Goal: Information Seeking & Learning: Learn about a topic

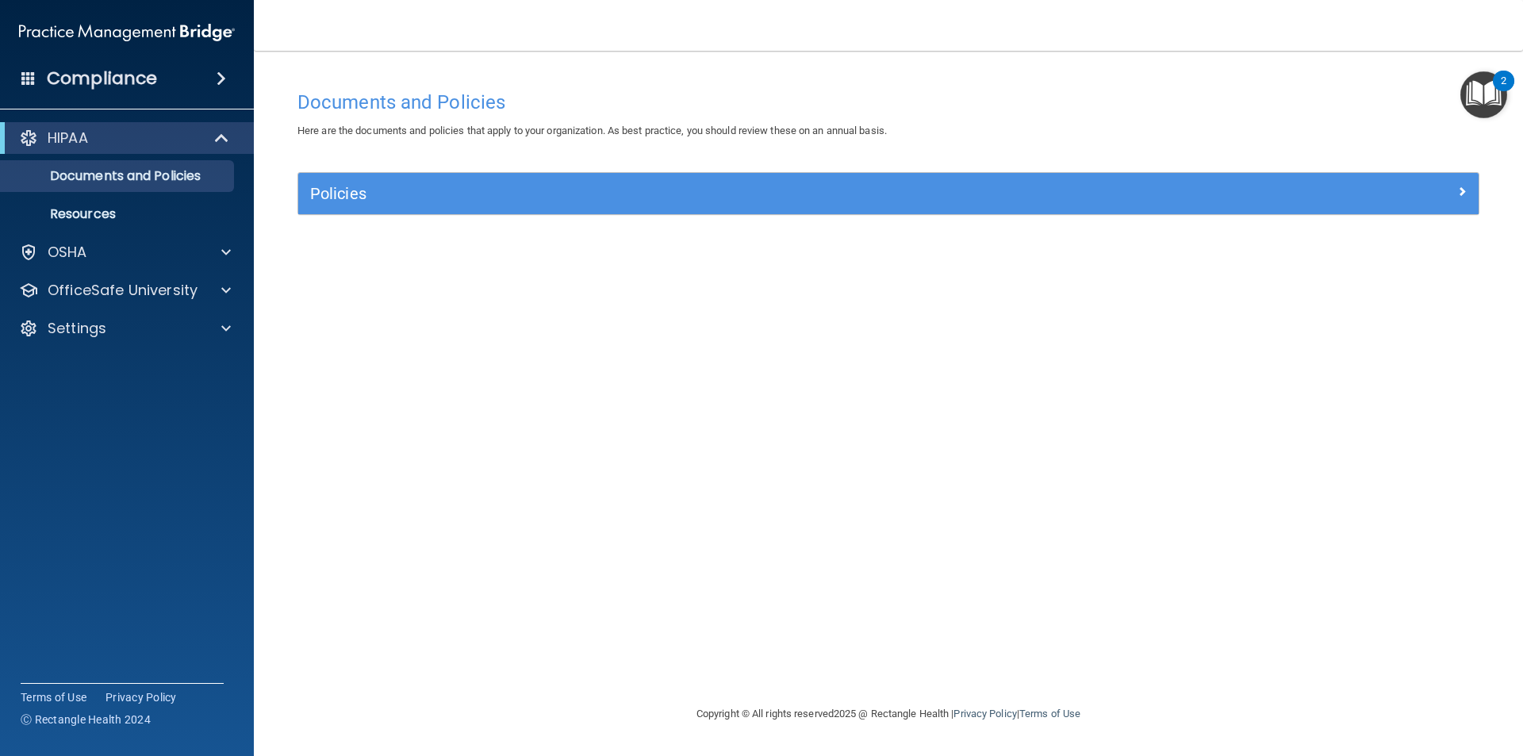
click at [1478, 102] on img "Open Resource Center, 2 new notifications" at bounding box center [1483, 94] width 47 height 47
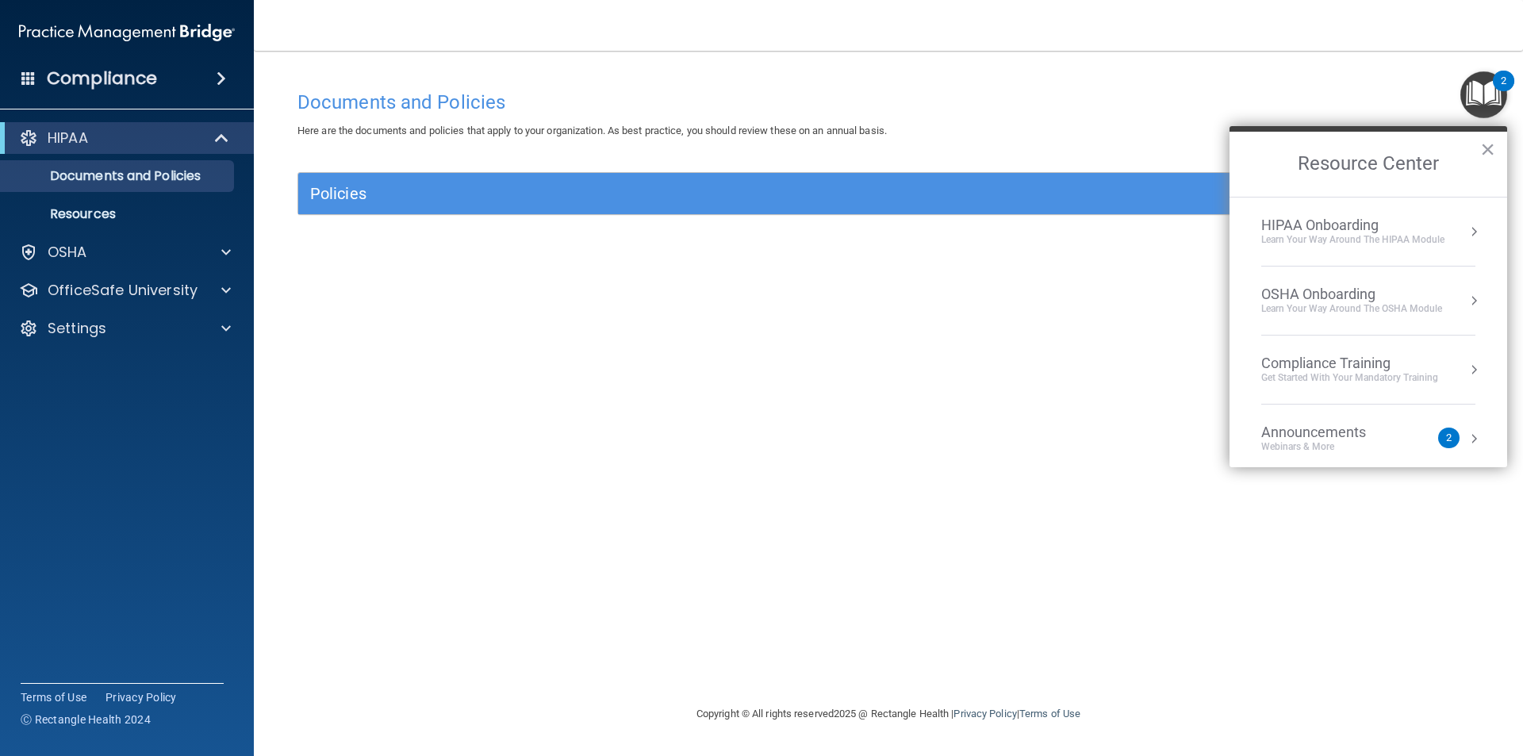
click at [102, 75] on h4 "Compliance" at bounding box center [102, 78] width 110 height 22
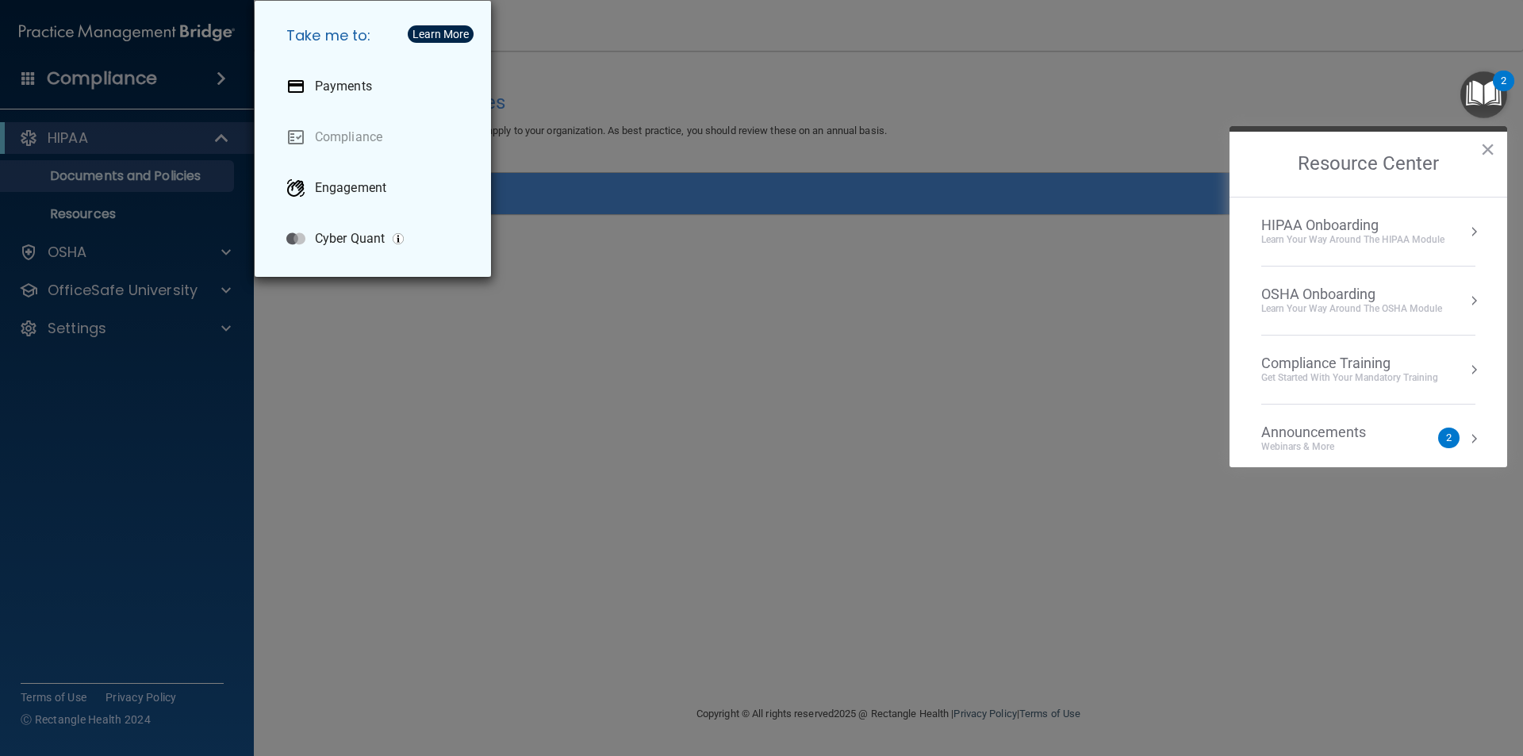
click at [177, 64] on div "Take me to: Payments Compliance Engagement Cyber Quant" at bounding box center [761, 378] width 1523 height 756
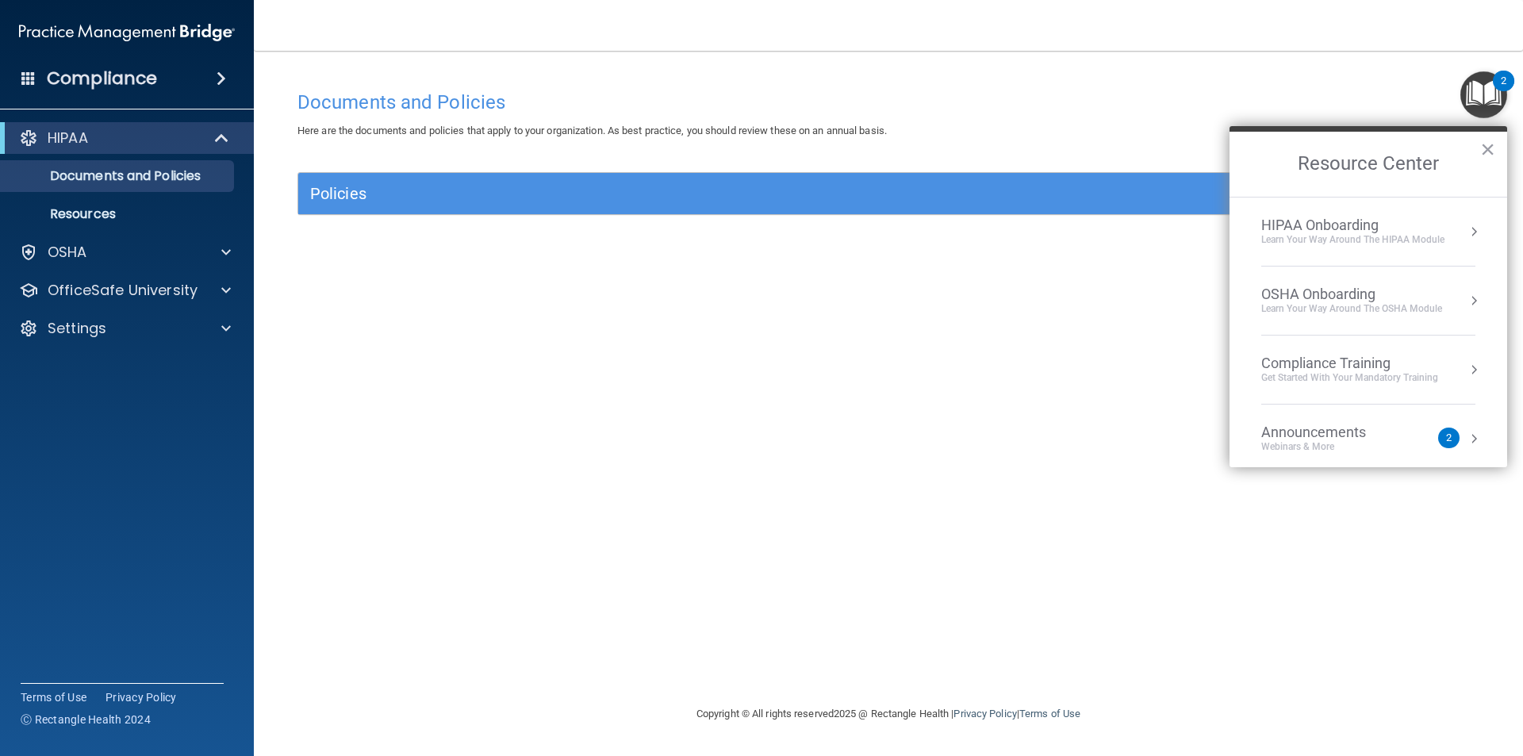
click at [221, 71] on span at bounding box center [222, 78] width 10 height 19
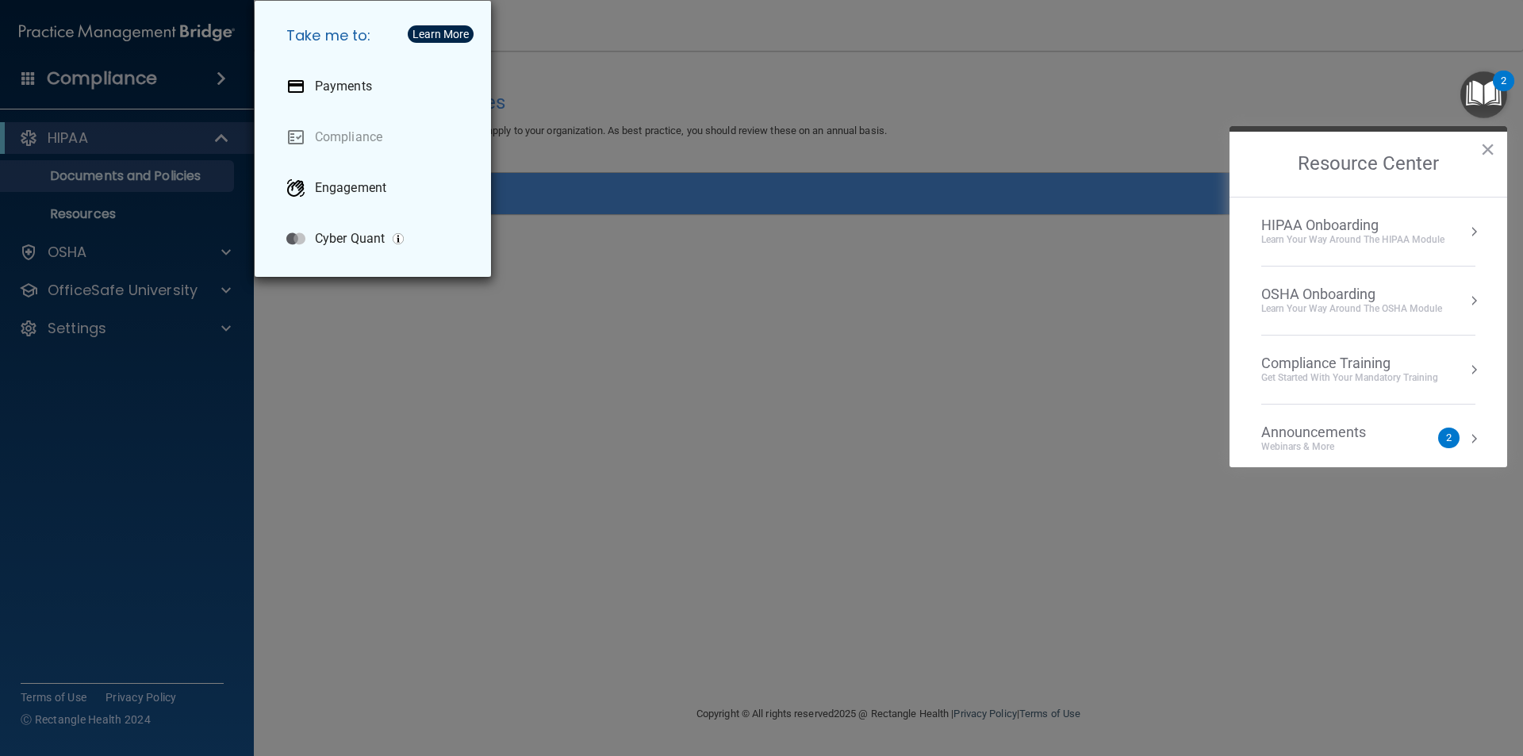
click at [137, 71] on div "Take me to: Payments Compliance Engagement Cyber Quant" at bounding box center [761, 378] width 1523 height 756
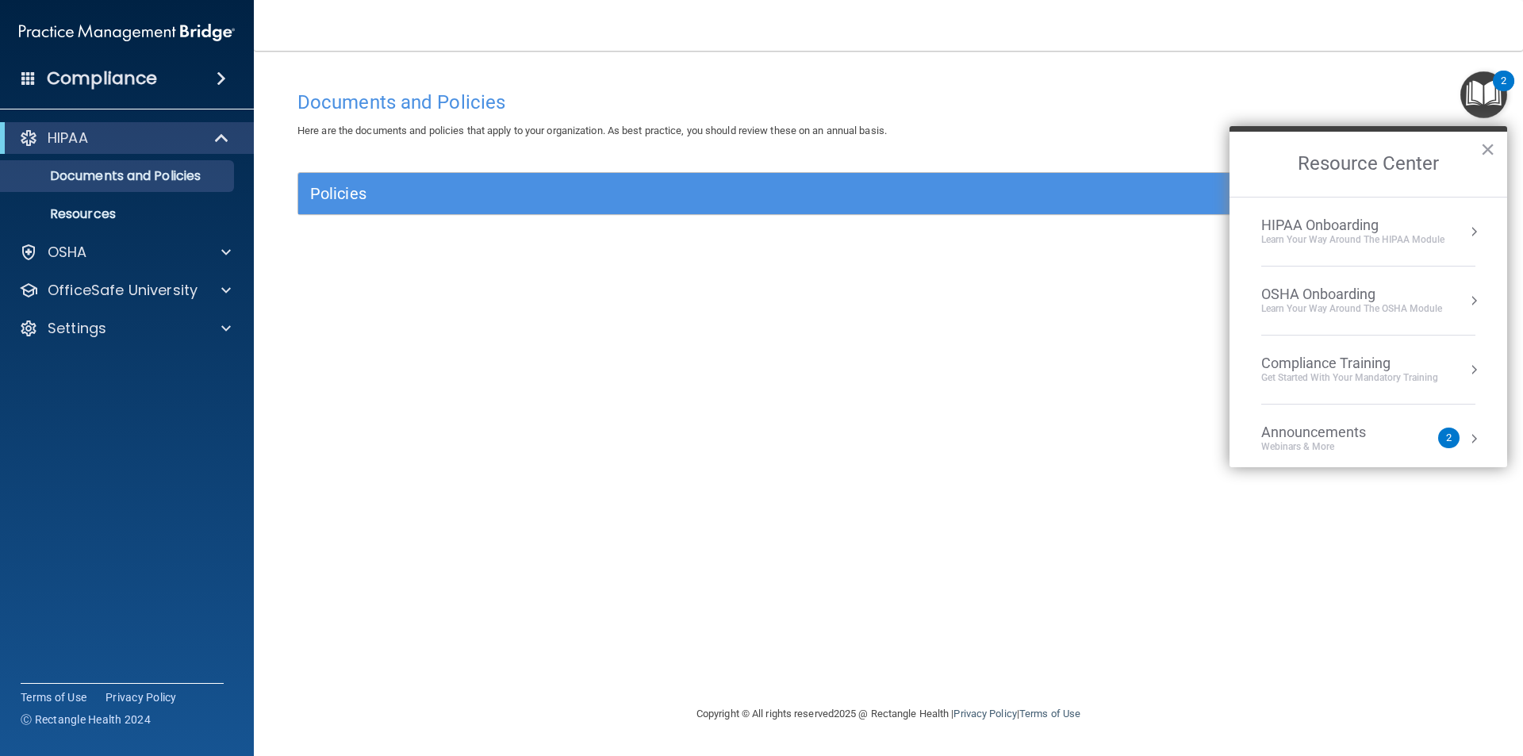
click at [32, 75] on span at bounding box center [28, 78] width 14 height 14
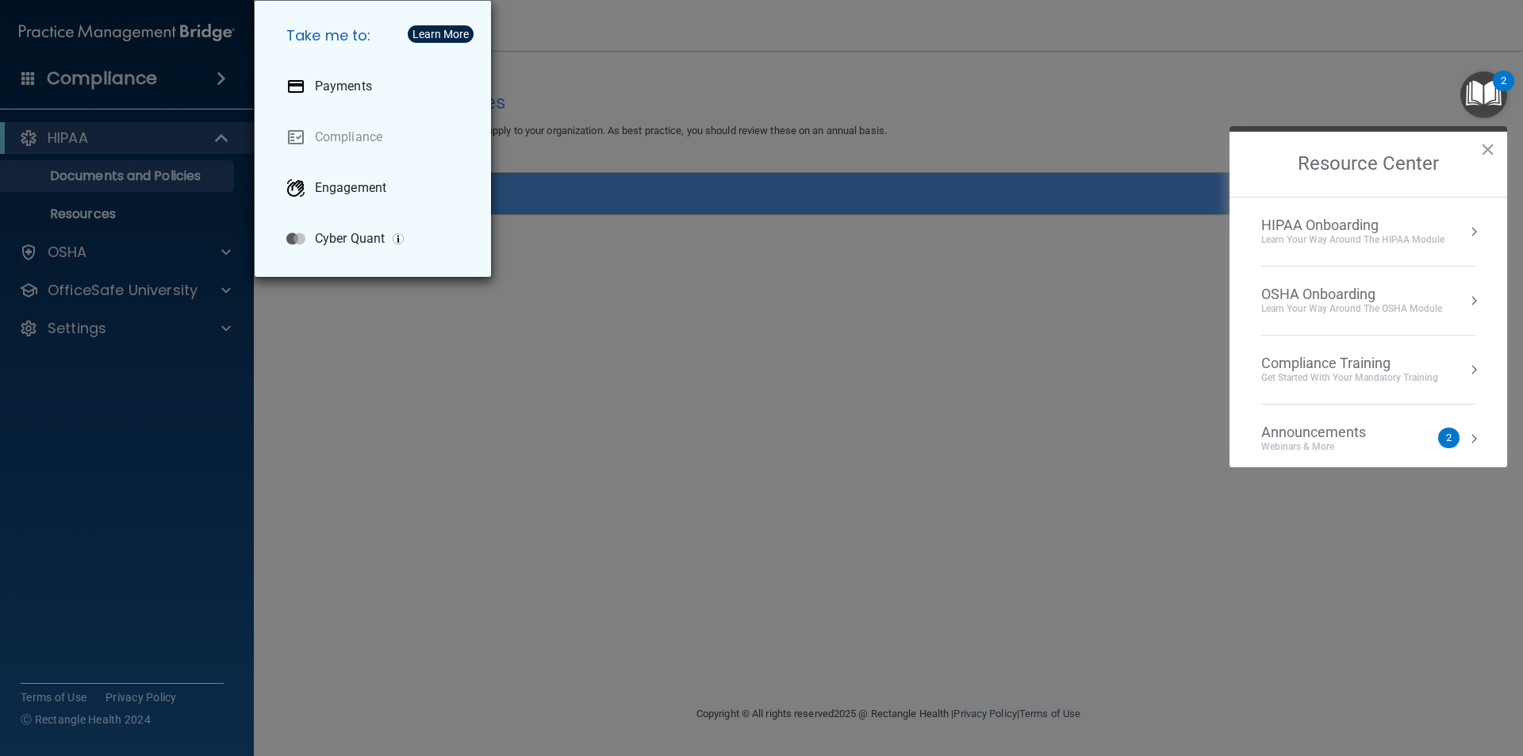
click at [388, 464] on div "Take me to: Payments Compliance Engagement Cyber Quant" at bounding box center [761, 378] width 1523 height 756
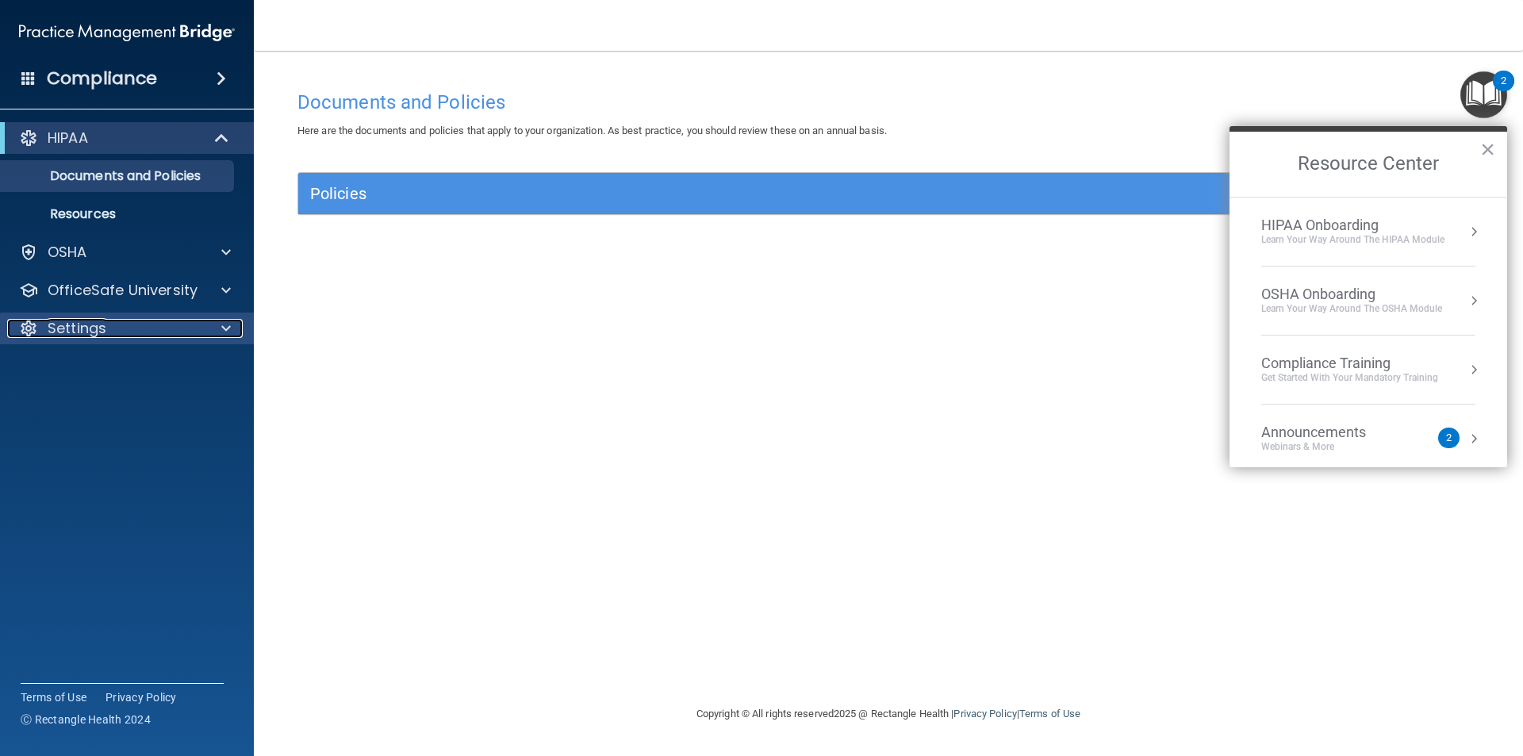
click at [148, 320] on div "Settings" at bounding box center [105, 328] width 197 height 19
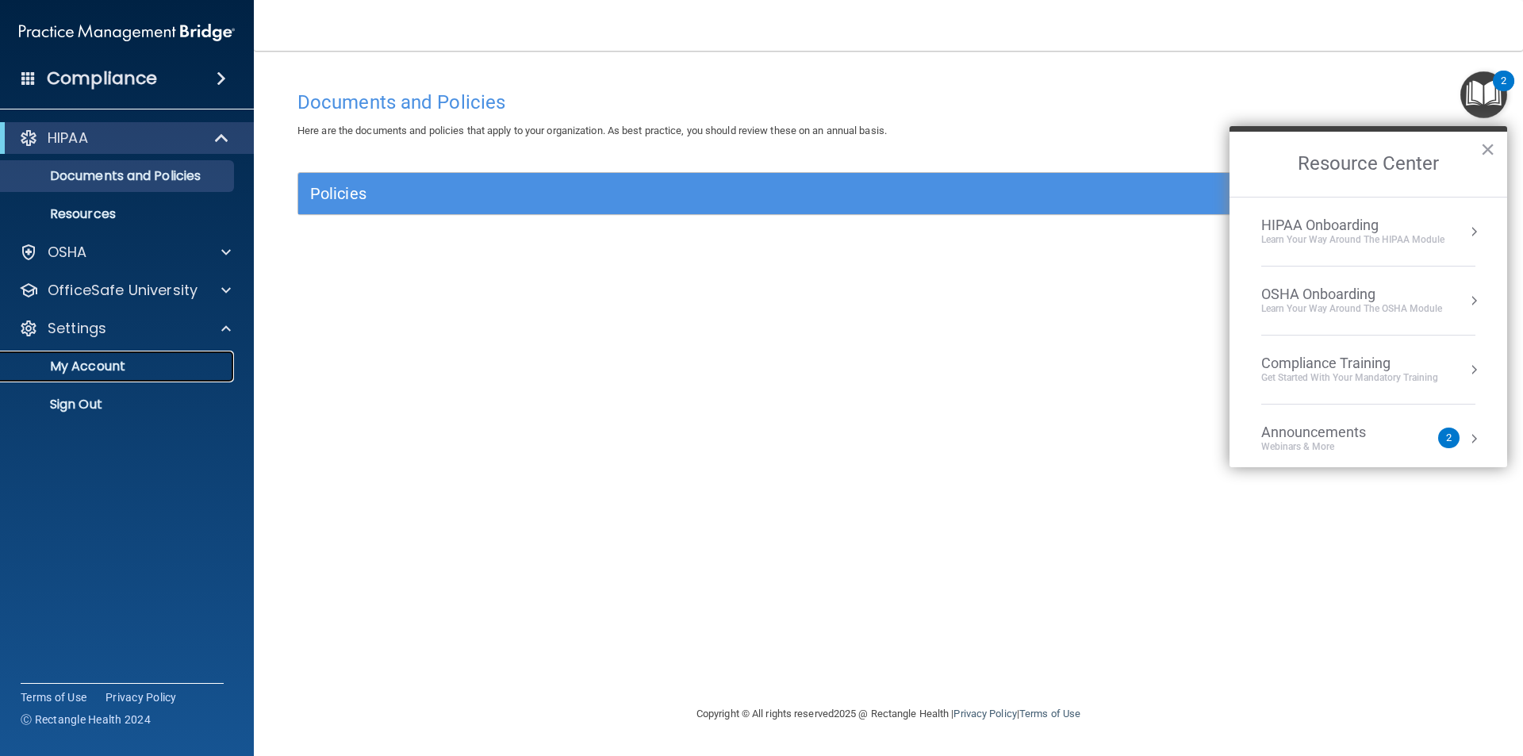
click at [125, 351] on link "My Account" at bounding box center [109, 367] width 250 height 32
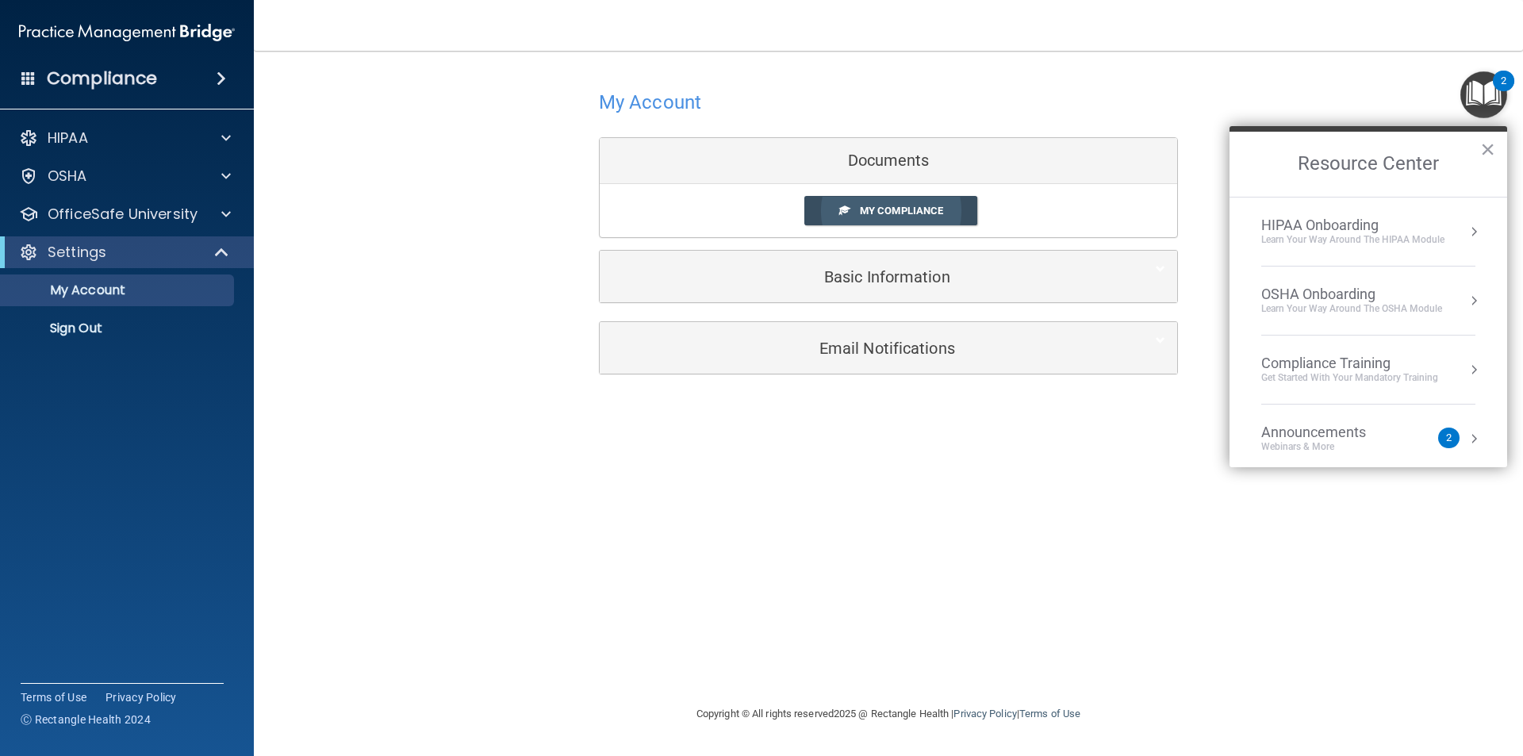
click at [887, 211] on span "My Compliance" at bounding box center [901, 211] width 83 height 12
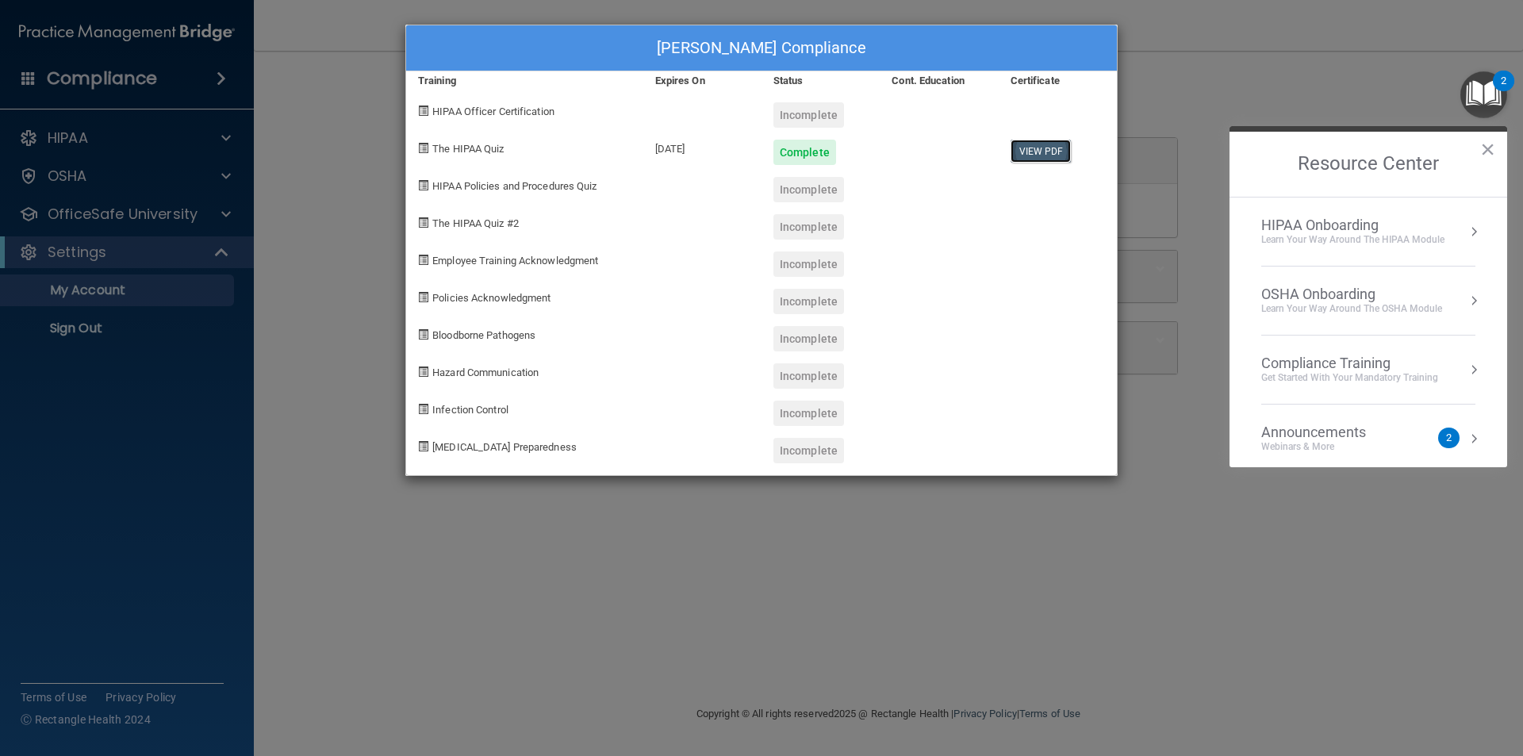
click at [1057, 159] on link "View PDF" at bounding box center [1041, 151] width 61 height 23
click at [365, 153] on div "Marissa Blake's Compliance Training Expires On Status Cont. Education Certifica…" at bounding box center [761, 378] width 1523 height 756
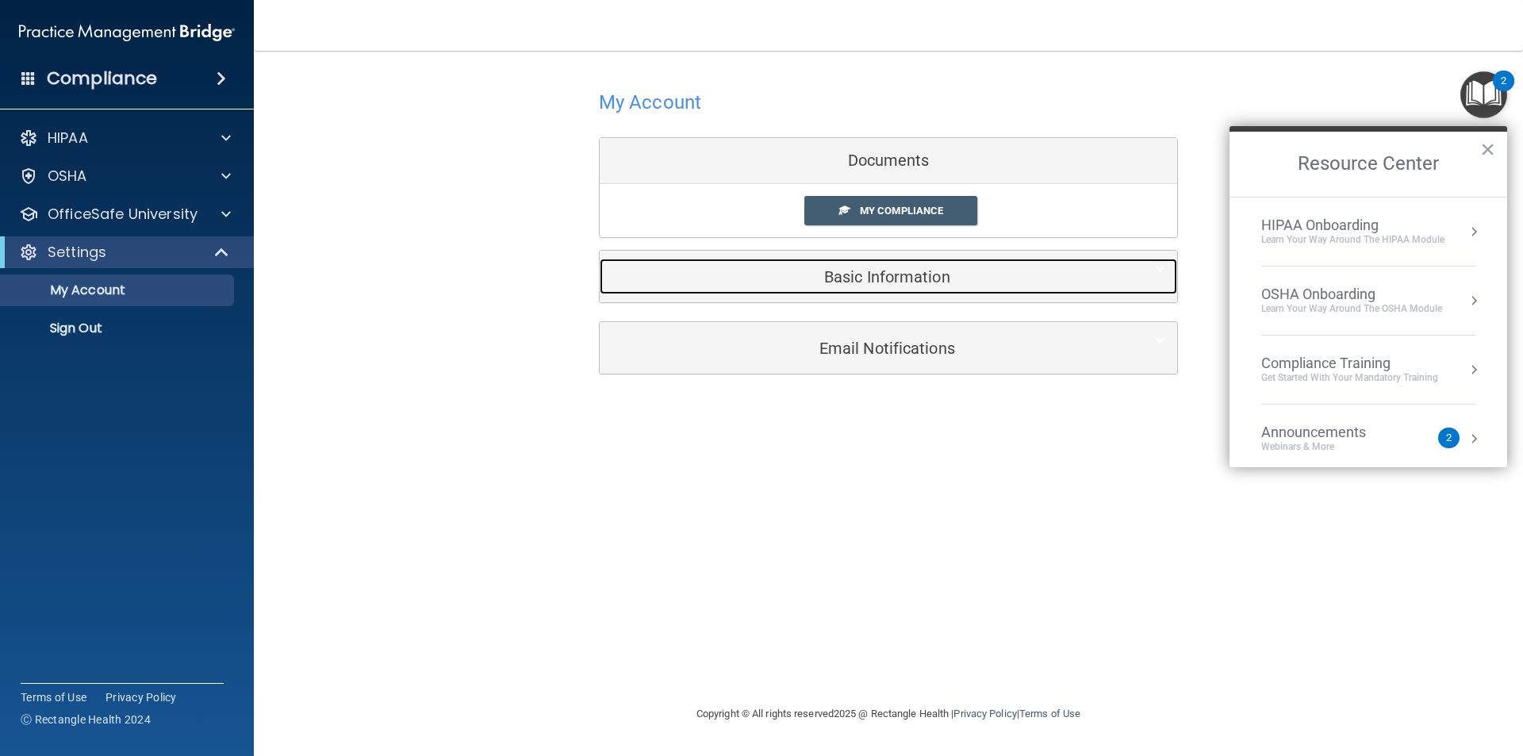
click at [819, 269] on h5 "Basic Information" at bounding box center [864, 276] width 505 height 17
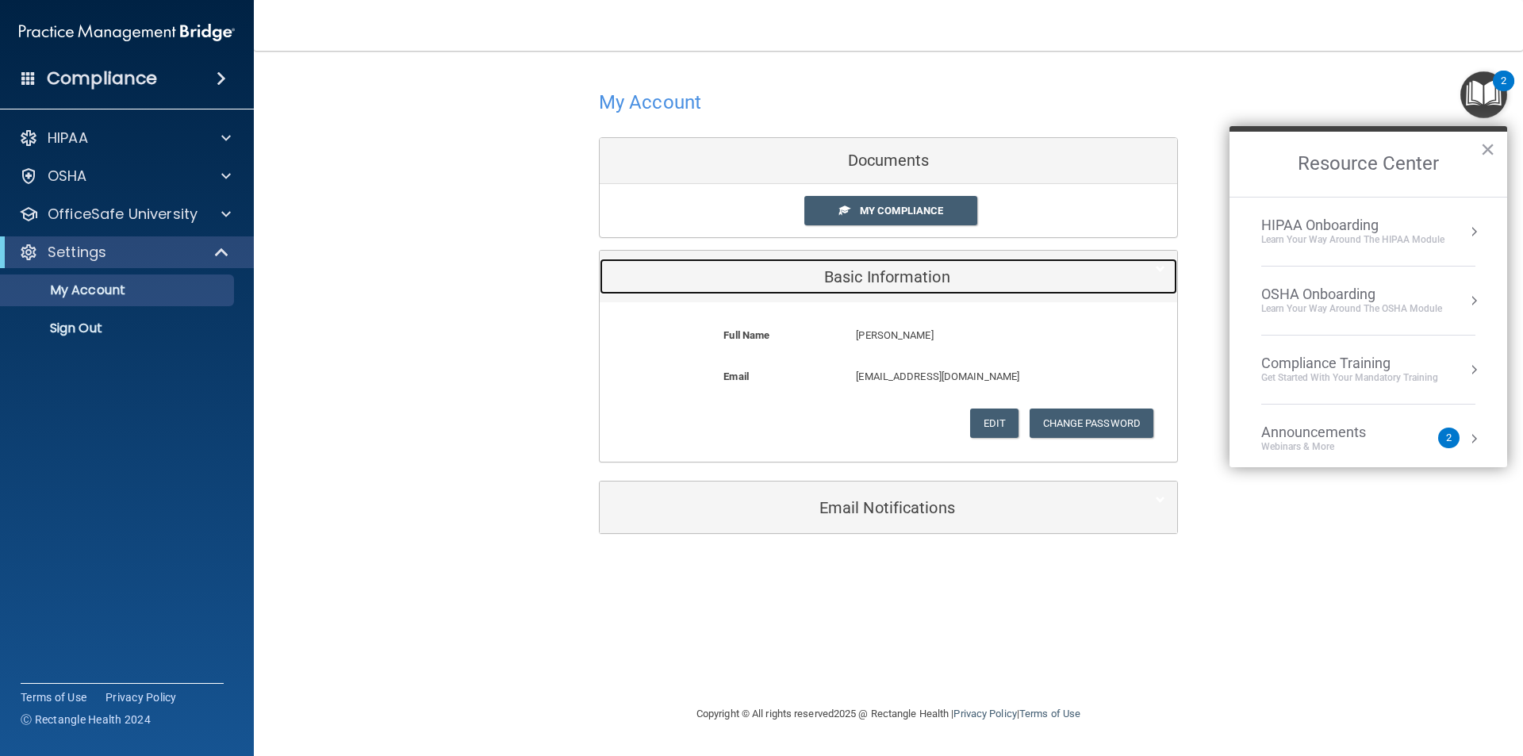
click at [819, 269] on h5 "Basic Information" at bounding box center [864, 276] width 505 height 17
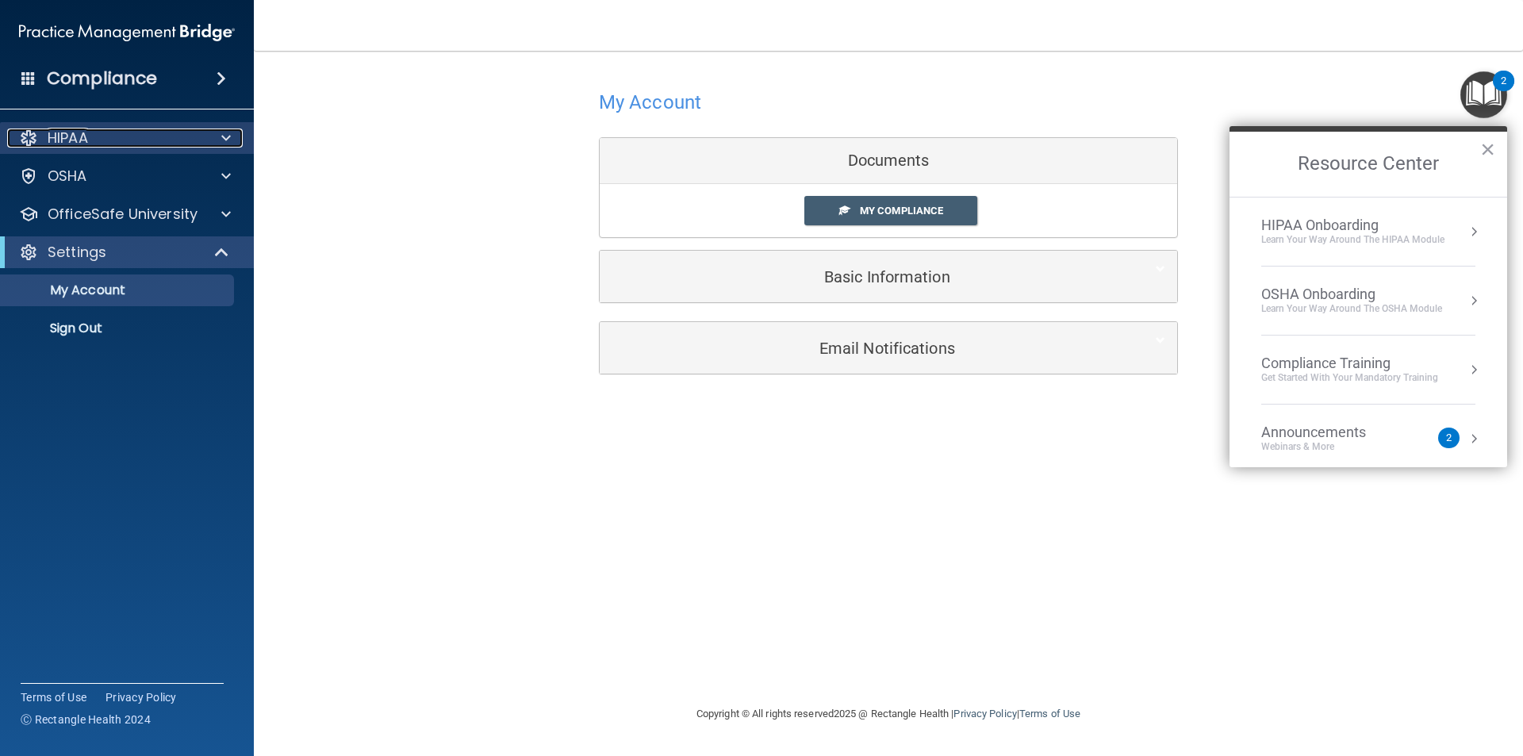
click at [105, 132] on div "HIPAA" at bounding box center [105, 138] width 197 height 19
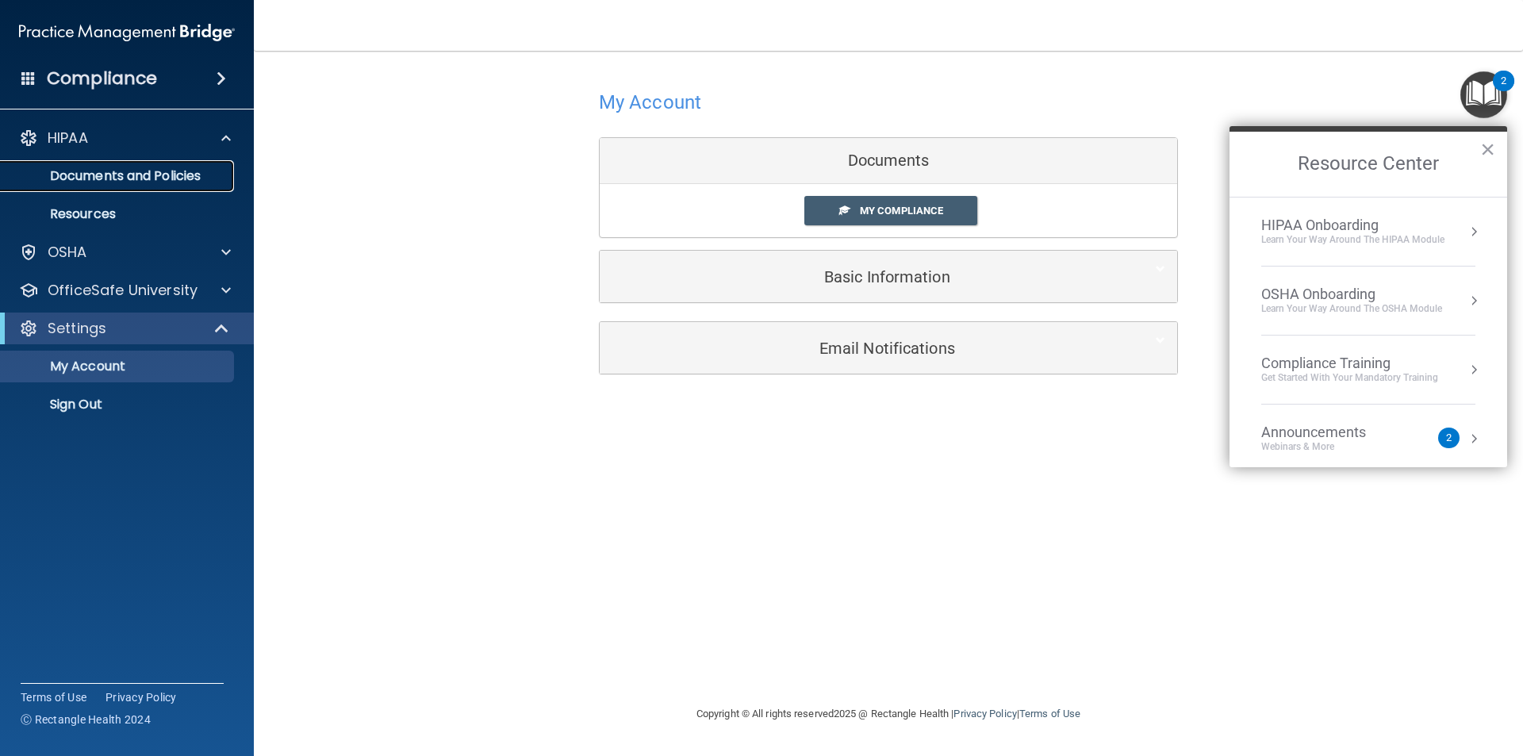
click at [102, 163] on link "Documents and Policies" at bounding box center [109, 176] width 250 height 32
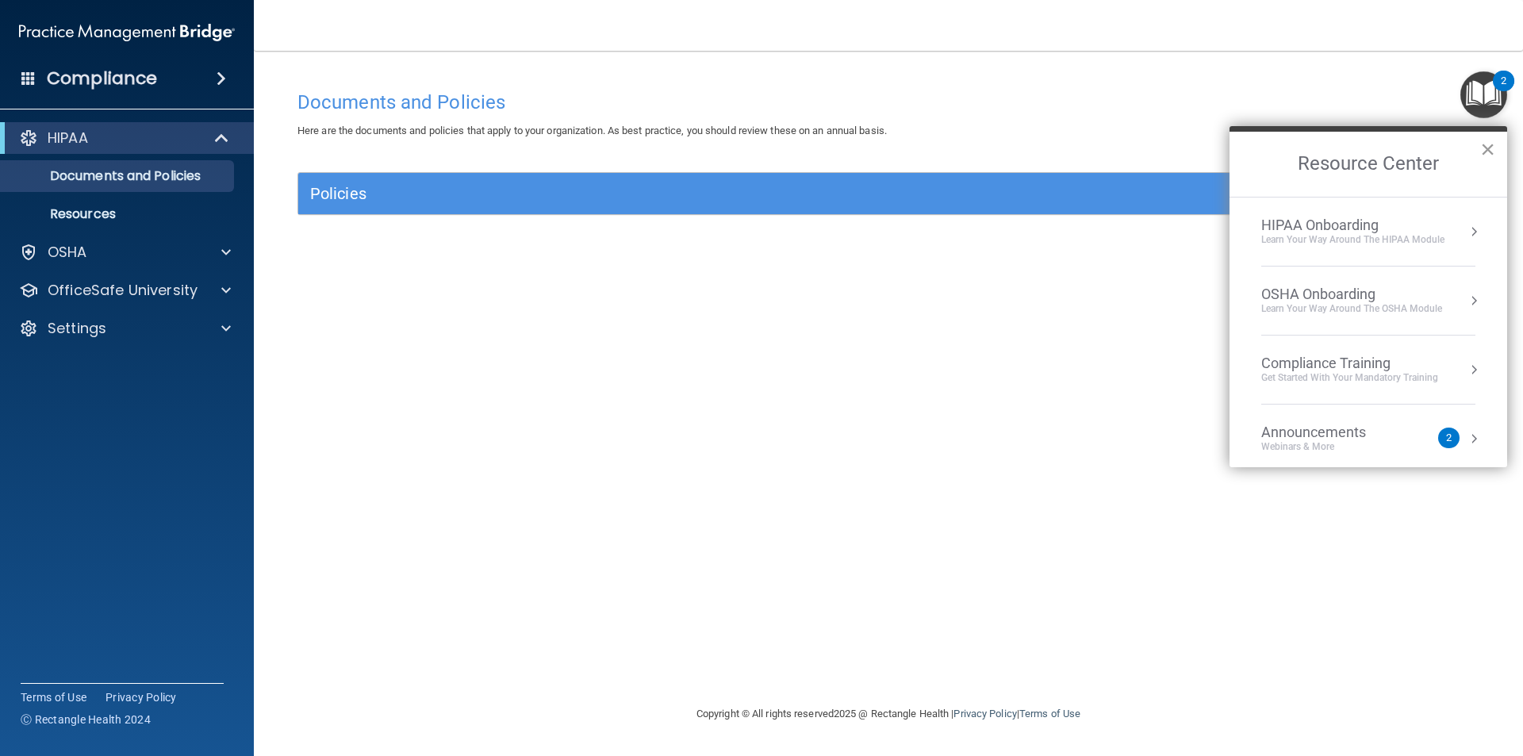
click at [1487, 145] on button "×" at bounding box center [1487, 148] width 15 height 25
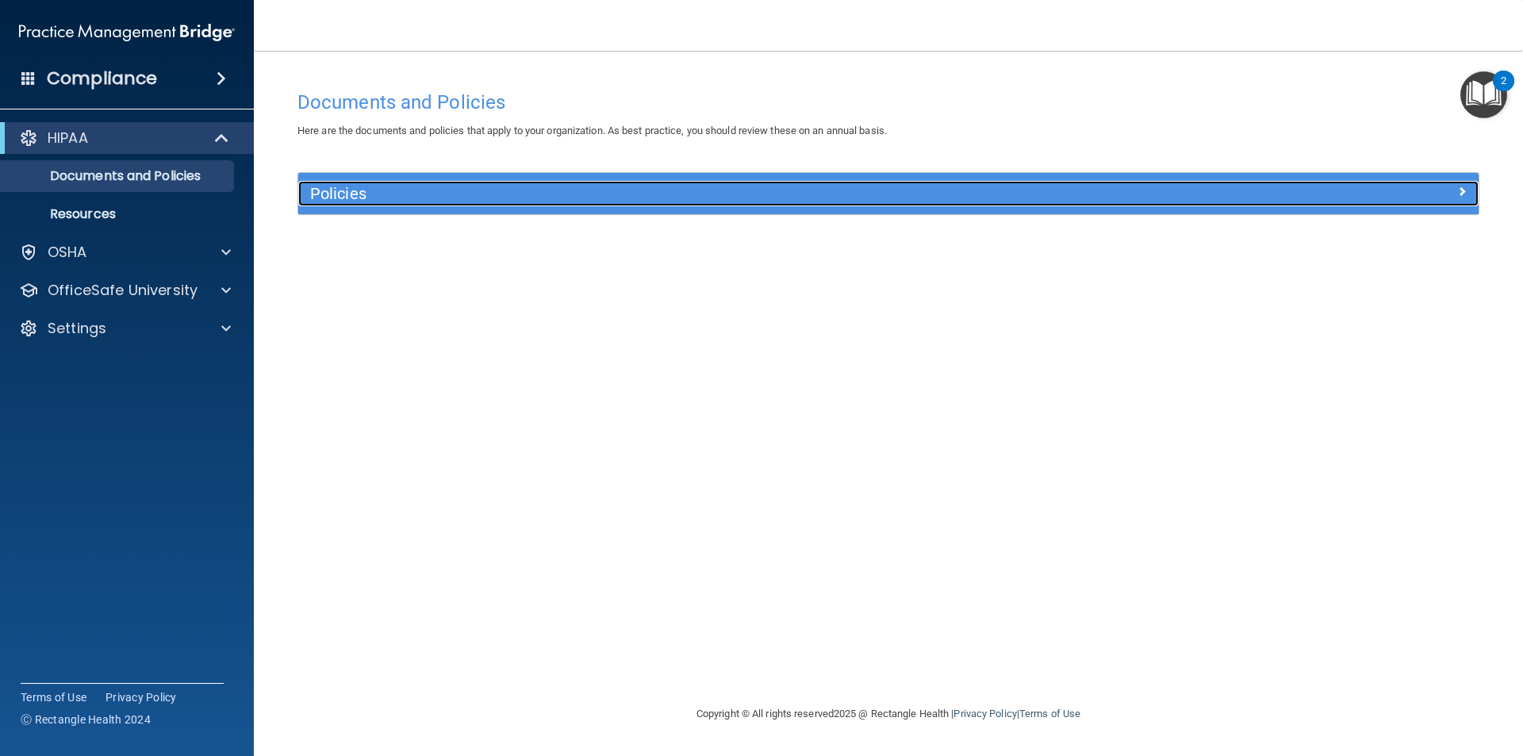
click at [1369, 194] on div at bounding box center [1331, 190] width 295 height 19
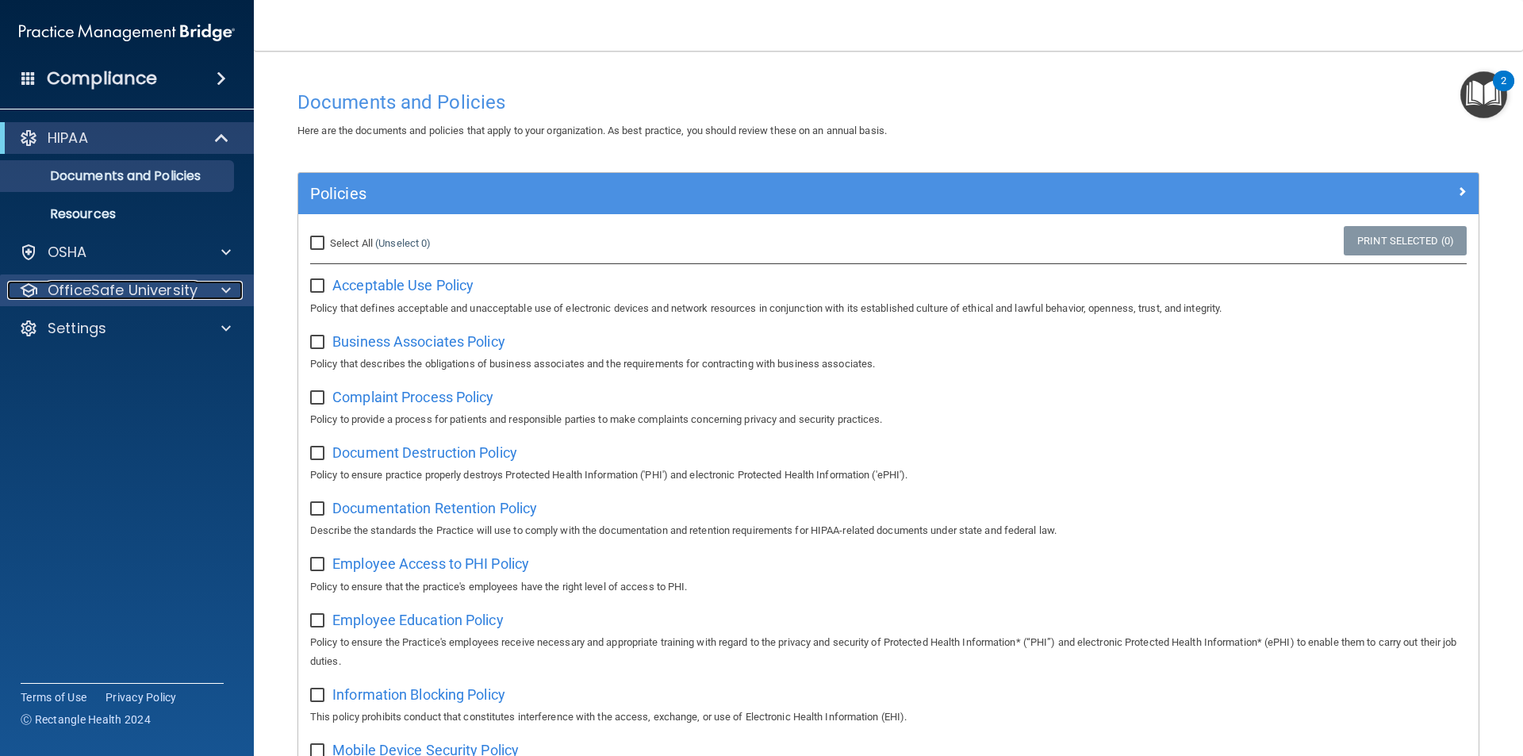
click at [144, 291] on p "OfficeSafe University" at bounding box center [123, 290] width 150 height 19
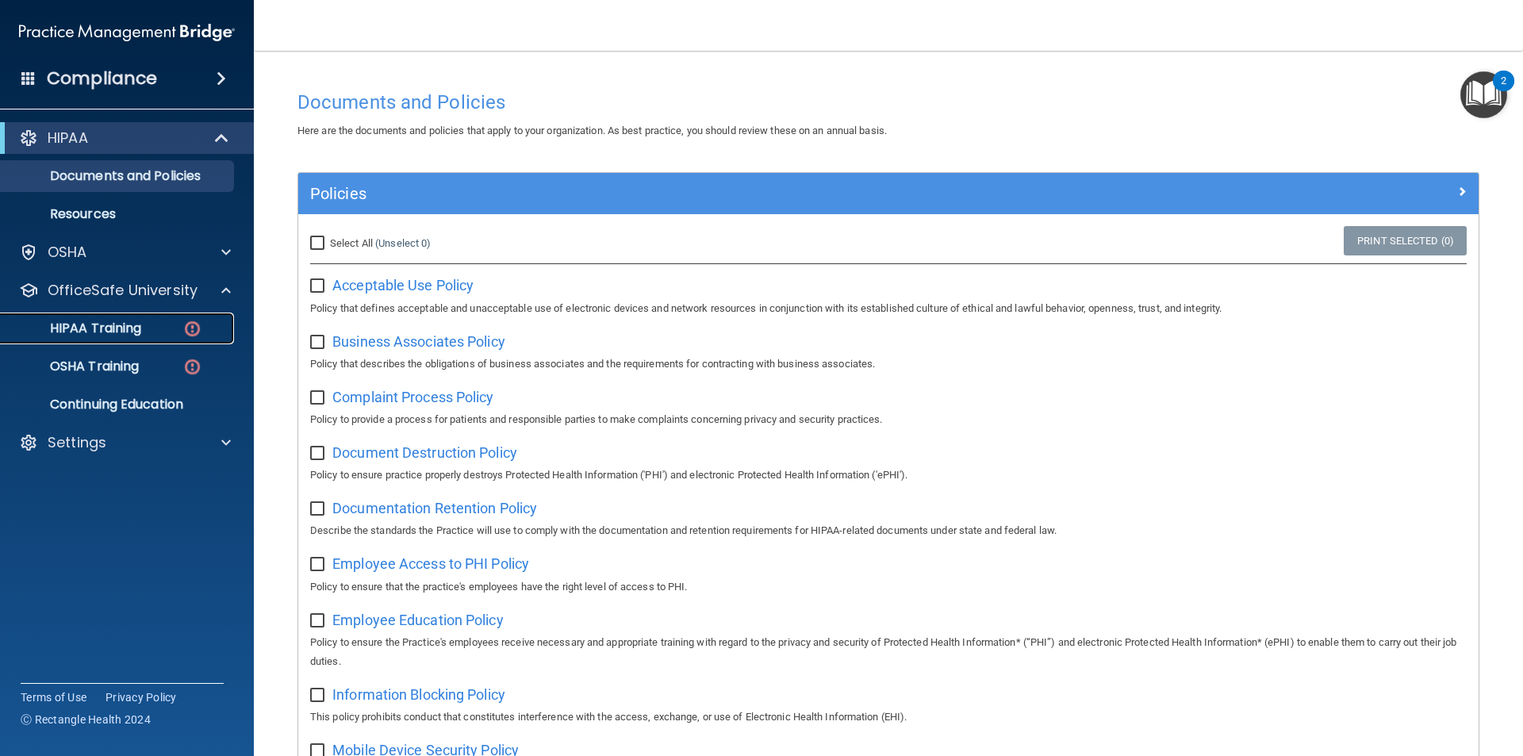
click at [135, 329] on p "HIPAA Training" at bounding box center [75, 329] width 131 height 16
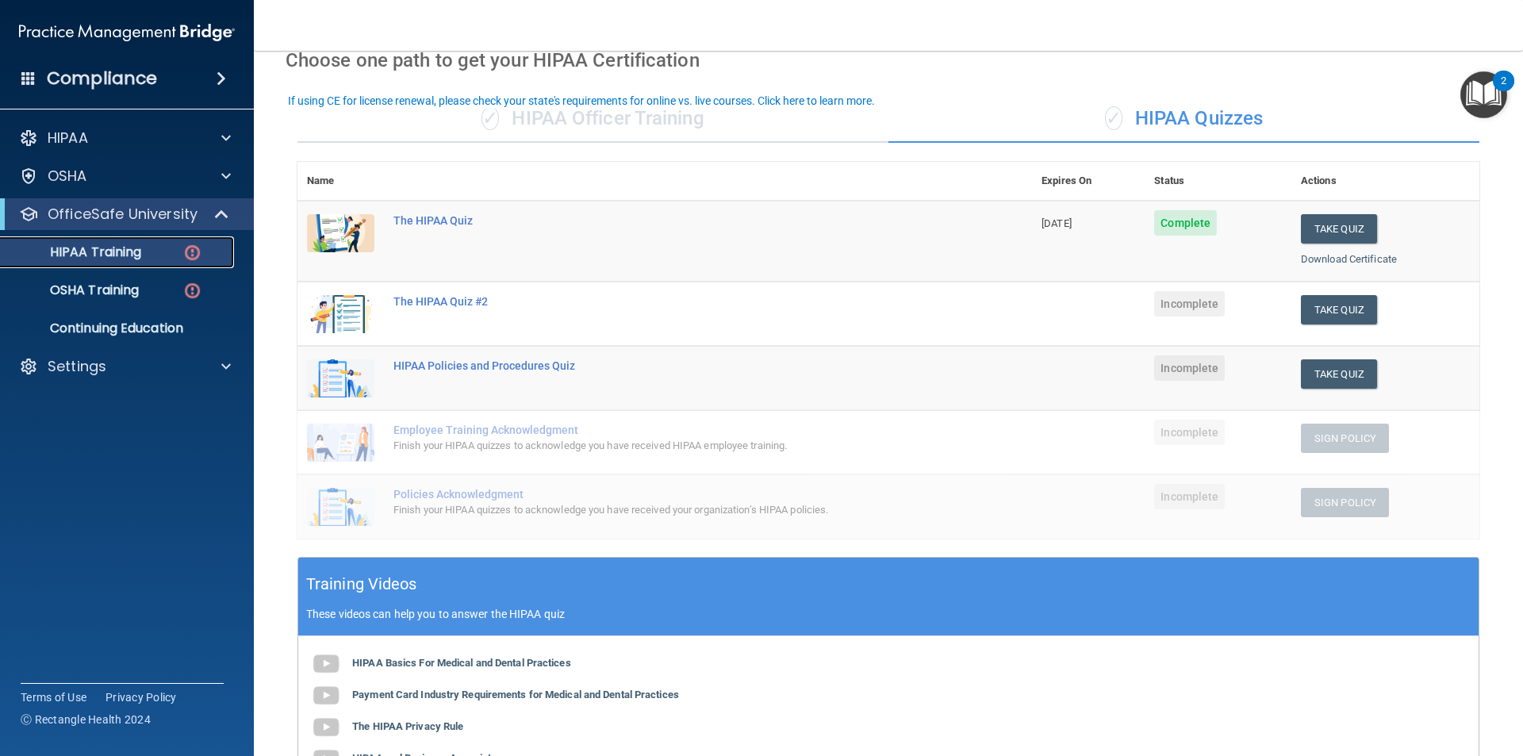
scroll to position [79, 0]
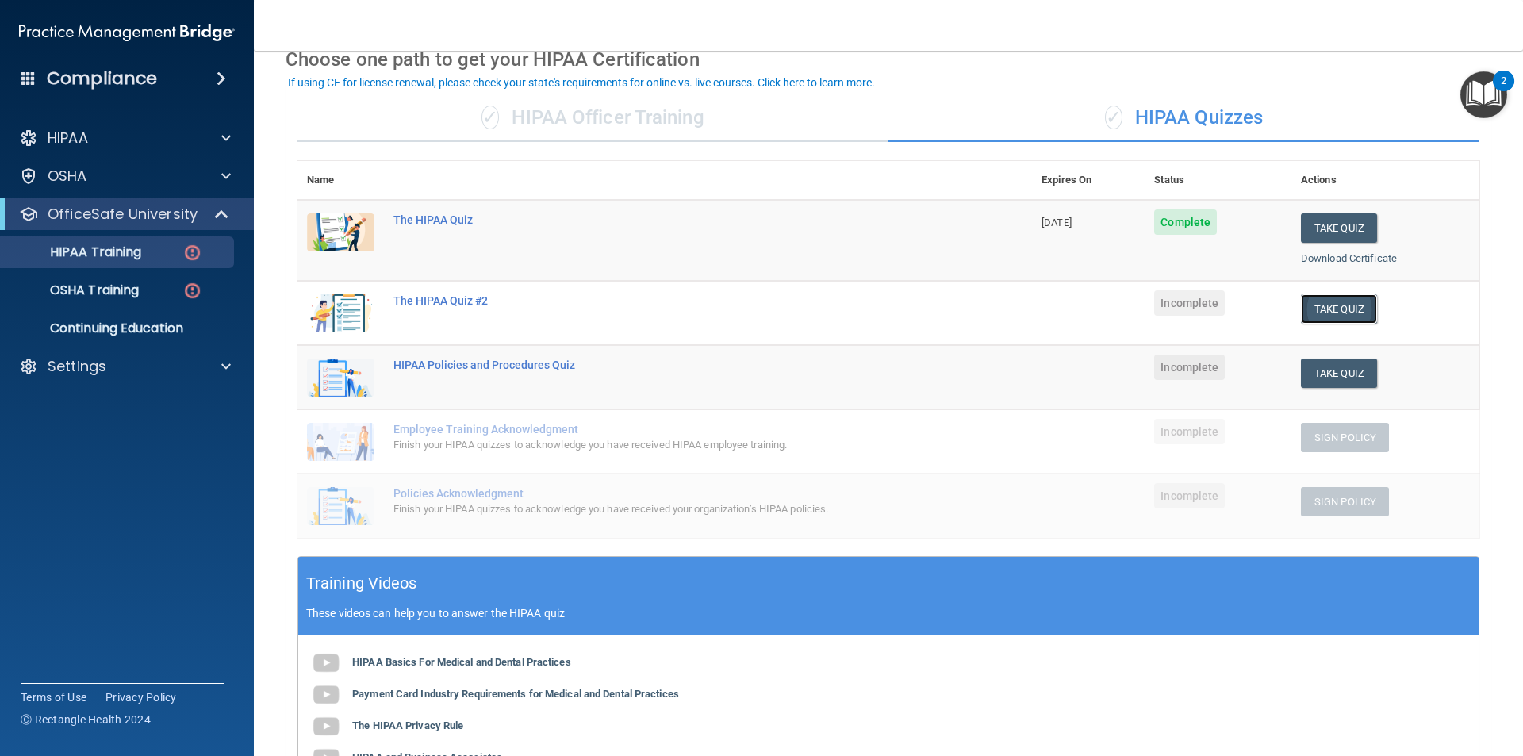
click at [1310, 306] on button "Take Quiz" at bounding box center [1339, 308] width 76 height 29
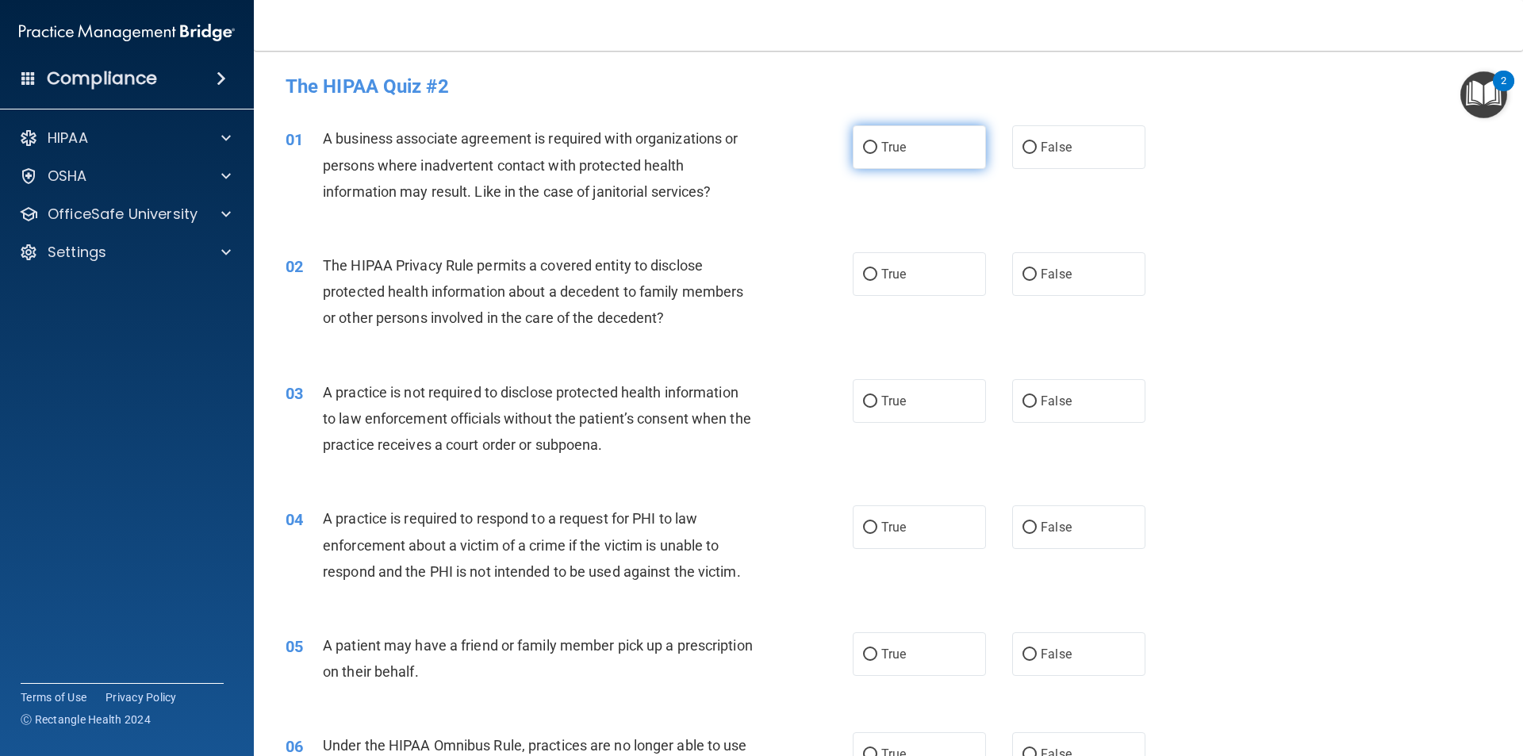
click at [935, 144] on label "True" at bounding box center [919, 147] width 133 height 44
click at [877, 144] on input "True" at bounding box center [870, 148] width 14 height 12
radio input "true"
click at [1024, 269] on input "False" at bounding box center [1030, 275] width 14 height 12
radio input "true"
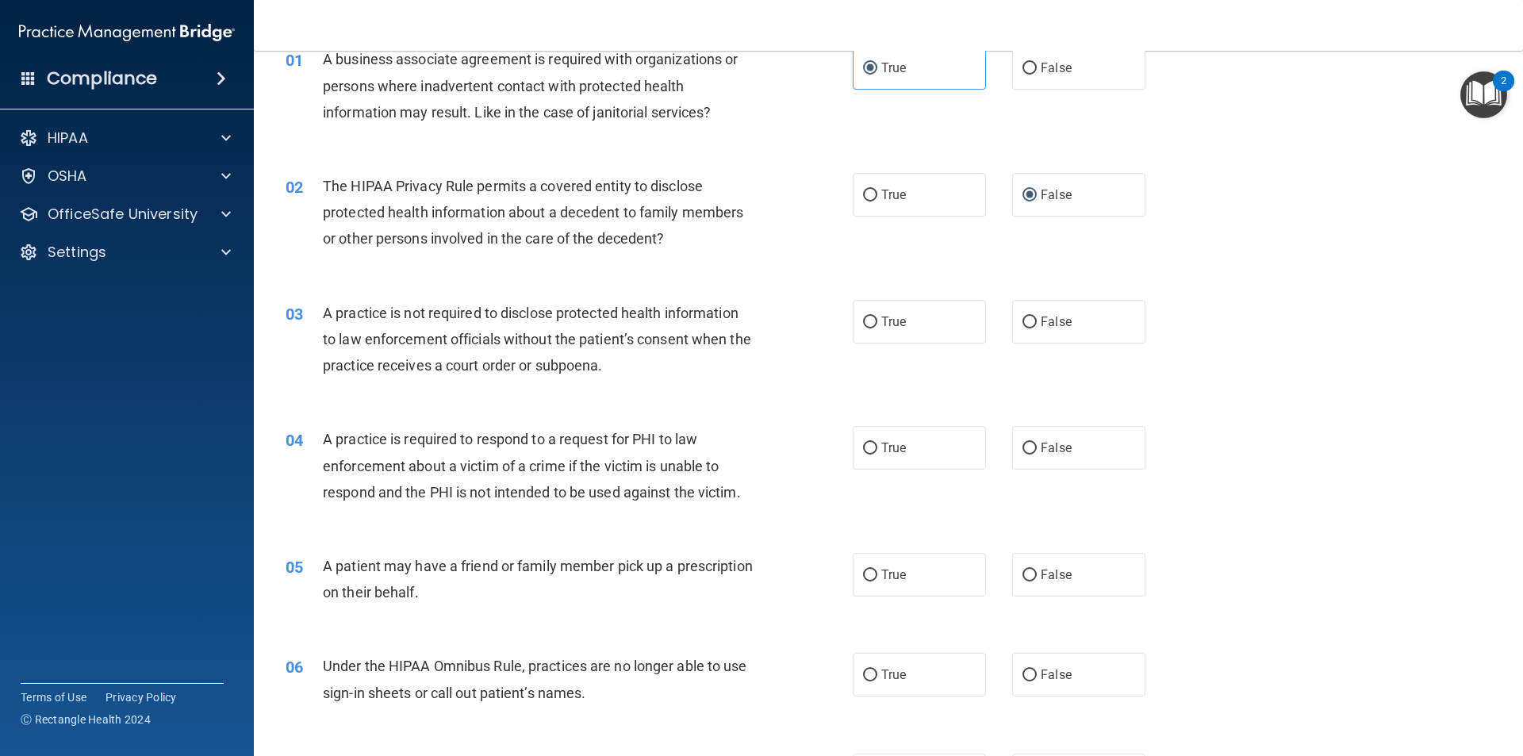
scroll to position [159, 0]
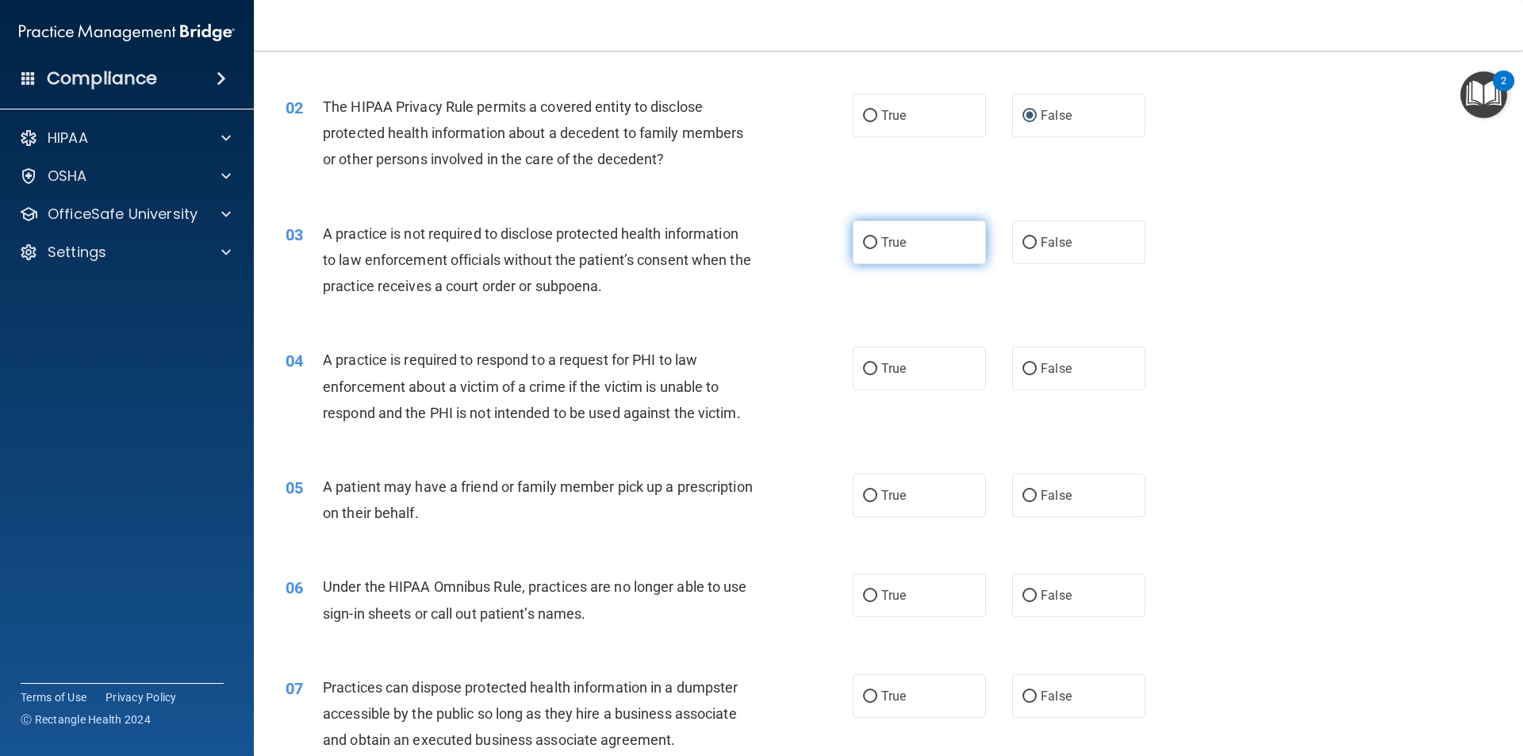
click at [921, 232] on label "True" at bounding box center [919, 243] width 133 height 44
click at [877, 237] on input "True" at bounding box center [870, 243] width 14 height 12
radio input "true"
click at [935, 251] on label "True" at bounding box center [919, 243] width 133 height 44
click at [877, 249] on input "True" at bounding box center [870, 243] width 14 height 12
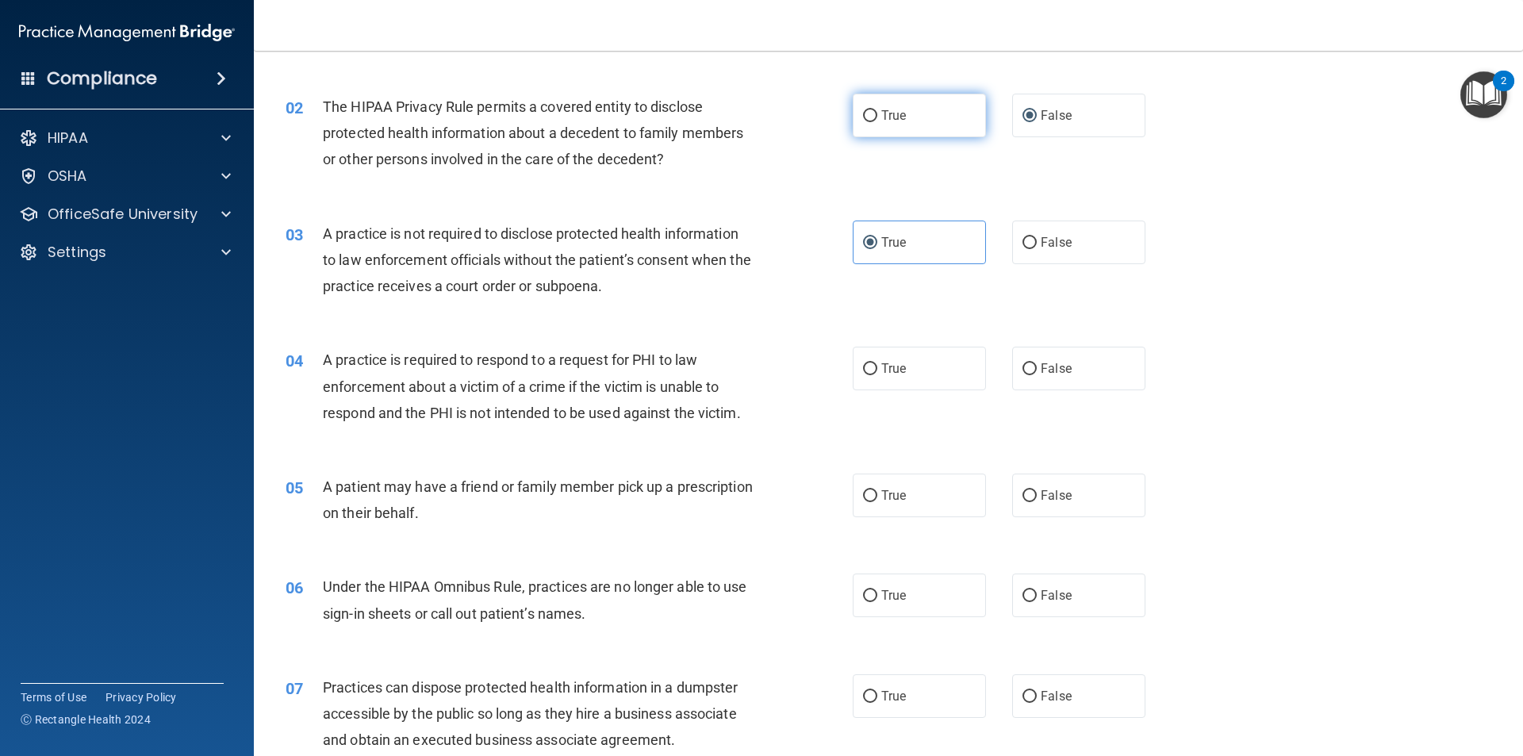
click at [919, 124] on label "True" at bounding box center [919, 116] width 133 height 44
click at [877, 122] on input "True" at bounding box center [870, 116] width 14 height 12
radio input "true"
radio input "false"
click at [1077, 251] on label "False" at bounding box center [1078, 243] width 133 height 44
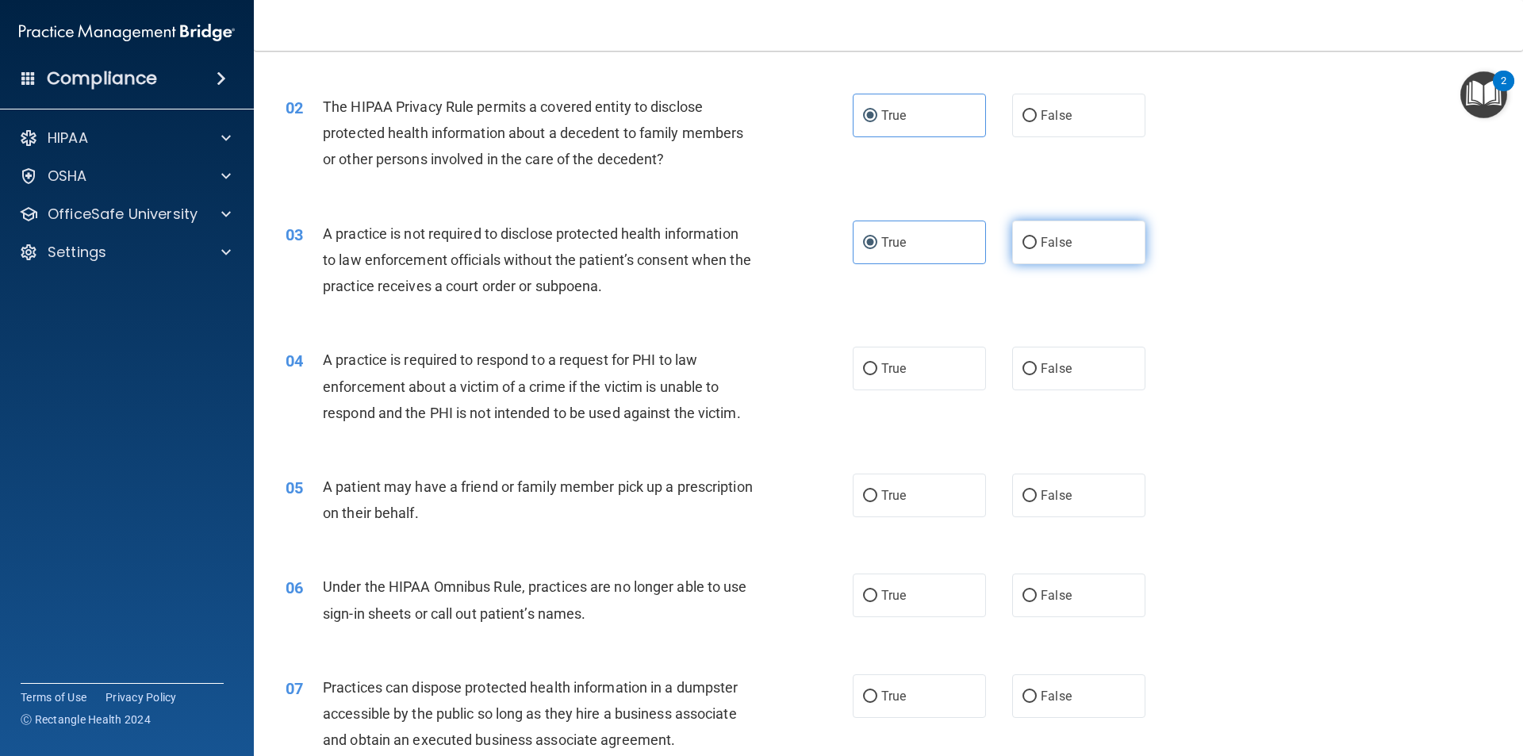
click at [1037, 249] on input "False" at bounding box center [1030, 243] width 14 height 12
radio input "true"
radio input "false"
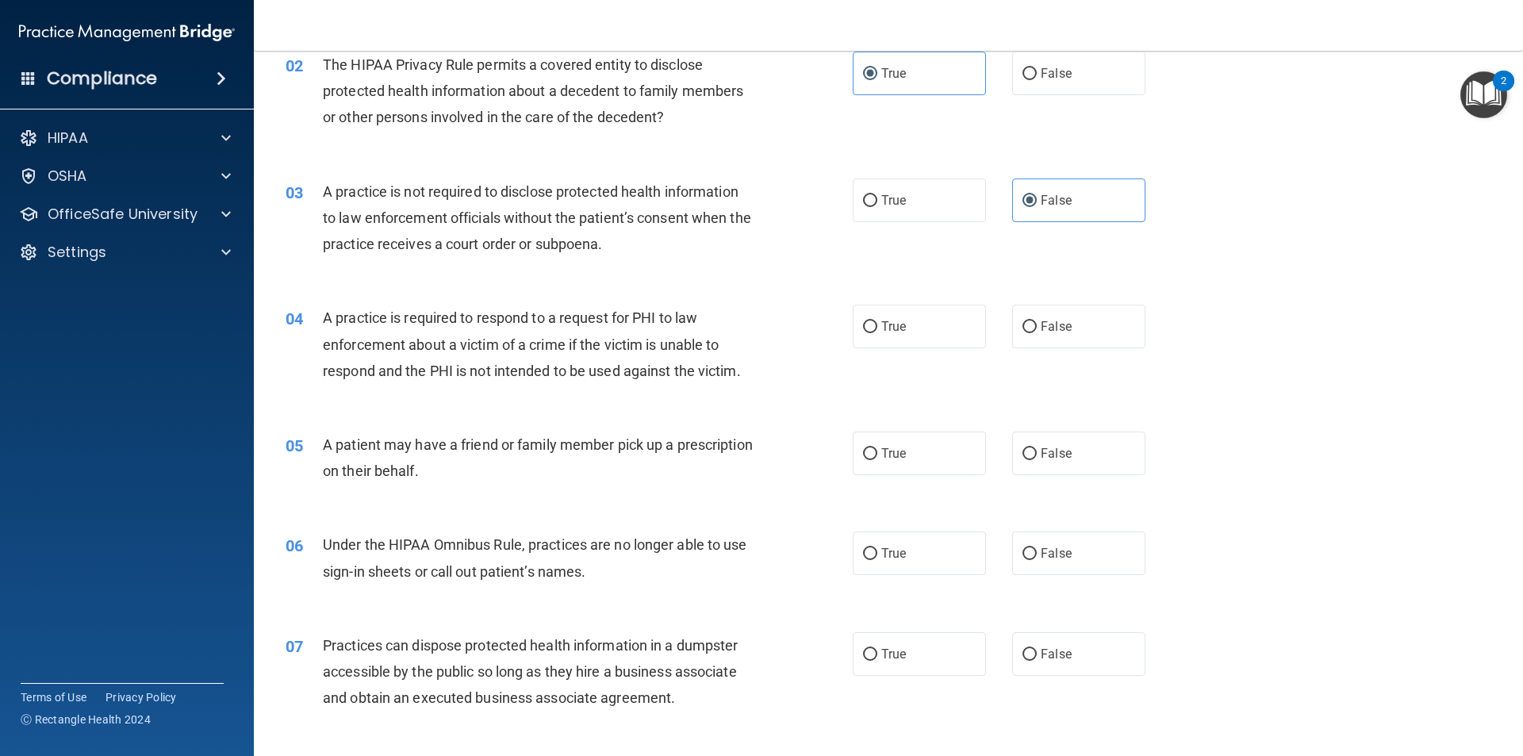
scroll to position [238, 0]
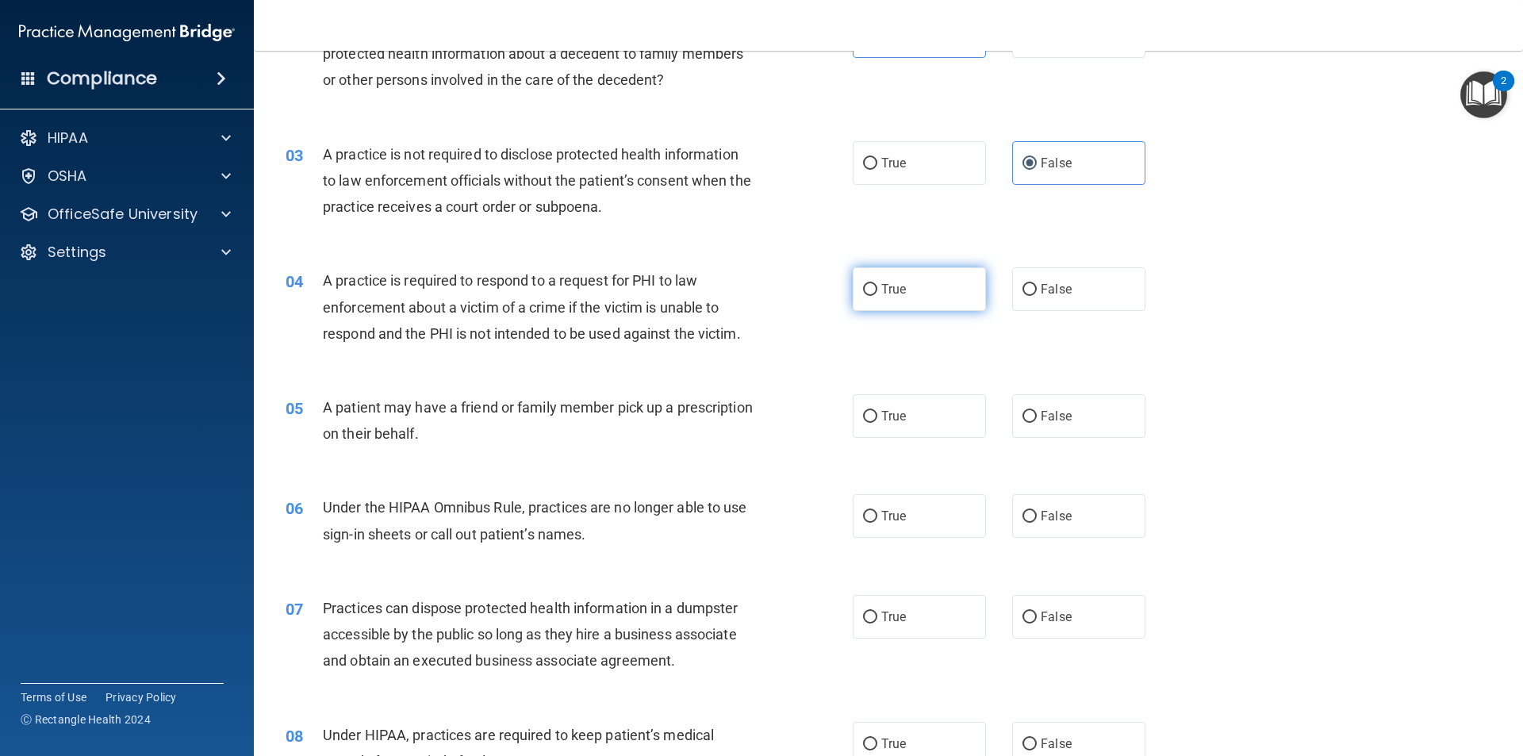
click at [881, 292] on span "True" at bounding box center [893, 289] width 25 height 15
click at [877, 292] on input "True" at bounding box center [870, 290] width 14 height 12
radio input "true"
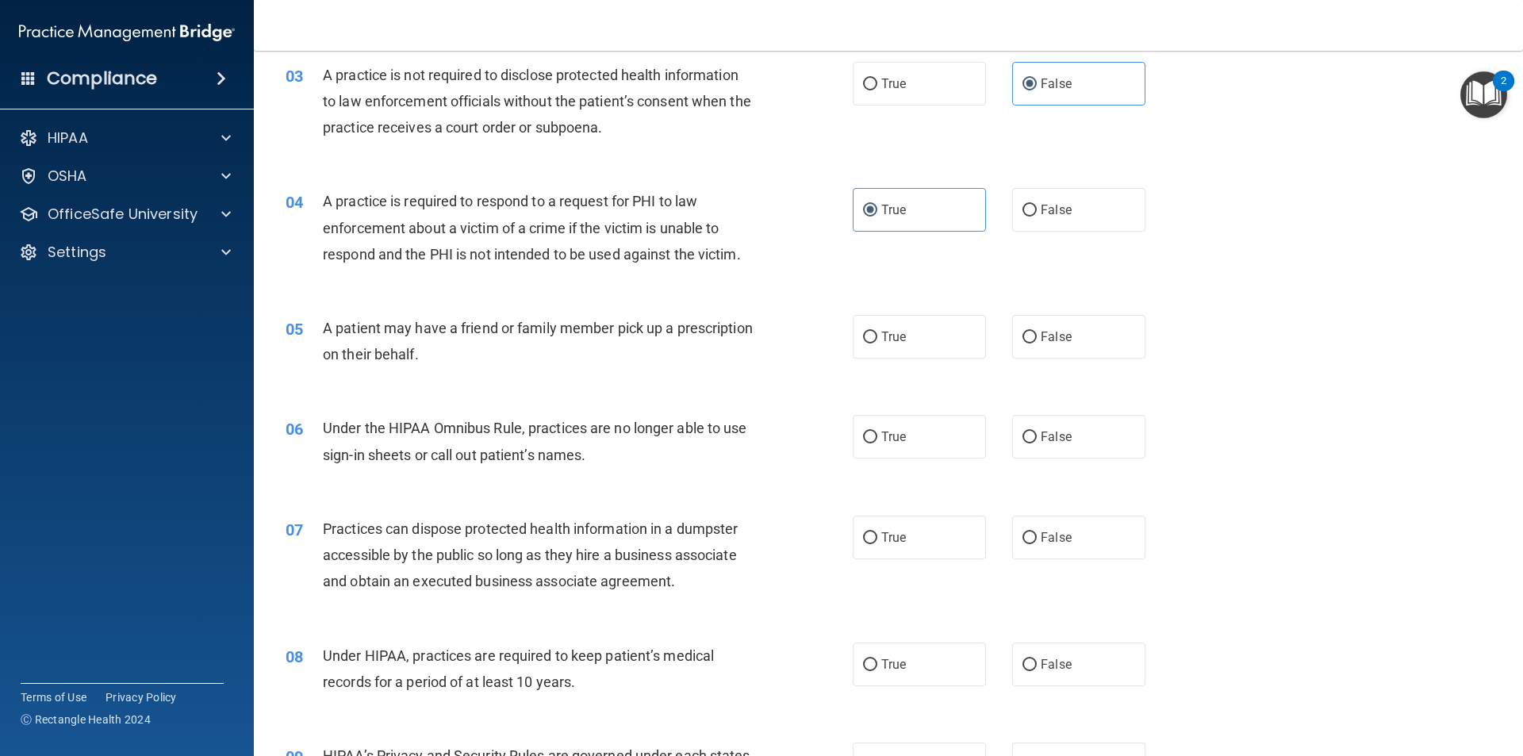
scroll to position [397, 0]
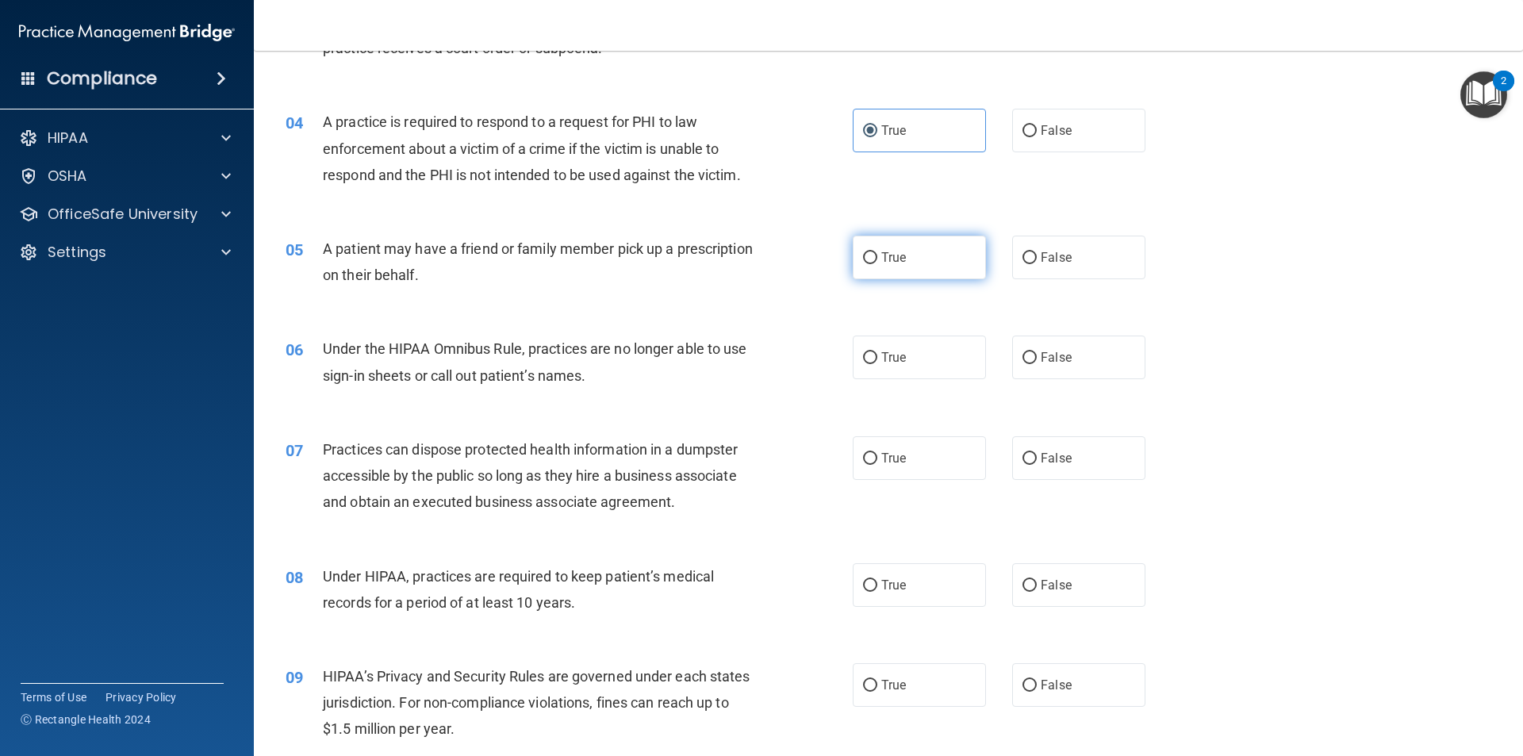
click at [916, 271] on label "True" at bounding box center [919, 258] width 133 height 44
click at [877, 264] on input "True" at bounding box center [870, 258] width 14 height 12
radio input "true"
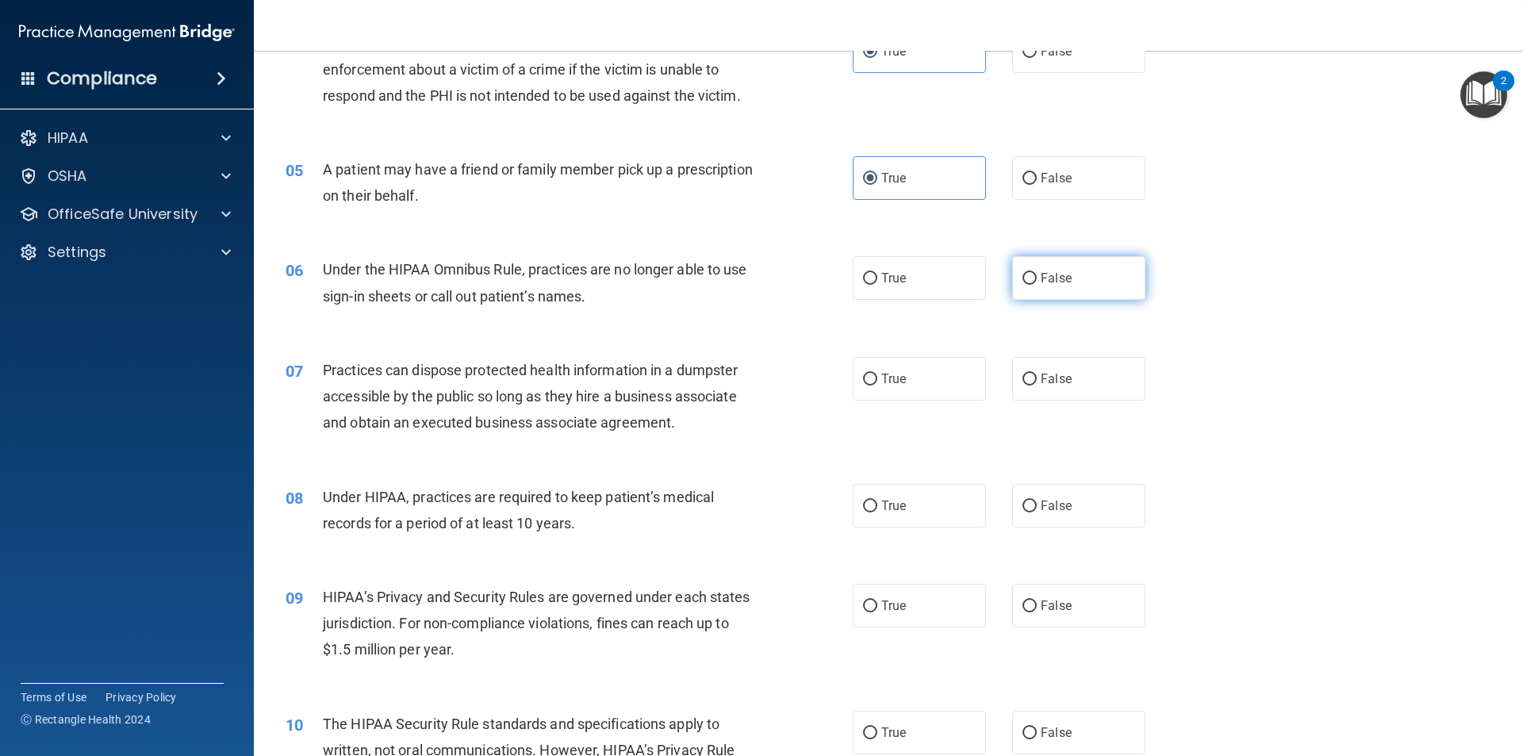
click at [1042, 286] on label "False" at bounding box center [1078, 278] width 133 height 44
click at [1037, 285] on input "False" at bounding box center [1030, 279] width 14 height 12
radio input "true"
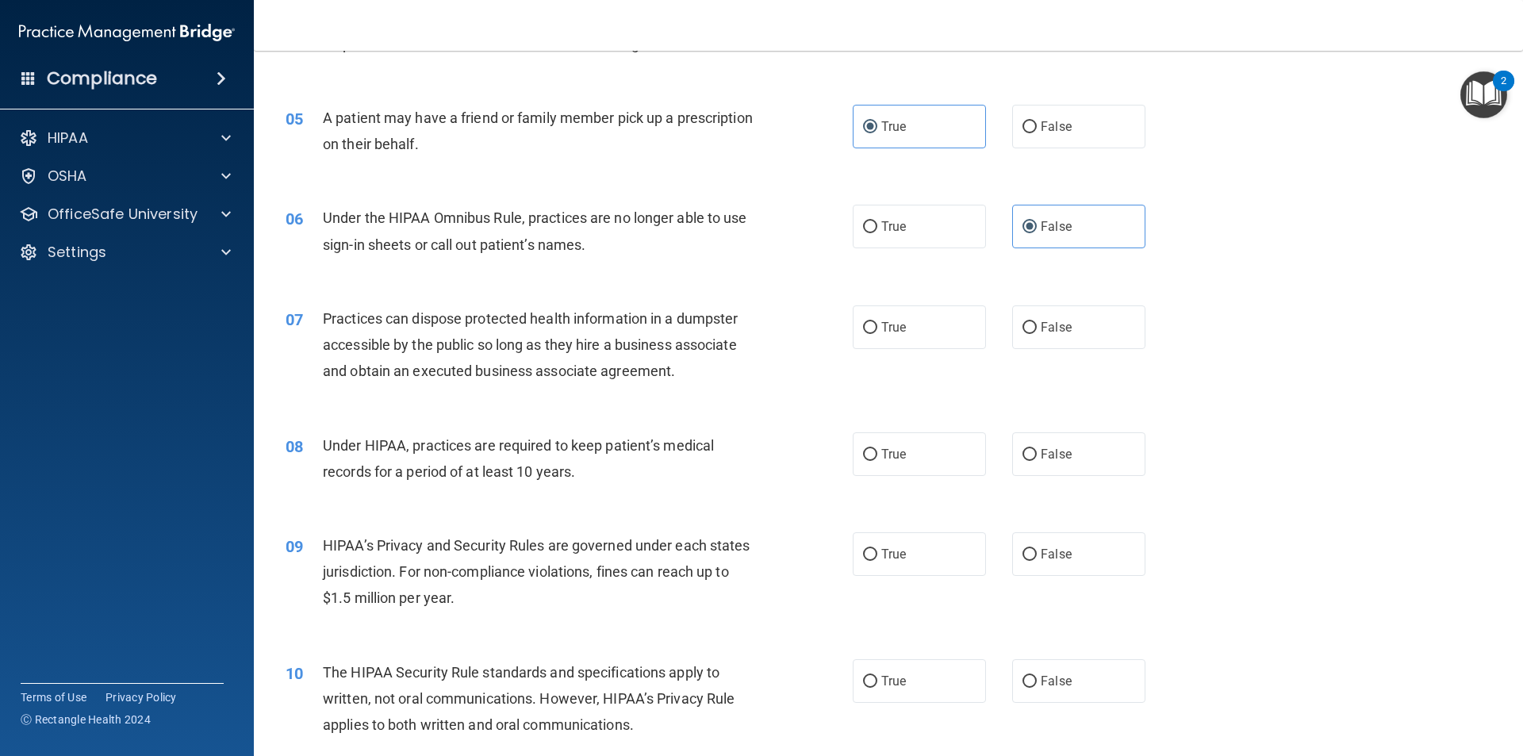
scroll to position [555, 0]
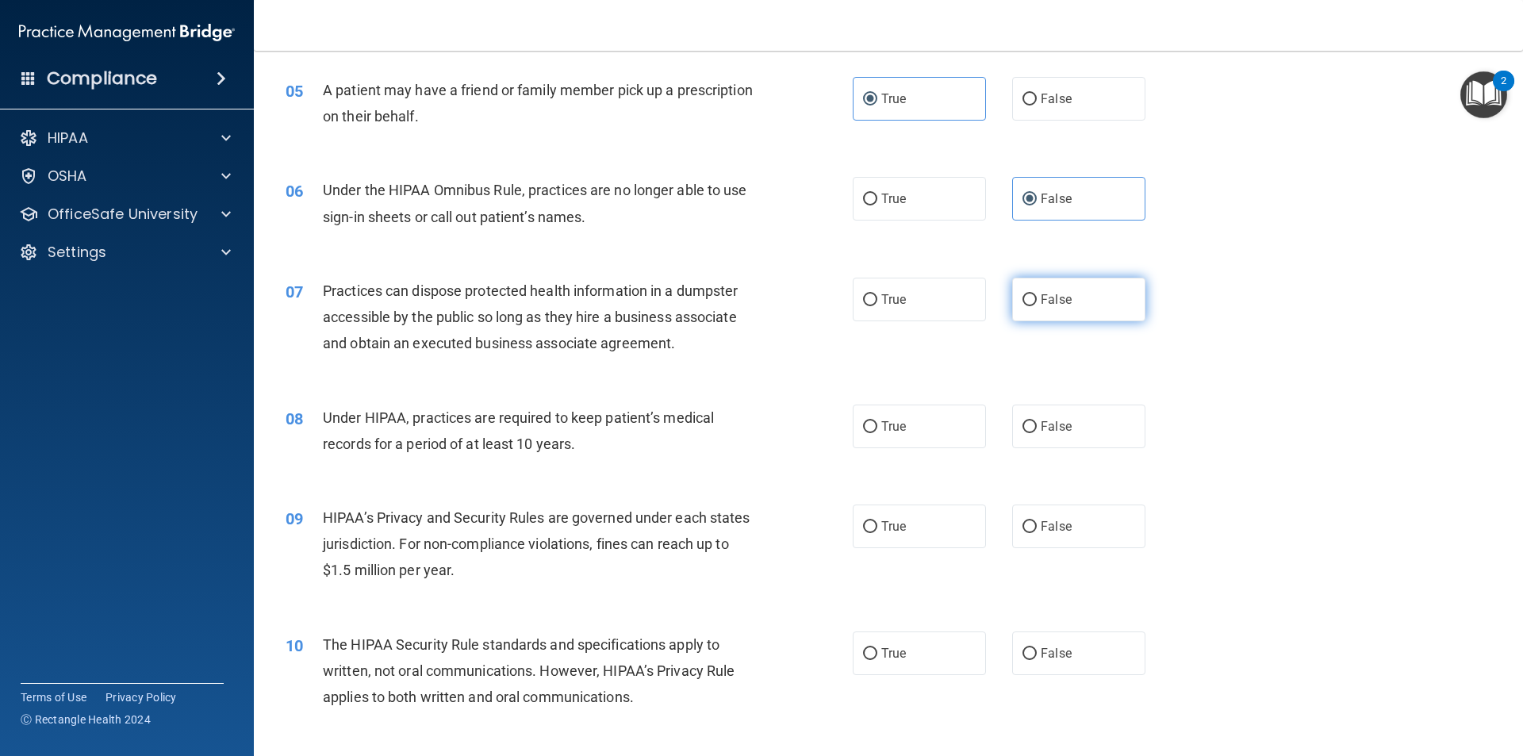
click at [1035, 290] on label "False" at bounding box center [1078, 300] width 133 height 44
click at [1035, 294] on input "False" at bounding box center [1030, 300] width 14 height 12
radio input "true"
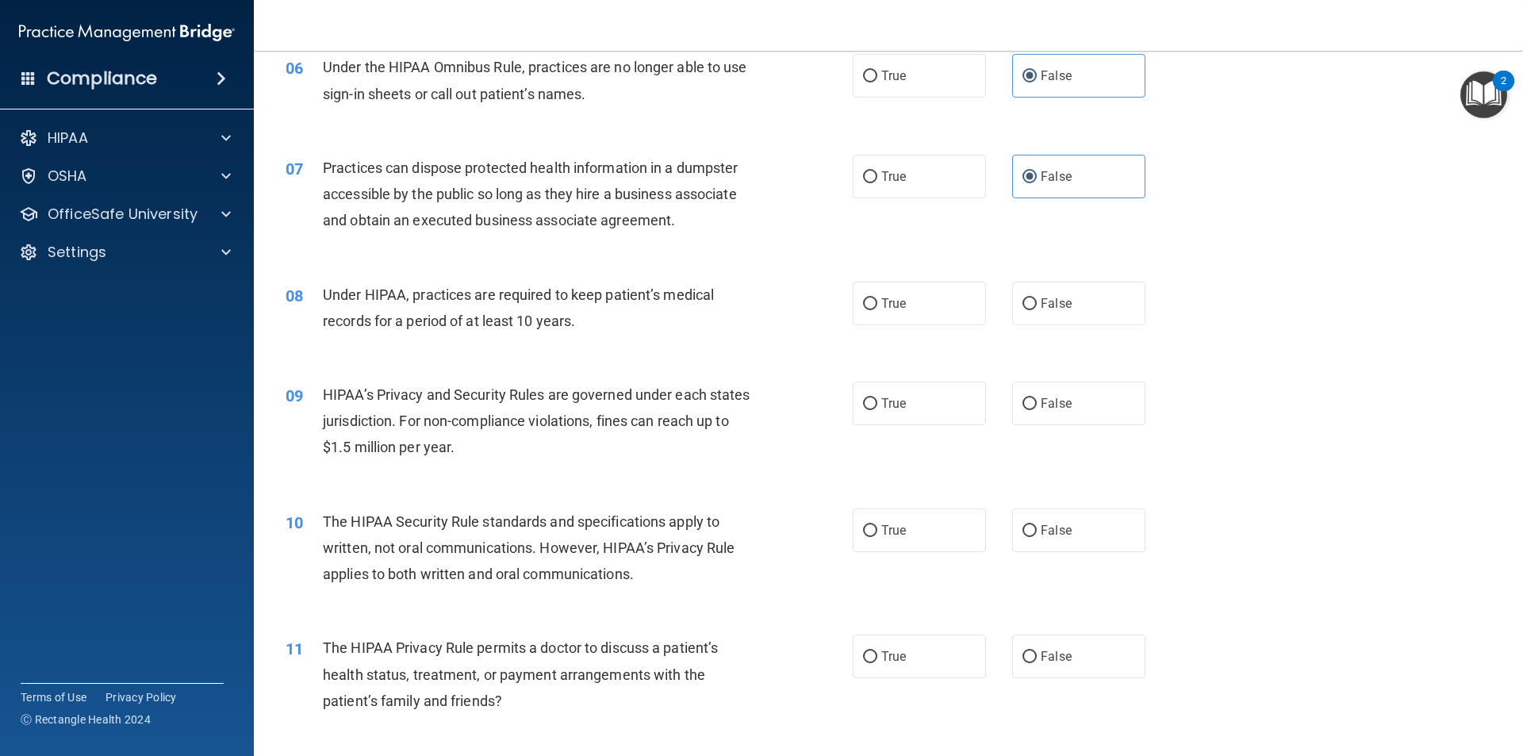
scroll to position [714, 0]
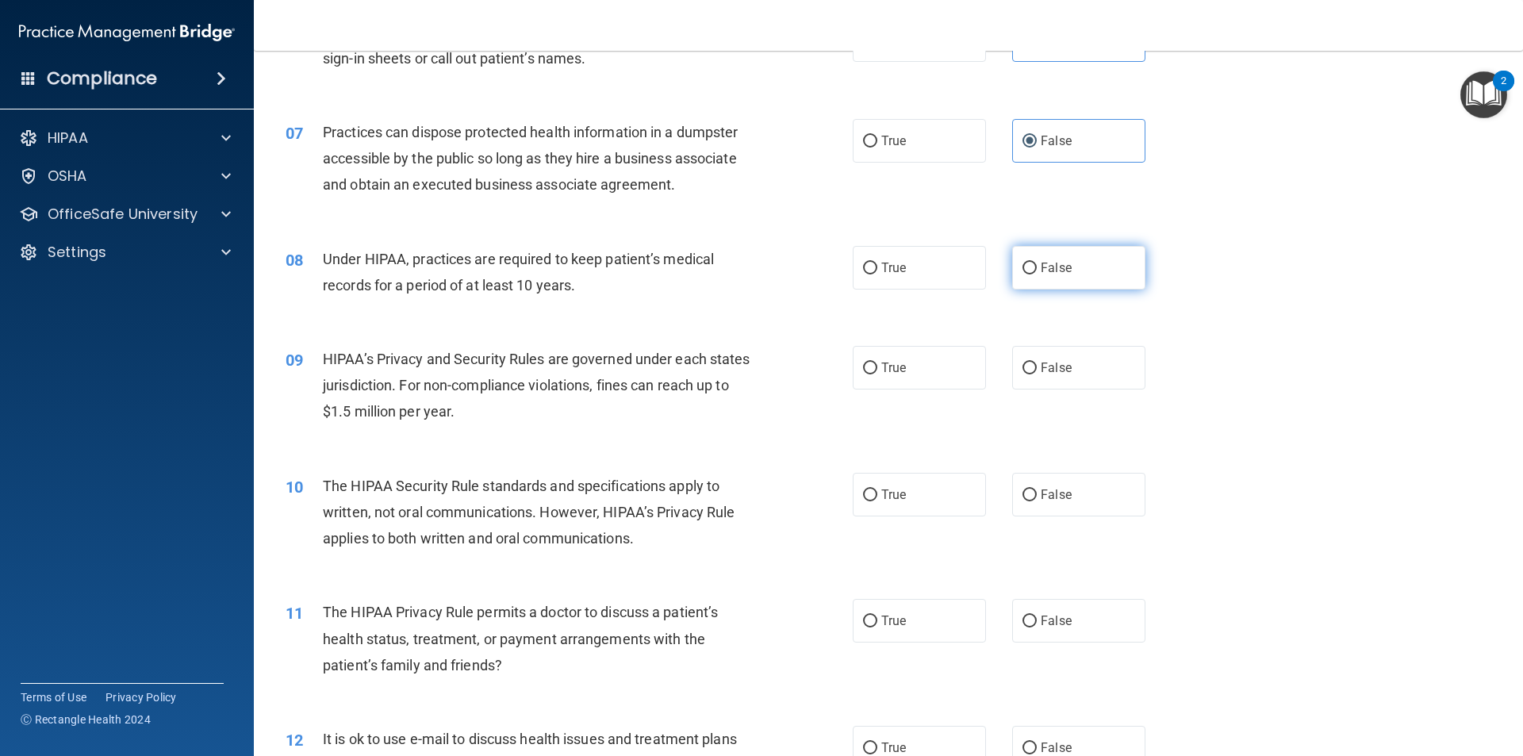
click at [1042, 248] on label "False" at bounding box center [1078, 268] width 133 height 44
click at [1037, 263] on input "False" at bounding box center [1030, 269] width 14 height 12
radio input "true"
click at [905, 356] on label "True" at bounding box center [919, 368] width 133 height 44
click at [877, 363] on input "True" at bounding box center [870, 369] width 14 height 12
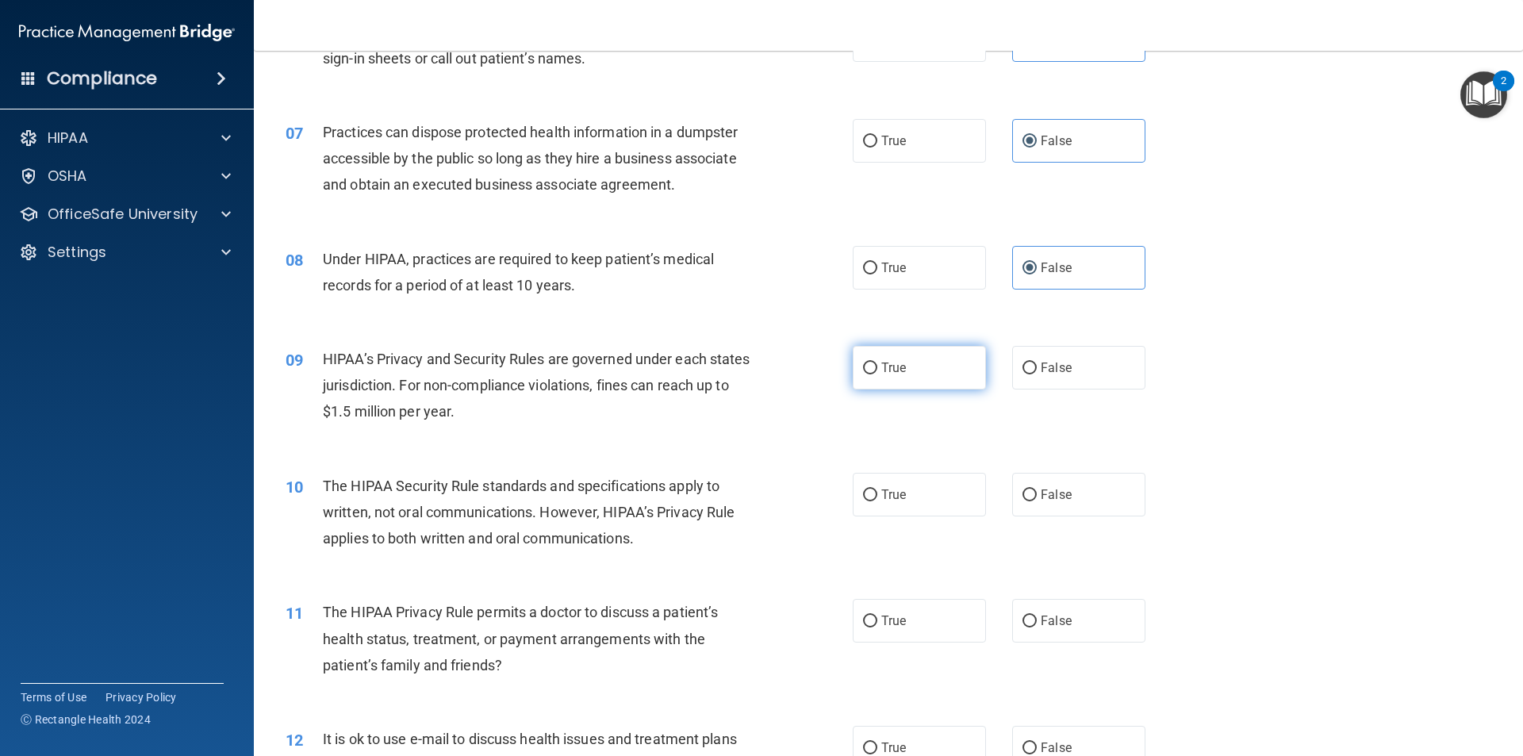
radio input "true"
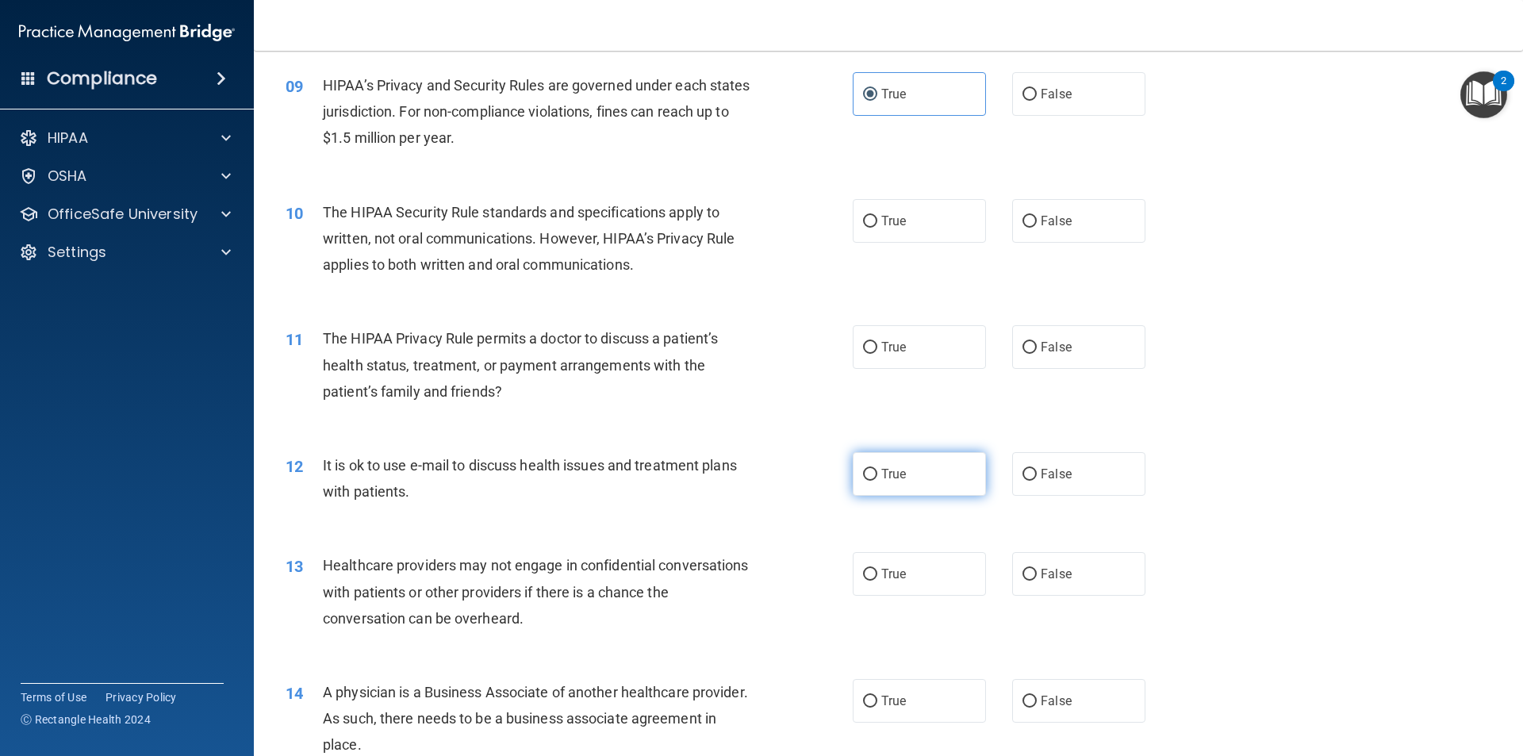
scroll to position [952, 0]
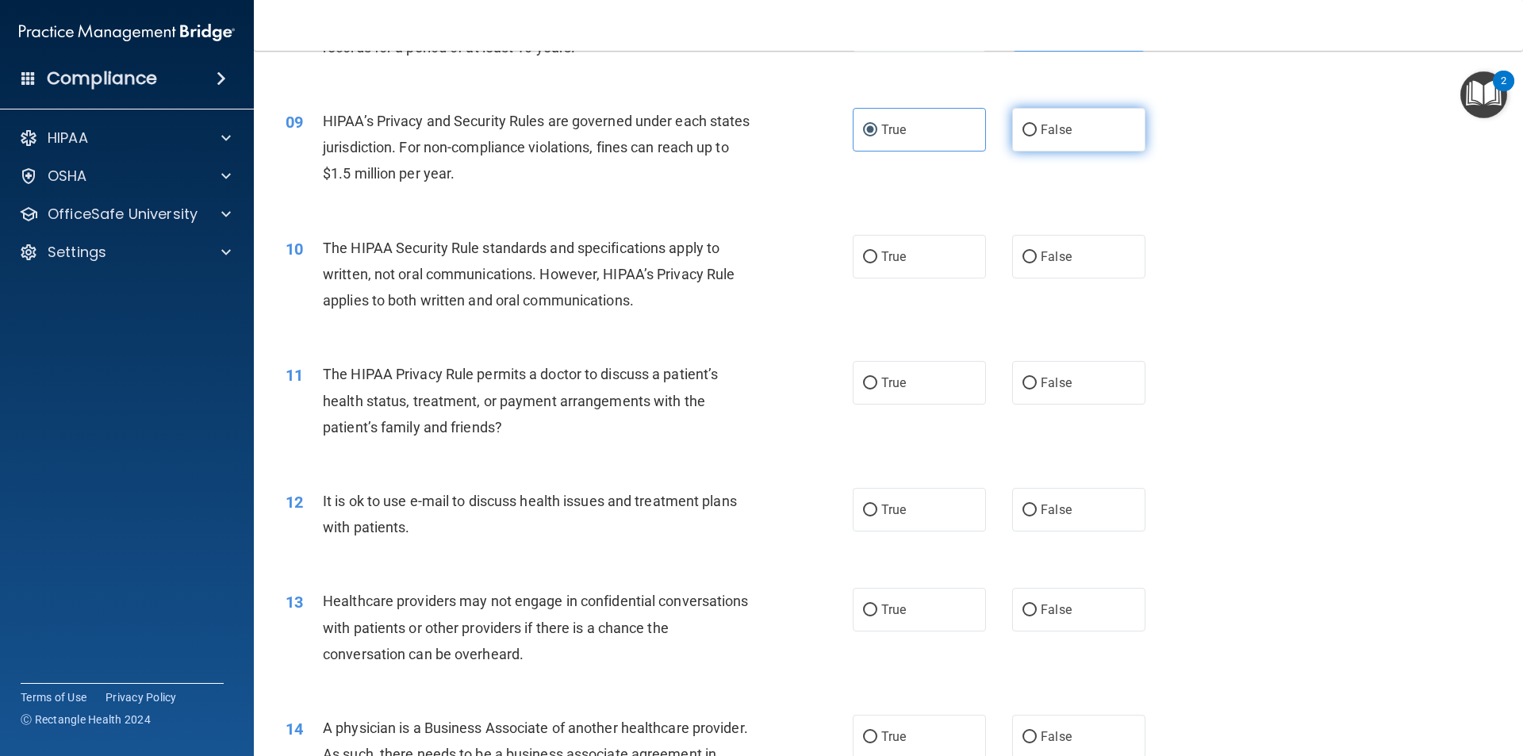
click at [1012, 121] on label "False" at bounding box center [1078, 130] width 133 height 44
click at [1023, 125] on input "False" at bounding box center [1030, 131] width 14 height 12
radio input "true"
radio input "false"
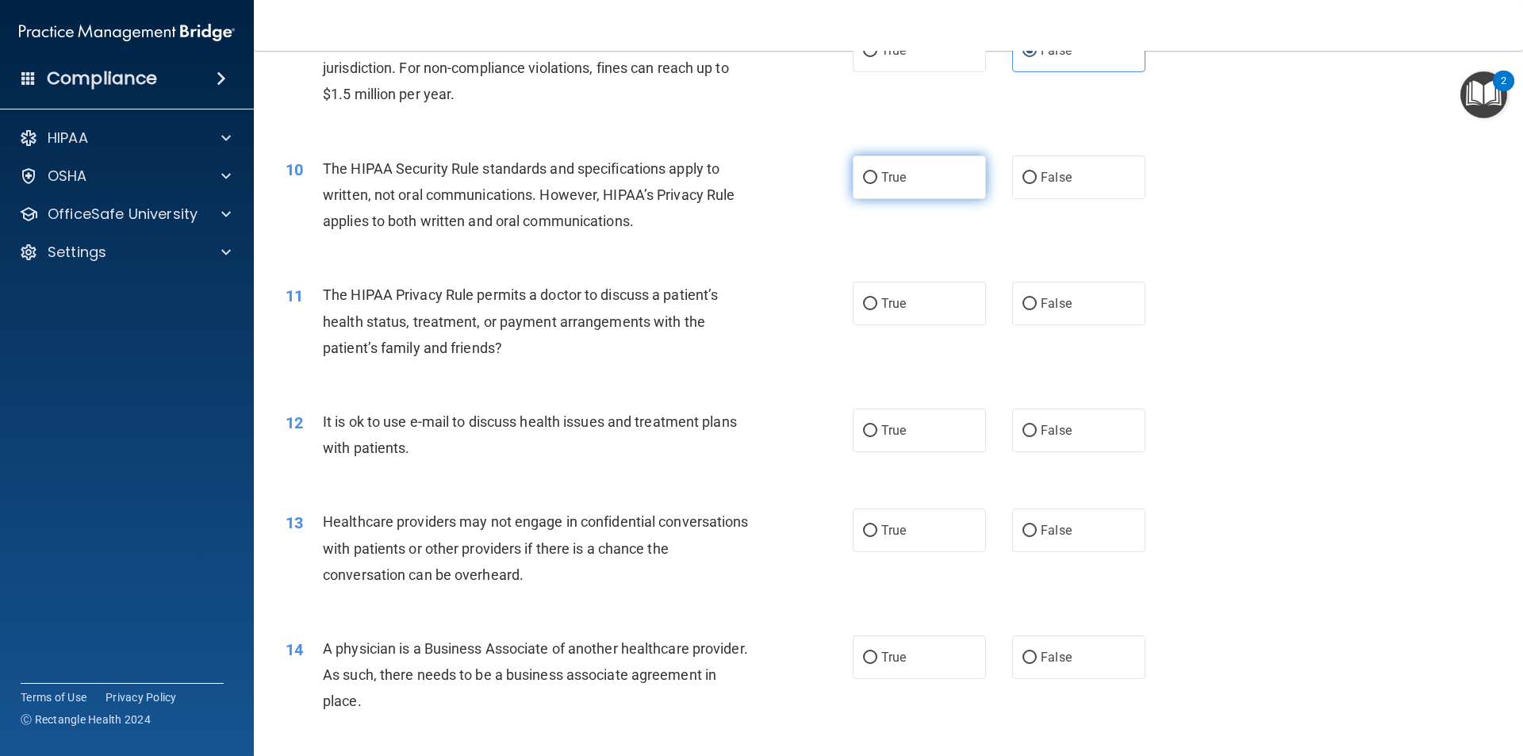
click at [945, 186] on label "True" at bounding box center [919, 177] width 133 height 44
click at [877, 184] on input "True" at bounding box center [870, 178] width 14 height 12
radio input "true"
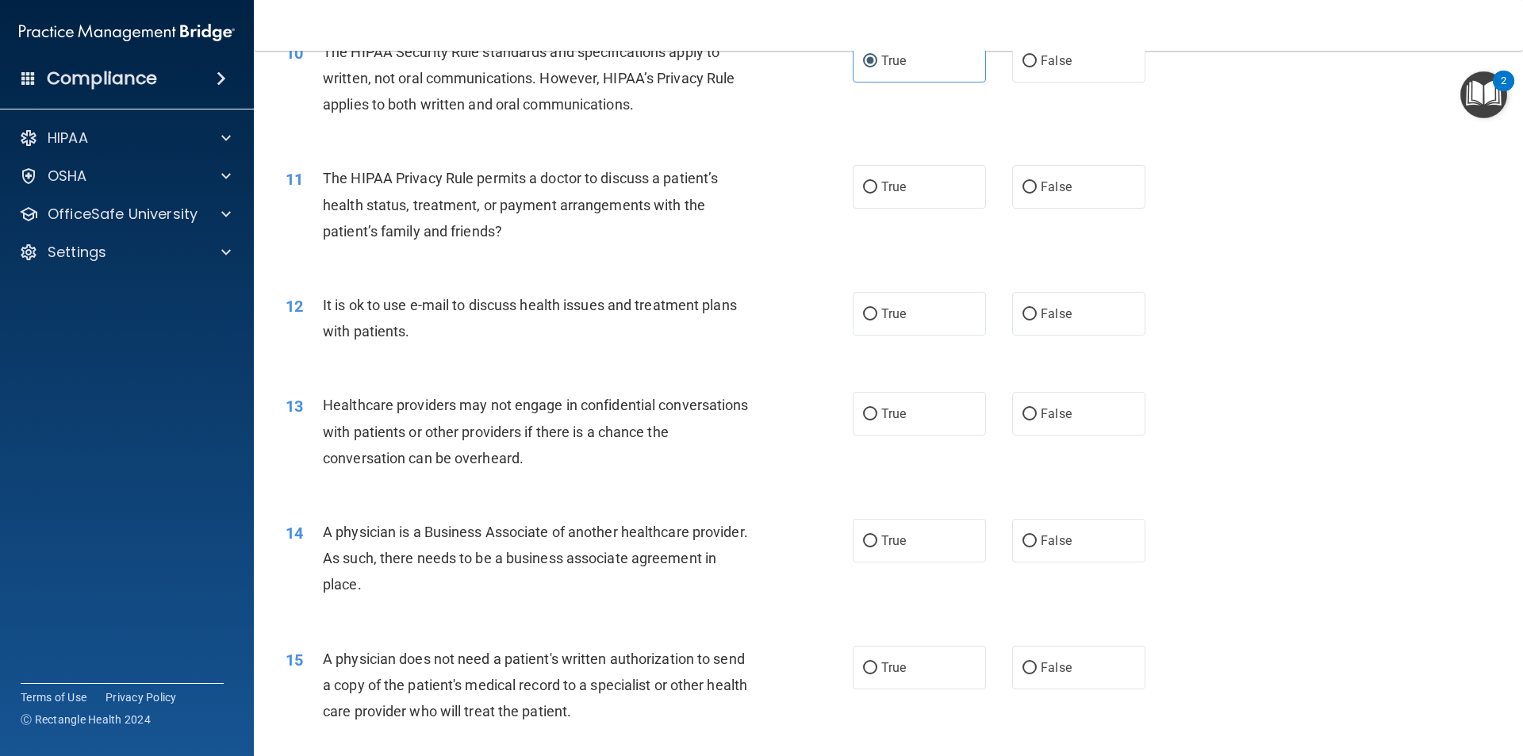
scroll to position [1112, 0]
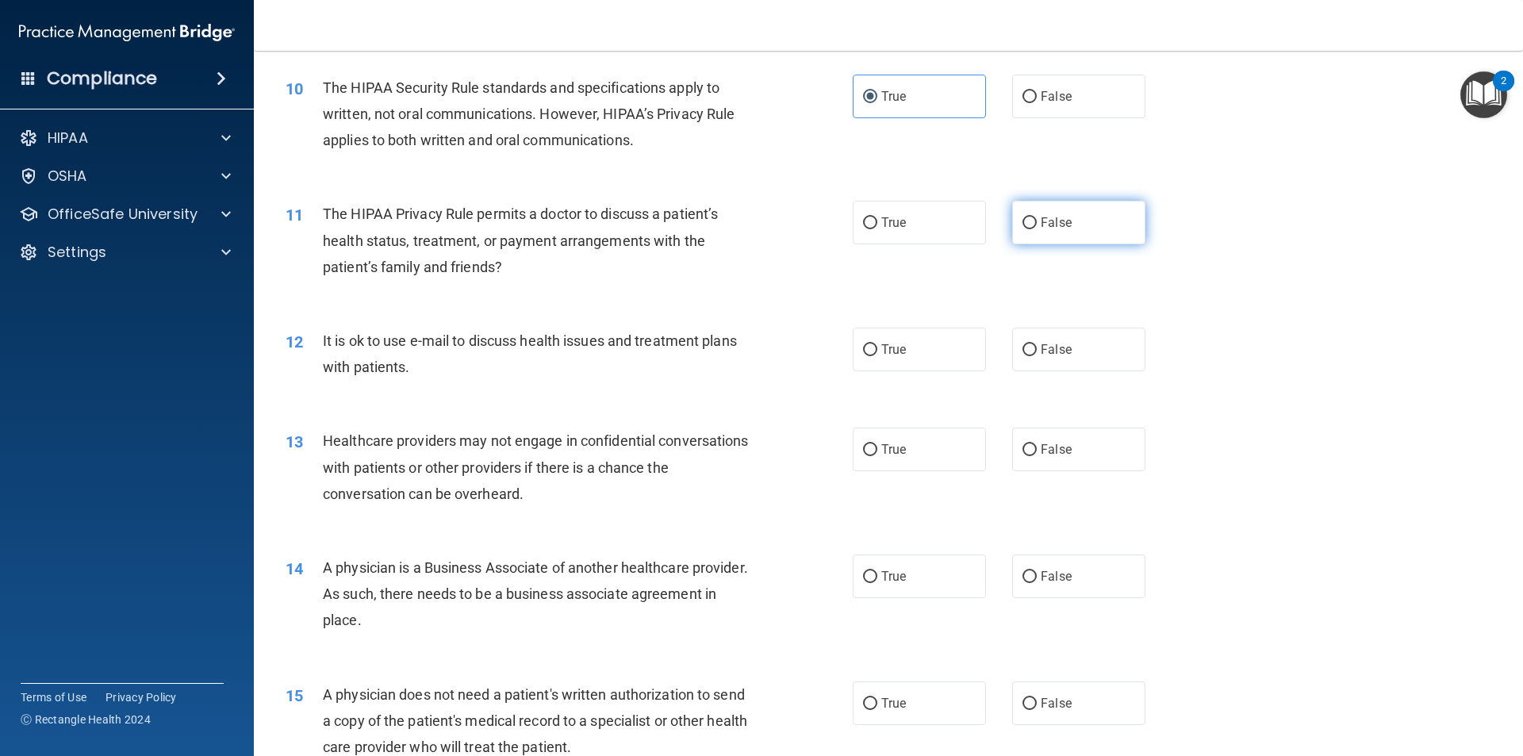
click at [1033, 229] on label "False" at bounding box center [1078, 223] width 133 height 44
click at [1033, 229] on input "False" at bounding box center [1030, 223] width 14 height 12
radio input "true"
click at [1035, 340] on label "False" at bounding box center [1078, 350] width 133 height 44
click at [1035, 344] on input "False" at bounding box center [1030, 350] width 14 height 12
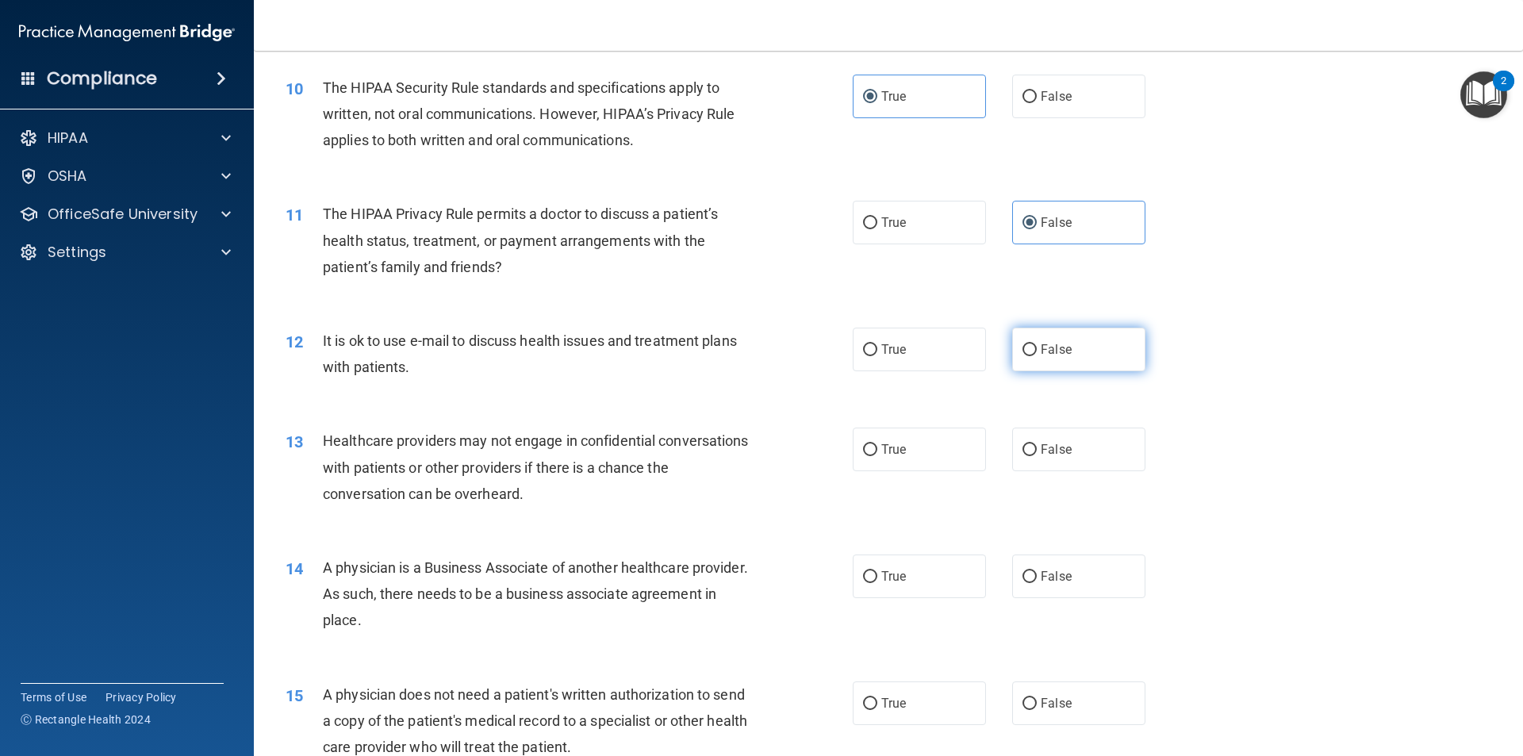
radio input "true"
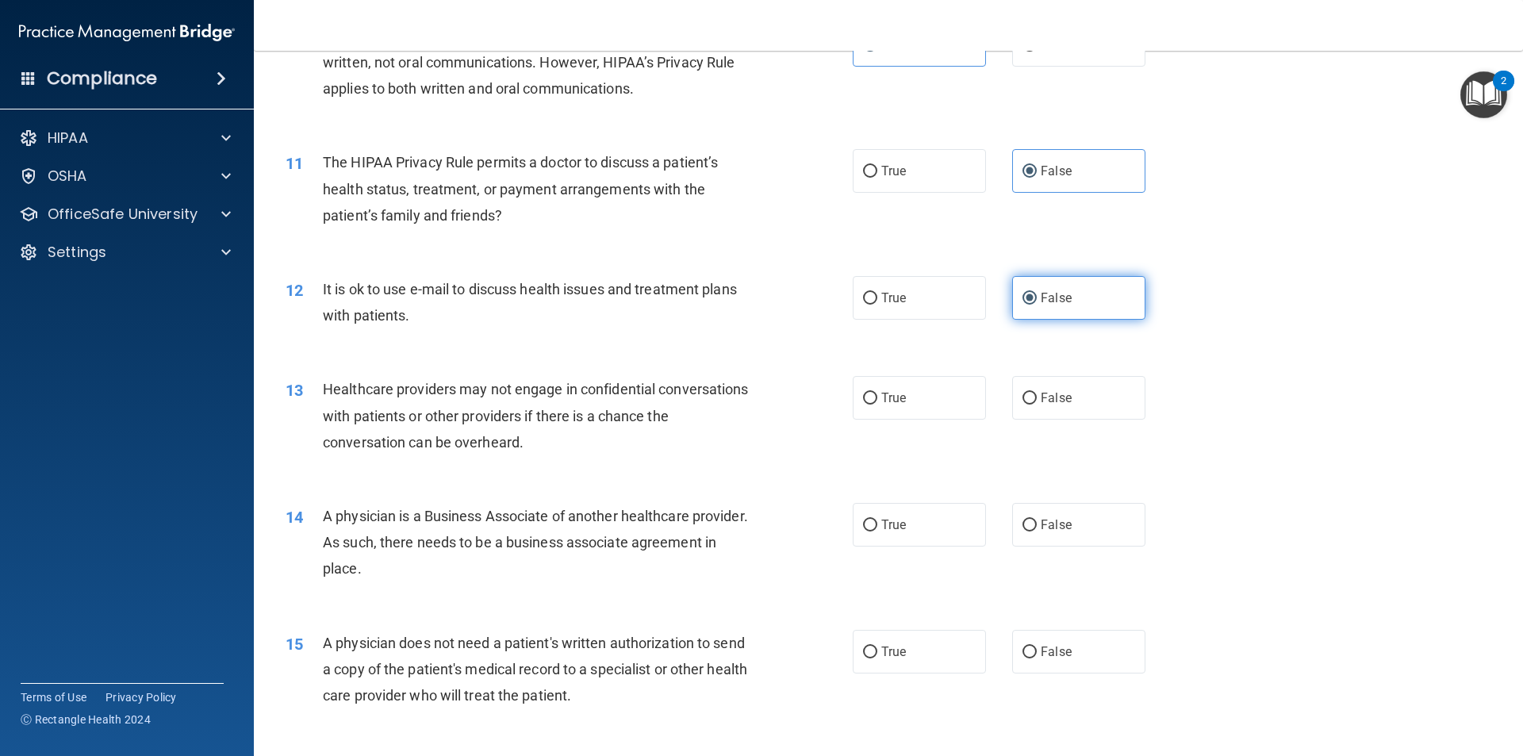
scroll to position [1192, 0]
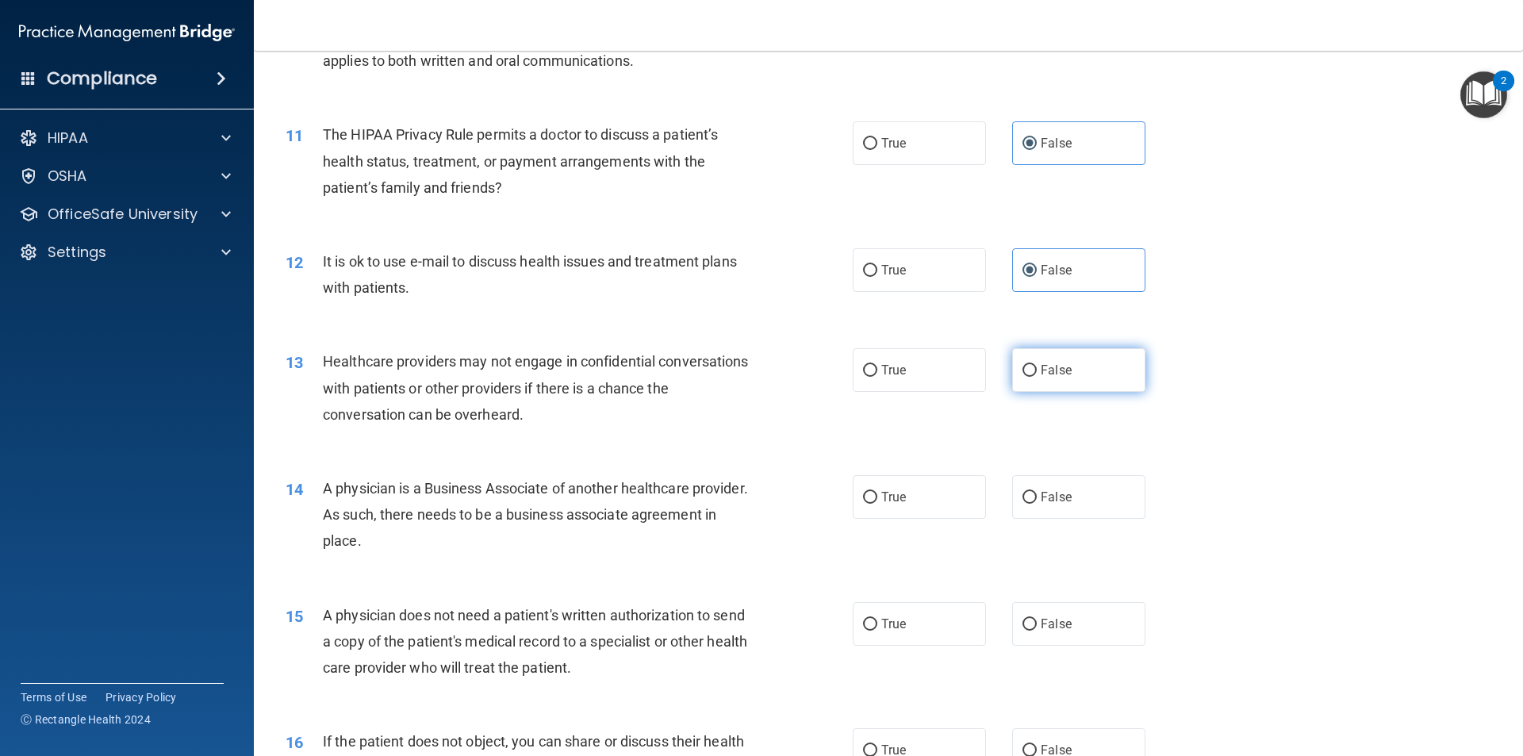
click at [1025, 358] on label "False" at bounding box center [1078, 370] width 133 height 44
click at [1025, 365] on input "False" at bounding box center [1030, 371] width 14 height 12
radio input "true"
click at [962, 370] on label "True" at bounding box center [919, 370] width 133 height 44
click at [877, 370] on input "True" at bounding box center [870, 371] width 14 height 12
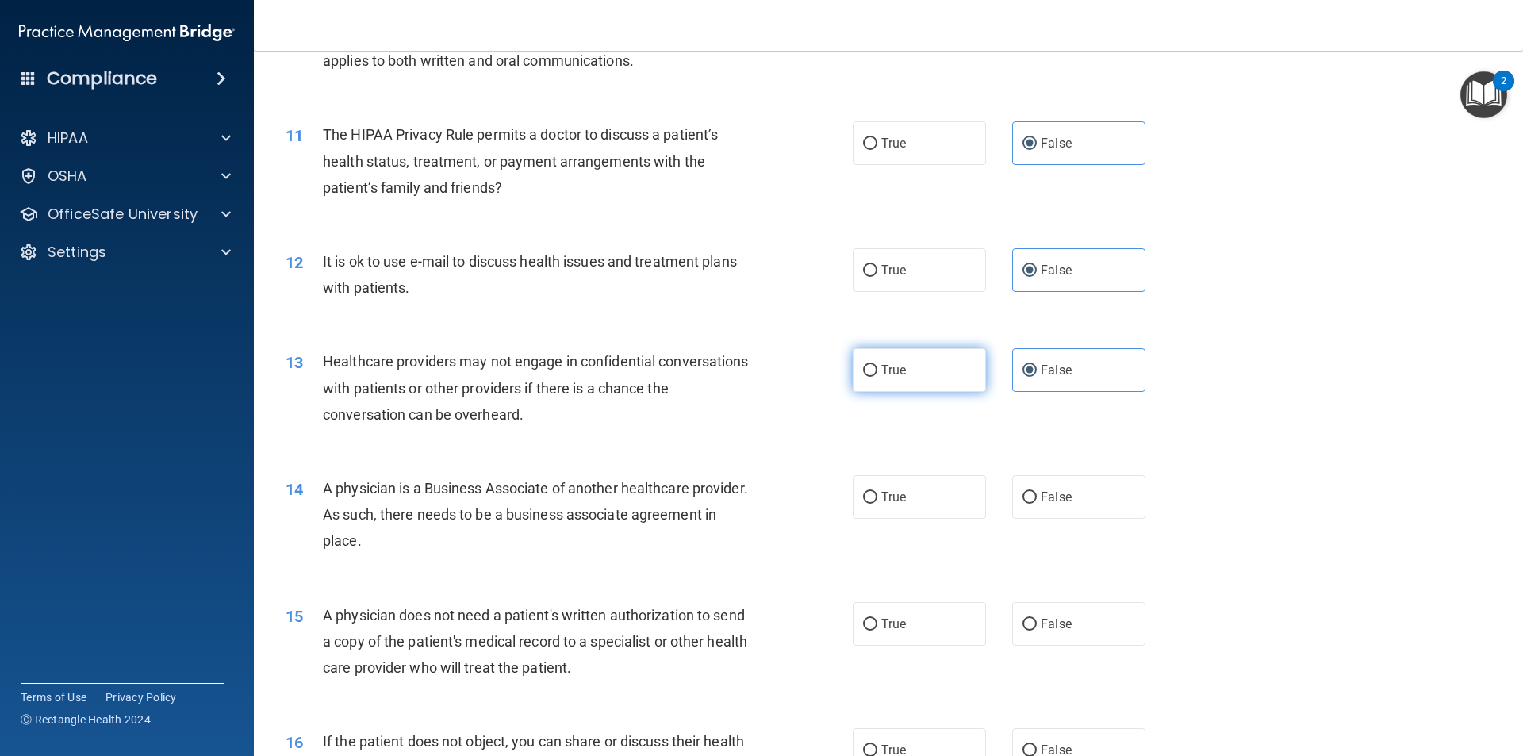
radio input "true"
radio input "false"
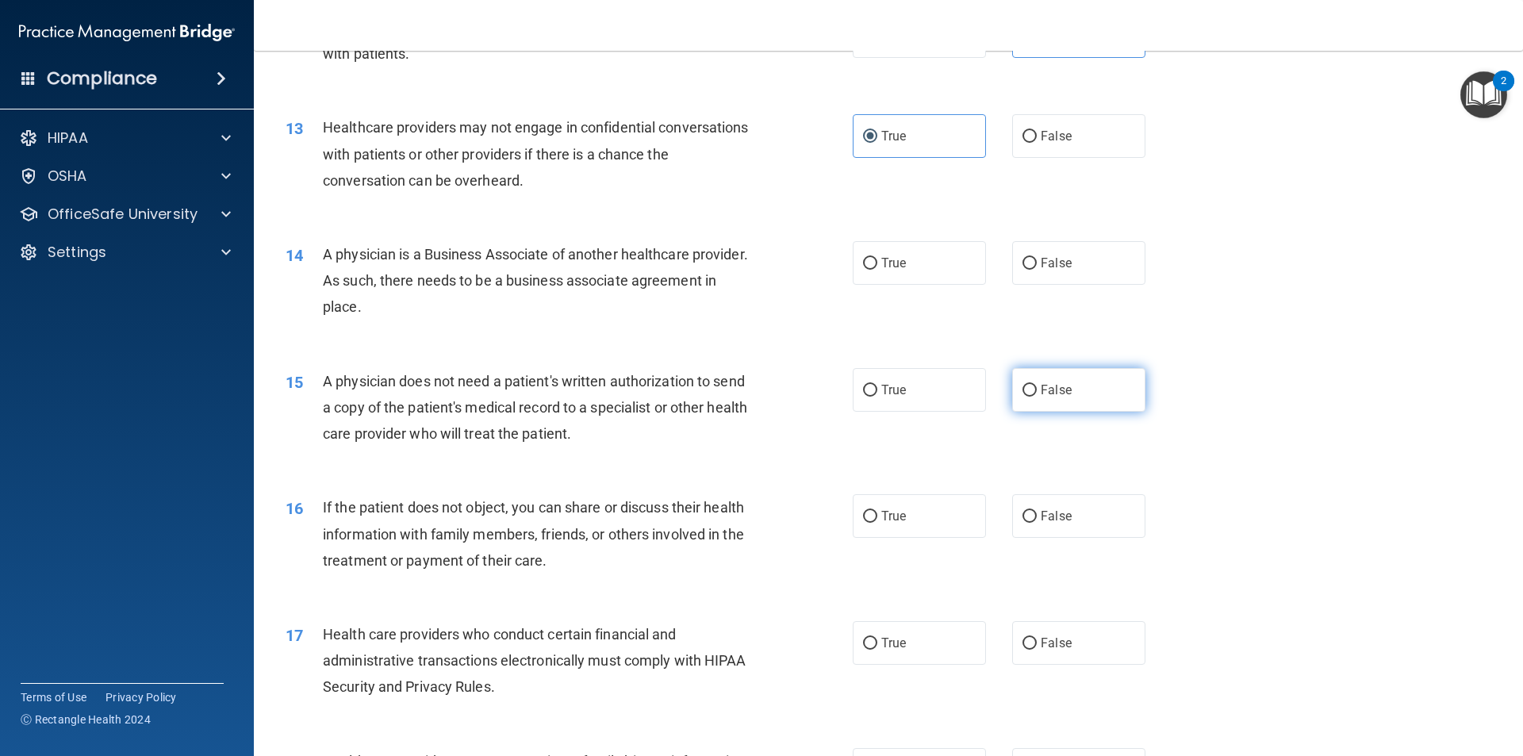
scroll to position [1430, 0]
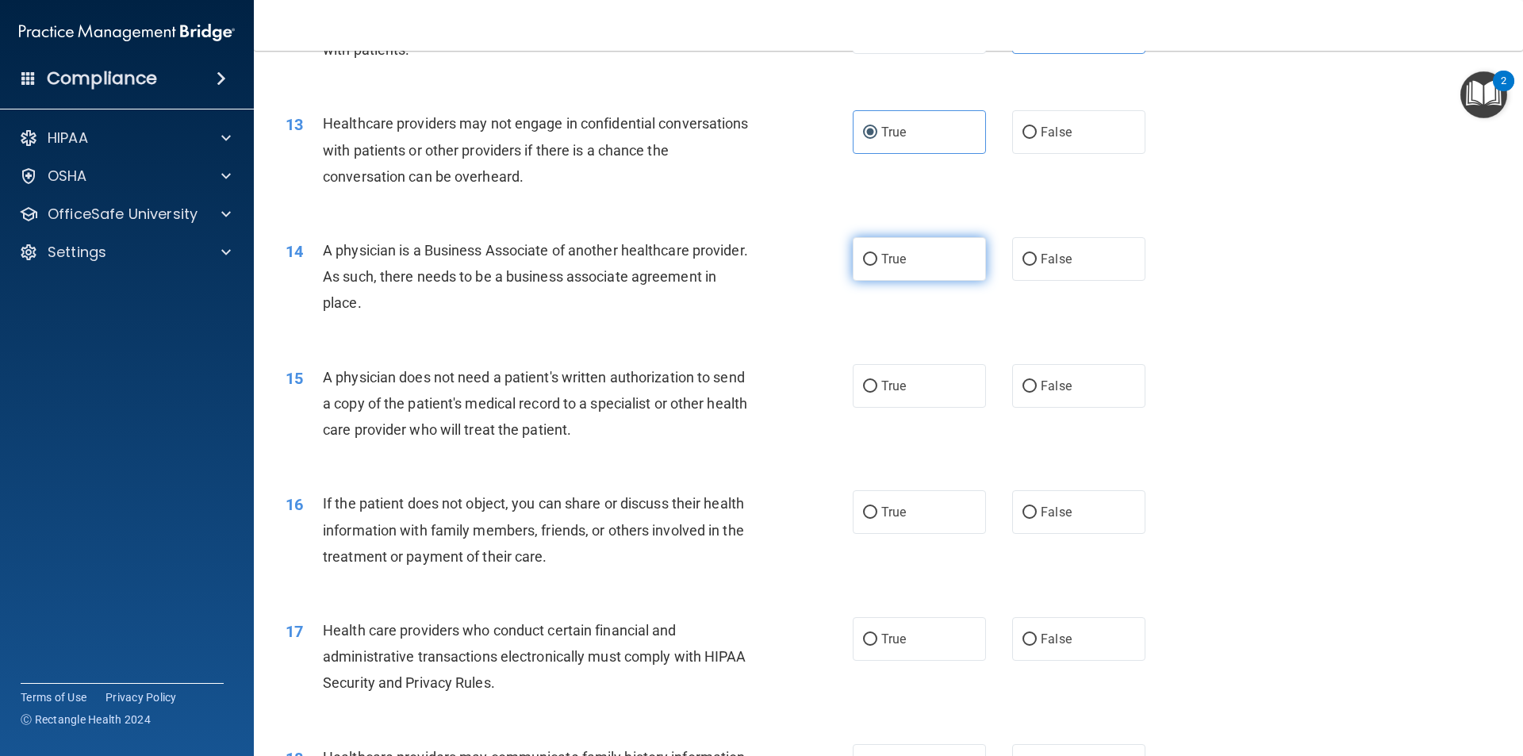
click at [869, 271] on label "True" at bounding box center [919, 259] width 133 height 44
click at [869, 266] on input "True" at bounding box center [870, 260] width 14 height 12
radio input "true"
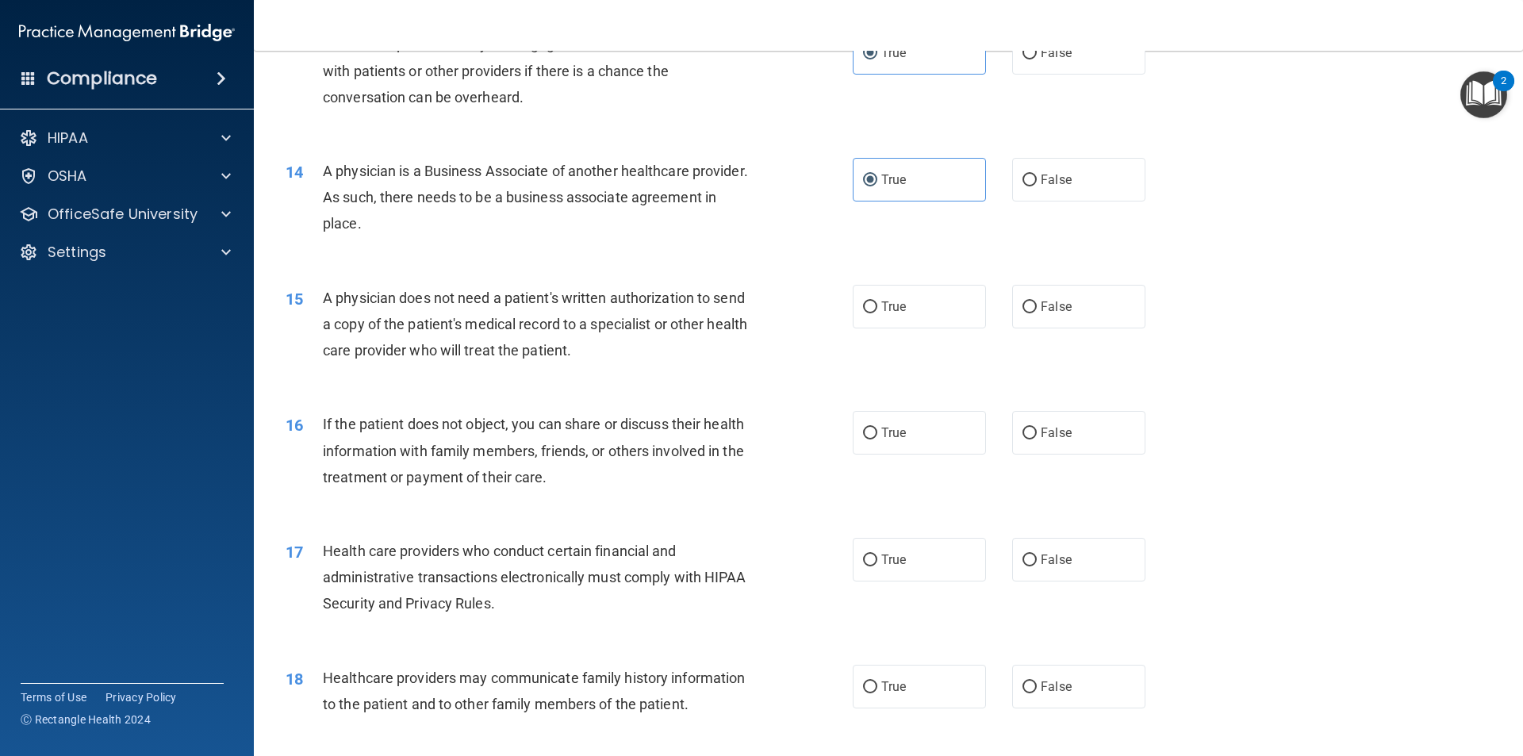
scroll to position [1588, 0]
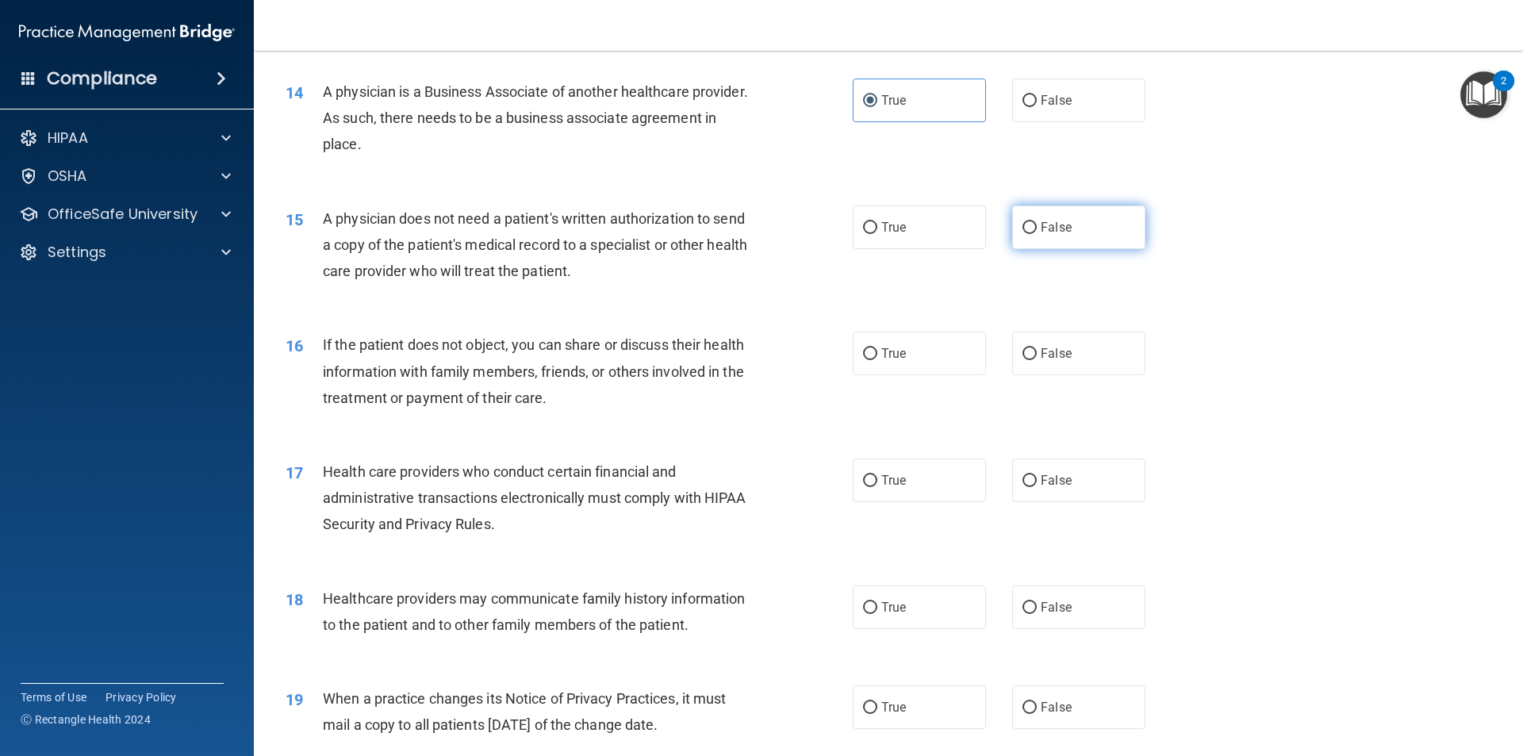
click at [1027, 230] on input "False" at bounding box center [1030, 228] width 14 height 12
radio input "true"
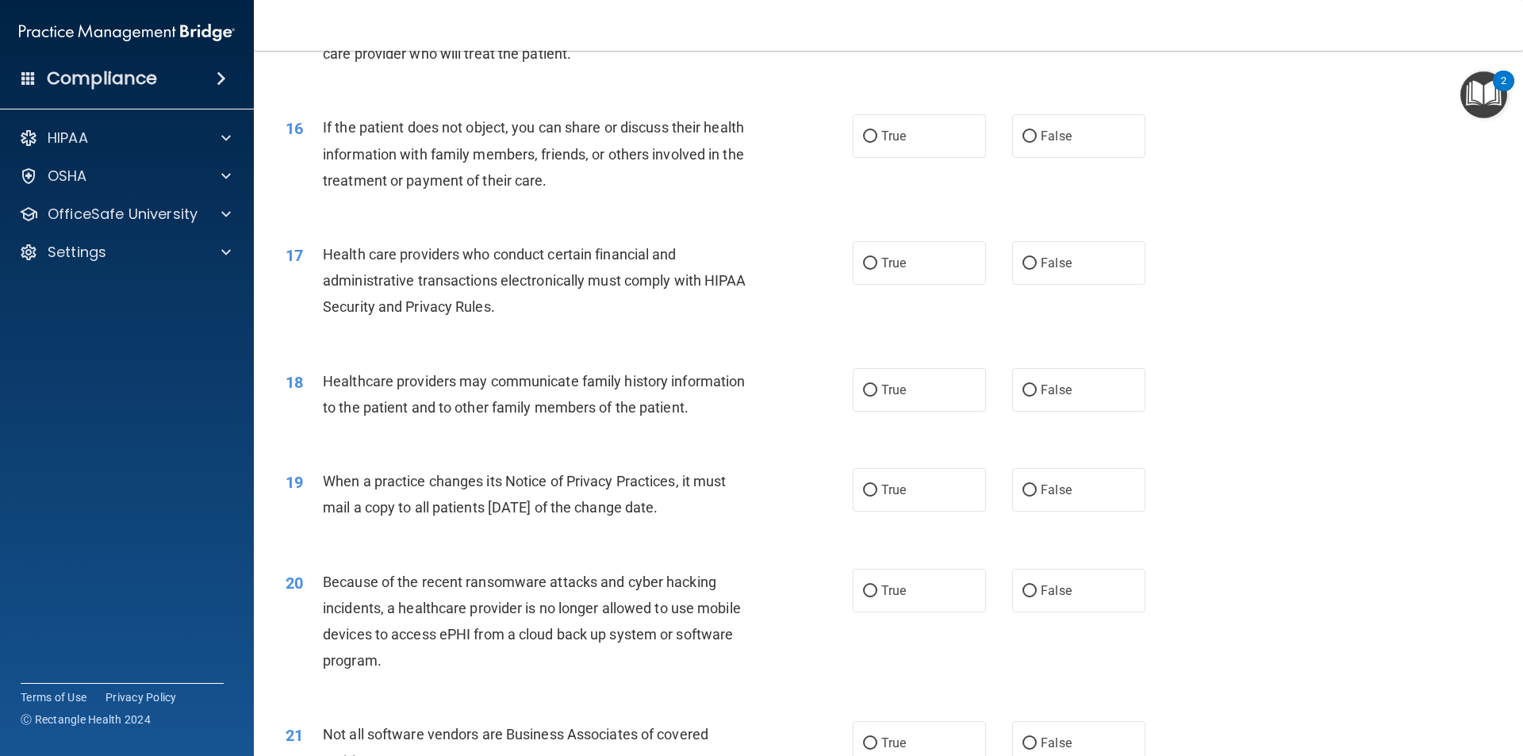
scroll to position [1826, 0]
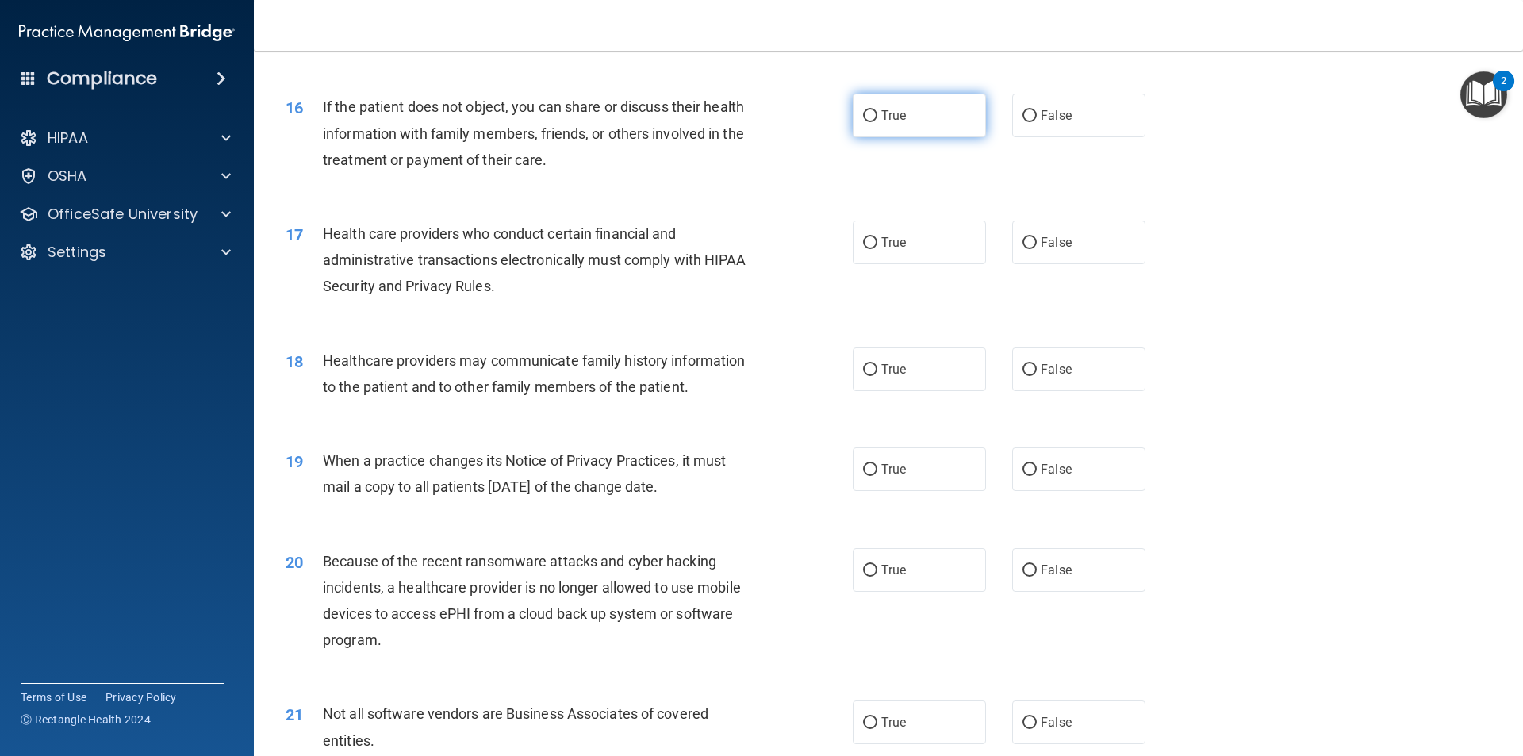
click at [924, 119] on label "True" at bounding box center [919, 116] width 133 height 44
click at [877, 119] on input "True" at bounding box center [870, 116] width 14 height 12
radio input "true"
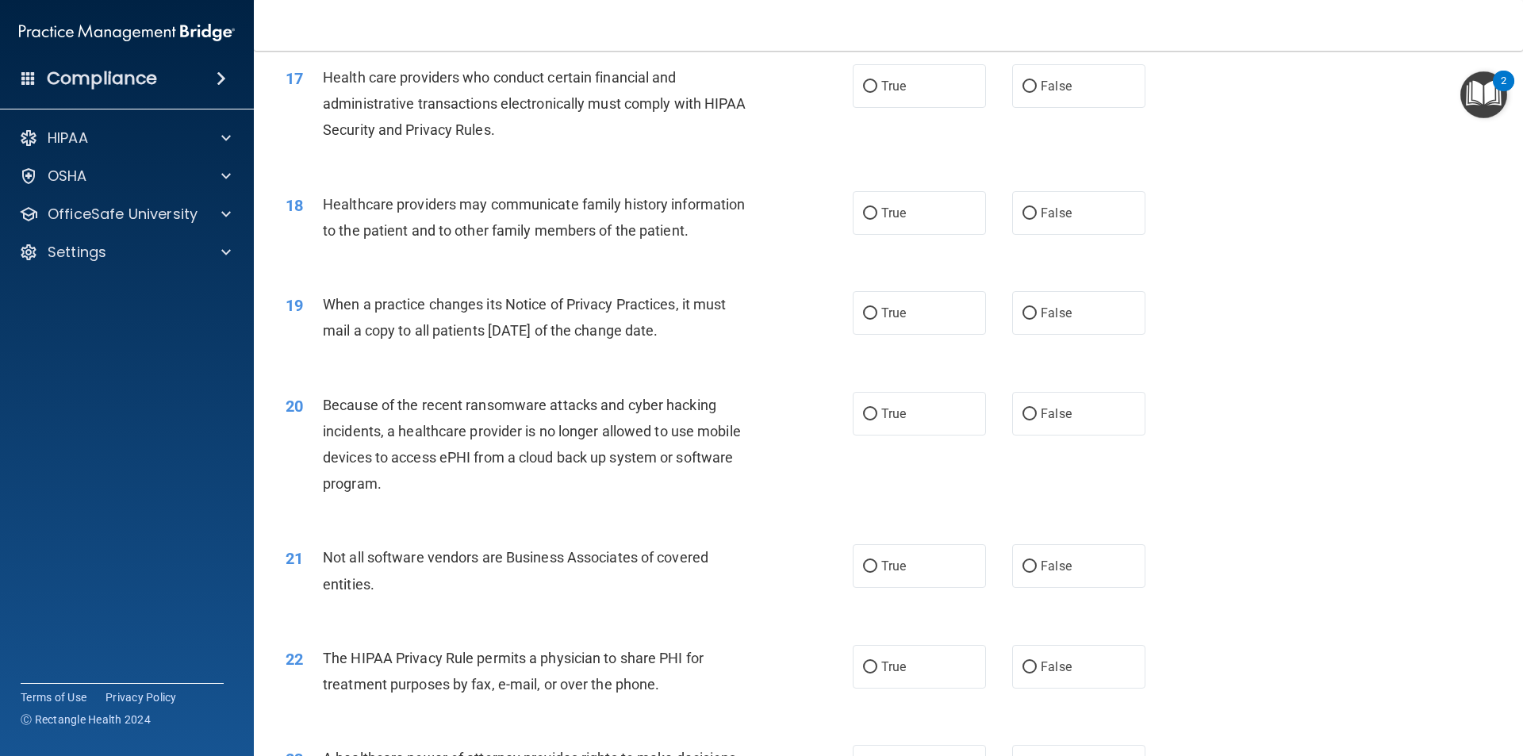
scroll to position [1985, 0]
click at [913, 90] on label "True" at bounding box center [919, 84] width 133 height 44
click at [877, 90] on input "True" at bounding box center [870, 85] width 14 height 12
radio input "true"
click at [1088, 211] on label "False" at bounding box center [1078, 211] width 133 height 44
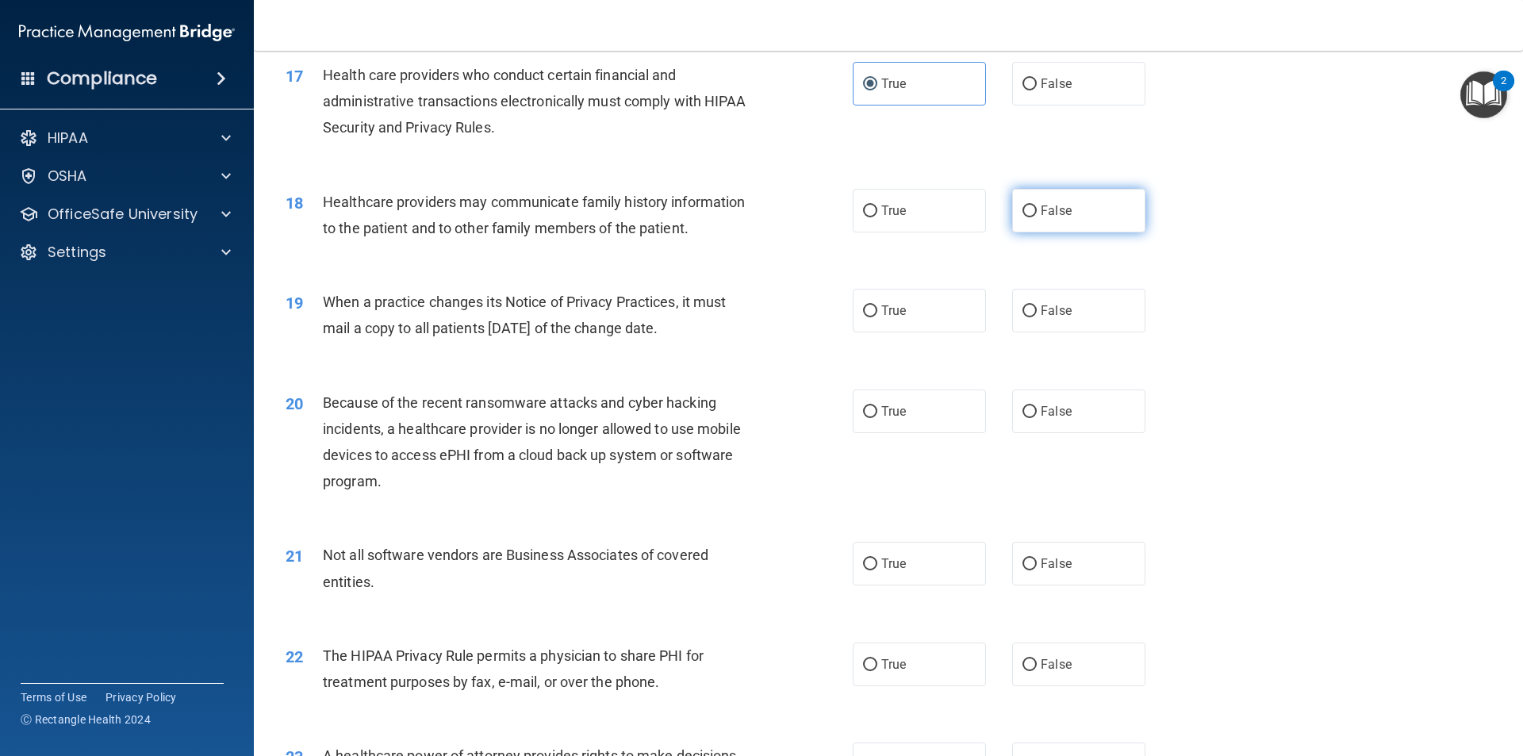
click at [1037, 211] on input "False" at bounding box center [1030, 211] width 14 height 12
radio input "true"
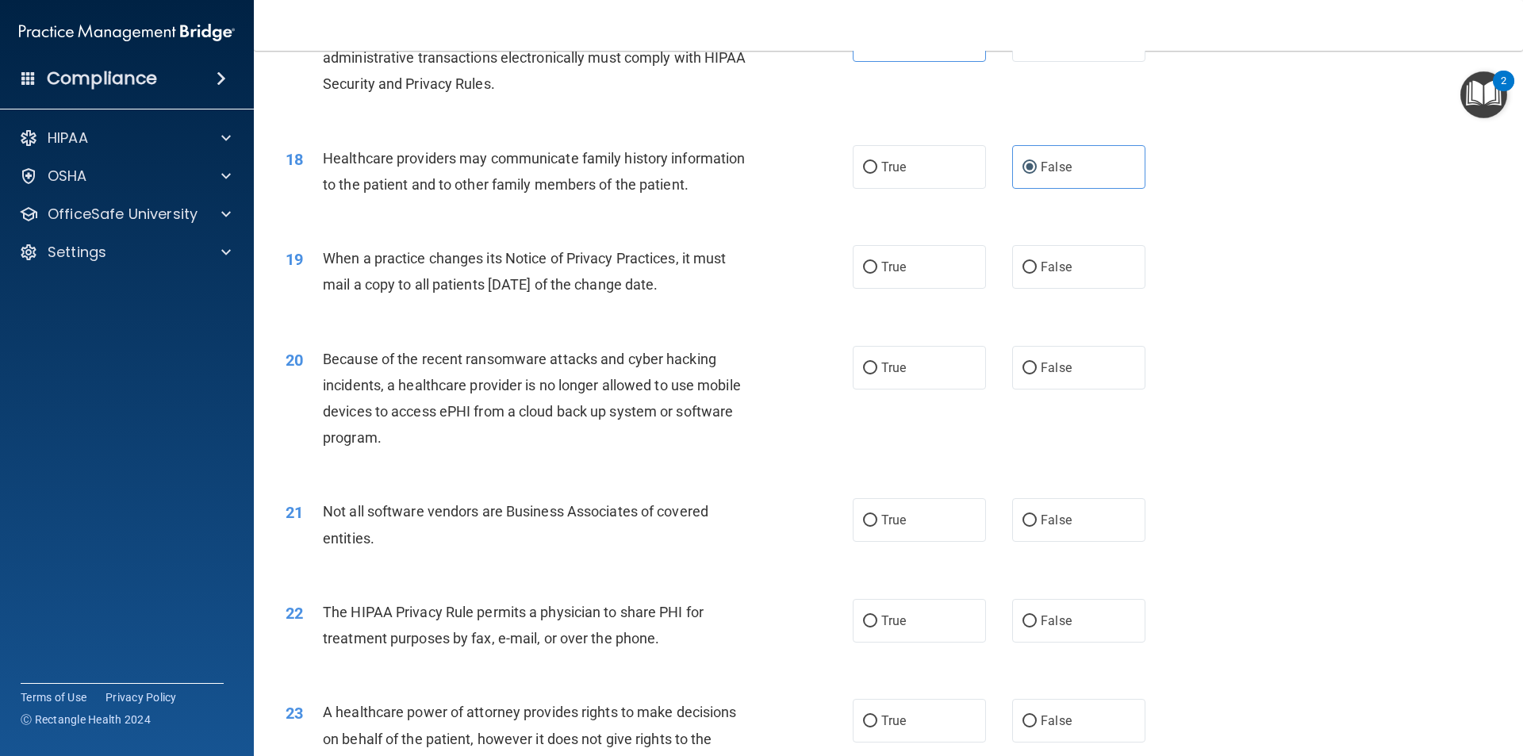
scroll to position [2064, 0]
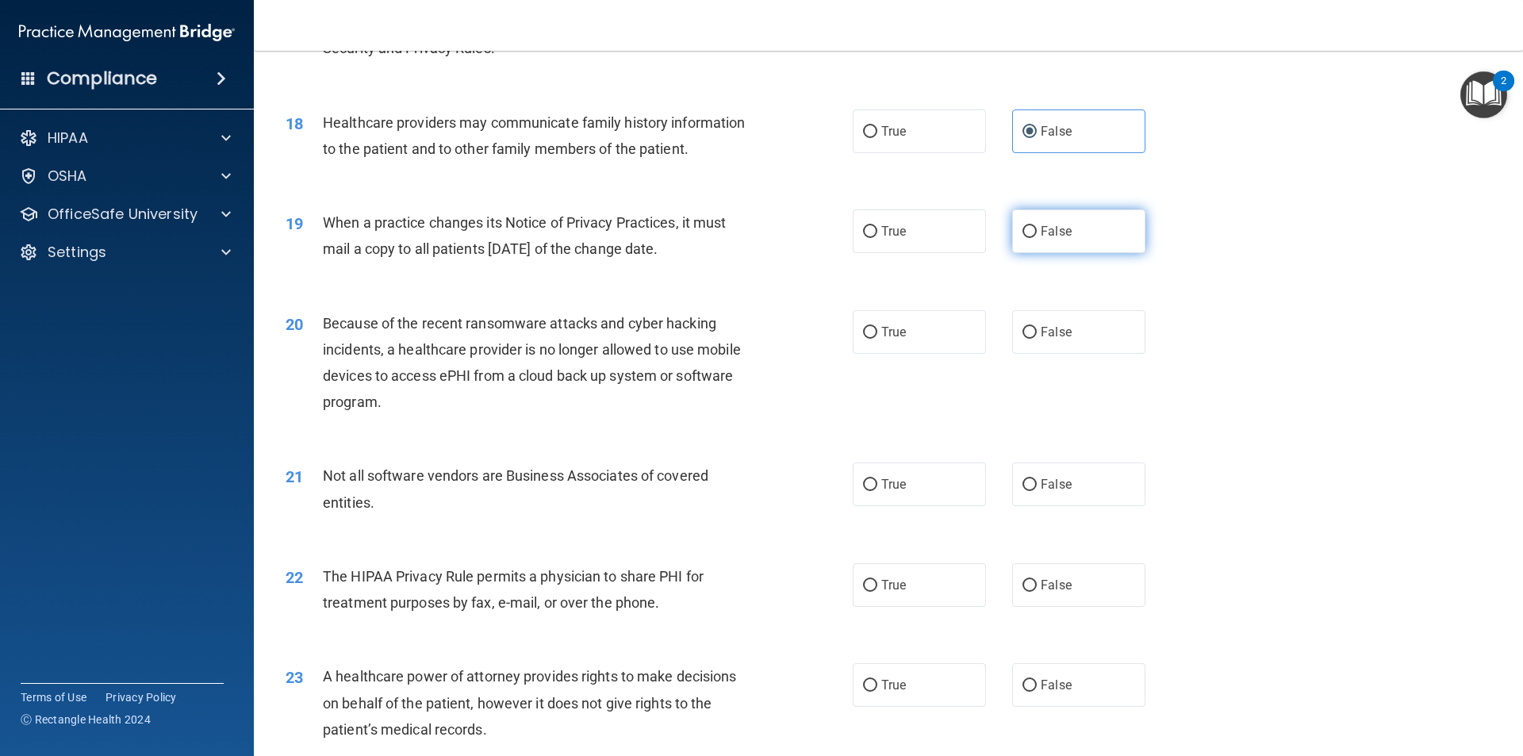
click at [1036, 220] on label "False" at bounding box center [1078, 231] width 133 height 44
click at [1036, 226] on input "False" at bounding box center [1030, 232] width 14 height 12
radio input "true"
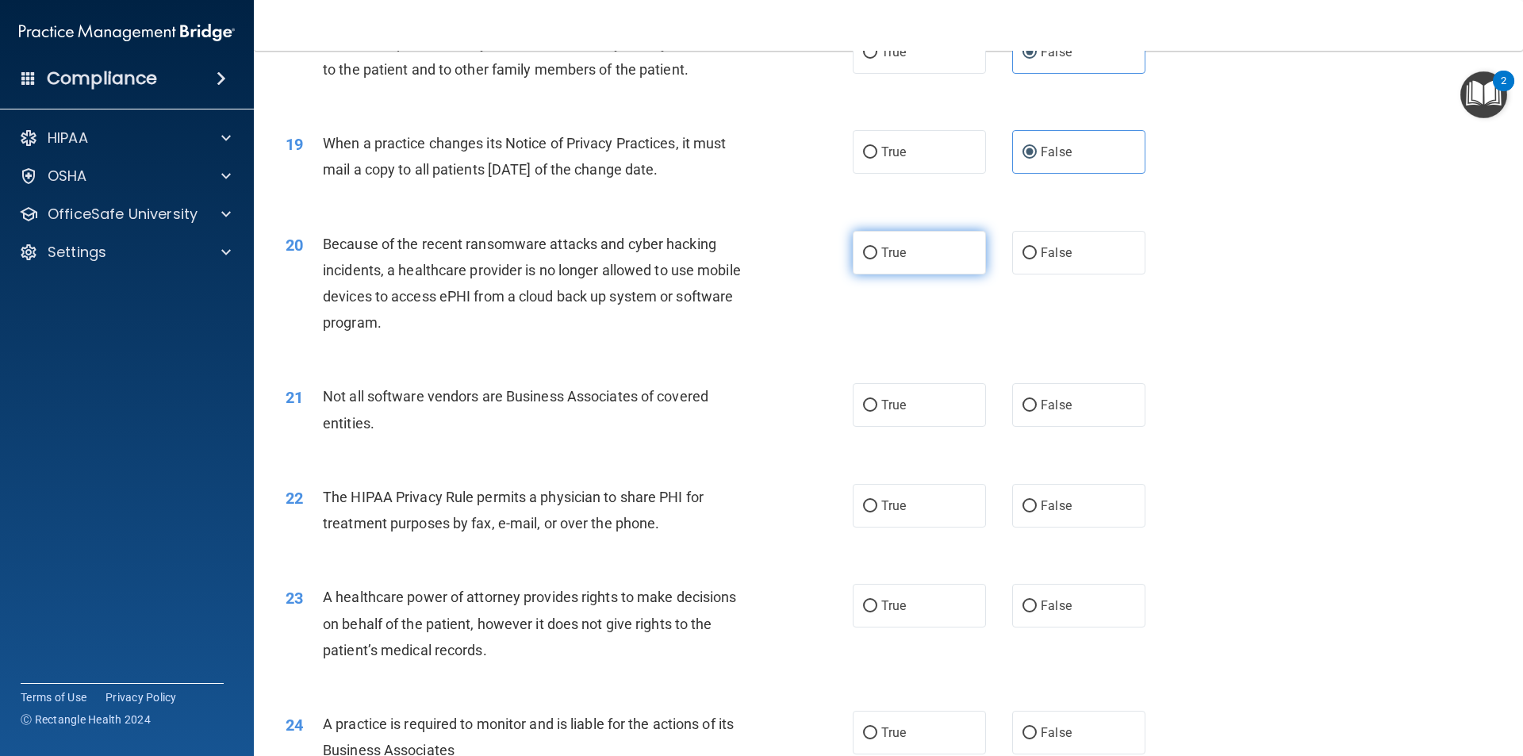
click at [885, 263] on label "True" at bounding box center [919, 253] width 133 height 44
click at [877, 259] on input "True" at bounding box center [870, 254] width 14 height 12
radio input "true"
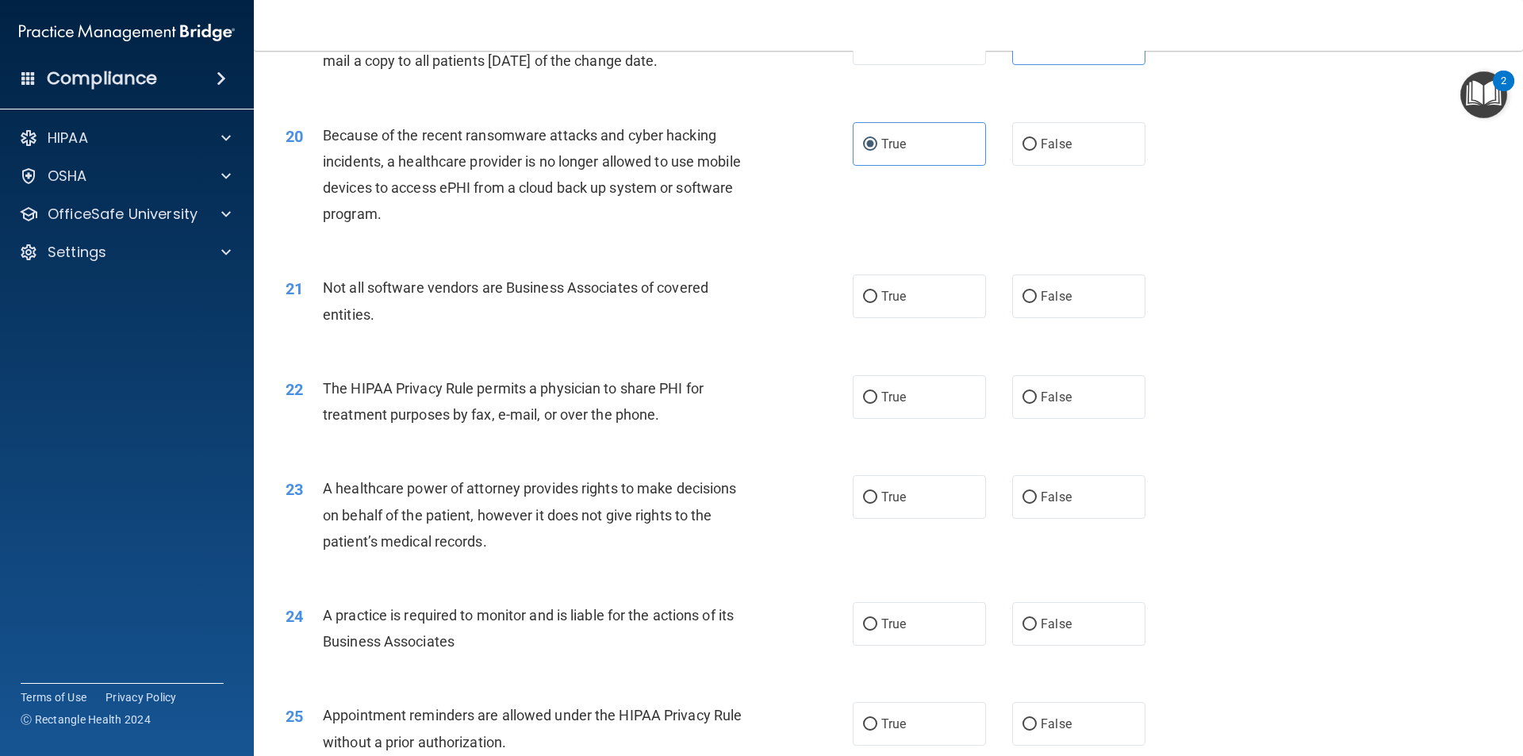
scroll to position [2302, 0]
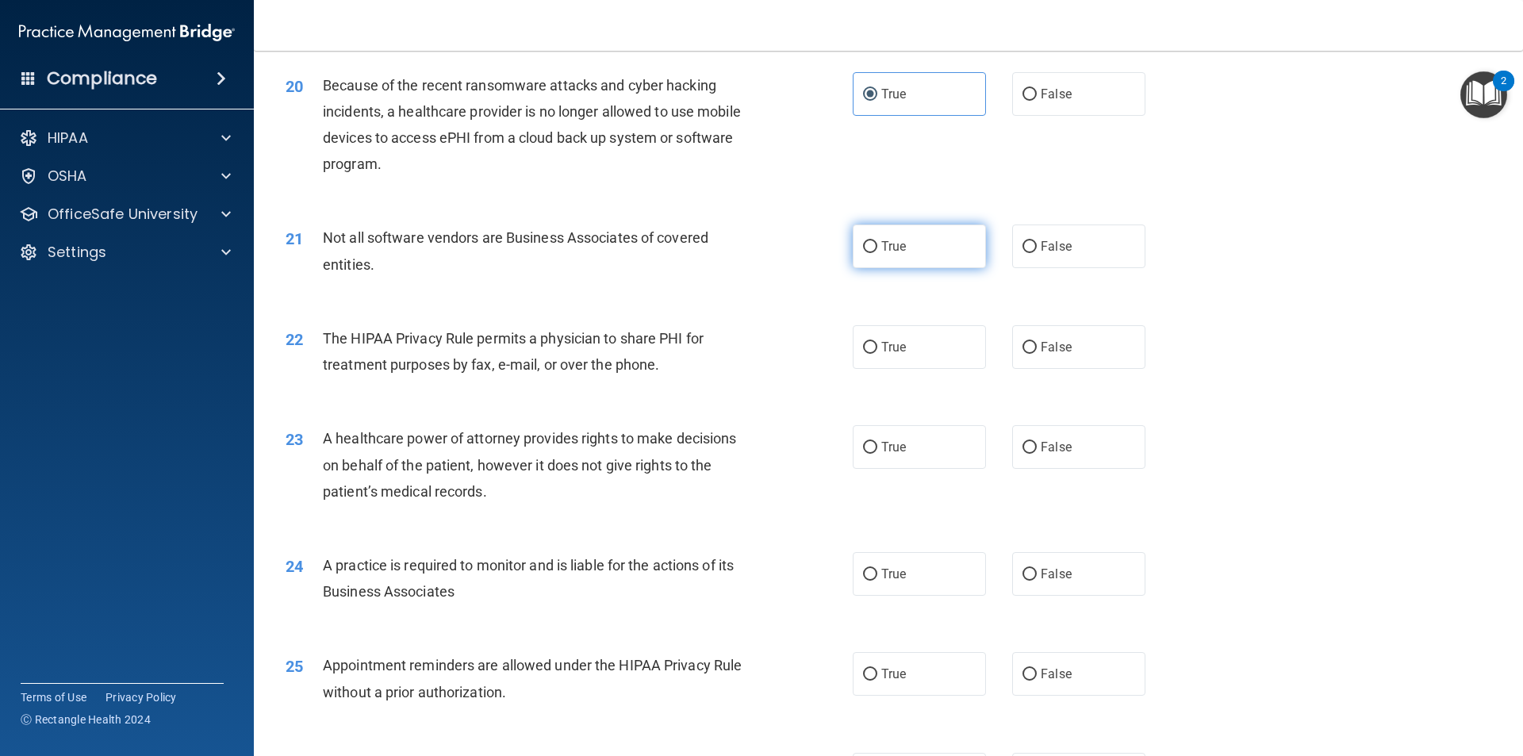
click at [950, 267] on label "True" at bounding box center [919, 247] width 133 height 44
click at [877, 253] on input "True" at bounding box center [870, 247] width 14 height 12
radio input "true"
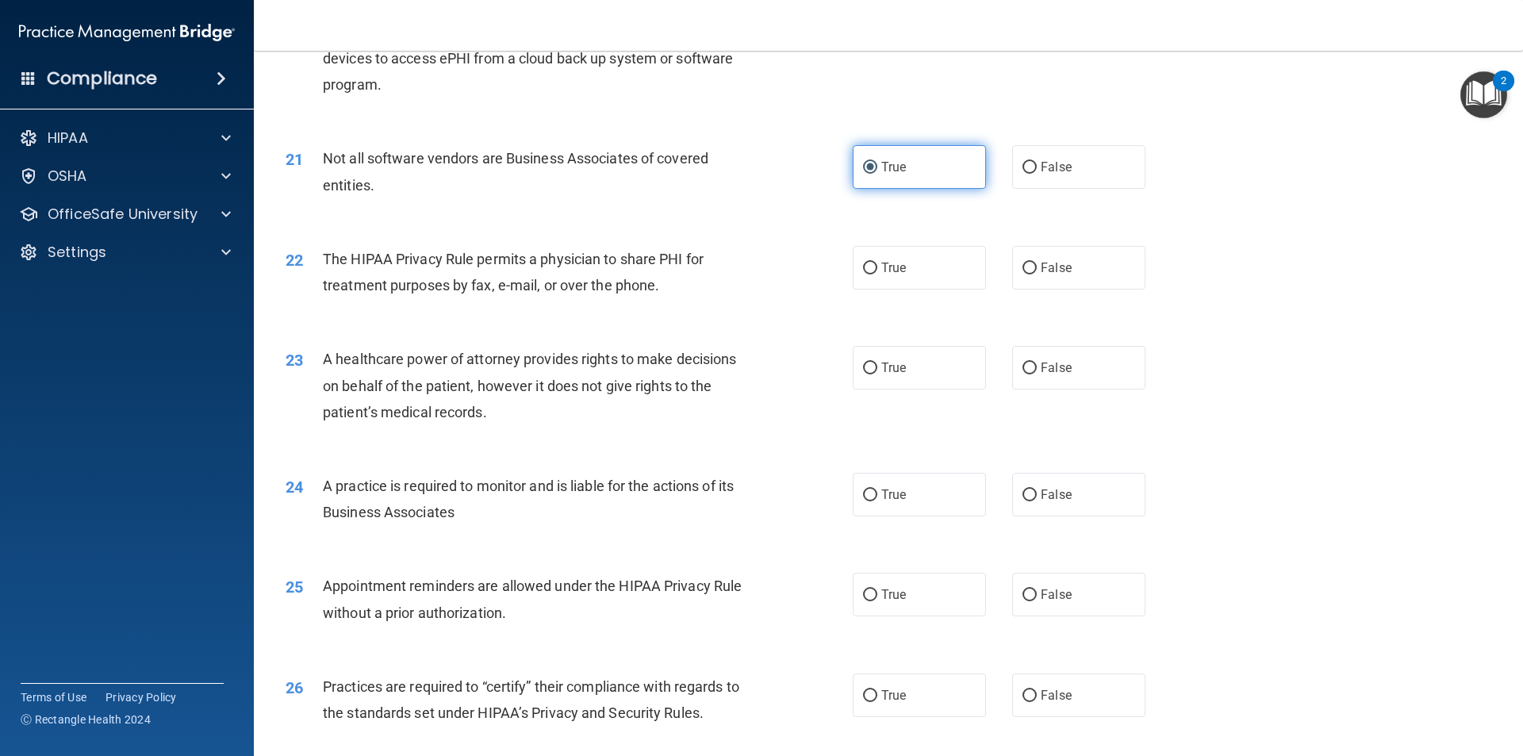
scroll to position [2461, 0]
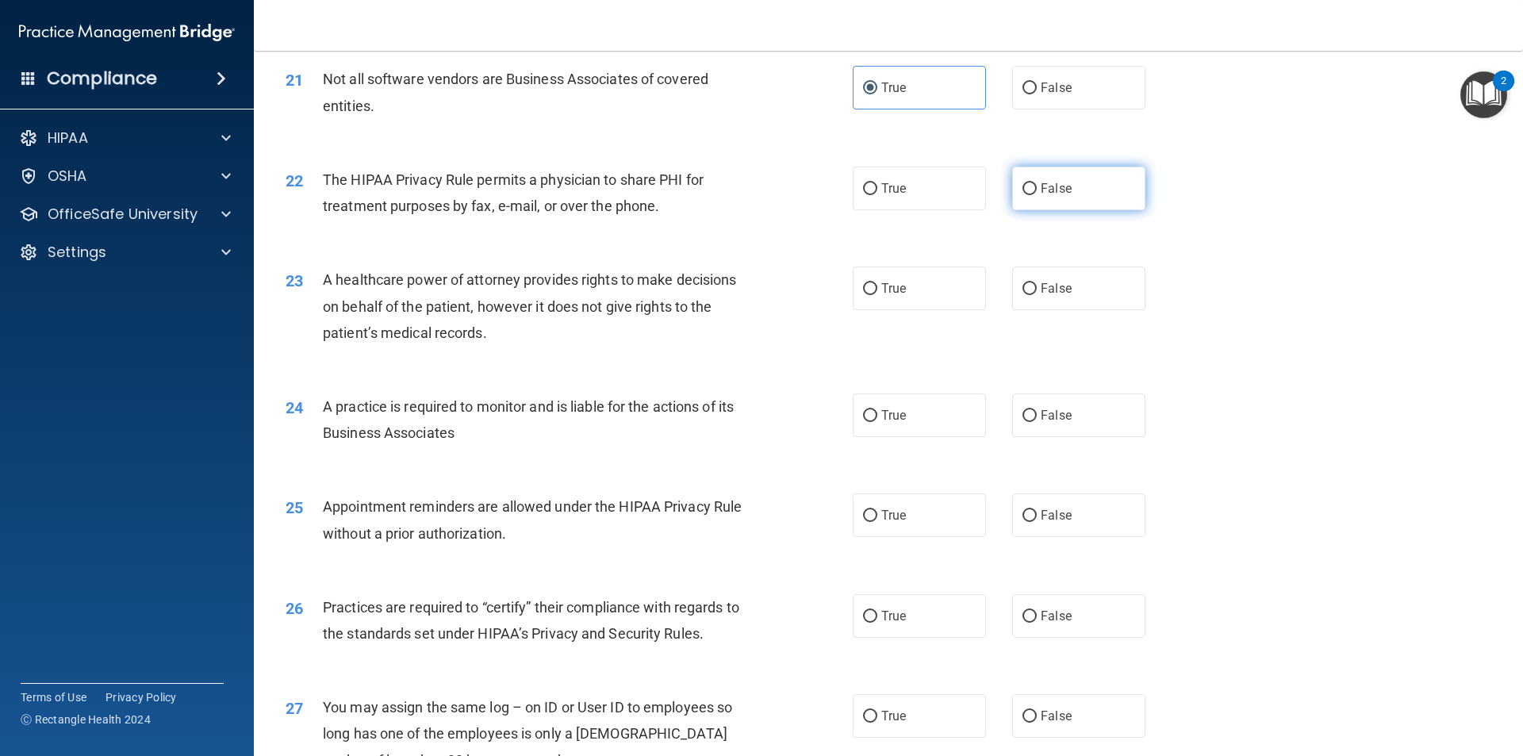
click at [1019, 195] on label "False" at bounding box center [1078, 189] width 133 height 44
click at [1023, 195] on input "False" at bounding box center [1030, 189] width 14 height 12
radio input "true"
click at [894, 202] on label "True" at bounding box center [919, 189] width 133 height 44
click at [877, 195] on input "True" at bounding box center [870, 189] width 14 height 12
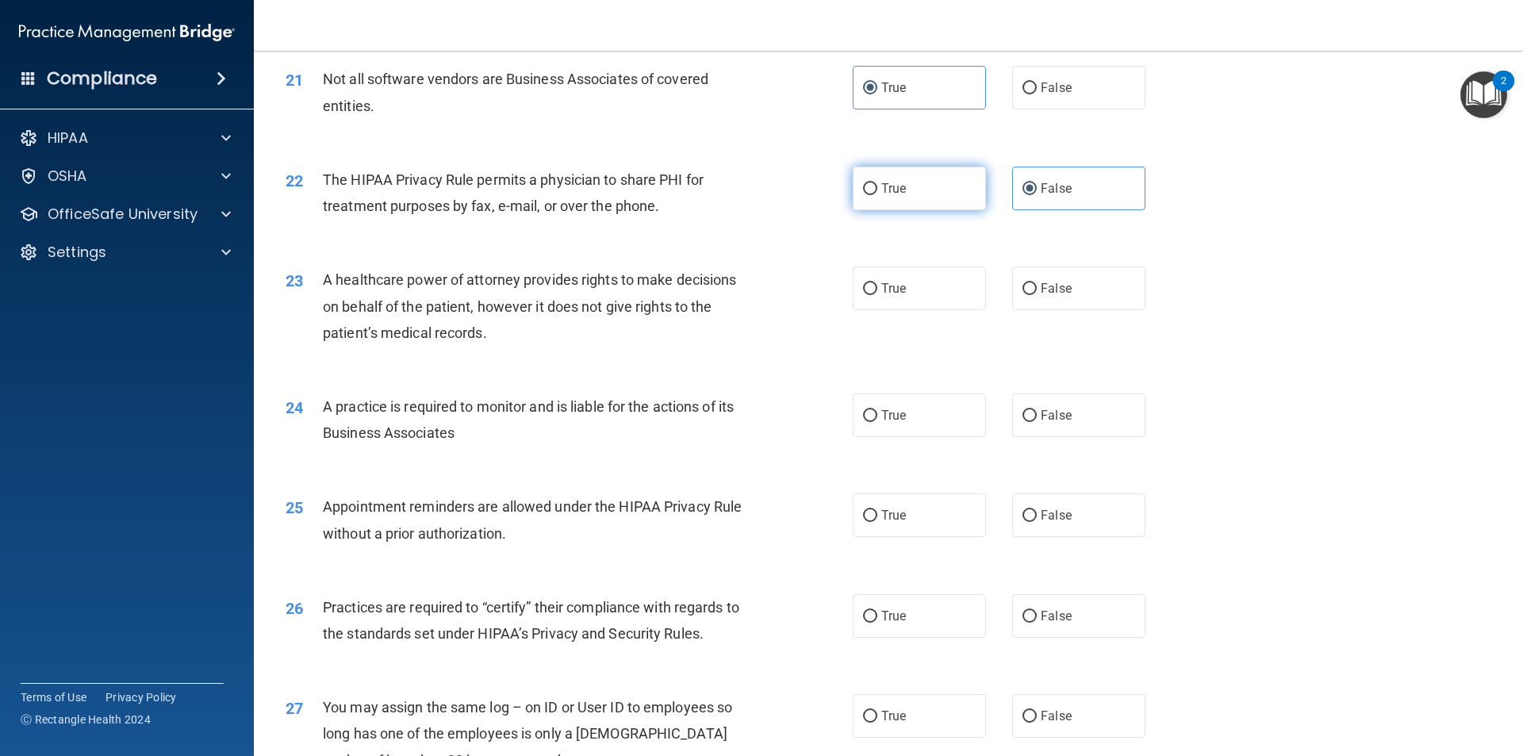
radio input "true"
radio input "false"
click at [1028, 286] on input "False" at bounding box center [1030, 289] width 14 height 12
radio input "true"
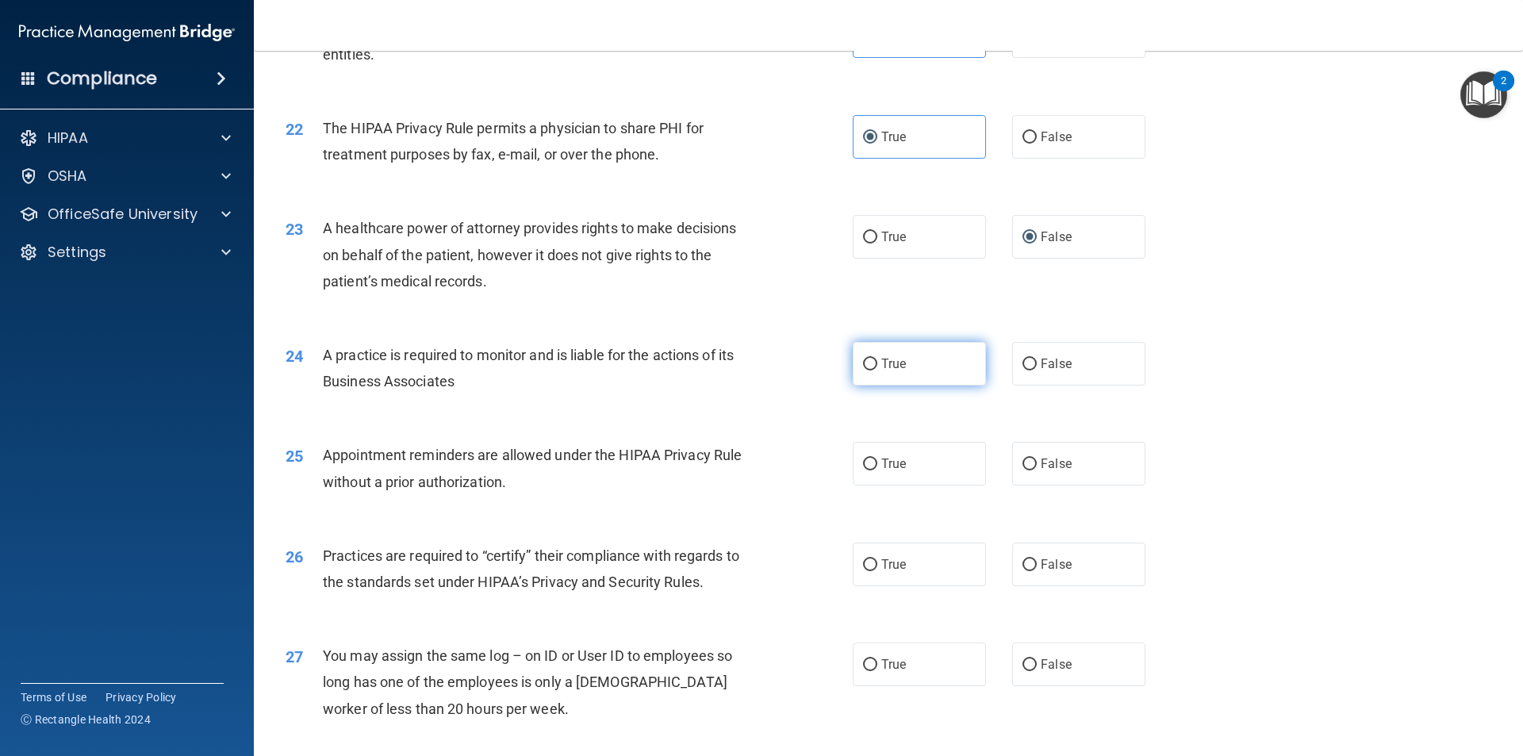
scroll to position [2540, 0]
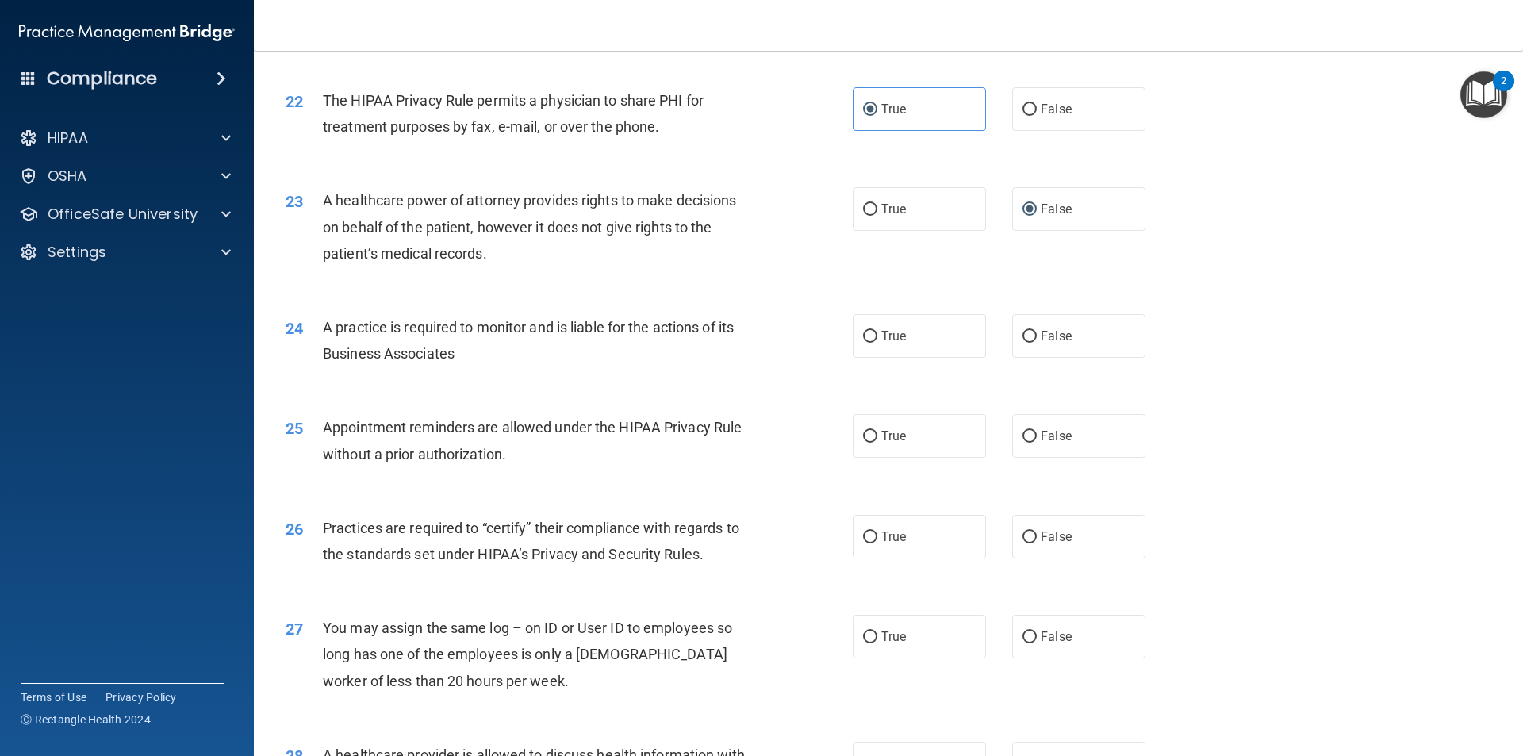
click at [936, 363] on div "24 A practice is required to monitor and is liable for the actions of its Busin…" at bounding box center [889, 344] width 1230 height 100
click at [932, 351] on label "True" at bounding box center [919, 336] width 133 height 44
click at [877, 343] on input "True" at bounding box center [870, 337] width 14 height 12
radio input "true"
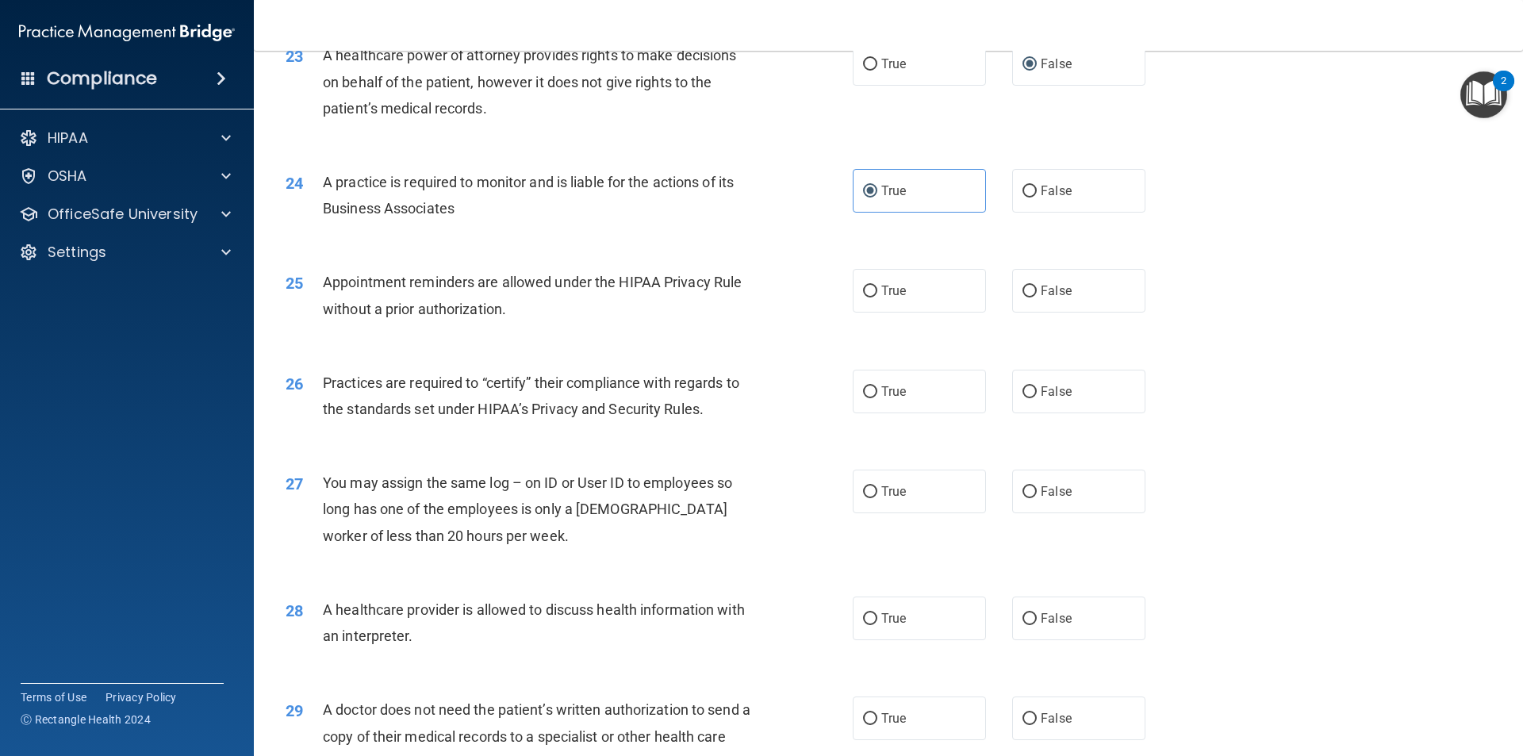
scroll to position [2699, 0]
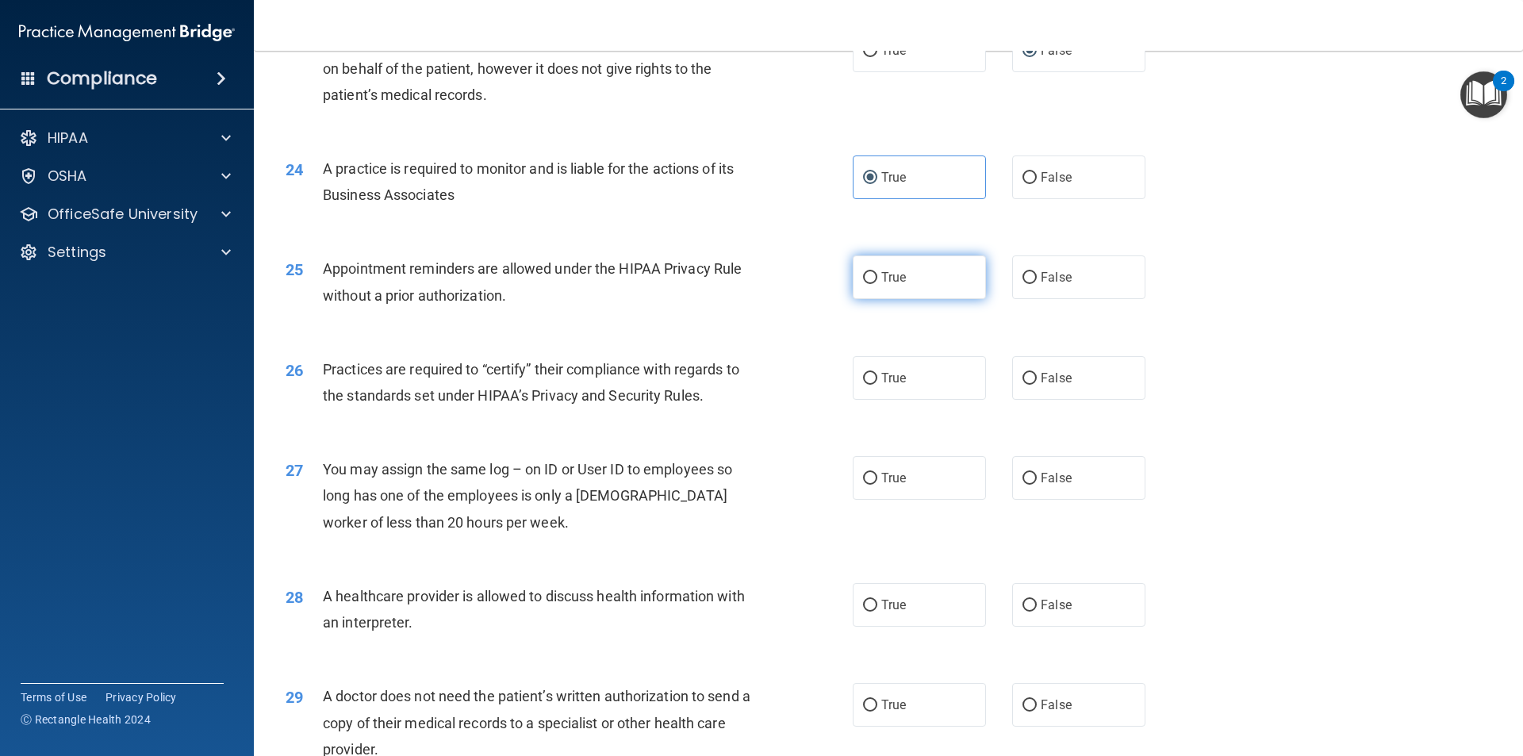
click at [940, 297] on label "True" at bounding box center [919, 277] width 133 height 44
click at [877, 284] on input "True" at bounding box center [870, 278] width 14 height 12
radio input "true"
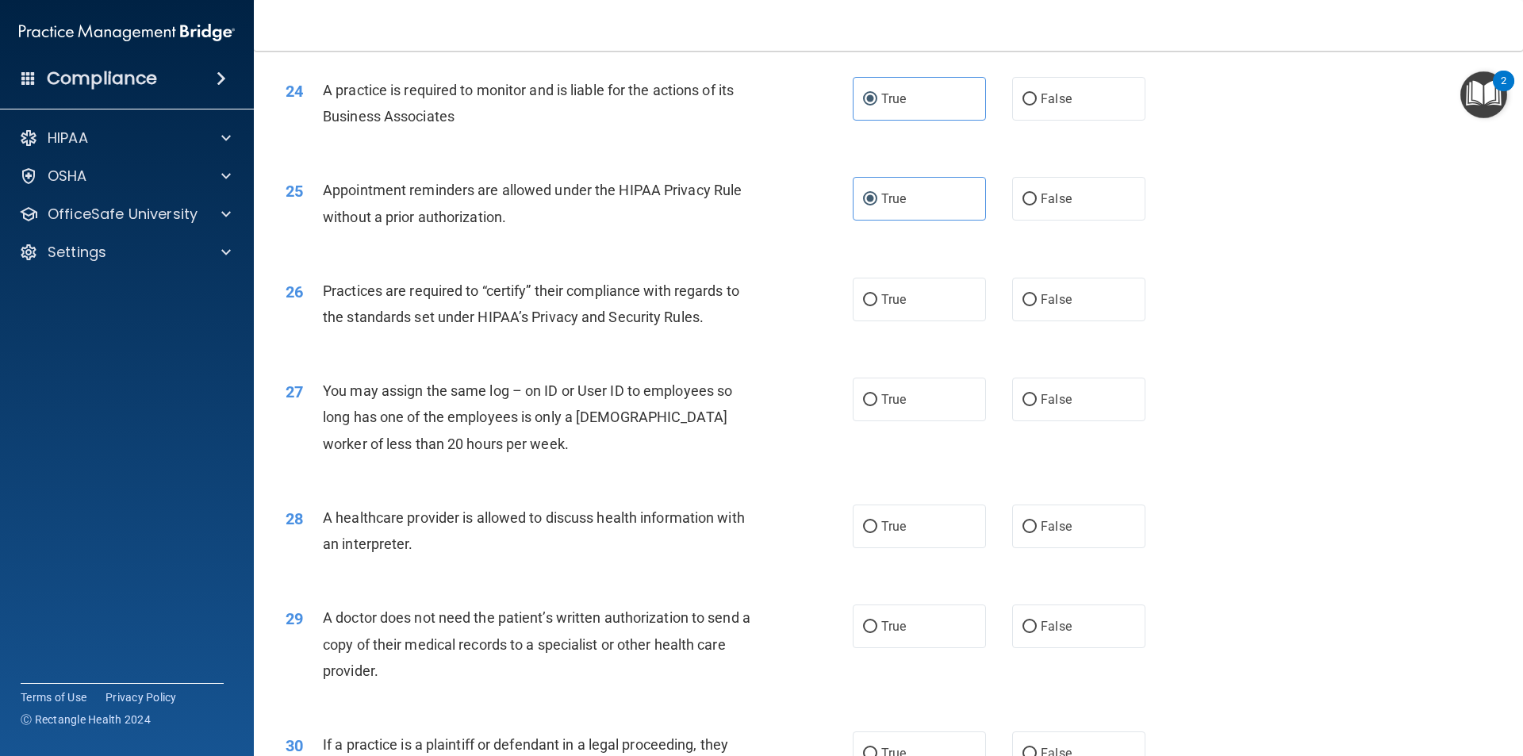
scroll to position [2778, 0]
click at [931, 318] on label "True" at bounding box center [919, 299] width 133 height 44
click at [877, 305] on input "True" at bounding box center [870, 300] width 14 height 12
radio input "true"
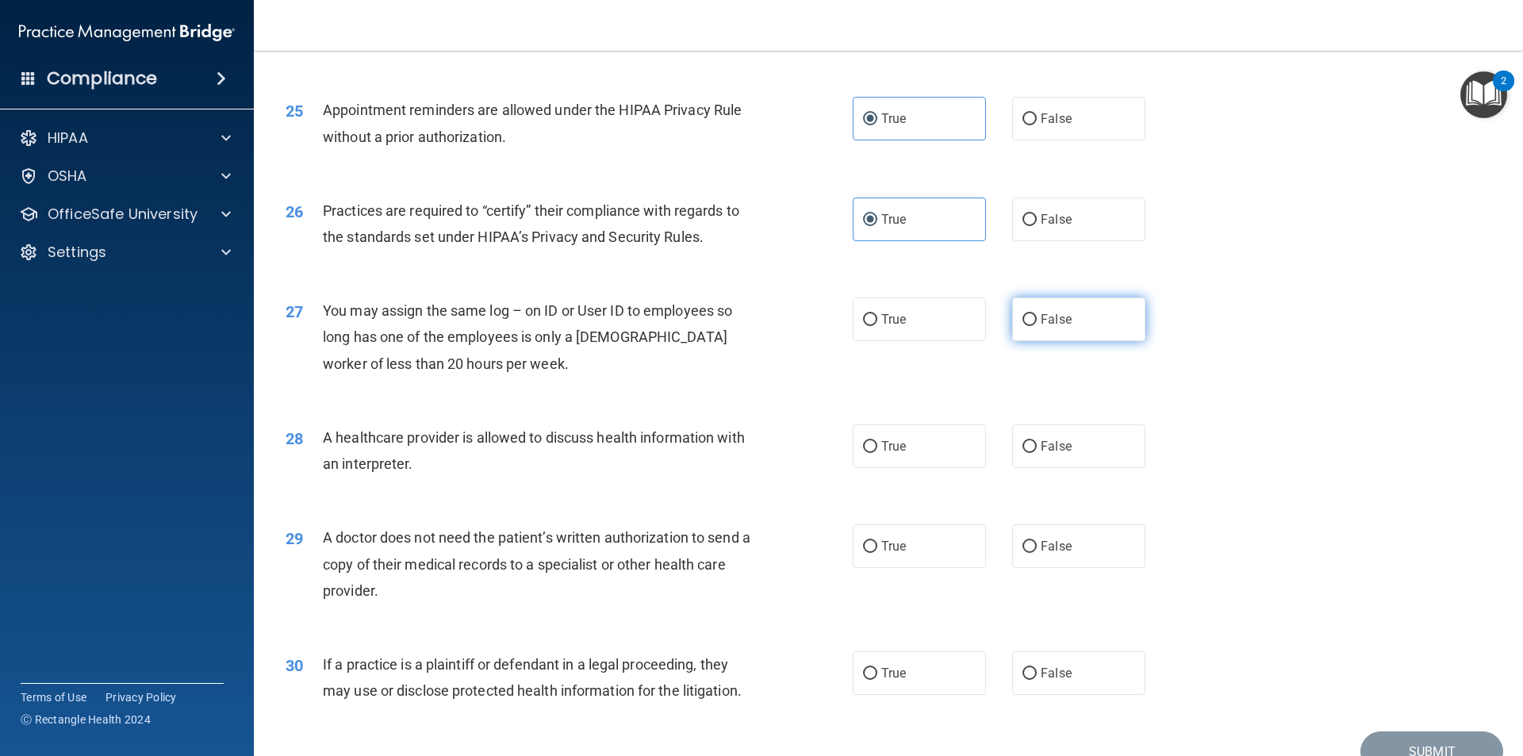
click at [1012, 326] on label "False" at bounding box center [1078, 319] width 133 height 44
click at [1023, 326] on input "False" at bounding box center [1030, 320] width 14 height 12
radio input "true"
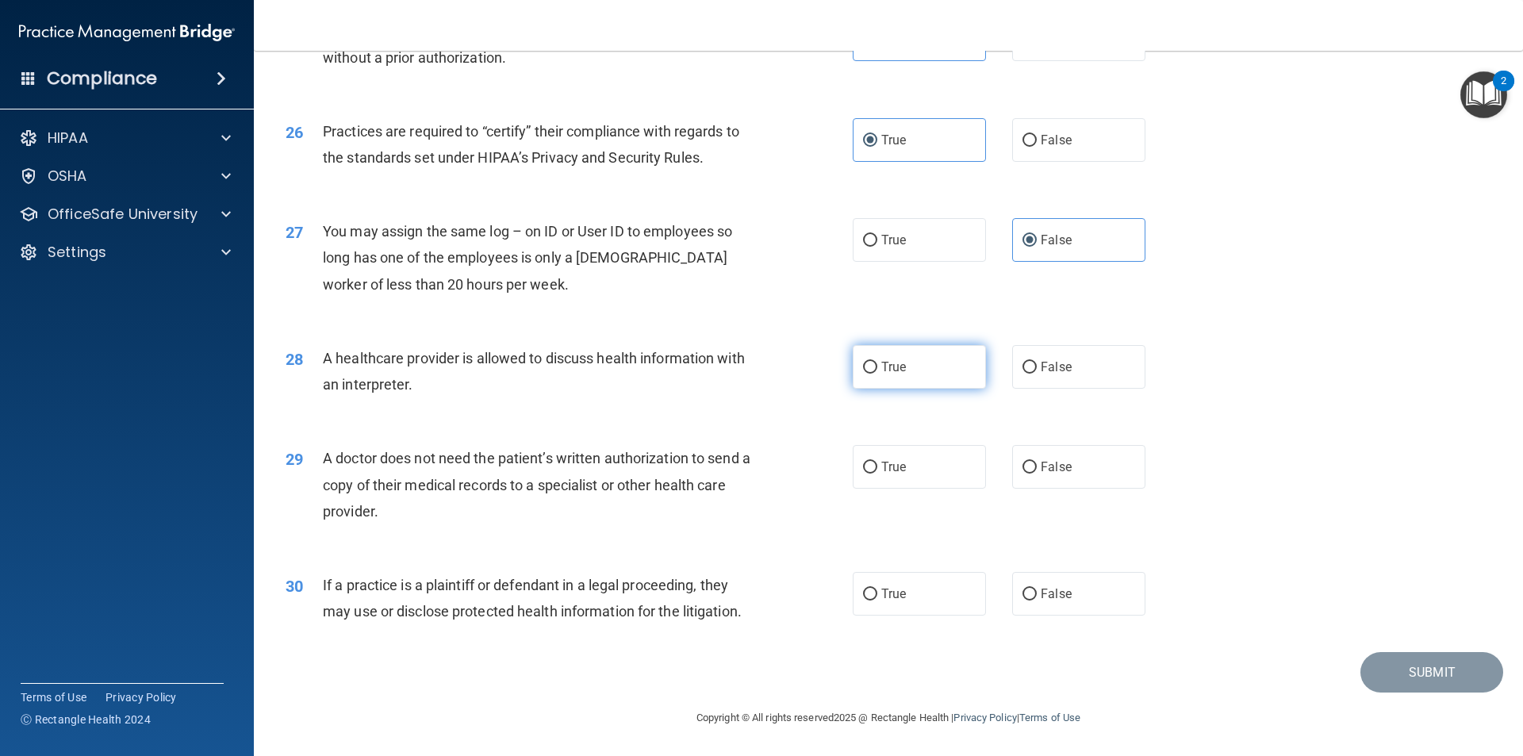
click at [921, 380] on label "True" at bounding box center [919, 367] width 133 height 44
click at [877, 374] on input "True" at bounding box center [870, 368] width 14 height 12
radio input "true"
click at [1115, 459] on label "False" at bounding box center [1078, 467] width 133 height 44
click at [1037, 462] on input "False" at bounding box center [1030, 468] width 14 height 12
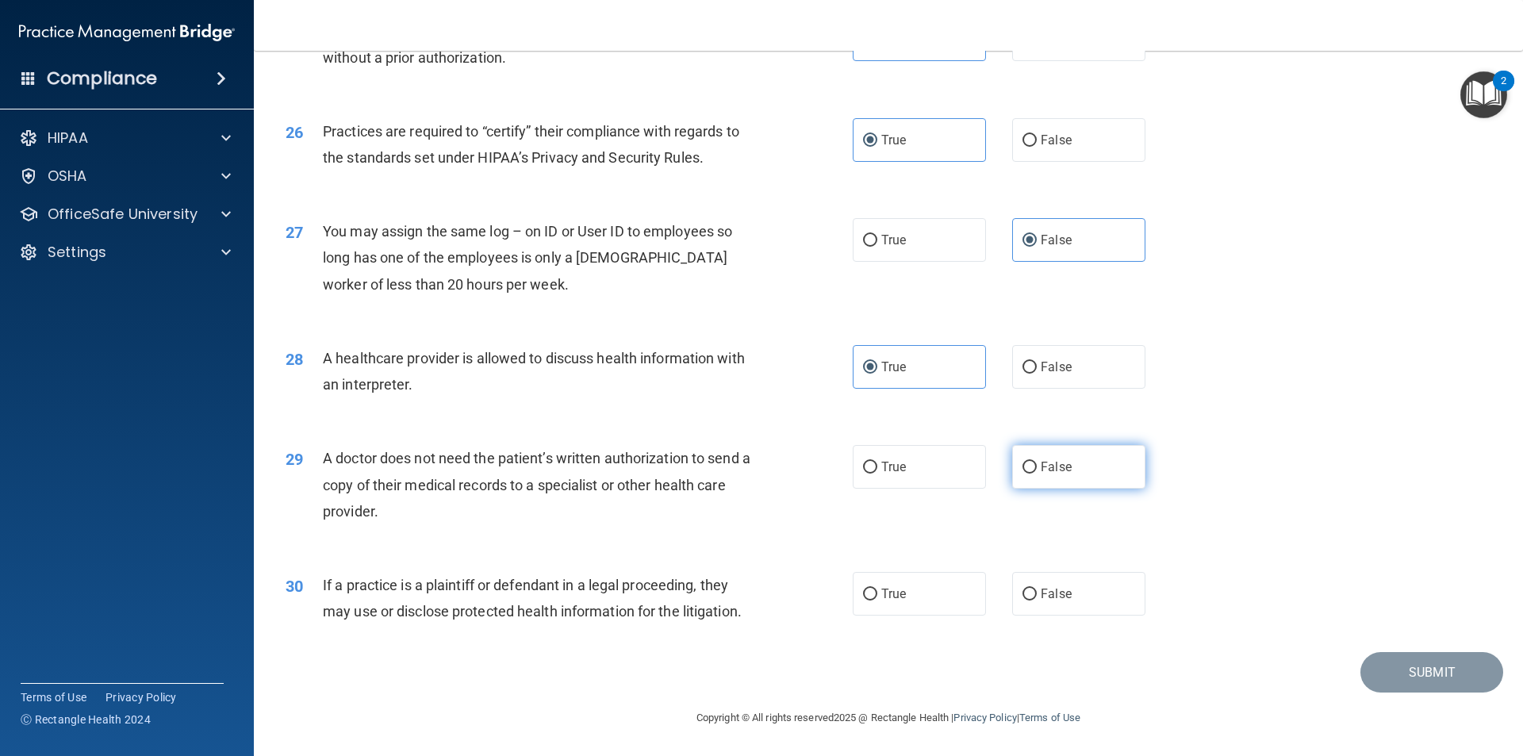
radio input "true"
click at [953, 478] on label "True" at bounding box center [919, 467] width 133 height 44
click at [877, 474] on input "True" at bounding box center [870, 468] width 14 height 12
radio input "true"
click at [1053, 459] on span "False" at bounding box center [1056, 466] width 31 height 15
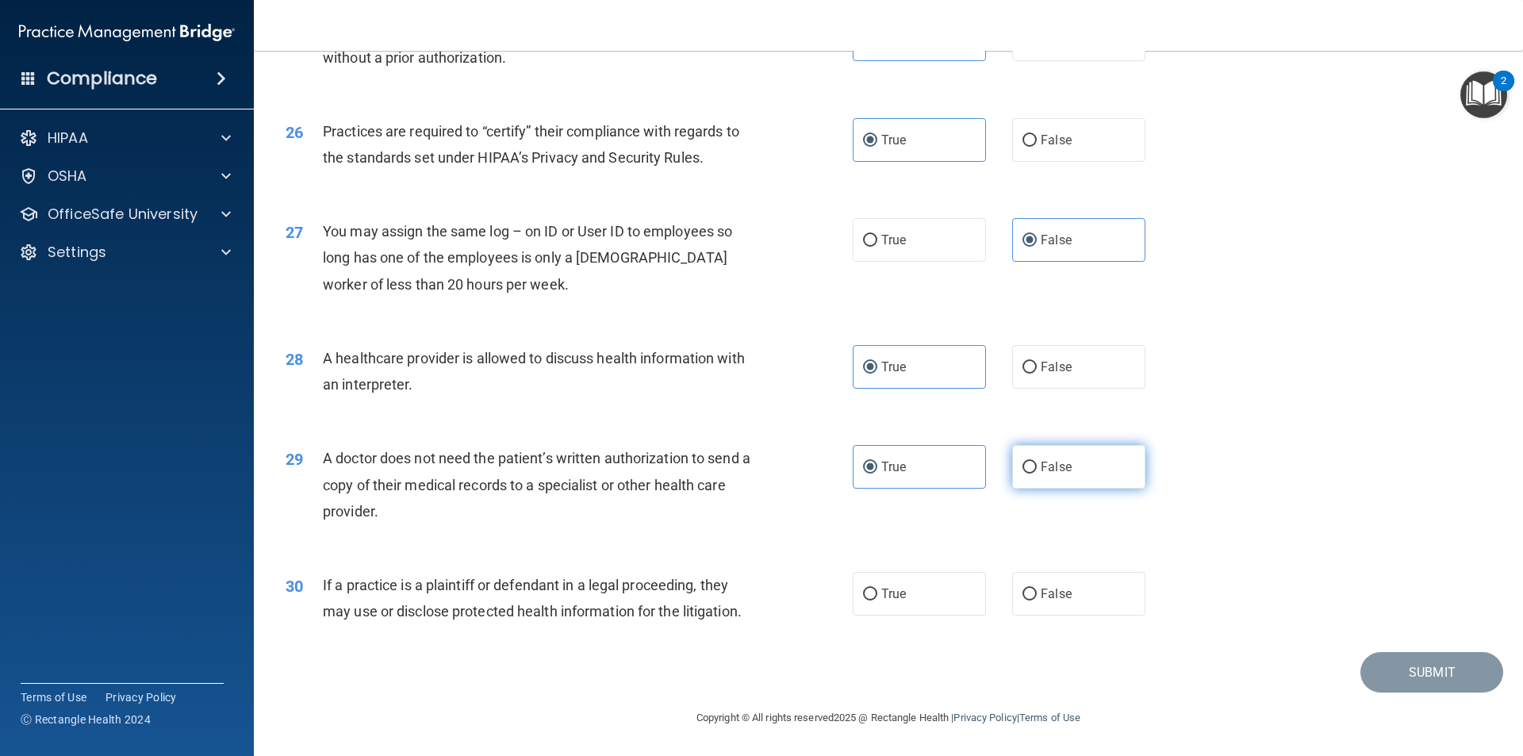
click at [1037, 462] on input "False" at bounding box center [1030, 468] width 14 height 12
radio input "true"
radio input "false"
click at [908, 589] on label "True" at bounding box center [919, 594] width 133 height 44
click at [877, 589] on input "True" at bounding box center [870, 595] width 14 height 12
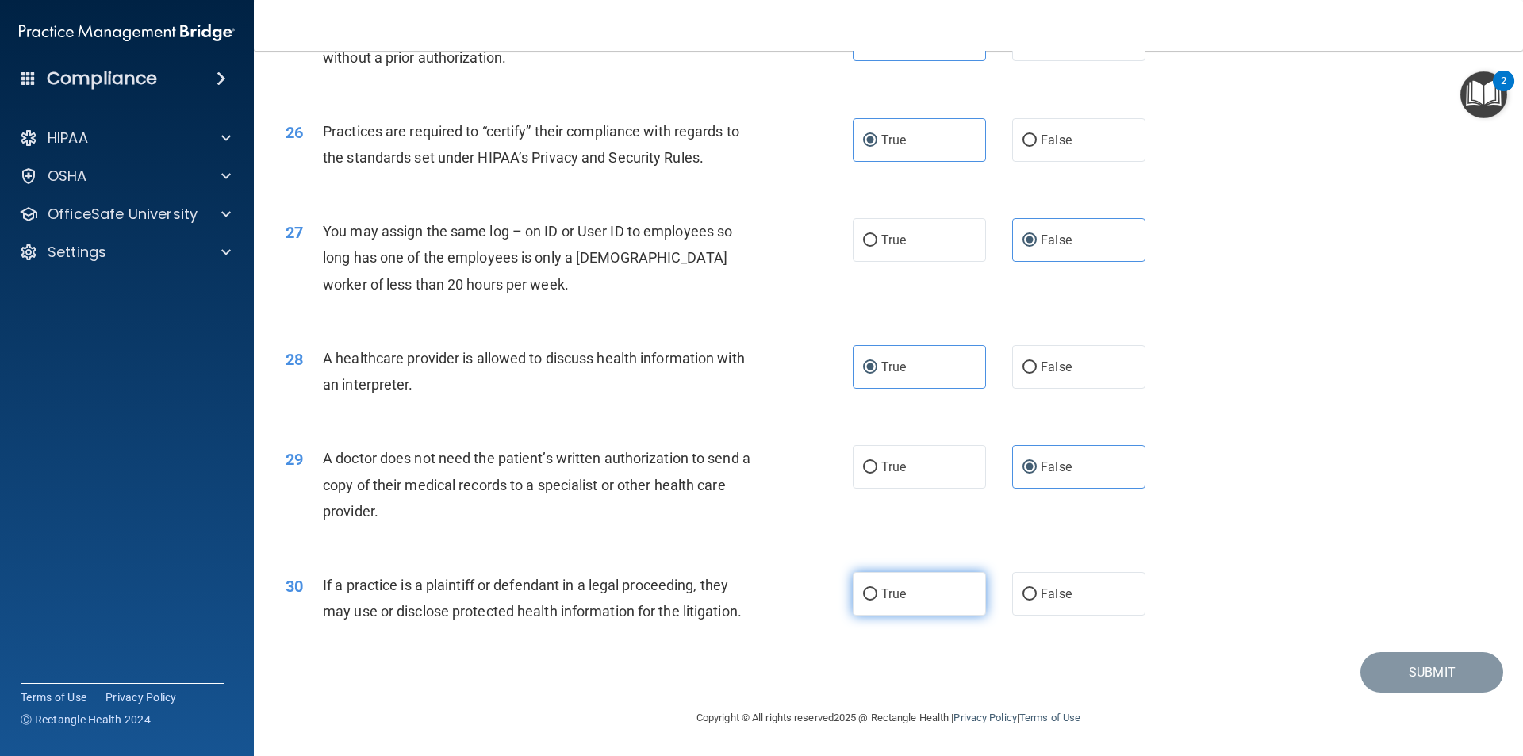
radio input "true"
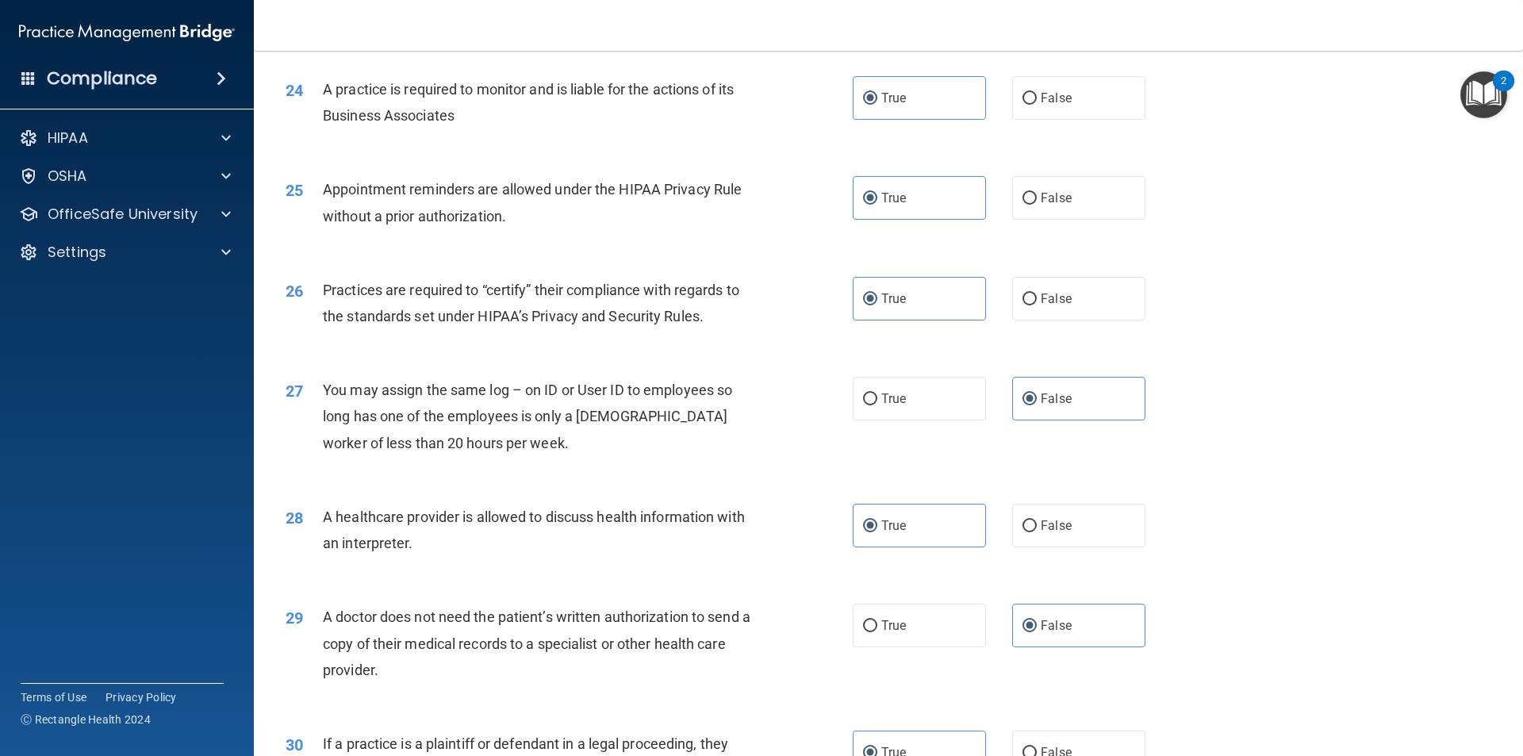
scroll to position [2858, 0]
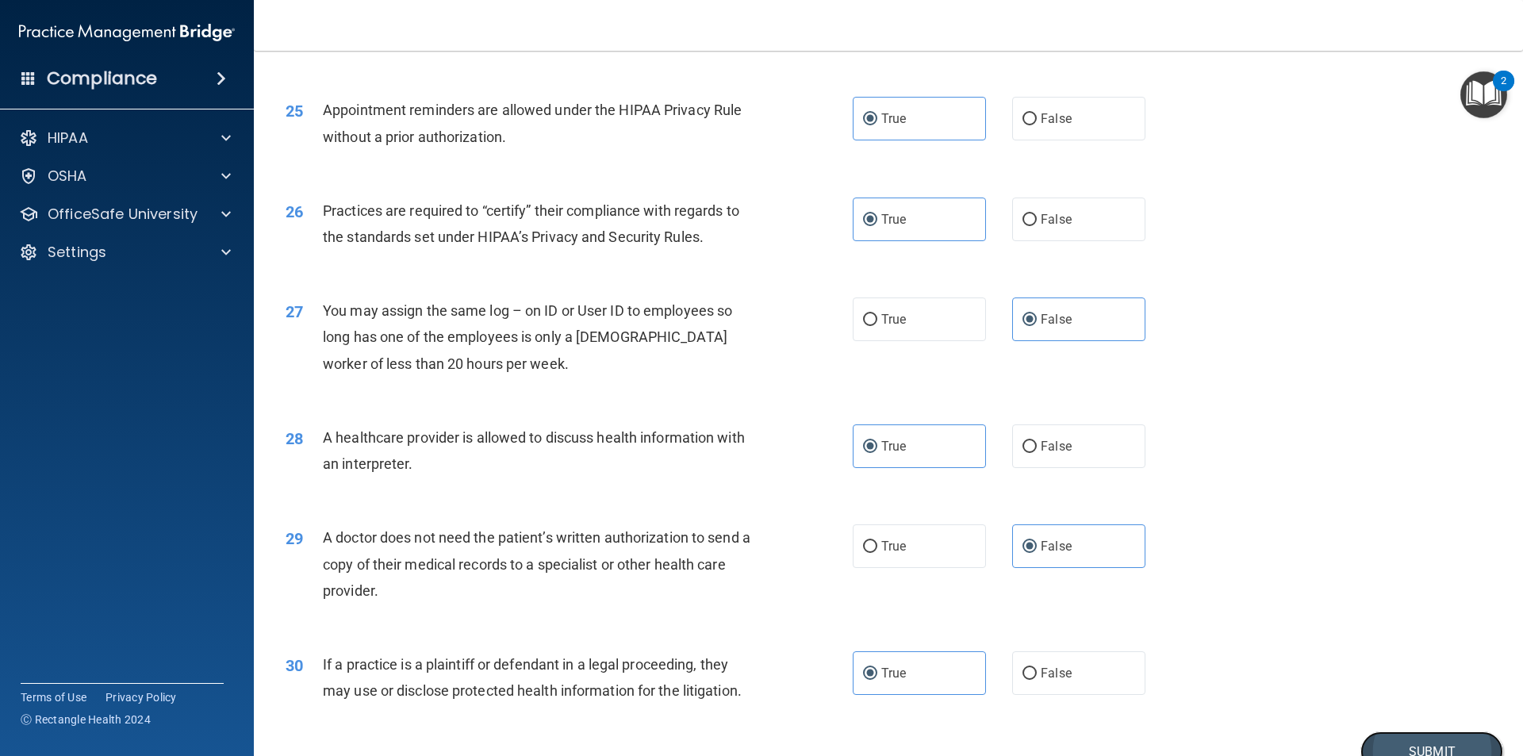
click at [1452, 733] on button "Submit" at bounding box center [1432, 751] width 143 height 40
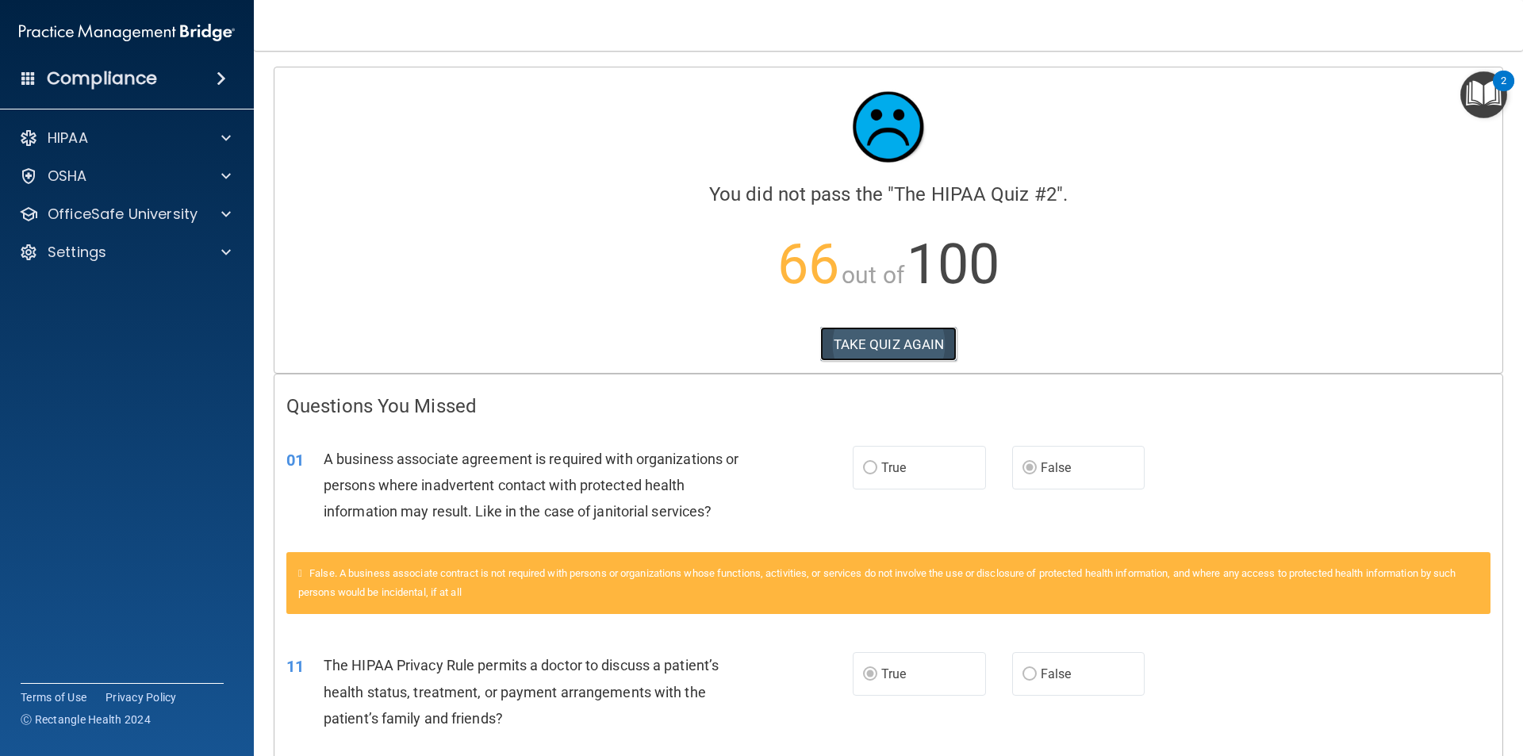
click at [895, 344] on button "TAKE QUIZ AGAIN" at bounding box center [888, 344] width 137 height 35
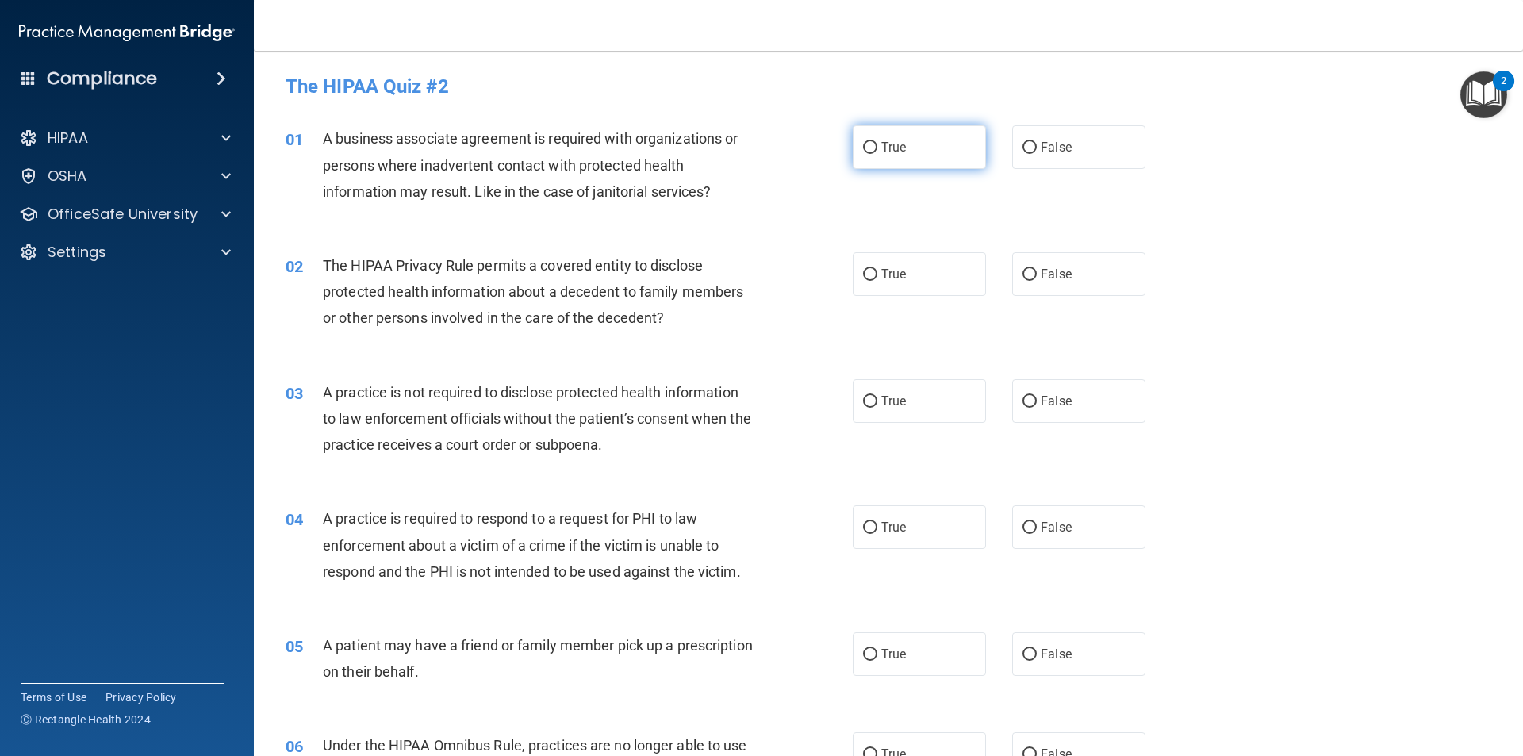
click at [870, 142] on input "True" at bounding box center [870, 148] width 14 height 12
radio input "true"
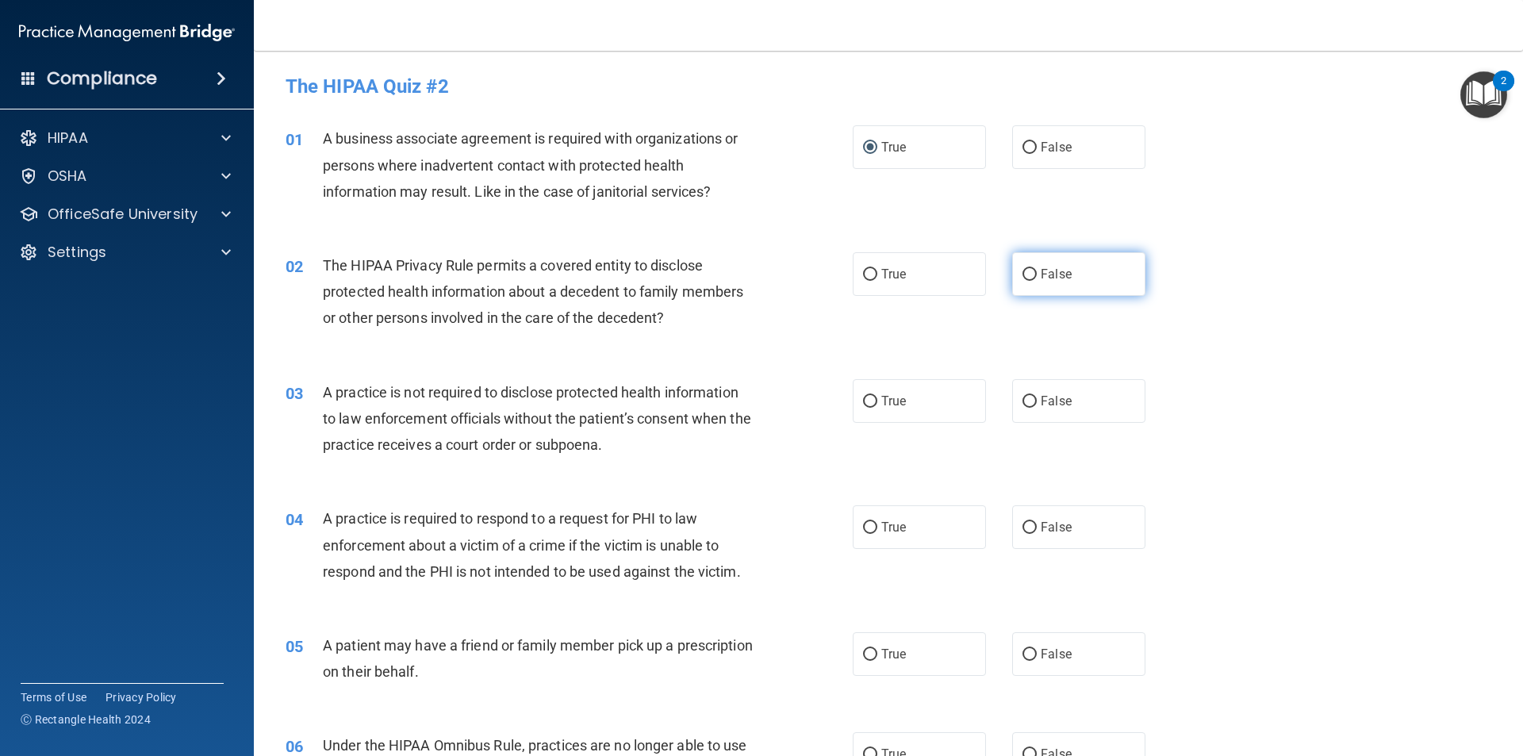
click at [1037, 253] on label "False" at bounding box center [1078, 274] width 133 height 44
click at [1037, 269] on input "False" at bounding box center [1030, 275] width 14 height 12
radio input "true"
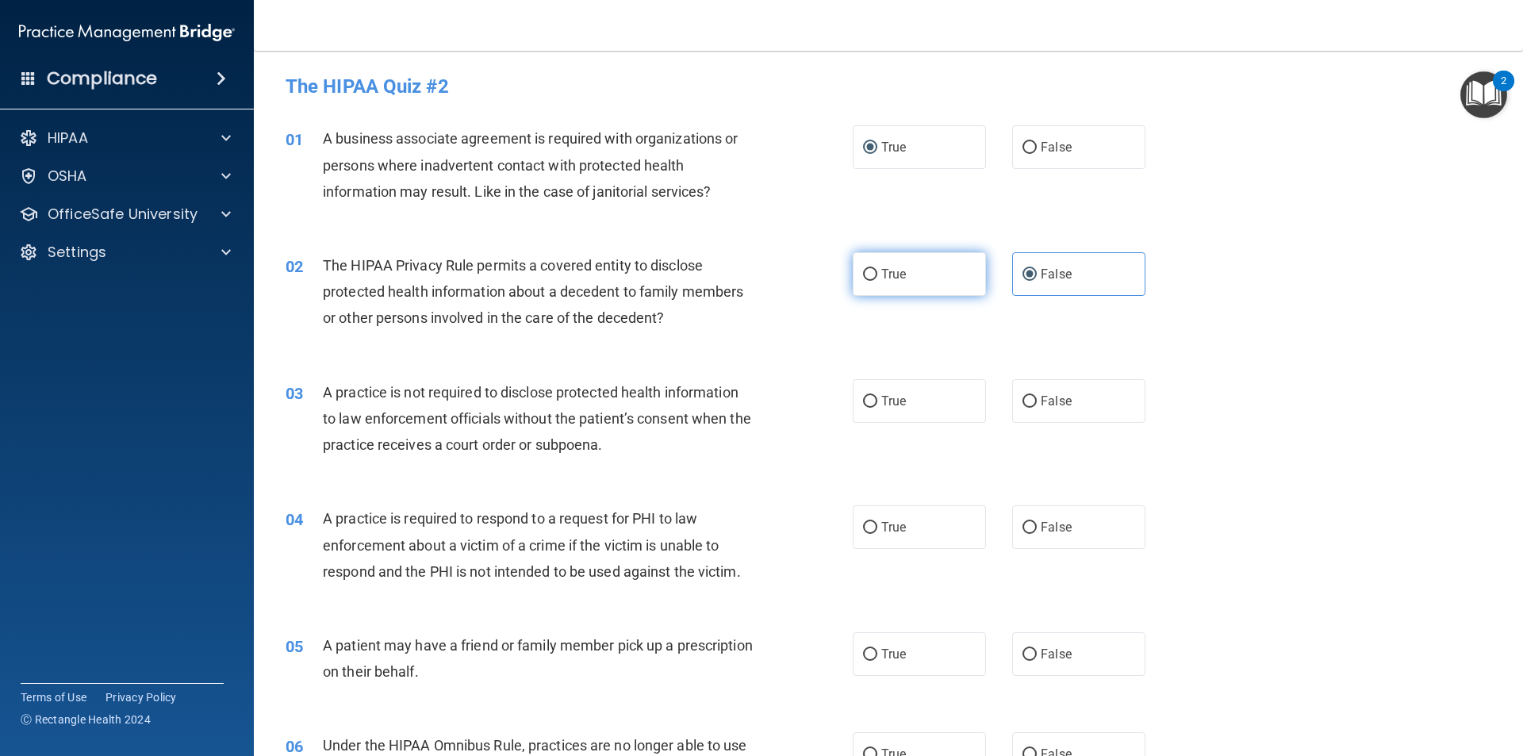
scroll to position [79, 0]
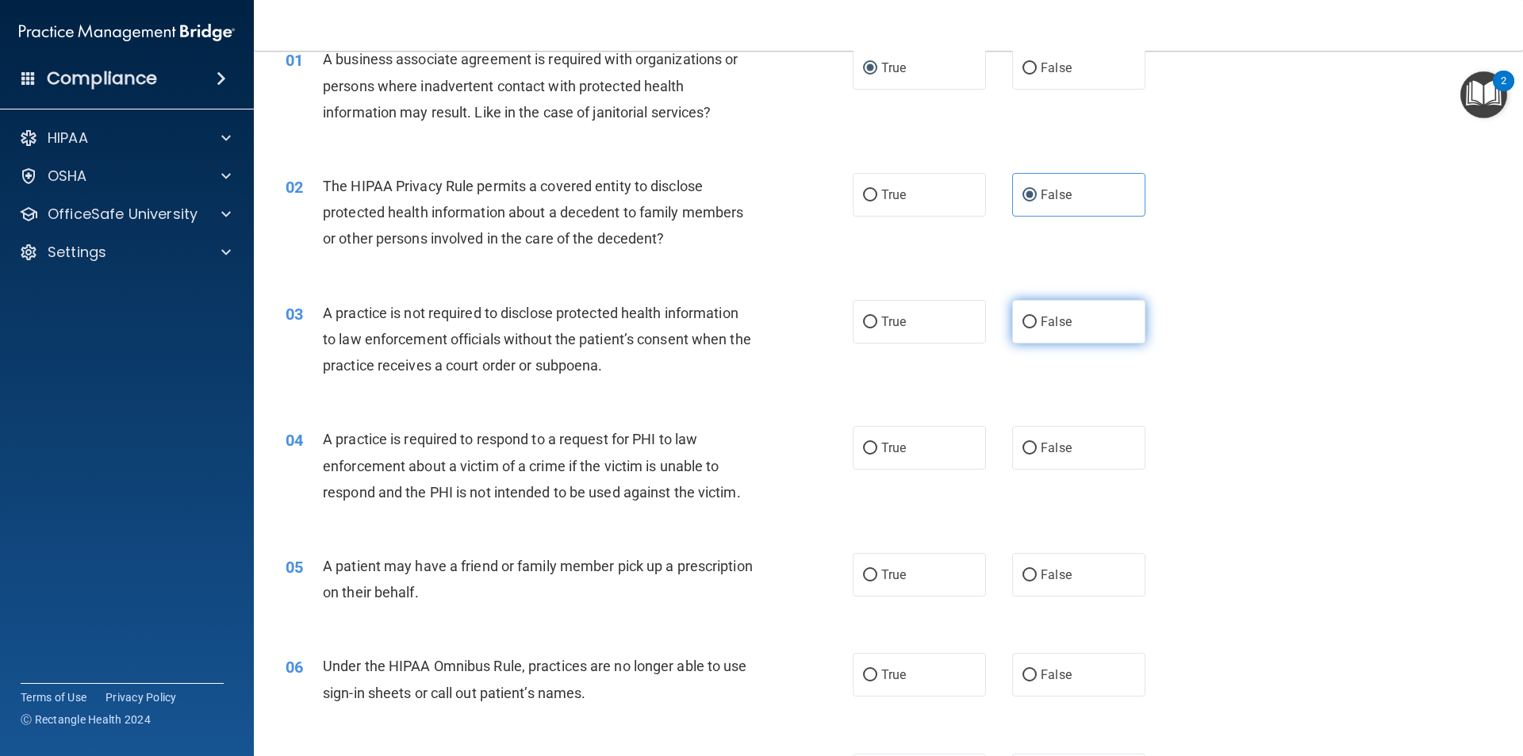
click at [1052, 325] on span "False" at bounding box center [1056, 321] width 31 height 15
click at [1037, 325] on input "False" at bounding box center [1030, 323] width 14 height 12
radio input "true"
click at [947, 451] on label "True" at bounding box center [919, 448] width 133 height 44
click at [877, 451] on input "True" at bounding box center [870, 449] width 14 height 12
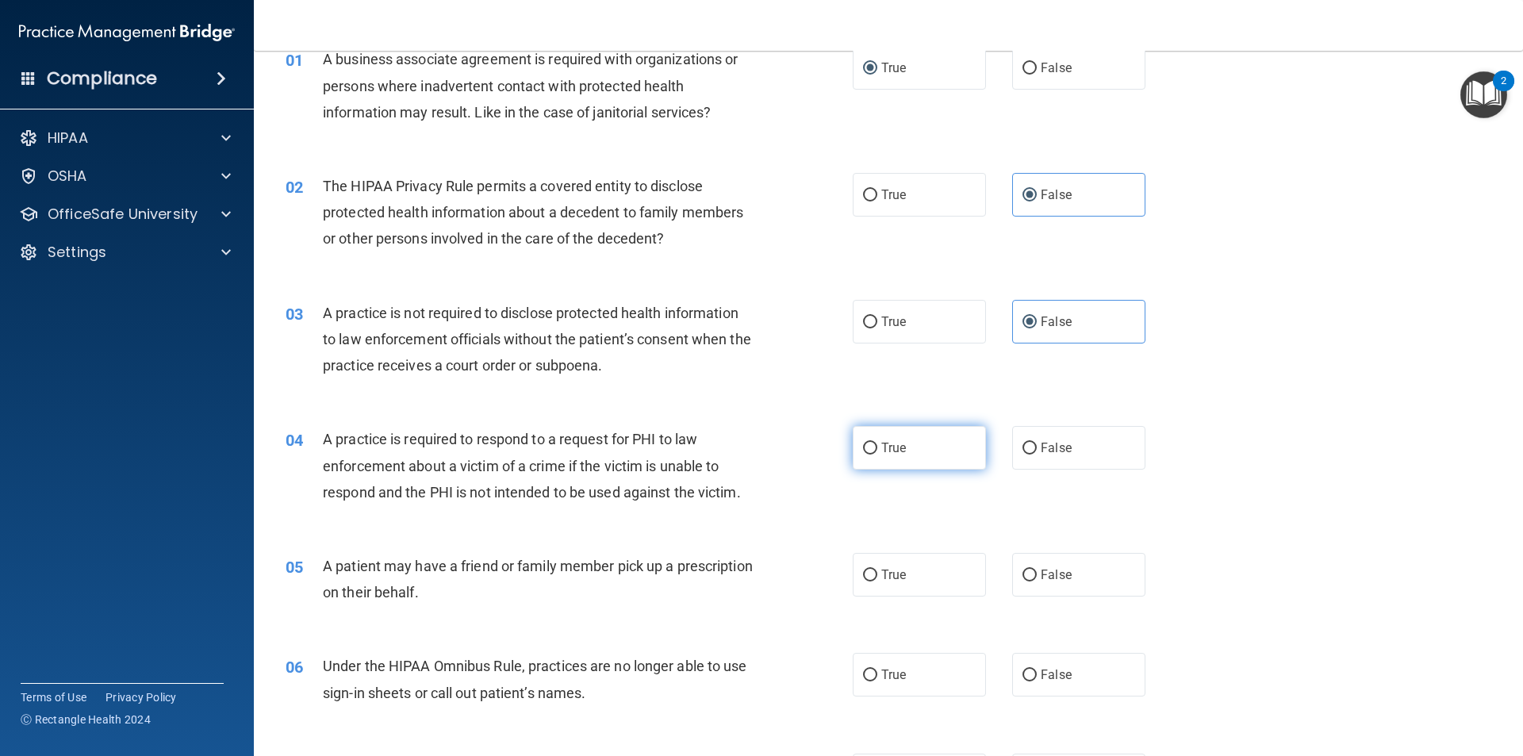
radio input "true"
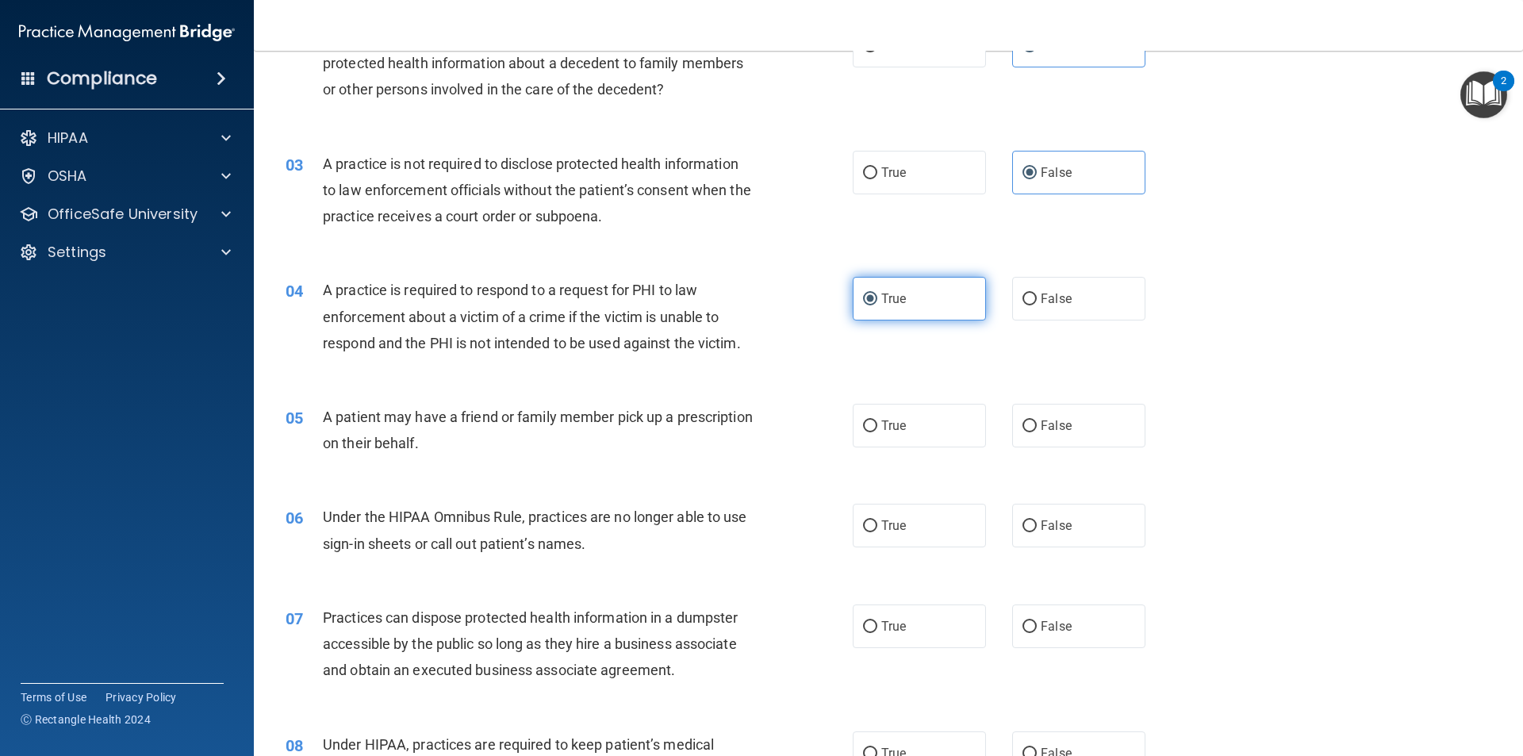
scroll to position [238, 0]
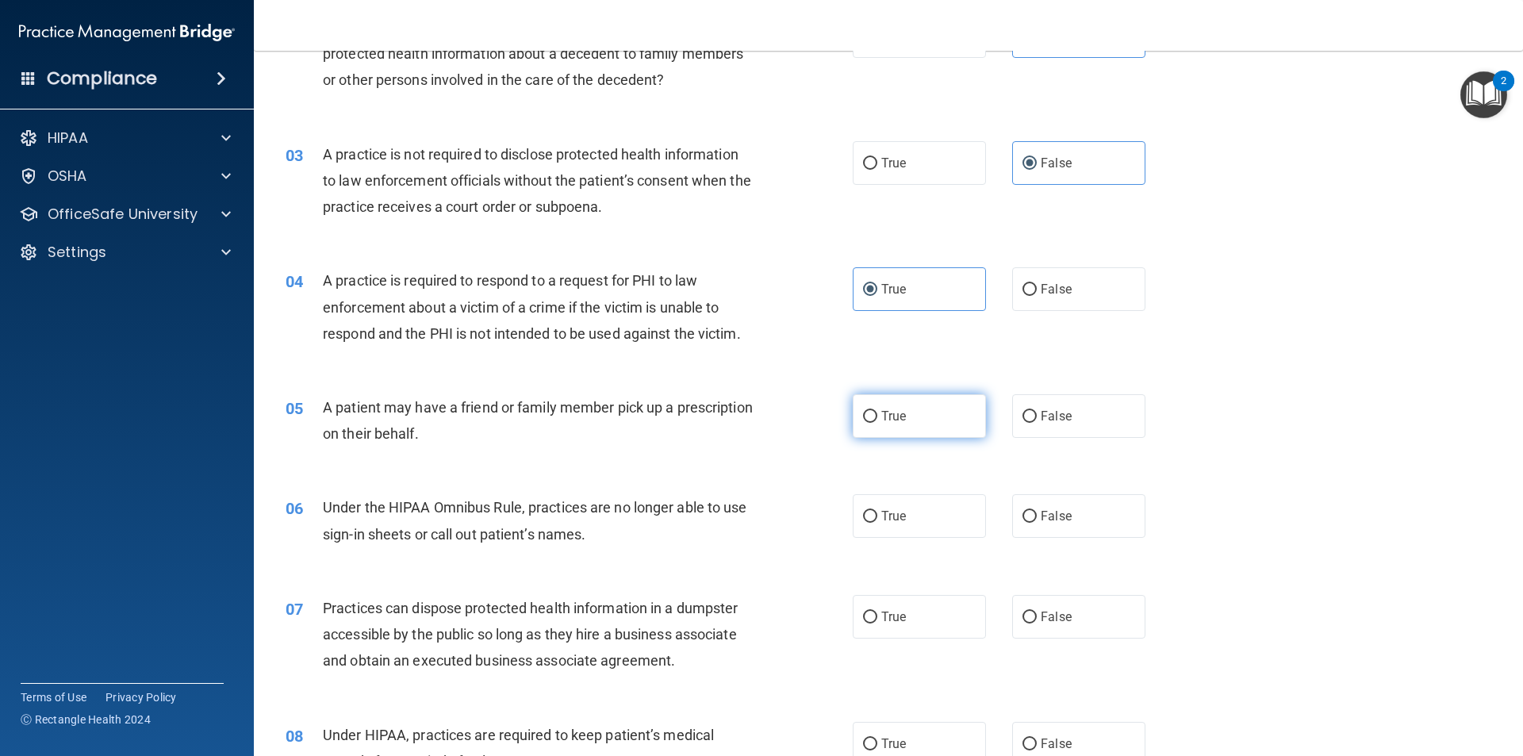
click at [945, 424] on label "True" at bounding box center [919, 416] width 133 height 44
click at [877, 423] on input "True" at bounding box center [870, 417] width 14 height 12
radio input "true"
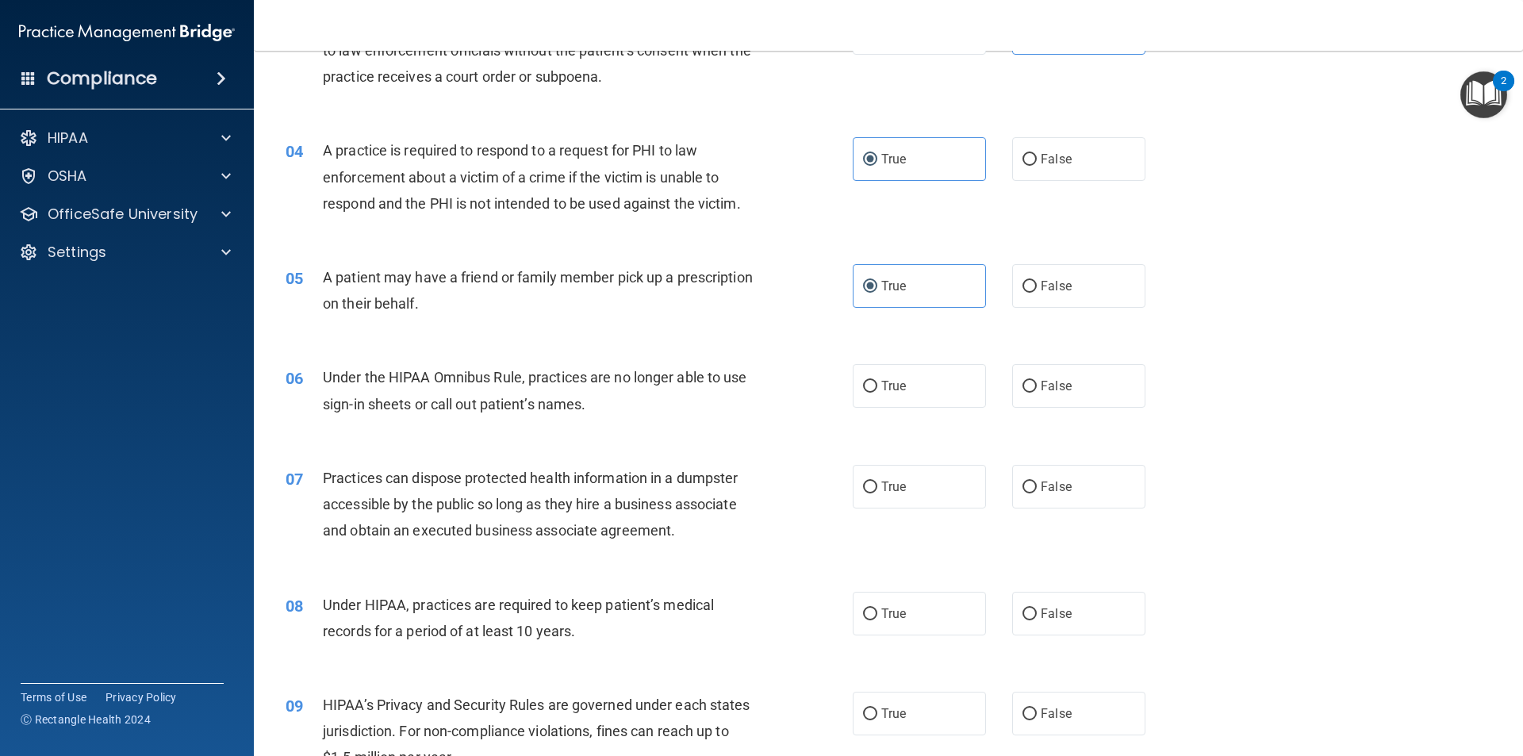
scroll to position [397, 0]
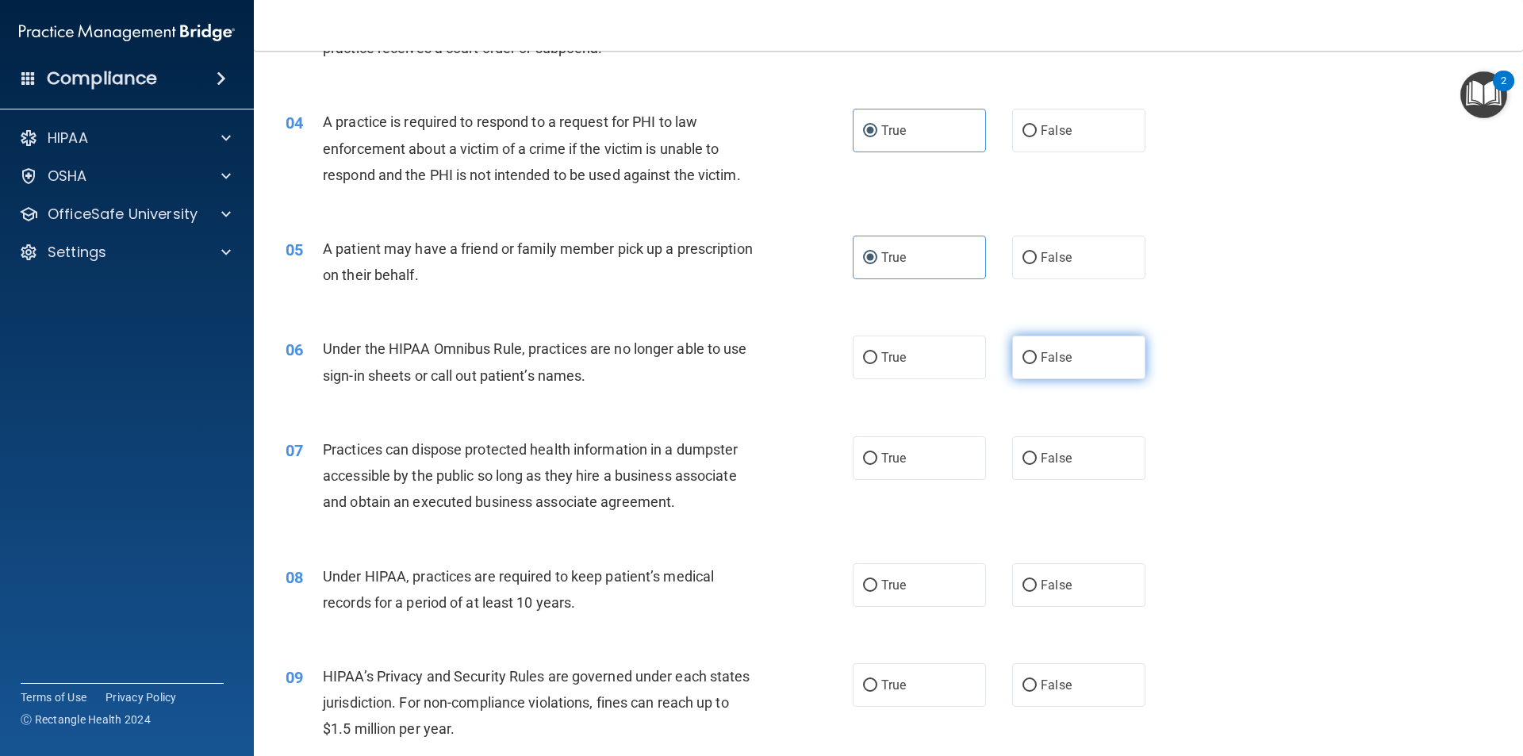
click at [1064, 357] on label "False" at bounding box center [1078, 358] width 133 height 44
click at [1037, 357] on input "False" at bounding box center [1030, 358] width 14 height 12
radio input "true"
drag, startPoint x: 1064, startPoint y: 454, endPoint x: 1035, endPoint y: 489, distance: 45.1
click at [1065, 454] on label "False" at bounding box center [1078, 458] width 133 height 44
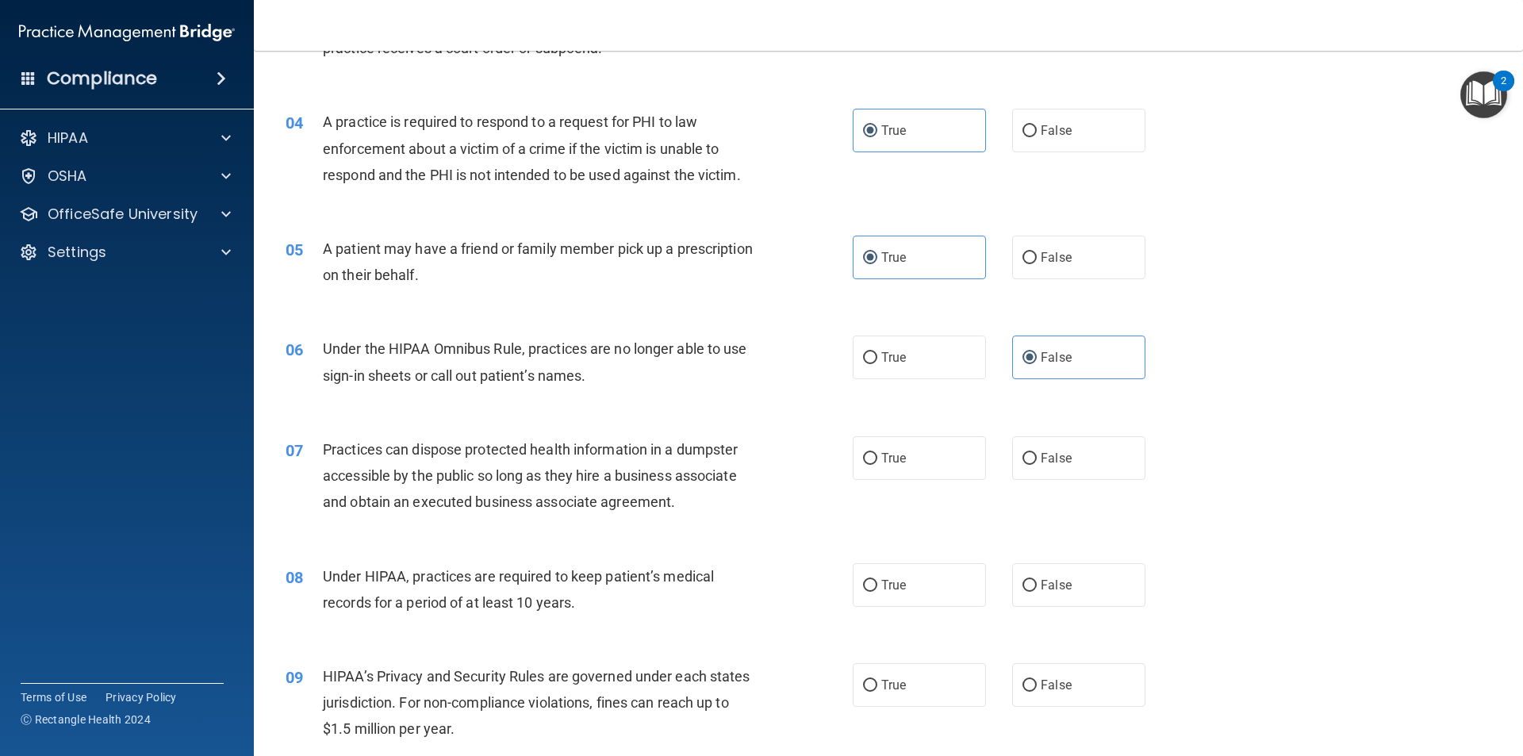
click at [1037, 454] on input "False" at bounding box center [1030, 459] width 14 height 12
radio input "true"
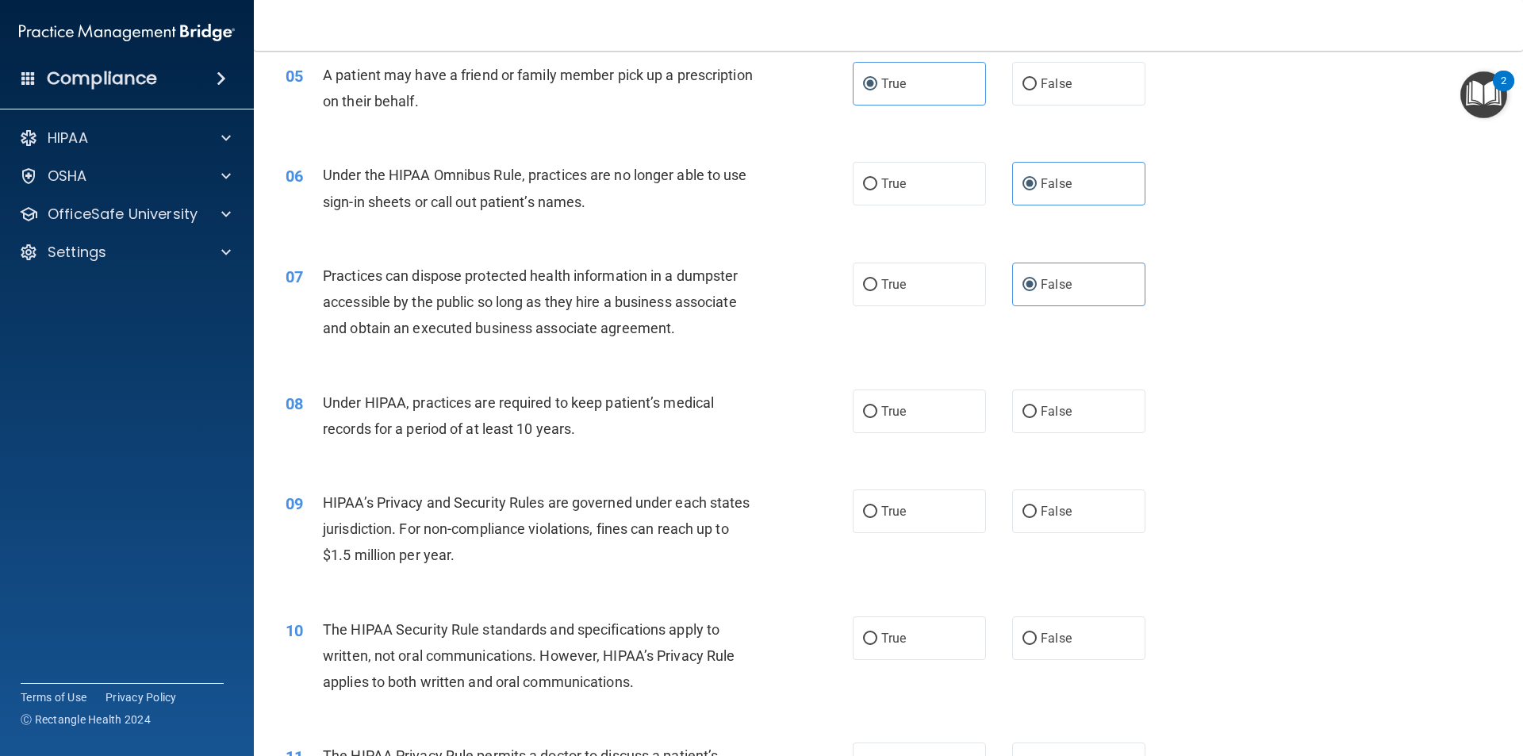
scroll to position [635, 0]
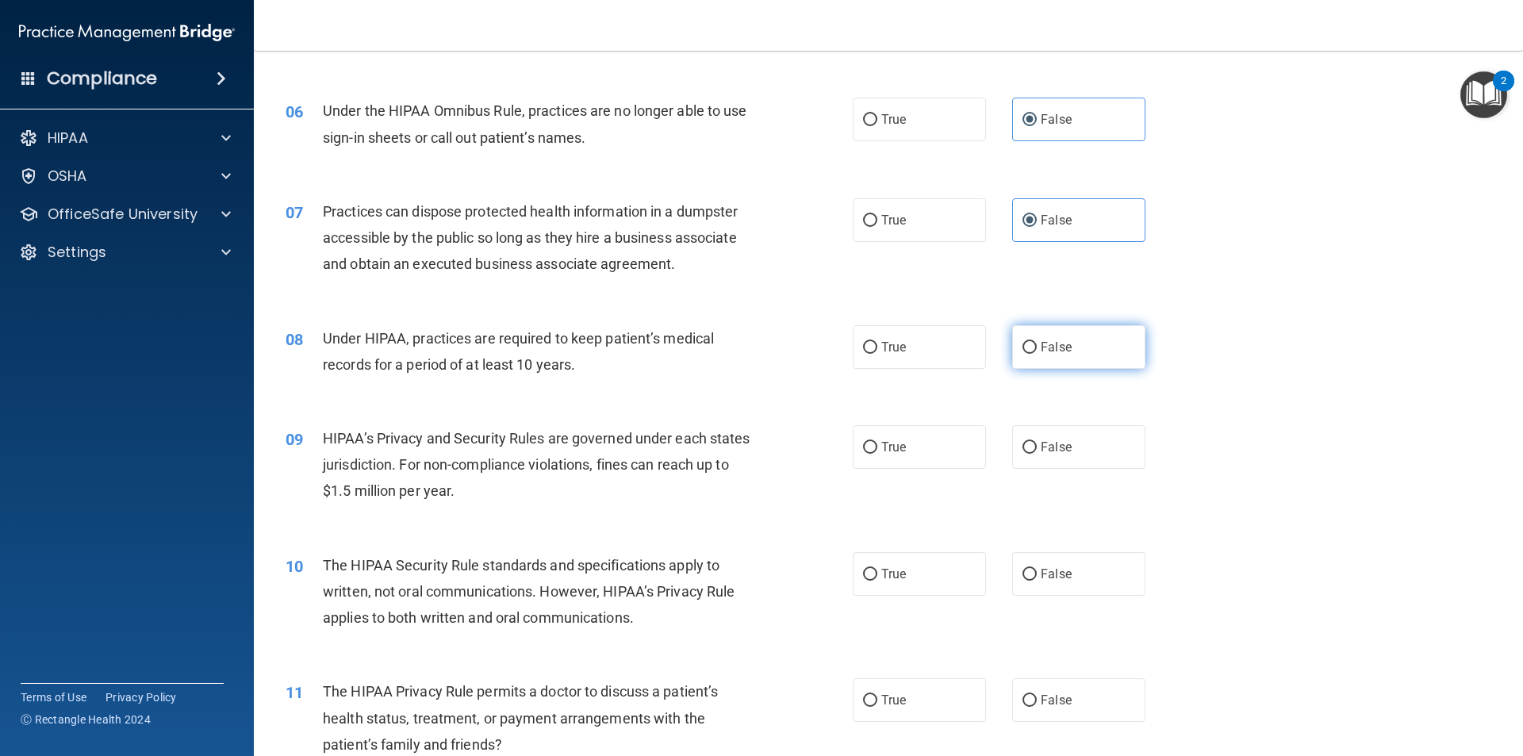
click at [1042, 363] on label "False" at bounding box center [1078, 347] width 133 height 44
click at [1037, 354] on input "False" at bounding box center [1030, 348] width 14 height 12
radio input "true"
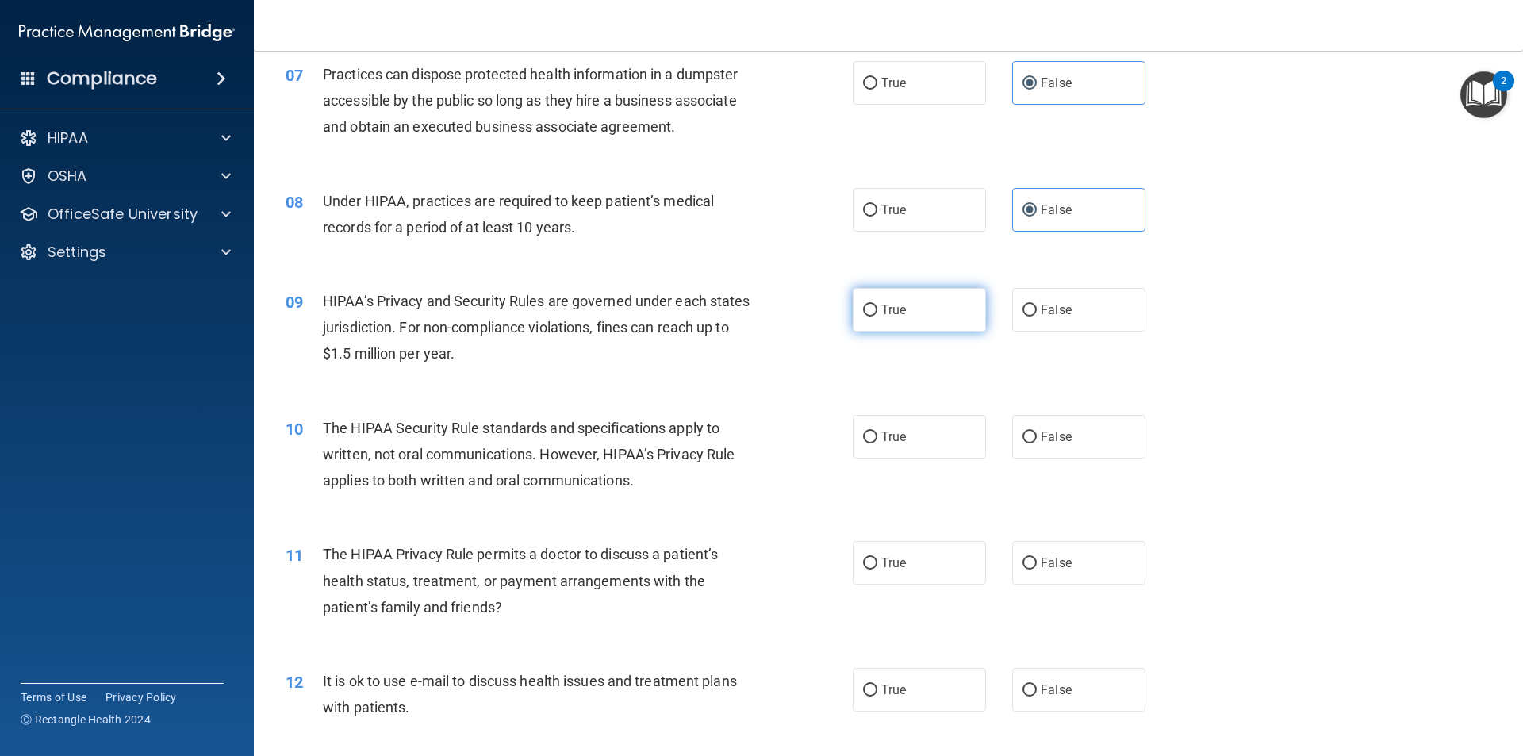
scroll to position [793, 0]
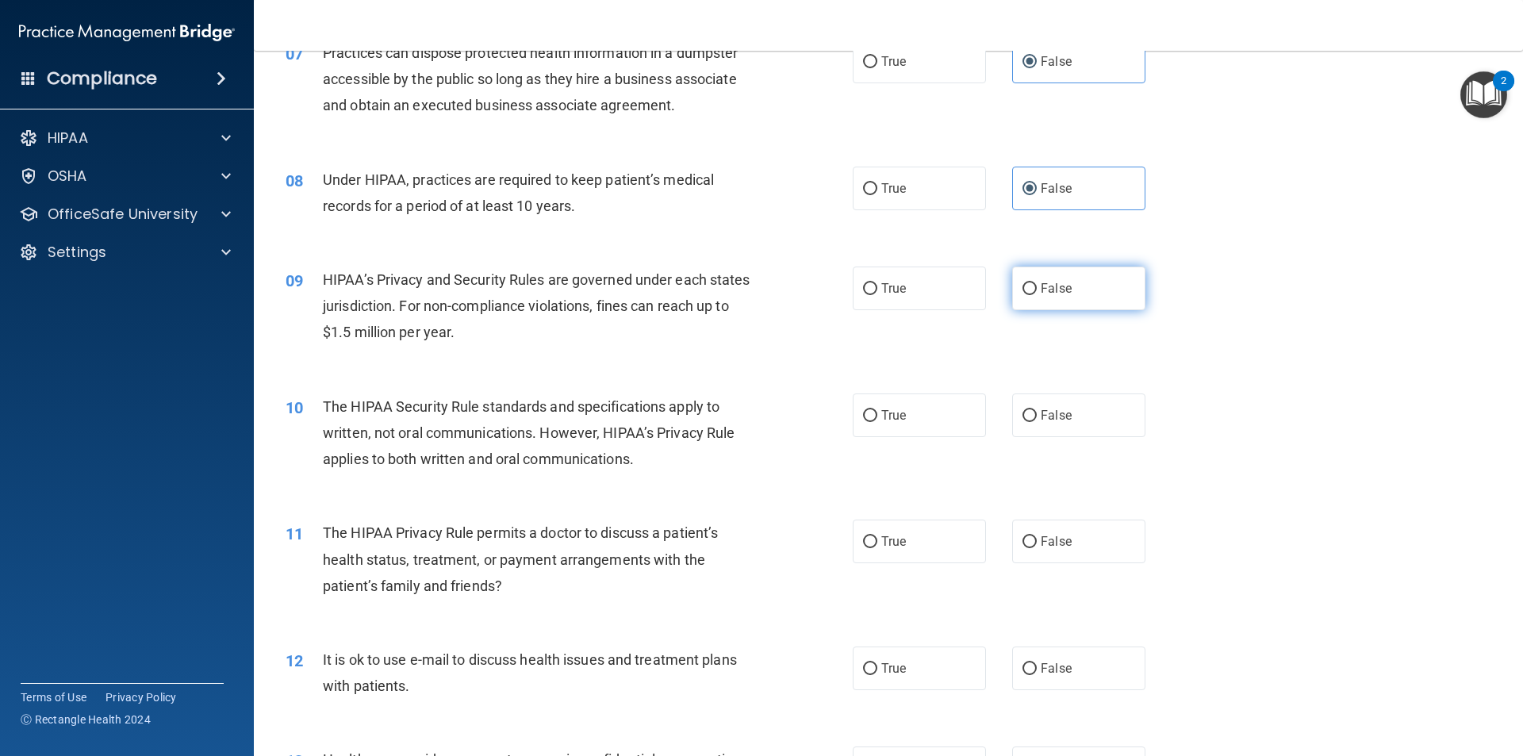
click at [1051, 286] on span "False" at bounding box center [1056, 288] width 31 height 15
click at [1037, 286] on input "False" at bounding box center [1030, 289] width 14 height 12
radio input "true"
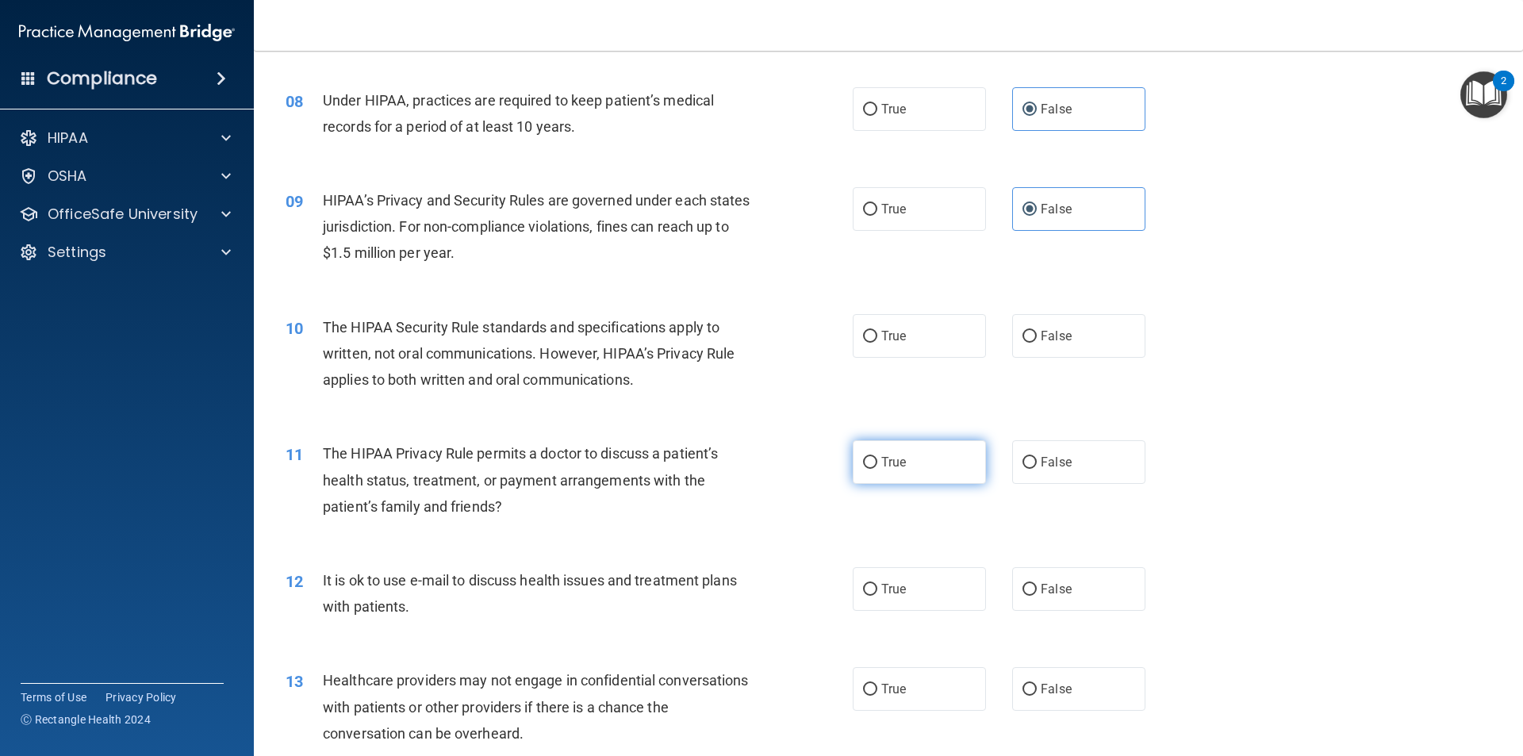
click at [934, 455] on label "True" at bounding box center [919, 462] width 133 height 44
click at [877, 457] on input "True" at bounding box center [870, 463] width 14 height 12
radio input "true"
click at [897, 320] on label "True" at bounding box center [919, 336] width 133 height 44
click at [877, 331] on input "True" at bounding box center [870, 337] width 14 height 12
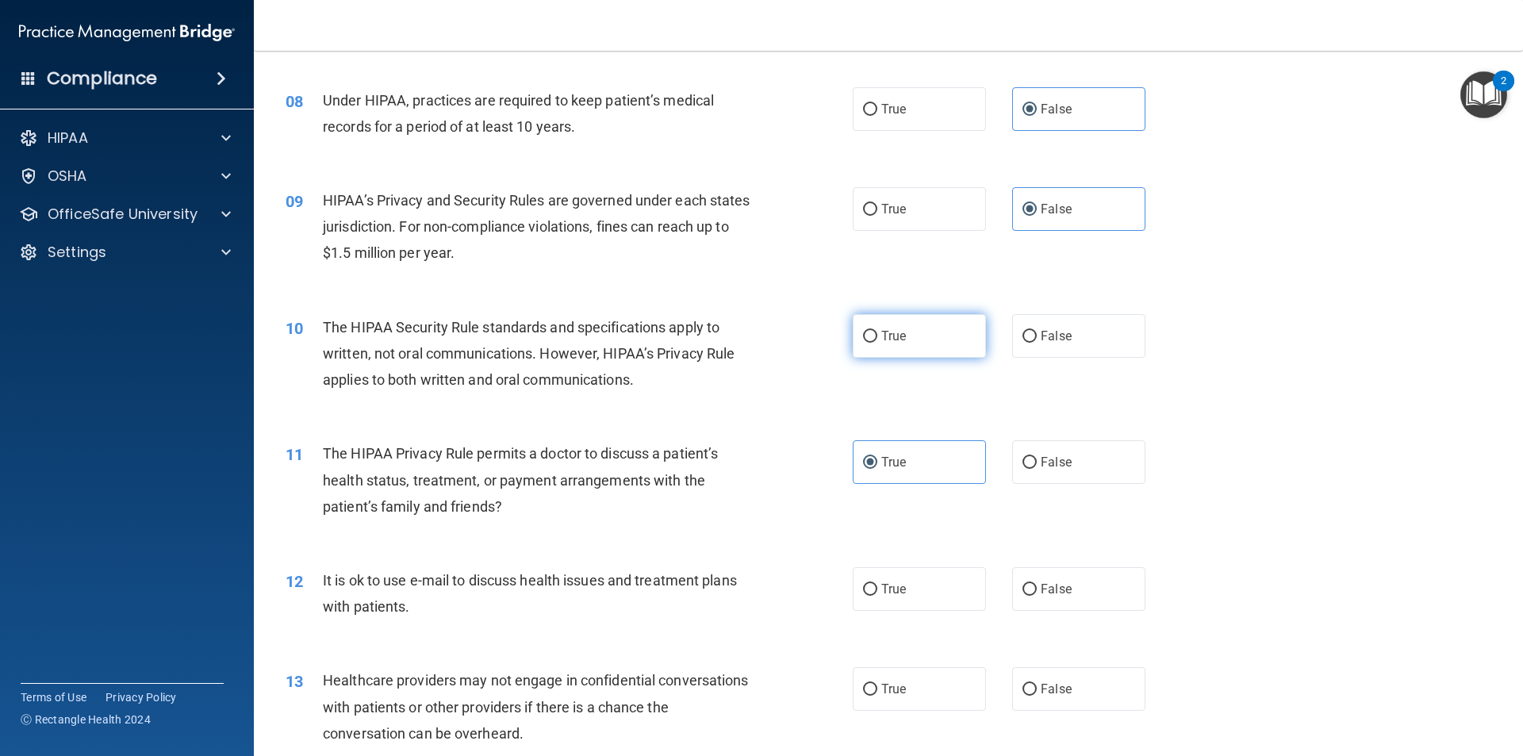
radio input "true"
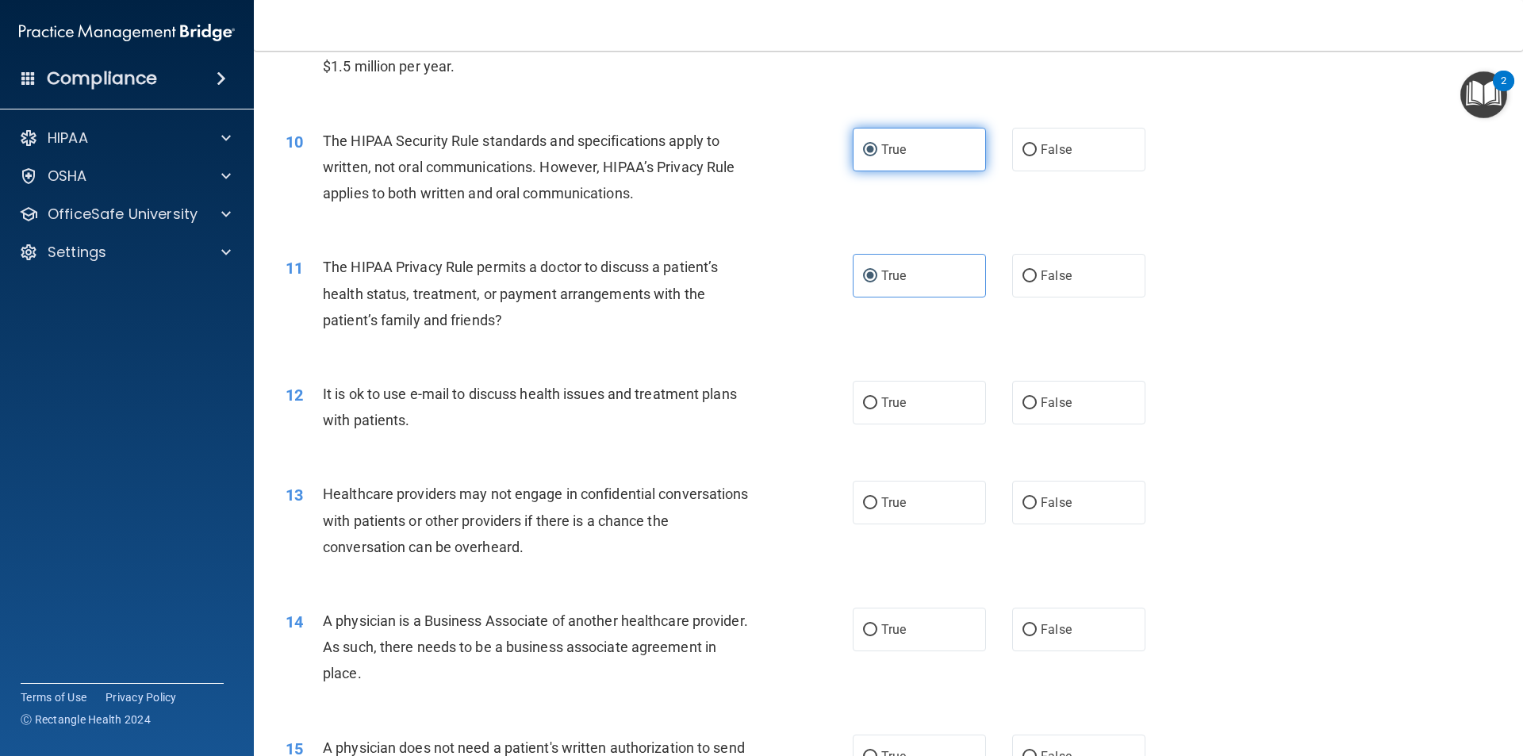
scroll to position [1111, 0]
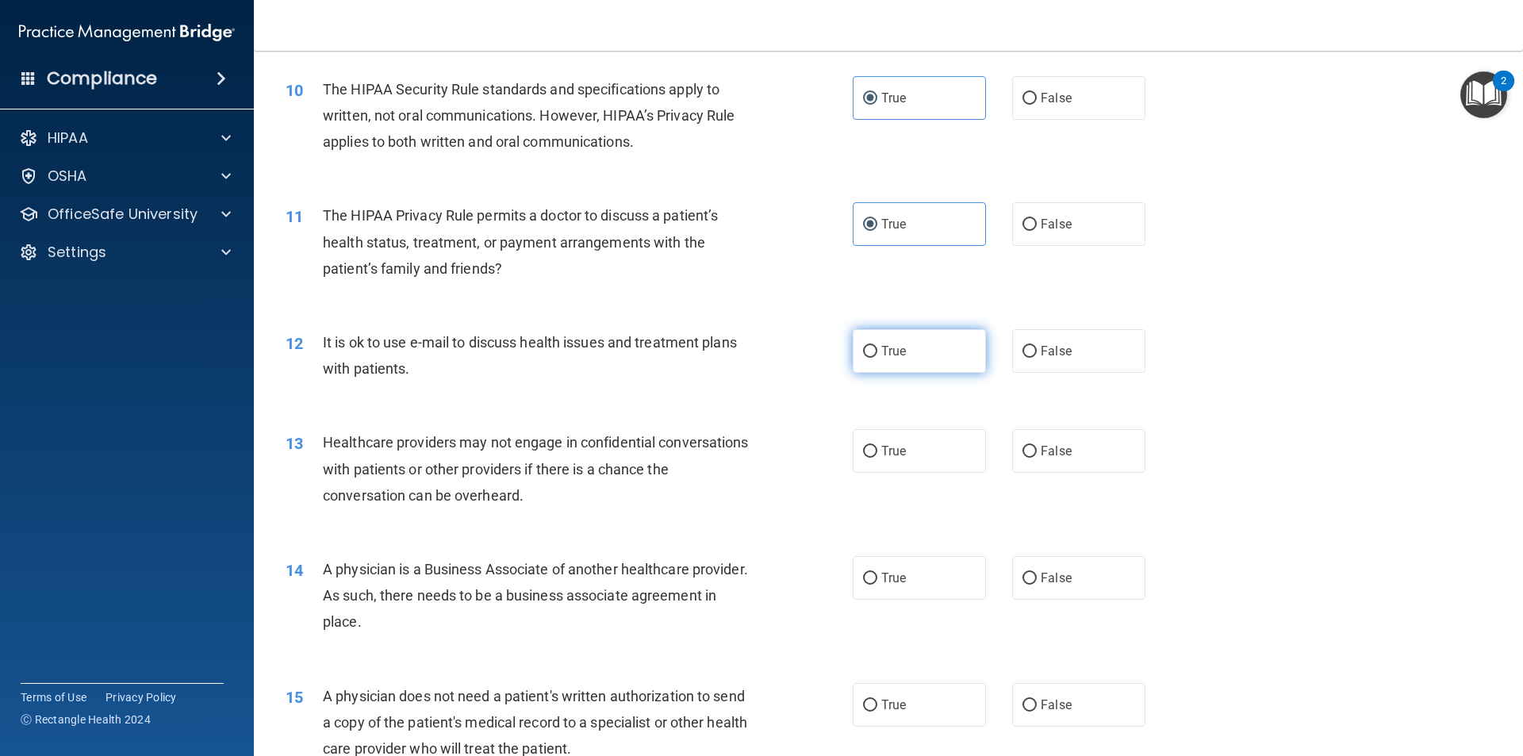
click at [924, 333] on label "True" at bounding box center [919, 351] width 133 height 44
click at [877, 346] on input "True" at bounding box center [870, 352] width 14 height 12
radio input "true"
click at [1111, 443] on label "False" at bounding box center [1078, 451] width 133 height 44
click at [1037, 446] on input "False" at bounding box center [1030, 452] width 14 height 12
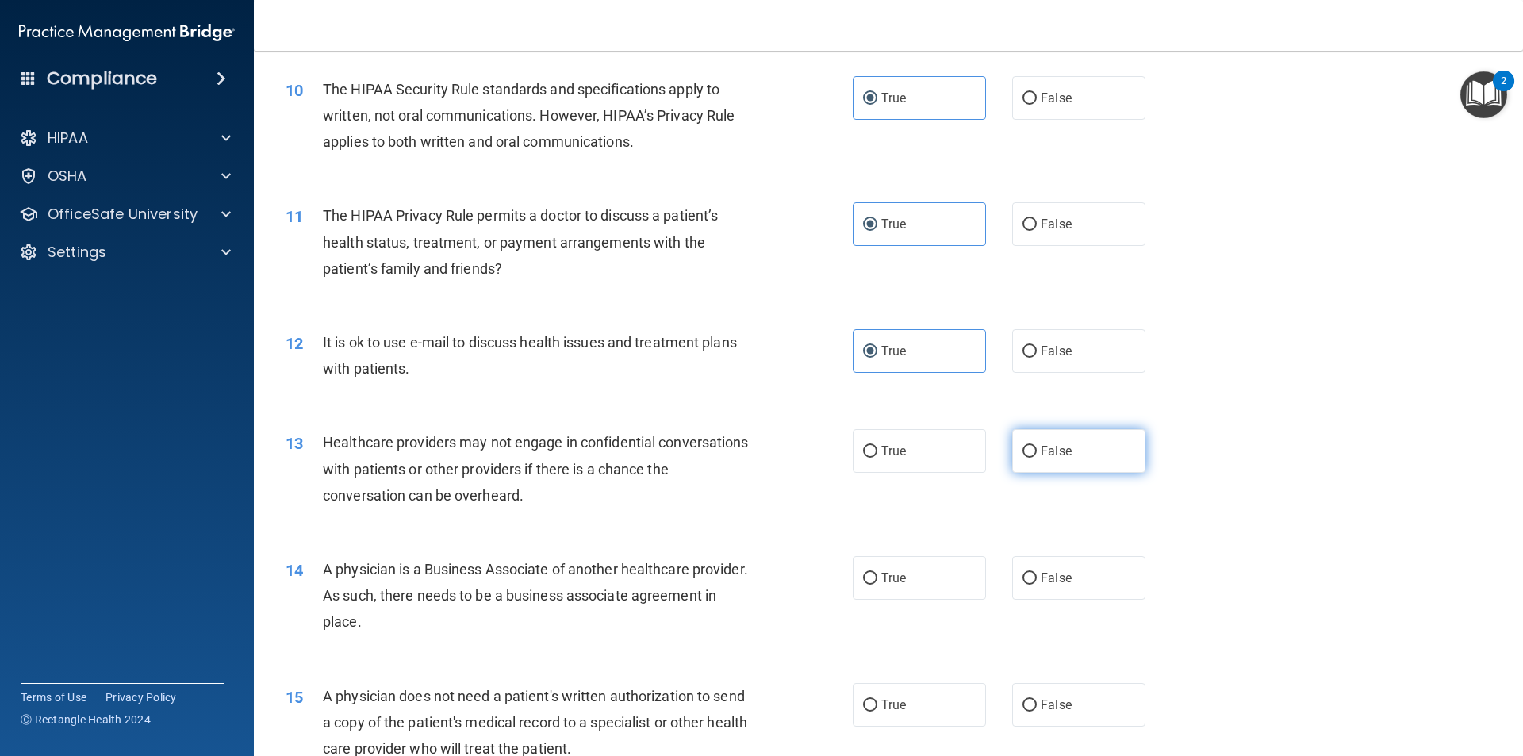
radio input "true"
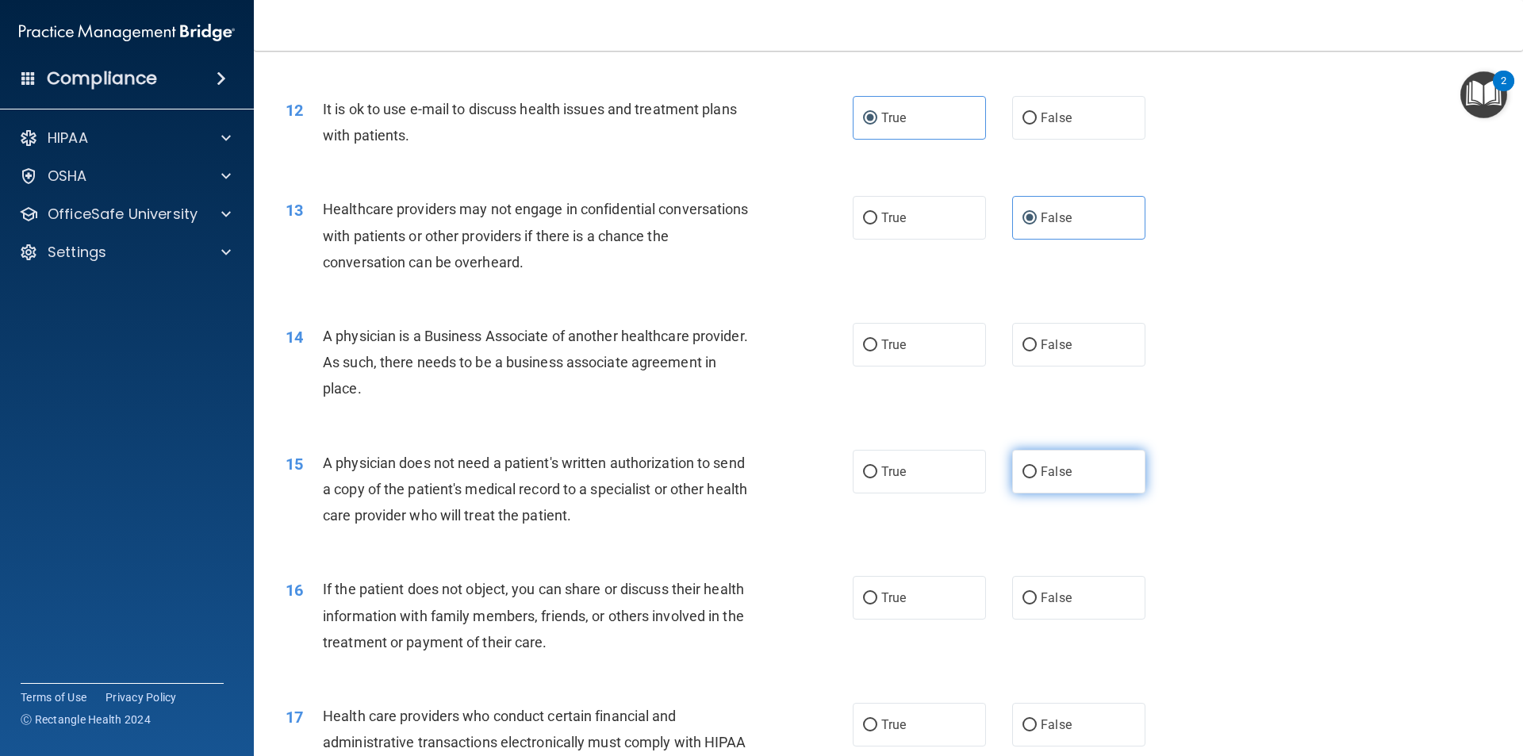
scroll to position [1349, 0]
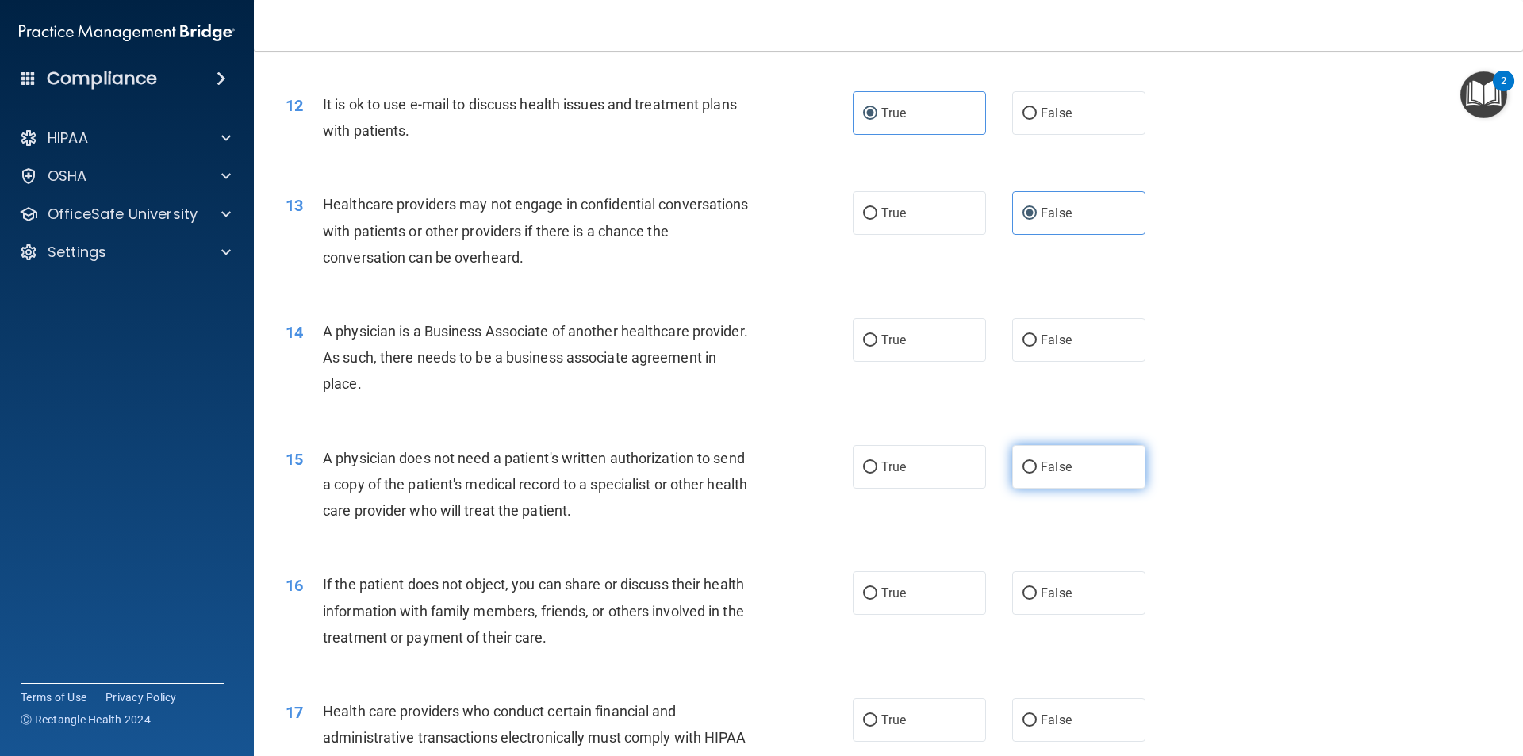
click at [1042, 469] on span "False" at bounding box center [1056, 466] width 31 height 15
click at [1037, 469] on input "False" at bounding box center [1030, 468] width 14 height 12
radio input "true"
click at [1042, 469] on span "False" at bounding box center [1056, 466] width 31 height 15
click at [1037, 469] on input "False" at bounding box center [1030, 468] width 14 height 12
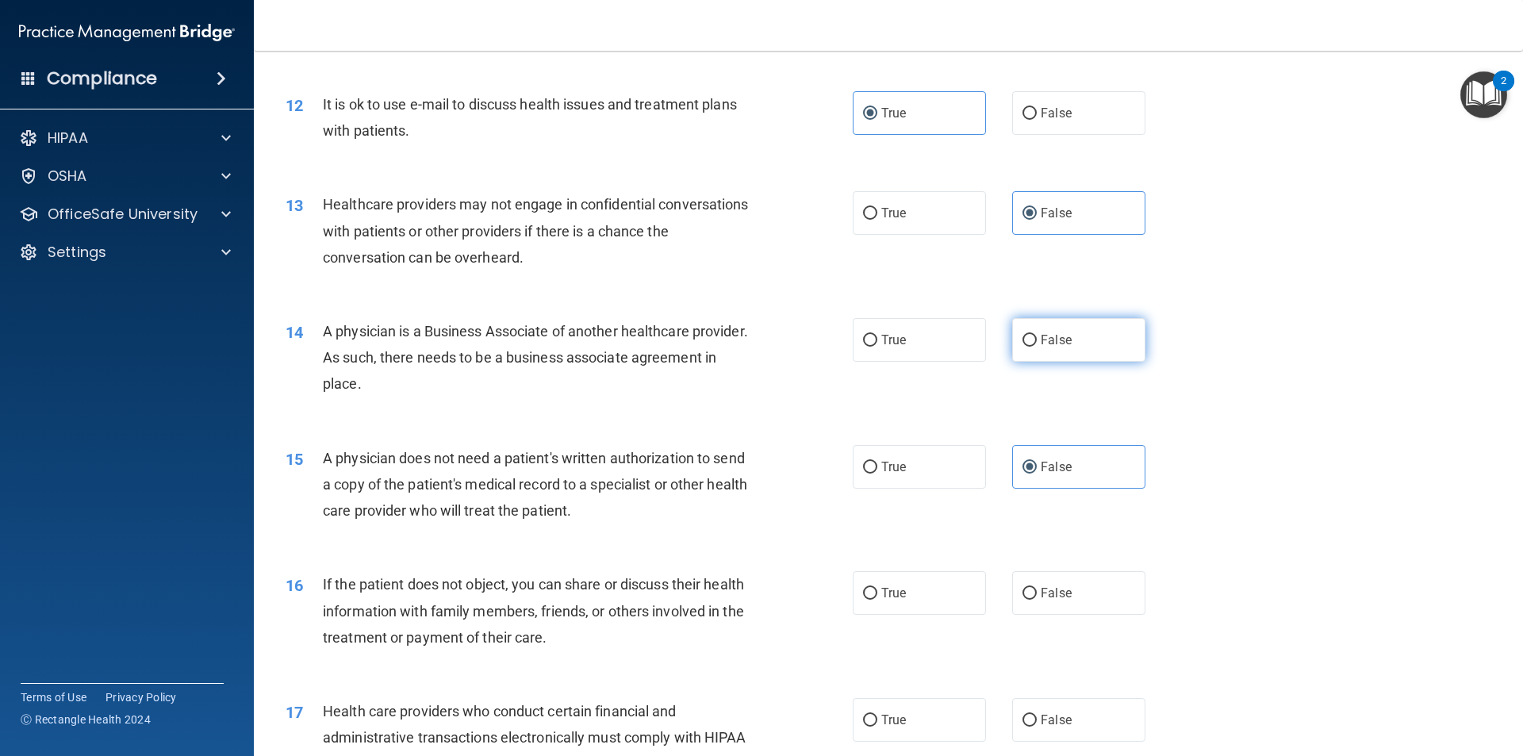
click at [1069, 337] on label "False" at bounding box center [1078, 340] width 133 height 44
click at [1037, 337] on input "False" at bounding box center [1030, 341] width 14 height 12
radio input "true"
click at [902, 452] on label "True" at bounding box center [919, 467] width 133 height 44
click at [877, 462] on input "True" at bounding box center [870, 468] width 14 height 12
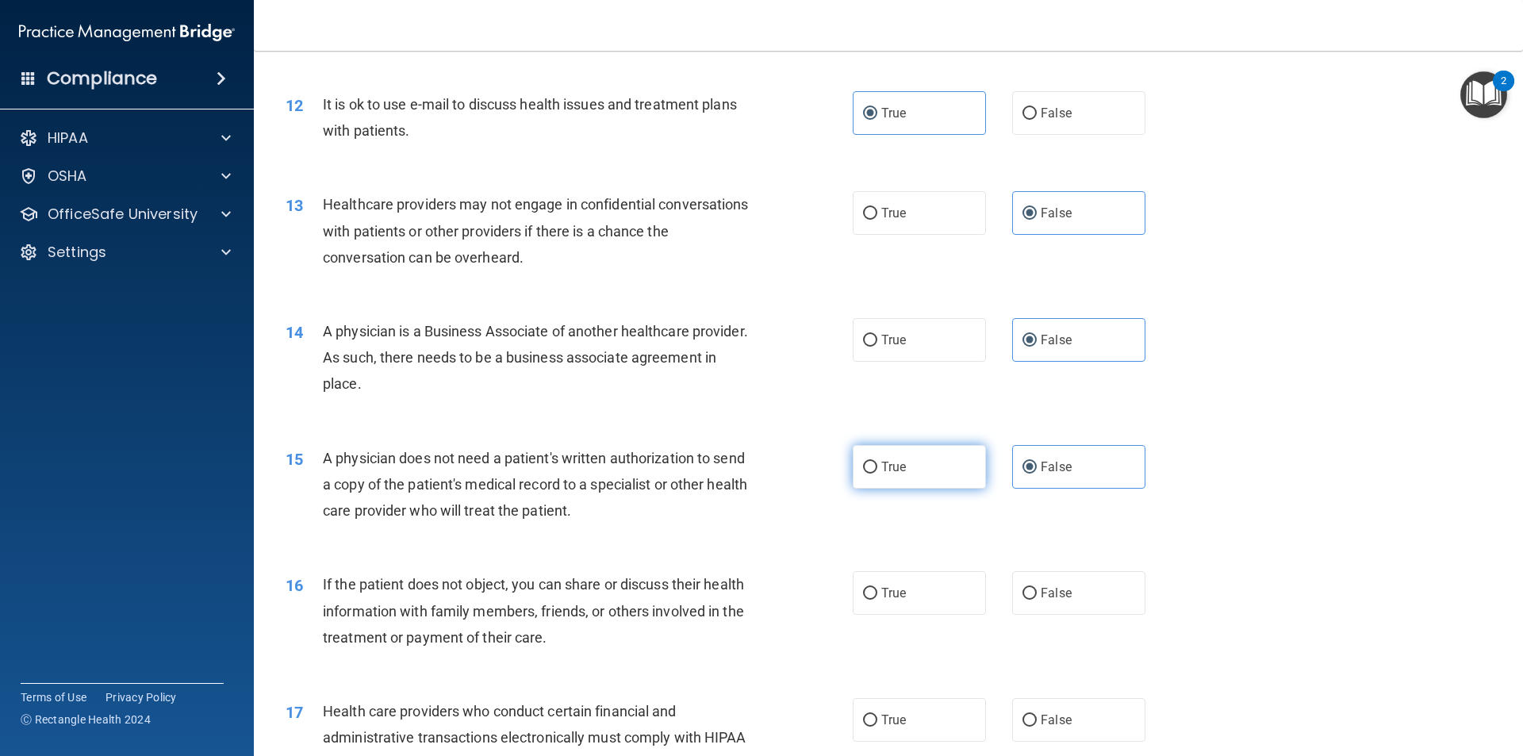
radio input "true"
radio input "false"
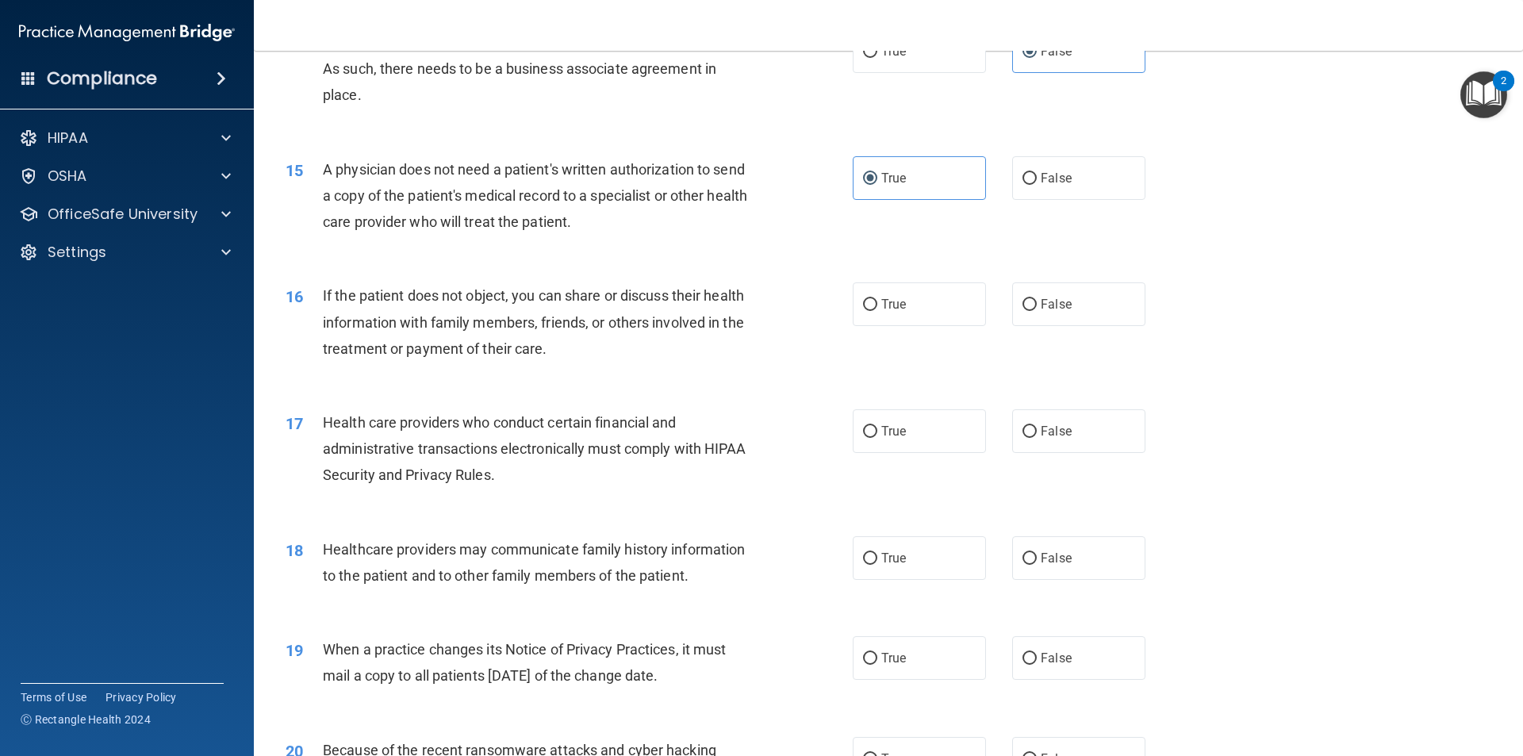
scroll to position [1666, 0]
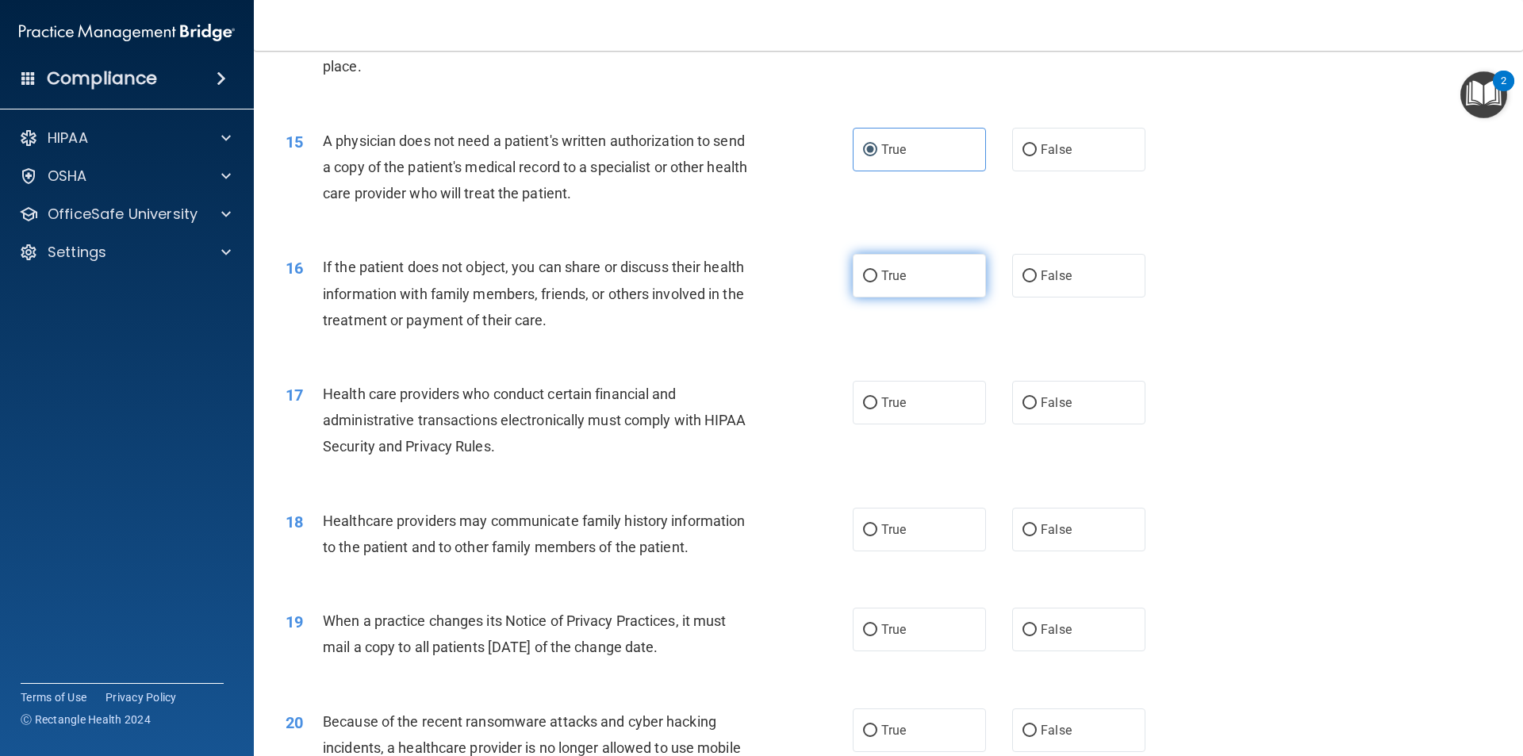
click at [910, 296] on label "True" at bounding box center [919, 276] width 133 height 44
click at [877, 282] on input "True" at bounding box center [870, 277] width 14 height 12
radio input "true"
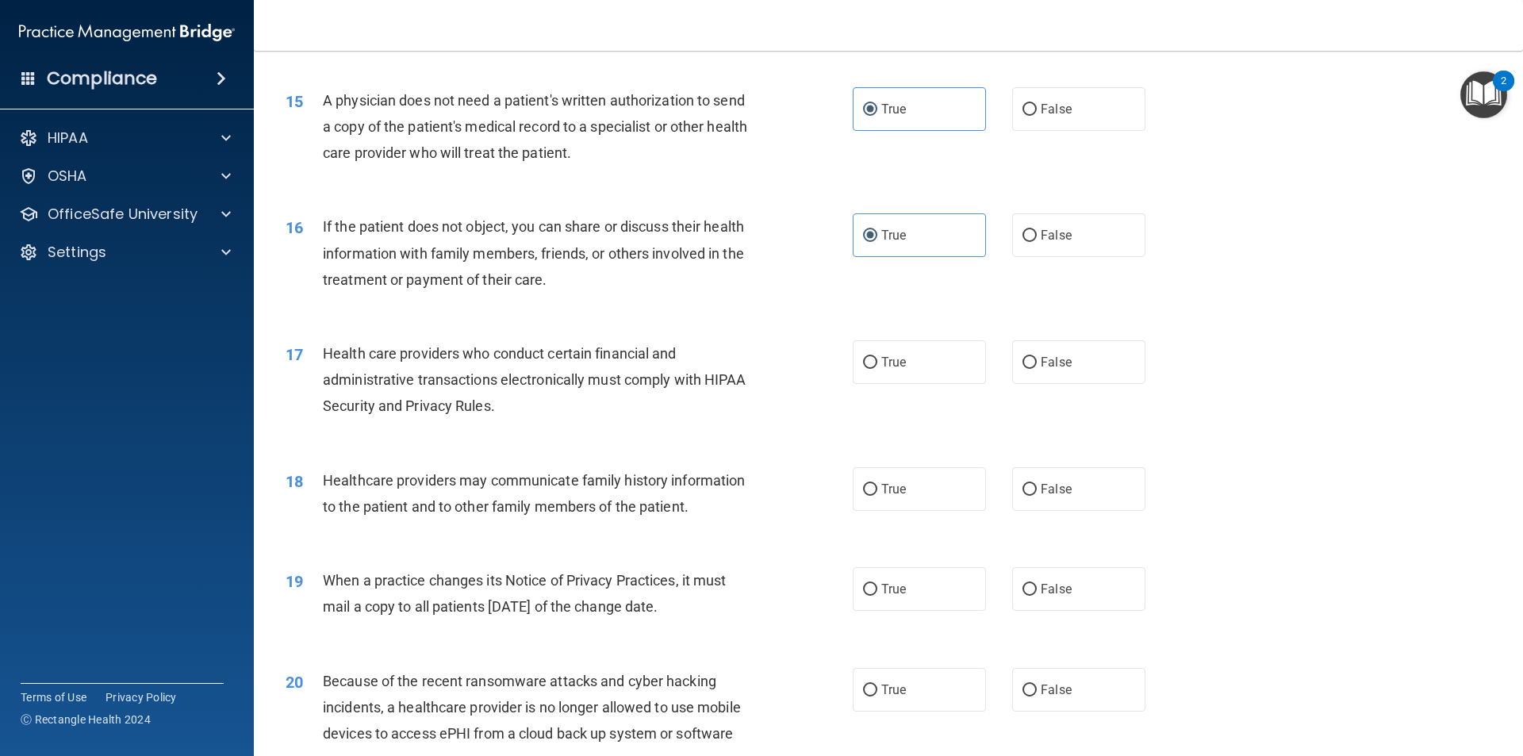
scroll to position [1745, 0]
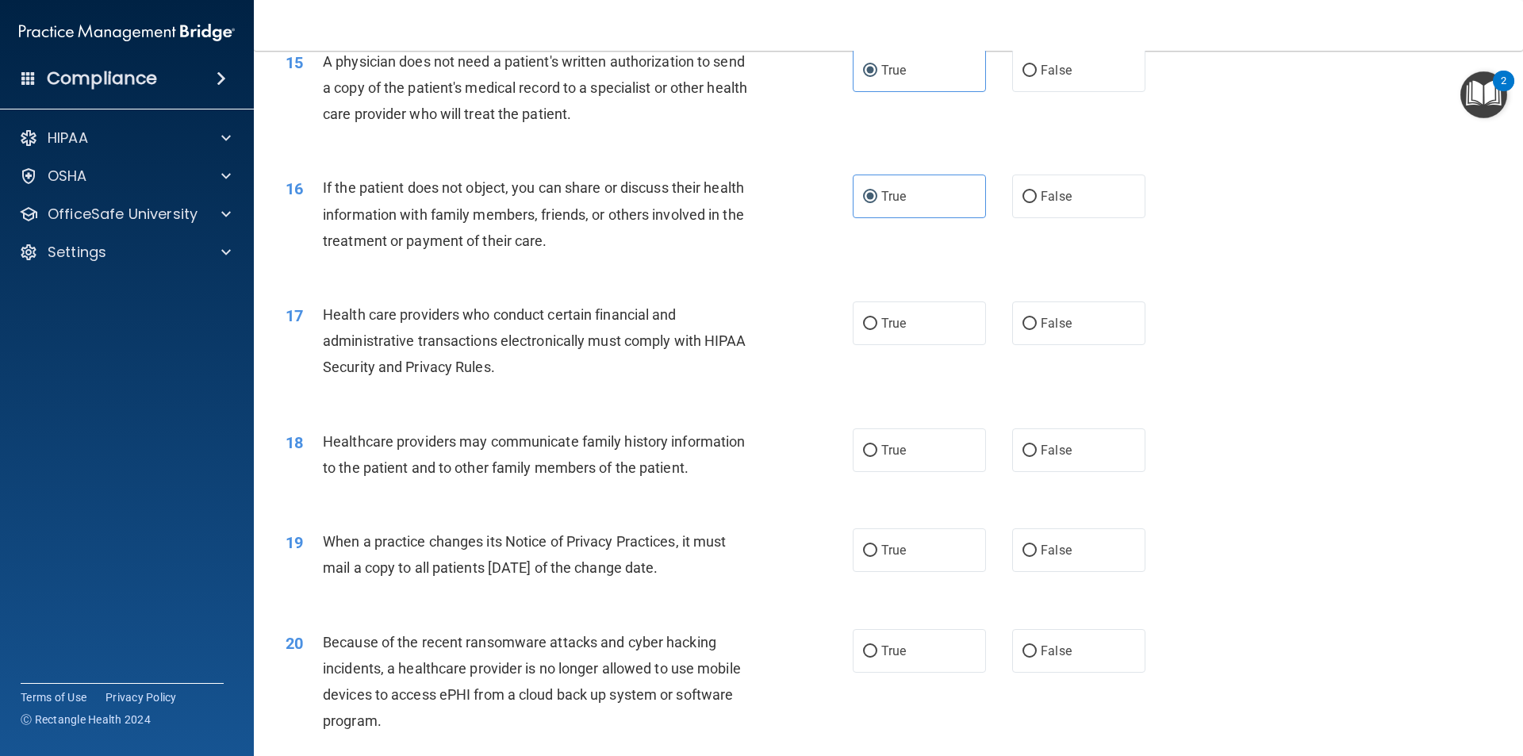
click at [911, 315] on label "True" at bounding box center [919, 323] width 133 height 44
click at [877, 318] on input "True" at bounding box center [870, 324] width 14 height 12
radio input "true"
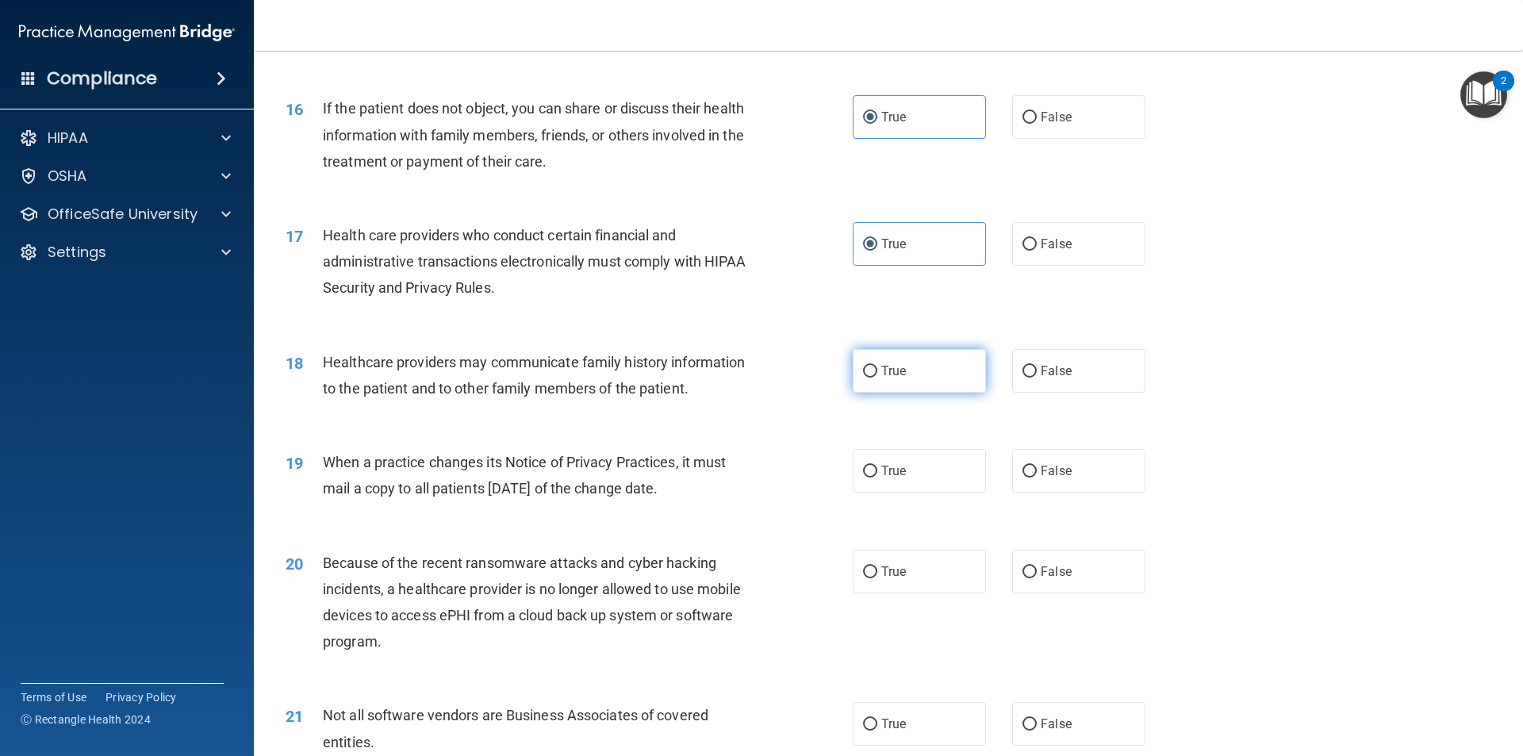
click at [937, 363] on label "True" at bounding box center [919, 371] width 133 height 44
click at [877, 366] on input "True" at bounding box center [870, 372] width 14 height 12
radio input "true"
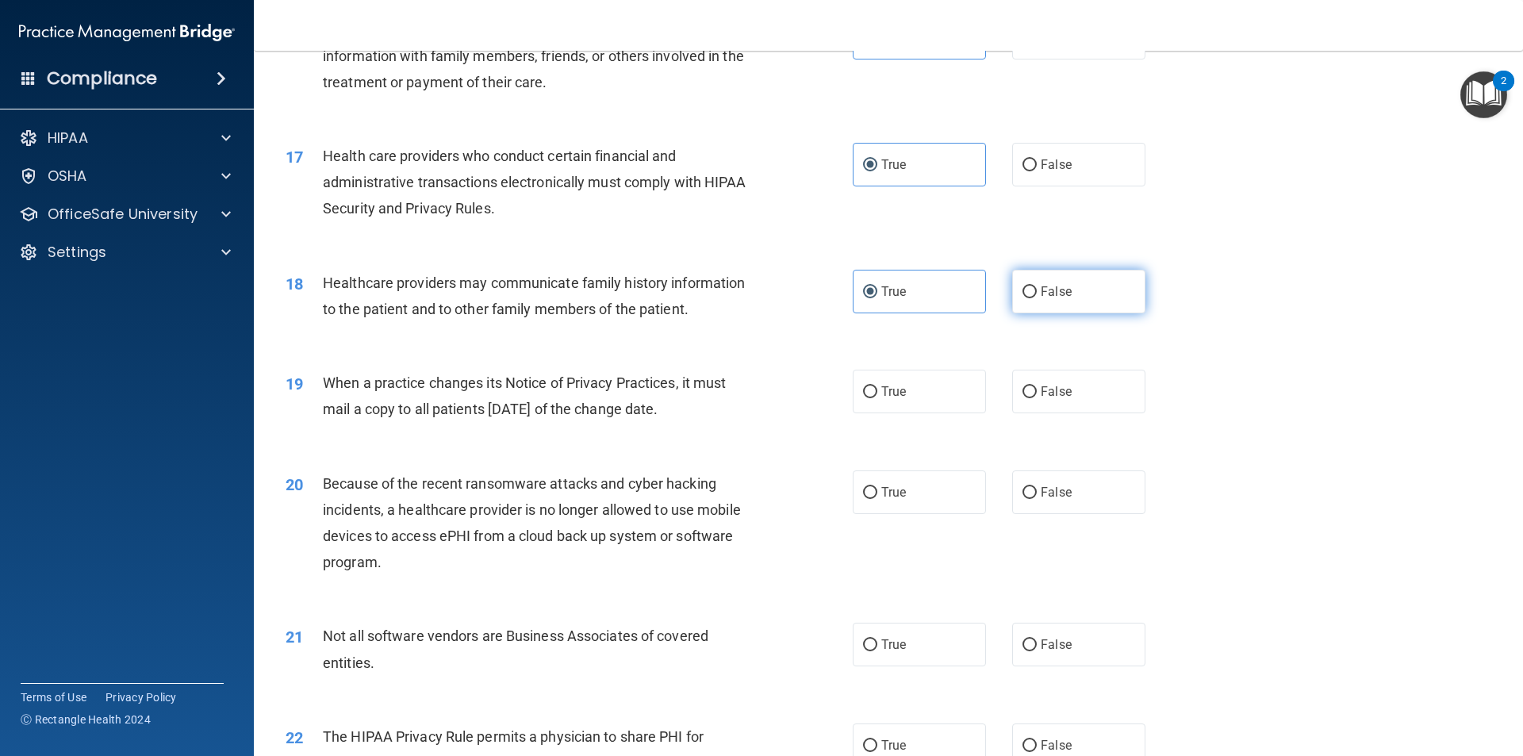
click at [1027, 286] on input "False" at bounding box center [1030, 292] width 14 height 12
radio input "true"
radio input "false"
click at [1031, 391] on label "False" at bounding box center [1078, 392] width 133 height 44
click at [1031, 391] on input "False" at bounding box center [1030, 392] width 14 height 12
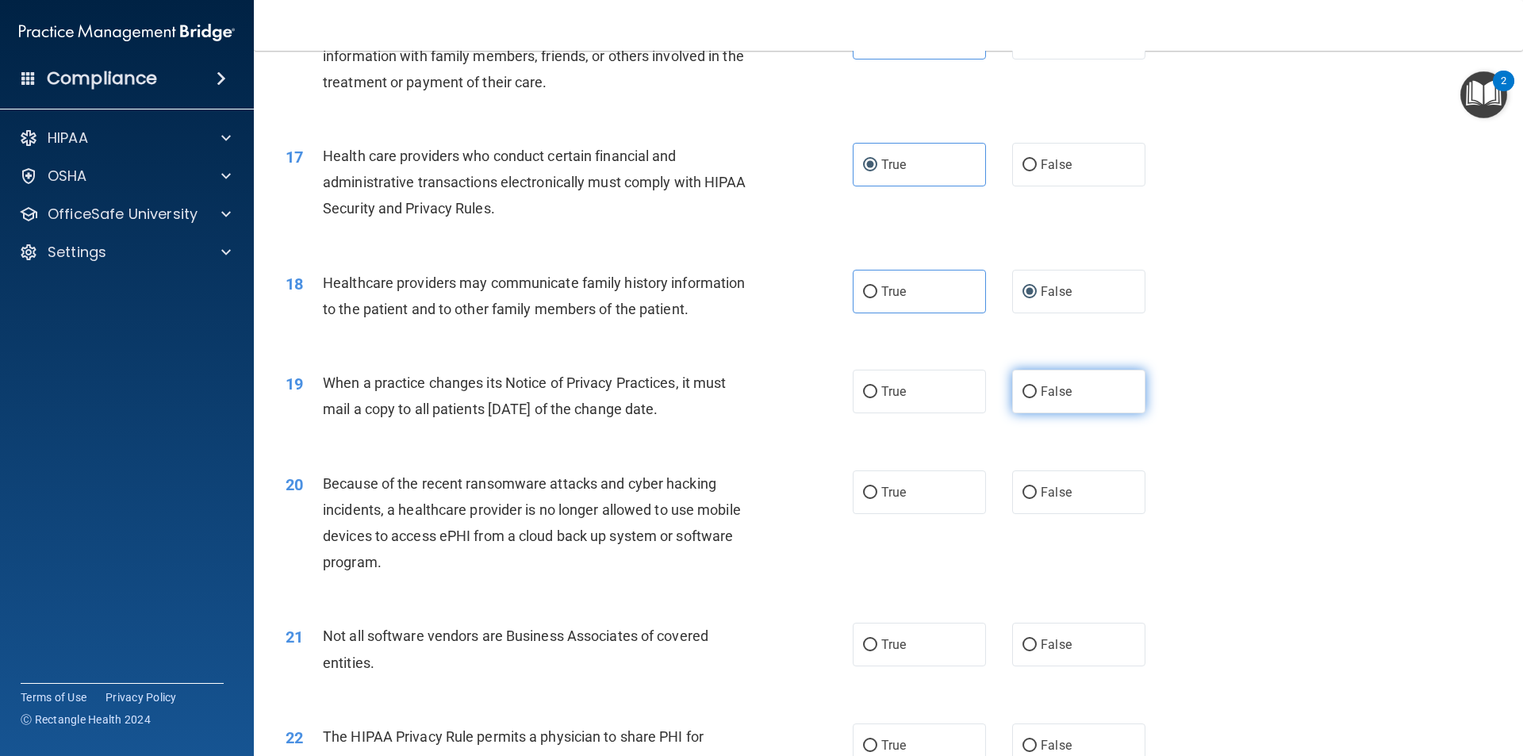
radio input "true"
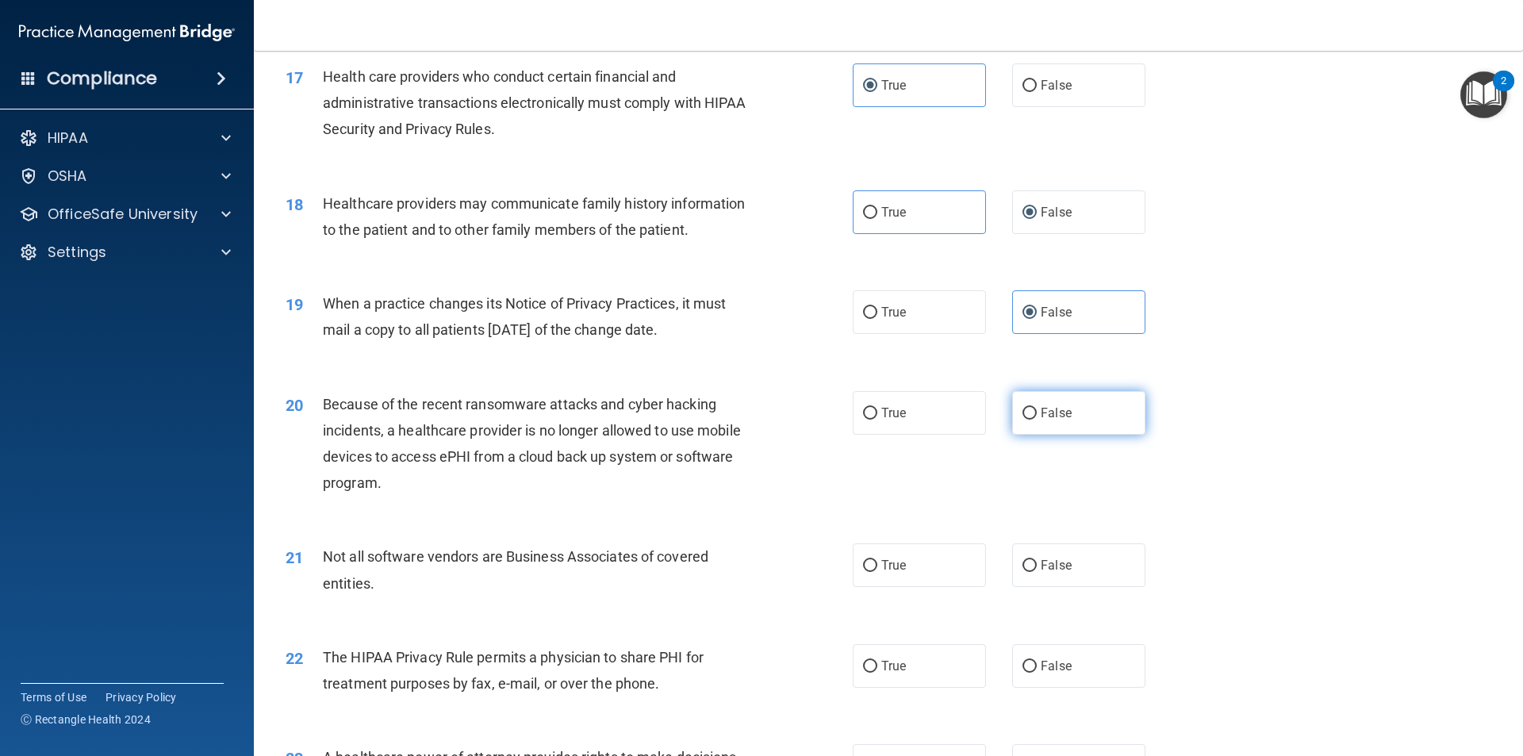
click at [1042, 410] on span "False" at bounding box center [1056, 412] width 31 height 15
click at [1037, 410] on input "False" at bounding box center [1030, 414] width 14 height 12
radio input "true"
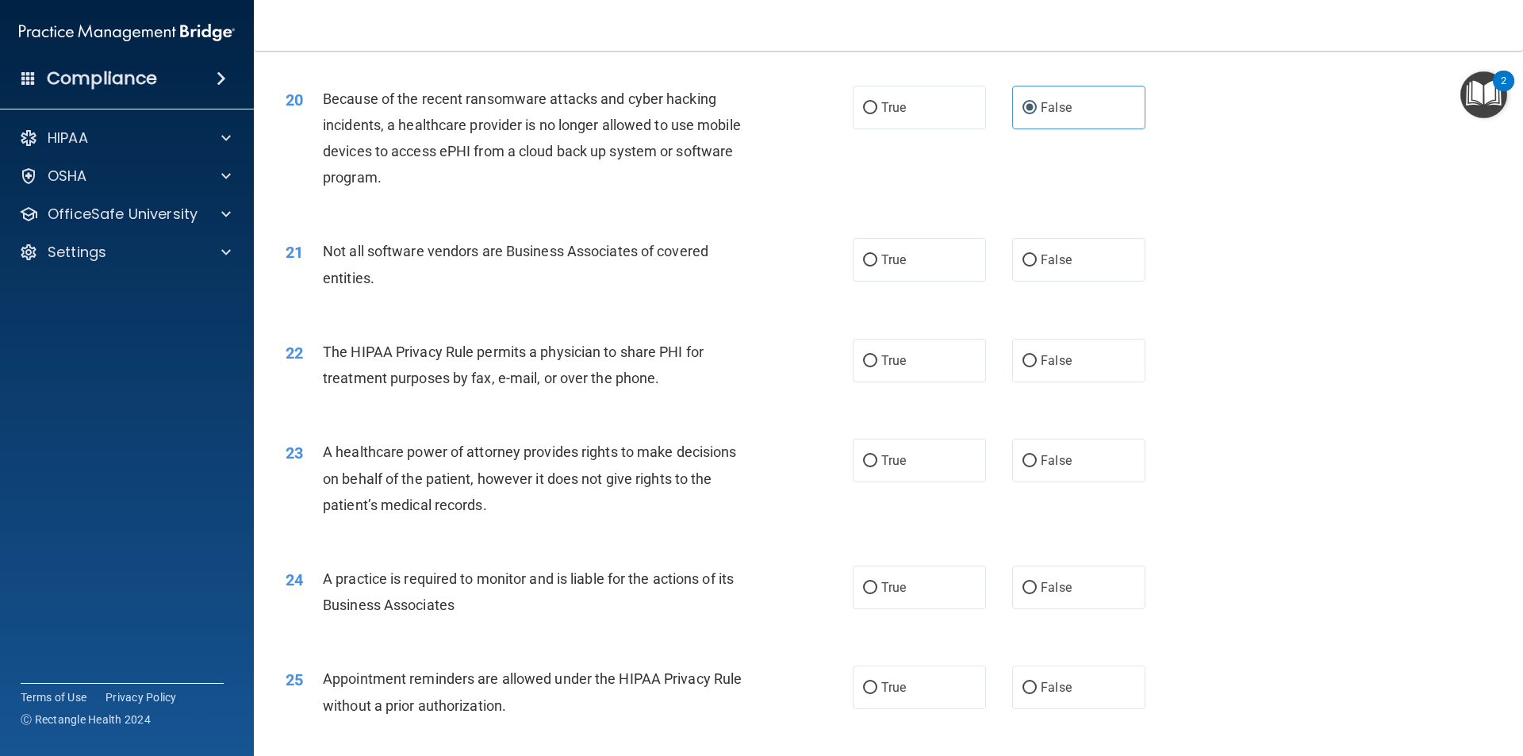
scroll to position [2301, 0]
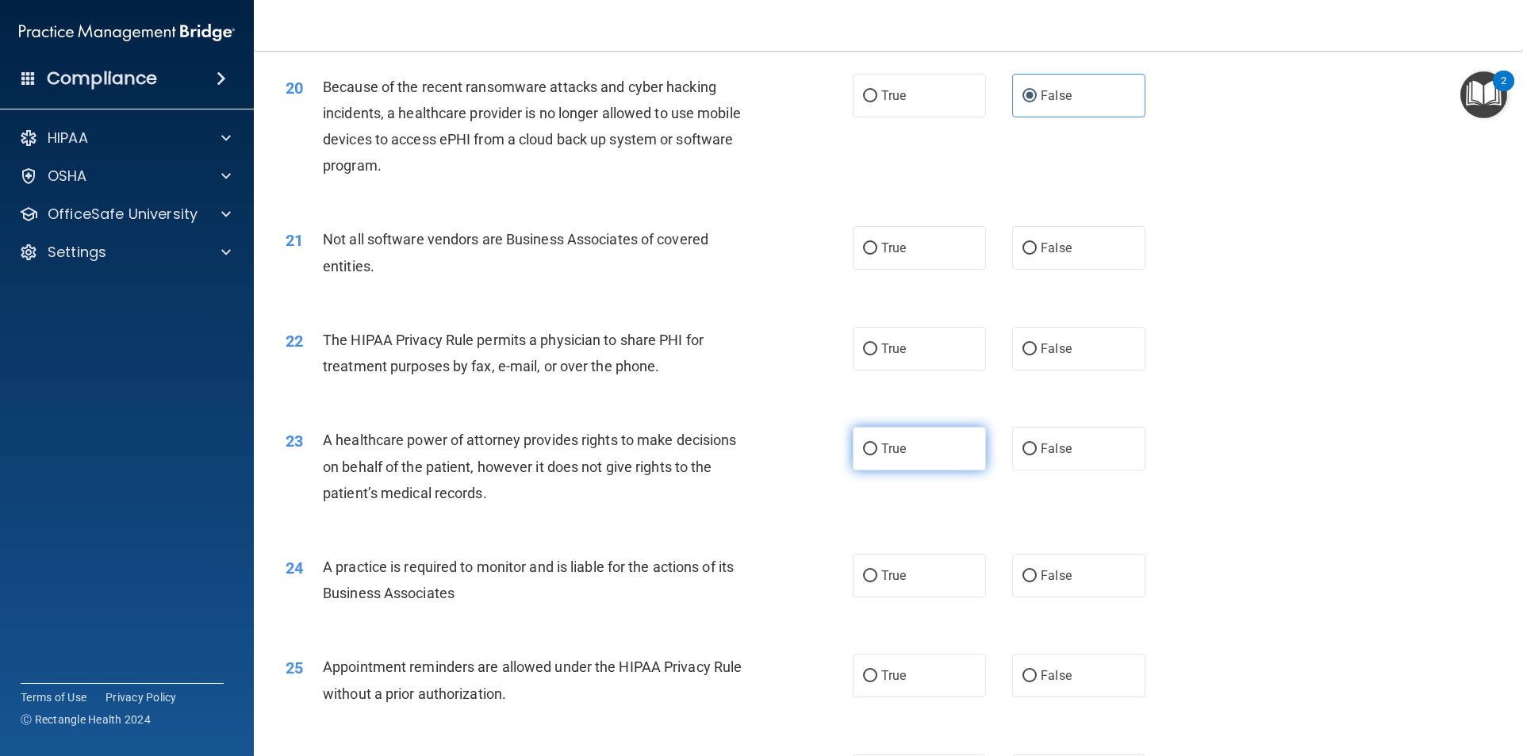
click at [956, 435] on label "True" at bounding box center [919, 449] width 133 height 44
click at [877, 443] on input "True" at bounding box center [870, 449] width 14 height 12
radio input "true"
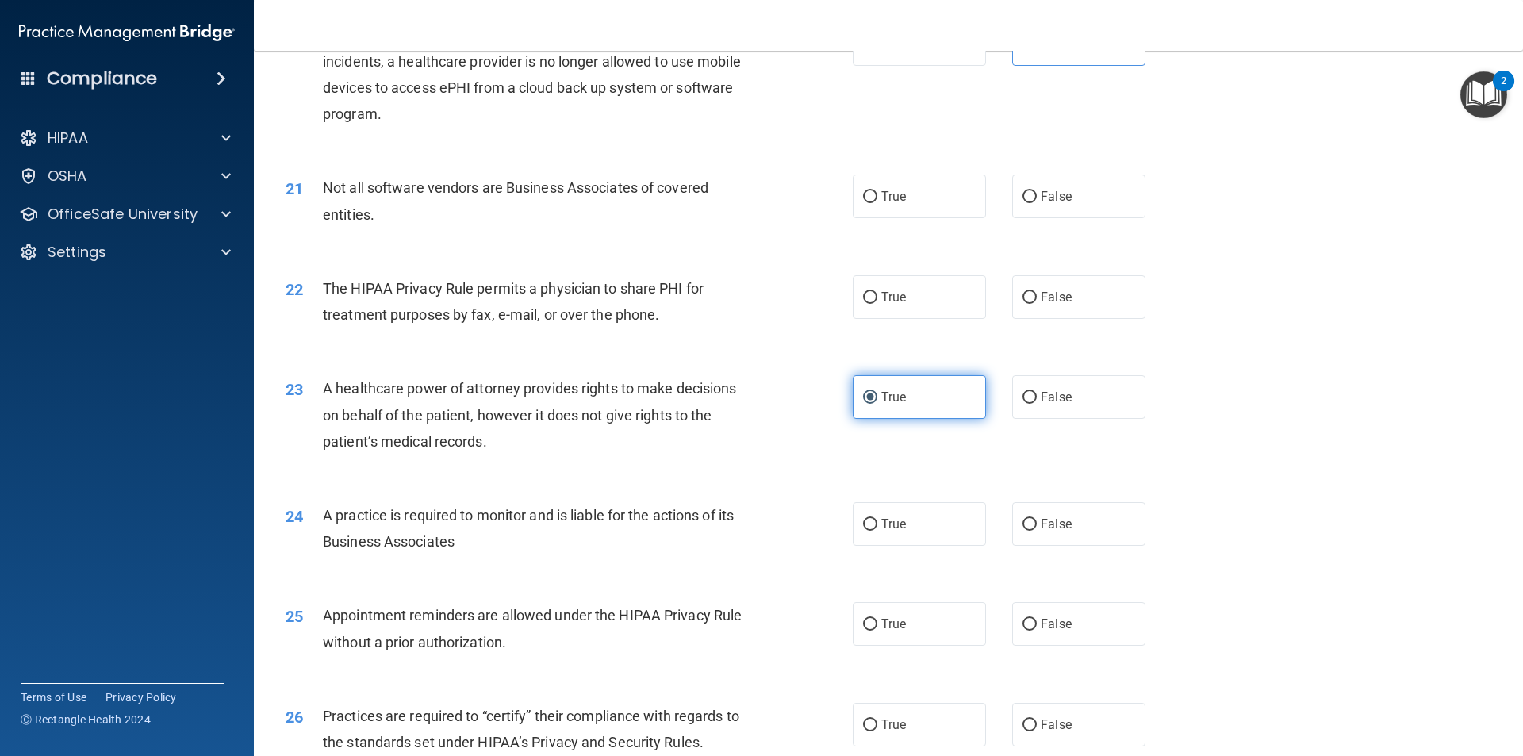
scroll to position [2380, 0]
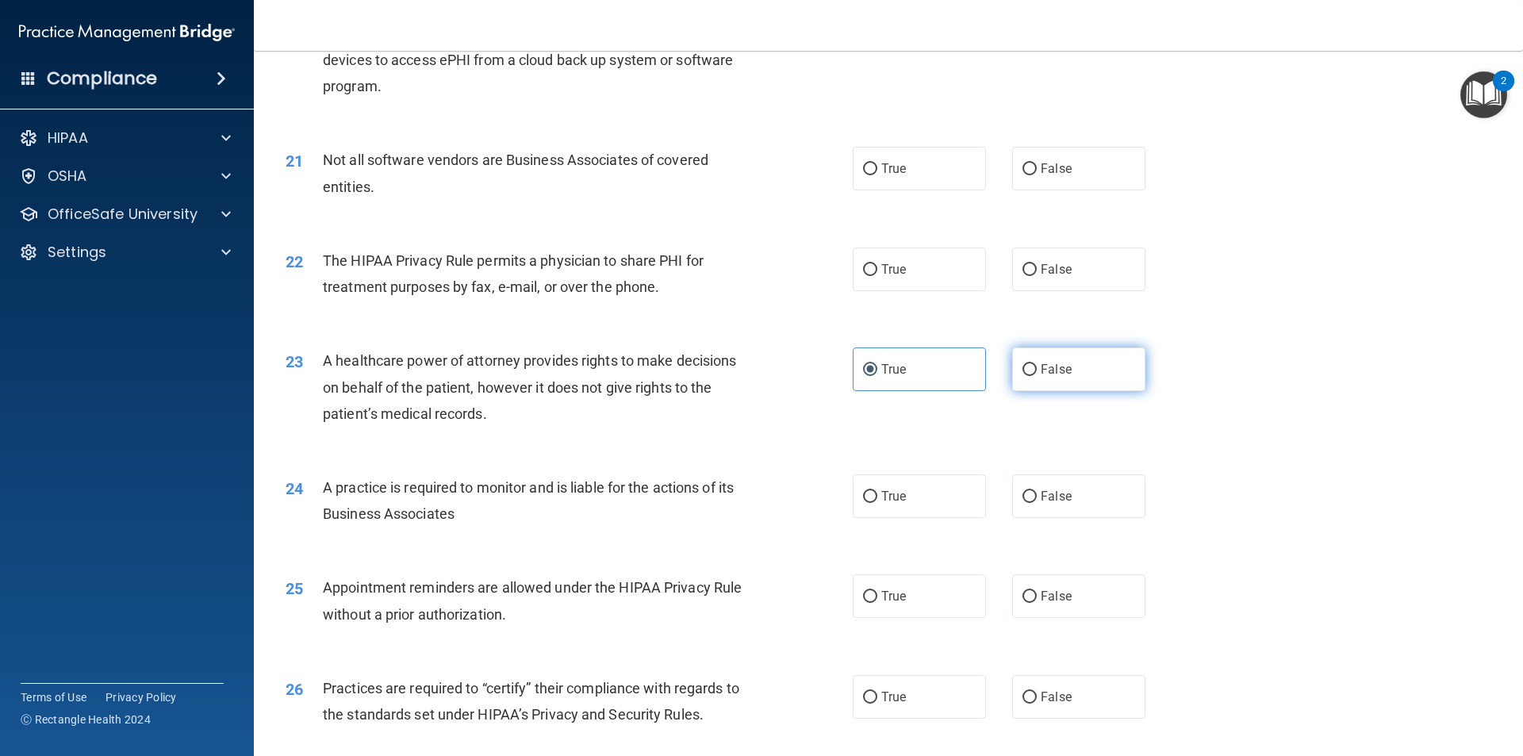
click at [1027, 371] on input "False" at bounding box center [1030, 370] width 14 height 12
radio input "true"
radio input "false"
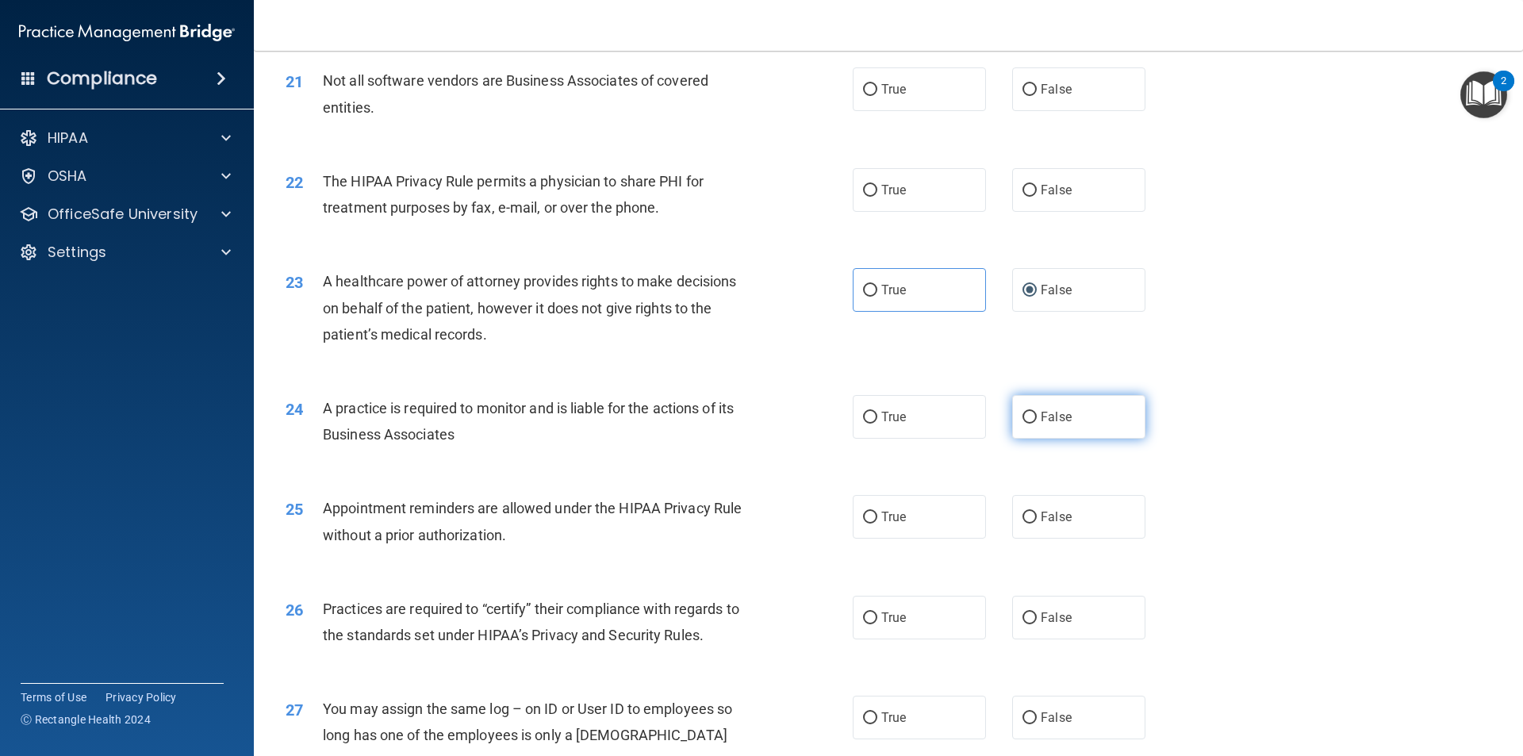
click at [1046, 404] on label "False" at bounding box center [1078, 417] width 133 height 44
click at [1037, 412] on input "False" at bounding box center [1030, 418] width 14 height 12
radio input "true"
click at [952, 532] on label "True" at bounding box center [919, 517] width 133 height 44
click at [877, 524] on input "True" at bounding box center [870, 518] width 14 height 12
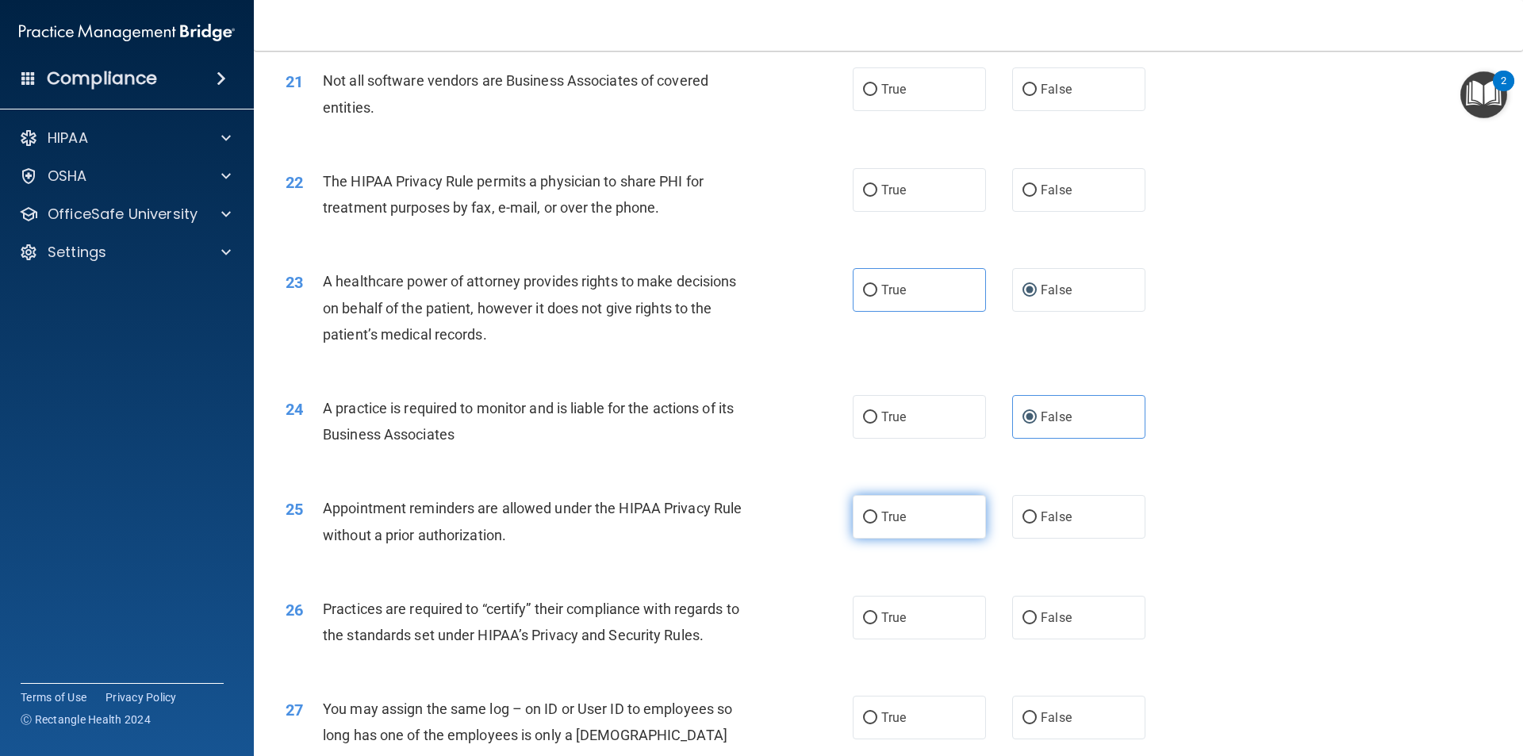
radio input "true"
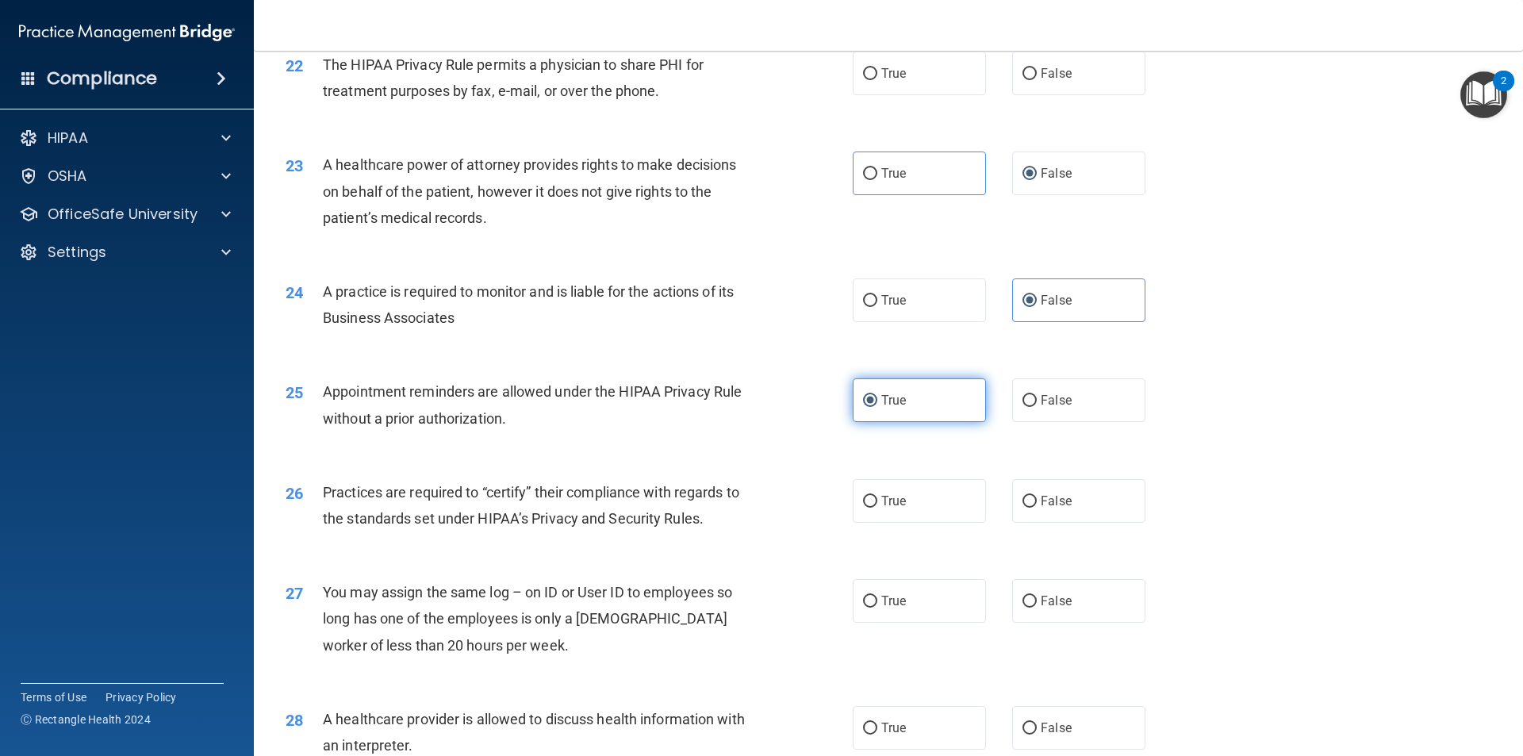
scroll to position [2618, 0]
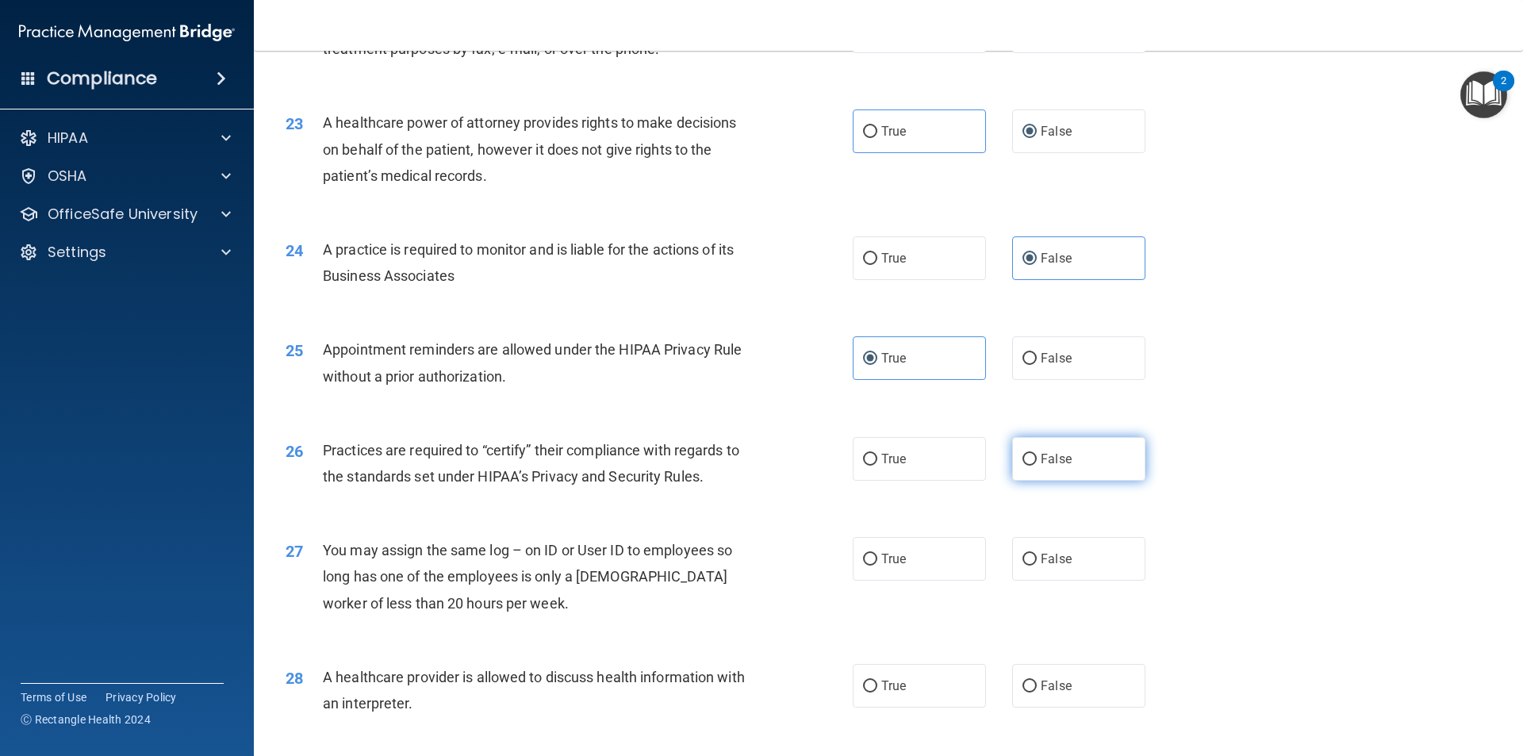
click at [1042, 455] on span "False" at bounding box center [1056, 458] width 31 height 15
click at [1037, 455] on input "False" at bounding box center [1030, 460] width 14 height 12
radio input "true"
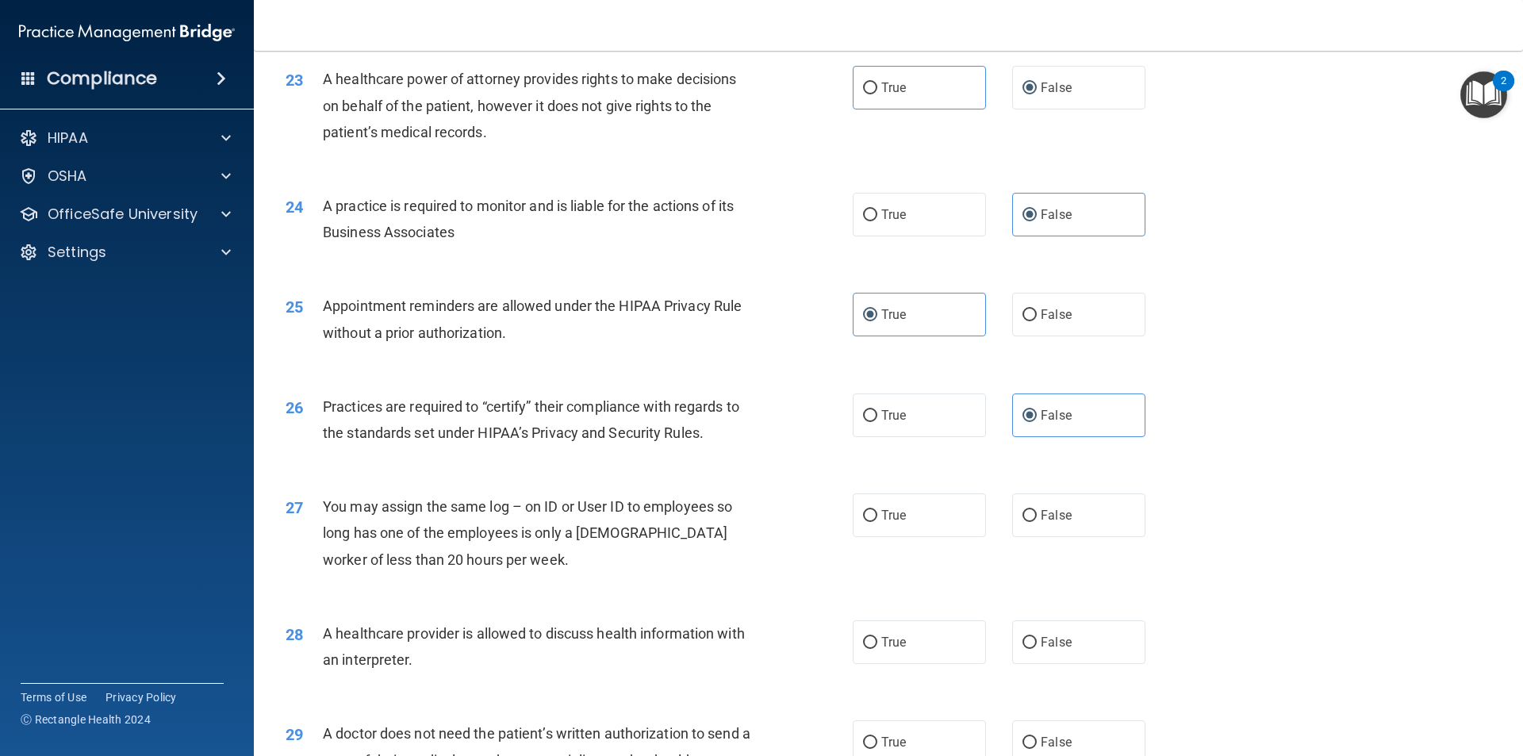
scroll to position [2697, 0]
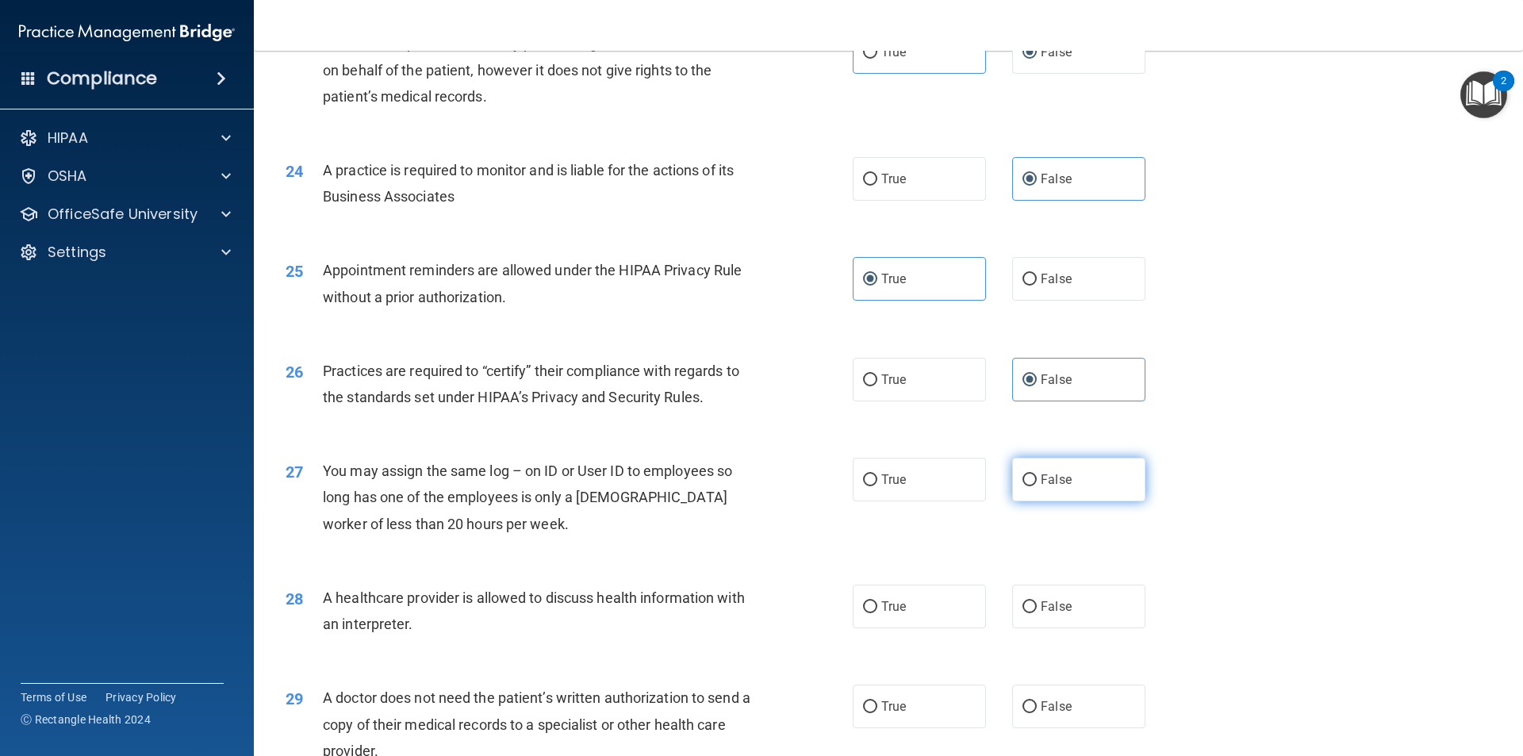
click at [1023, 475] on input "False" at bounding box center [1030, 480] width 14 height 12
radio input "true"
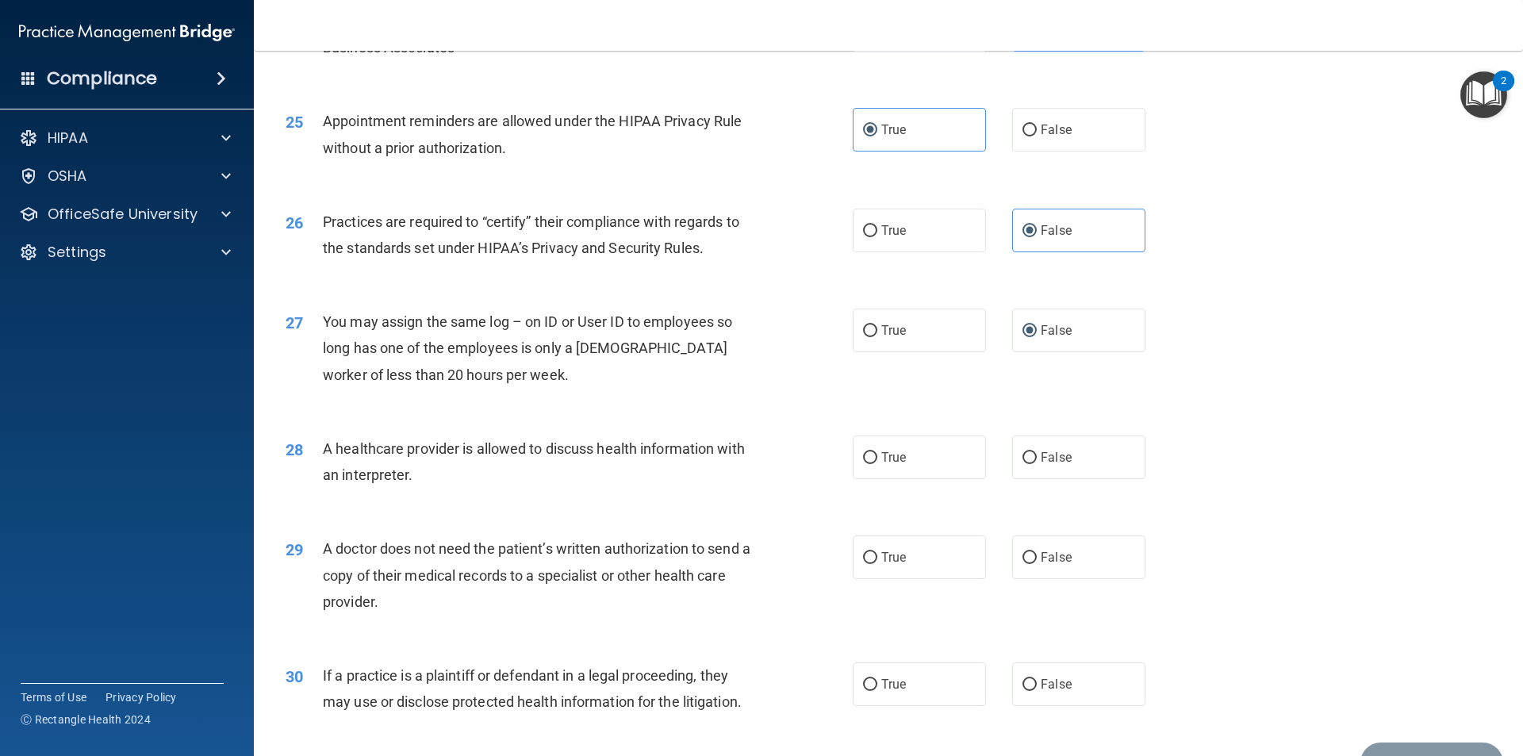
scroll to position [2856, 0]
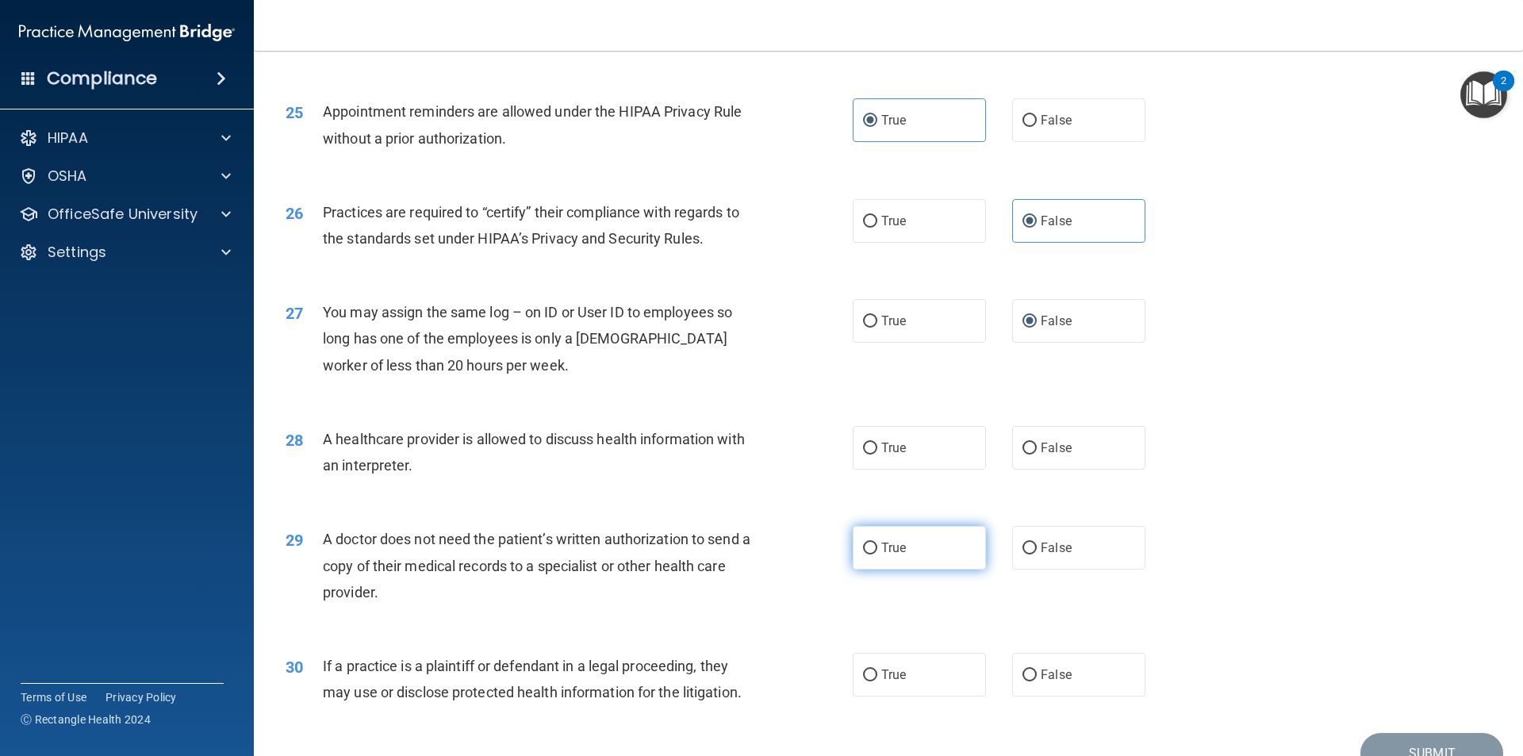
click at [971, 546] on label "True" at bounding box center [919, 548] width 133 height 44
click at [877, 546] on input "True" at bounding box center [870, 549] width 14 height 12
radio input "true"
click at [941, 456] on label "True" at bounding box center [919, 448] width 133 height 44
click at [877, 455] on input "True" at bounding box center [870, 449] width 14 height 12
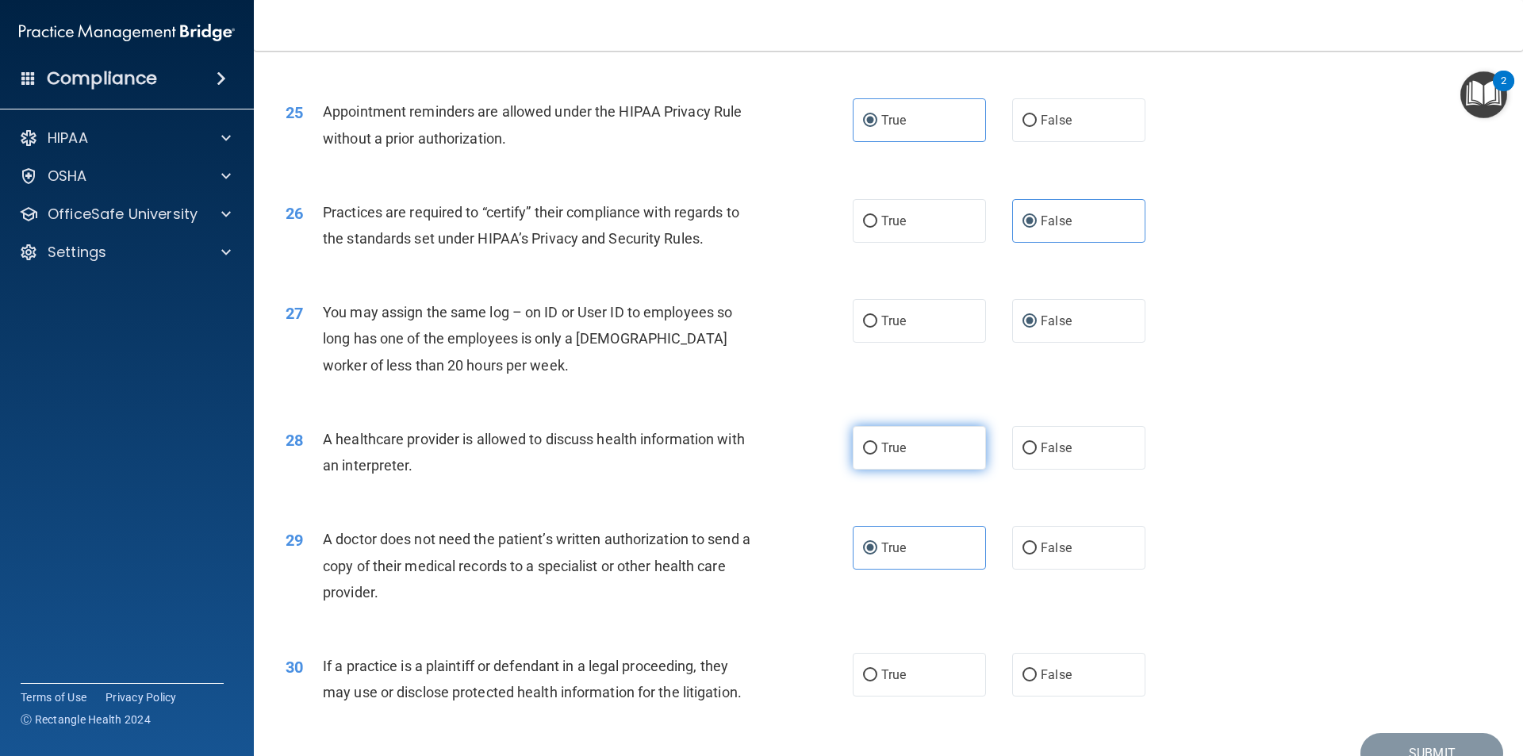
radio input "true"
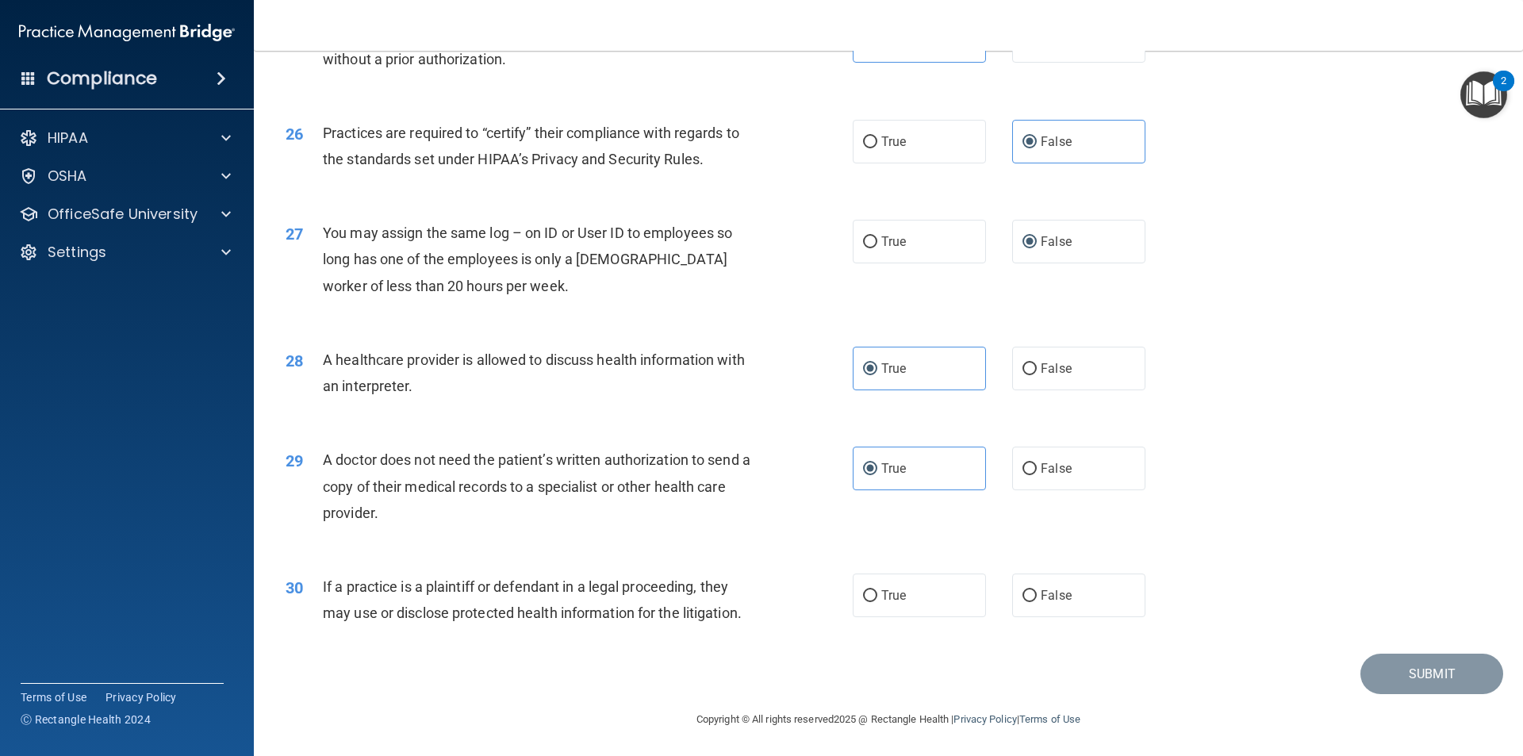
scroll to position [2937, 0]
click at [934, 590] on label "True" at bounding box center [919, 594] width 133 height 44
click at [877, 590] on input "True" at bounding box center [870, 595] width 14 height 12
radio input "true"
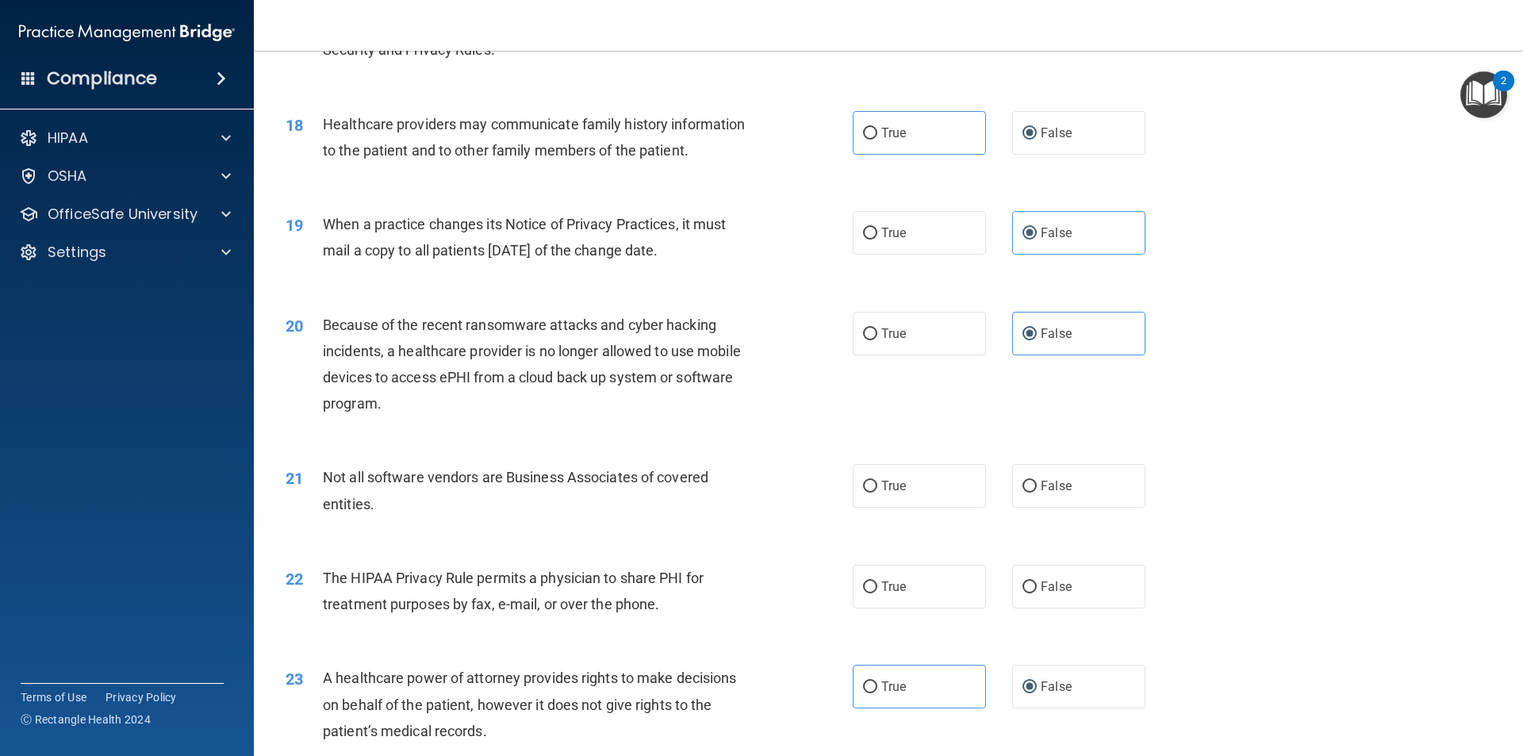
scroll to position [2142, 0]
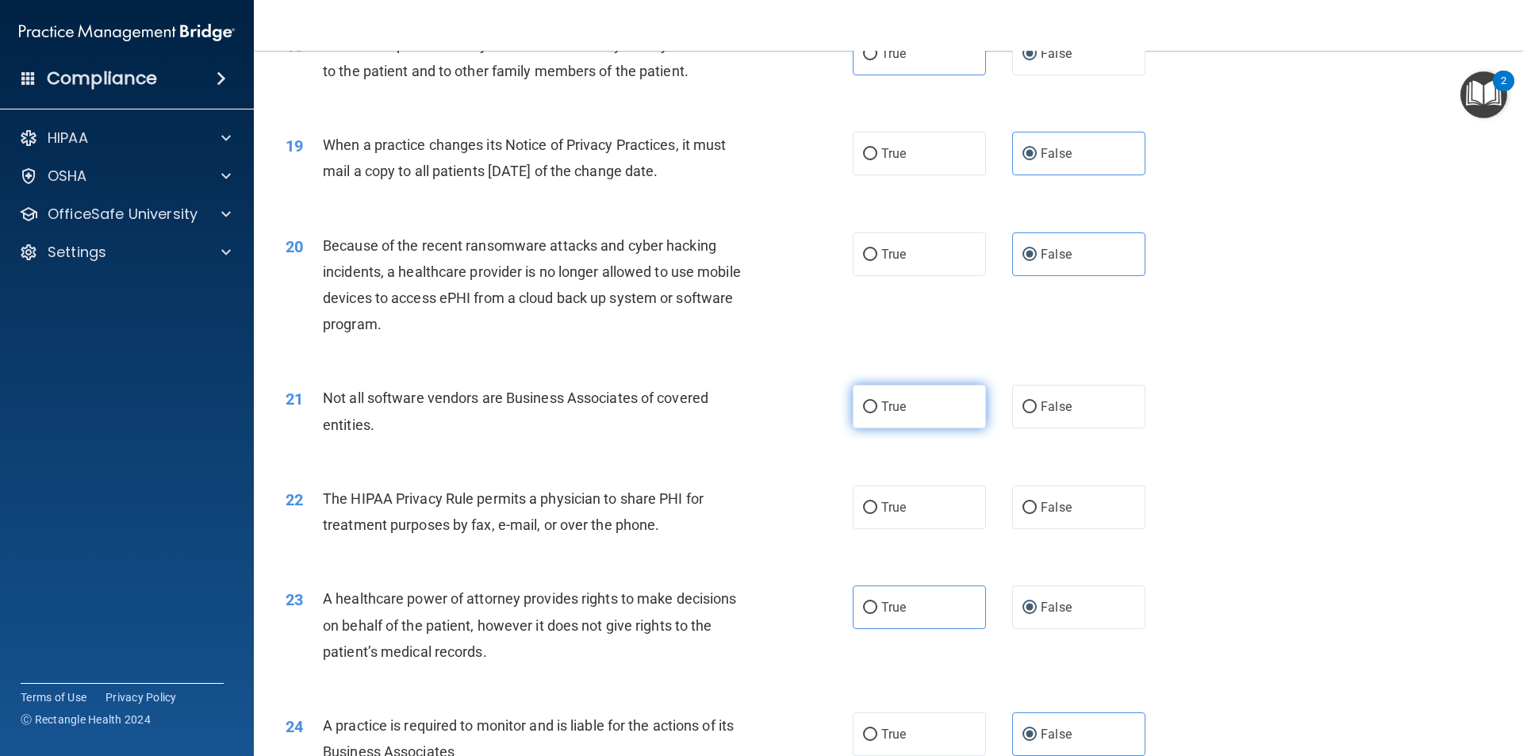
click at [968, 407] on label "True" at bounding box center [919, 407] width 133 height 44
click at [877, 407] on input "True" at bounding box center [870, 407] width 14 height 12
radio input "true"
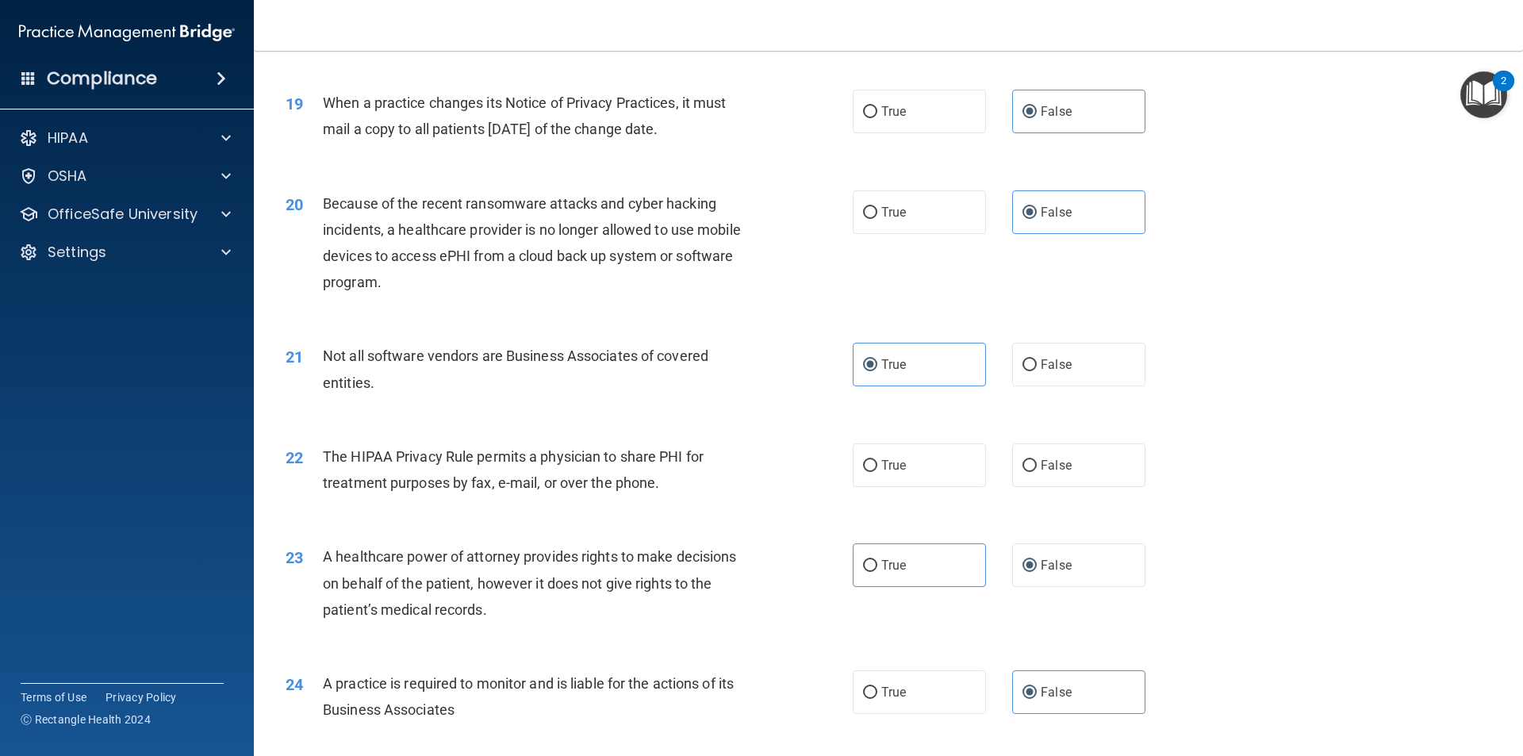
scroll to position [2221, 0]
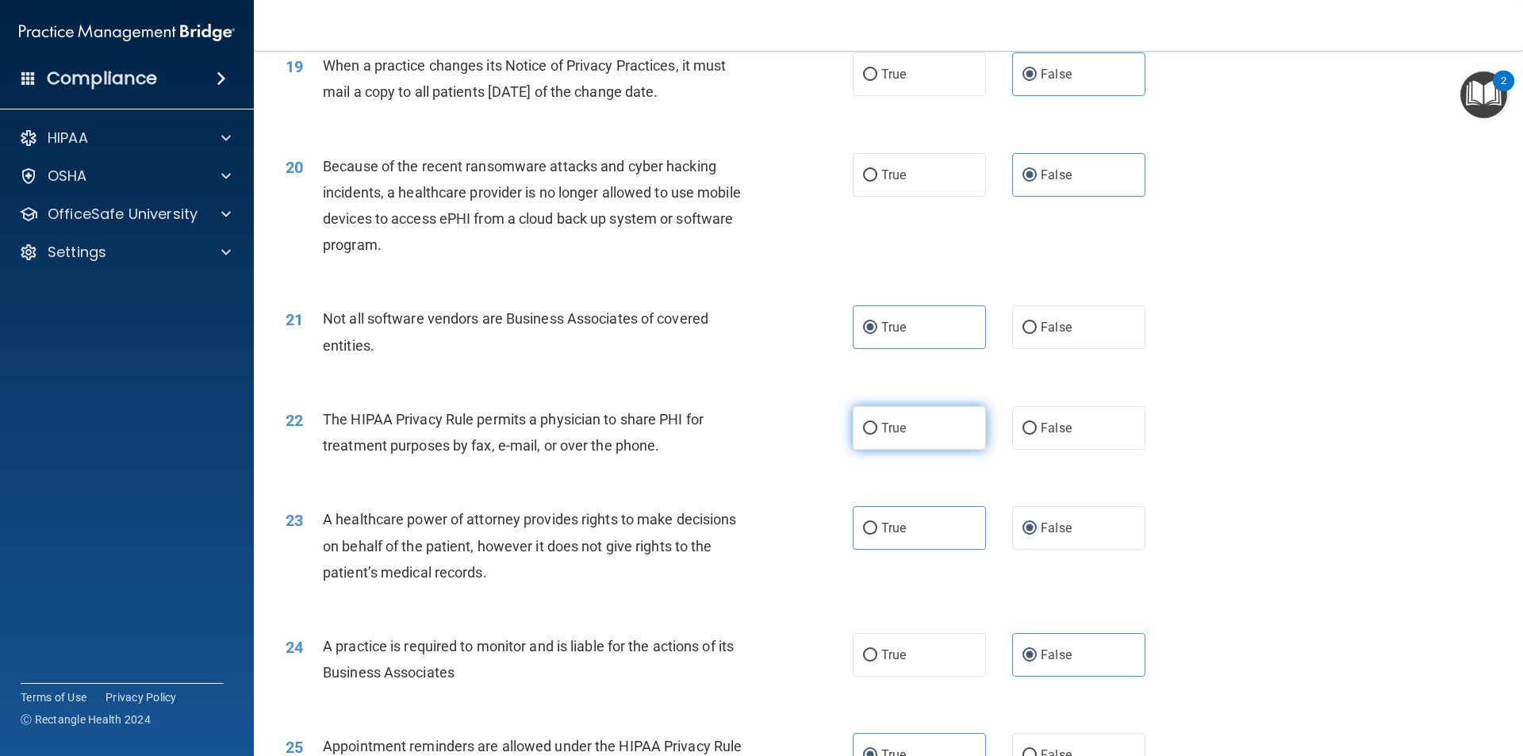
click at [976, 439] on label "True" at bounding box center [919, 428] width 133 height 44
click at [877, 435] on input "True" at bounding box center [870, 429] width 14 height 12
radio input "true"
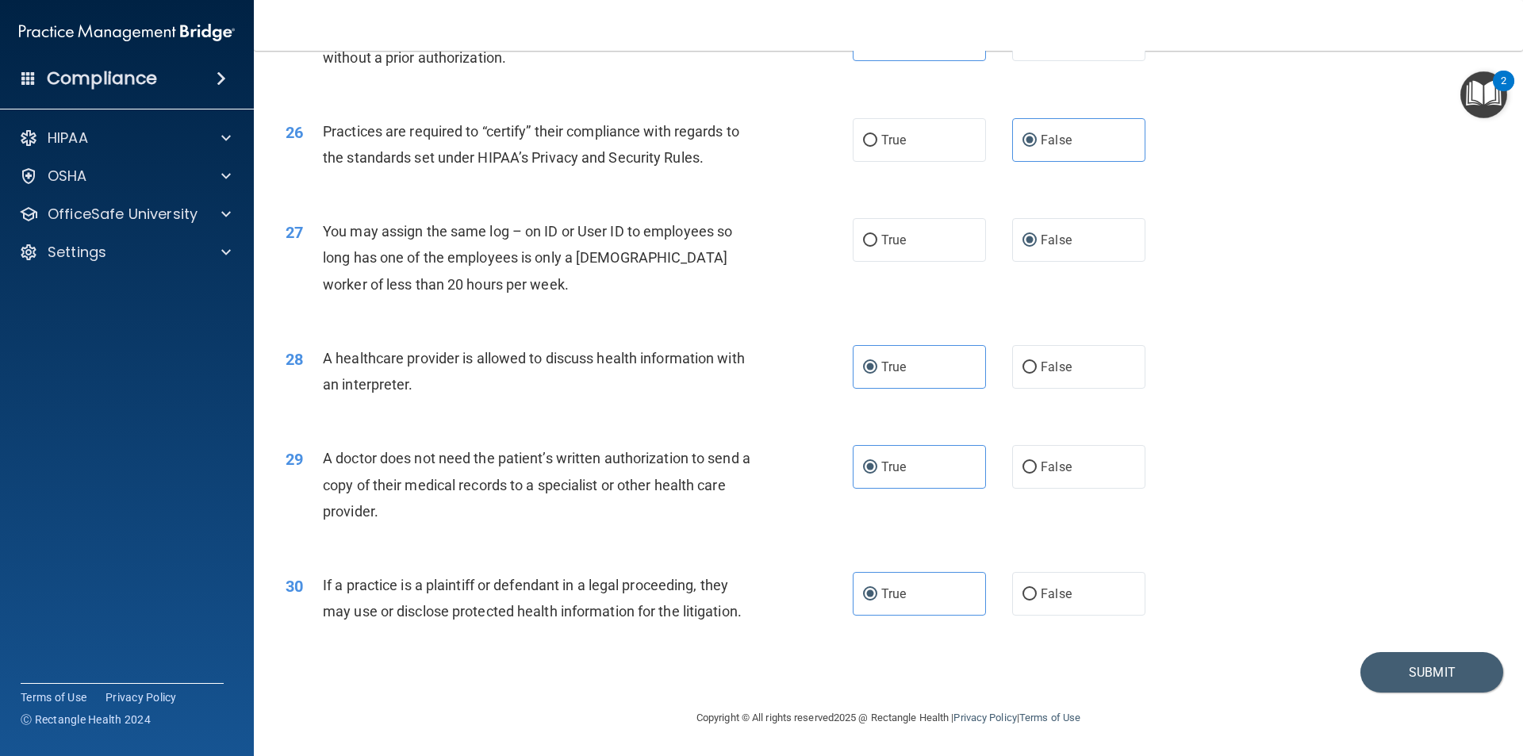
scroll to position [2858, 0]
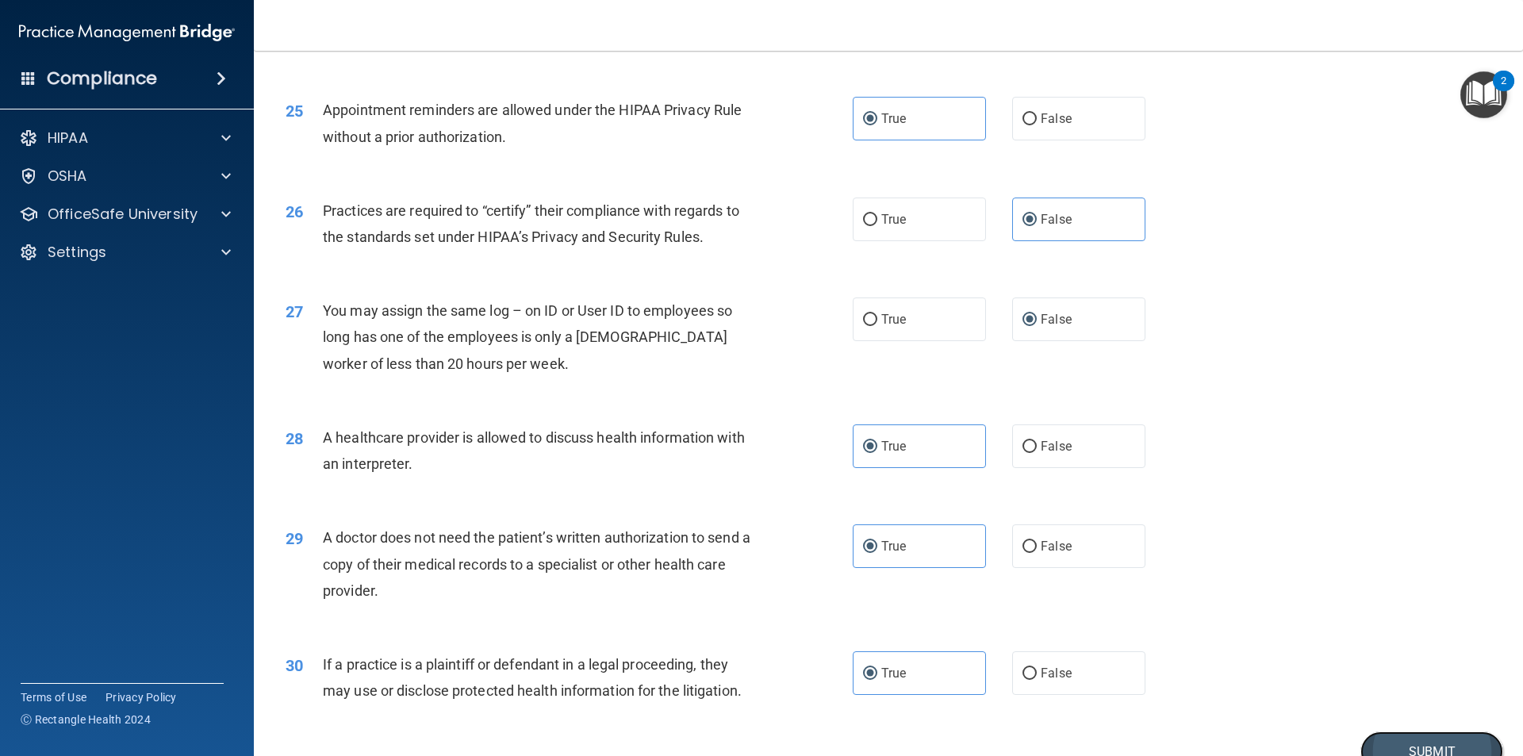
click at [1418, 739] on button "Submit" at bounding box center [1432, 751] width 143 height 40
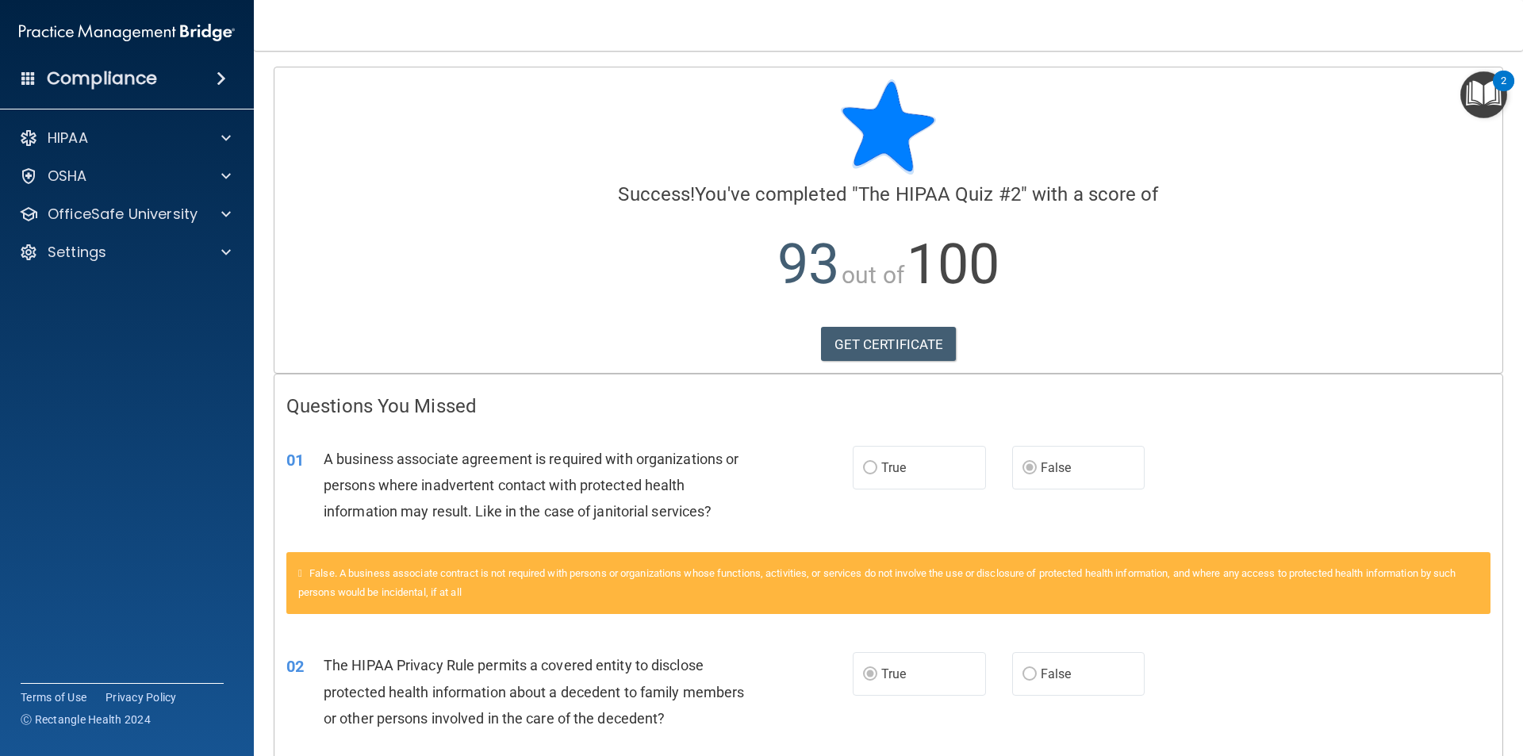
scroll to position [79, 0]
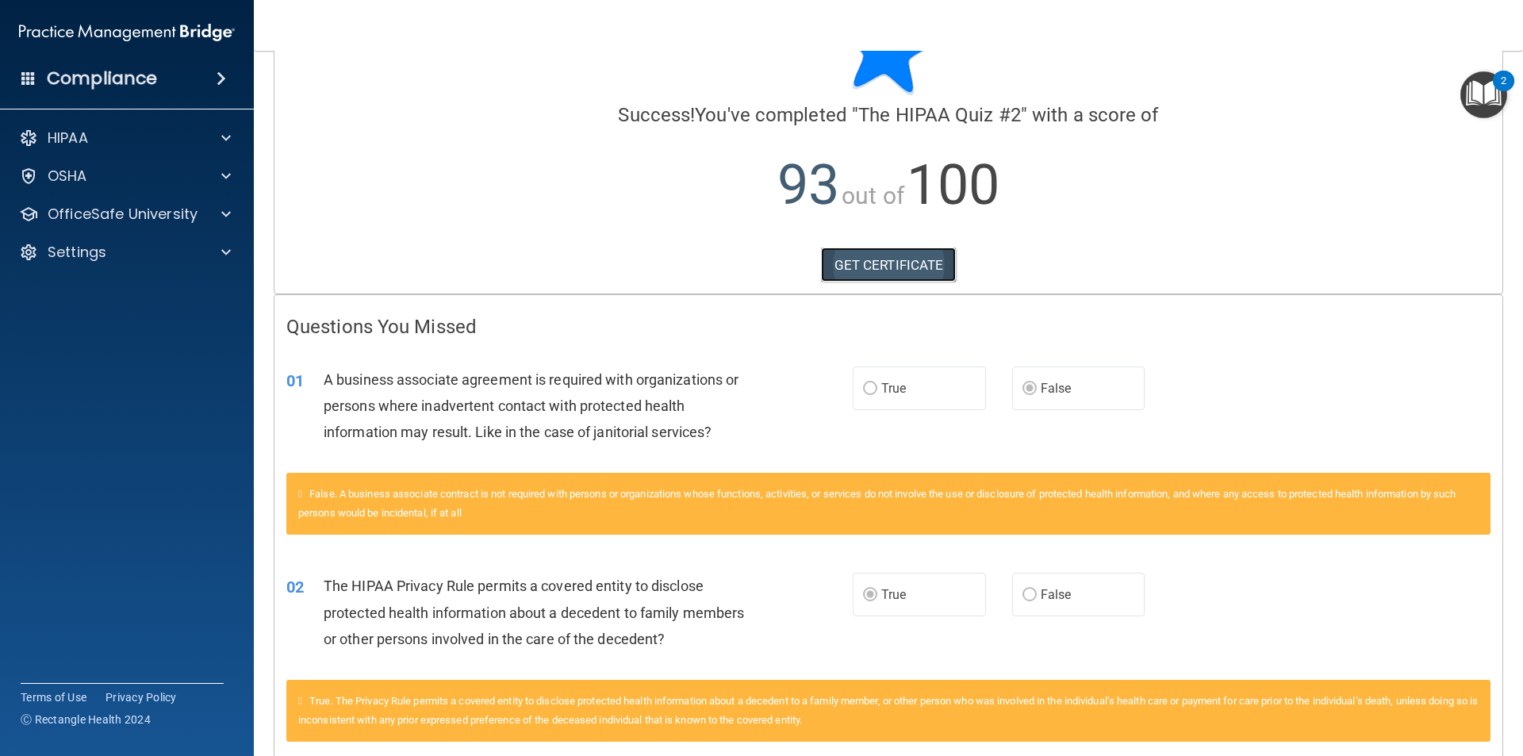
click at [879, 258] on link "GET CERTIFICATE" at bounding box center [889, 265] width 136 height 35
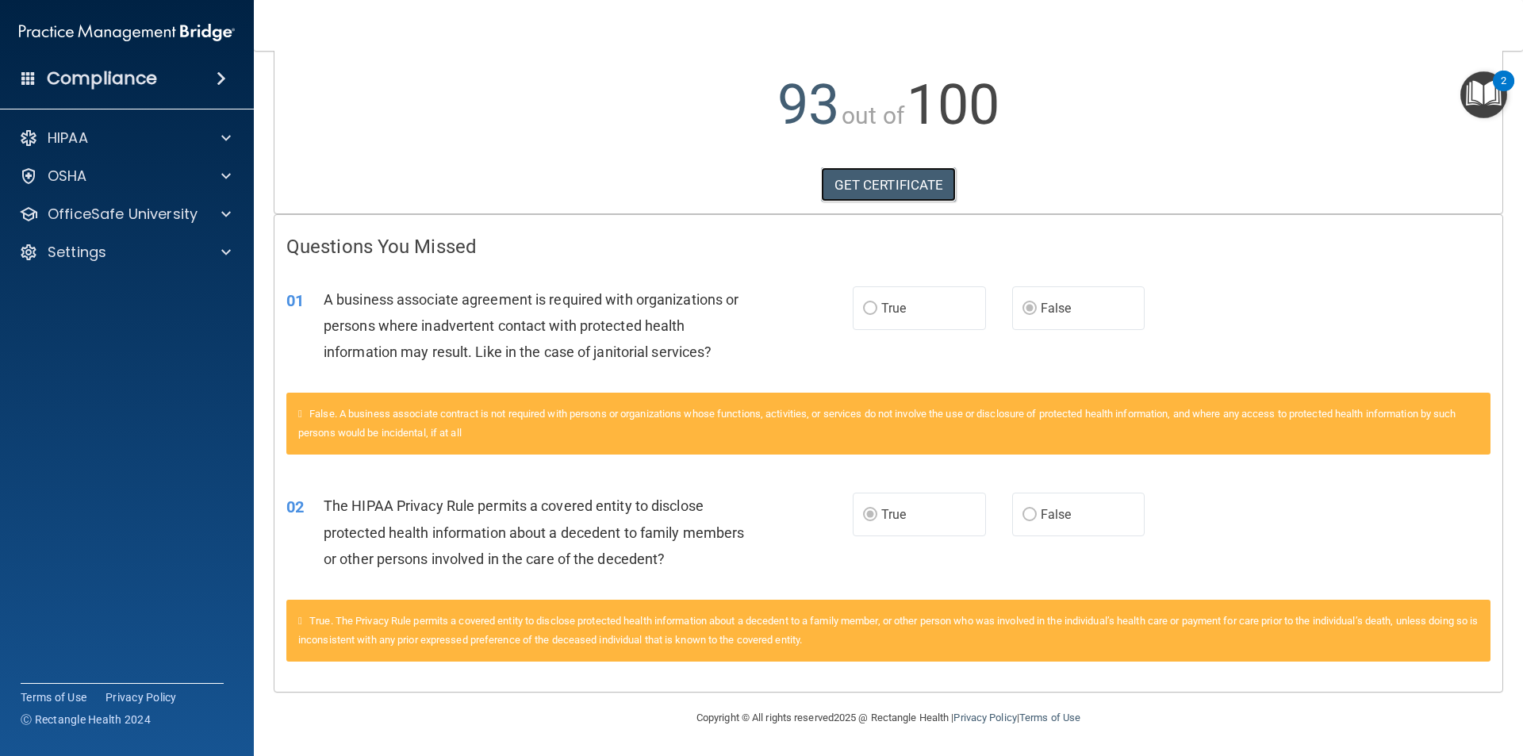
scroll to position [0, 0]
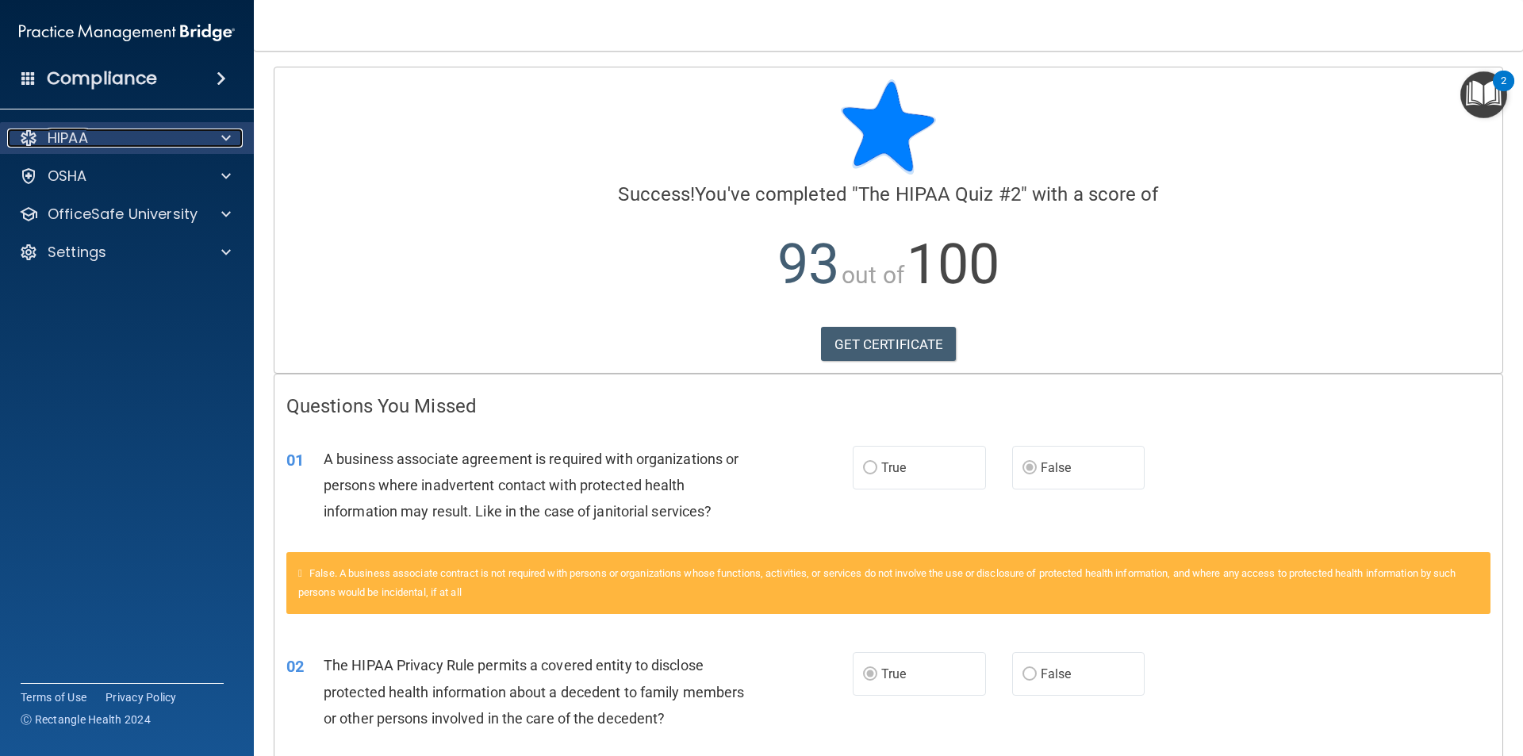
click at [125, 139] on div "HIPAA" at bounding box center [105, 138] width 197 height 19
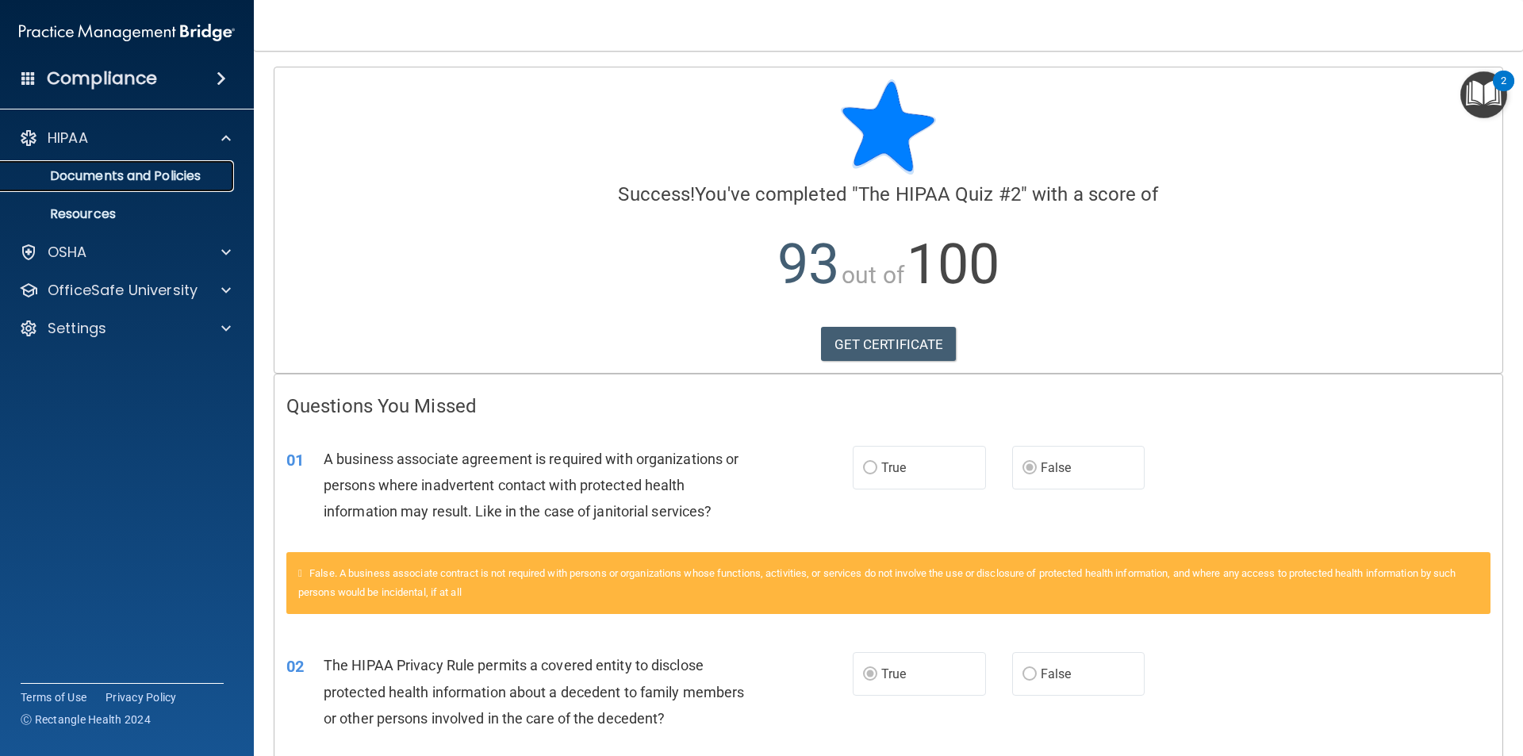
drag, startPoint x: 163, startPoint y: 167, endPoint x: 198, endPoint y: 184, distance: 38.0
click at [165, 168] on p "Documents and Policies" at bounding box center [118, 176] width 217 height 16
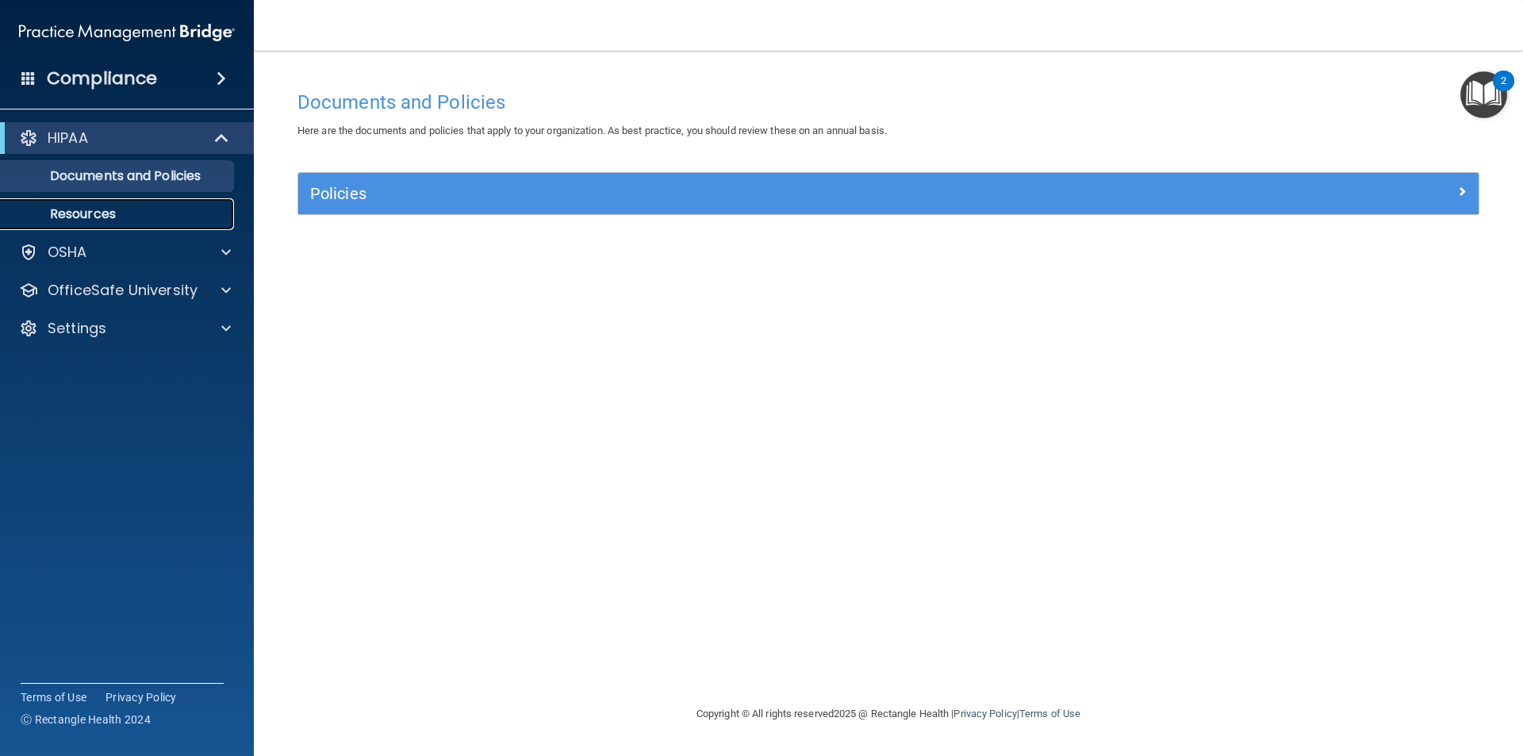
click at [90, 213] on p "Resources" at bounding box center [118, 214] width 217 height 16
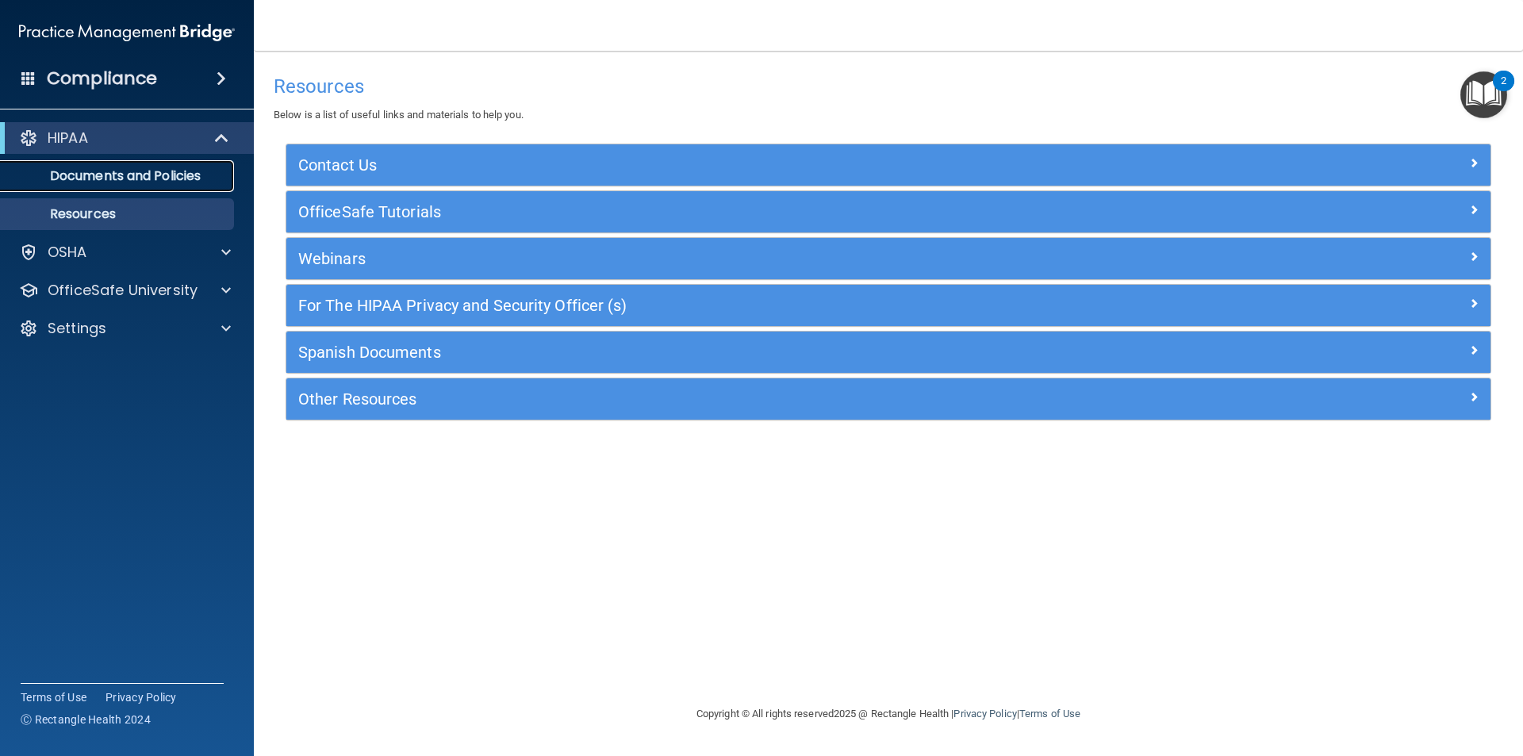
click at [109, 168] on p "Documents and Policies" at bounding box center [118, 176] width 217 height 16
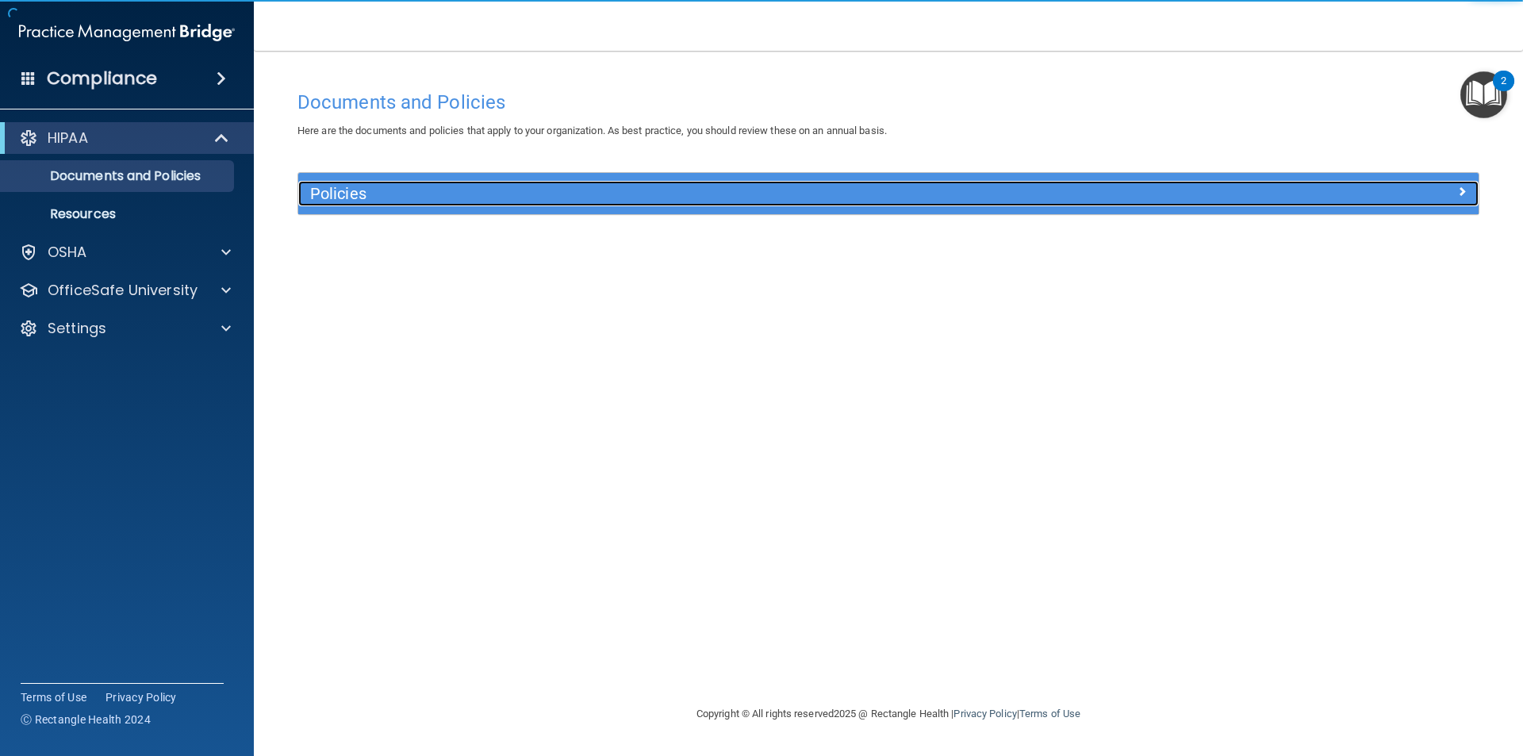
click at [464, 194] on h5 "Policies" at bounding box center [741, 193] width 862 height 17
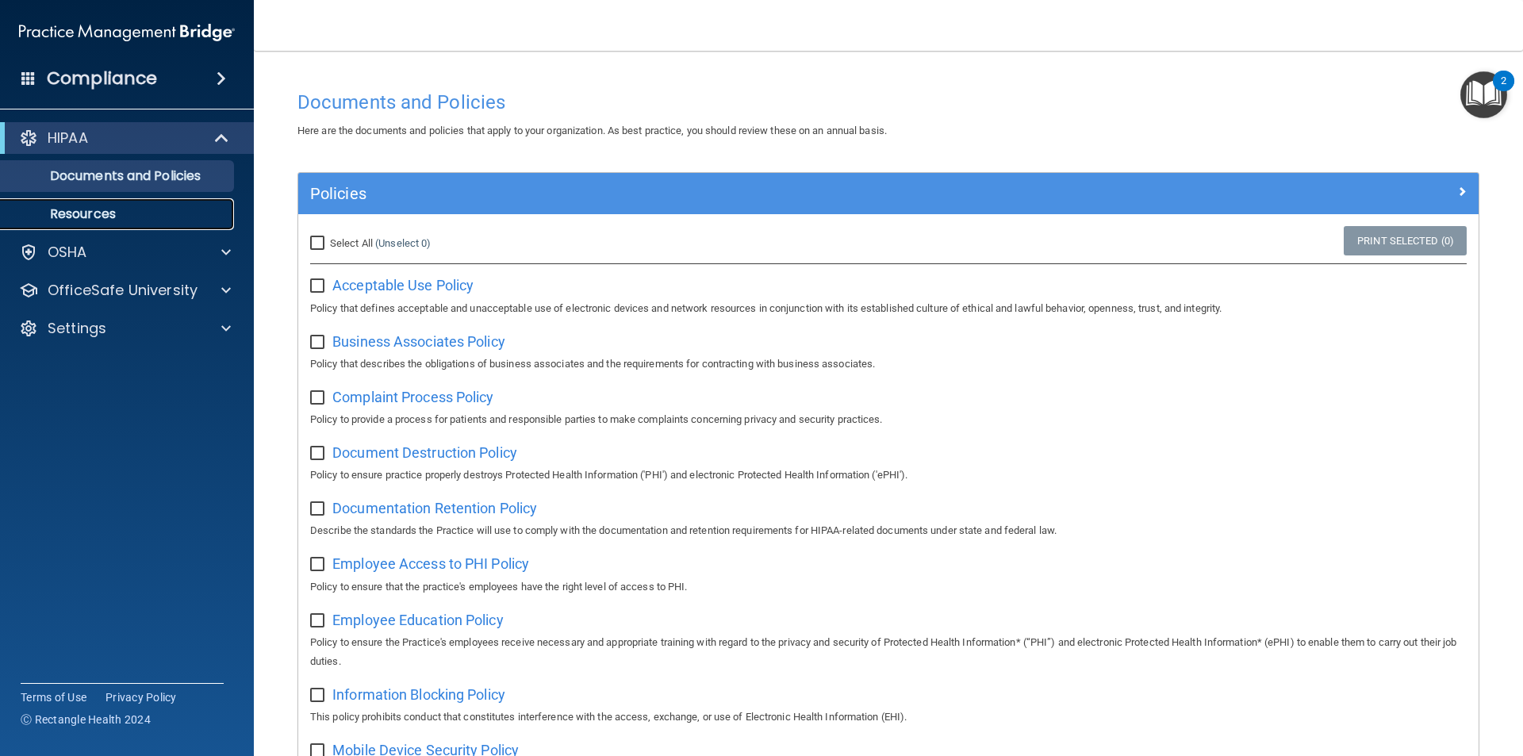
click at [107, 206] on p "Resources" at bounding box center [118, 214] width 217 height 16
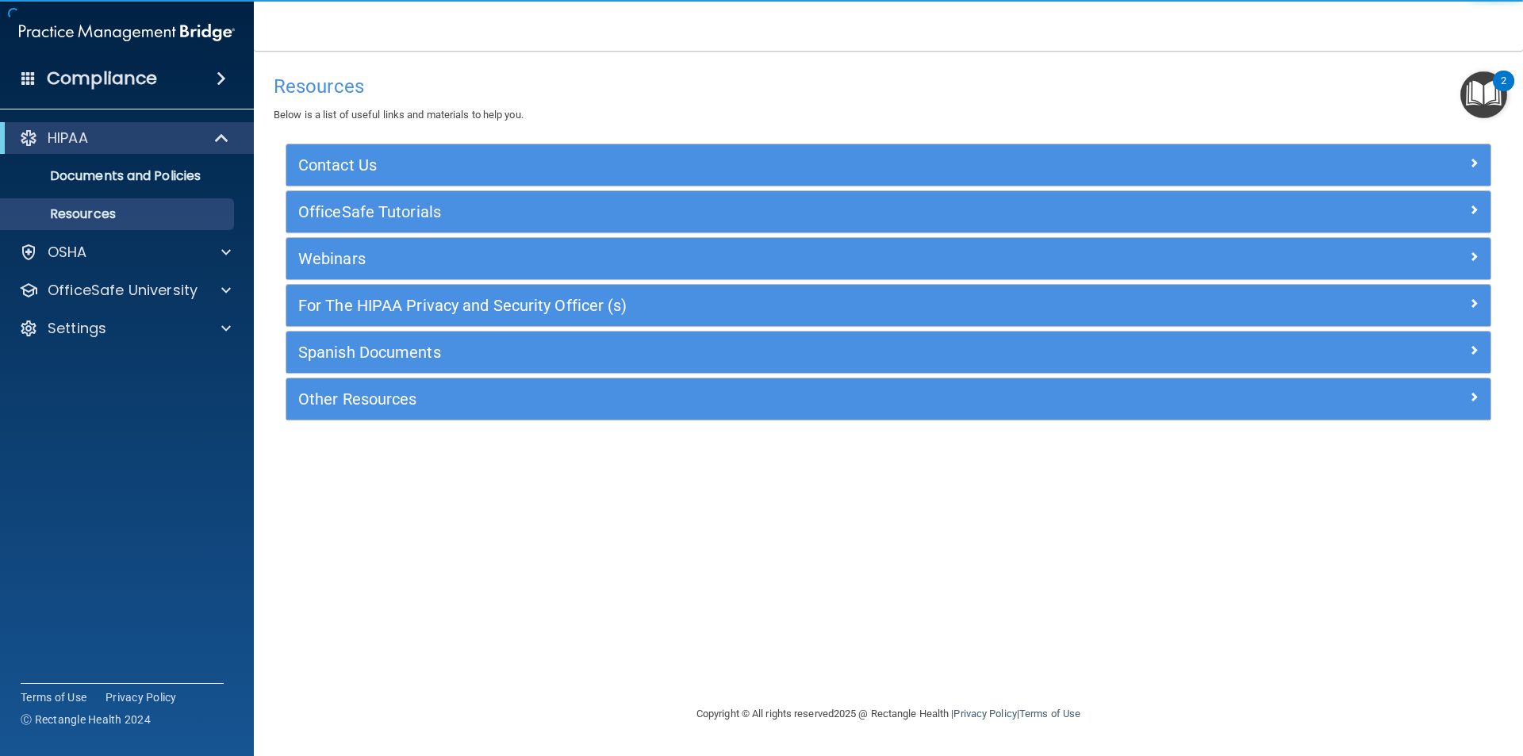
click at [152, 274] on div "HIPAA Documents and Policies Report an Incident Business Associates Emergency P…" at bounding box center [127, 236] width 255 height 241
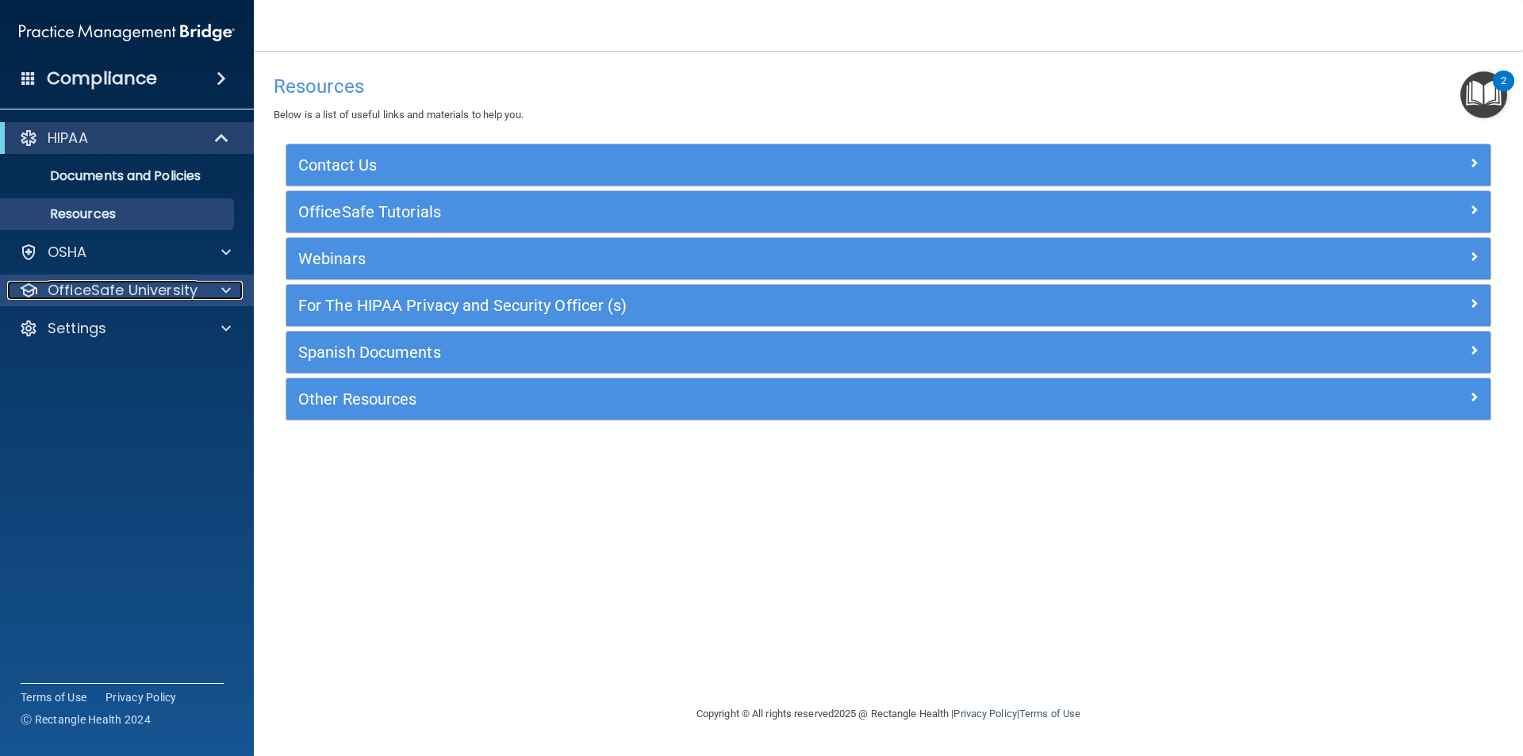
click at [161, 290] on p "OfficeSafe University" at bounding box center [123, 290] width 150 height 19
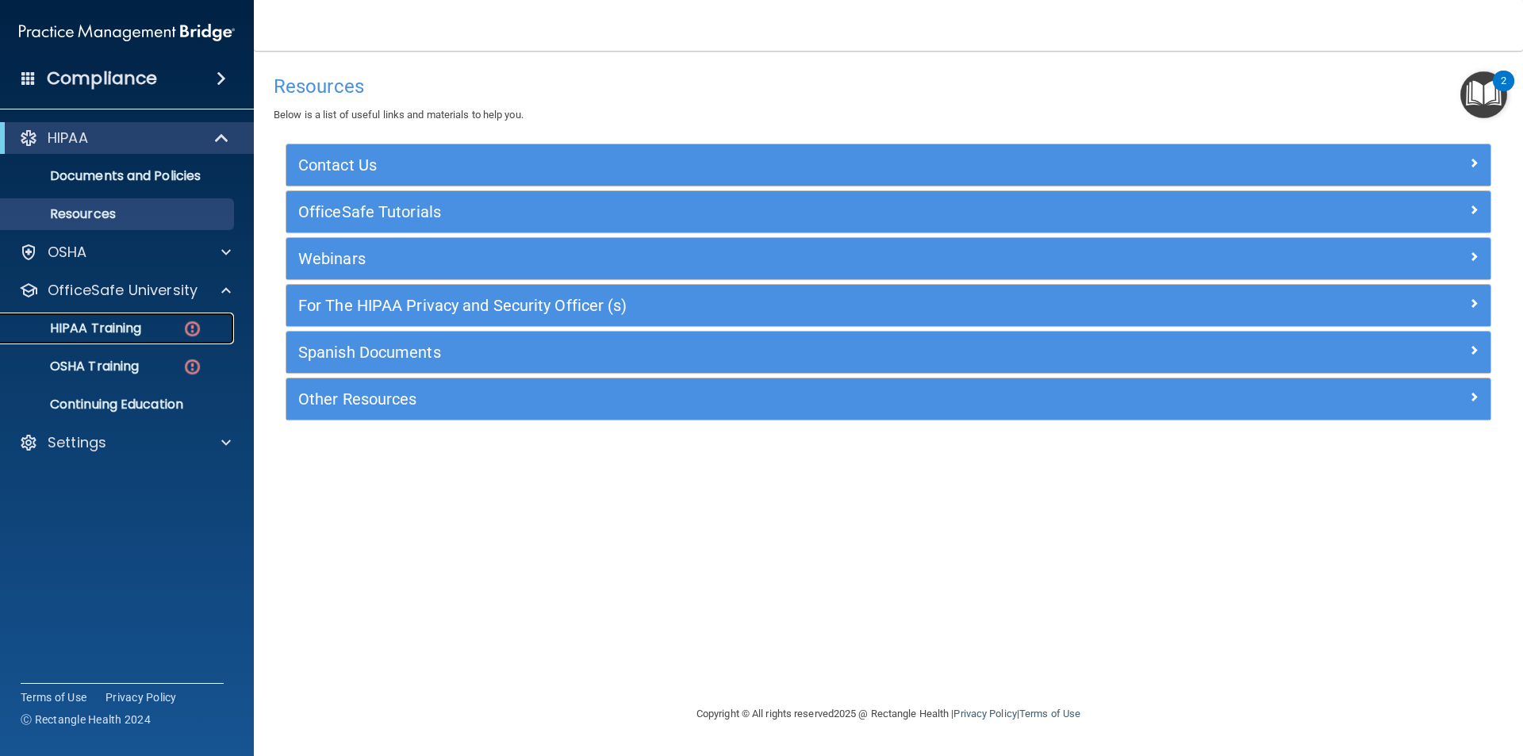
click at [174, 339] on link "HIPAA Training" at bounding box center [109, 329] width 250 height 32
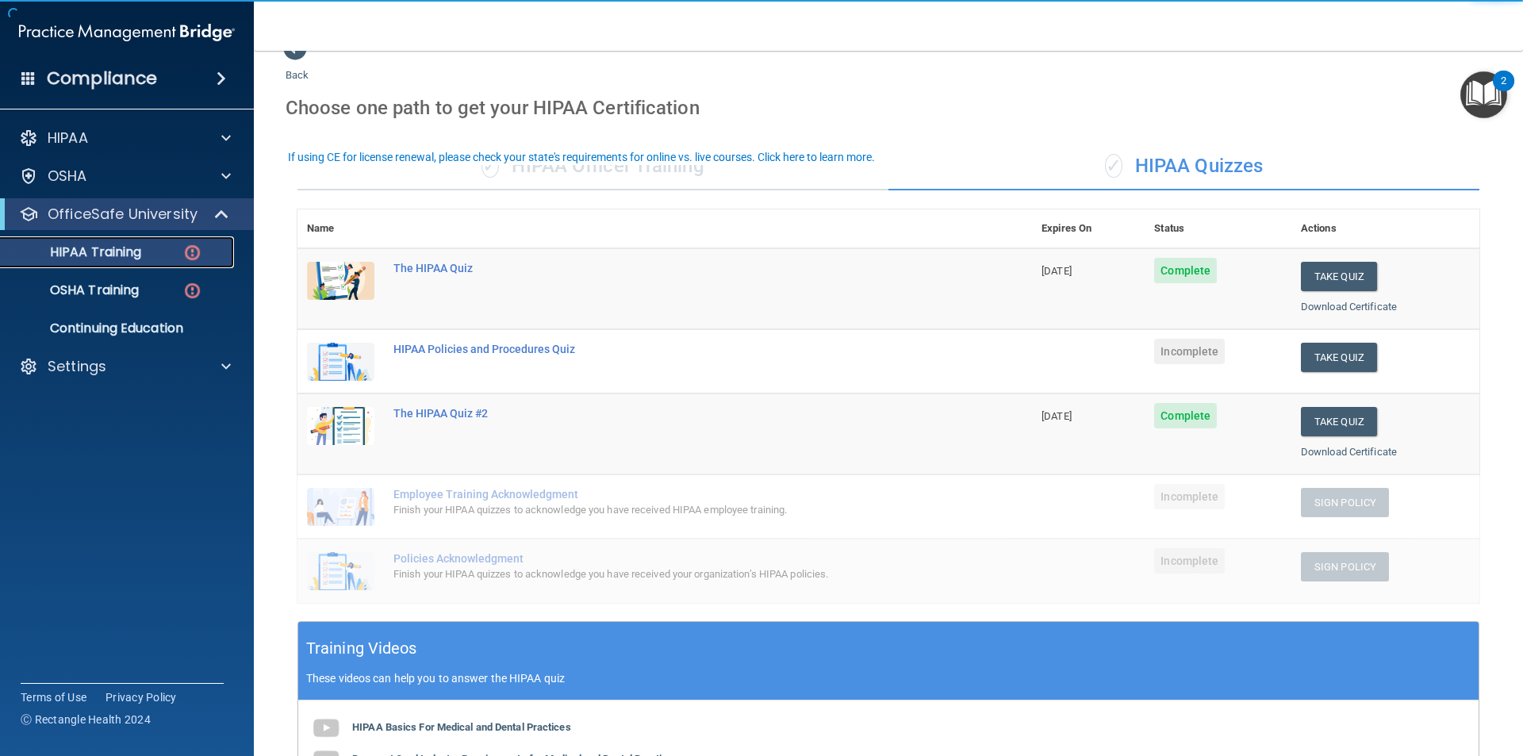
scroll to position [79, 0]
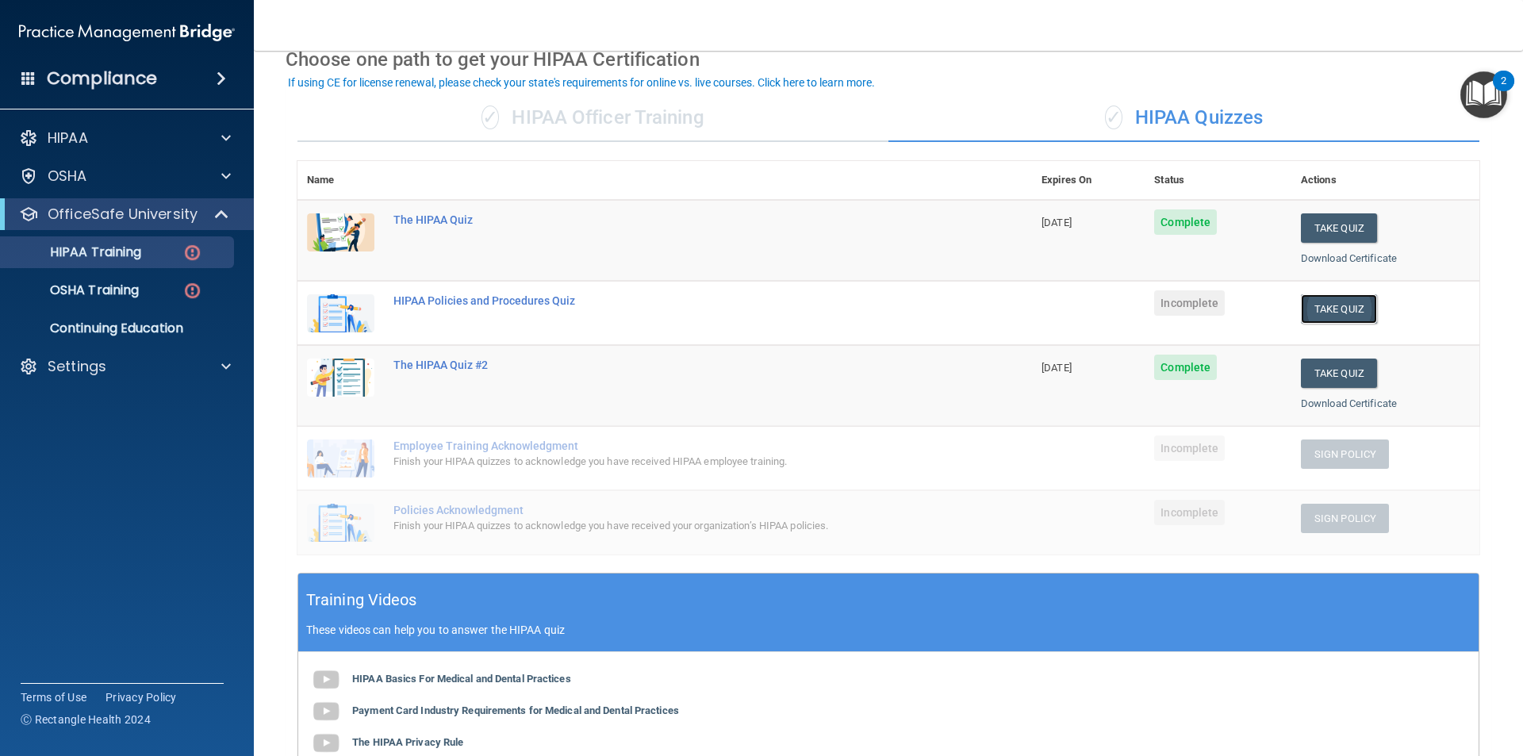
click at [1349, 314] on button "Take Quiz" at bounding box center [1339, 308] width 76 height 29
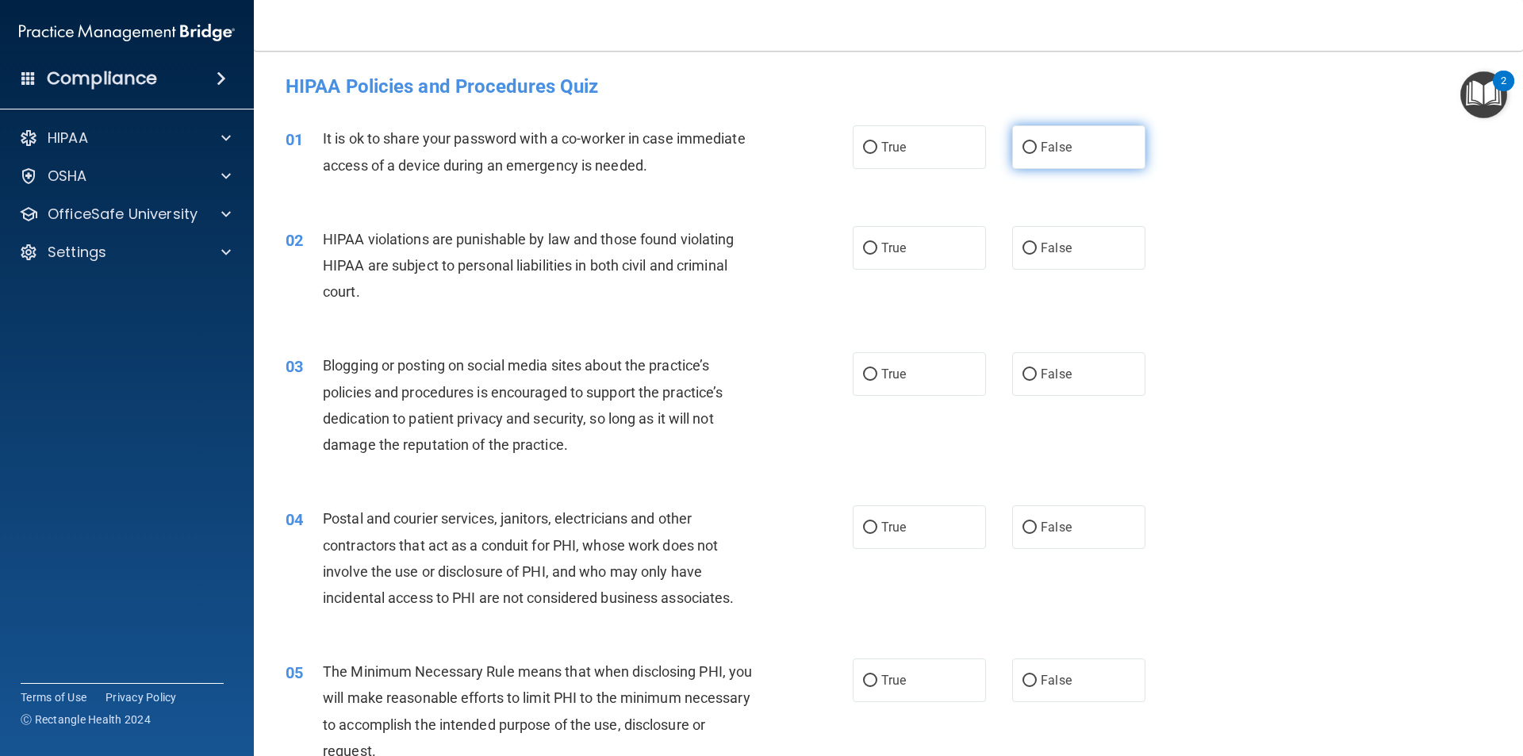
drag, startPoint x: 1047, startPoint y: 155, endPoint x: 1056, endPoint y: 153, distance: 8.9
click at [1048, 155] on label "False" at bounding box center [1078, 147] width 133 height 44
click at [1037, 154] on input "False" at bounding box center [1030, 148] width 14 height 12
radio input "true"
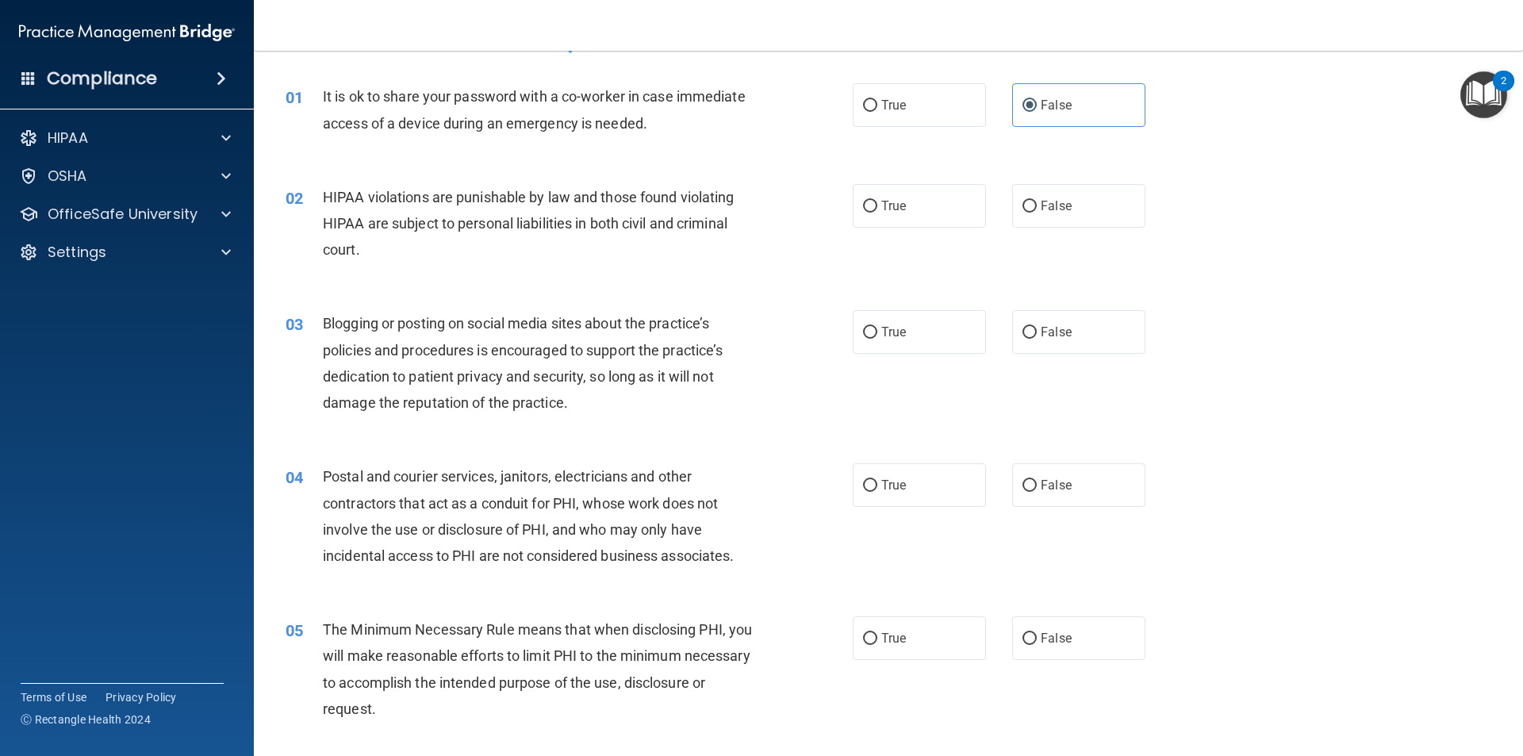
scroll to position [79, 0]
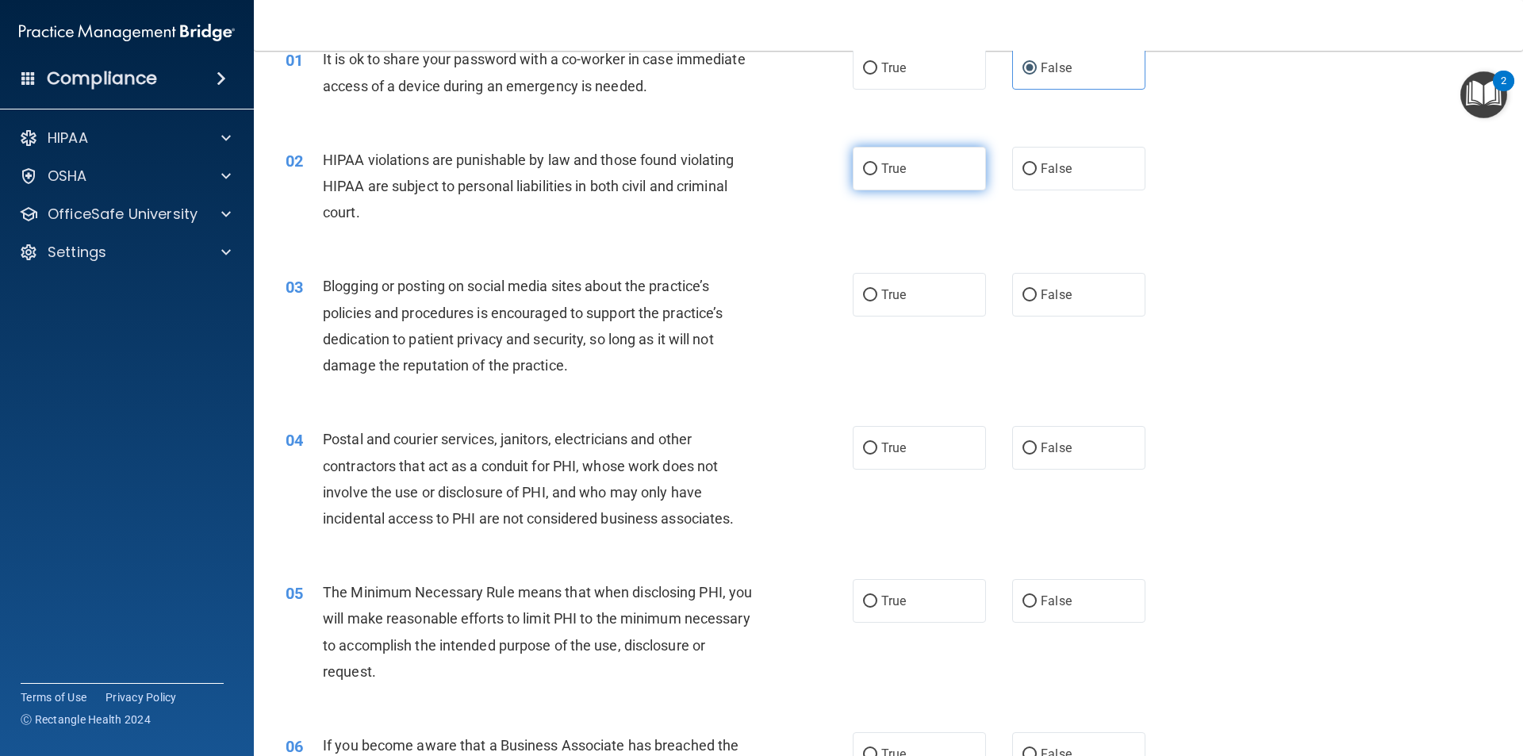
click at [928, 182] on label "True" at bounding box center [919, 169] width 133 height 44
click at [877, 175] on input "True" at bounding box center [870, 169] width 14 height 12
radio input "true"
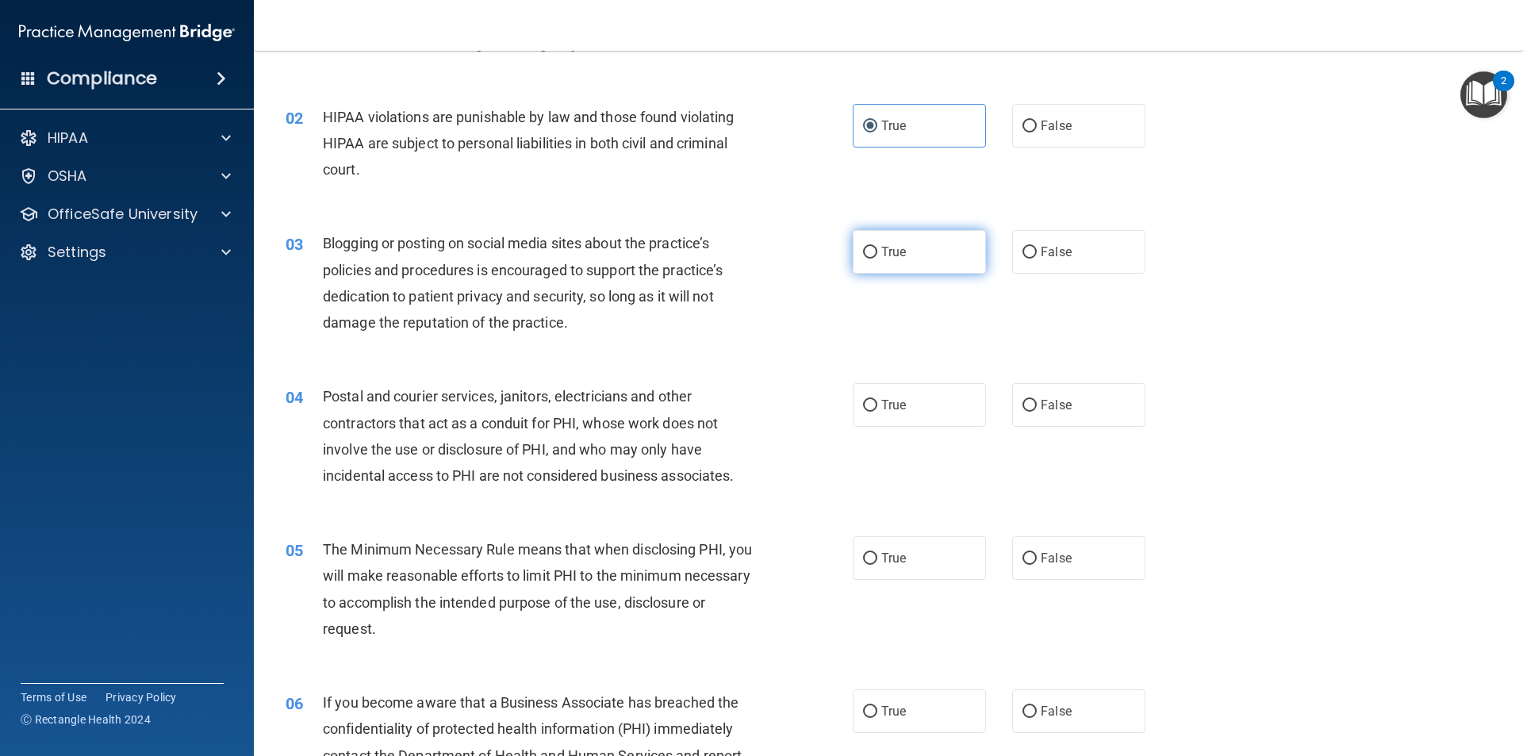
scroll to position [159, 0]
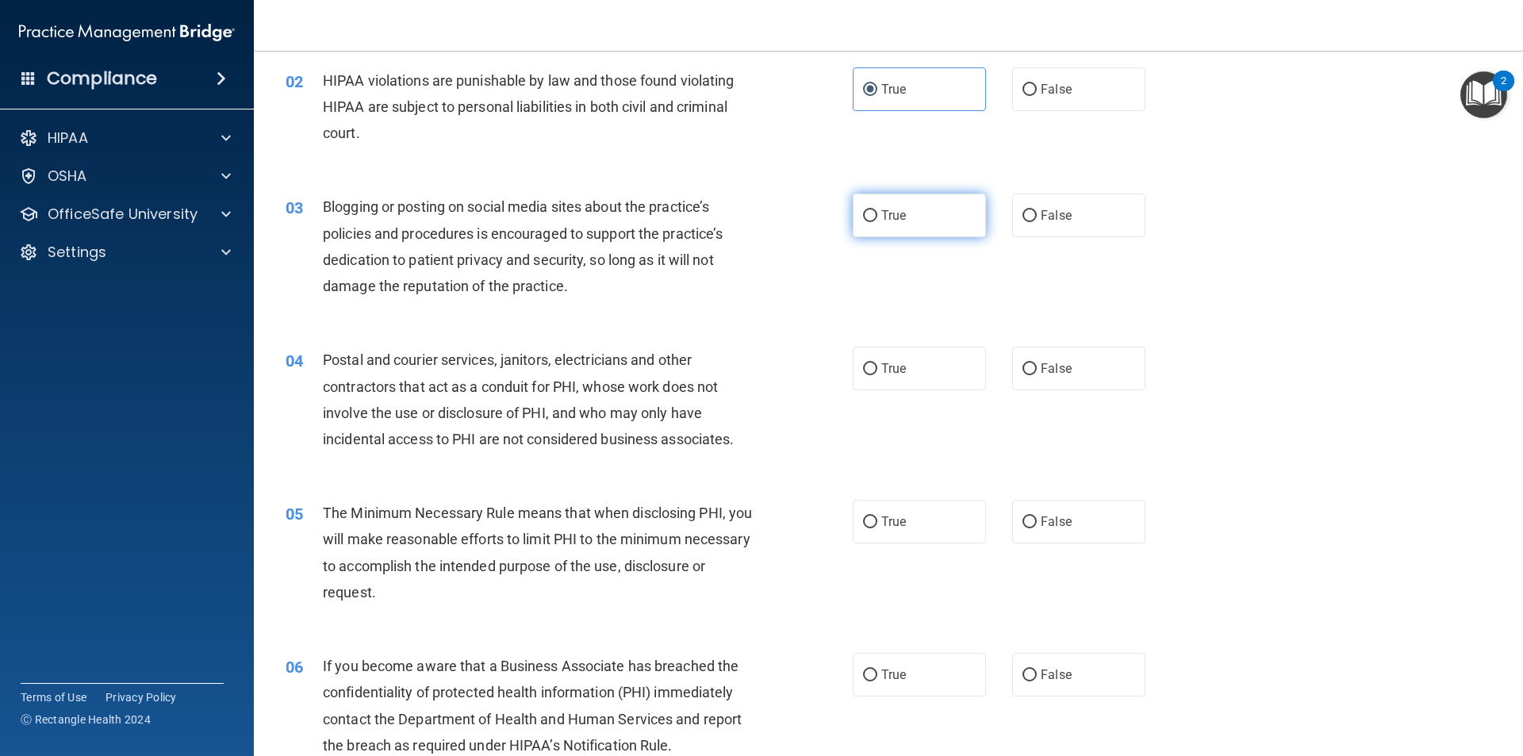
click at [927, 228] on label "True" at bounding box center [919, 216] width 133 height 44
click at [877, 222] on input "True" at bounding box center [870, 216] width 14 height 12
radio input "true"
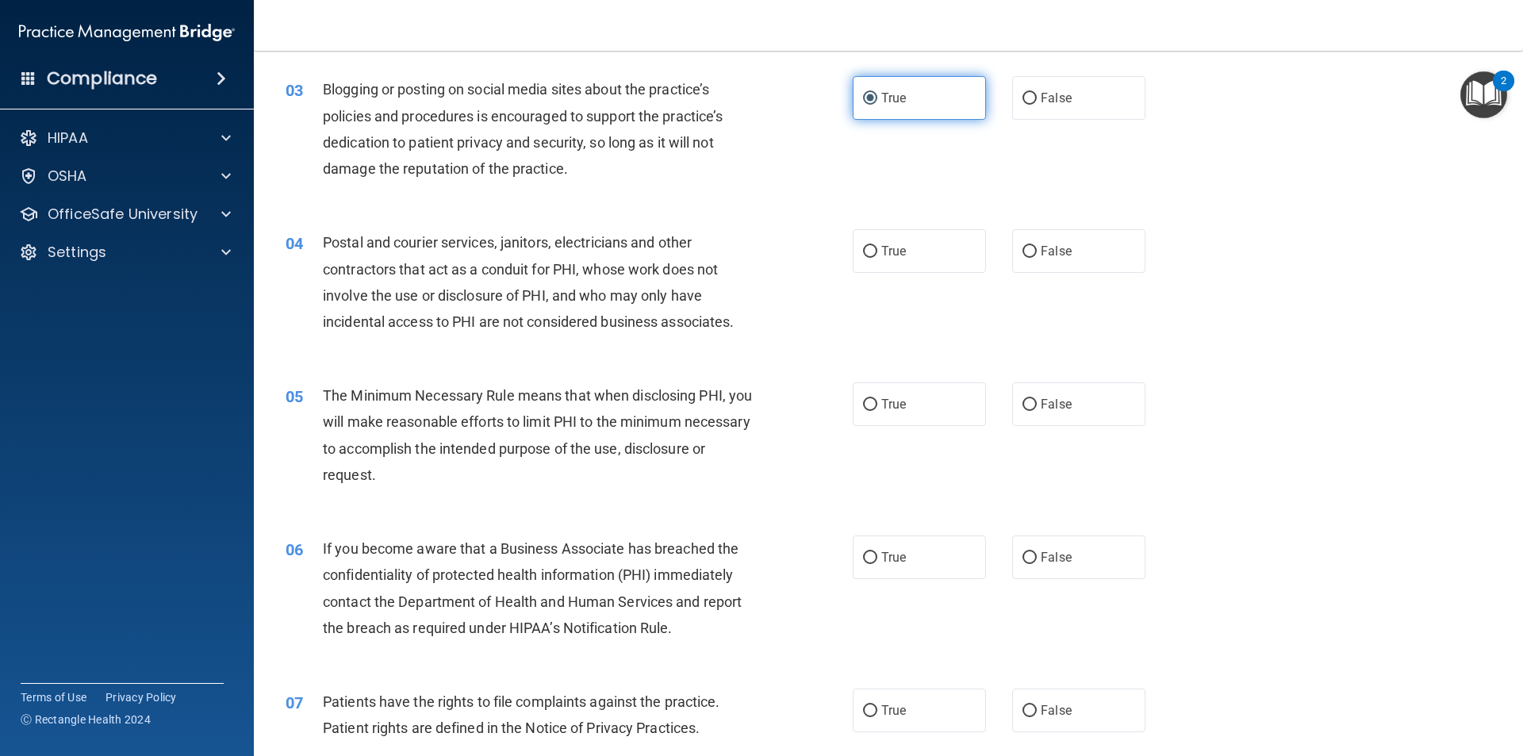
scroll to position [317, 0]
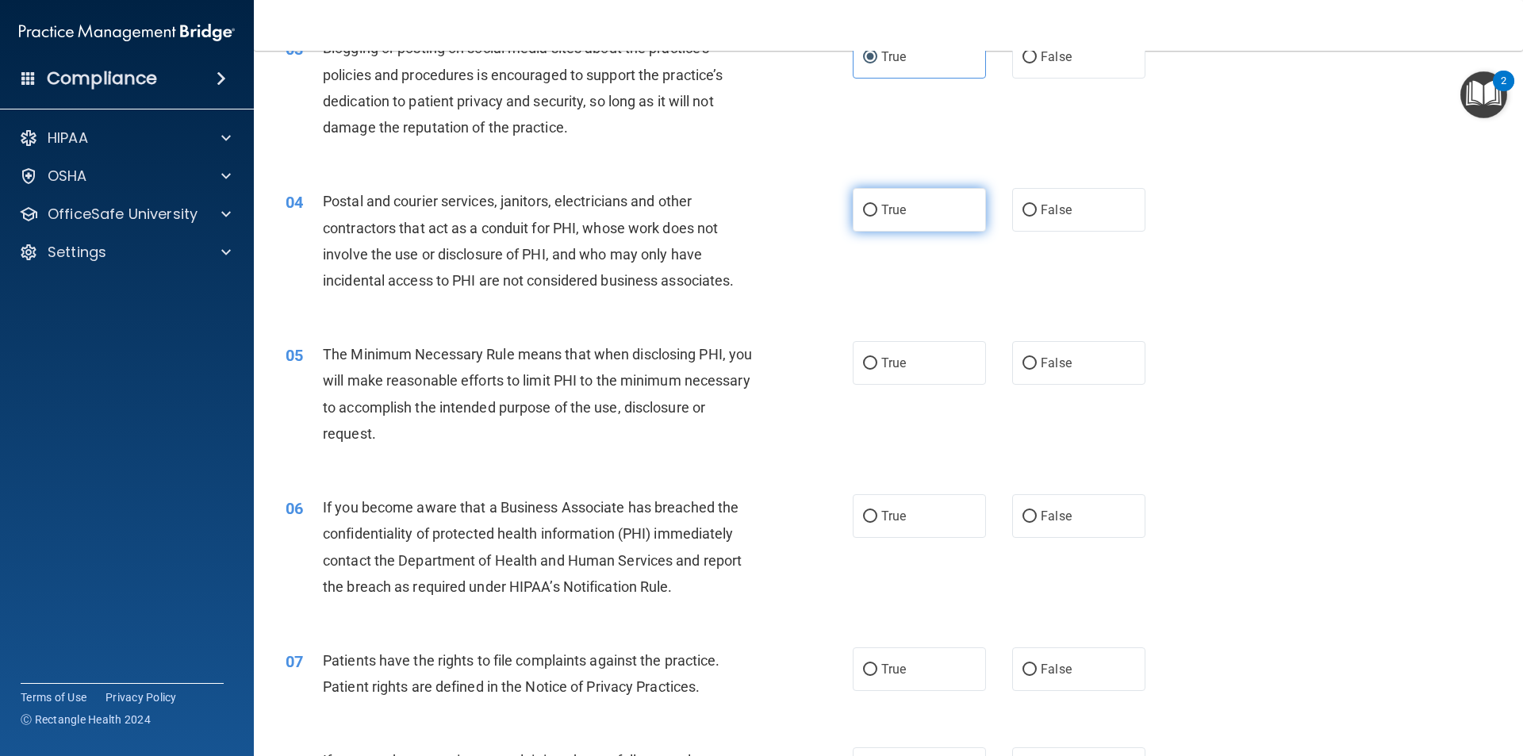
click at [905, 212] on label "True" at bounding box center [919, 210] width 133 height 44
click at [877, 212] on input "True" at bounding box center [870, 211] width 14 height 12
radio input "true"
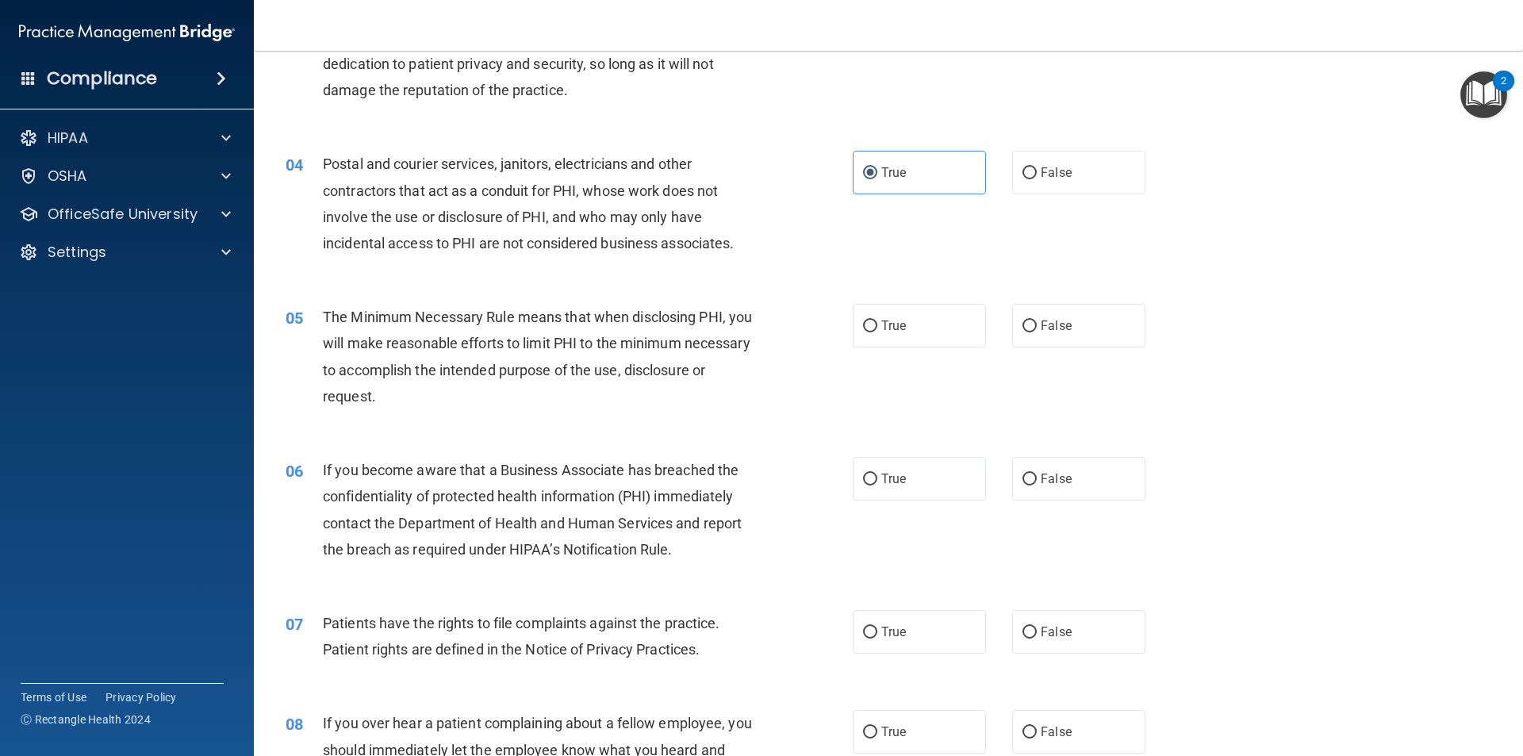
scroll to position [397, 0]
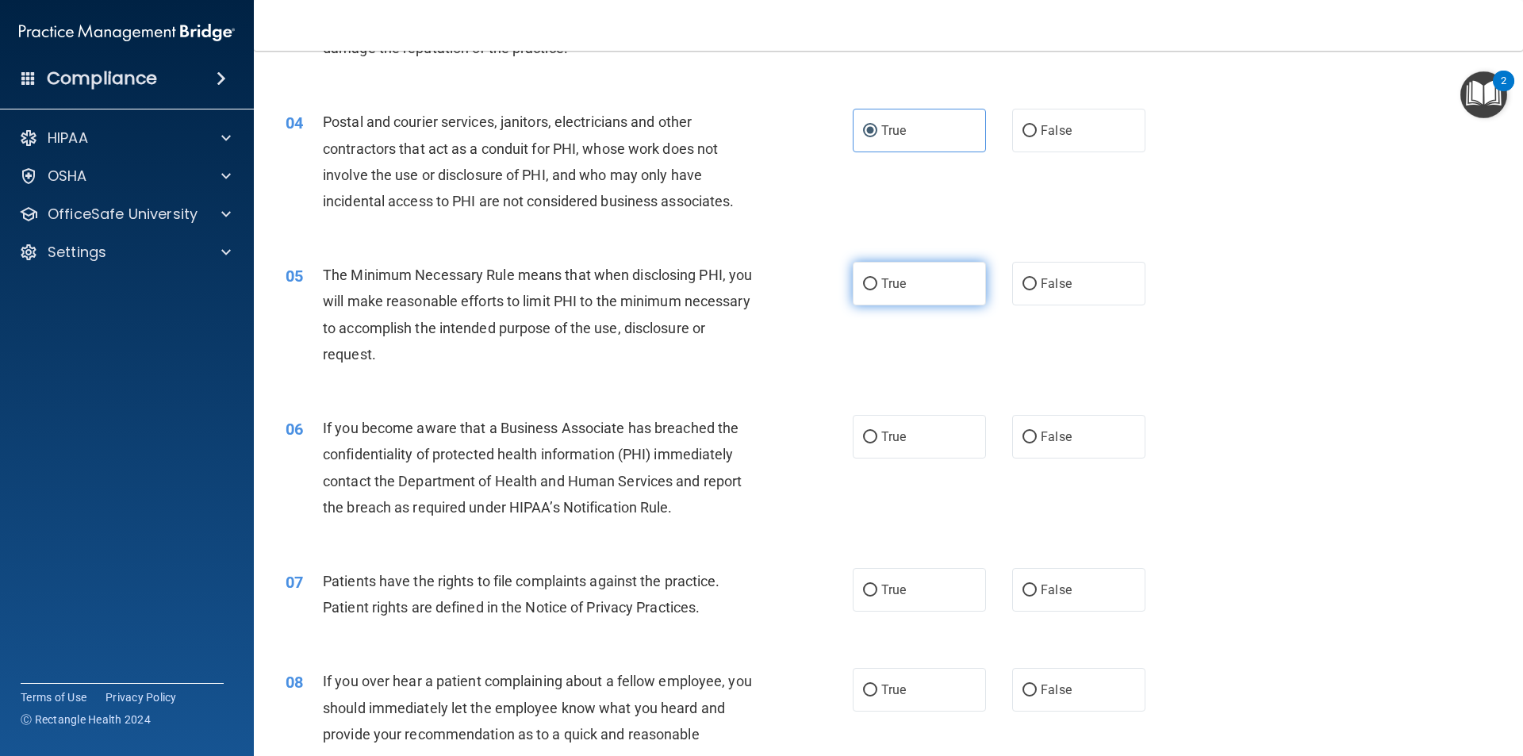
click at [881, 298] on label "True" at bounding box center [919, 284] width 133 height 44
click at [877, 290] on input "True" at bounding box center [870, 284] width 14 height 12
radio input "true"
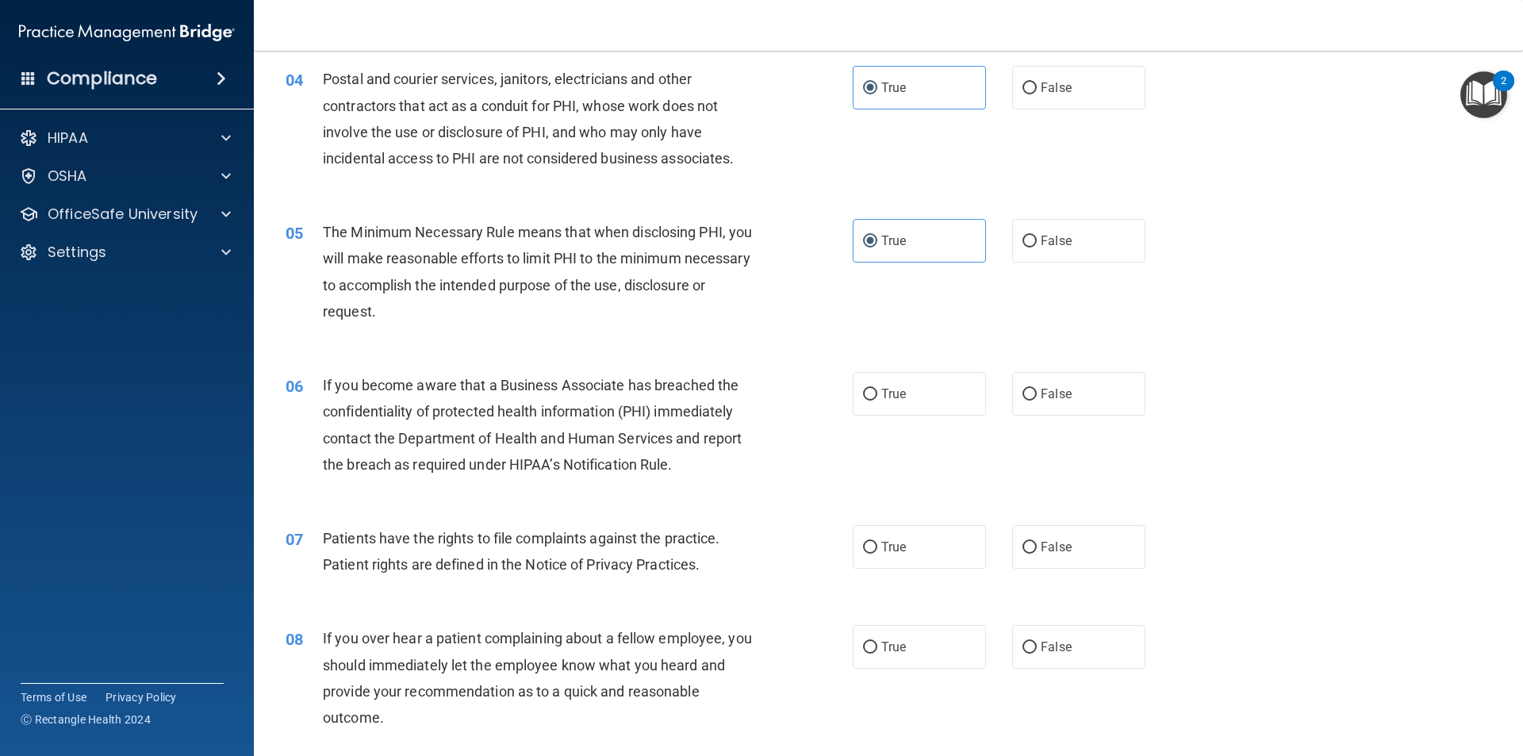
scroll to position [476, 0]
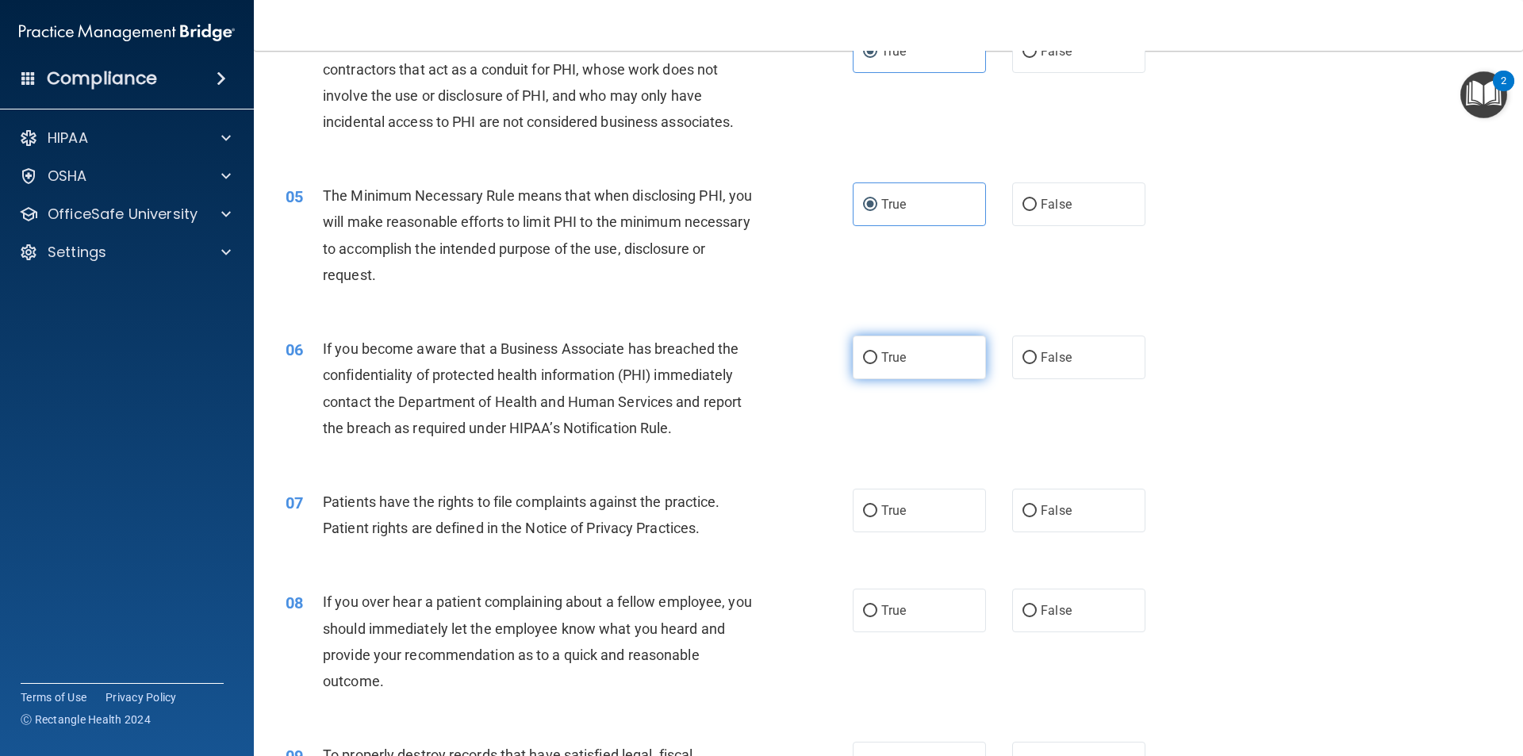
click at [903, 365] on label "True" at bounding box center [919, 358] width 133 height 44
click at [877, 364] on input "True" at bounding box center [870, 358] width 14 height 12
radio input "true"
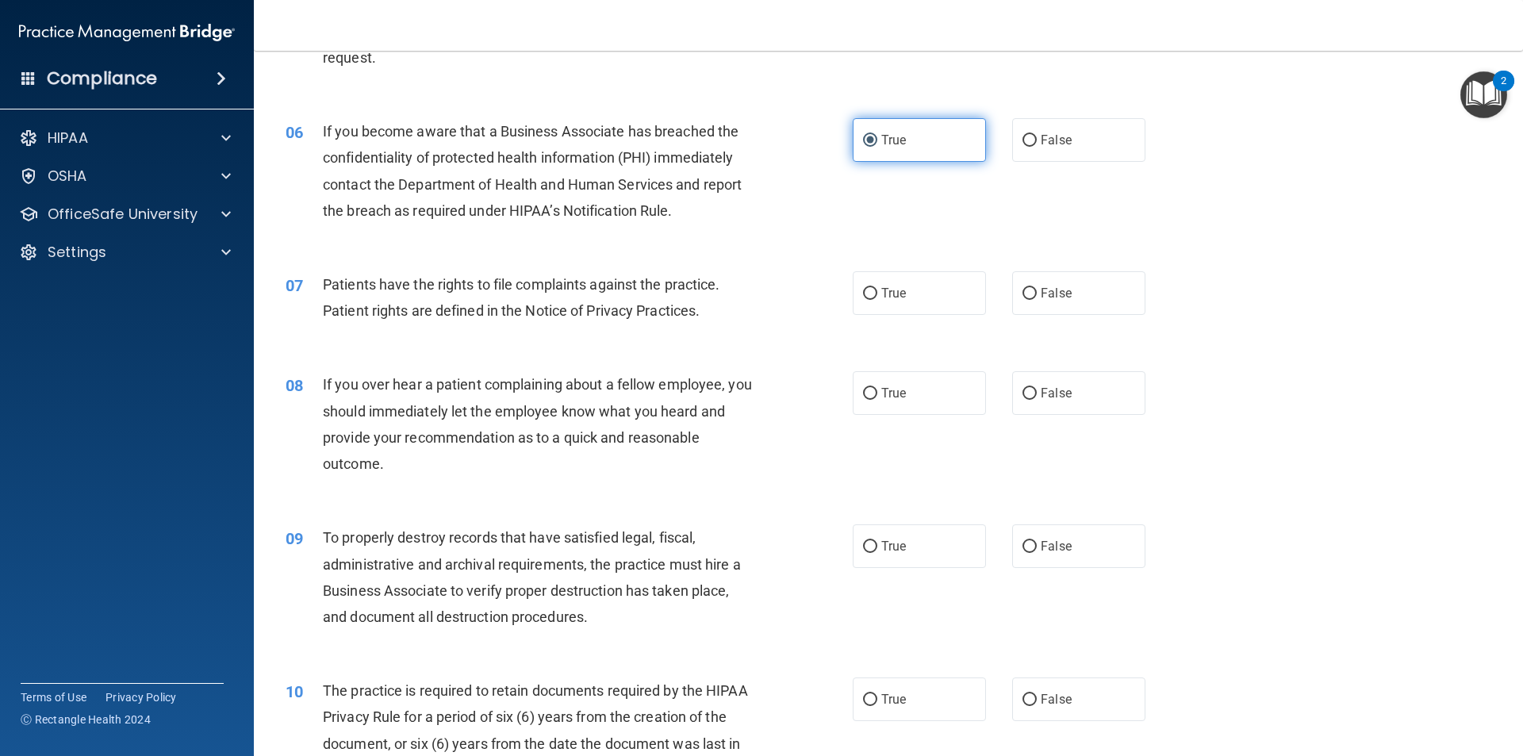
scroll to position [714, 0]
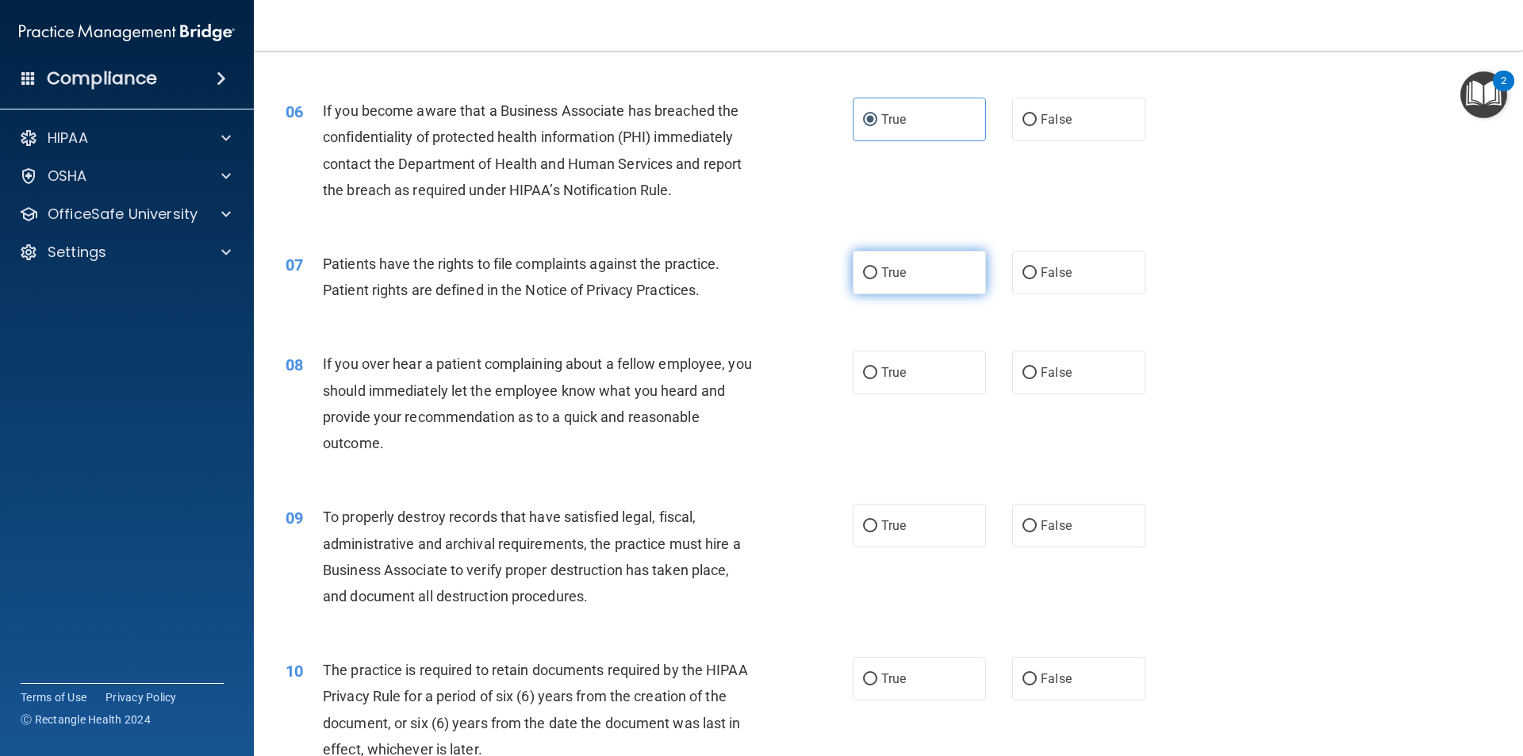
click at [915, 271] on label "True" at bounding box center [919, 273] width 133 height 44
click at [877, 271] on input "True" at bounding box center [870, 273] width 14 height 12
radio input "true"
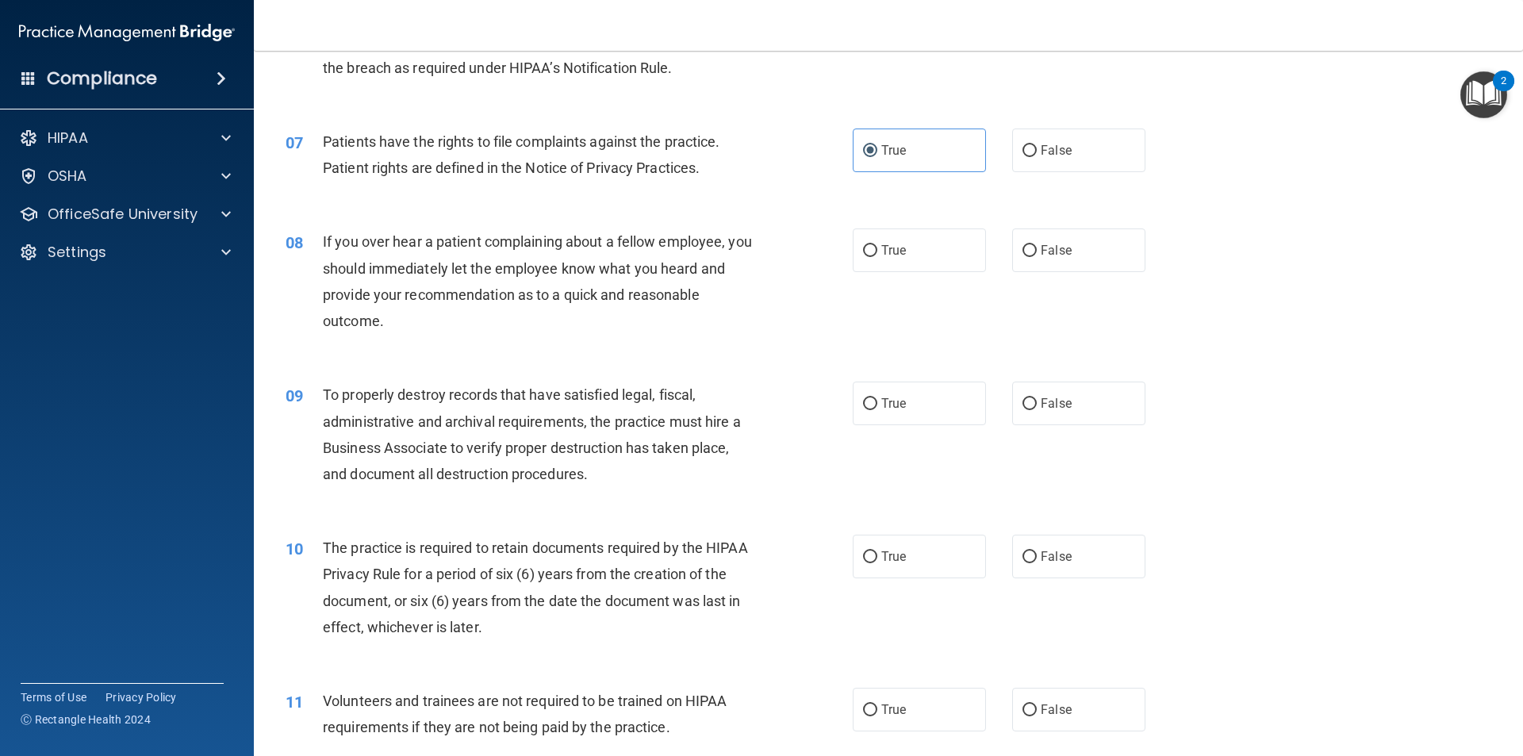
scroll to position [873, 0]
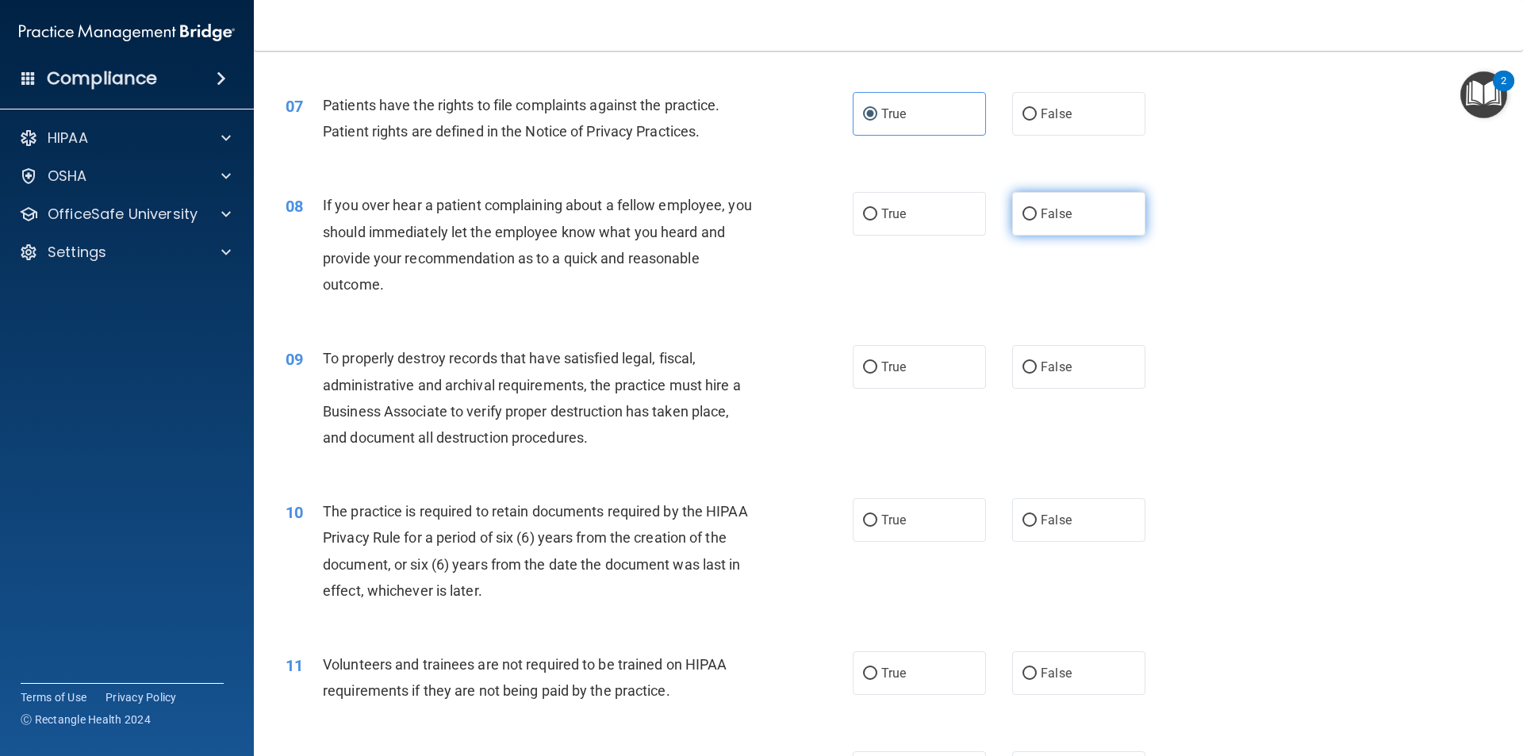
click at [1015, 228] on label "False" at bounding box center [1078, 214] width 133 height 44
click at [1023, 221] on input "False" at bounding box center [1030, 215] width 14 height 12
radio input "true"
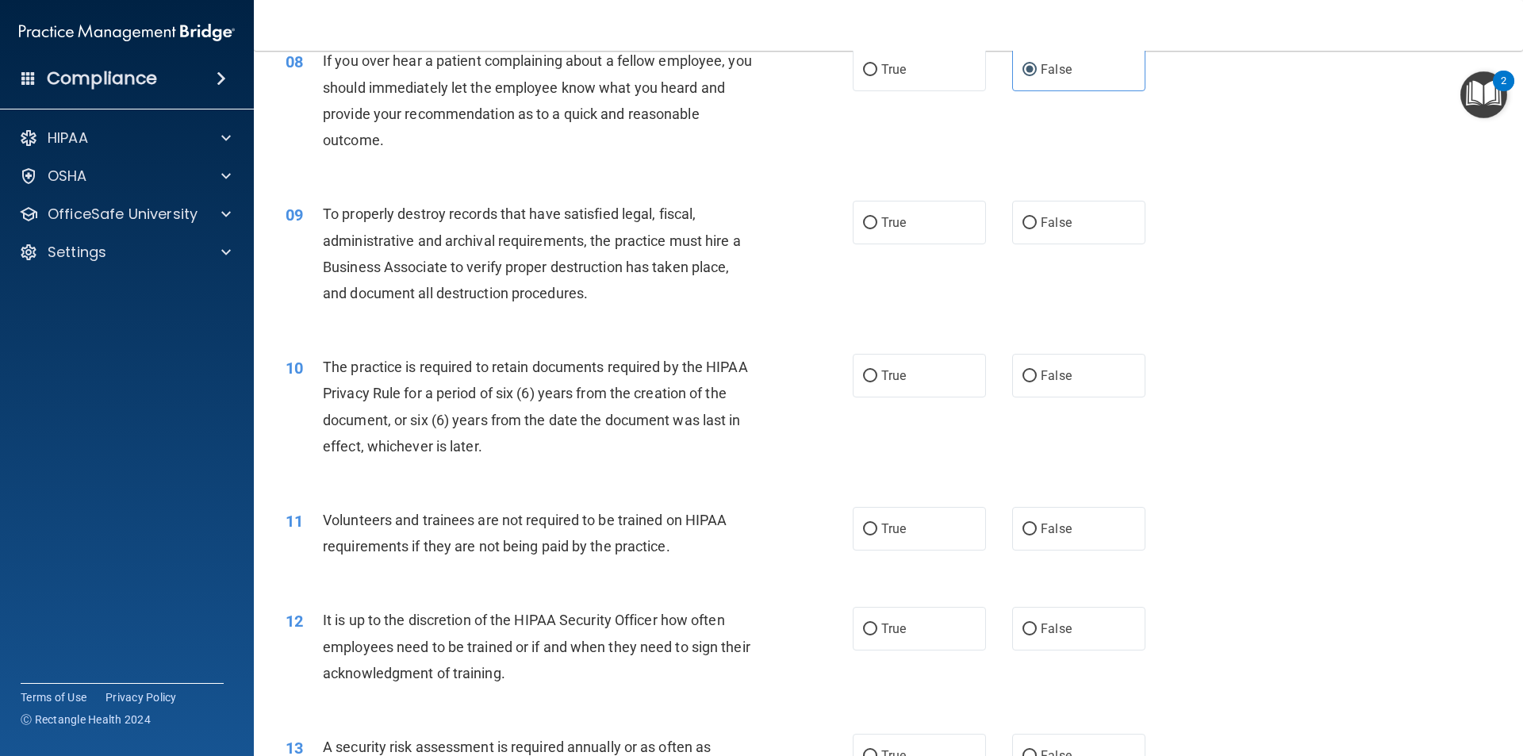
scroll to position [1031, 0]
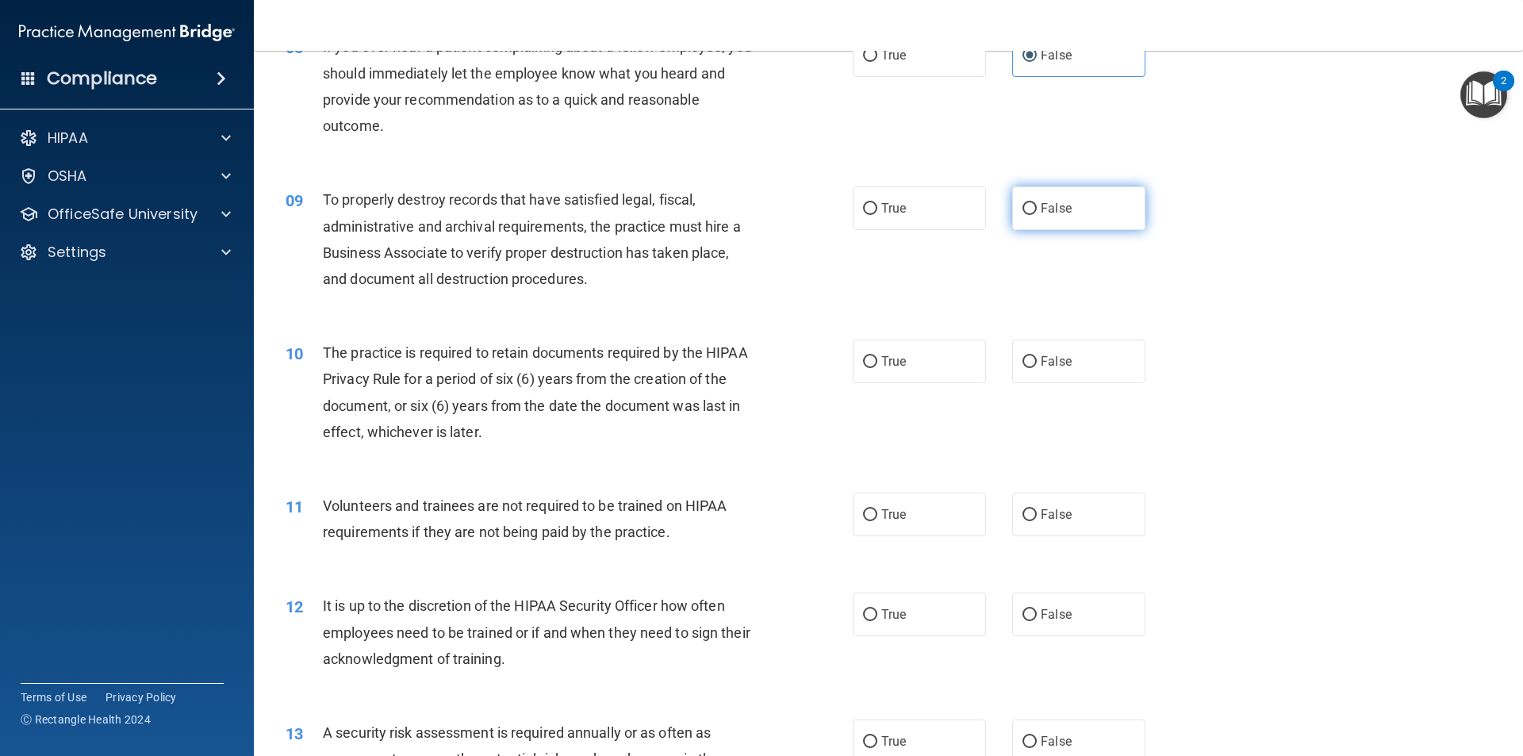
click at [1023, 220] on label "False" at bounding box center [1078, 208] width 133 height 44
click at [1023, 215] on input "False" at bounding box center [1030, 209] width 14 height 12
radio input "true"
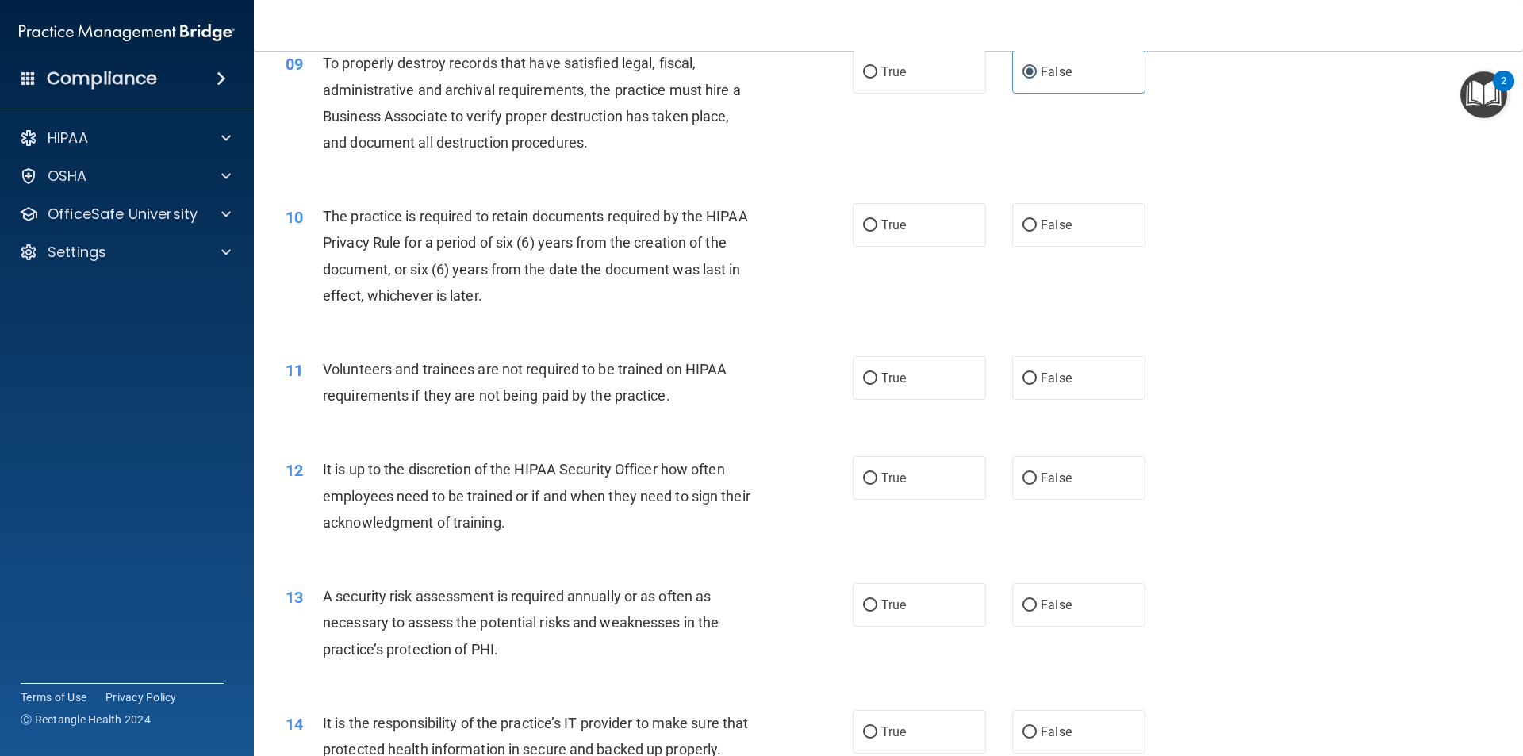
scroll to position [1190, 0]
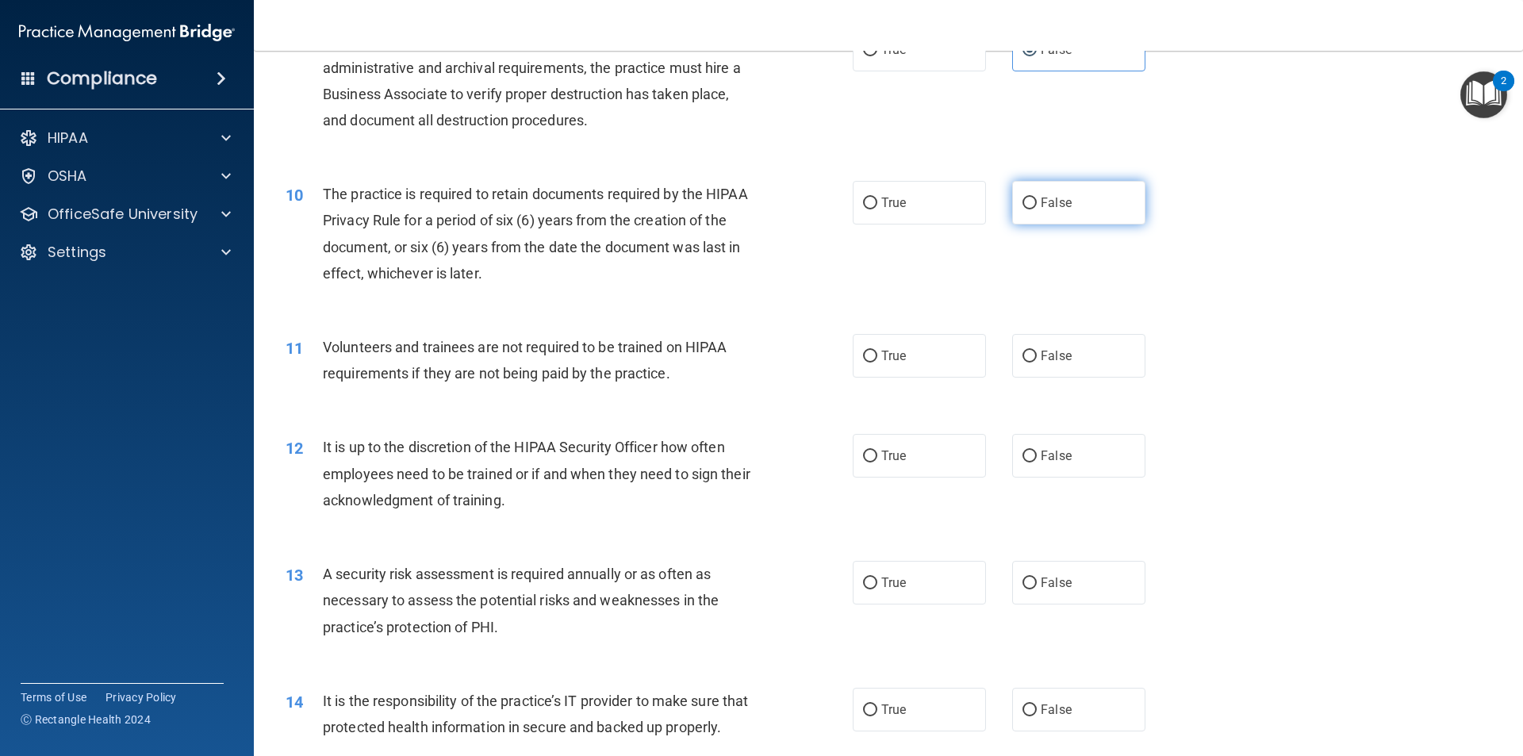
click at [1038, 213] on label "False" at bounding box center [1078, 203] width 133 height 44
click at [1037, 209] on input "False" at bounding box center [1030, 204] width 14 height 12
radio input "true"
click at [1044, 355] on span "False" at bounding box center [1056, 355] width 31 height 15
click at [1037, 355] on input "False" at bounding box center [1030, 357] width 14 height 12
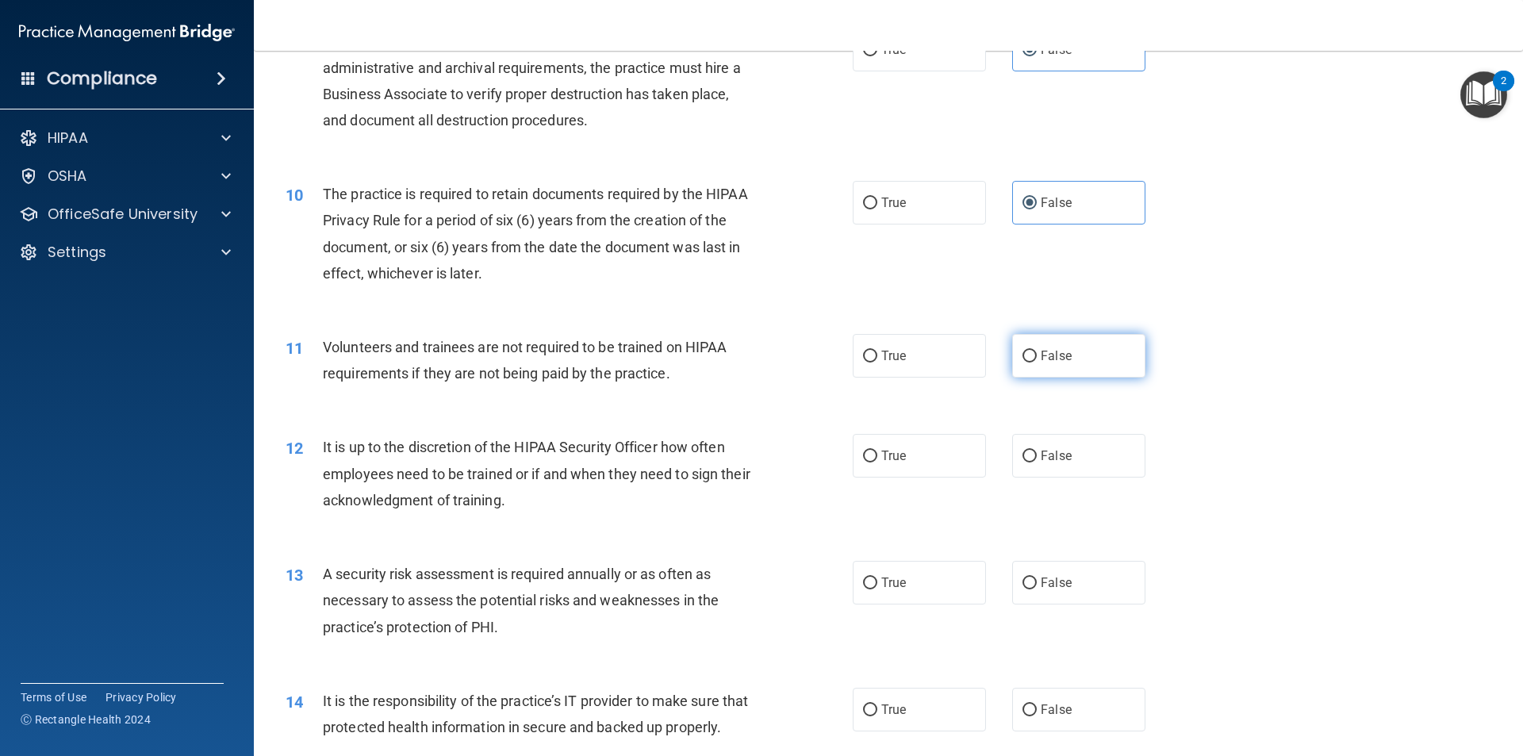
radio input "true"
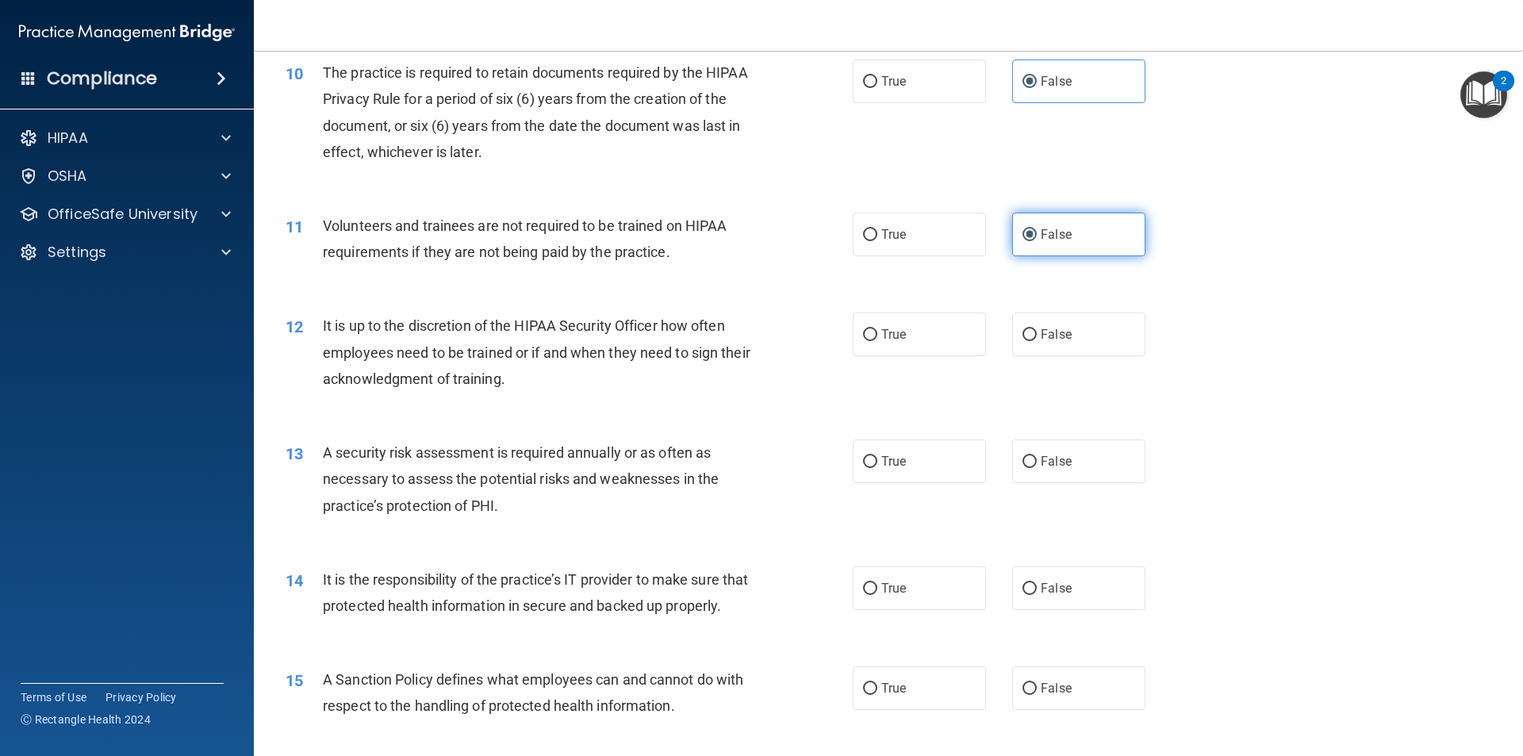
scroll to position [1349, 0]
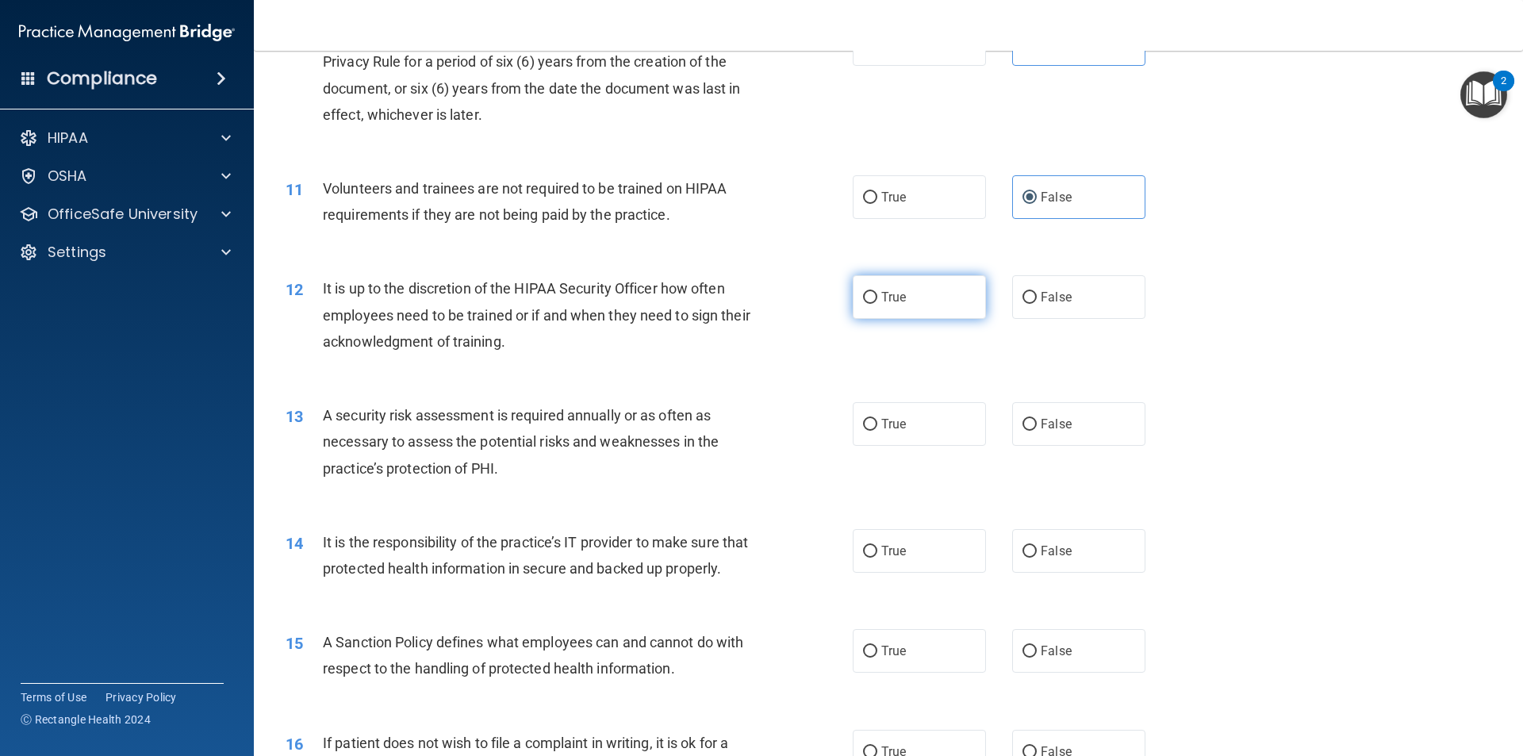
click at [912, 292] on label "True" at bounding box center [919, 297] width 133 height 44
click at [877, 292] on input "True" at bounding box center [870, 298] width 14 height 12
radio input "true"
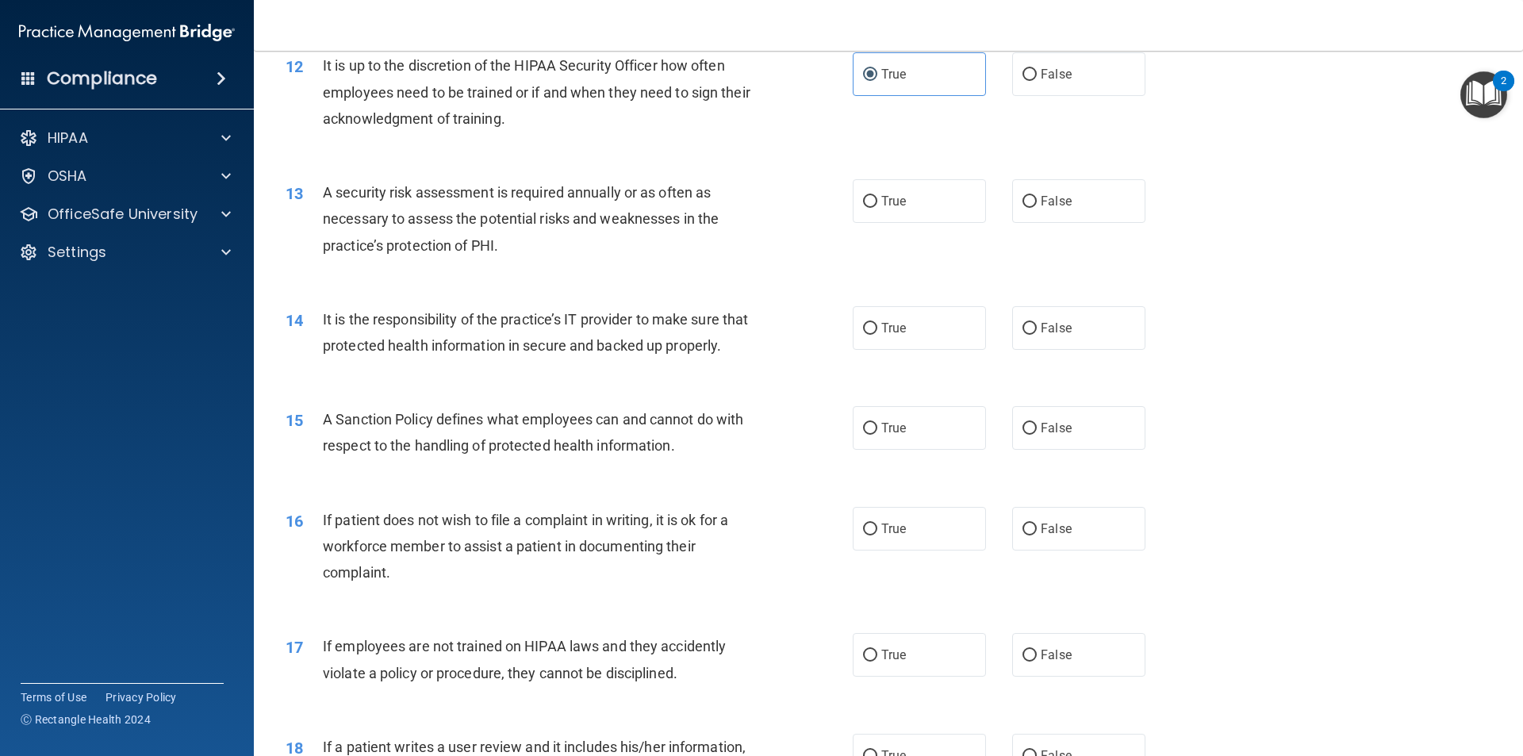
scroll to position [1587, 0]
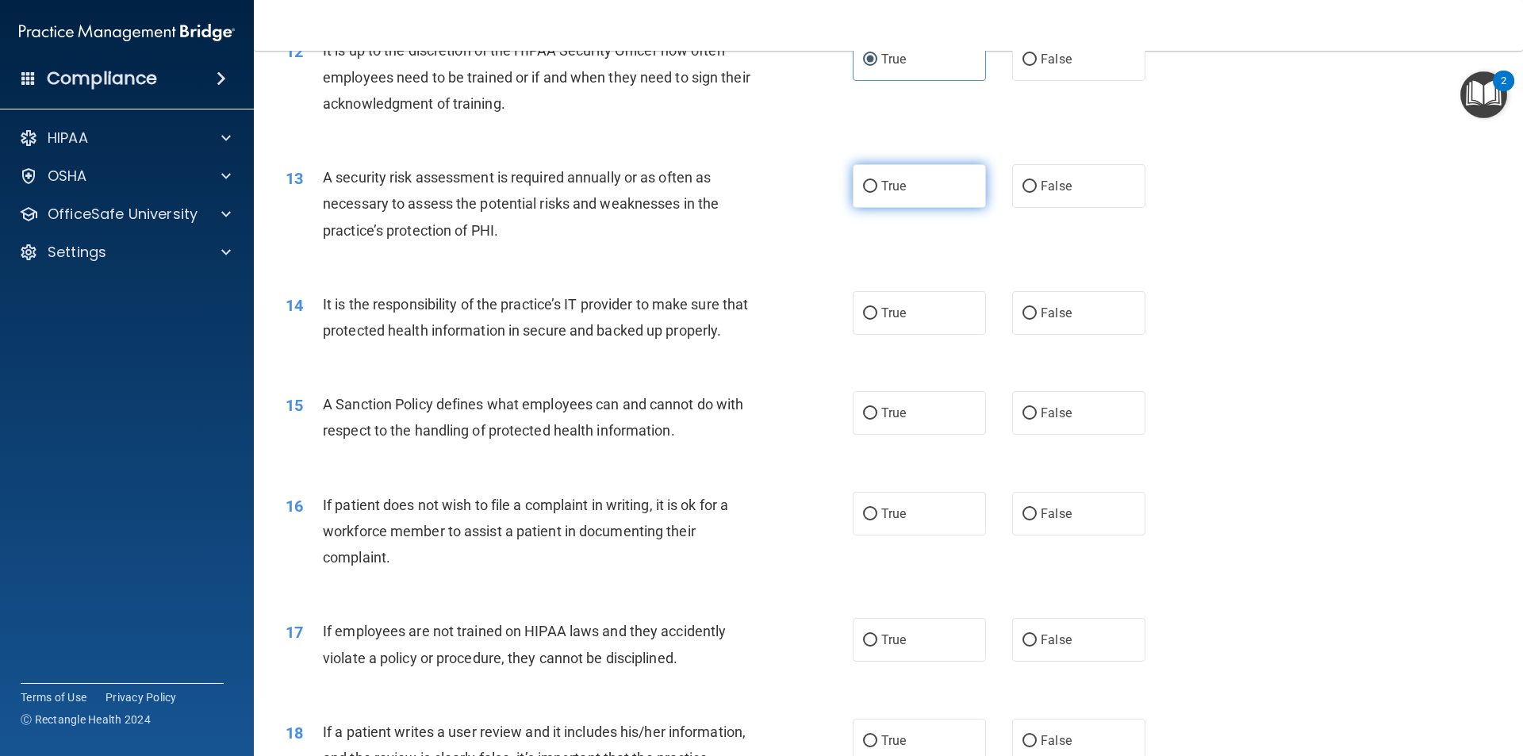
click at [885, 171] on label "True" at bounding box center [919, 186] width 133 height 44
click at [877, 181] on input "True" at bounding box center [870, 187] width 14 height 12
radio input "true"
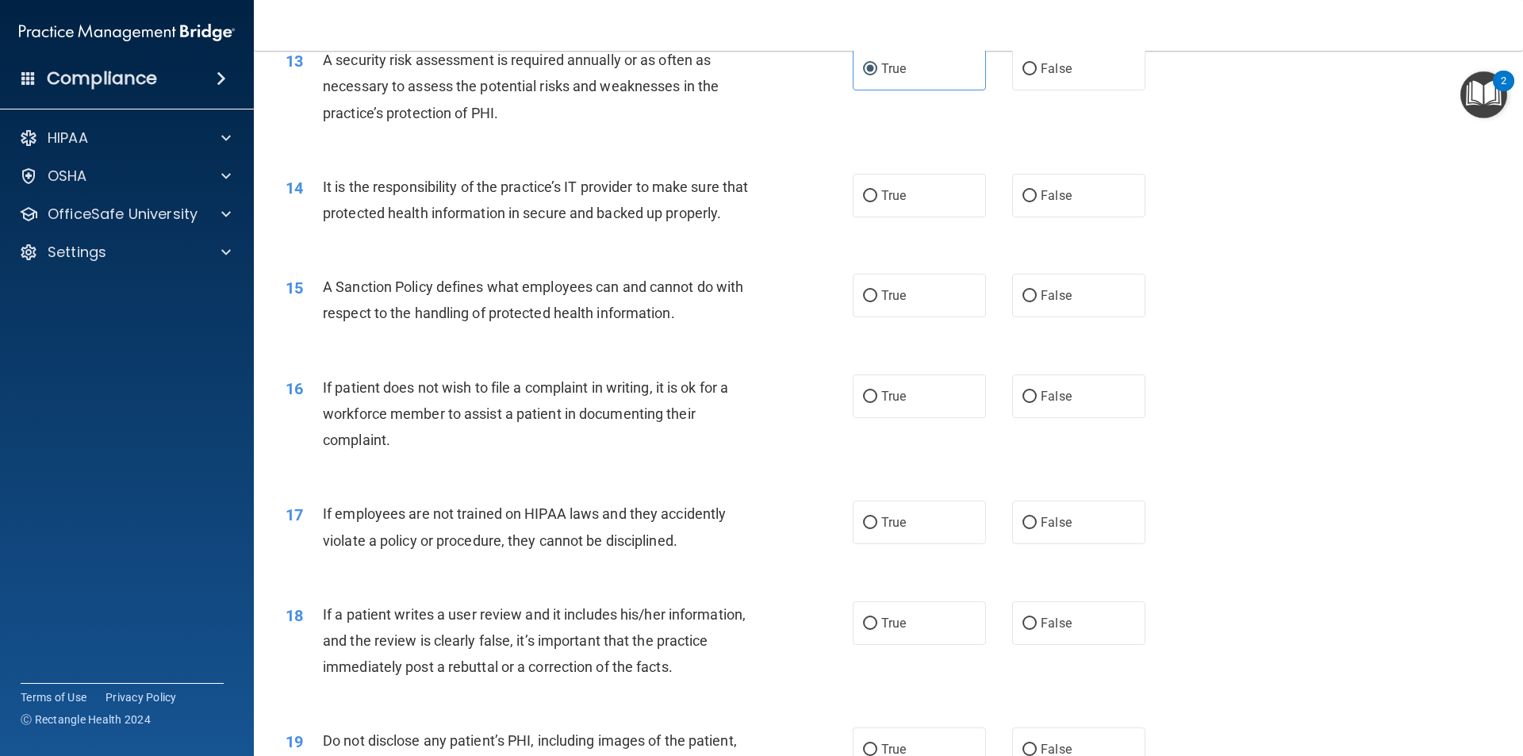
scroll to position [1666, 0]
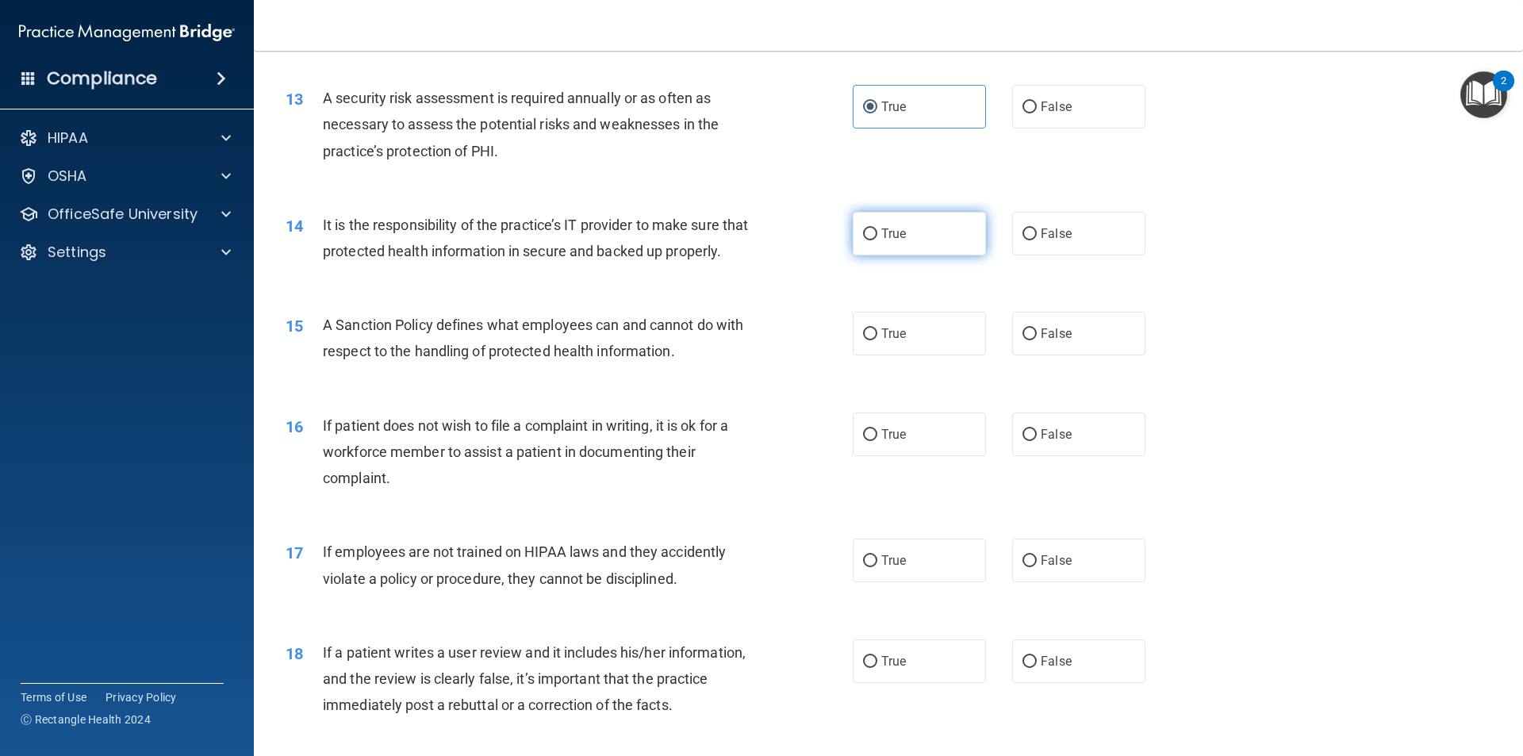
click at [959, 235] on label "True" at bounding box center [919, 234] width 133 height 44
click at [877, 235] on input "True" at bounding box center [870, 234] width 14 height 12
radio input "true"
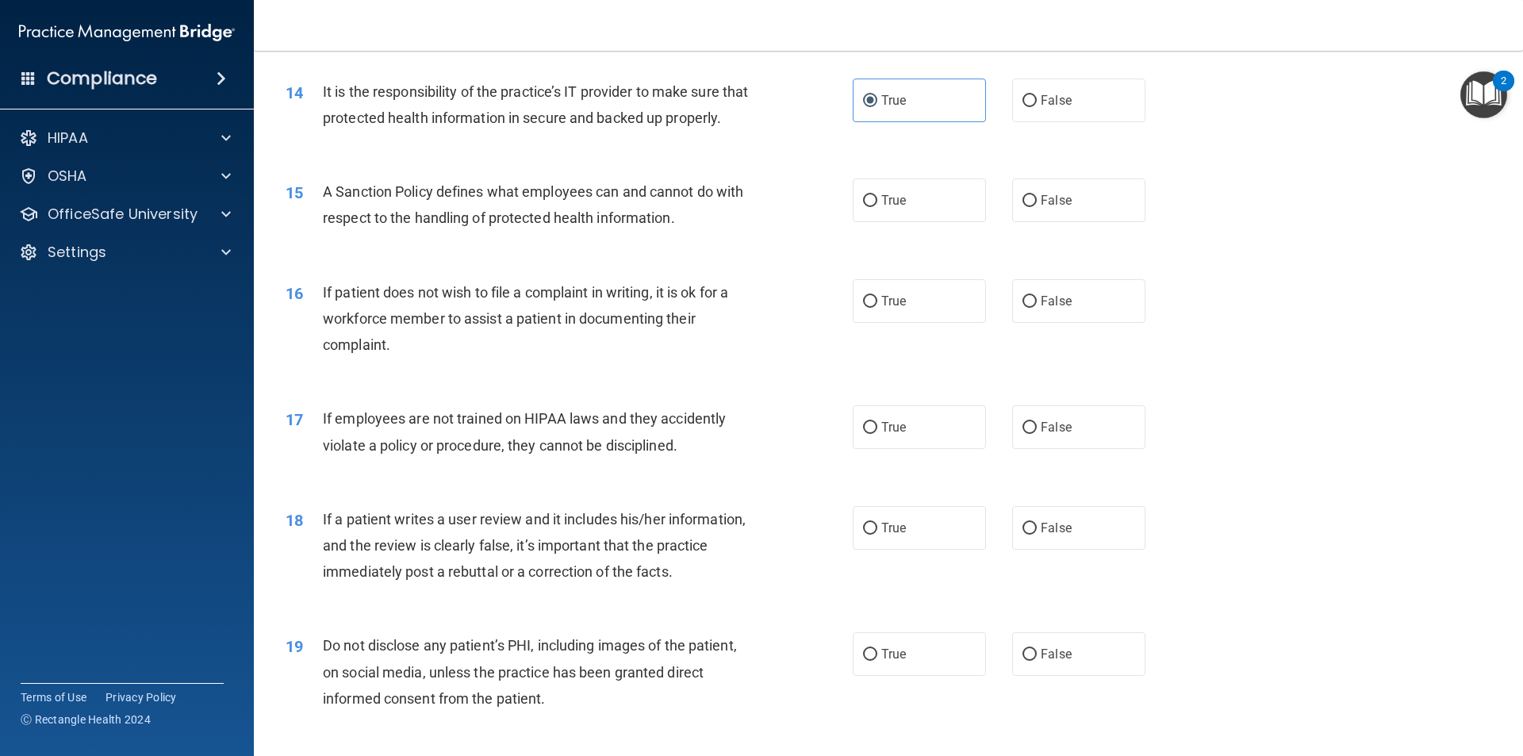
scroll to position [1825, 0]
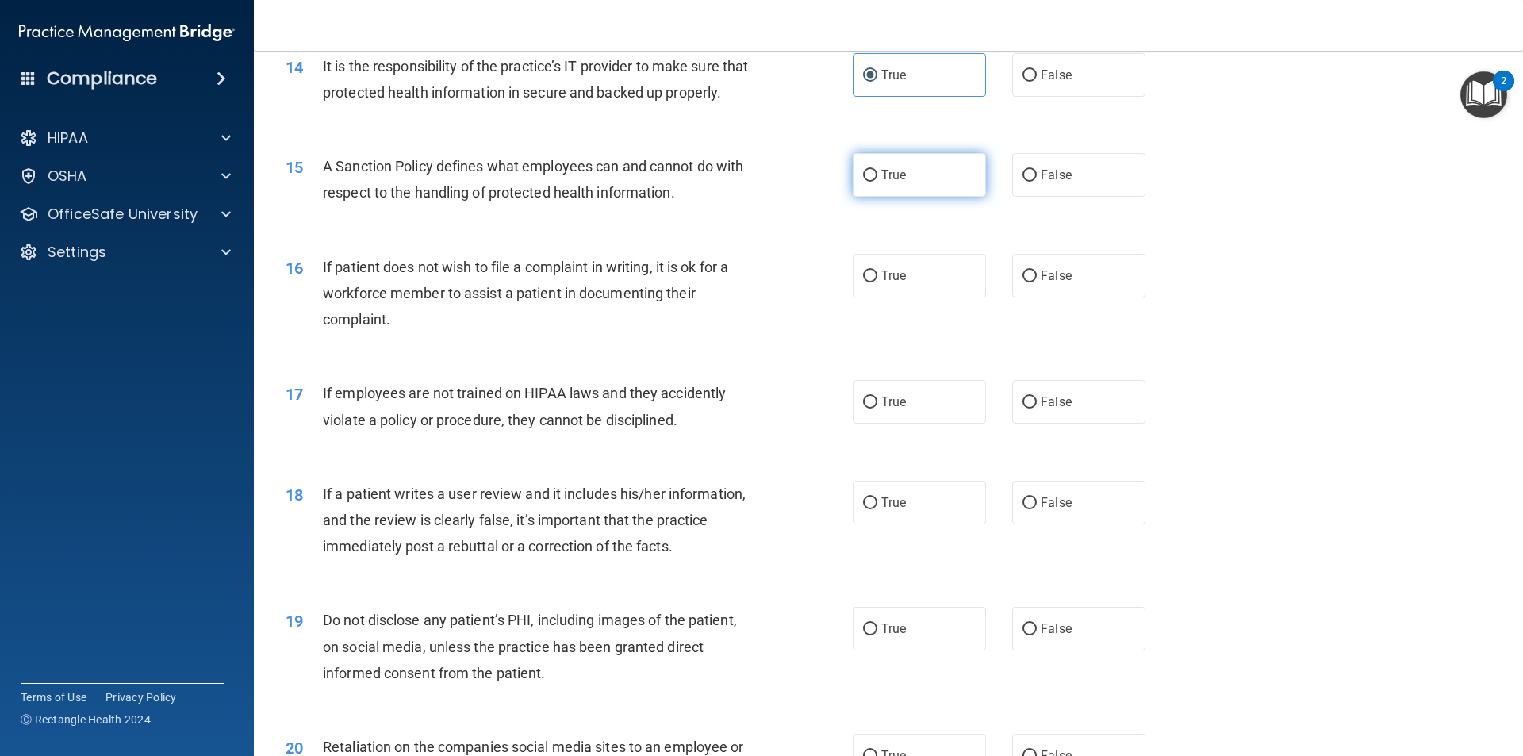
click at [912, 197] on label "True" at bounding box center [919, 175] width 133 height 44
click at [877, 182] on input "True" at bounding box center [870, 176] width 14 height 12
radio input "true"
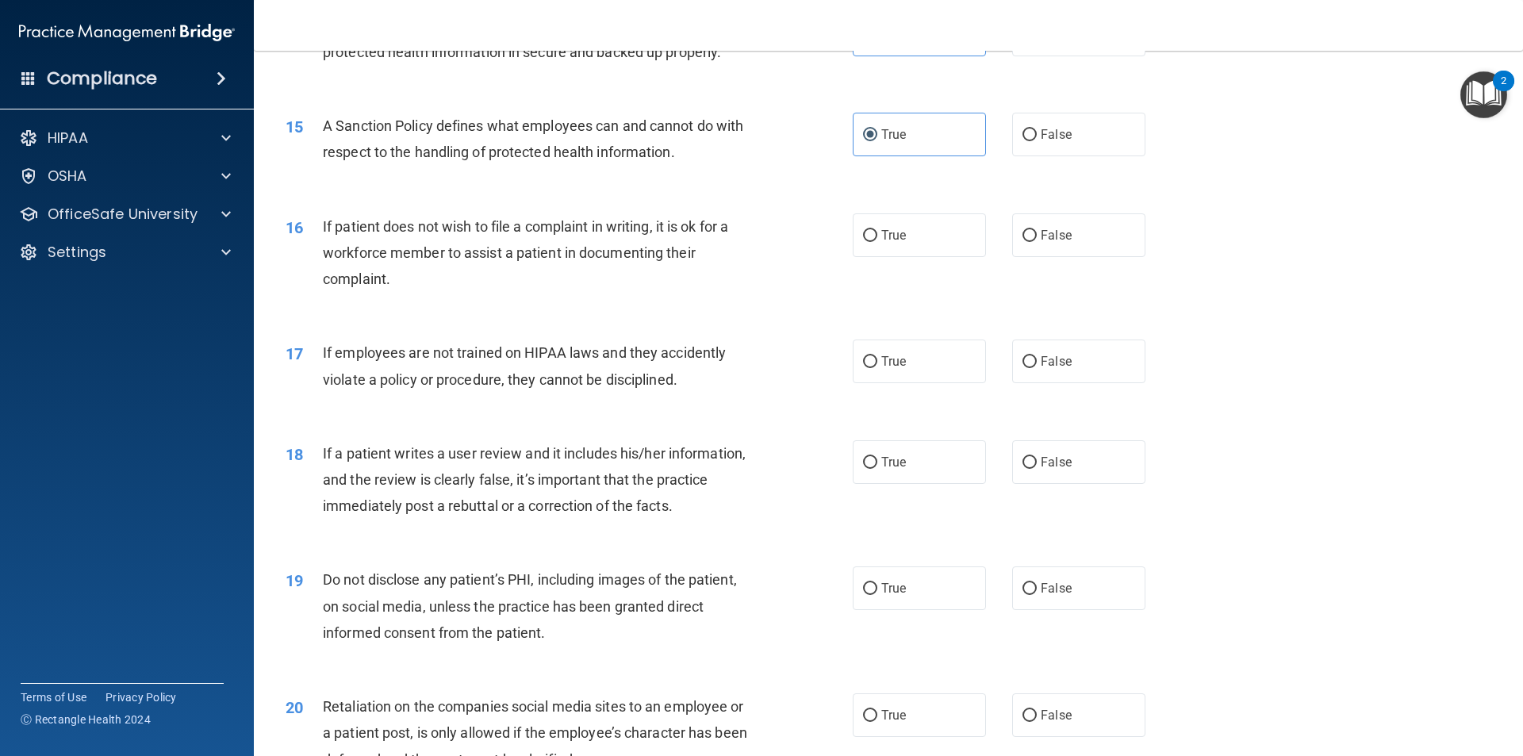
scroll to position [1904, 0]
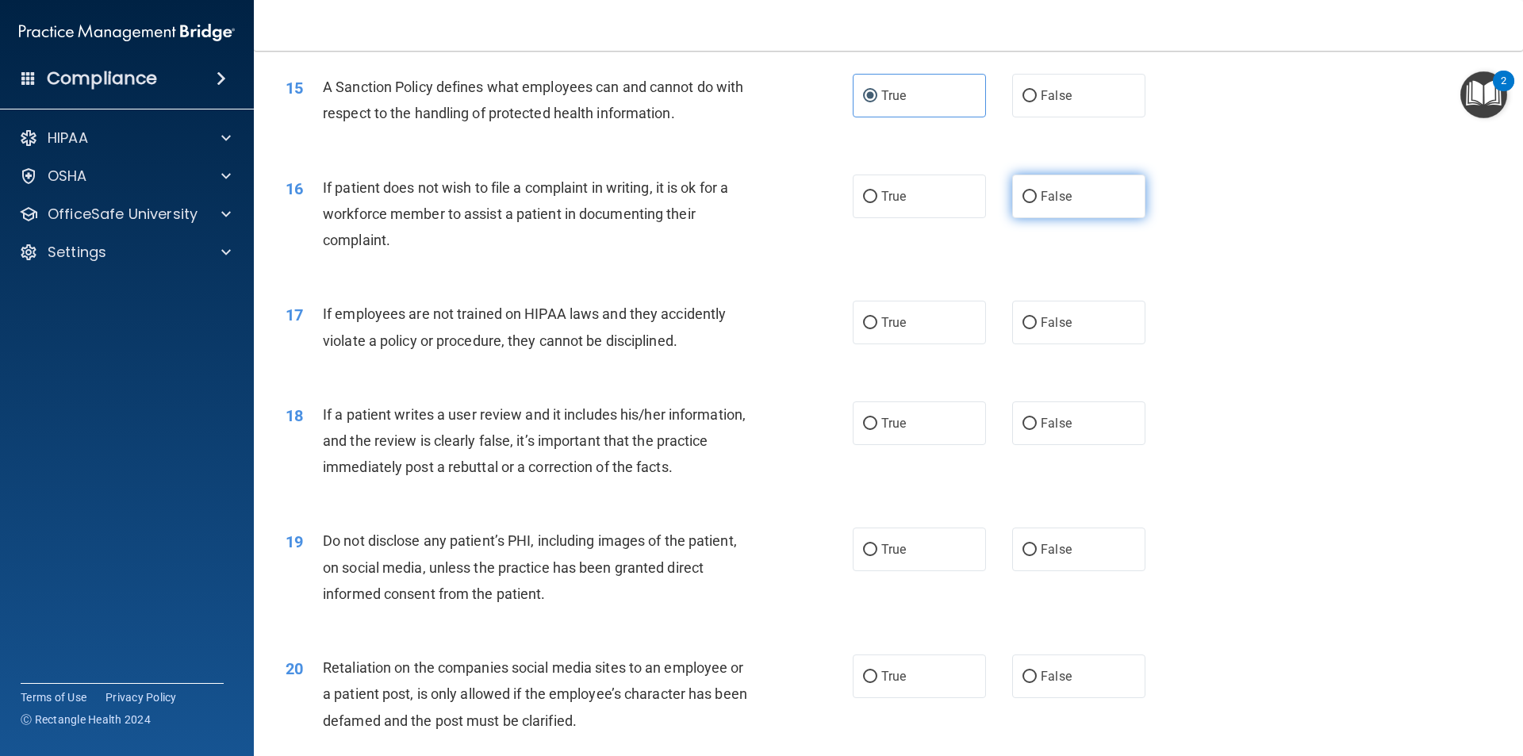
click at [1013, 217] on label "False" at bounding box center [1078, 197] width 133 height 44
click at [1023, 203] on input "False" at bounding box center [1030, 197] width 14 height 12
radio input "true"
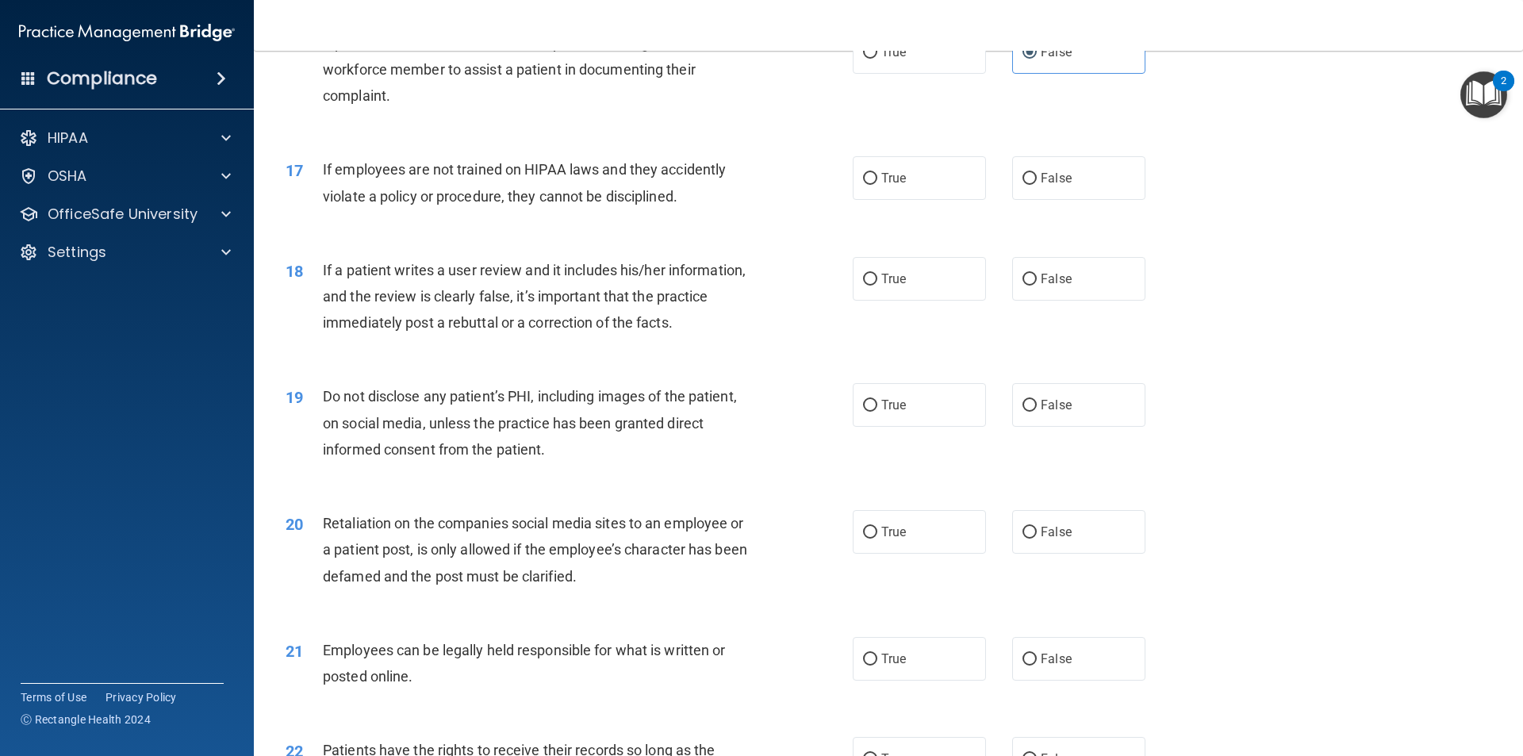
scroll to position [2063, 0]
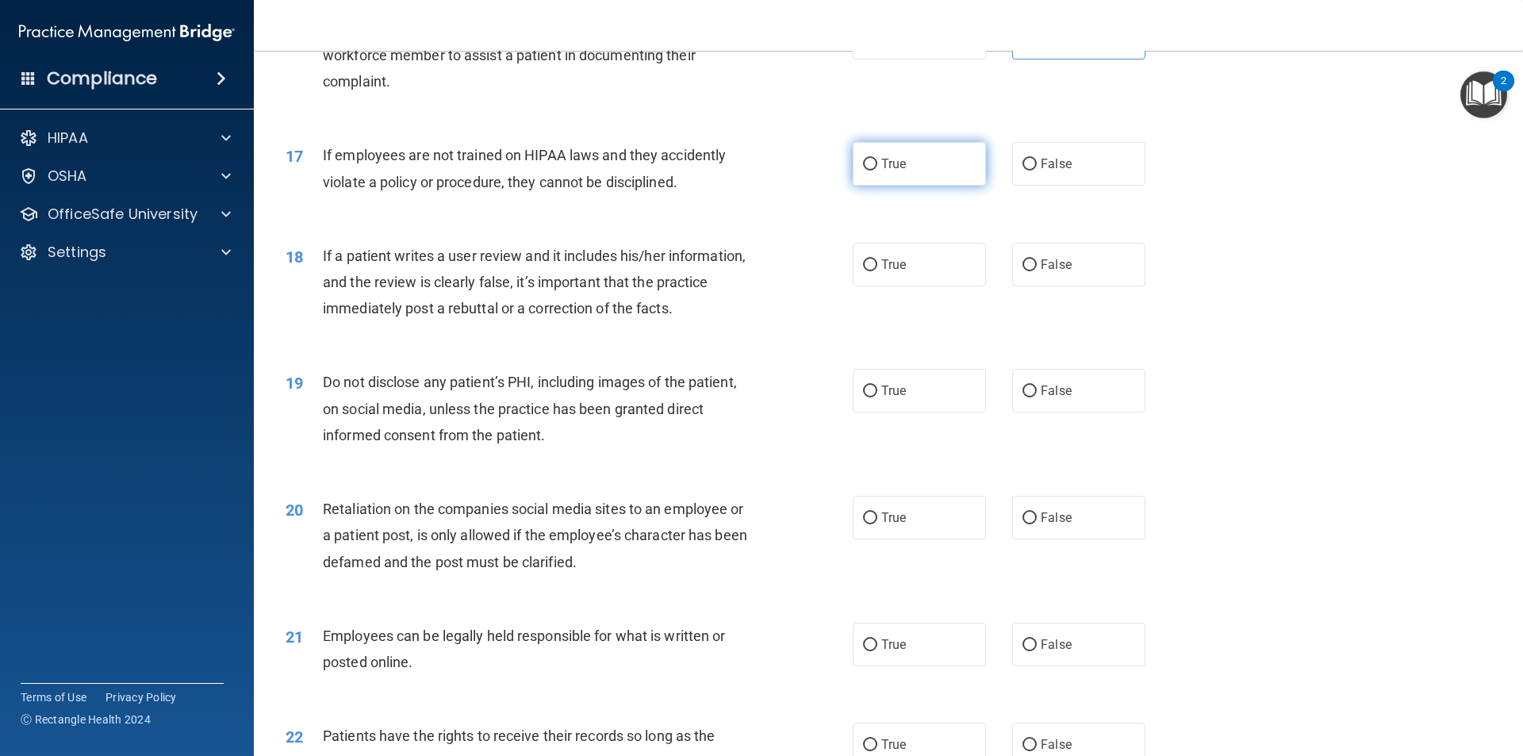
click at [924, 186] on label "True" at bounding box center [919, 164] width 133 height 44
click at [877, 171] on input "True" at bounding box center [870, 165] width 14 height 12
radio input "true"
click at [1077, 182] on label "False" at bounding box center [1078, 164] width 133 height 44
click at [1037, 171] on input "False" at bounding box center [1030, 165] width 14 height 12
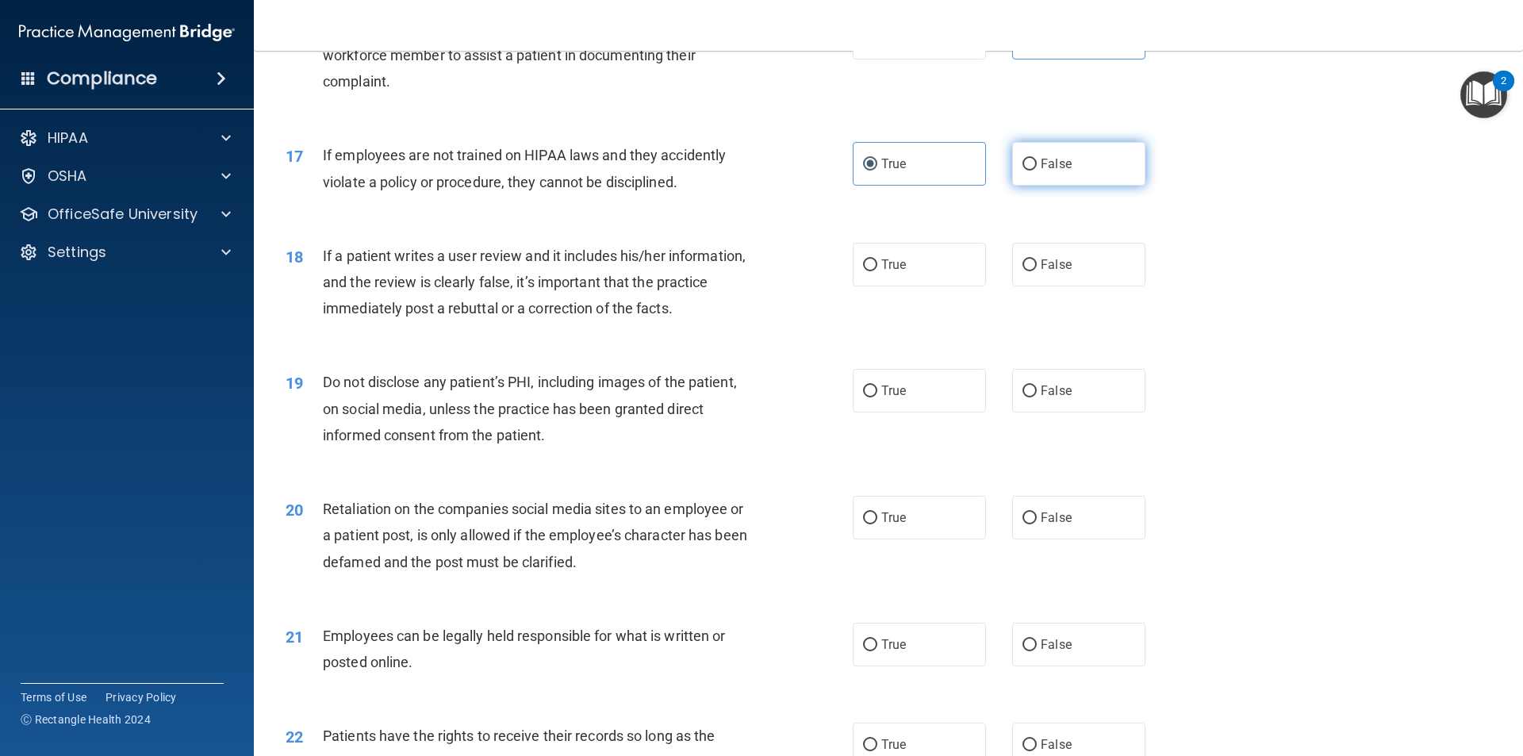
radio input "true"
radio input "false"
click at [1042, 272] on span "False" at bounding box center [1056, 264] width 31 height 15
click at [1037, 271] on input "False" at bounding box center [1030, 265] width 14 height 12
radio input "true"
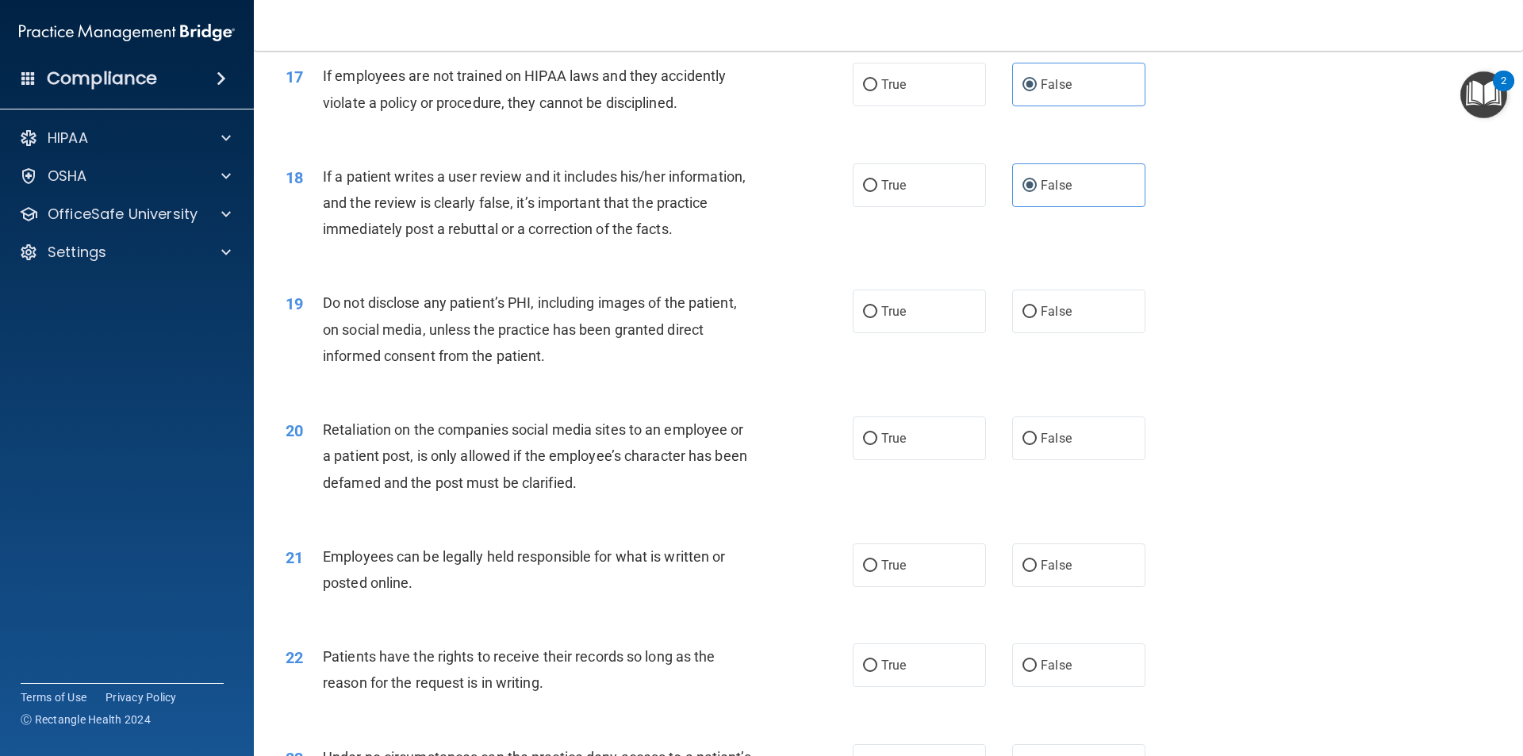
scroll to position [2221, 0]
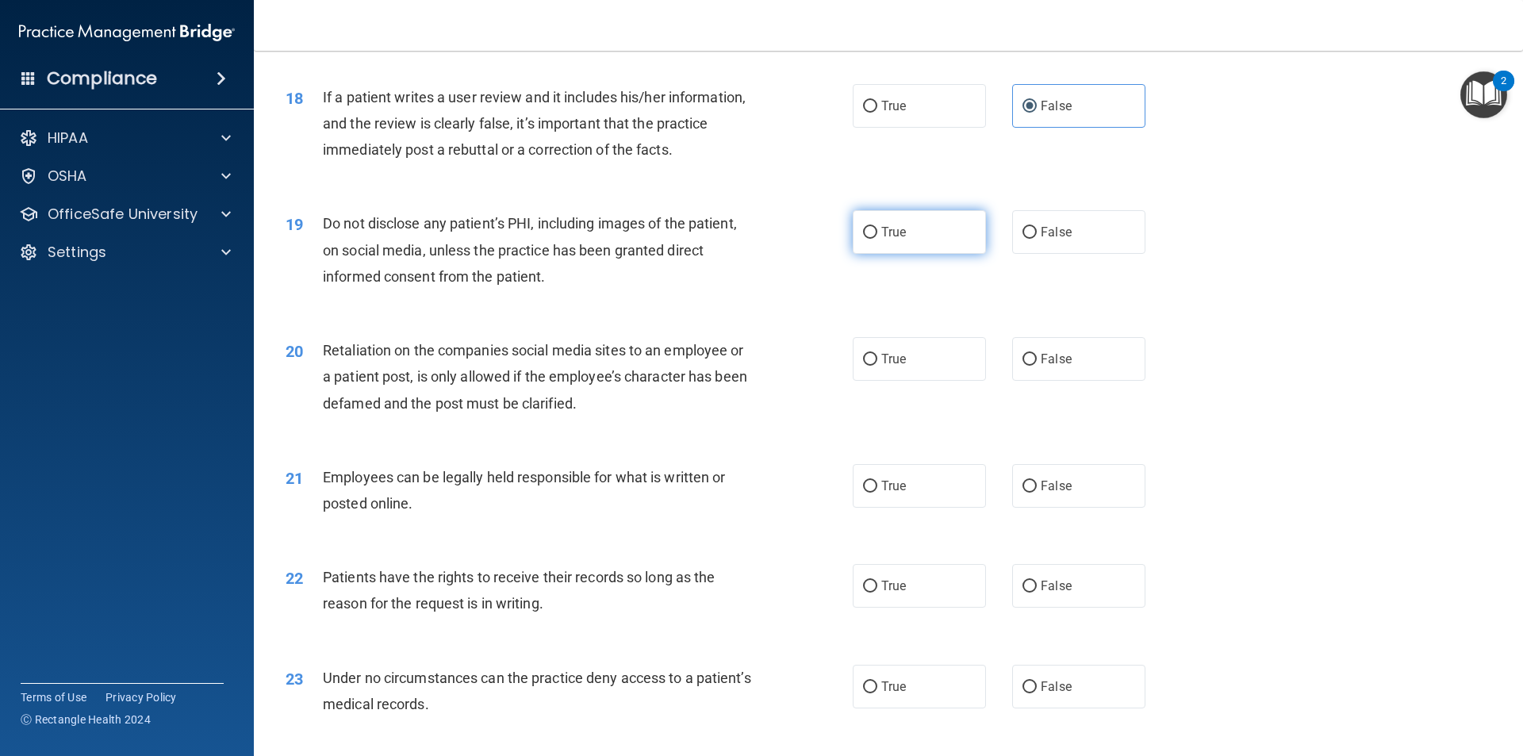
click at [897, 254] on label "True" at bounding box center [919, 232] width 133 height 44
click at [877, 239] on input "True" at bounding box center [870, 233] width 14 height 12
radio input "true"
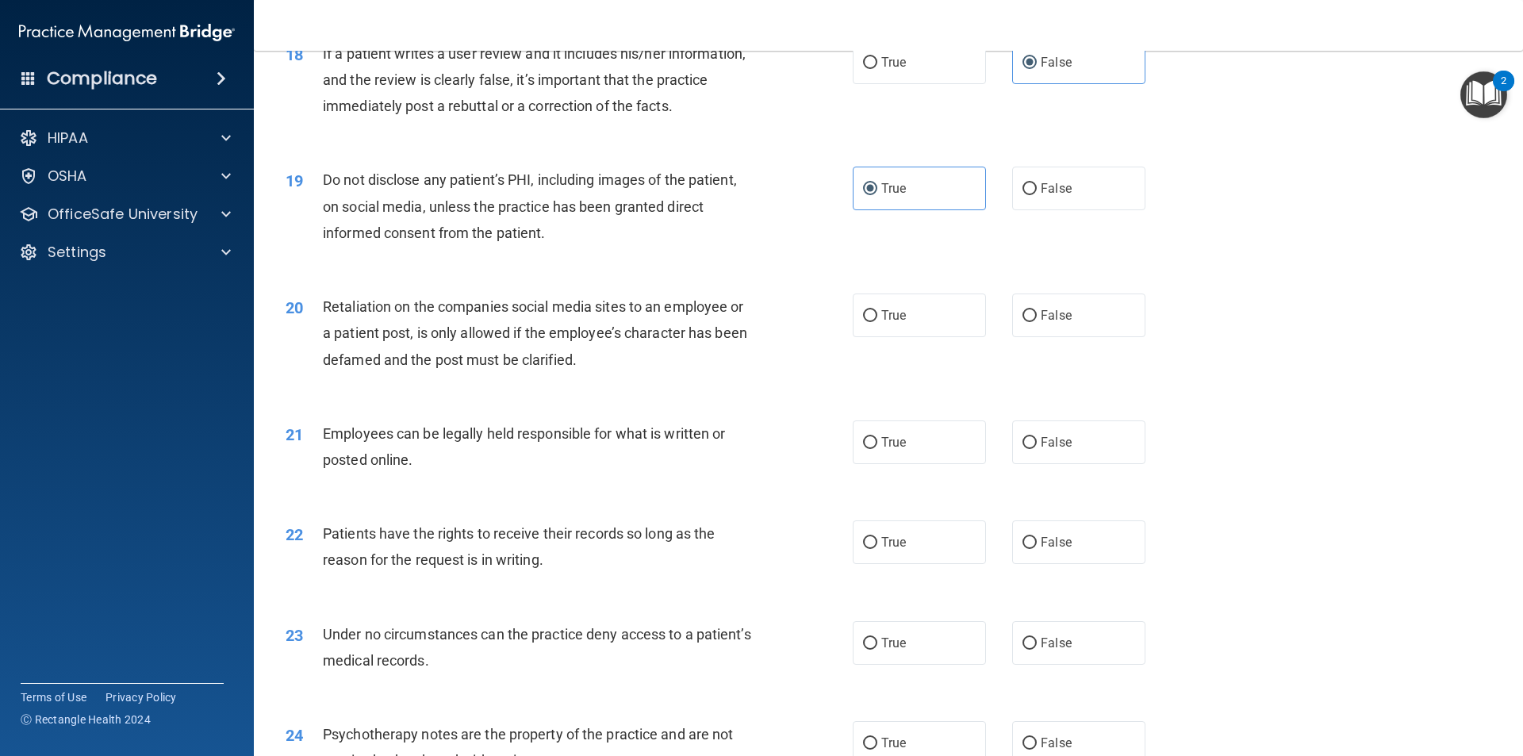
scroll to position [2301, 0]
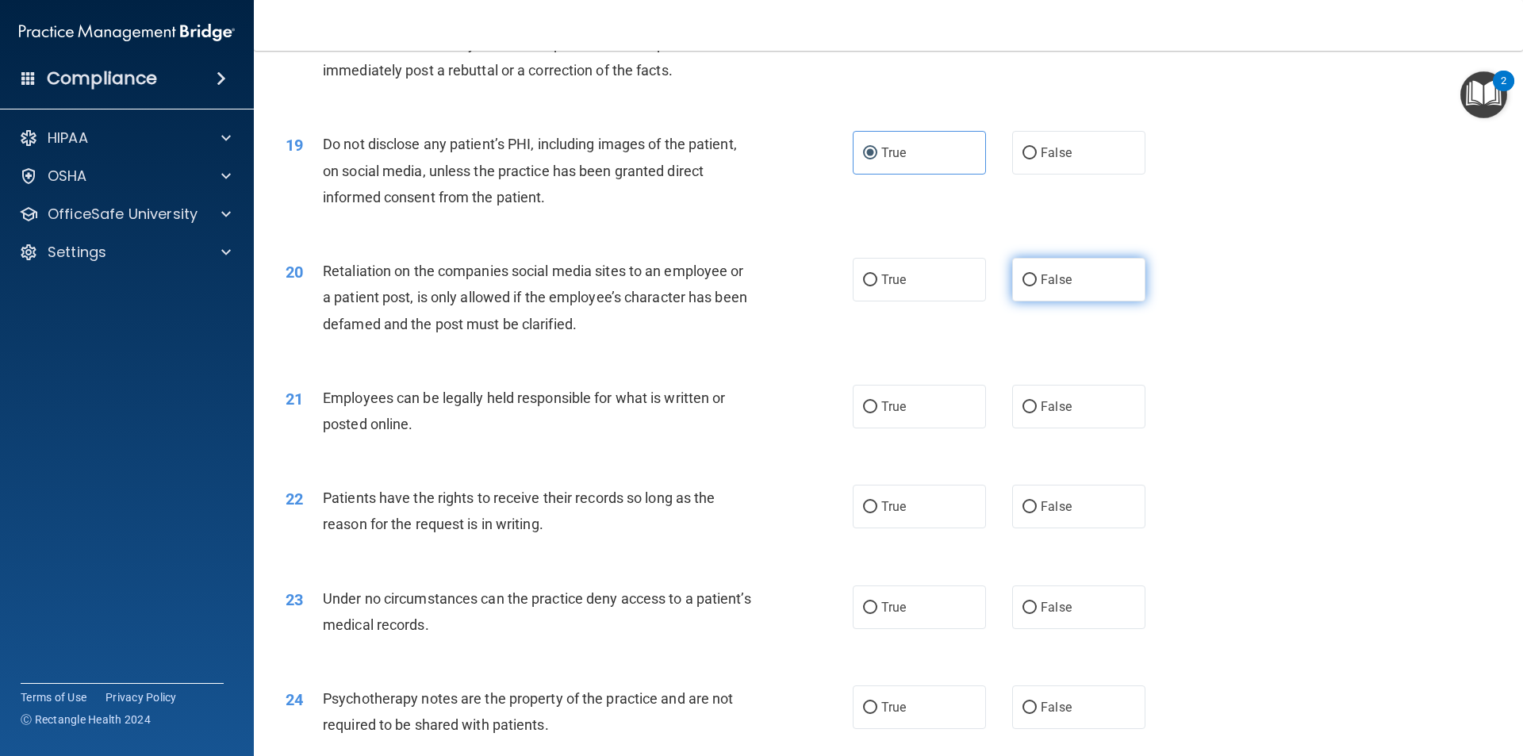
click at [1046, 293] on label "False" at bounding box center [1078, 280] width 133 height 44
click at [1037, 286] on input "False" at bounding box center [1030, 280] width 14 height 12
radio input "true"
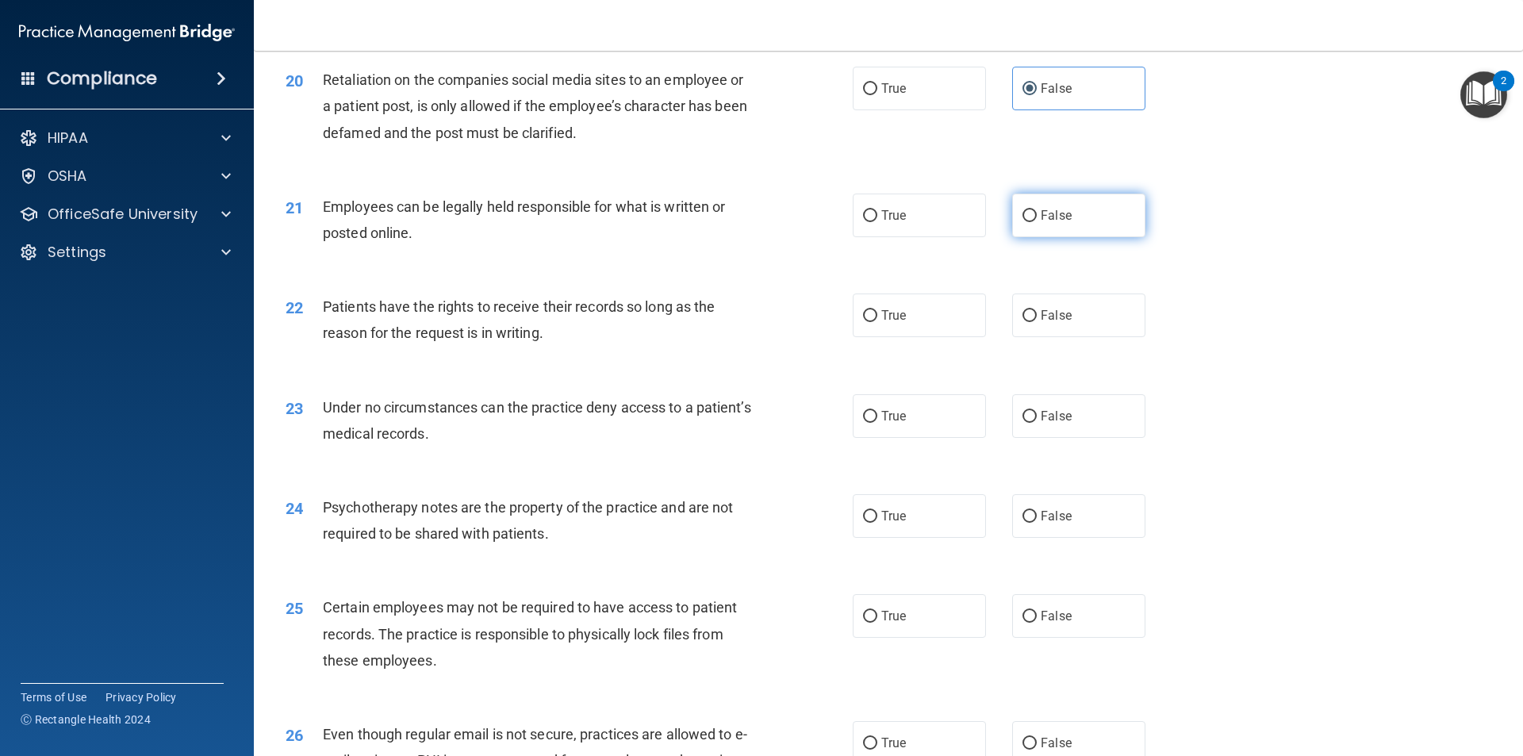
scroll to position [2539, 0]
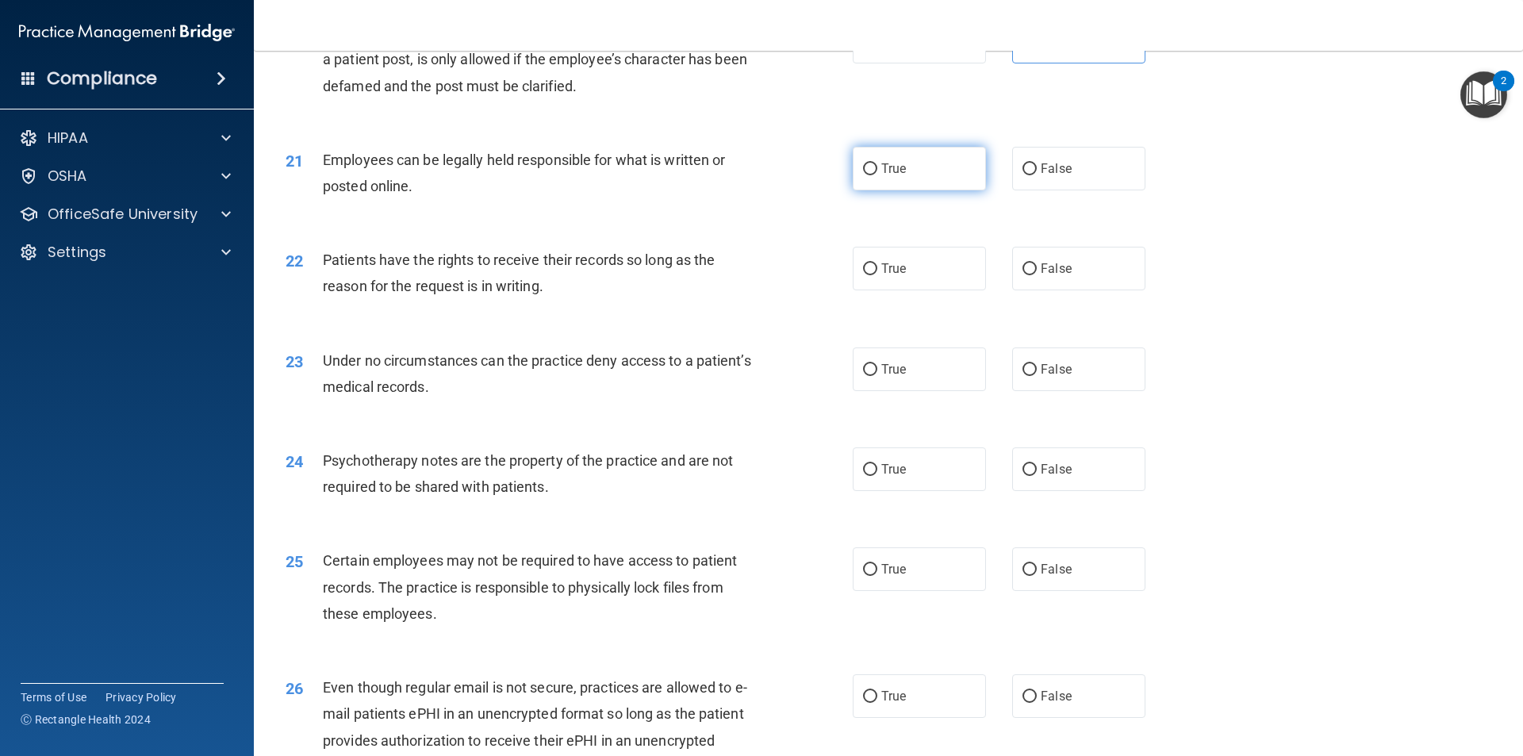
click at [912, 186] on label "True" at bounding box center [919, 169] width 133 height 44
click at [877, 175] on input "True" at bounding box center [870, 169] width 14 height 12
radio input "true"
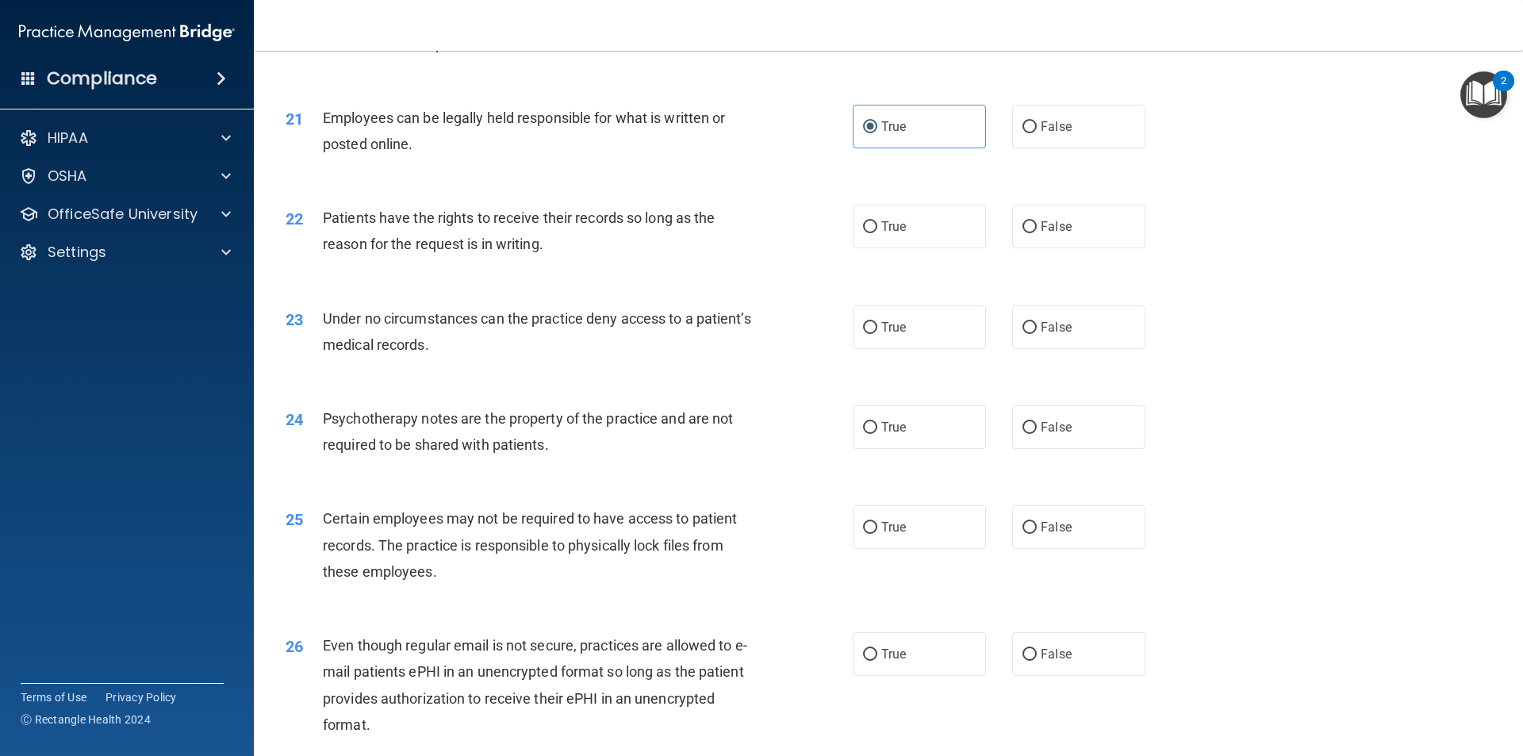
scroll to position [2618, 0]
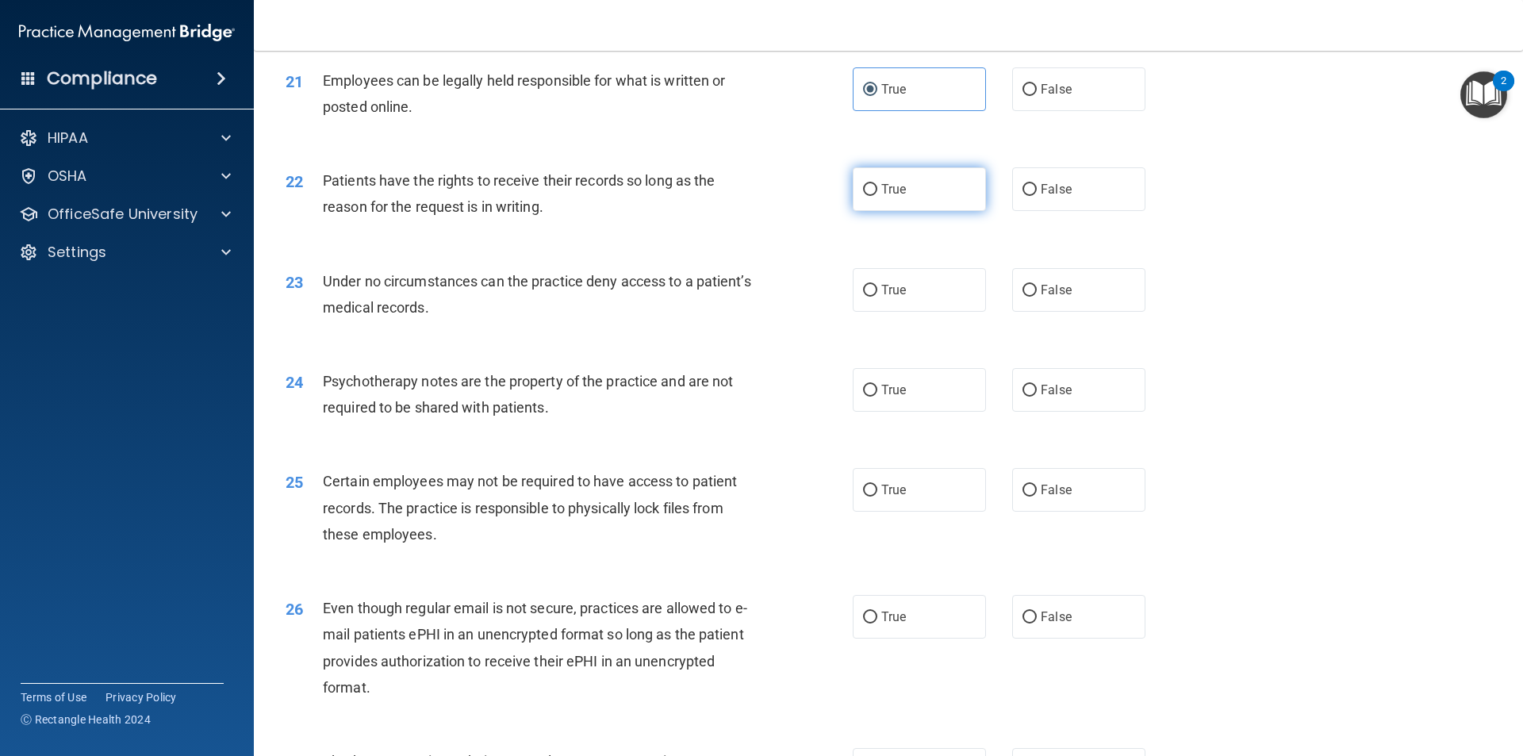
click at [932, 211] on label "True" at bounding box center [919, 189] width 133 height 44
click at [877, 196] on input "True" at bounding box center [870, 190] width 14 height 12
radio input "true"
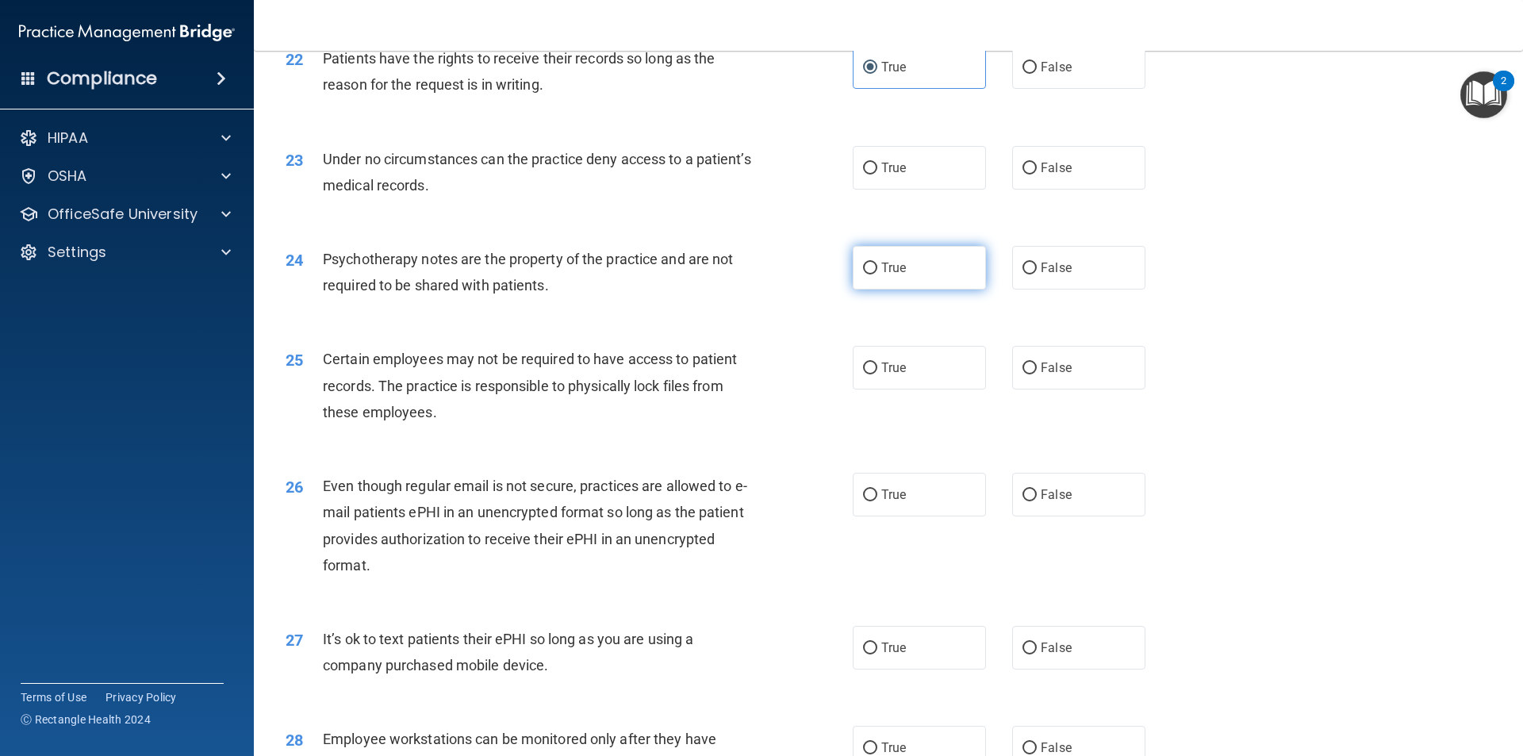
scroll to position [2777, 0]
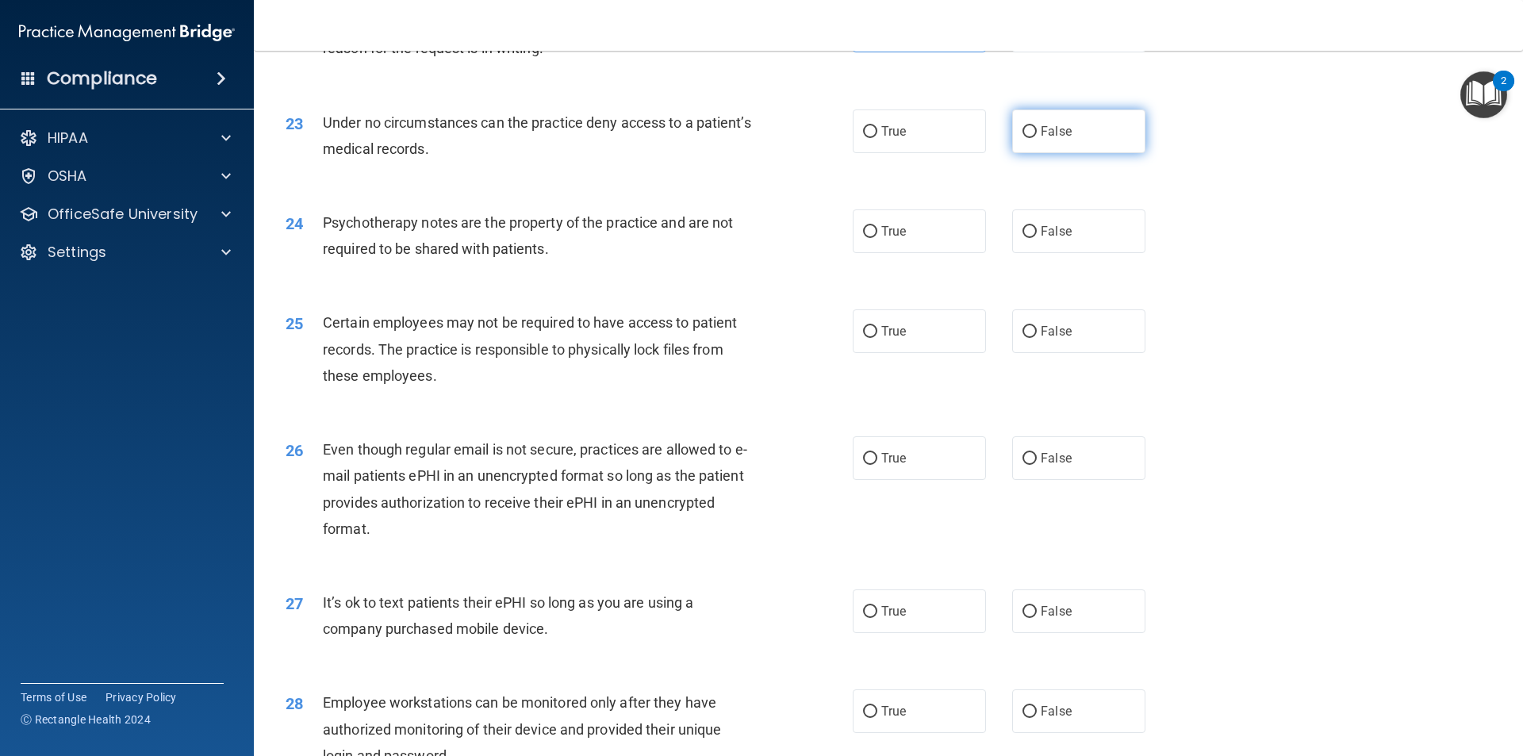
click at [1028, 153] on label "False" at bounding box center [1078, 131] width 133 height 44
click at [1028, 138] on input "False" at bounding box center [1030, 132] width 14 height 12
radio input "true"
click at [965, 253] on label "True" at bounding box center [919, 231] width 133 height 44
click at [877, 238] on input "True" at bounding box center [870, 232] width 14 height 12
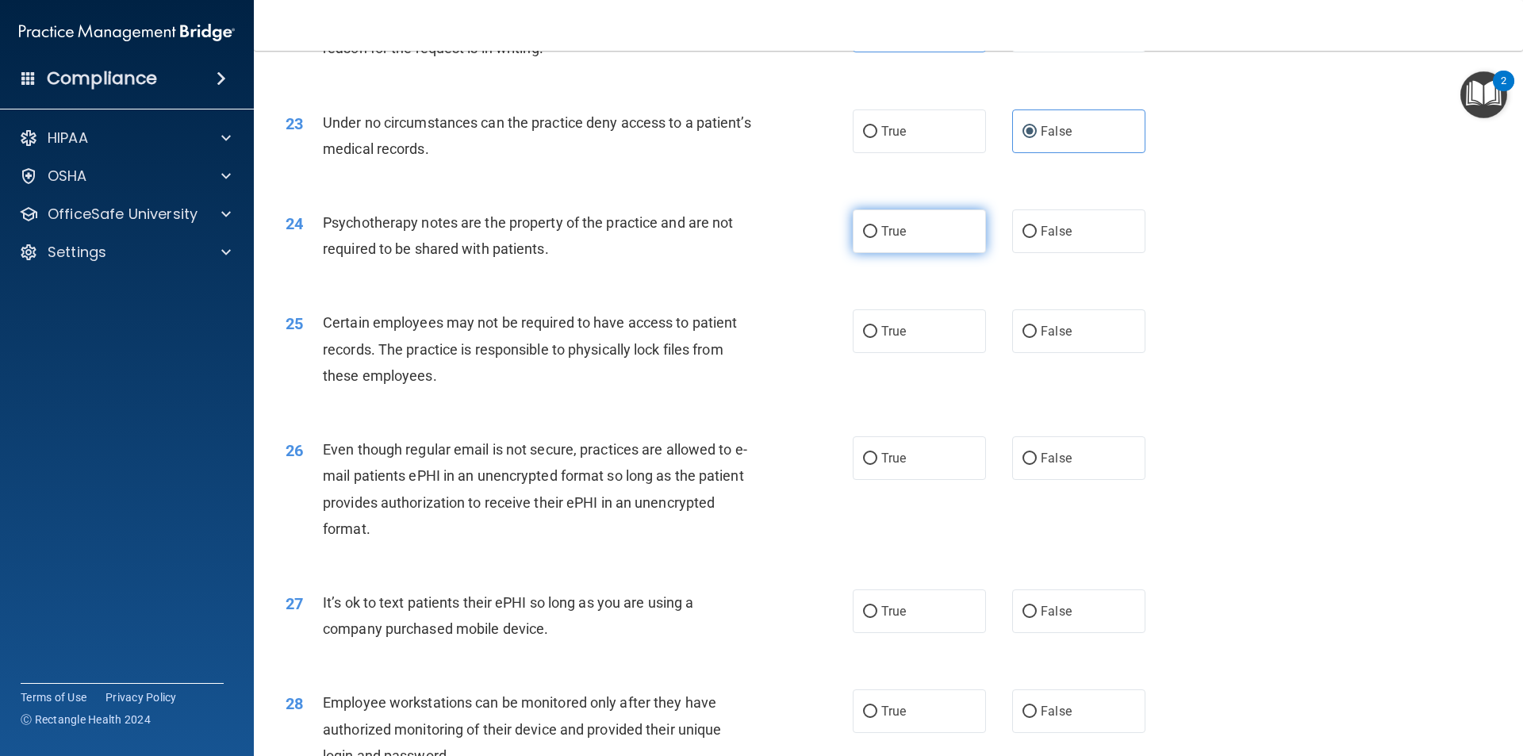
radio input "true"
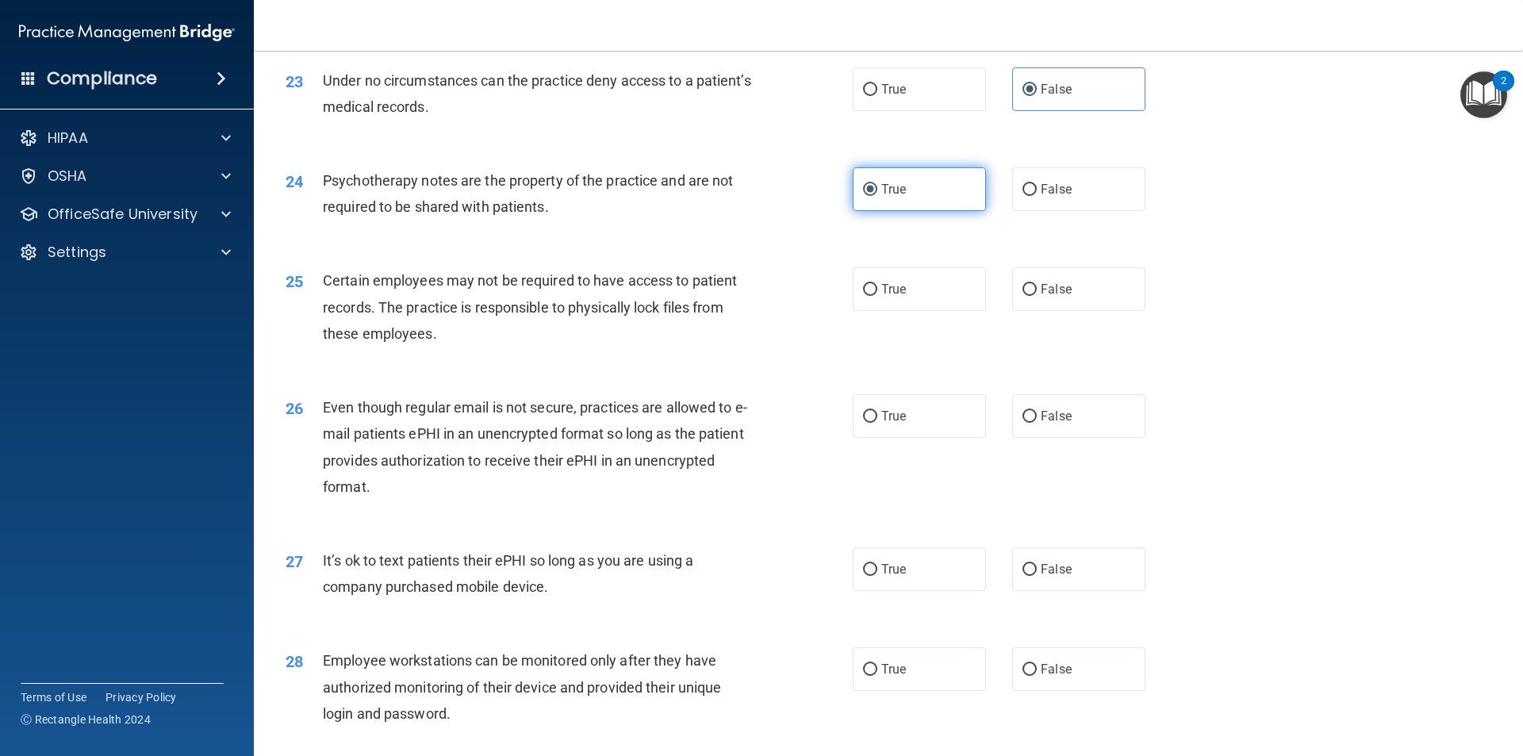
scroll to position [2856, 0]
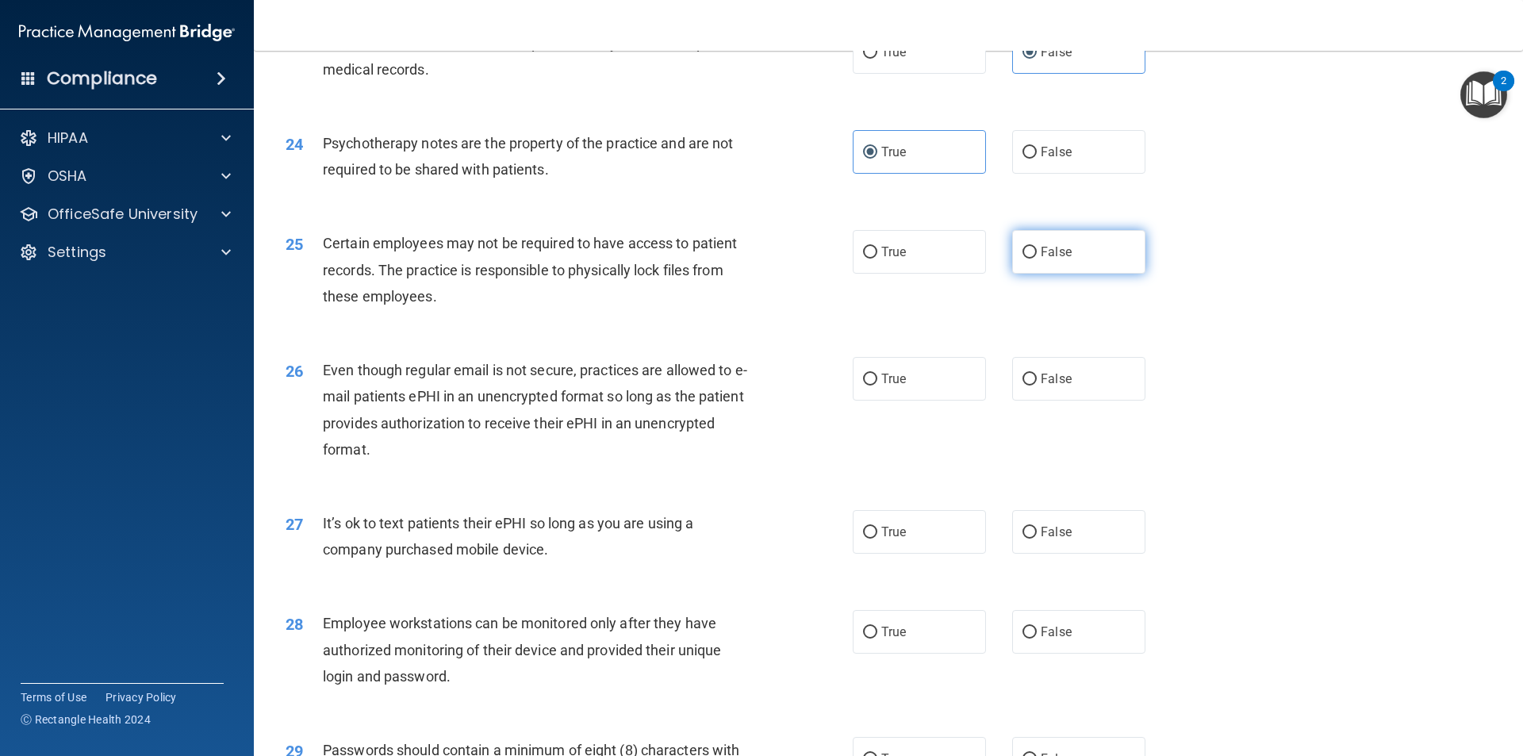
click at [1041, 259] on span "False" at bounding box center [1056, 251] width 31 height 15
click at [1034, 259] on input "False" at bounding box center [1030, 253] width 14 height 12
radio input "true"
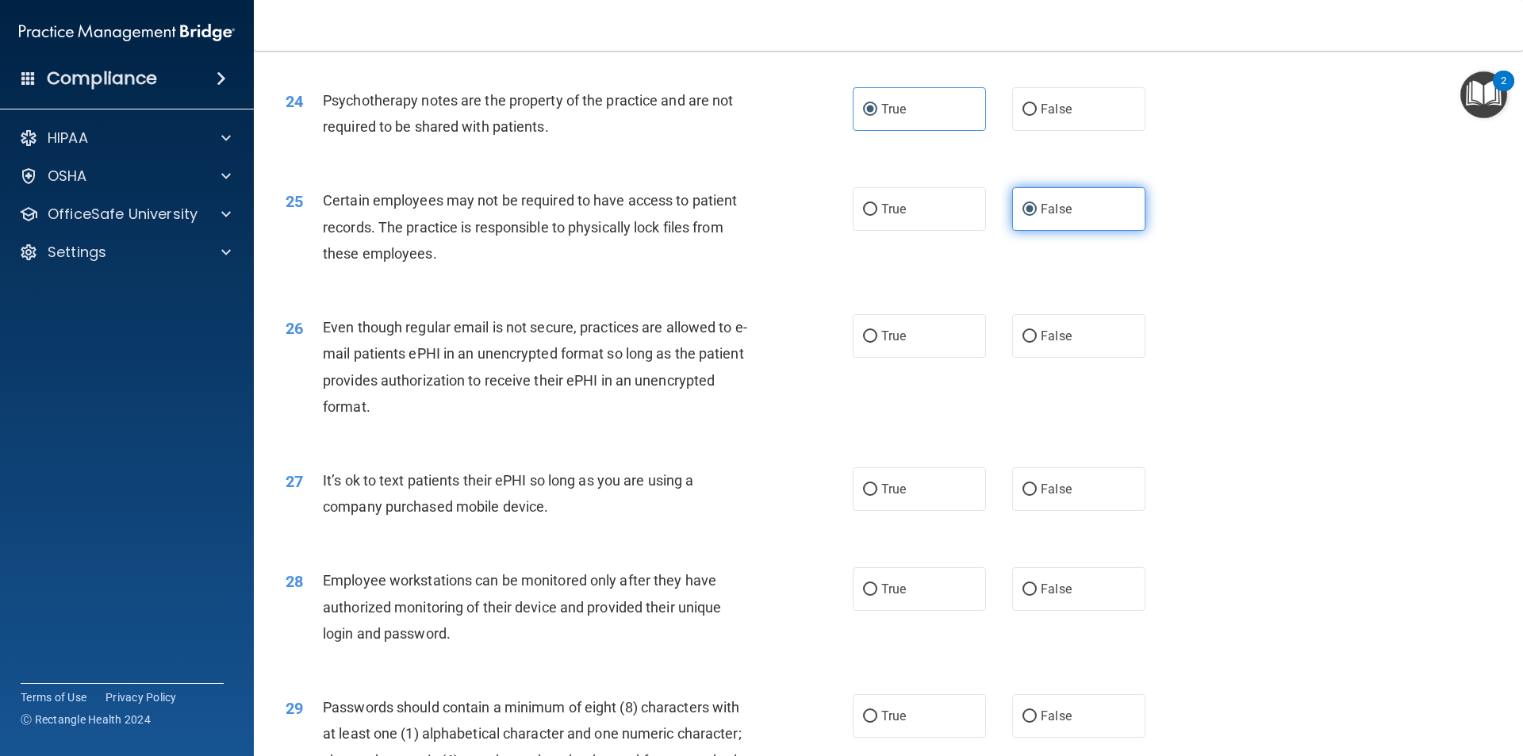
scroll to position [2935, 0]
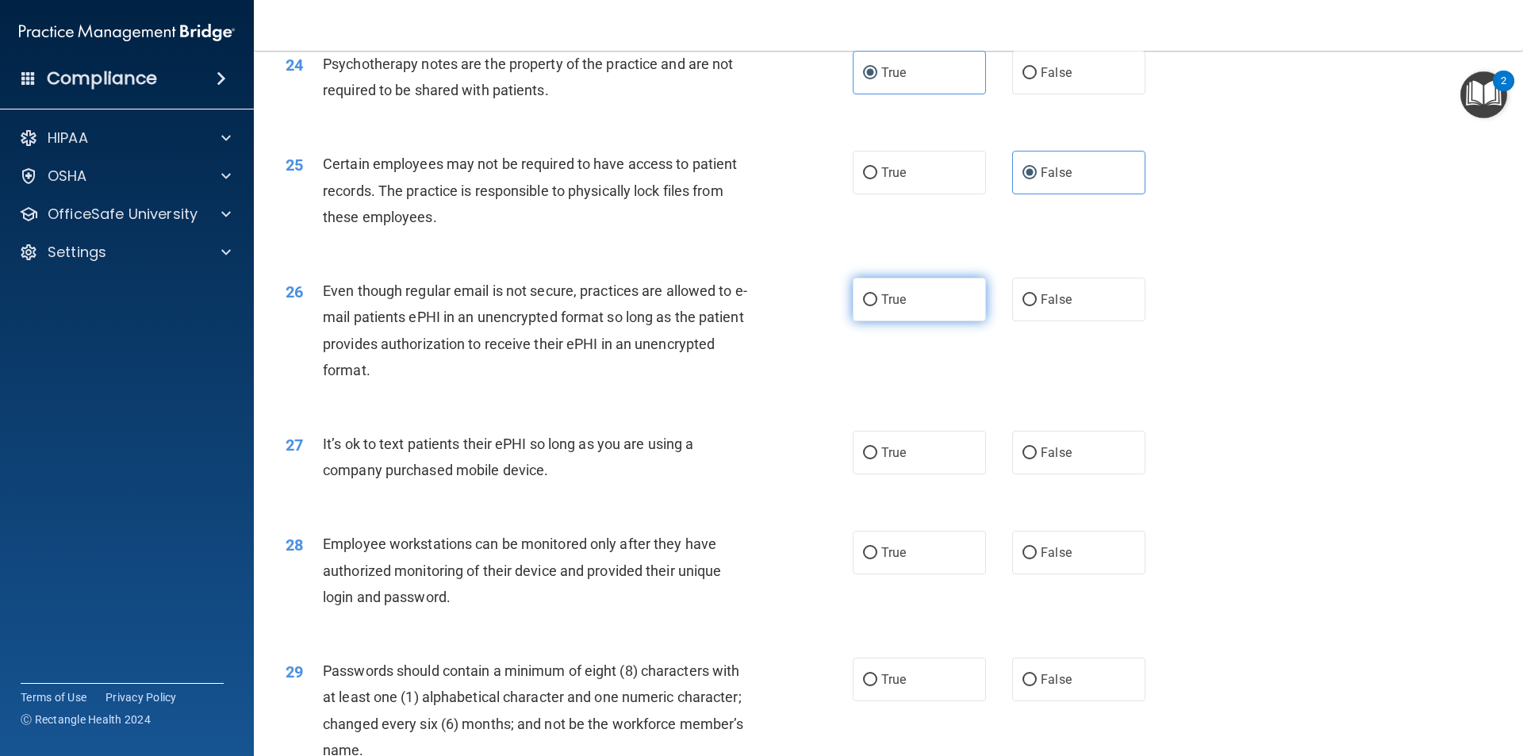
click at [875, 321] on label "True" at bounding box center [919, 300] width 133 height 44
click at [875, 306] on input "True" at bounding box center [870, 300] width 14 height 12
radio input "true"
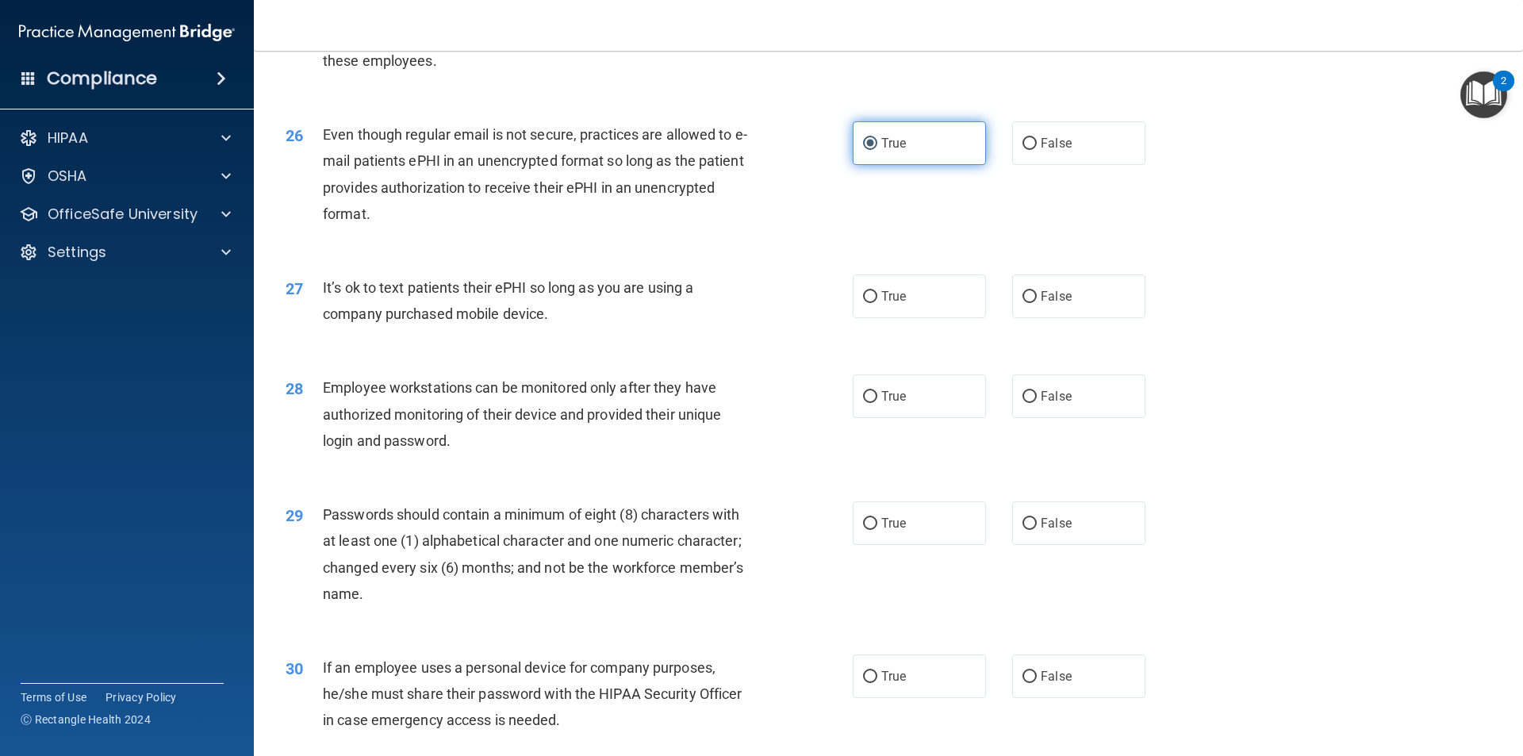
scroll to position [3094, 0]
click at [1054, 316] on label "False" at bounding box center [1078, 294] width 133 height 44
click at [1037, 301] on input "False" at bounding box center [1030, 295] width 14 height 12
radio input "true"
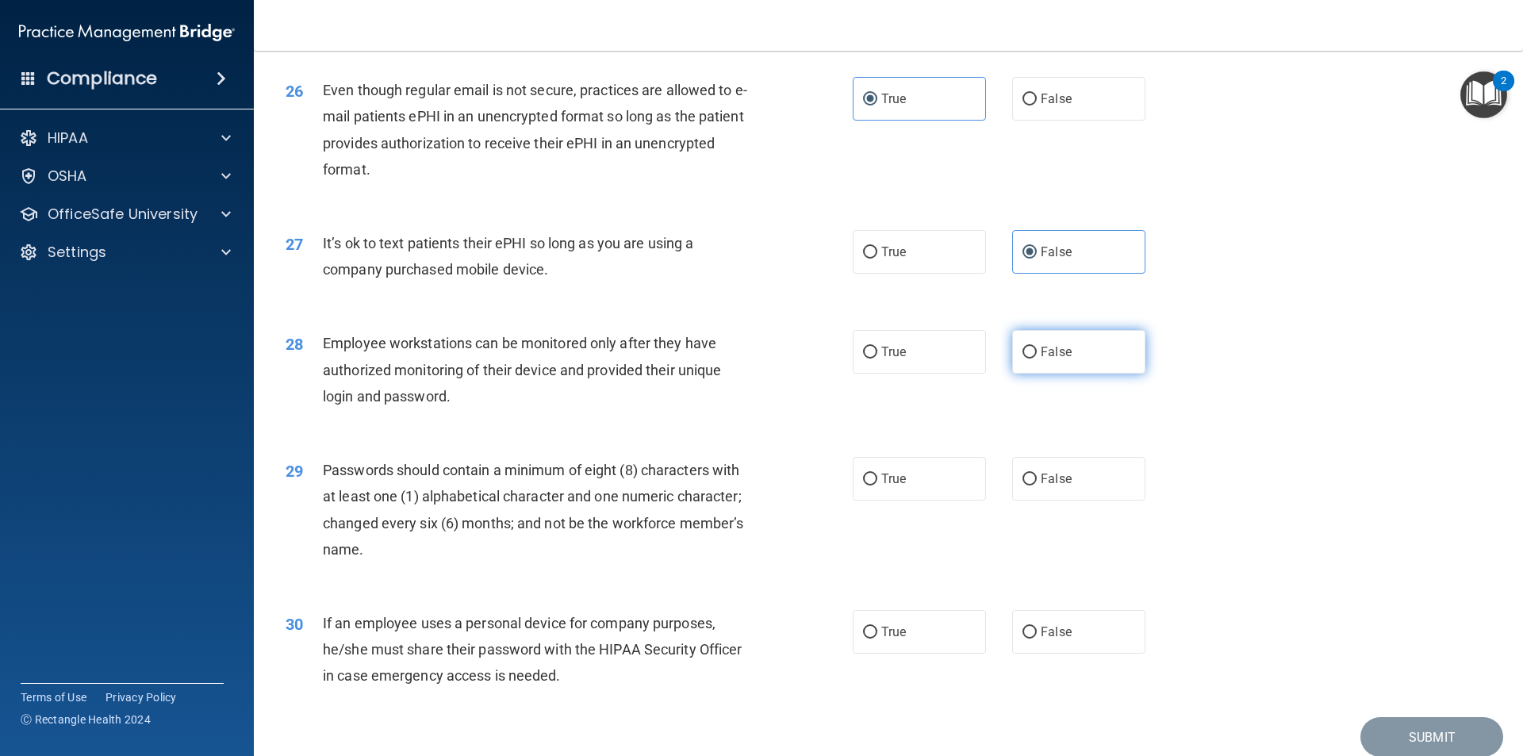
scroll to position [3173, 0]
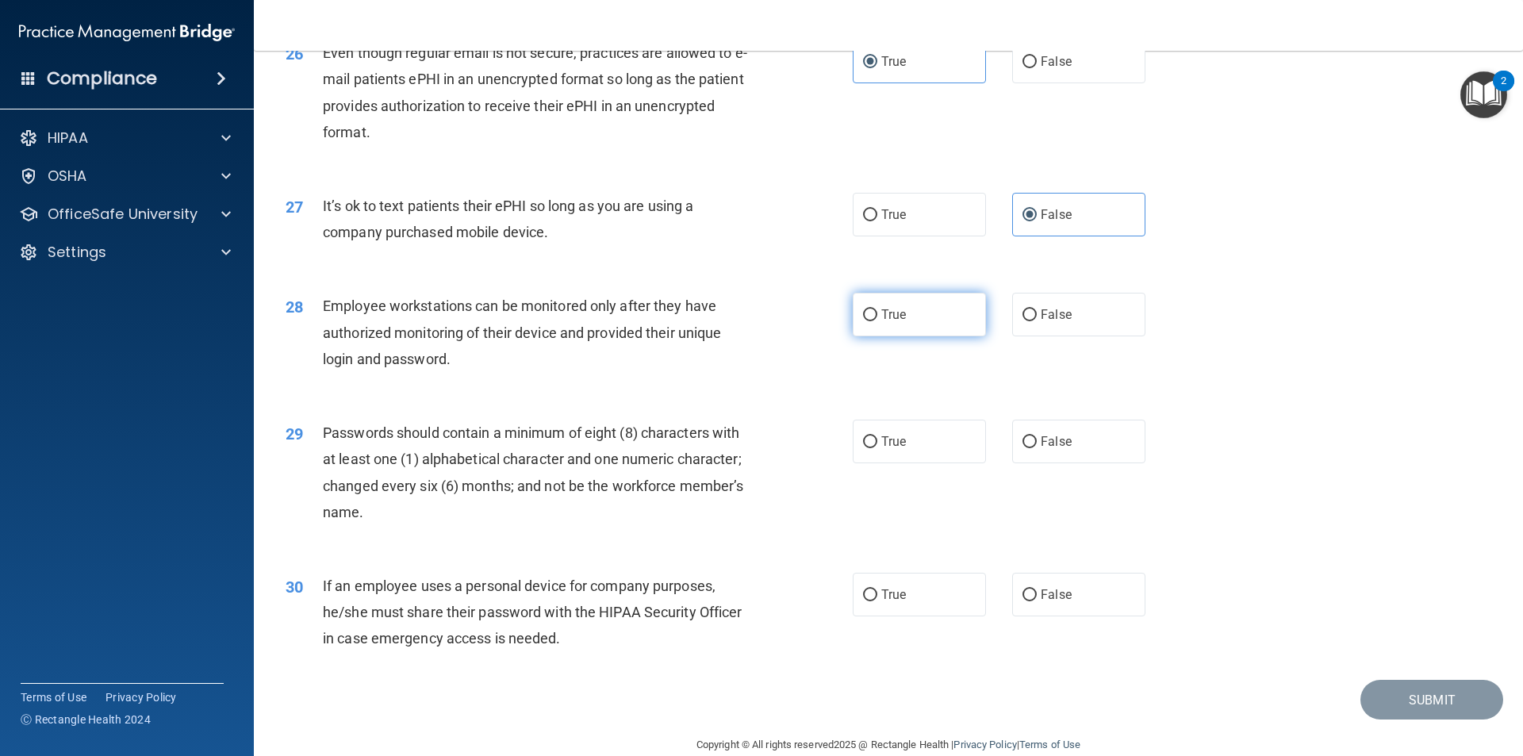
click at [954, 336] on label "True" at bounding box center [919, 315] width 133 height 44
click at [877, 321] on input "True" at bounding box center [870, 315] width 14 height 12
radio input "true"
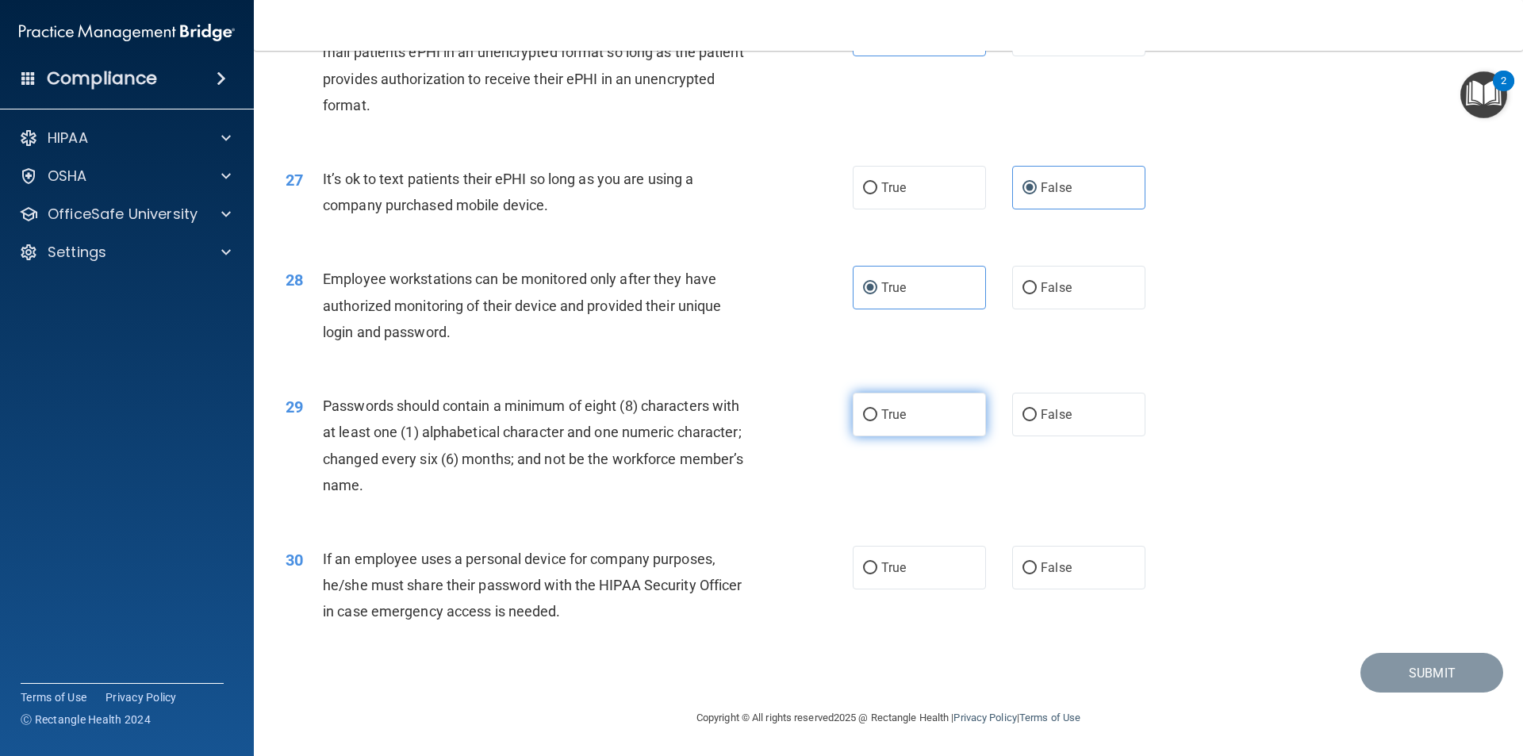
scroll to position [3226, 0]
click at [920, 407] on label "True" at bounding box center [919, 415] width 133 height 44
click at [877, 409] on input "True" at bounding box center [870, 415] width 14 height 12
radio input "true"
click at [1012, 555] on label "False" at bounding box center [1078, 568] width 133 height 44
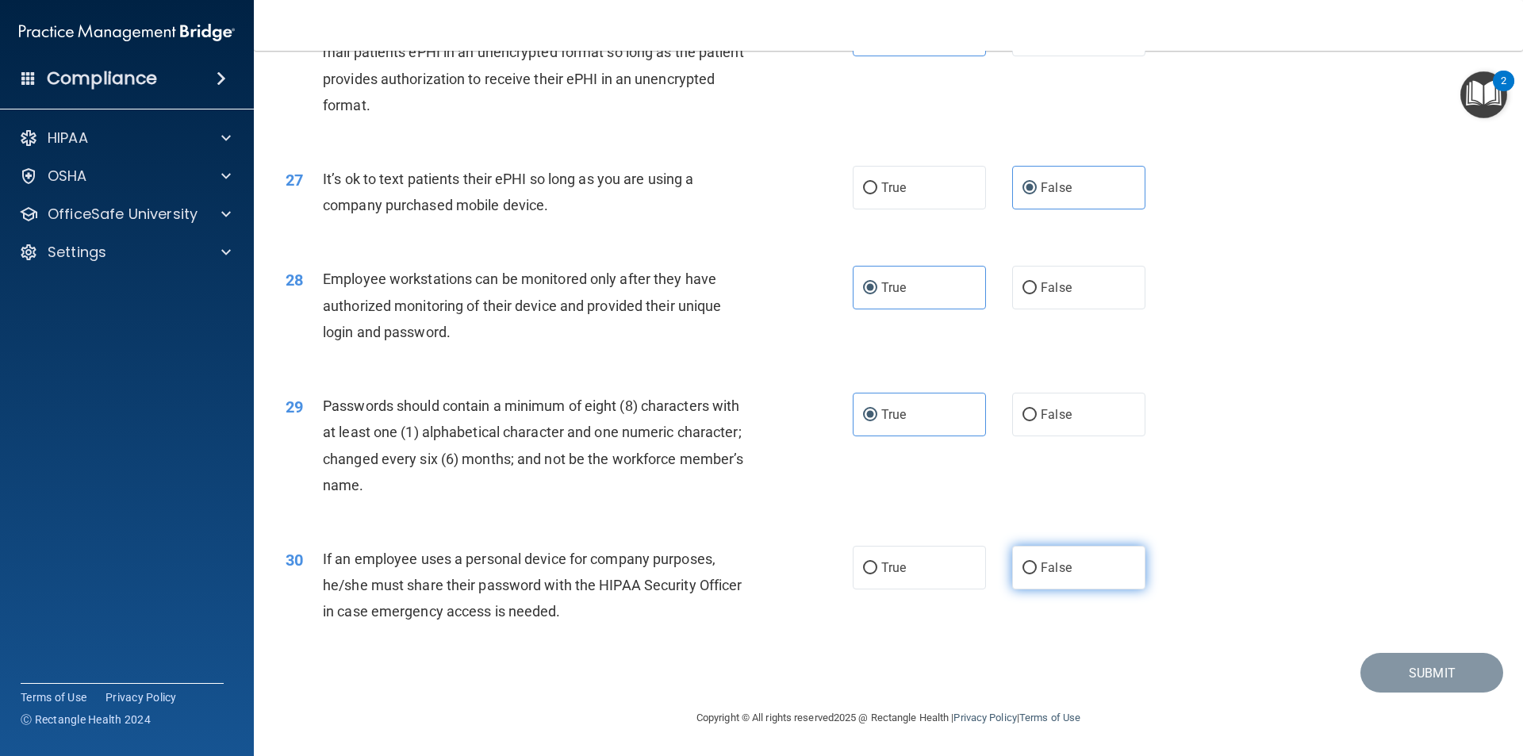
click at [1023, 562] on input "False" at bounding box center [1030, 568] width 14 height 12
radio input "true"
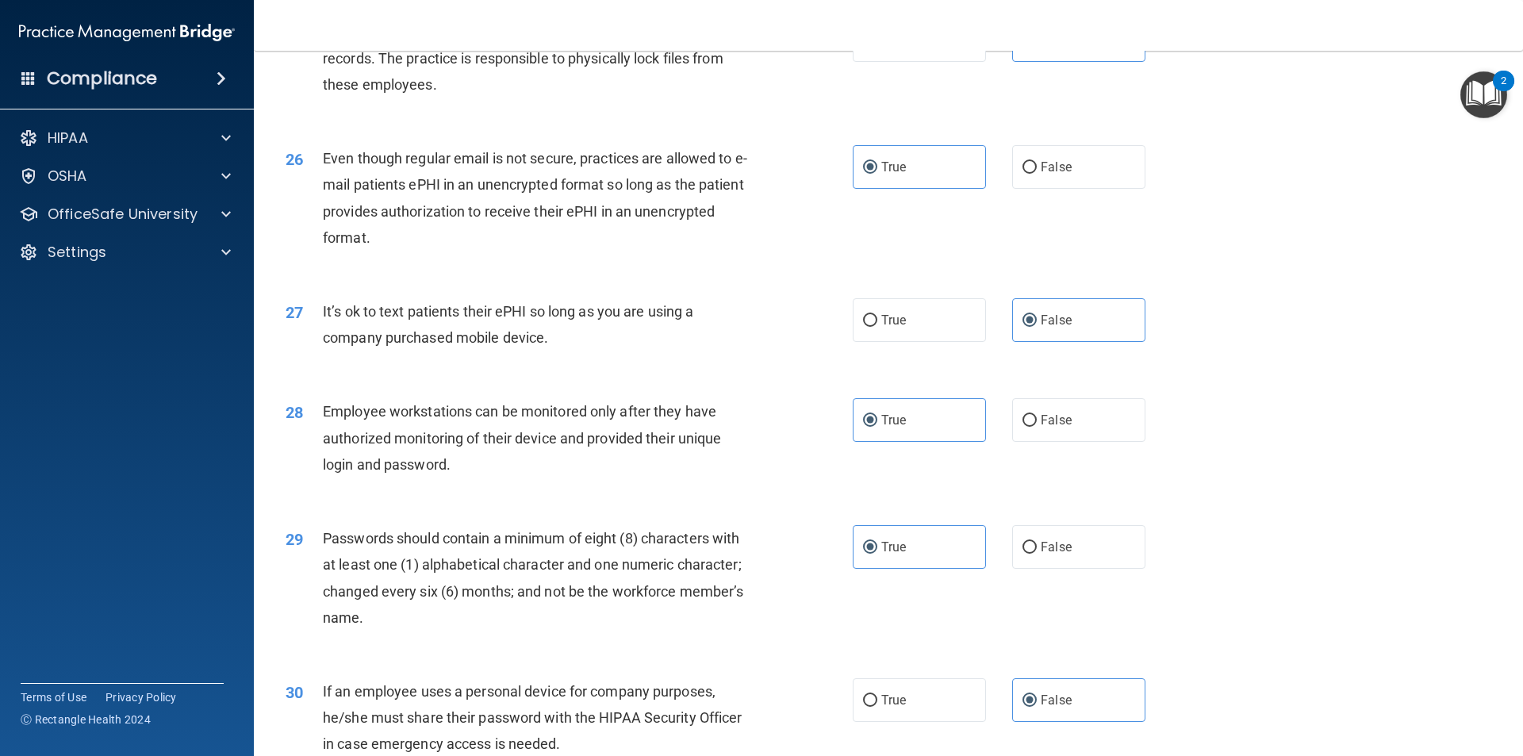
scroll to position [3147, 0]
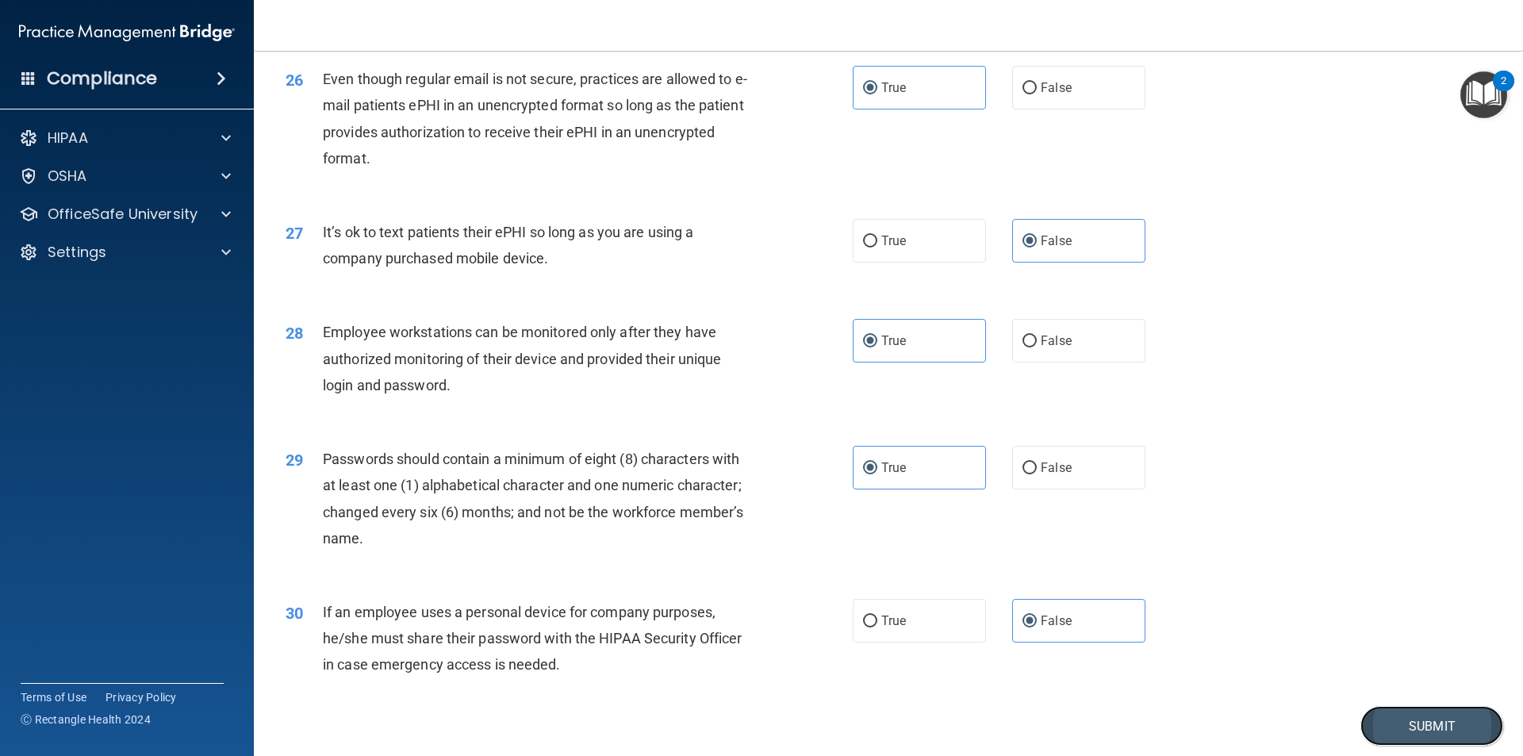
click at [1372, 739] on button "Submit" at bounding box center [1432, 726] width 143 height 40
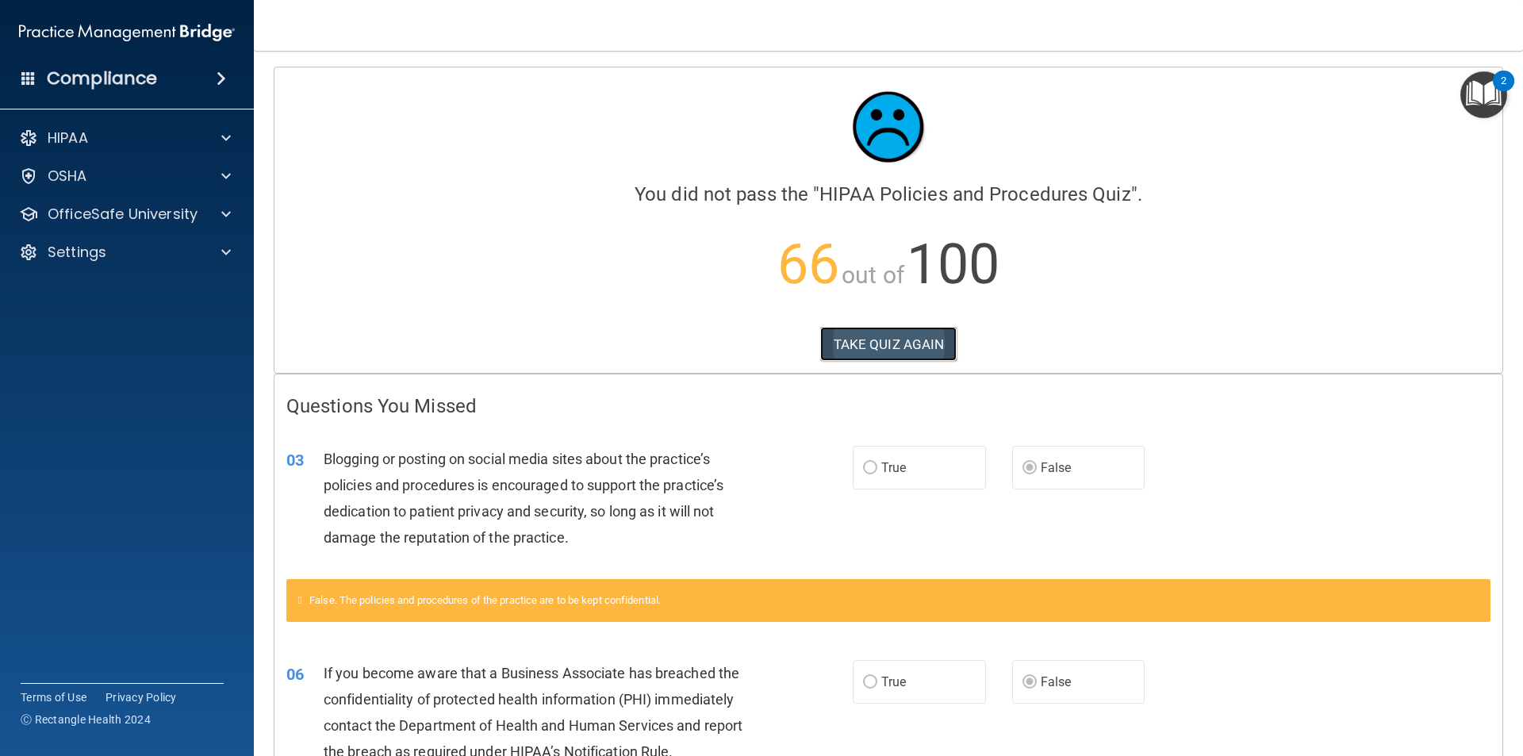
click at [895, 352] on button "TAKE QUIZ AGAIN" at bounding box center [888, 344] width 137 height 35
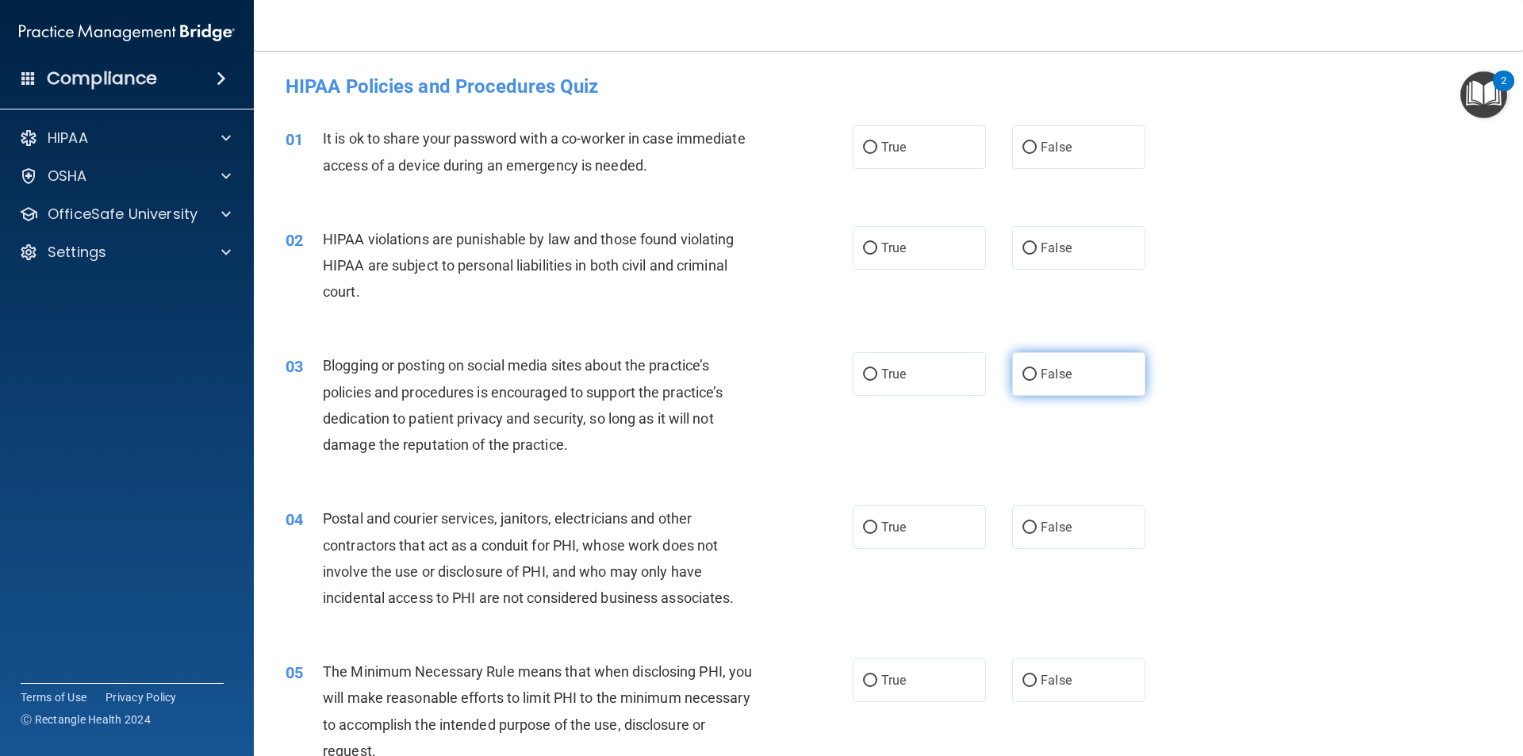
click at [1104, 371] on label "False" at bounding box center [1078, 374] width 133 height 44
click at [1037, 371] on input "False" at bounding box center [1030, 375] width 14 height 12
radio input "true"
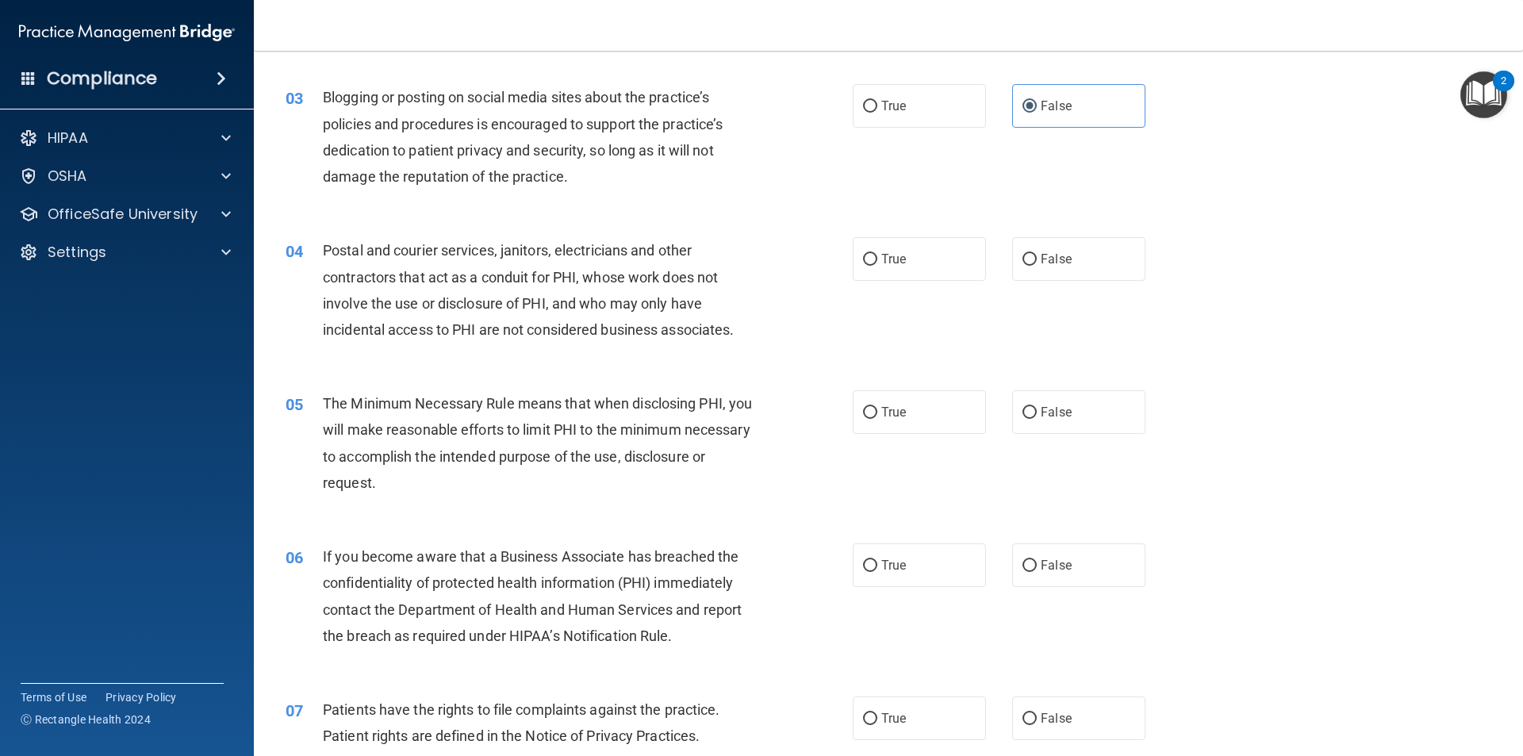
scroll to position [317, 0]
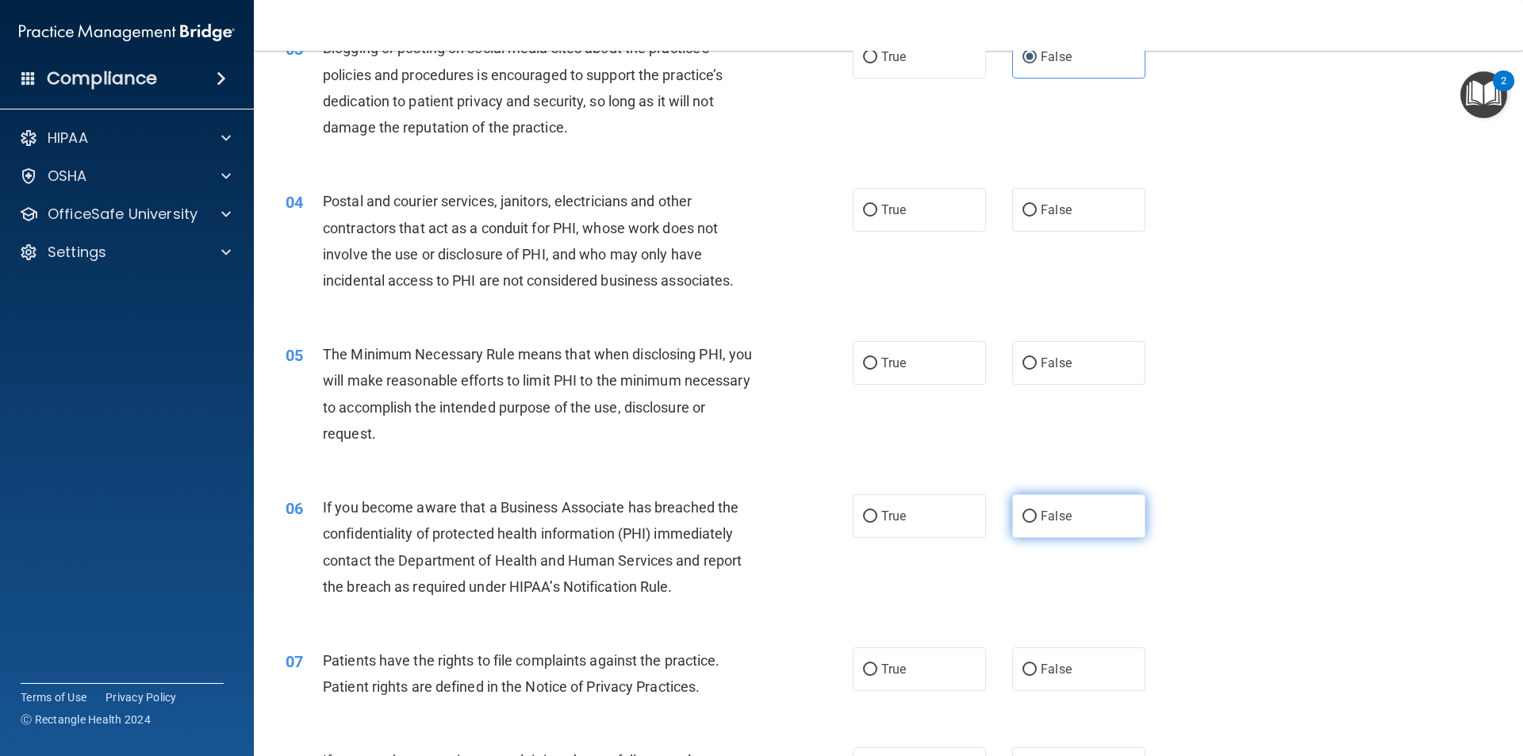
click at [1058, 510] on span "False" at bounding box center [1056, 516] width 31 height 15
click at [1037, 511] on input "False" at bounding box center [1030, 517] width 14 height 12
radio input "true"
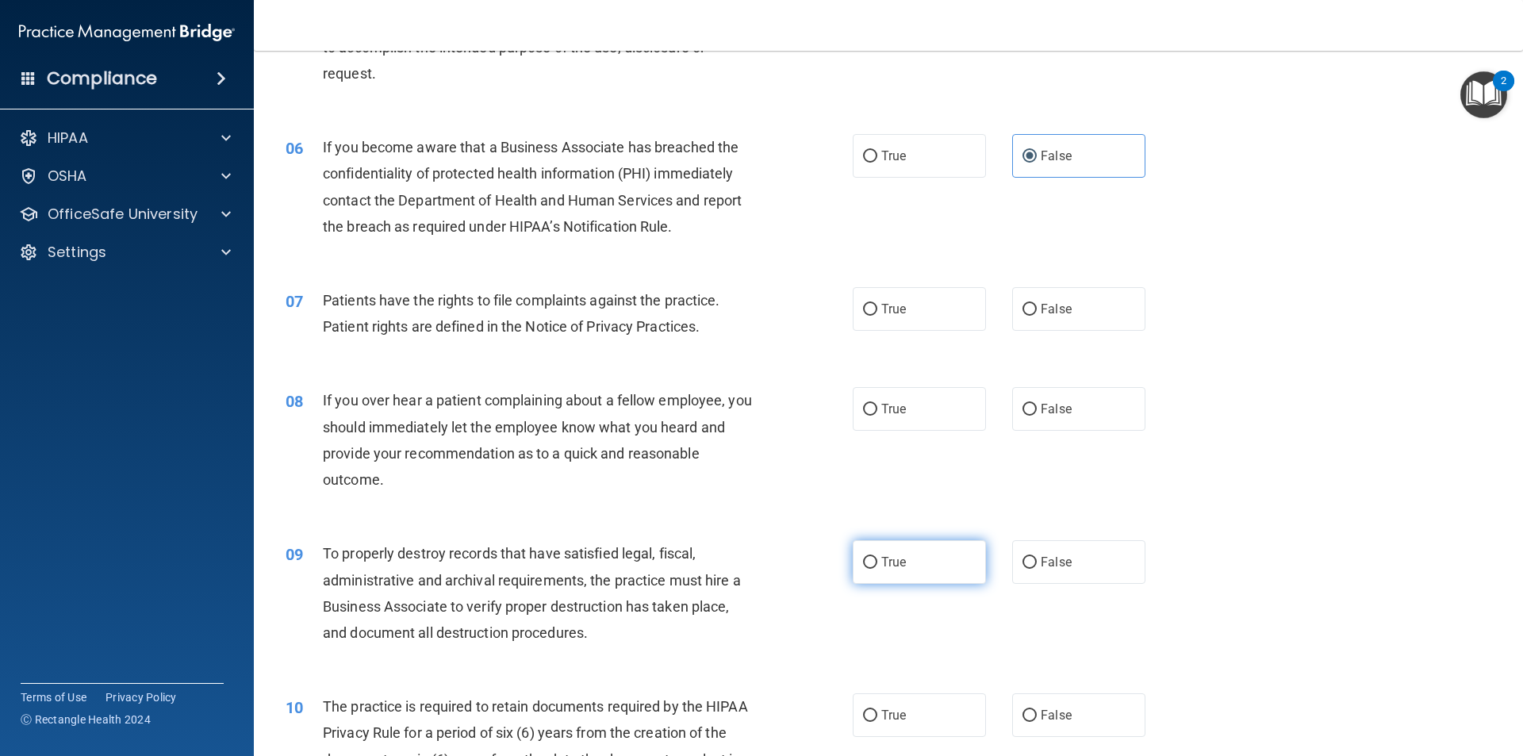
scroll to position [714, 0]
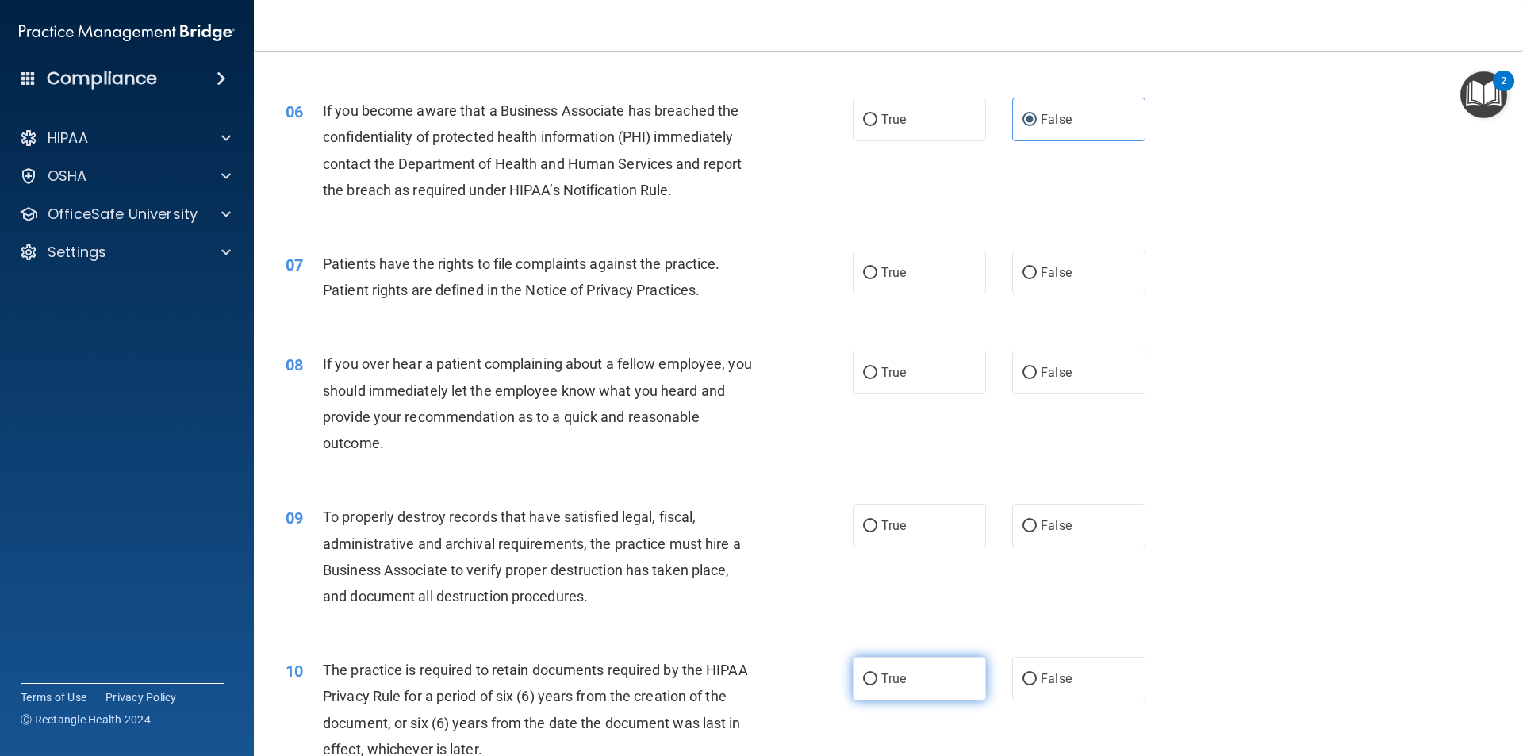
click at [894, 667] on label "True" at bounding box center [919, 679] width 133 height 44
click at [877, 674] on input "True" at bounding box center [870, 680] width 14 height 12
radio input "true"
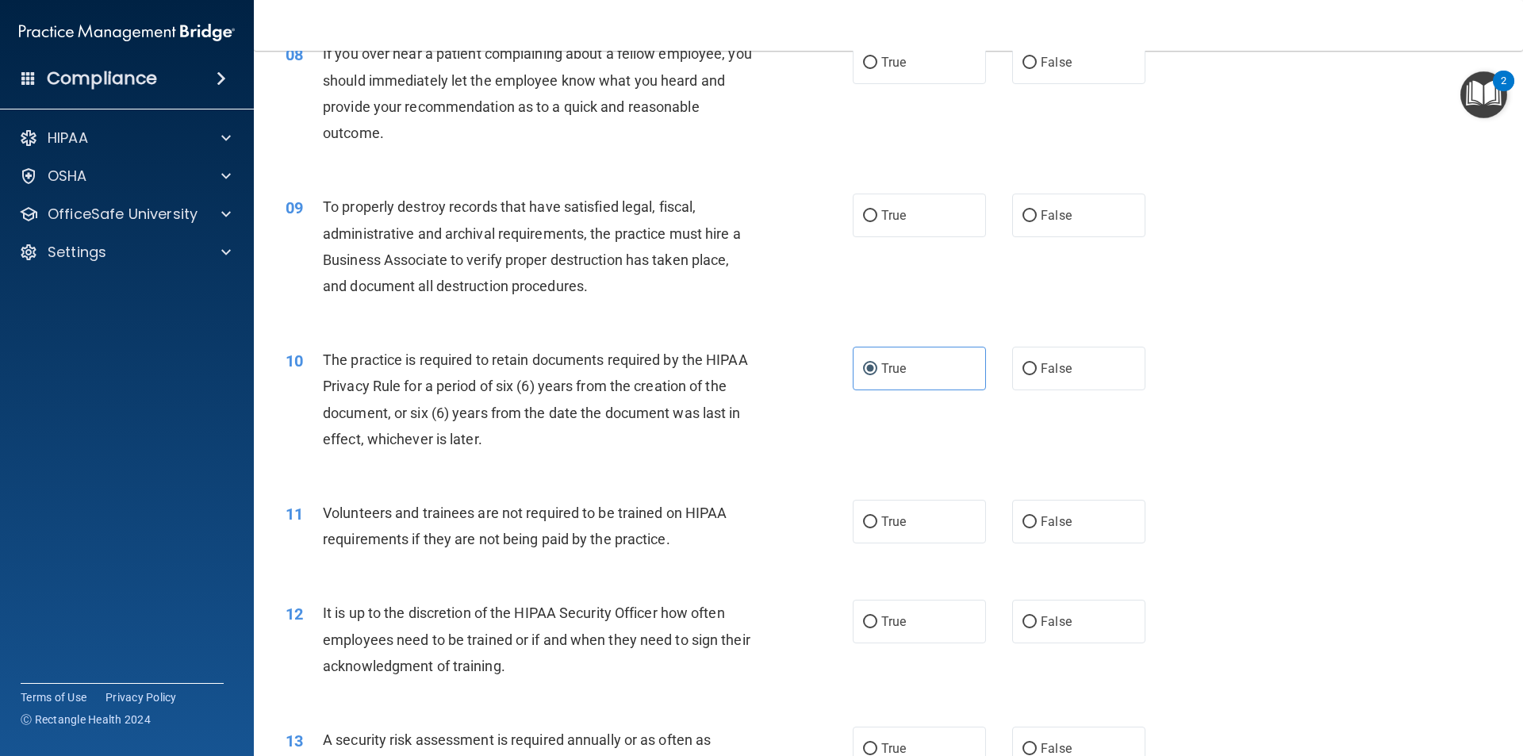
scroll to position [1031, 0]
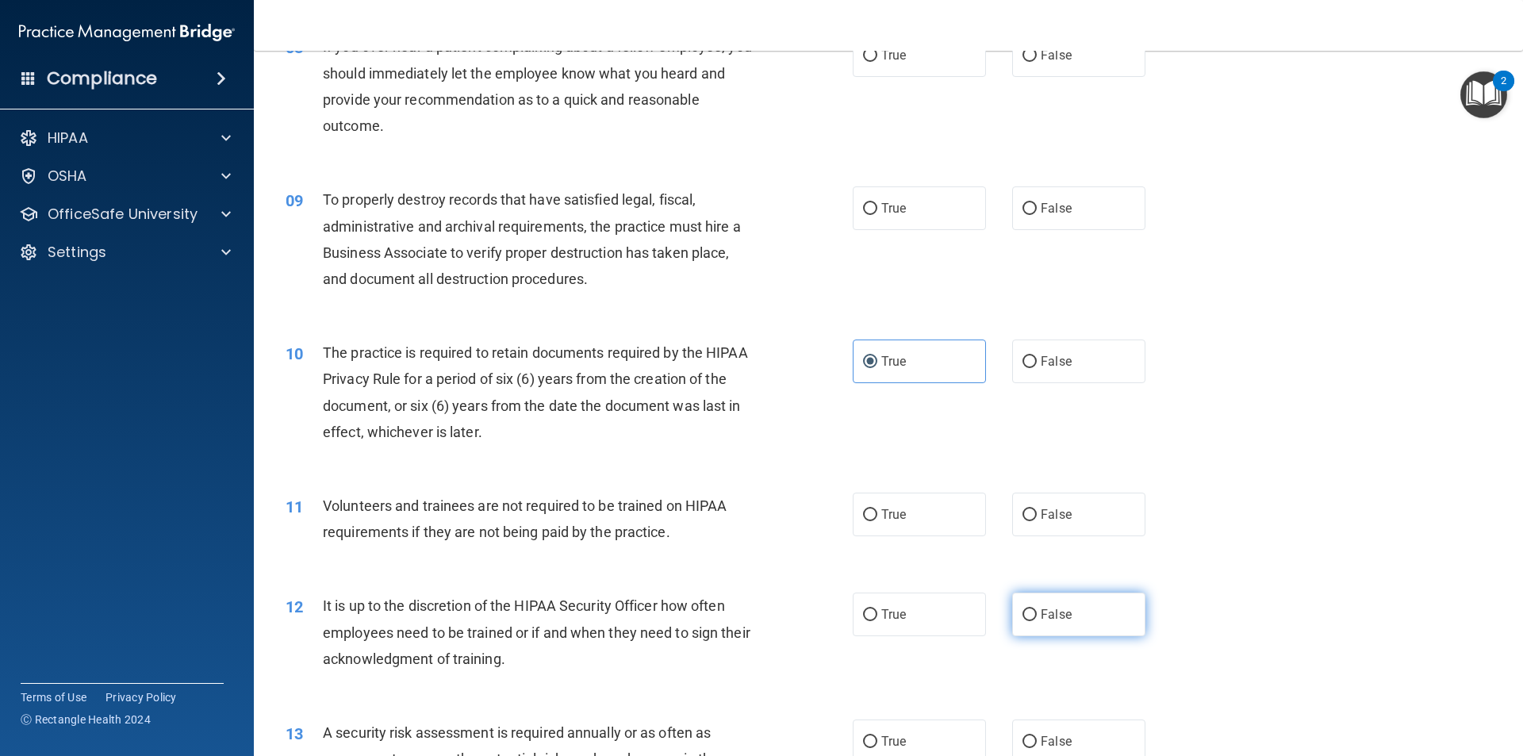
click at [1118, 631] on label "False" at bounding box center [1078, 615] width 133 height 44
click at [1037, 621] on input "False" at bounding box center [1030, 615] width 14 height 12
radio input "true"
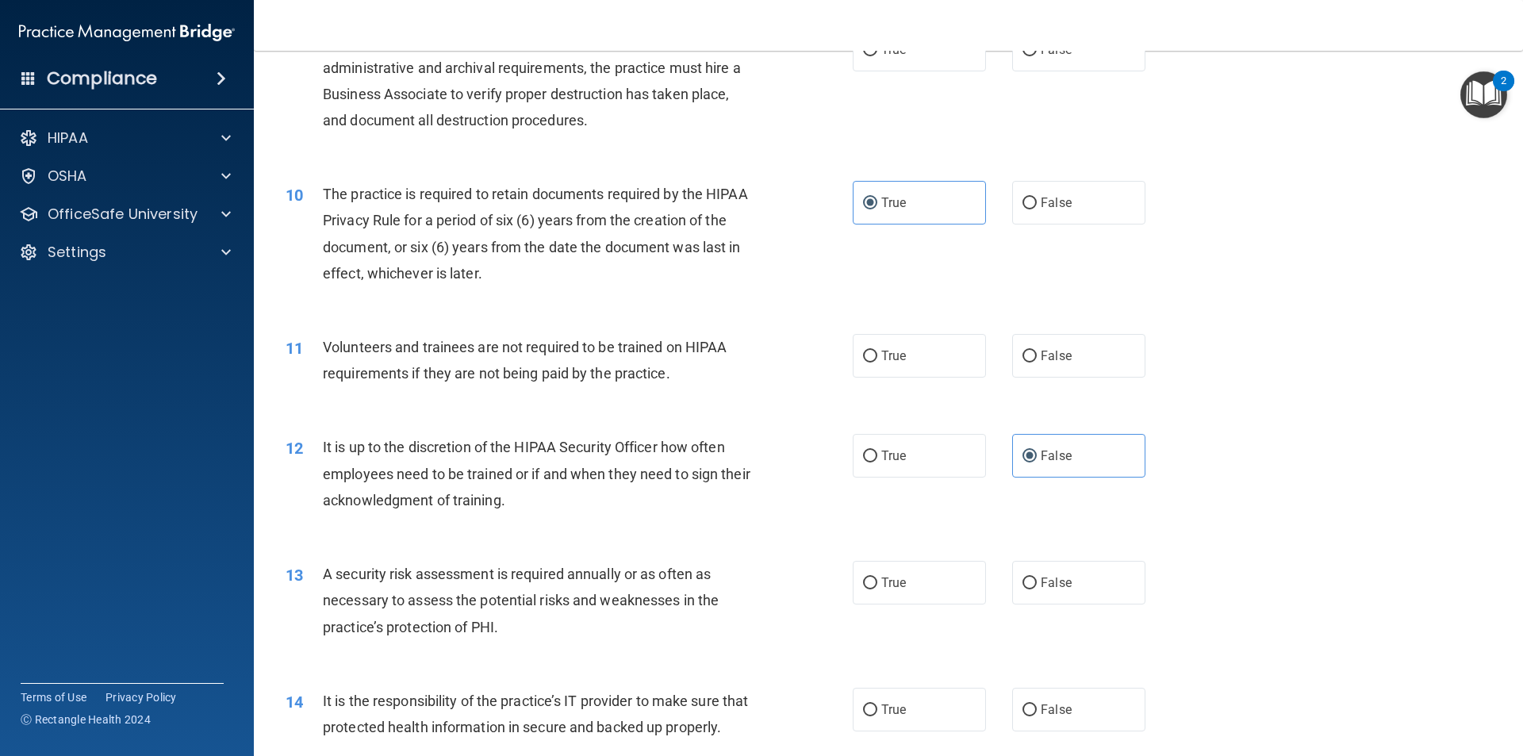
scroll to position [1269, 0]
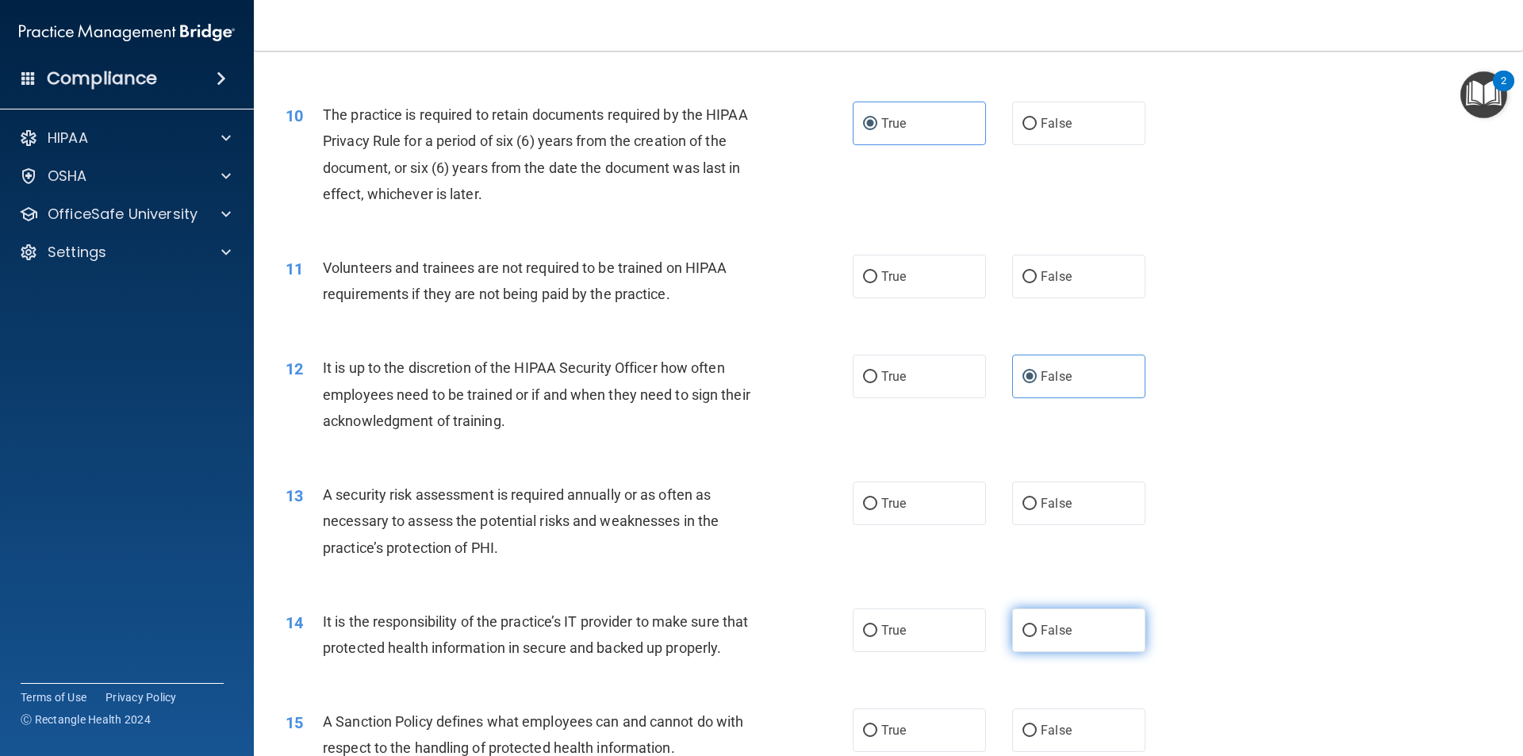
click at [1077, 643] on label "False" at bounding box center [1078, 630] width 133 height 44
click at [1037, 637] on input "False" at bounding box center [1030, 631] width 14 height 12
radio input "true"
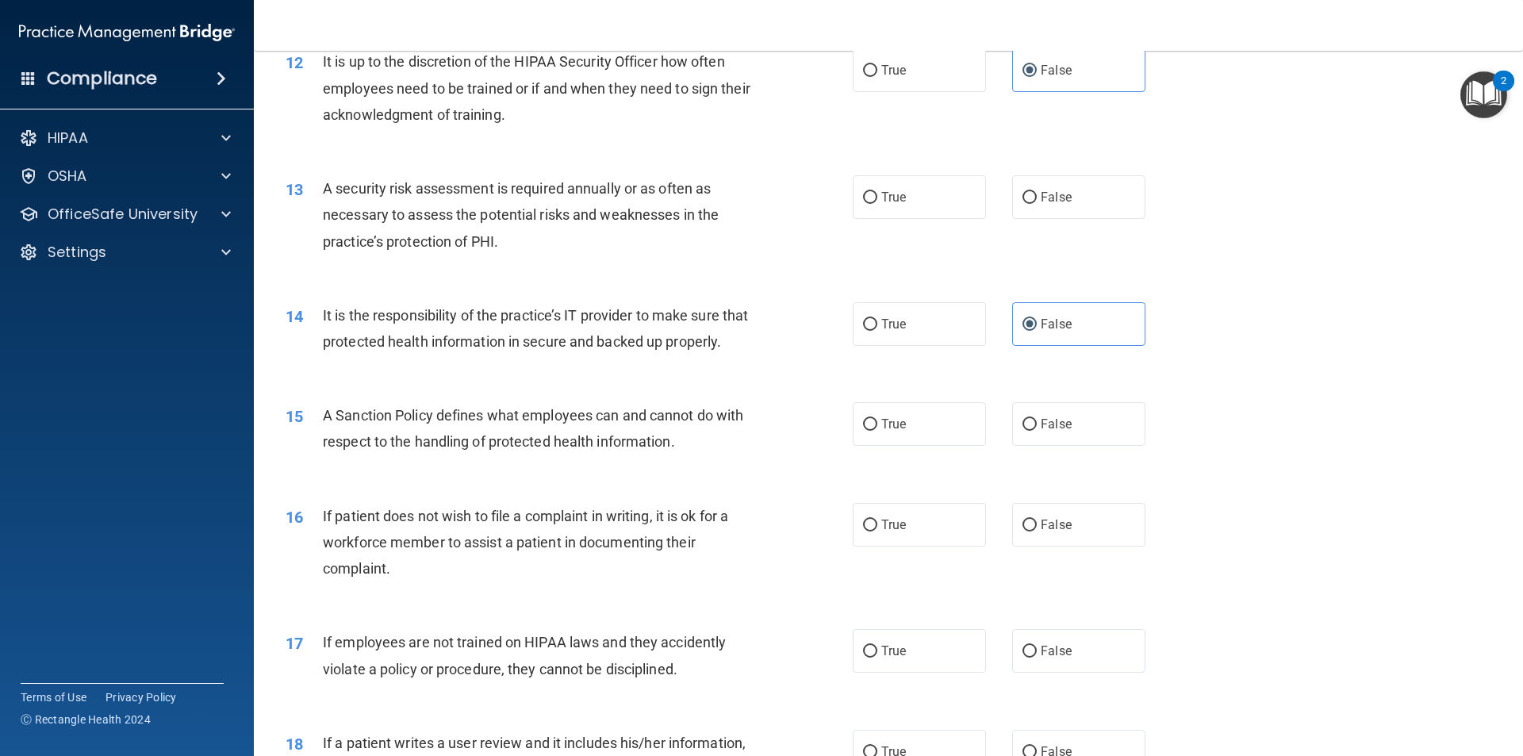
scroll to position [1587, 0]
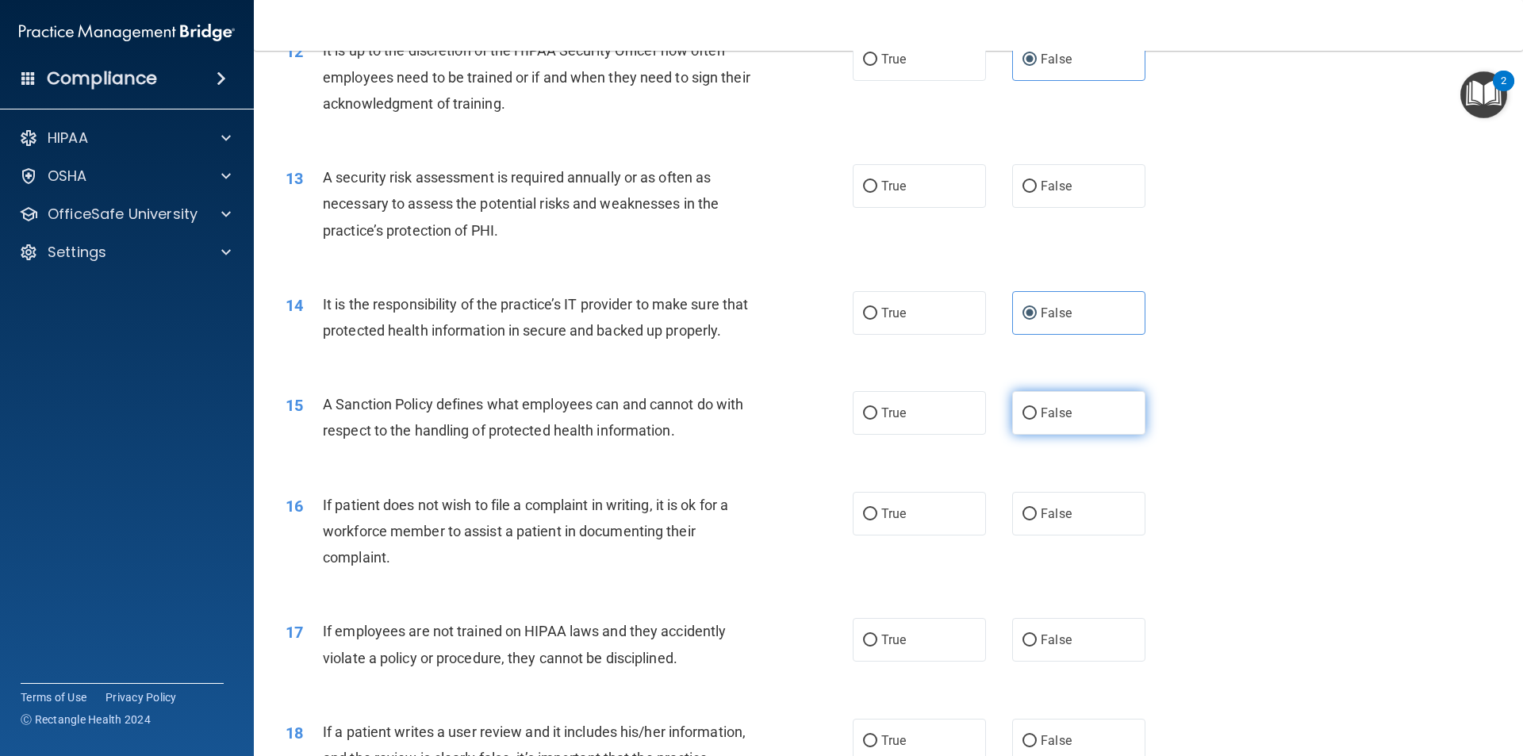
click at [1080, 435] on label "False" at bounding box center [1078, 413] width 133 height 44
click at [1037, 420] on input "False" at bounding box center [1030, 414] width 14 height 12
radio input "true"
click at [904, 533] on label "True" at bounding box center [919, 514] width 133 height 44
click at [877, 520] on input "True" at bounding box center [870, 515] width 14 height 12
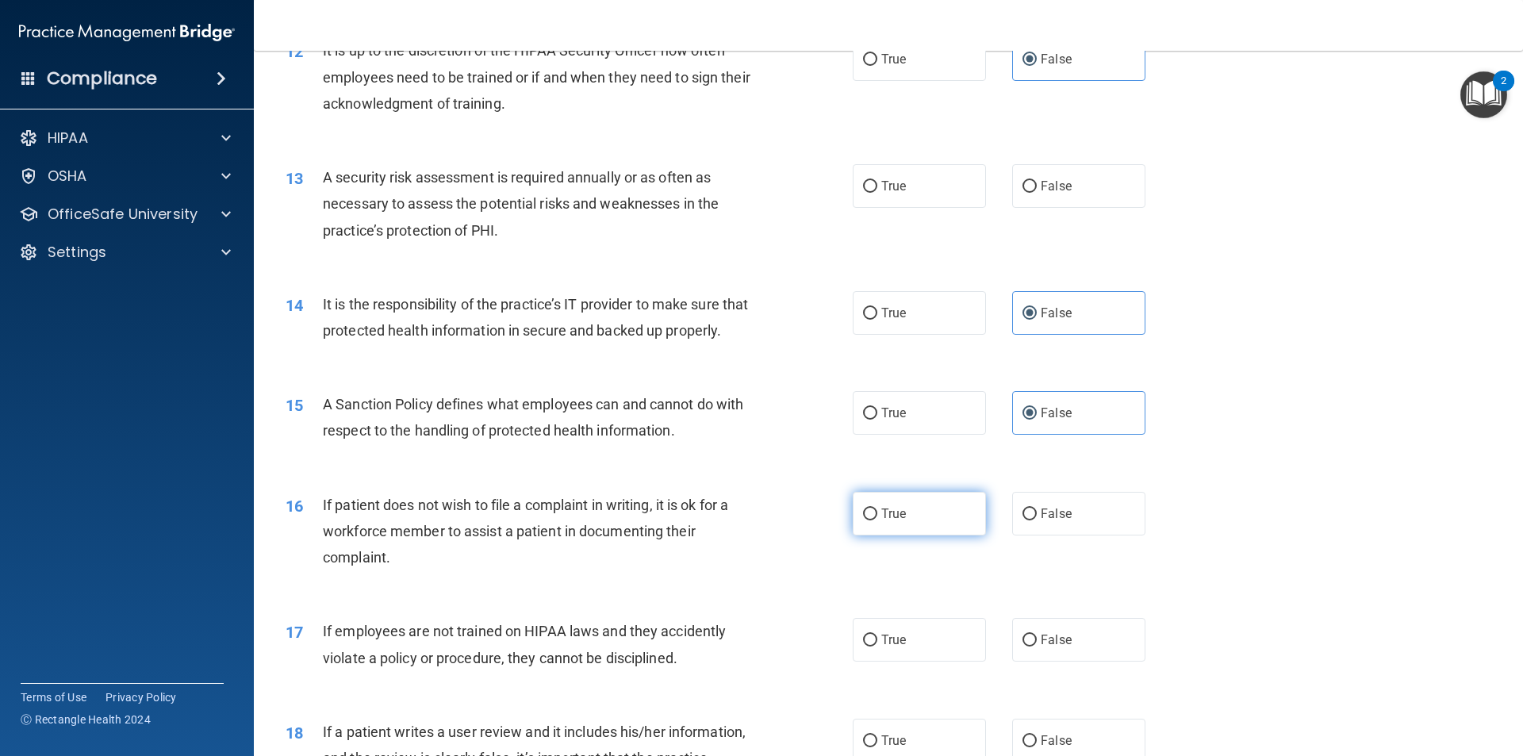
radio input "true"
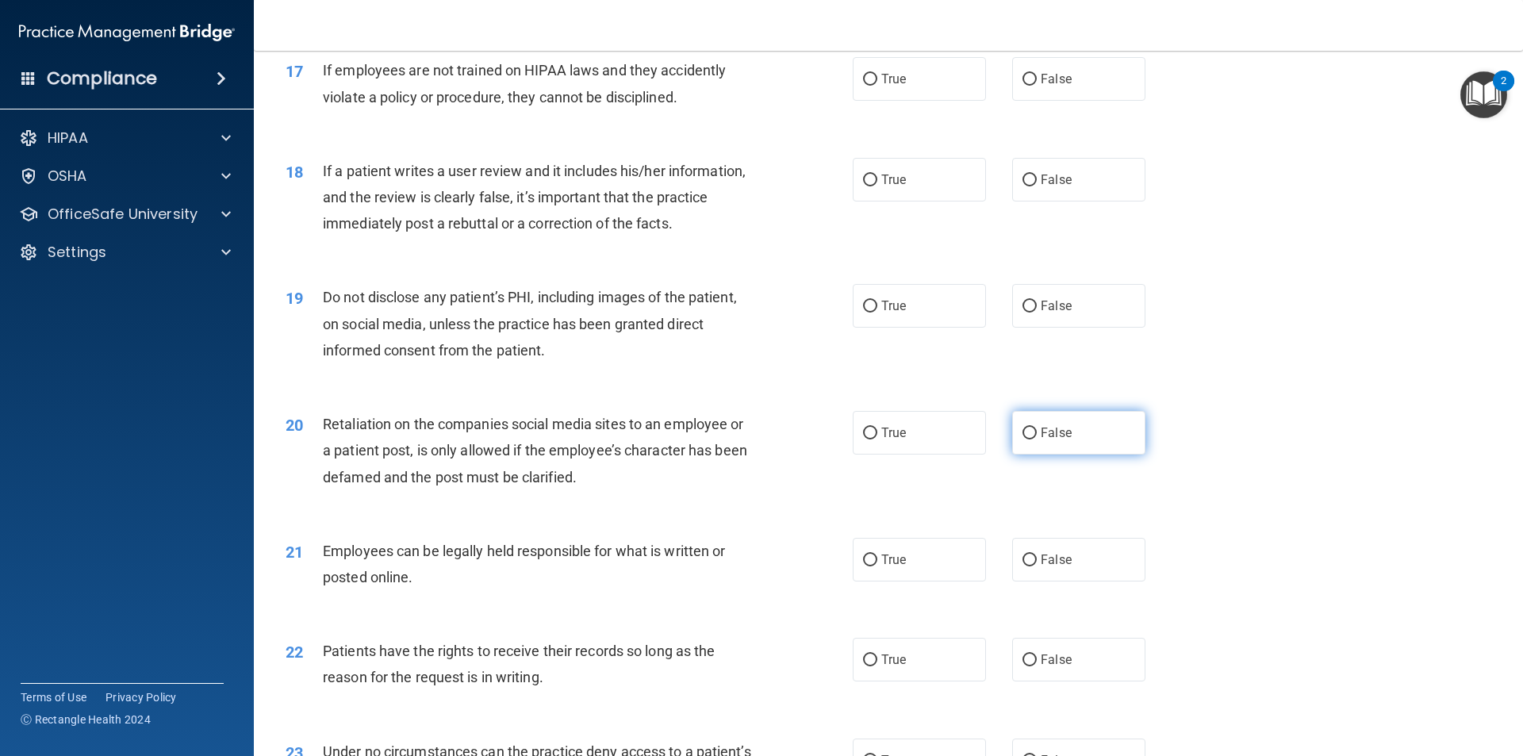
scroll to position [2221, 0]
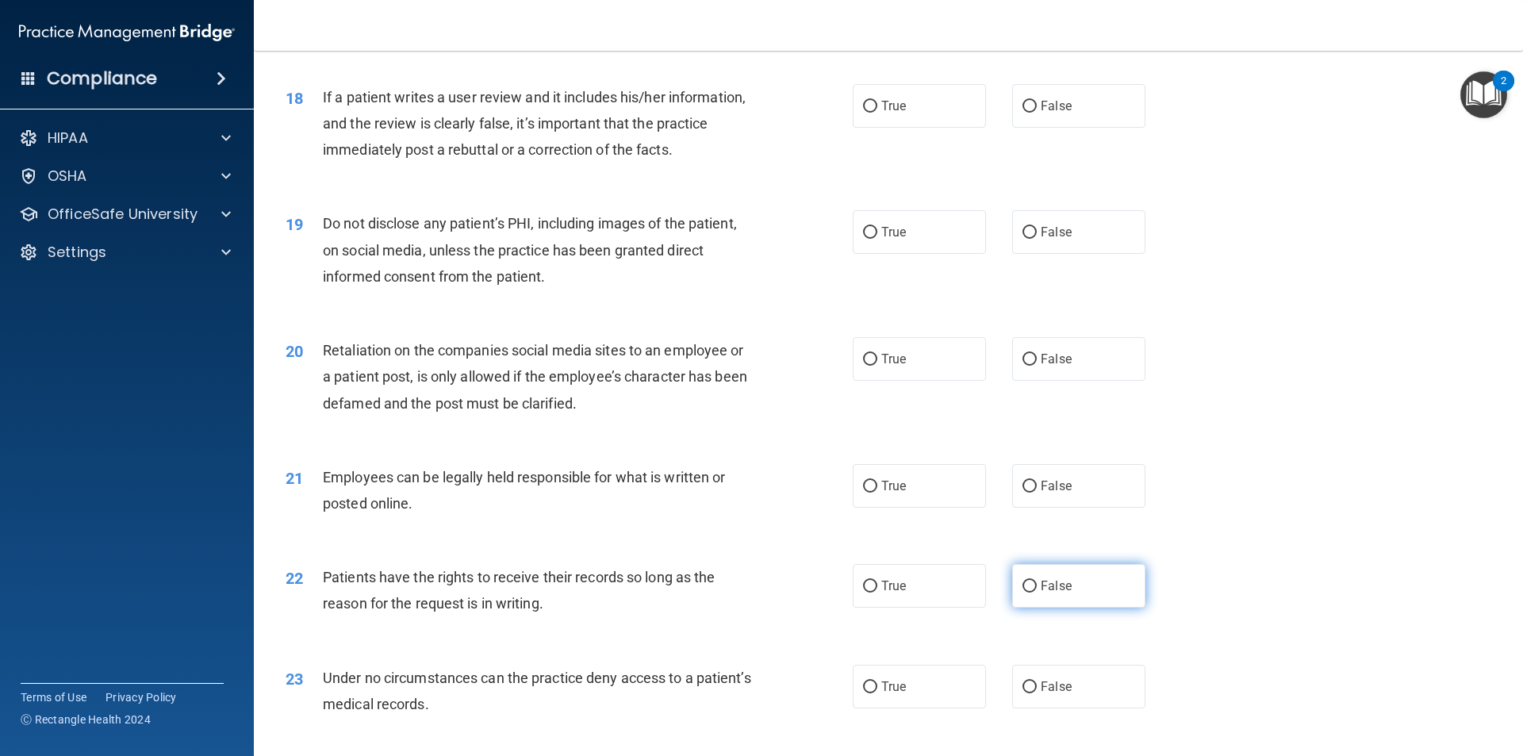
click at [1074, 601] on label "False" at bounding box center [1078, 586] width 133 height 44
click at [1037, 593] on input "False" at bounding box center [1030, 587] width 14 height 12
radio input "true"
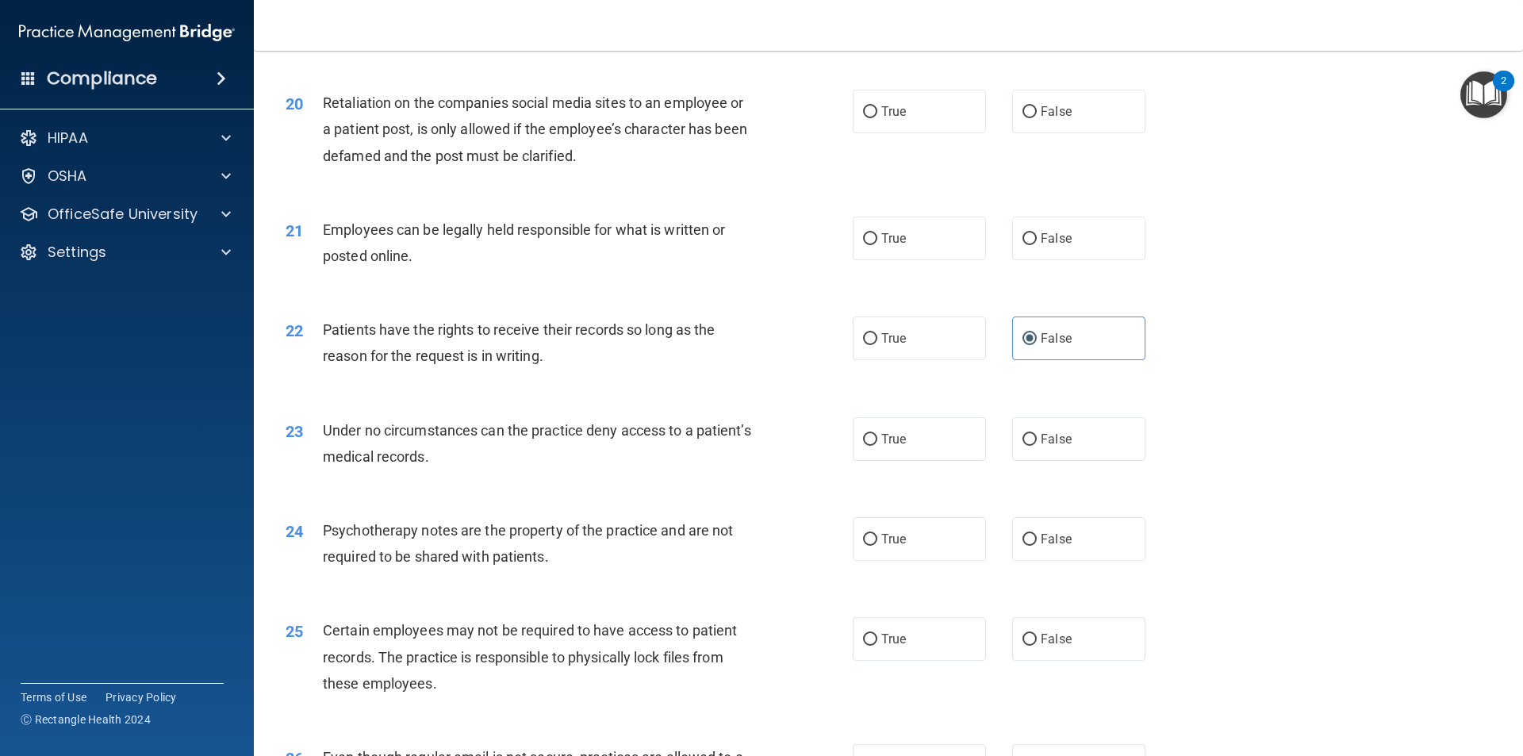
scroll to position [2539, 0]
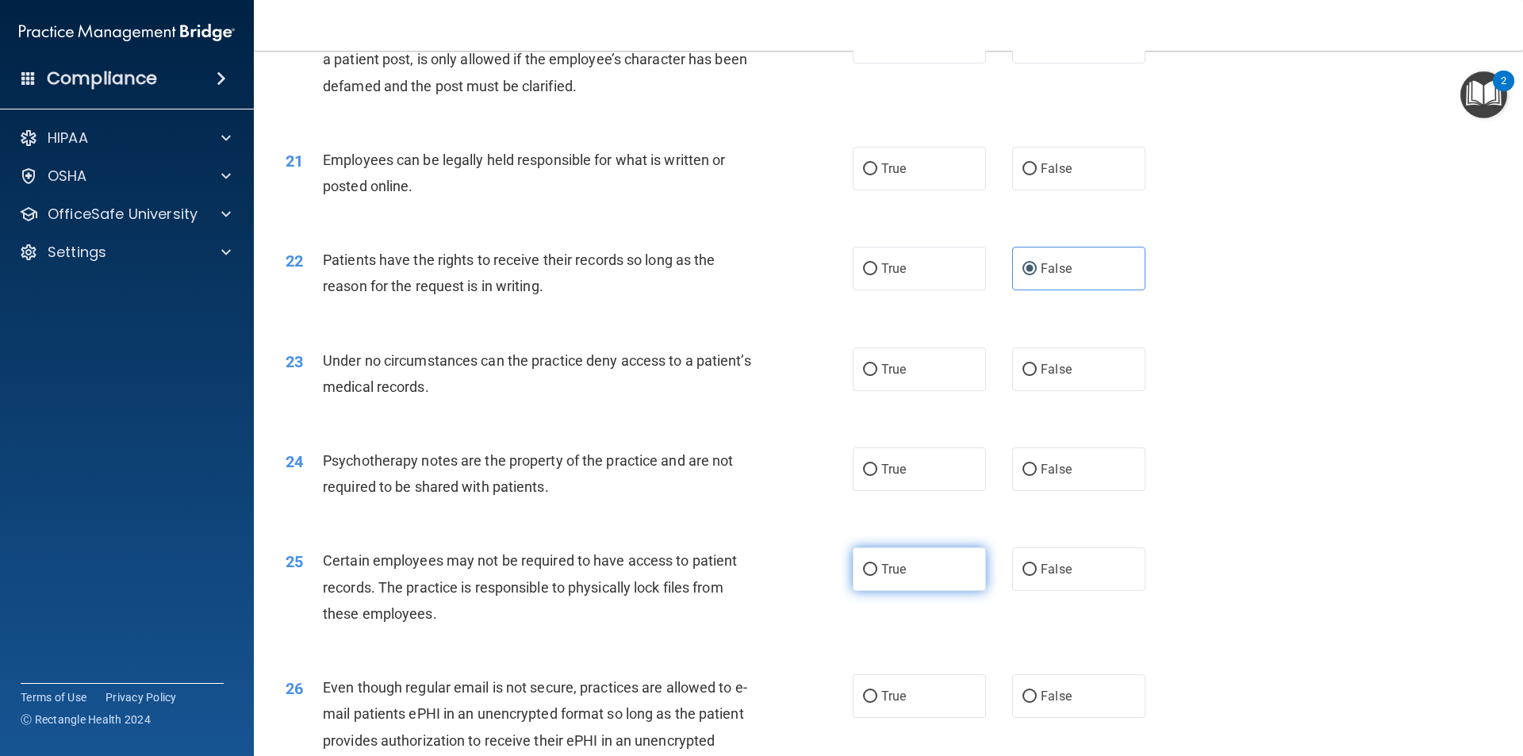
click at [938, 591] on label "True" at bounding box center [919, 569] width 133 height 44
click at [877, 576] on input "True" at bounding box center [870, 570] width 14 height 12
radio input "true"
click at [938, 591] on label "True" at bounding box center [919, 569] width 133 height 44
click at [877, 576] on input "True" at bounding box center [870, 570] width 14 height 12
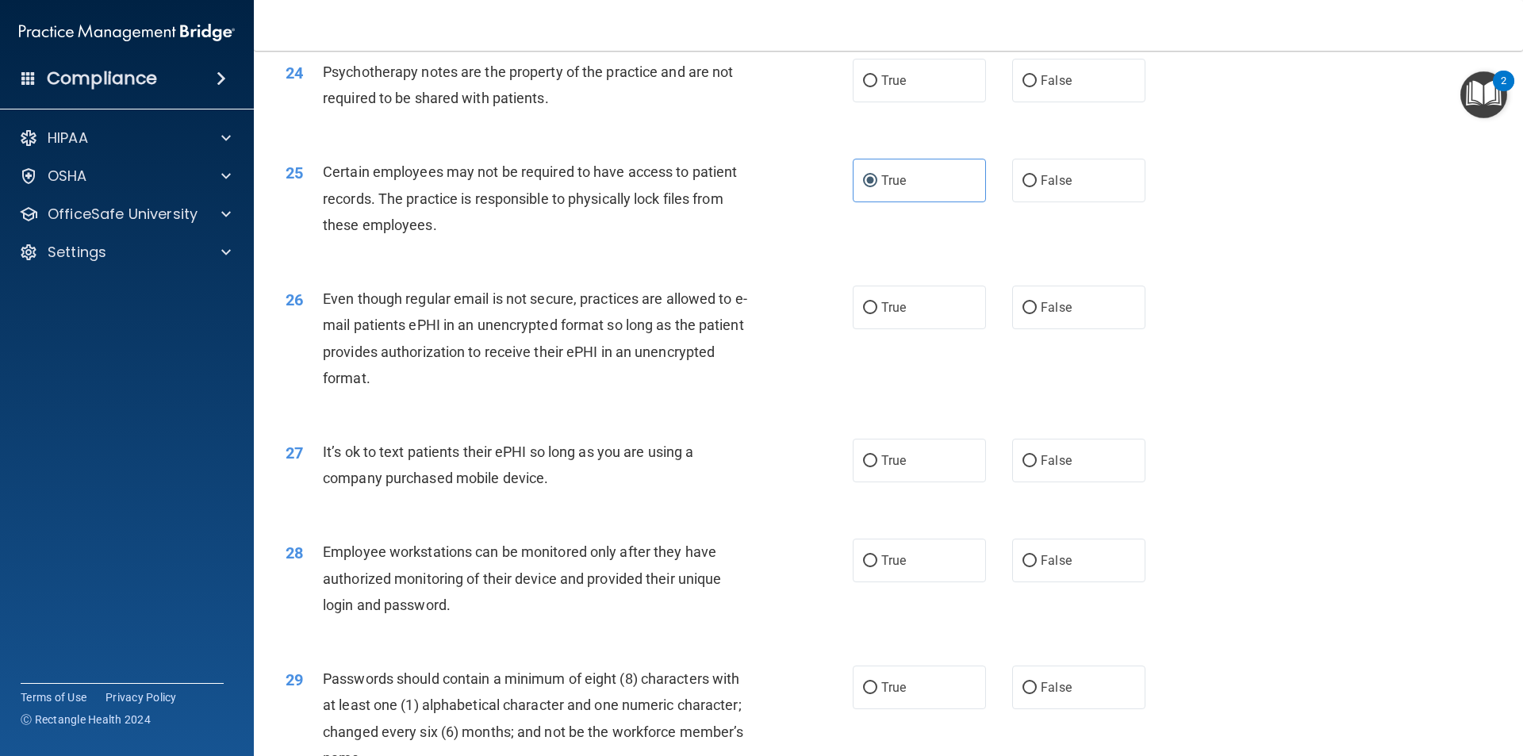
scroll to position [2935, 0]
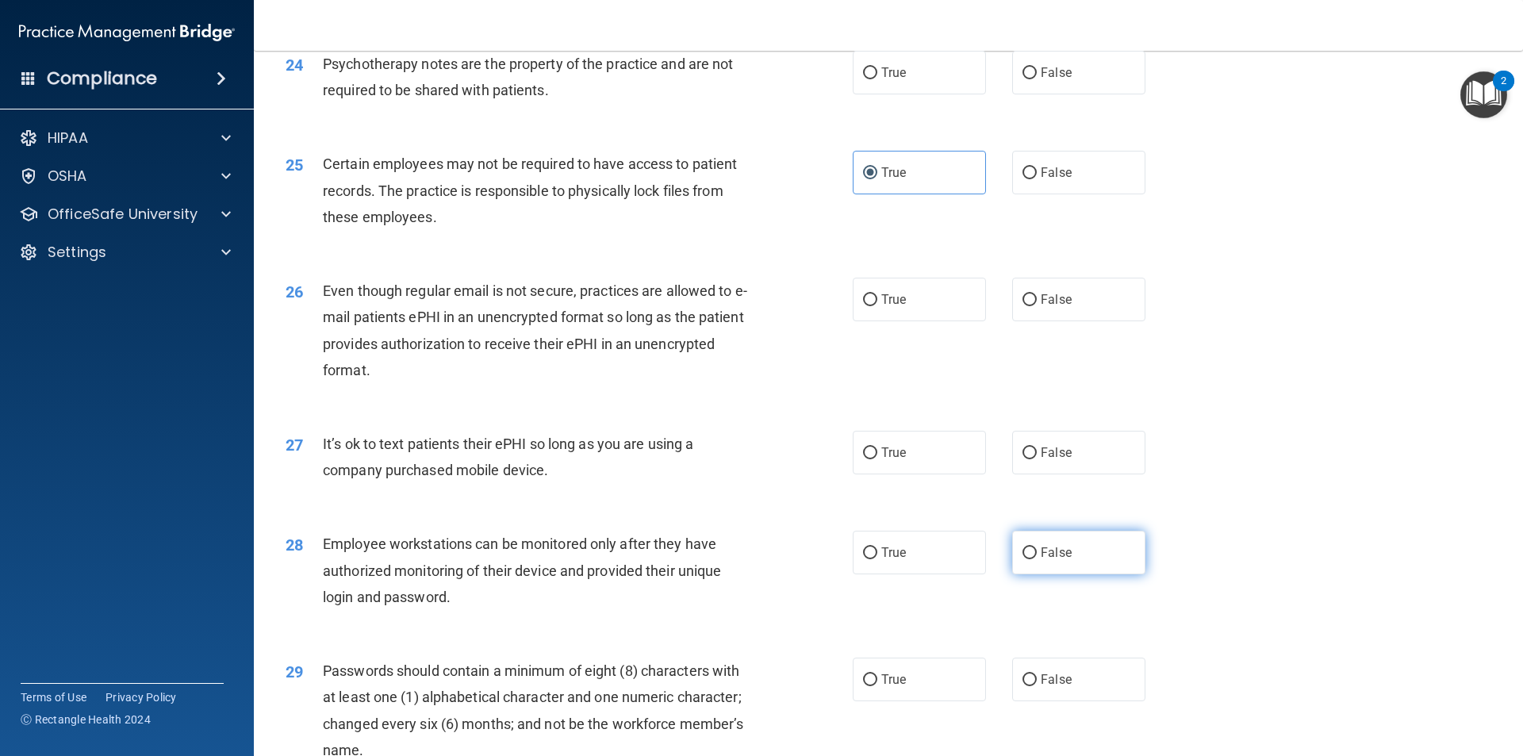
click at [1040, 571] on label "False" at bounding box center [1078, 553] width 133 height 44
click at [1037, 559] on input "False" at bounding box center [1030, 553] width 14 height 12
radio input "true"
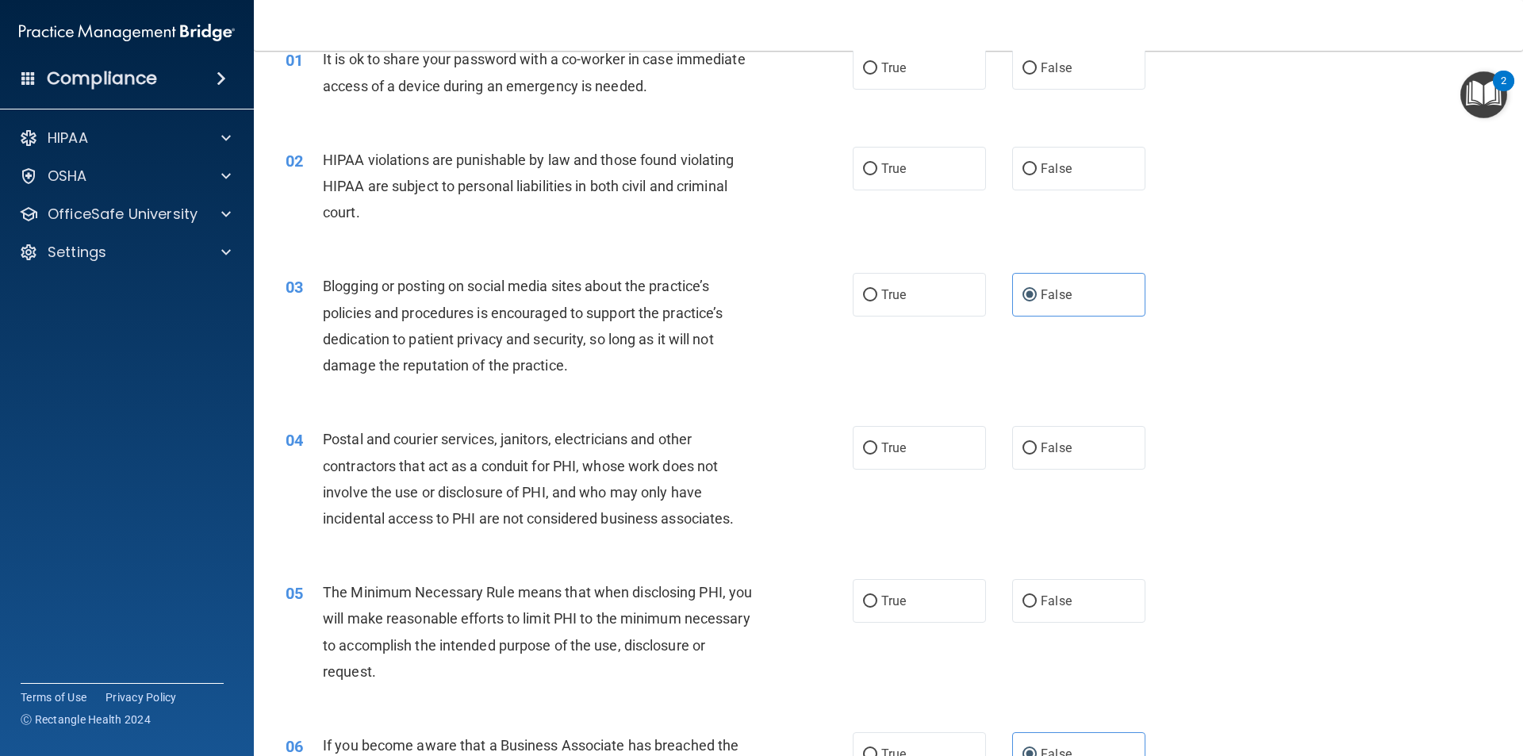
scroll to position [0, 0]
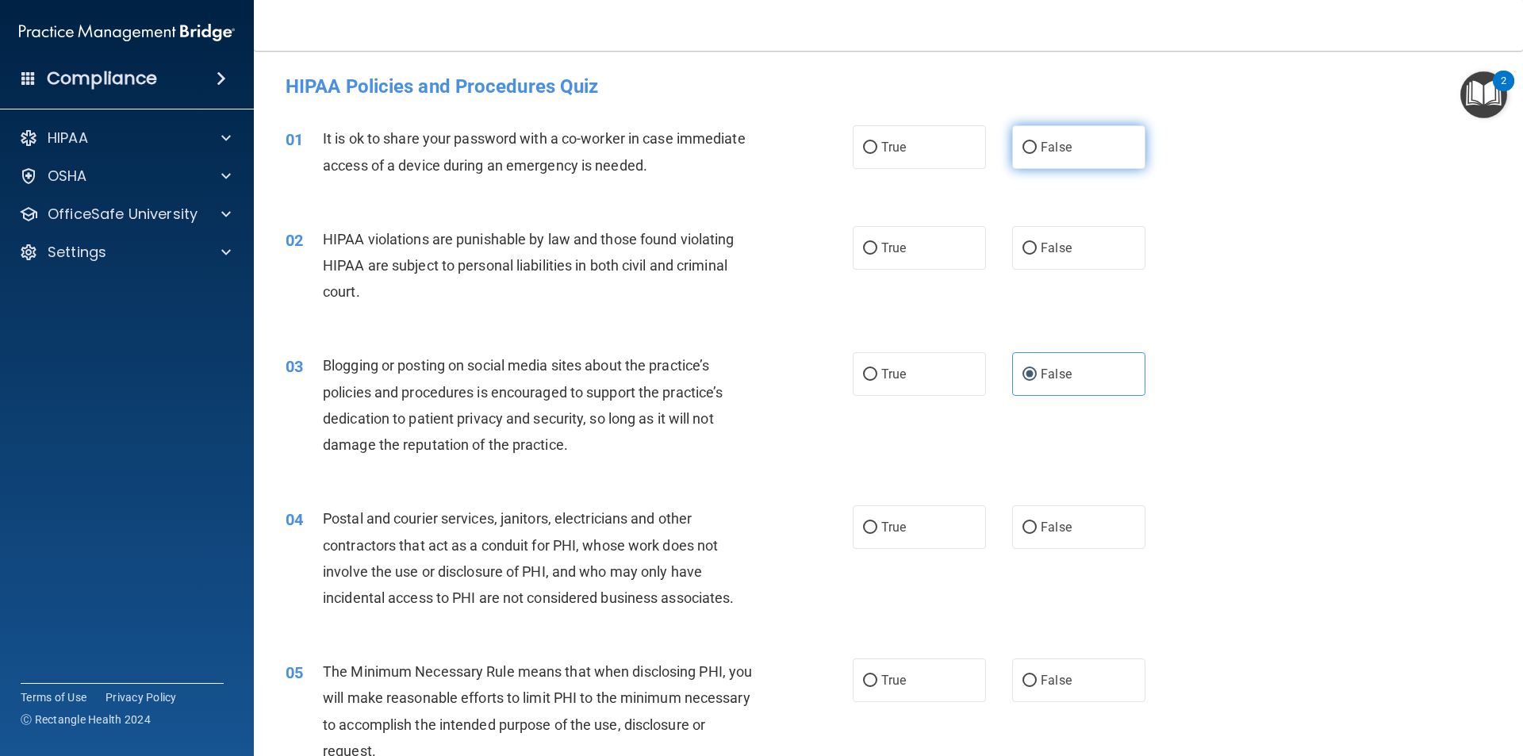
click at [1051, 163] on label "False" at bounding box center [1078, 147] width 133 height 44
click at [1037, 154] on input "False" at bounding box center [1030, 148] width 14 height 12
radio input "true"
click at [909, 228] on label "True" at bounding box center [919, 248] width 133 height 44
click at [877, 243] on input "True" at bounding box center [870, 249] width 14 height 12
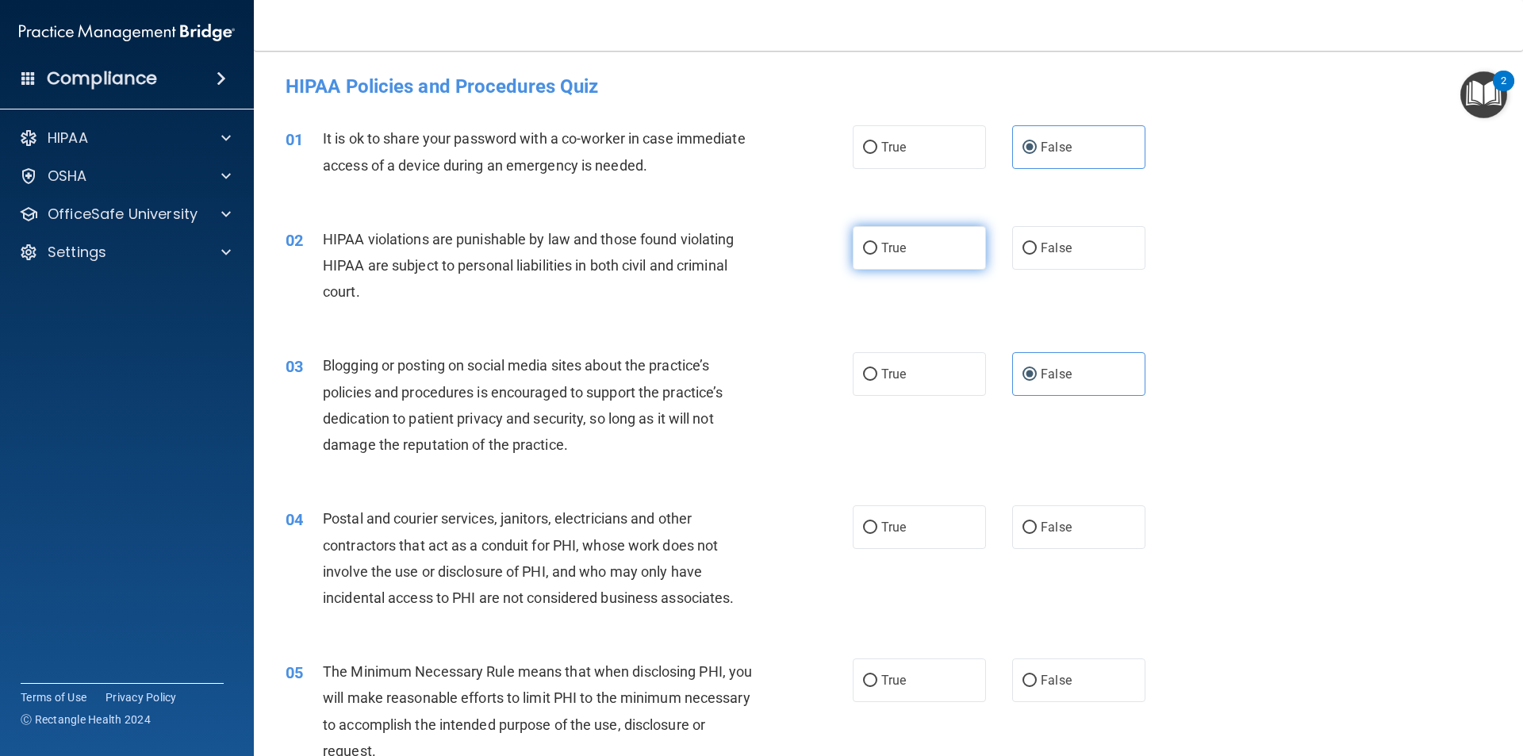
radio input "true"
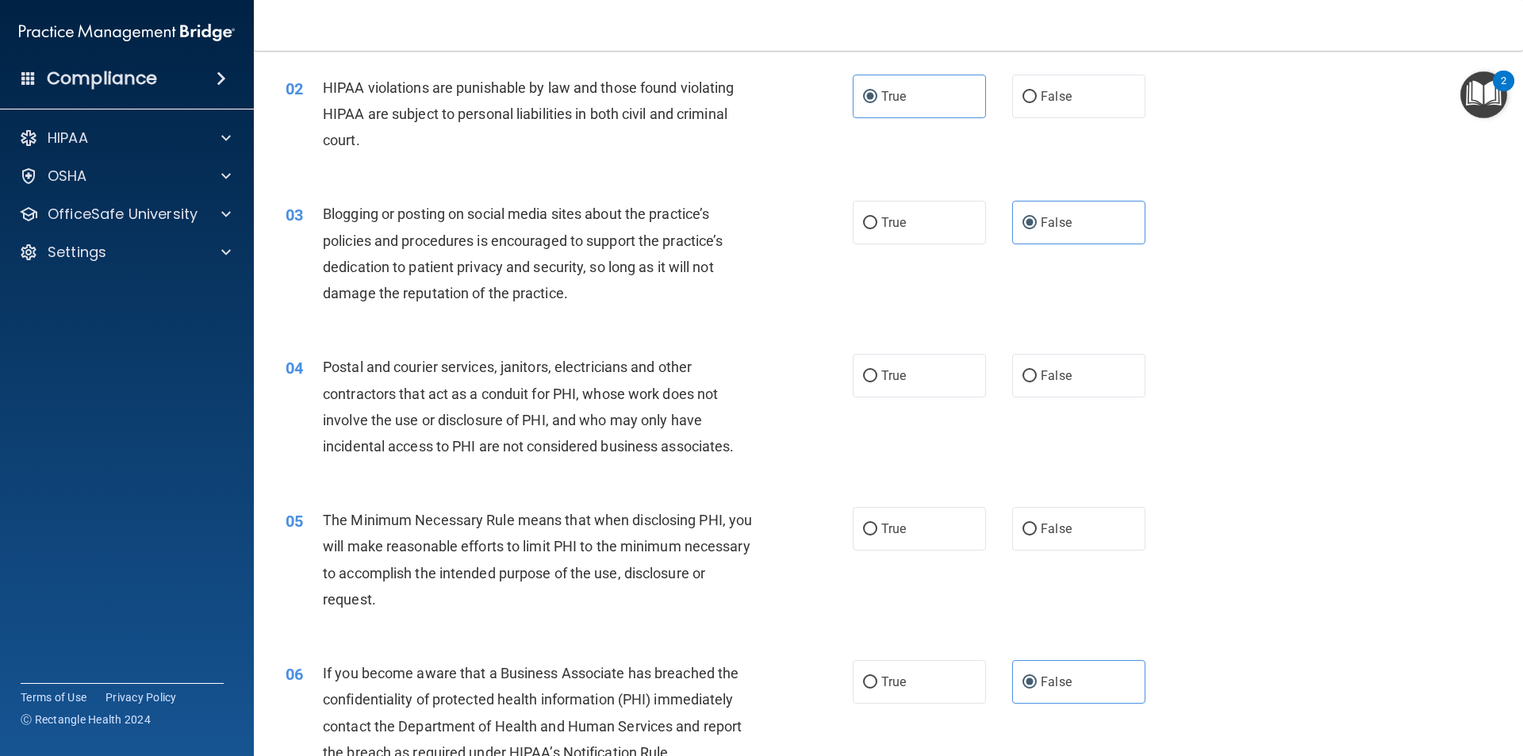
scroll to position [159, 0]
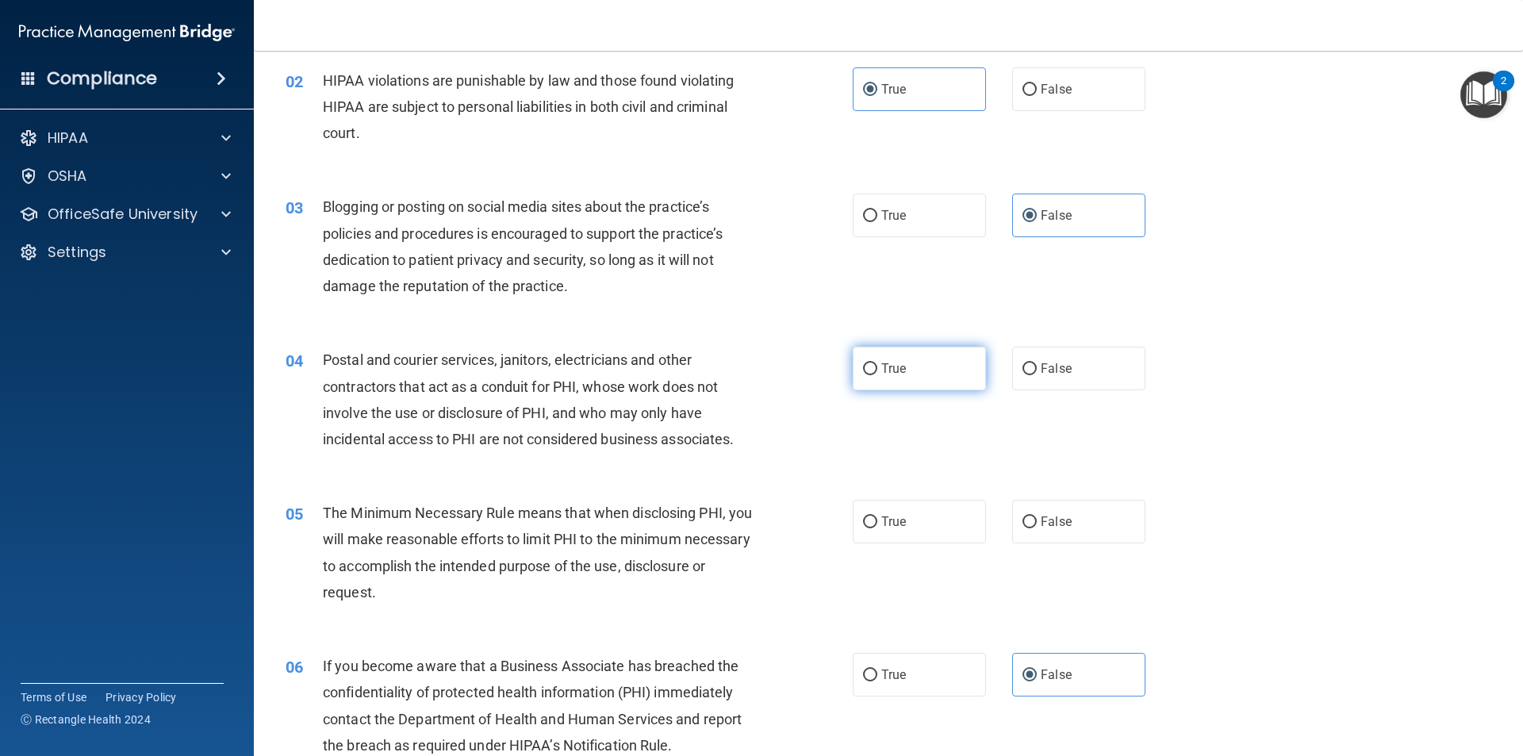
click at [945, 370] on label "True" at bounding box center [919, 369] width 133 height 44
click at [877, 370] on input "True" at bounding box center [870, 369] width 14 height 12
radio input "true"
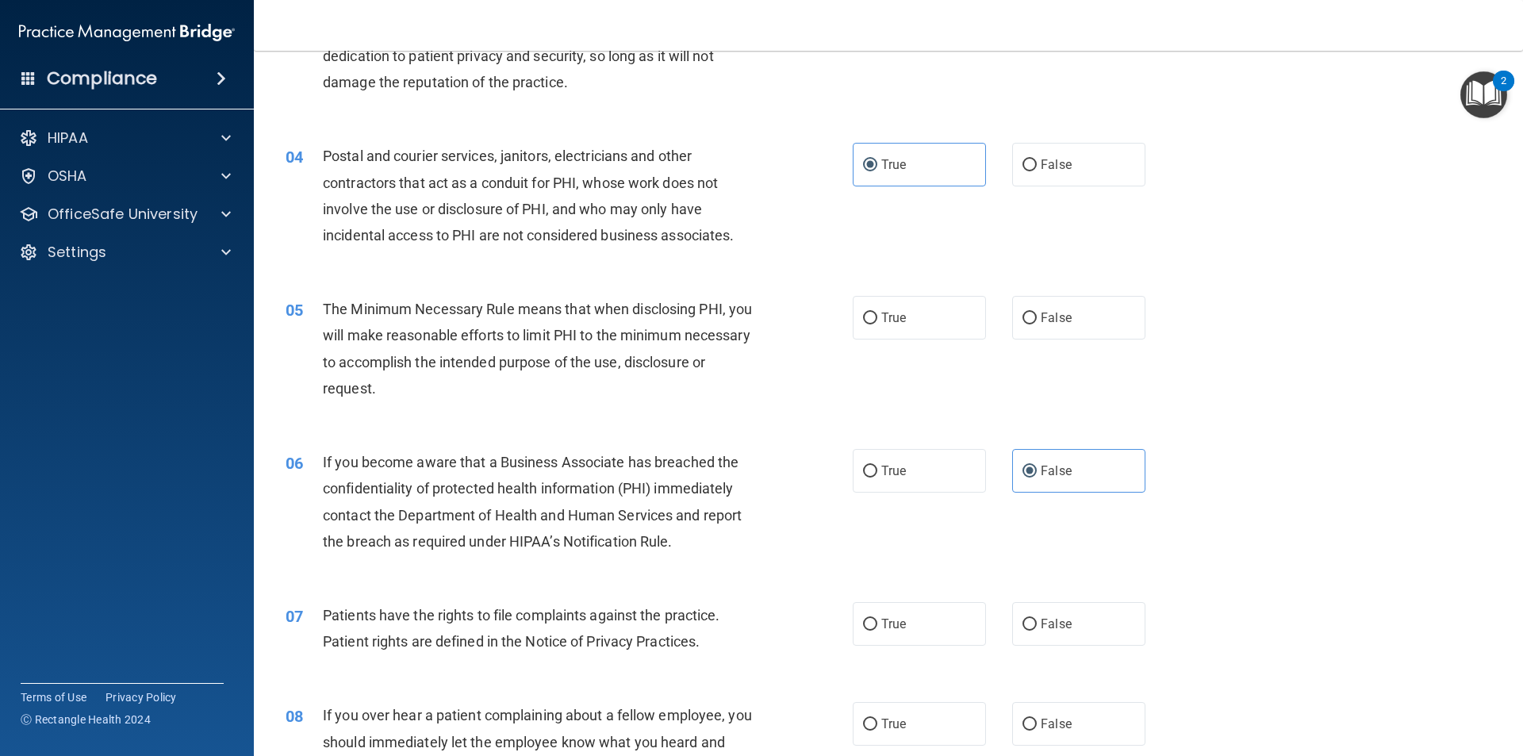
scroll to position [397, 0]
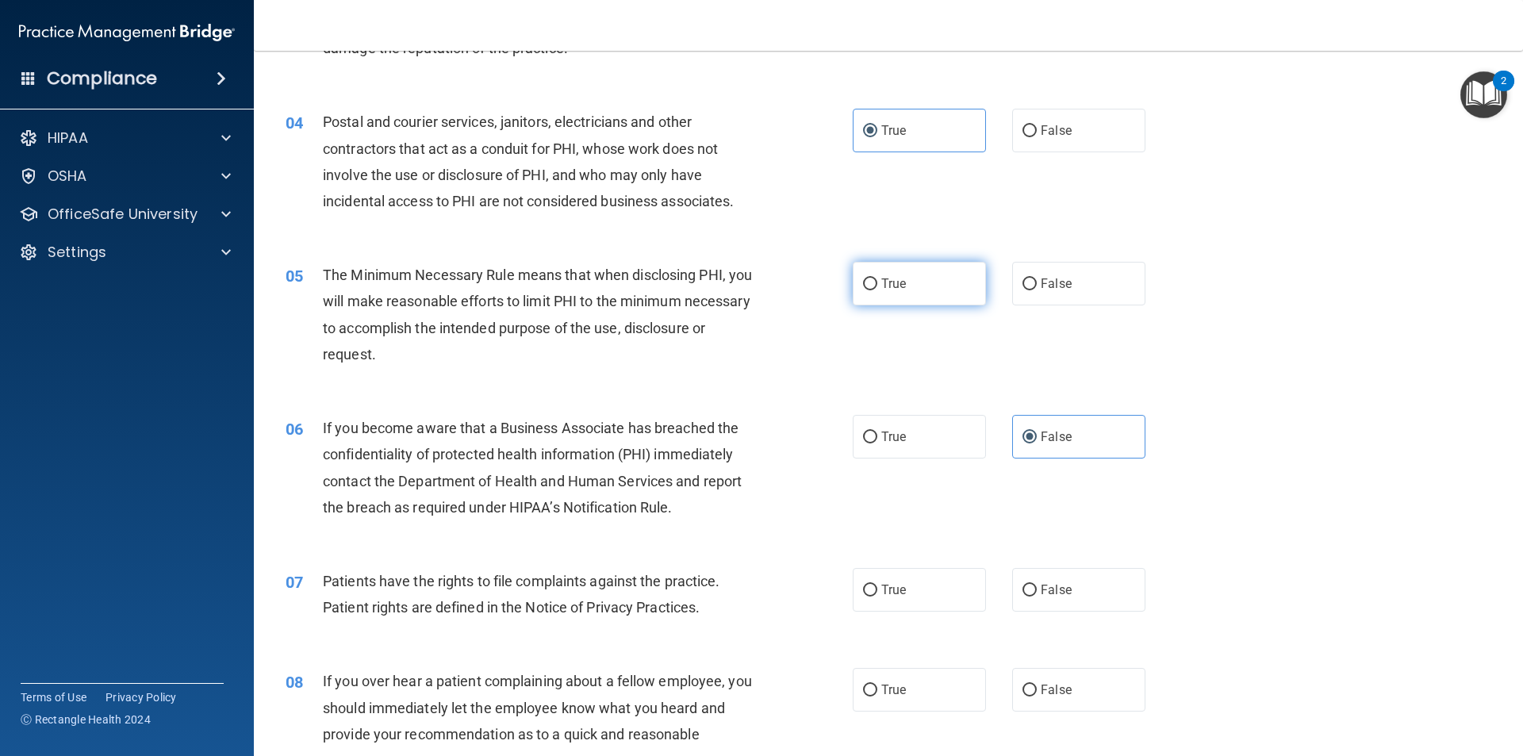
click at [935, 290] on label "True" at bounding box center [919, 284] width 133 height 44
click at [877, 290] on input "True" at bounding box center [870, 284] width 14 height 12
radio input "true"
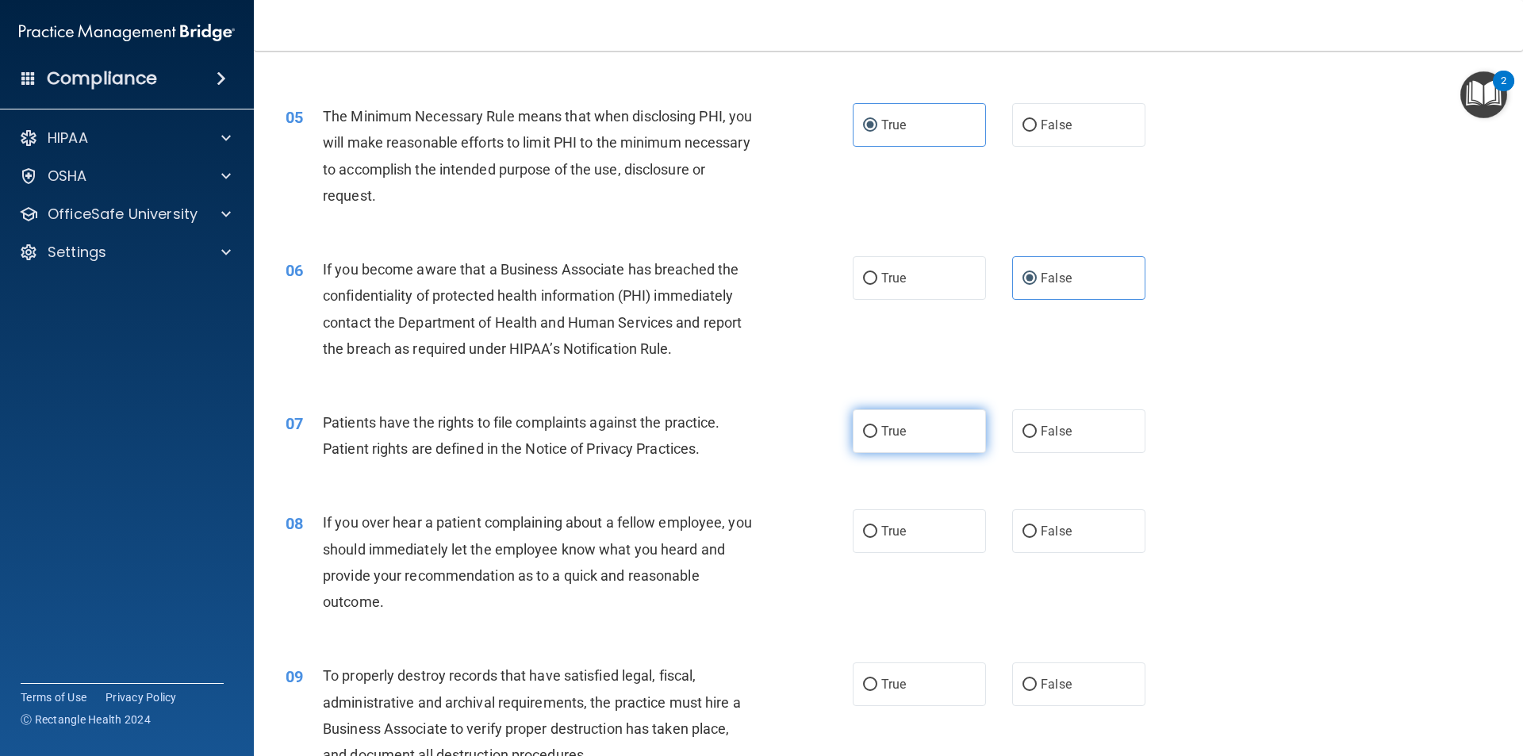
click at [941, 426] on label "True" at bounding box center [919, 431] width 133 height 44
click at [877, 426] on input "True" at bounding box center [870, 432] width 14 height 12
radio input "true"
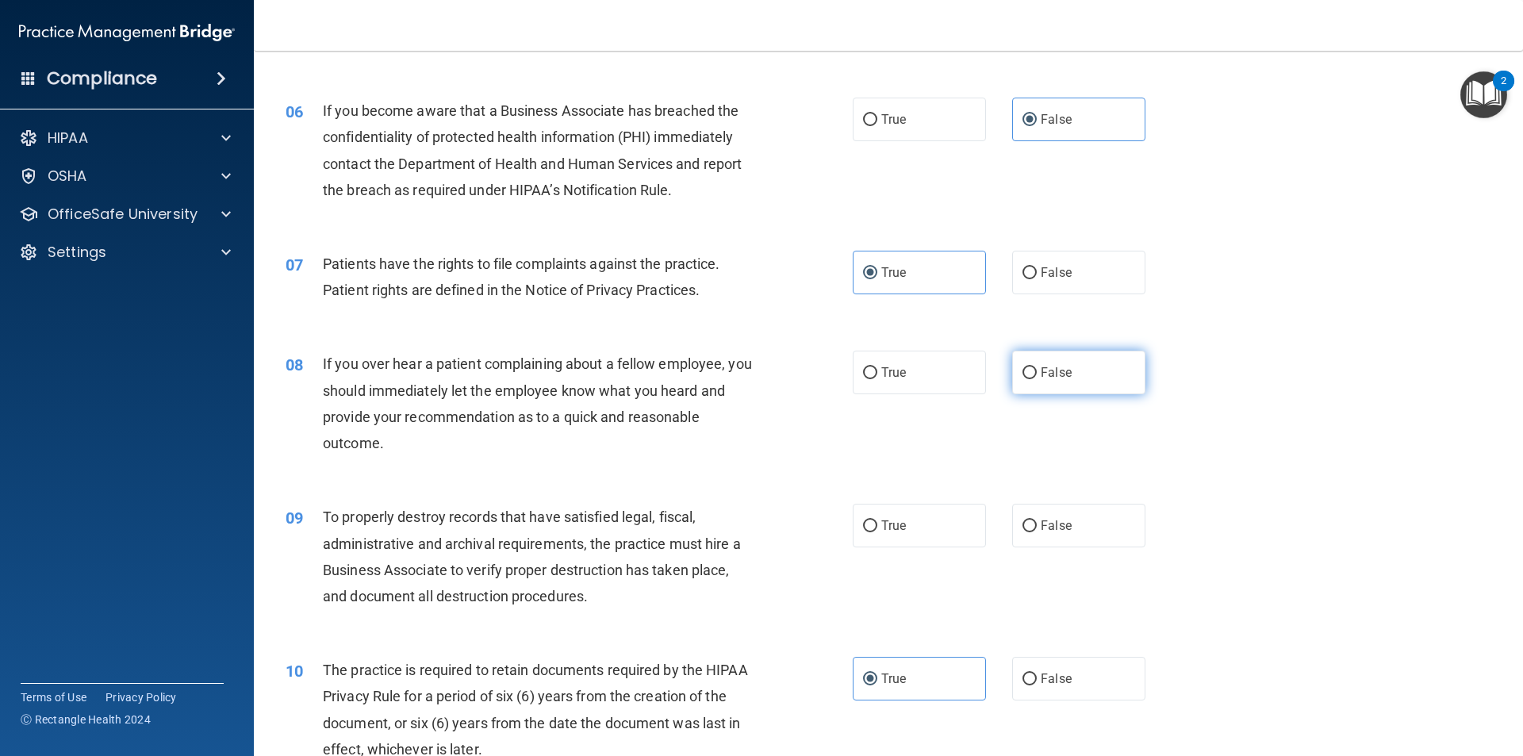
click at [1021, 353] on label "False" at bounding box center [1078, 373] width 133 height 44
click at [1023, 367] on input "False" at bounding box center [1030, 373] width 14 height 12
radio input "true"
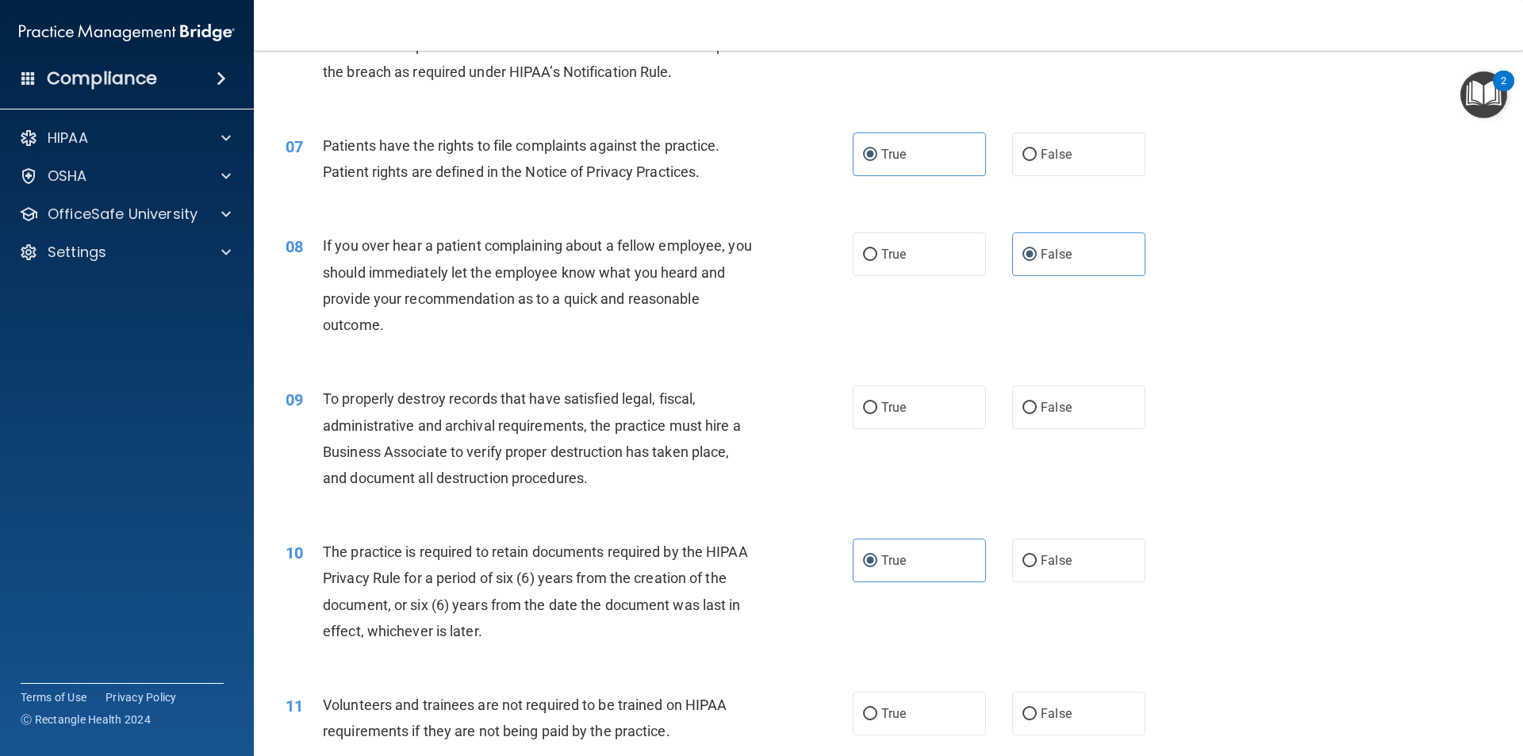
scroll to position [873, 0]
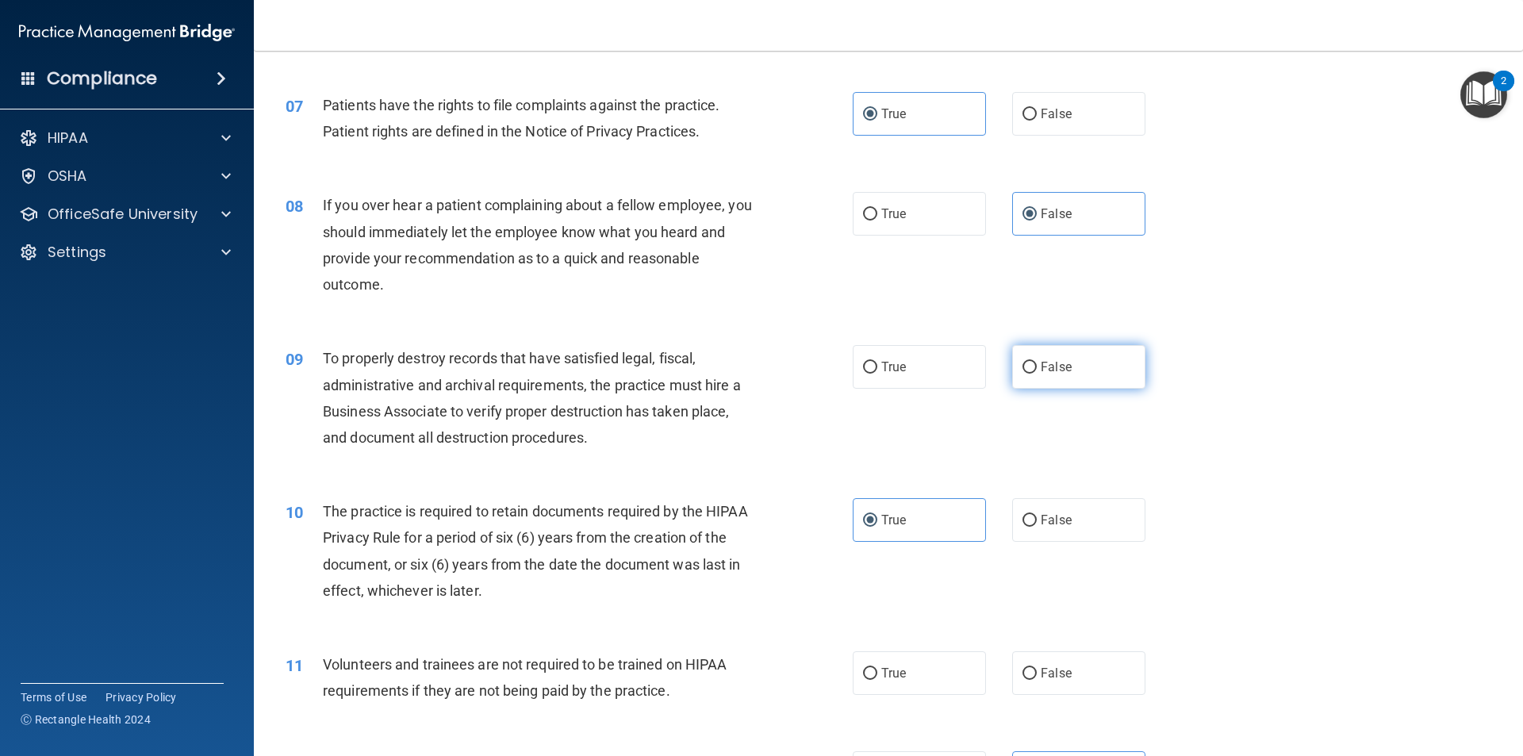
click at [1057, 374] on span "False" at bounding box center [1056, 366] width 31 height 15
click at [1037, 374] on input "False" at bounding box center [1030, 368] width 14 height 12
radio input "true"
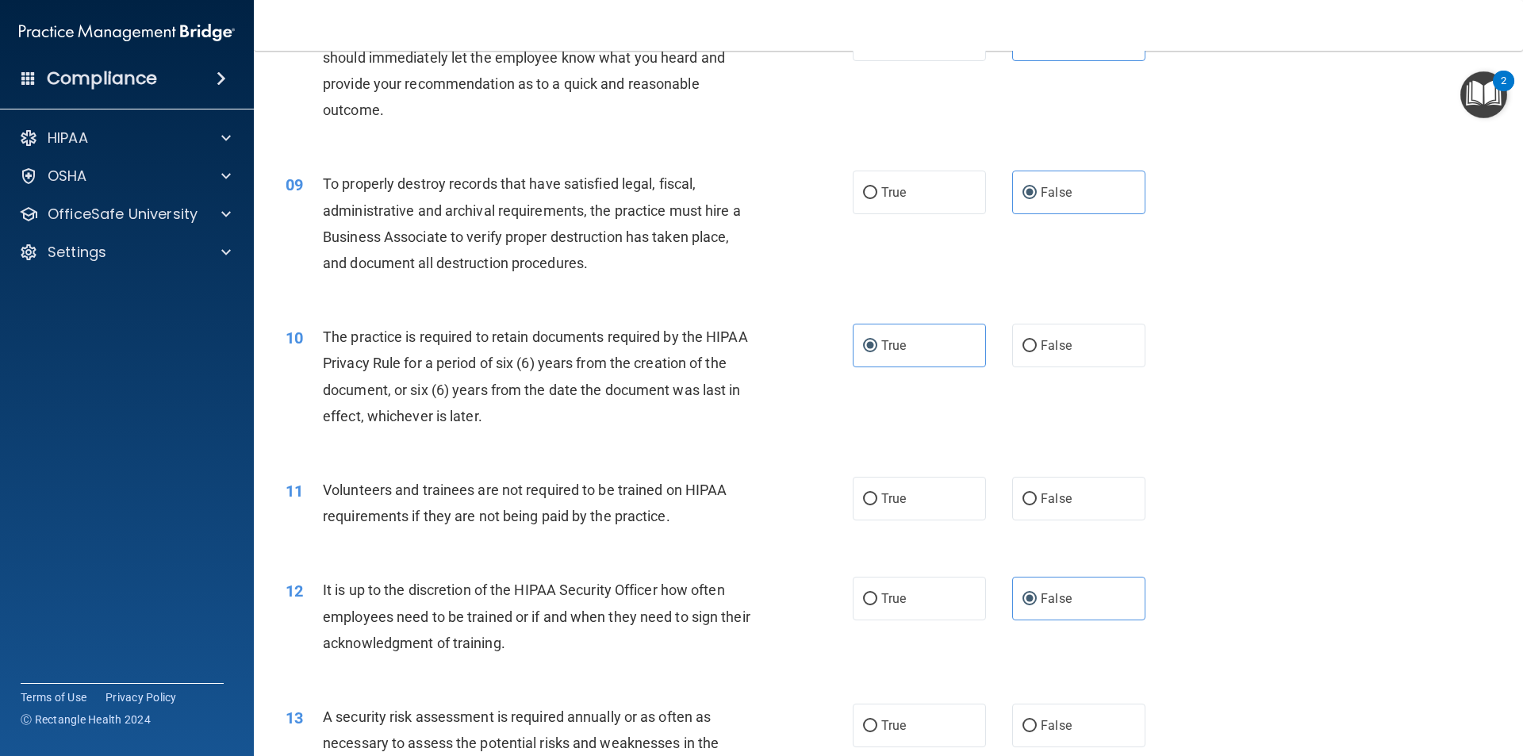
scroll to position [1111, 0]
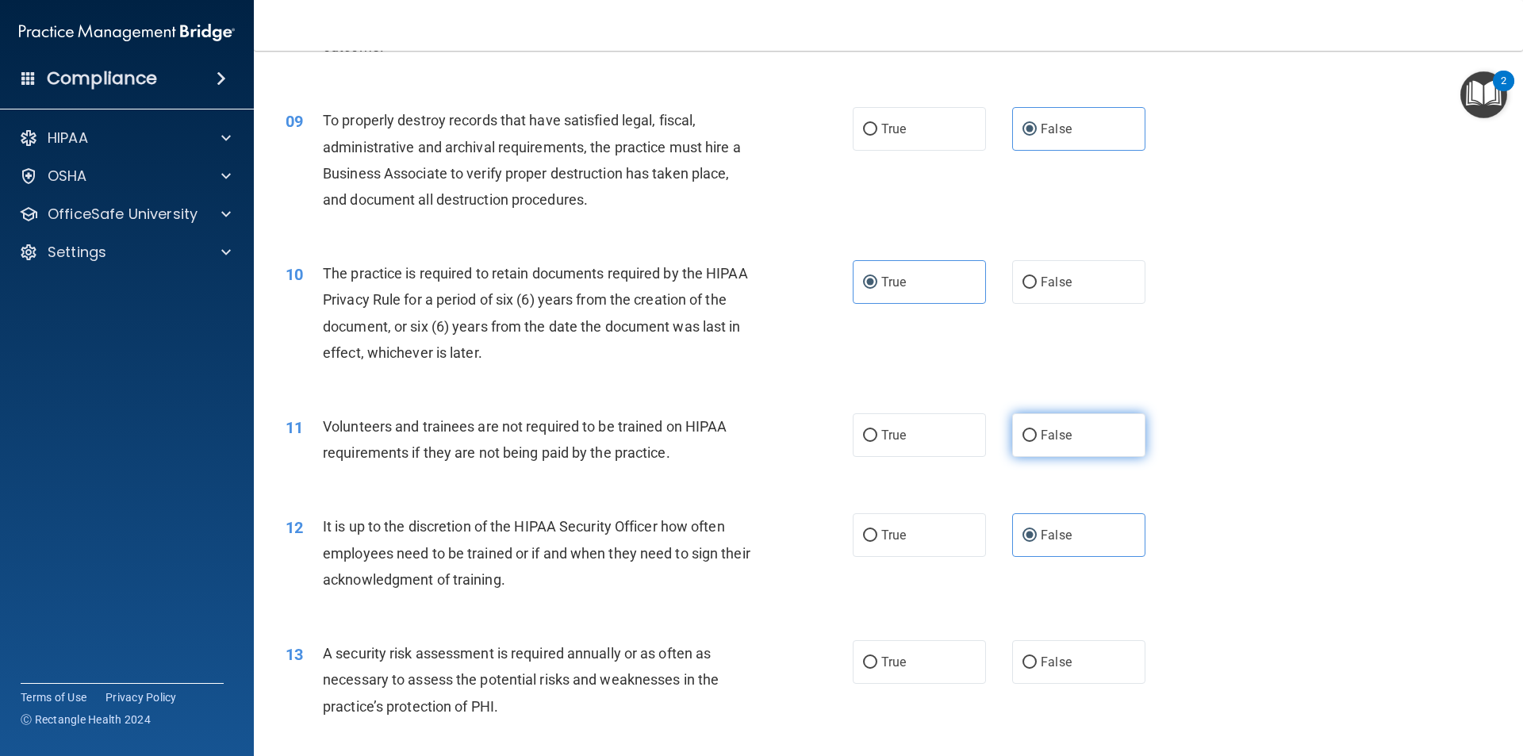
click at [1096, 434] on label "False" at bounding box center [1078, 435] width 133 height 44
click at [1037, 434] on input "False" at bounding box center [1030, 436] width 14 height 12
radio input "true"
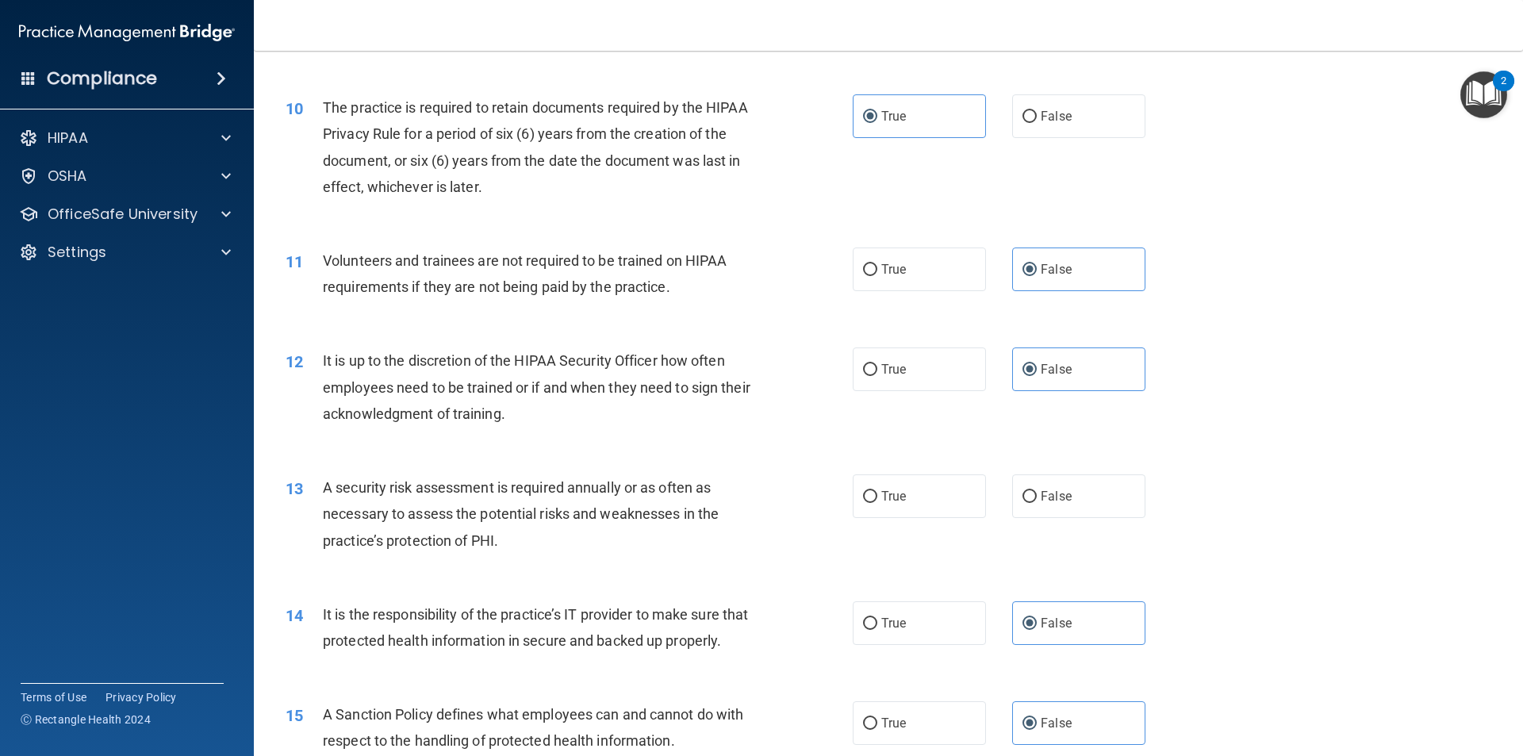
scroll to position [1349, 0]
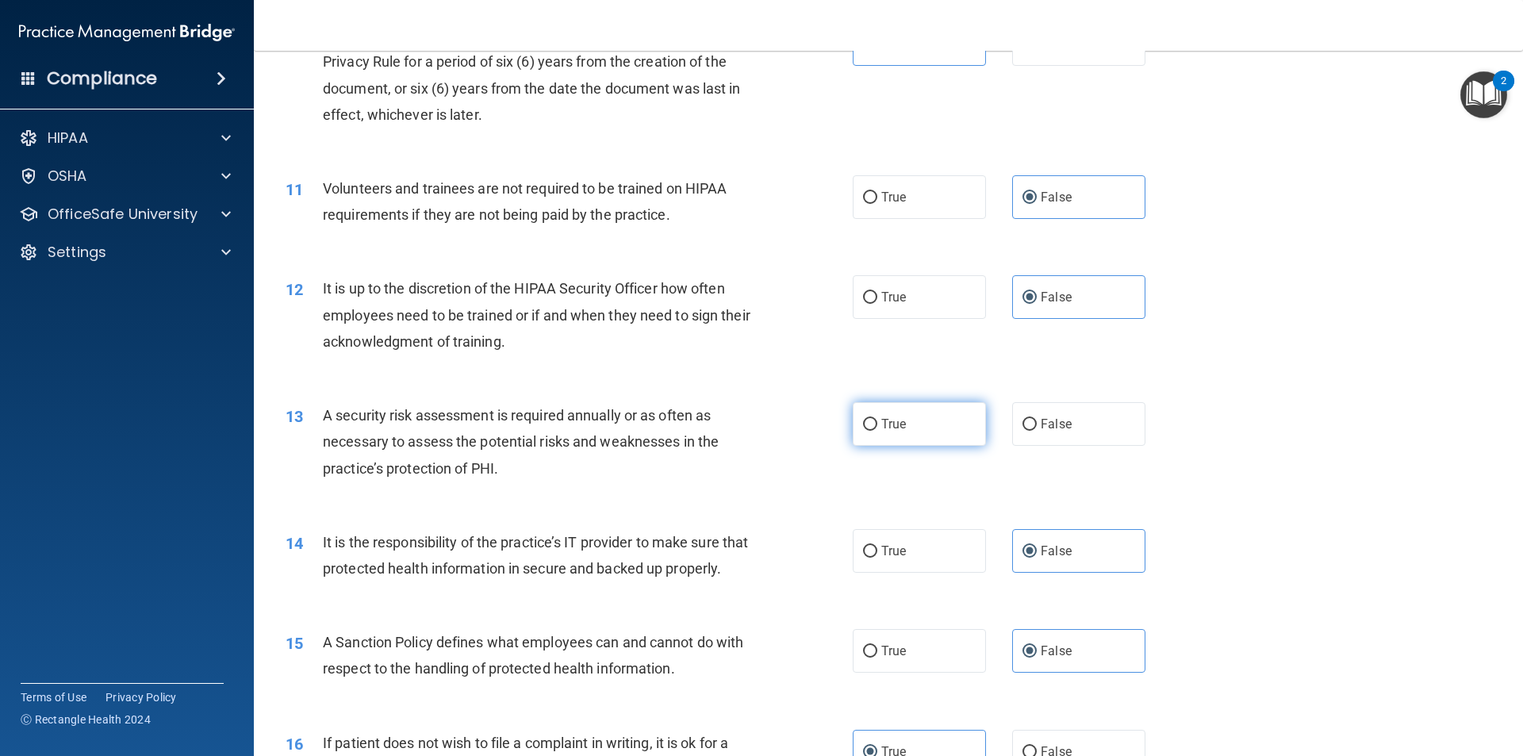
click at [964, 429] on label "True" at bounding box center [919, 424] width 133 height 44
click at [877, 429] on input "True" at bounding box center [870, 425] width 14 height 12
radio input "true"
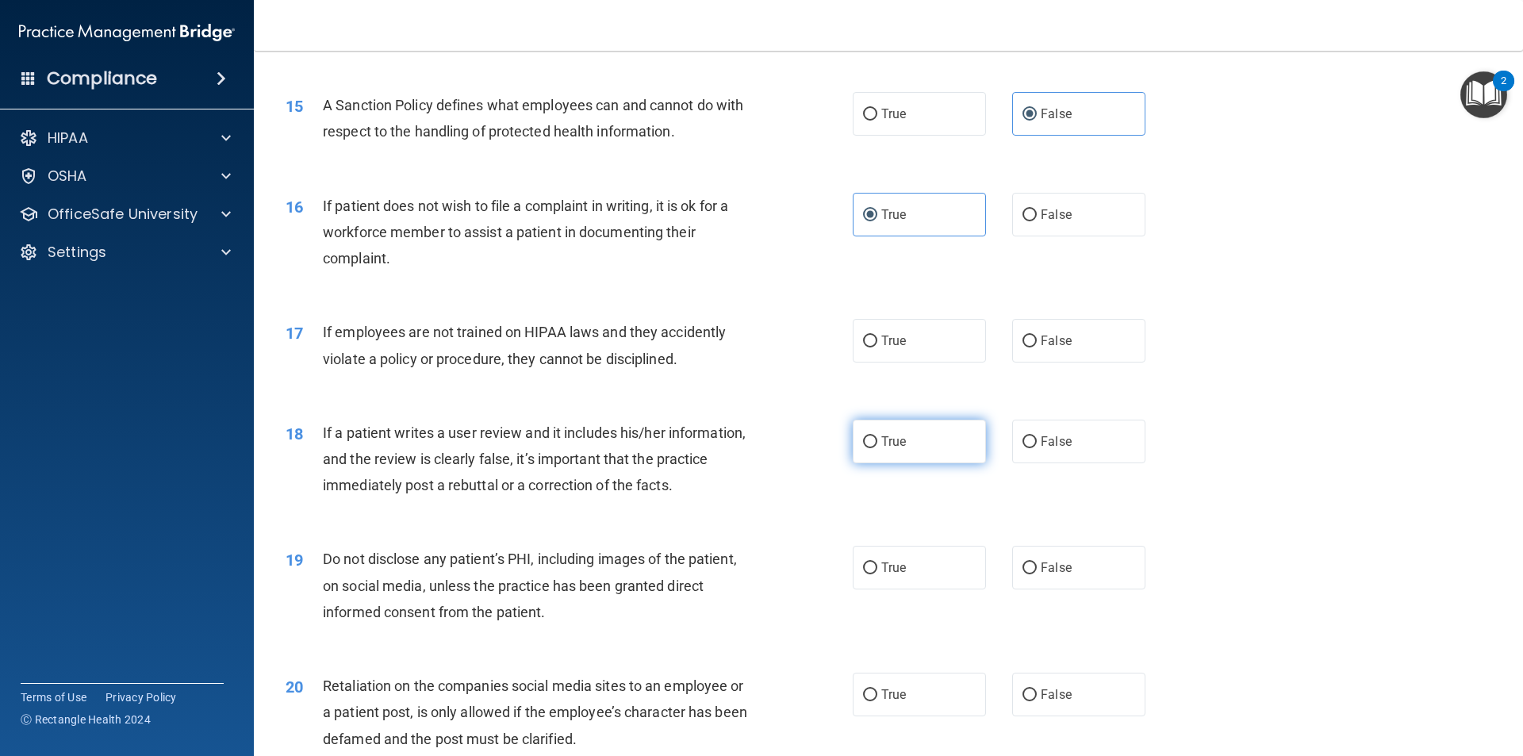
scroll to position [1904, 0]
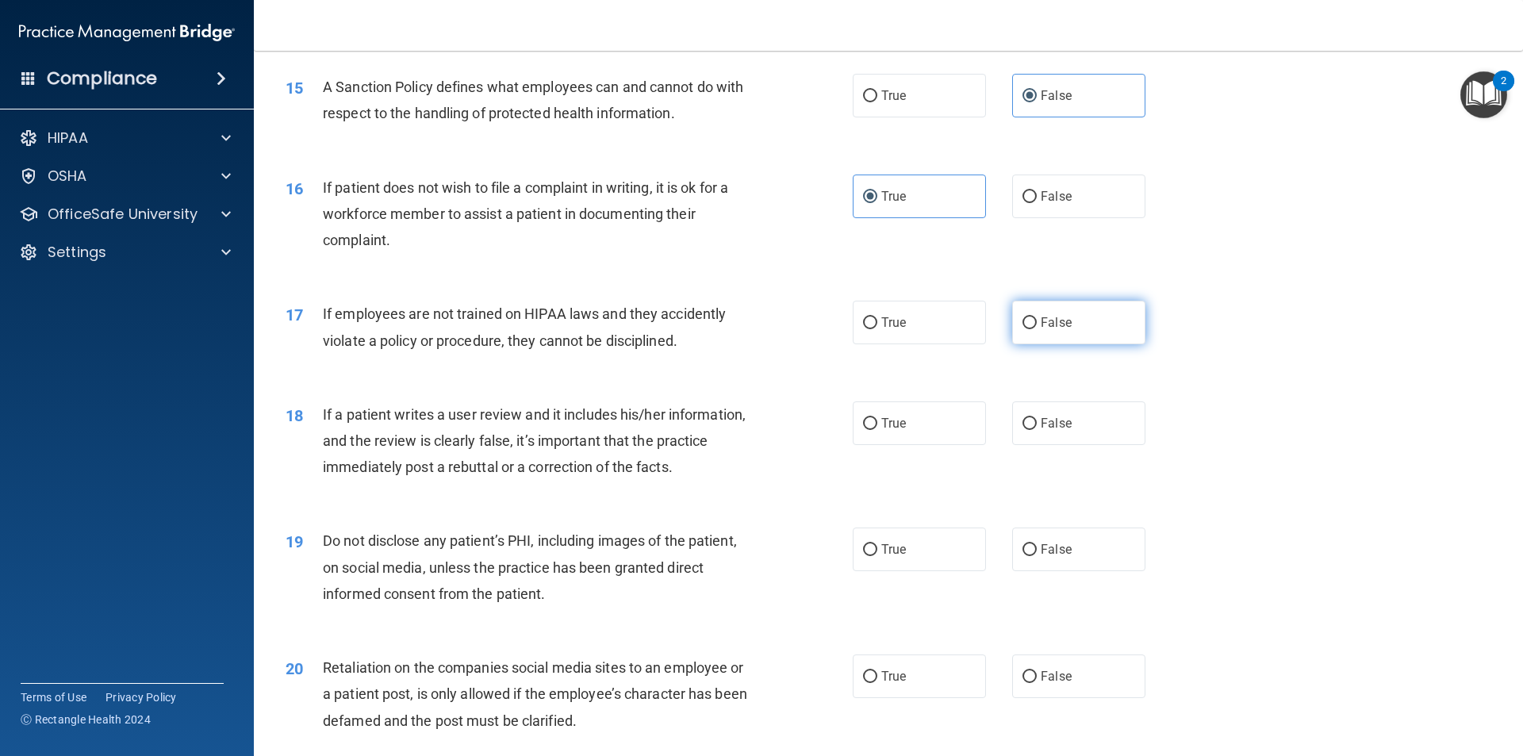
click at [1115, 344] on label "False" at bounding box center [1078, 323] width 133 height 44
click at [1037, 329] on input "False" at bounding box center [1030, 323] width 14 height 12
radio input "true"
click at [1060, 436] on label "False" at bounding box center [1078, 423] width 133 height 44
click at [1037, 430] on input "False" at bounding box center [1030, 424] width 14 height 12
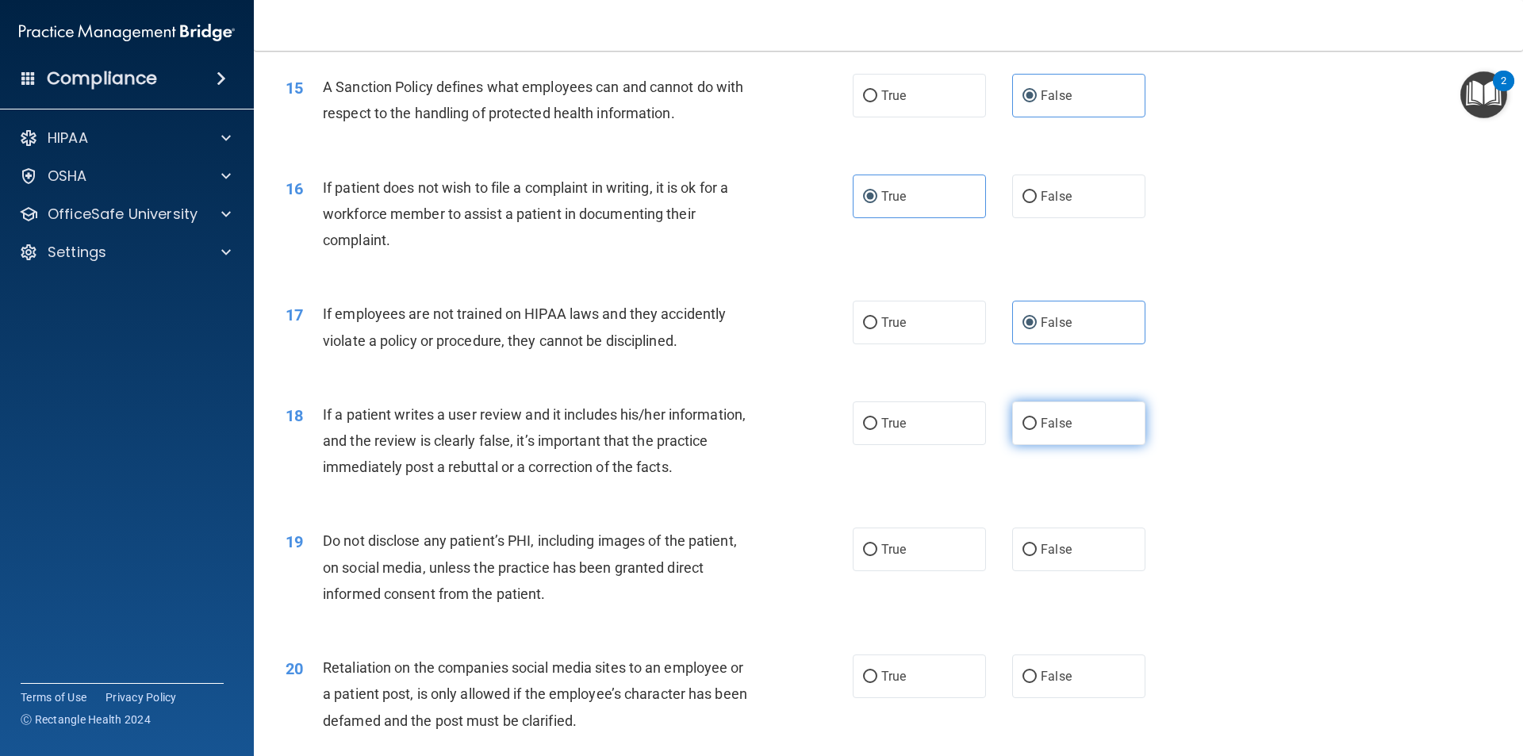
radio input "true"
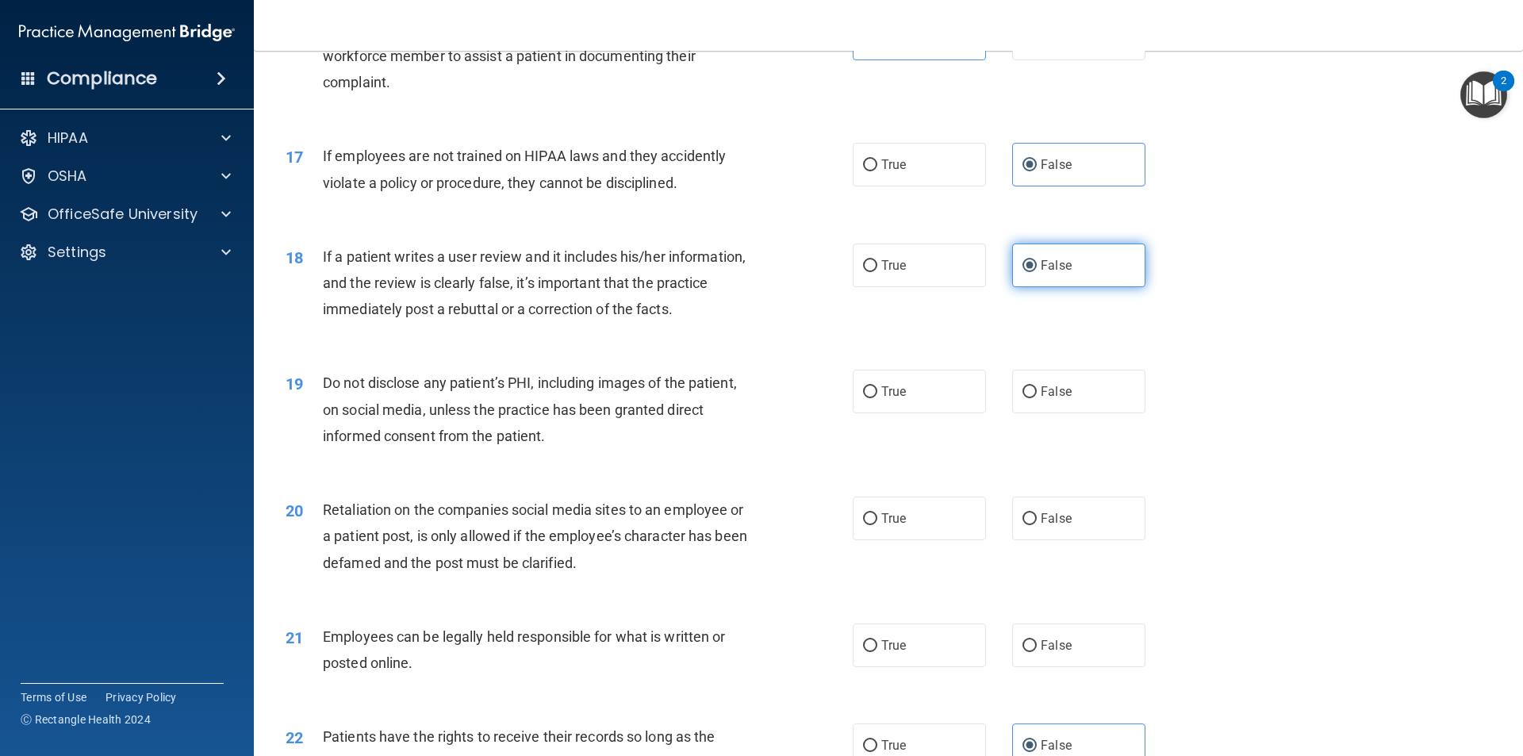
scroll to position [2063, 0]
click at [932, 413] on label "True" at bounding box center [919, 391] width 133 height 44
click at [877, 397] on input "True" at bounding box center [870, 392] width 14 height 12
radio input "true"
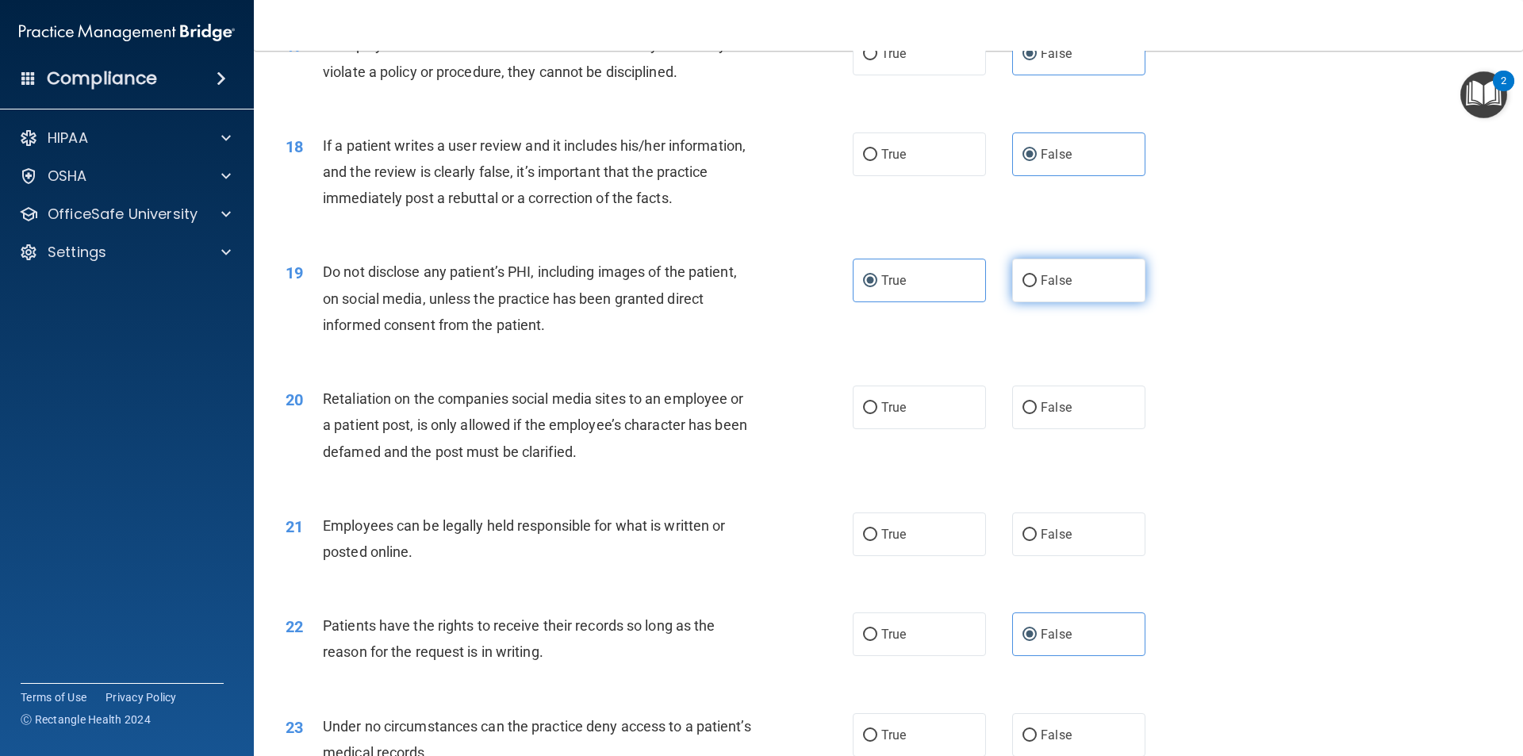
scroll to position [2221, 0]
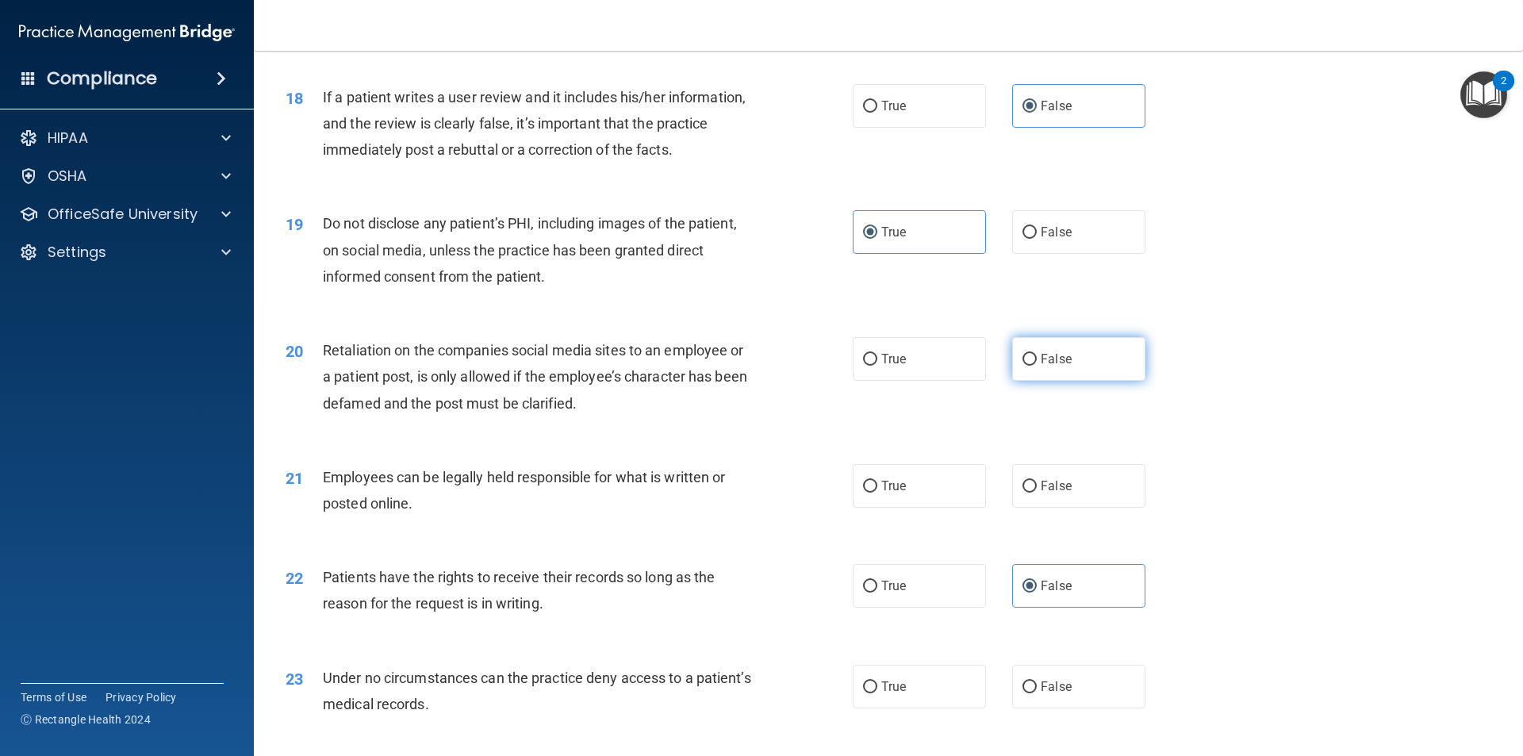
click at [1044, 367] on span "False" at bounding box center [1056, 358] width 31 height 15
click at [1037, 366] on input "False" at bounding box center [1030, 360] width 14 height 12
radio input "true"
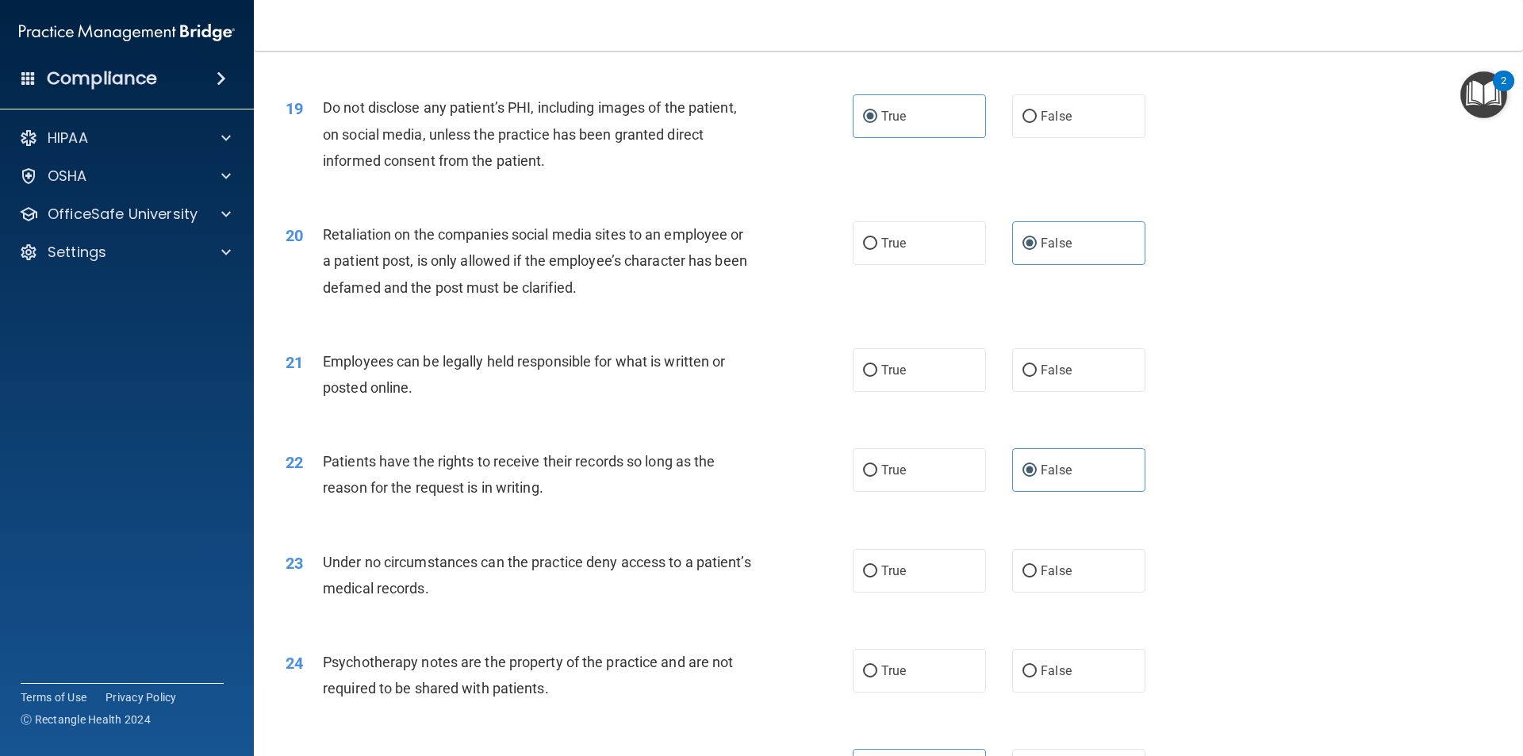
scroll to position [2380, 0]
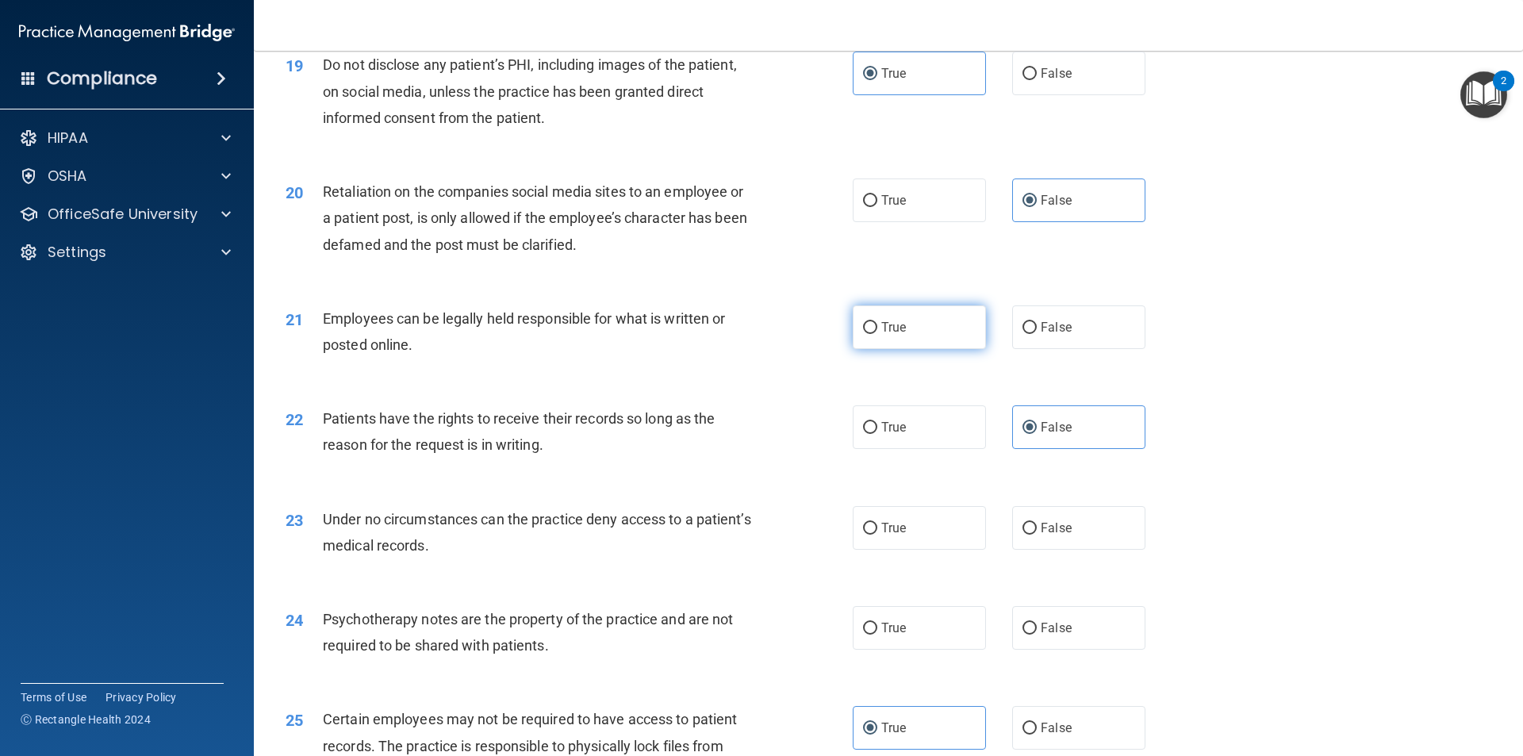
click at [943, 349] on label "True" at bounding box center [919, 327] width 133 height 44
click at [877, 334] on input "True" at bounding box center [870, 328] width 14 height 12
radio input "true"
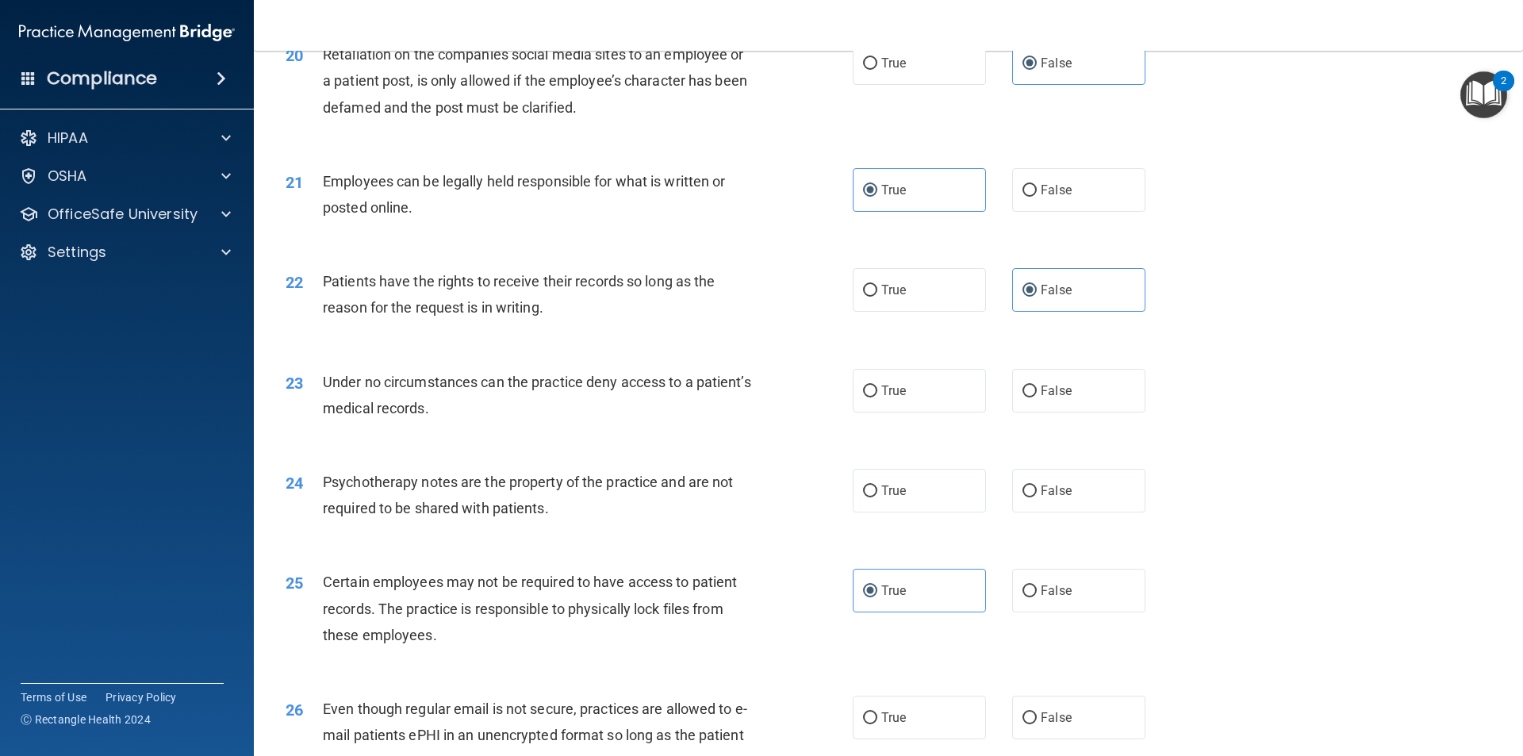
scroll to position [2539, 0]
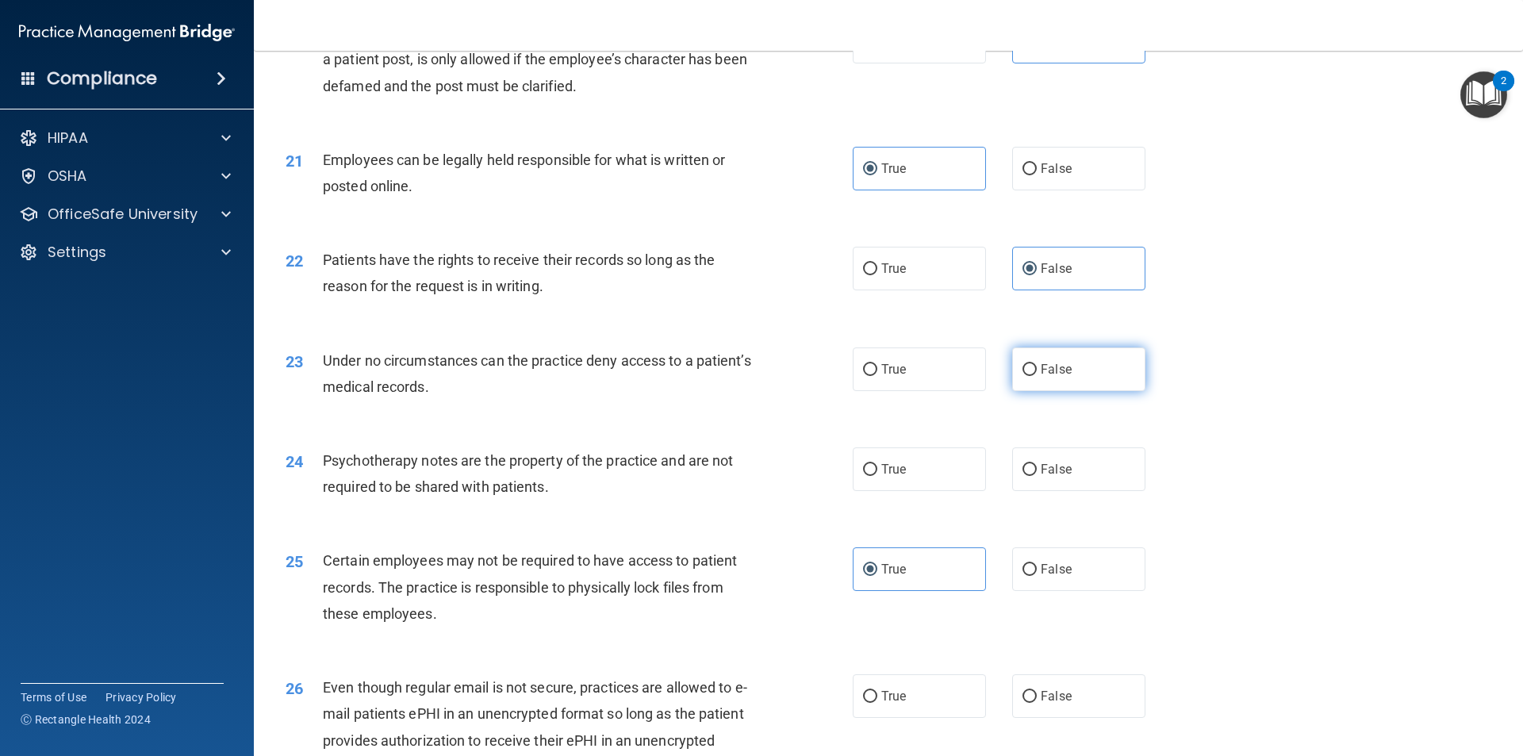
click at [1031, 391] on label "False" at bounding box center [1078, 369] width 133 height 44
click at [1031, 376] on input "False" at bounding box center [1030, 370] width 14 height 12
radio input "true"
click at [910, 491] on label "True" at bounding box center [919, 469] width 133 height 44
click at [877, 476] on input "True" at bounding box center [870, 470] width 14 height 12
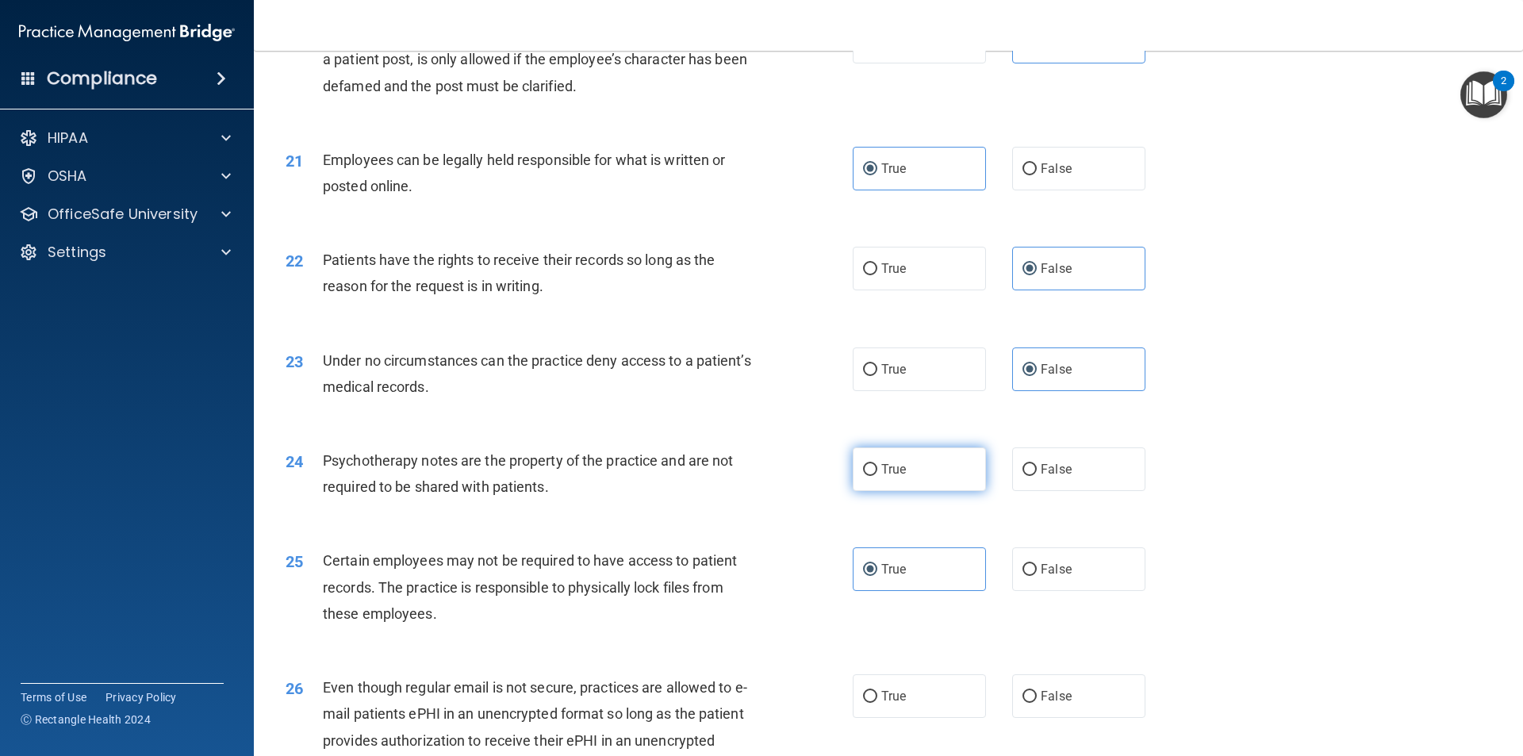
radio input "true"
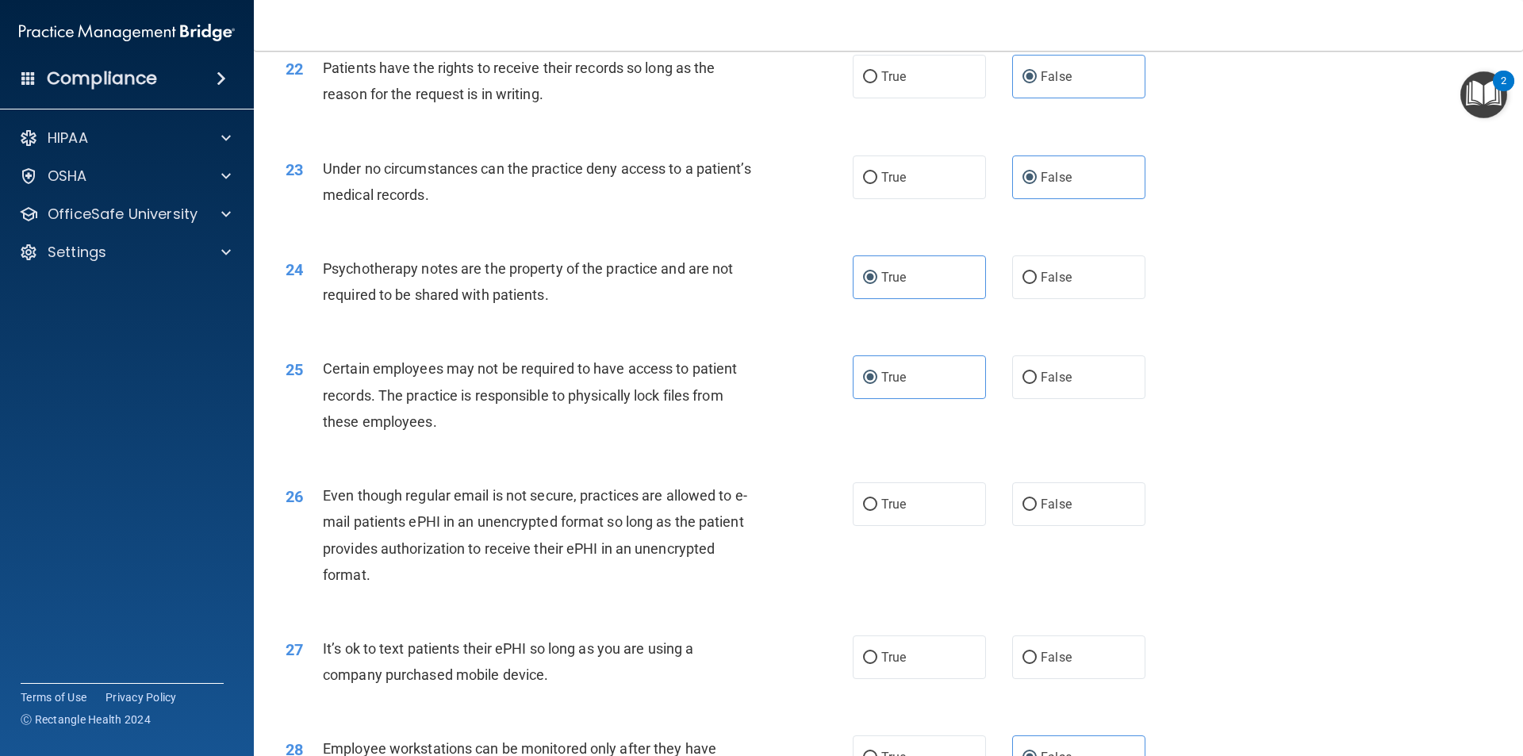
scroll to position [2777, 0]
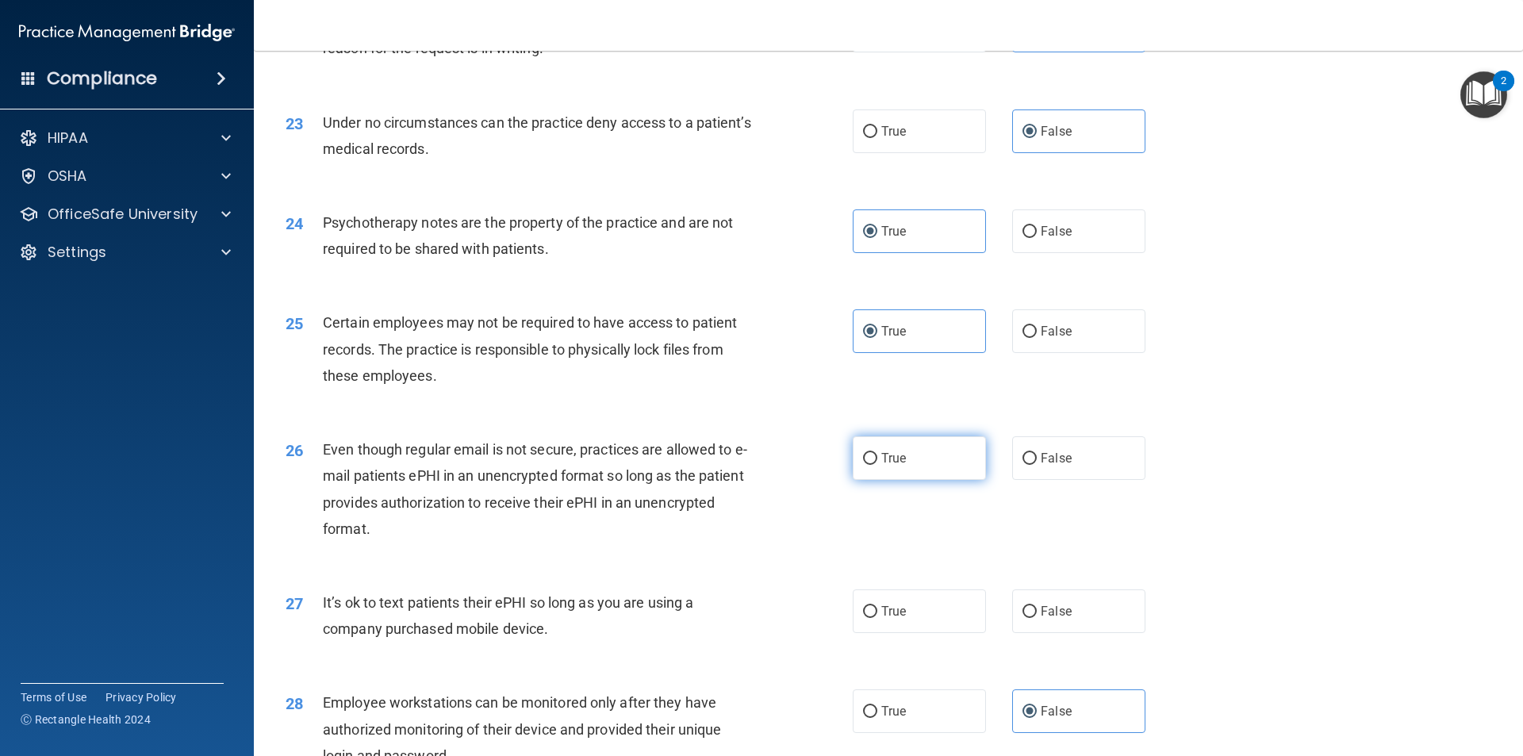
click at [938, 480] on label "True" at bounding box center [919, 458] width 133 height 44
click at [877, 465] on input "True" at bounding box center [870, 459] width 14 height 12
radio input "true"
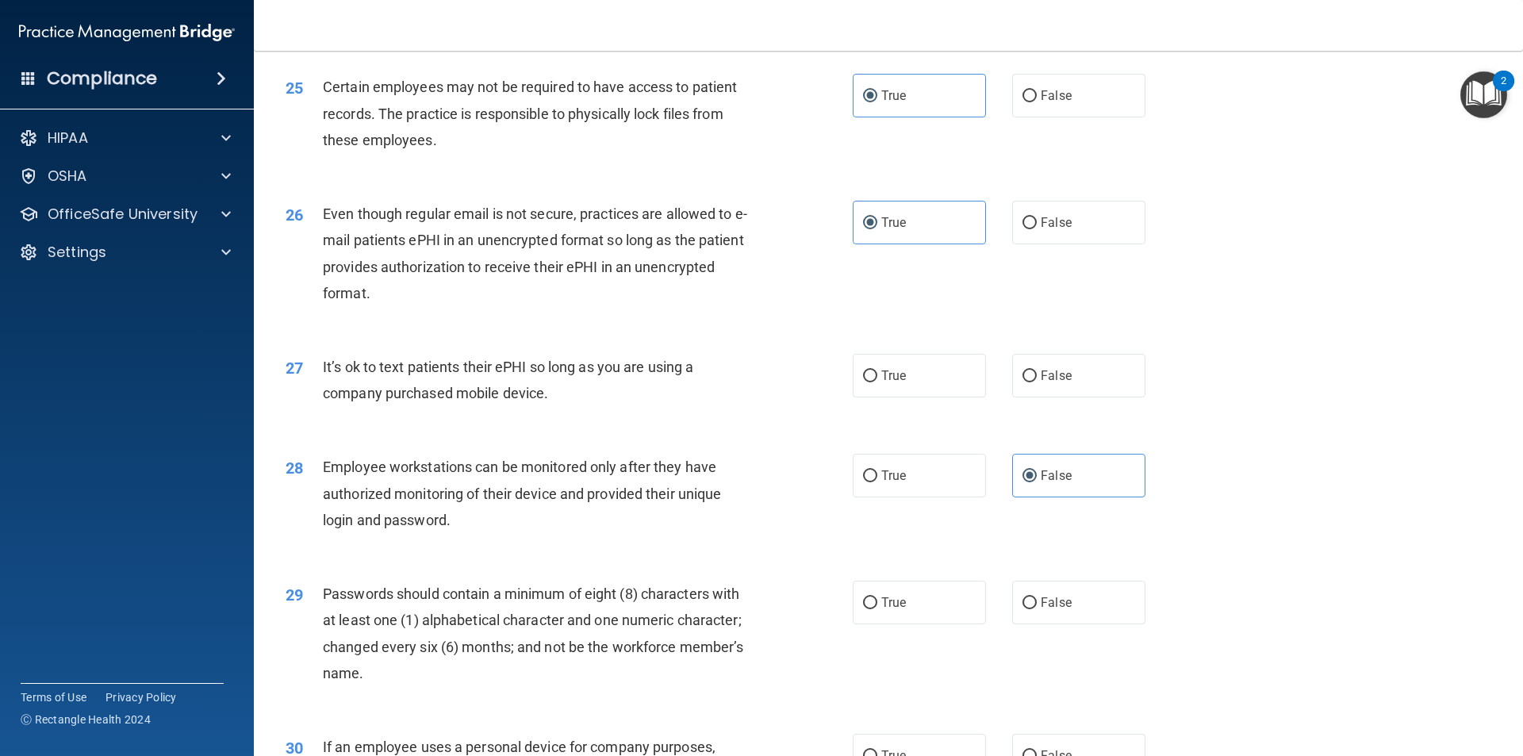
scroll to position [3015, 0]
click at [1023, 380] on input "False" at bounding box center [1030, 374] width 14 height 12
radio input "true"
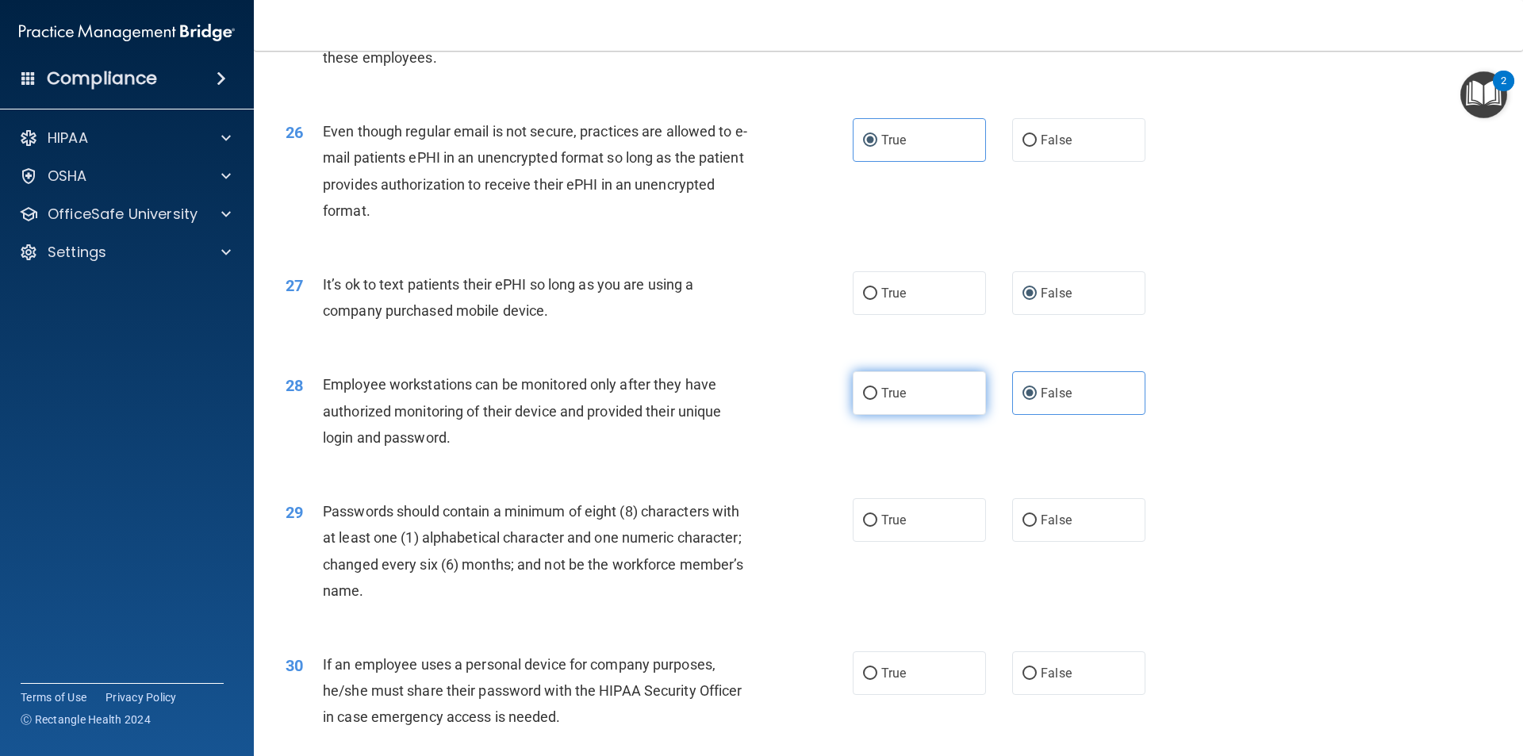
scroll to position [3173, 0]
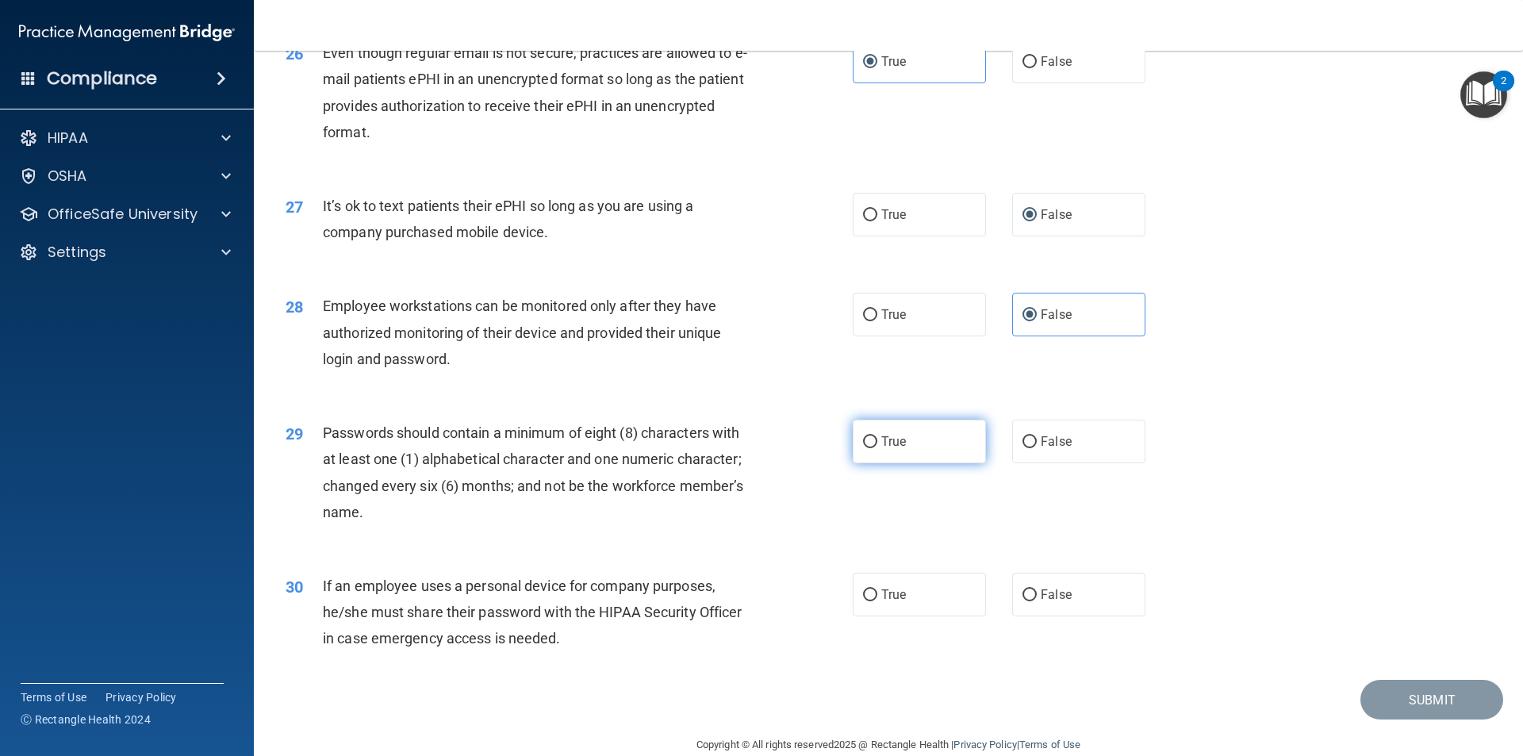
click at [948, 463] on label "True" at bounding box center [919, 442] width 133 height 44
click at [877, 448] on input "True" at bounding box center [870, 442] width 14 height 12
radio input "true"
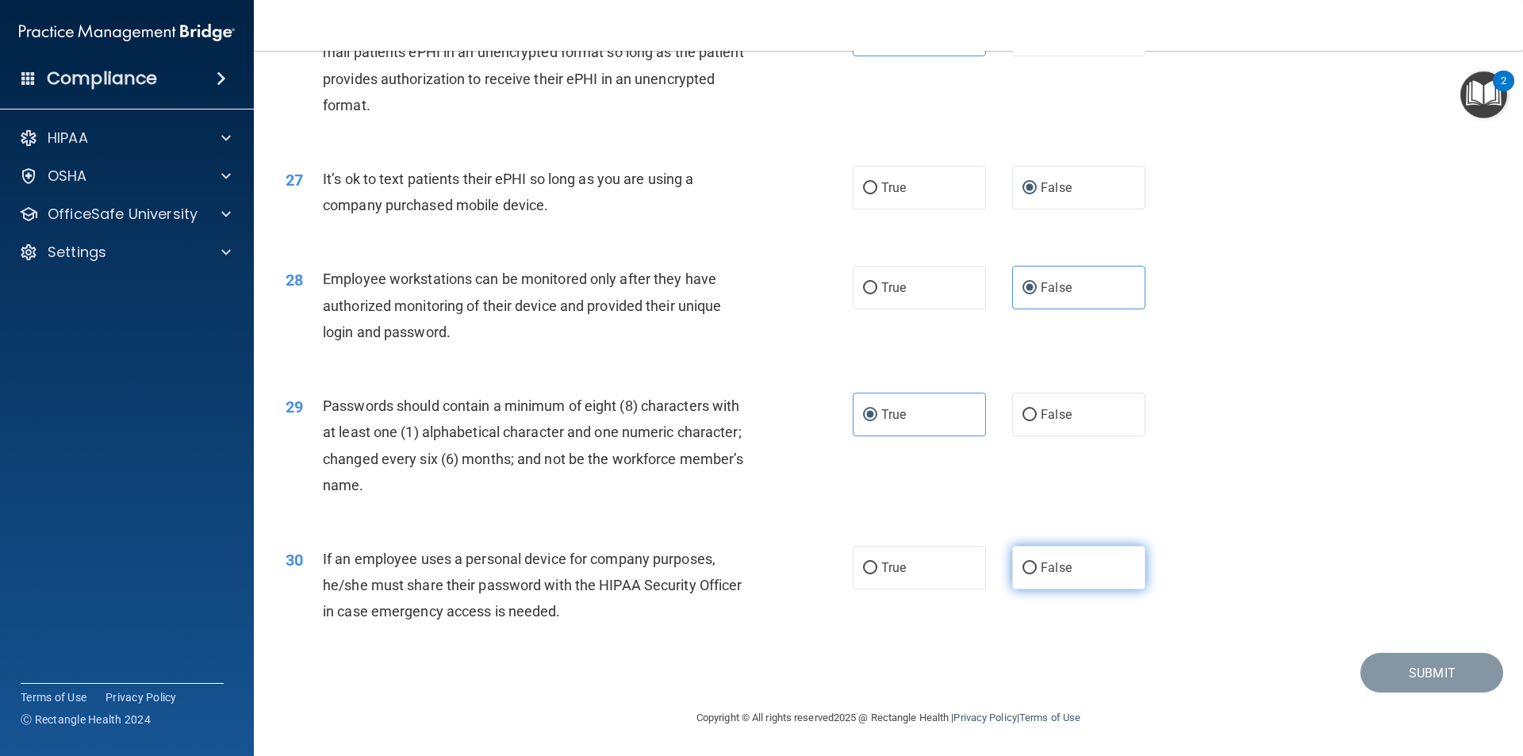
click at [1109, 561] on label "False" at bounding box center [1078, 568] width 133 height 44
click at [1037, 562] on input "False" at bounding box center [1030, 568] width 14 height 12
radio input "true"
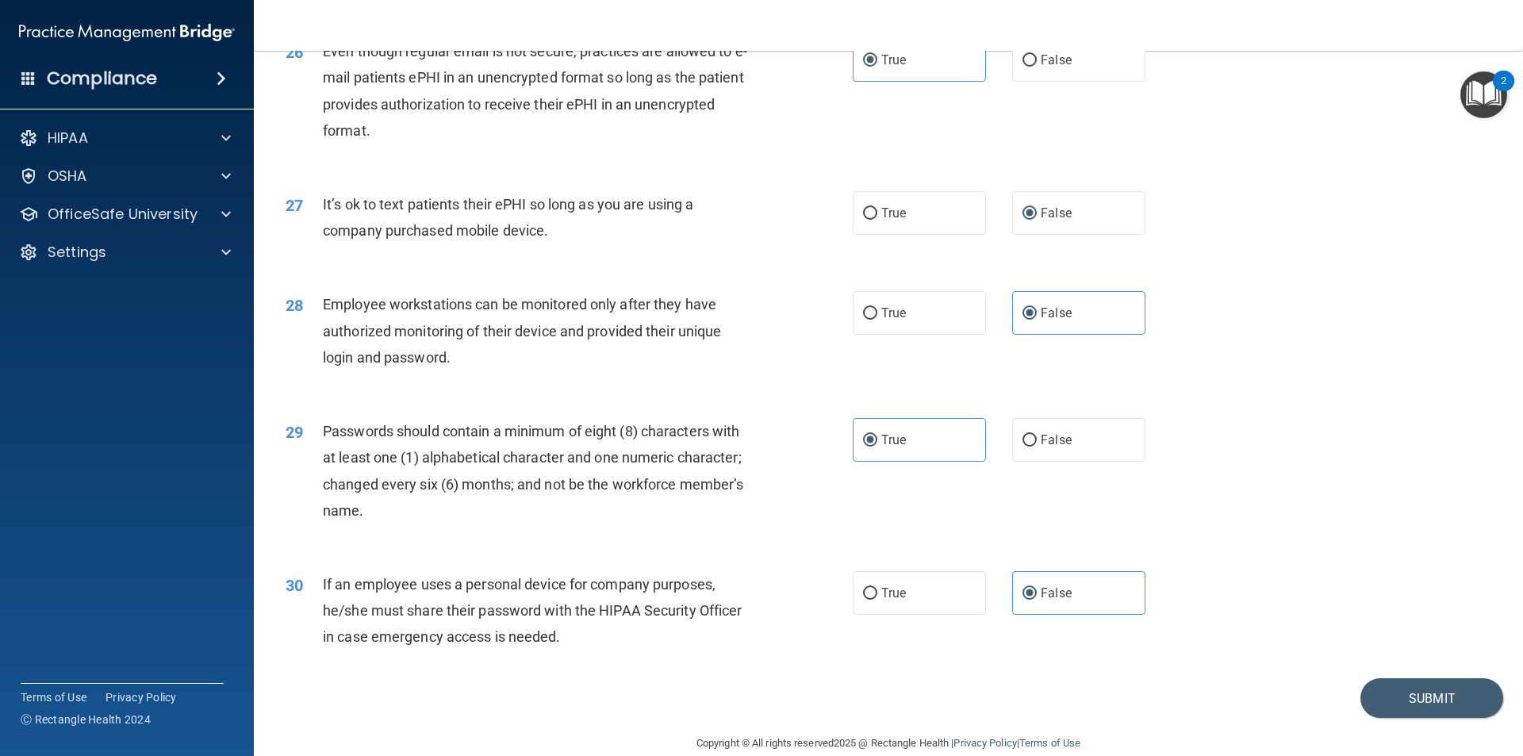
scroll to position [3147, 0]
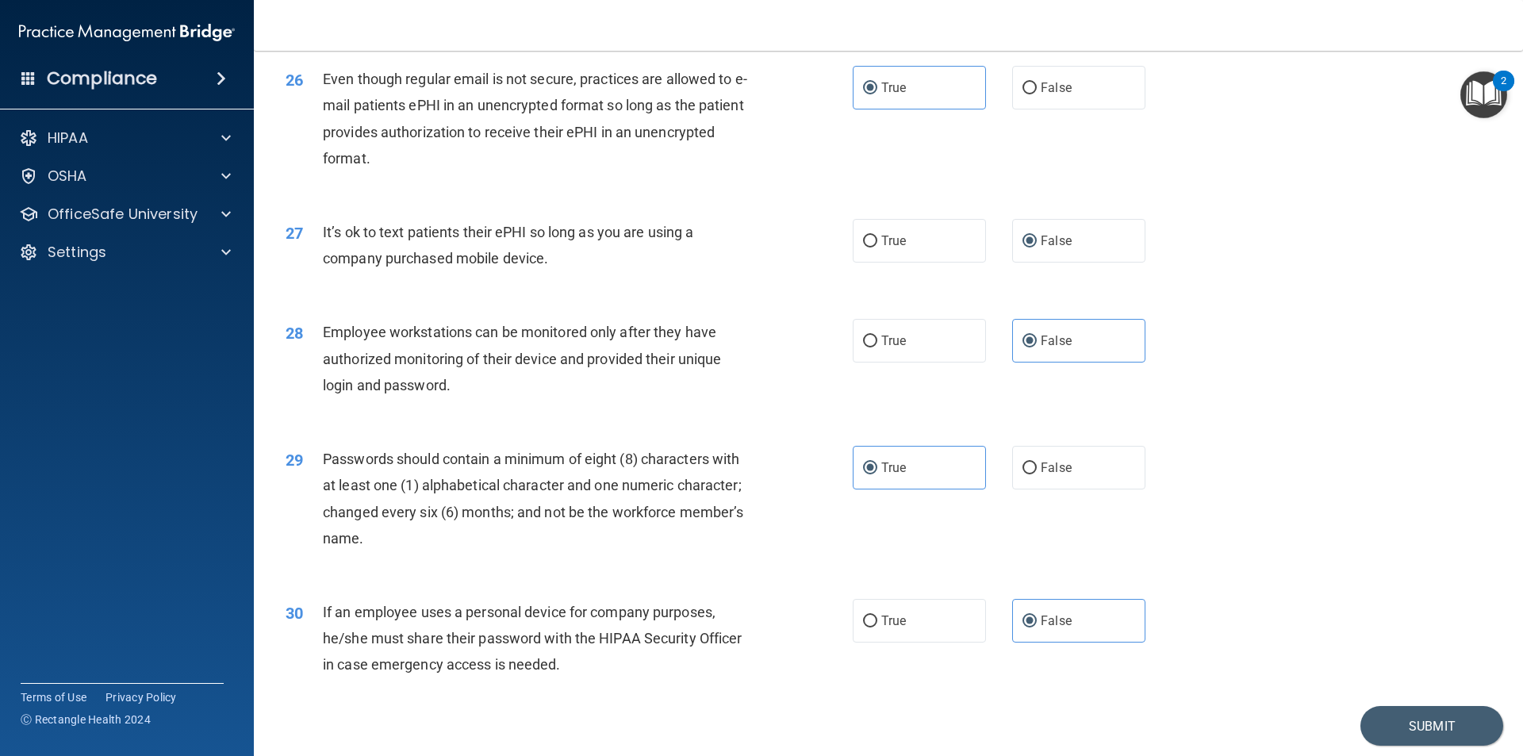
click at [1380, 706] on div "30 If an employee uses a personal device for company purposes, he/she must shar…" at bounding box center [889, 642] width 1230 height 127
click at [1392, 744] on button "Submit" at bounding box center [1432, 726] width 143 height 40
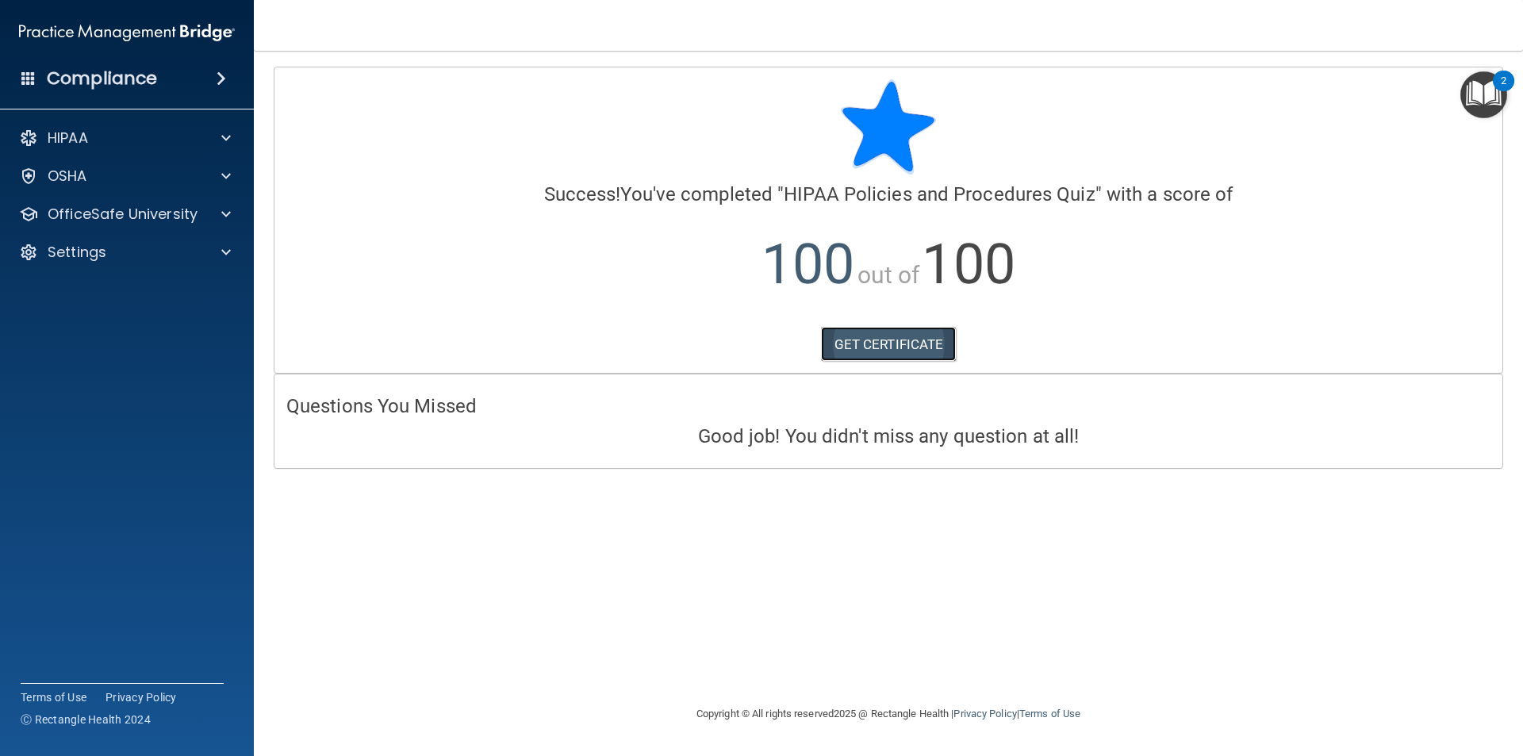
click at [851, 345] on link "GET CERTIFICATE" at bounding box center [889, 344] width 136 height 35
click at [148, 131] on div "HIPAA" at bounding box center [105, 138] width 197 height 19
click at [152, 174] on p "Documents and Policies" at bounding box center [118, 176] width 217 height 16
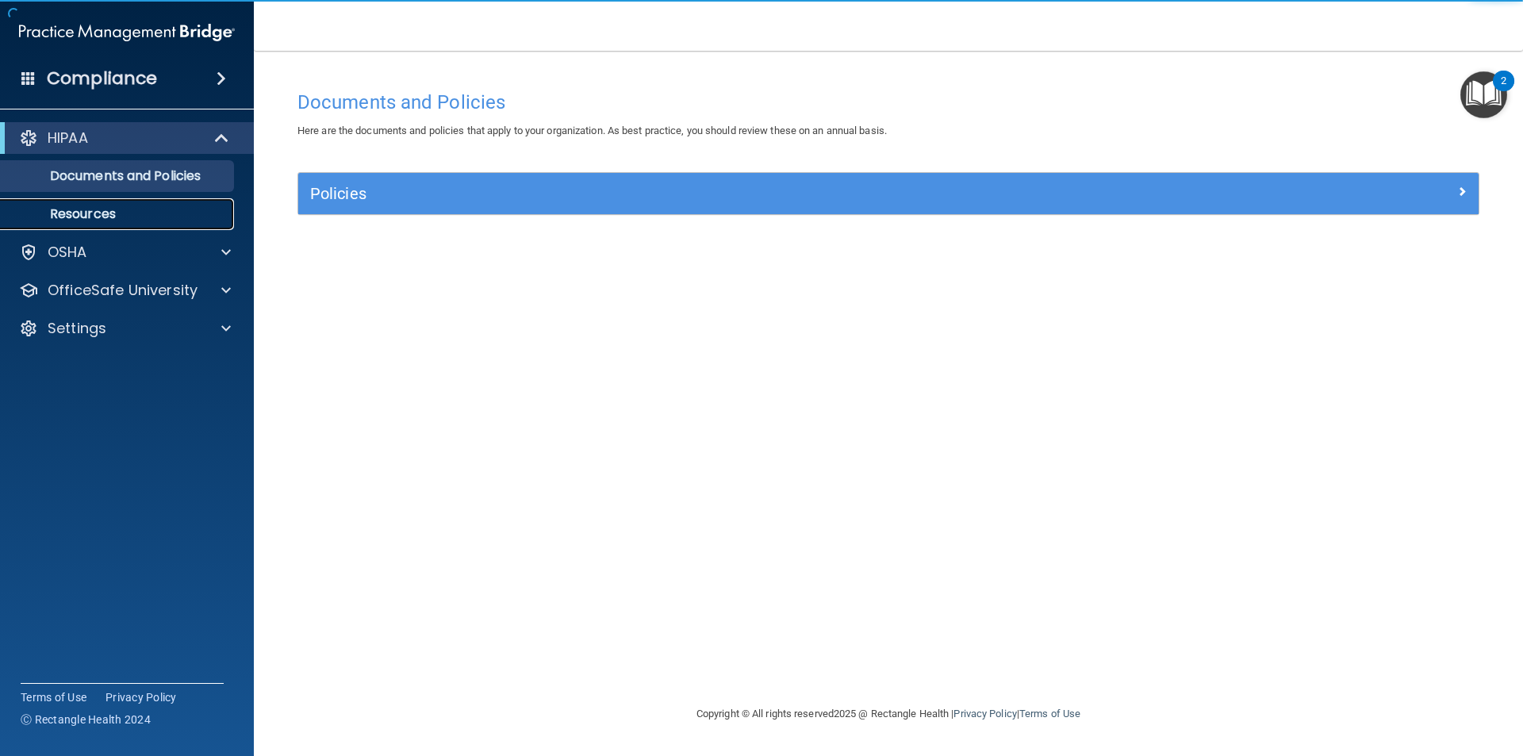
click at [132, 219] on p "Resources" at bounding box center [118, 214] width 217 height 16
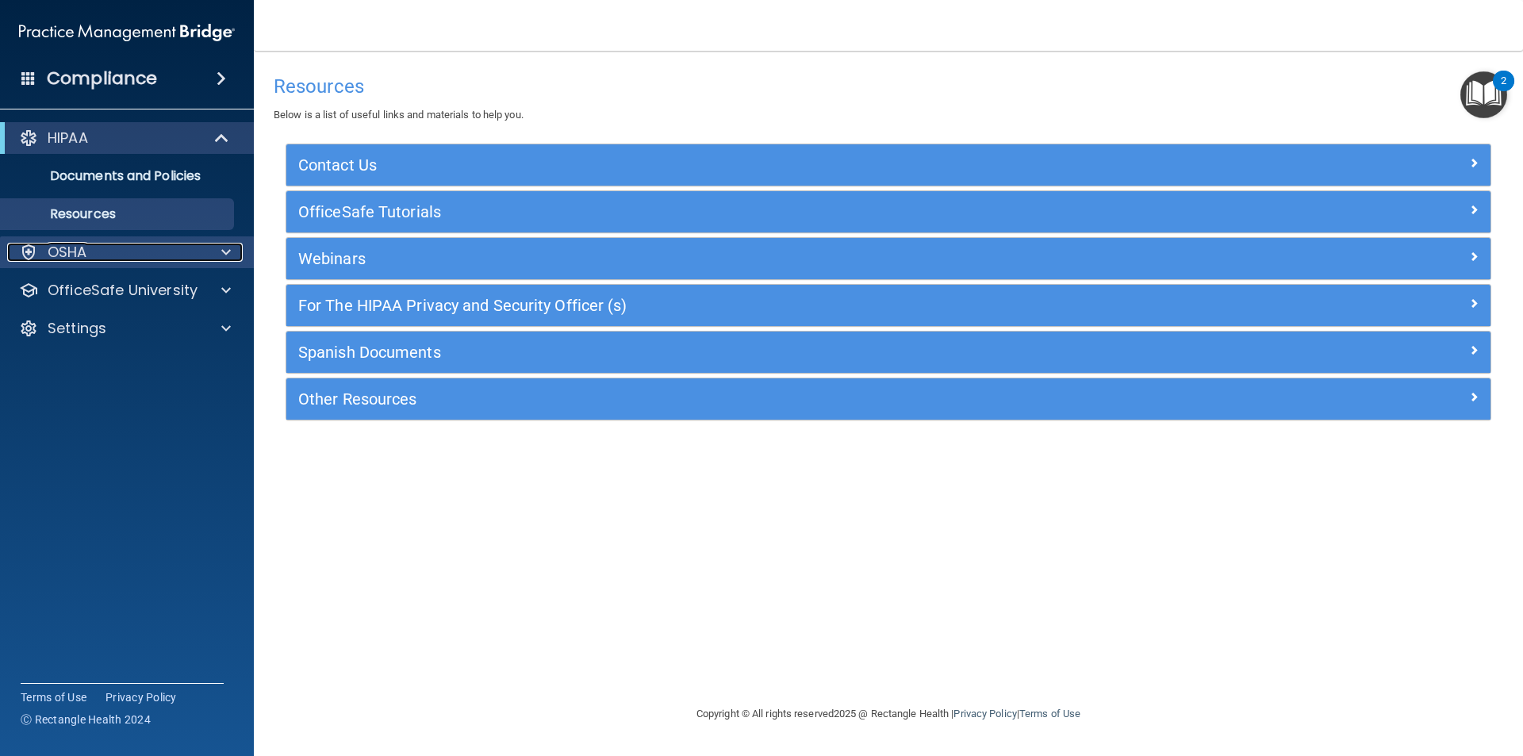
click at [113, 253] on div "OSHA" at bounding box center [105, 252] width 197 height 19
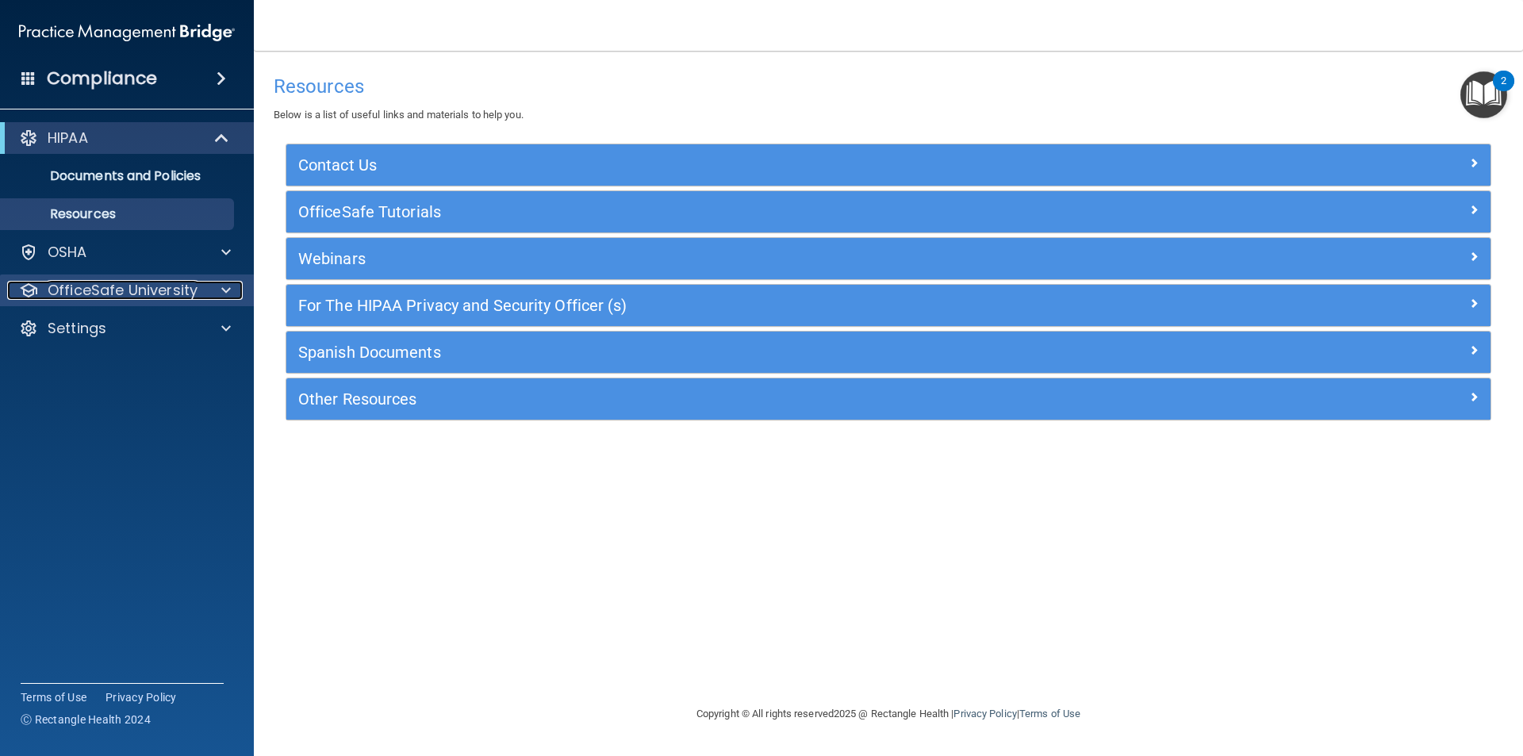
click at [123, 286] on p "OfficeSafe University" at bounding box center [123, 290] width 150 height 19
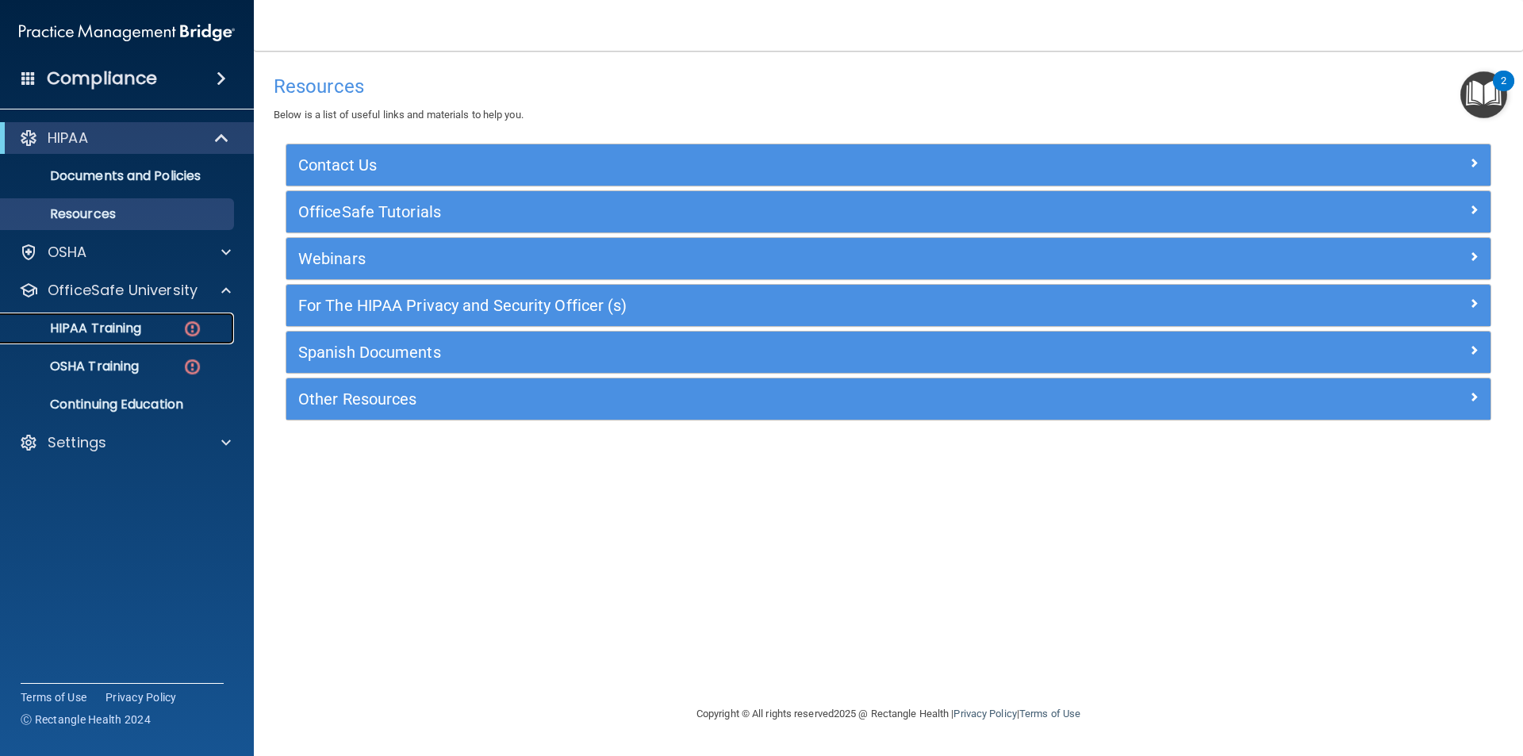
click at [127, 317] on link "HIPAA Training" at bounding box center [109, 329] width 250 height 32
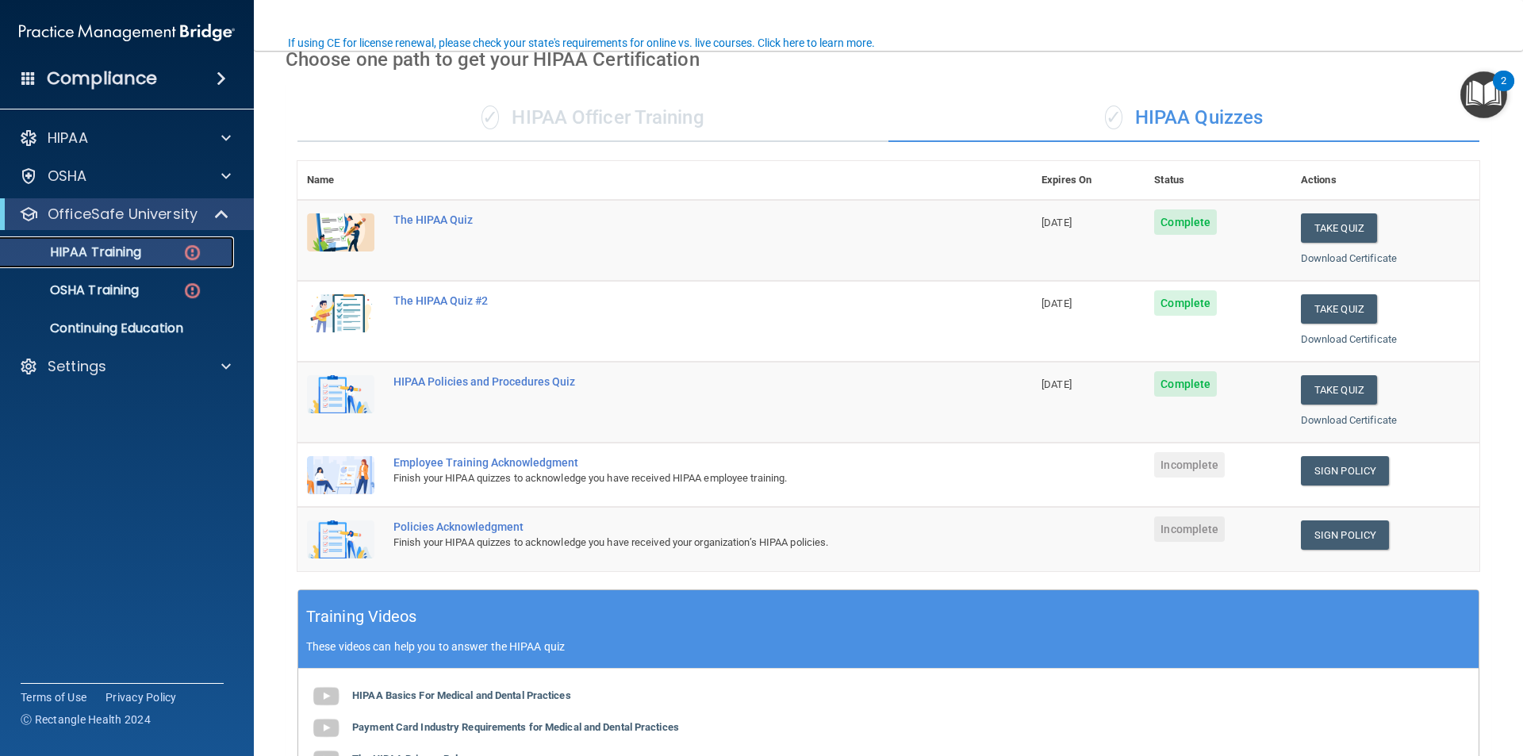
scroll to position [159, 0]
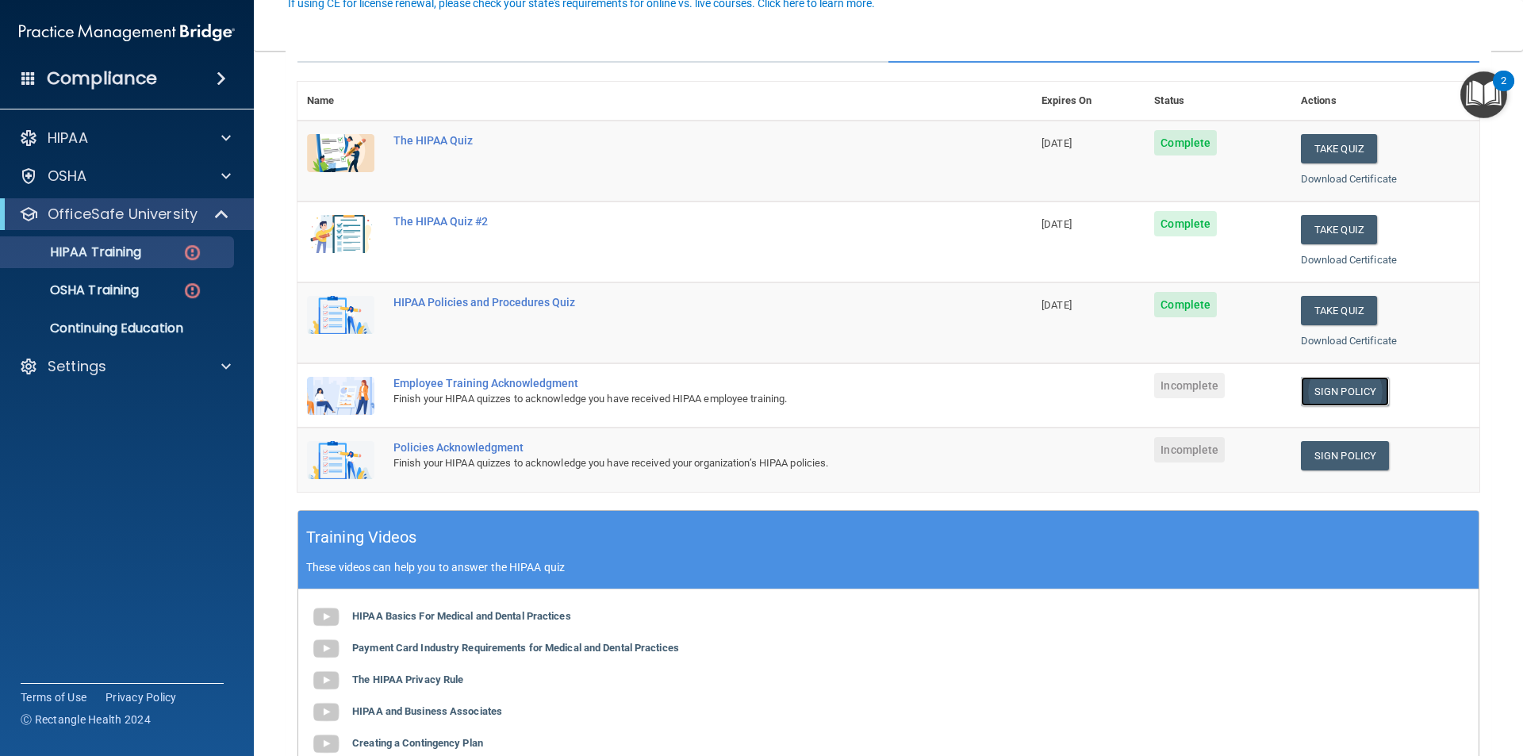
click at [1310, 391] on link "Sign Policy" at bounding box center [1345, 391] width 88 height 29
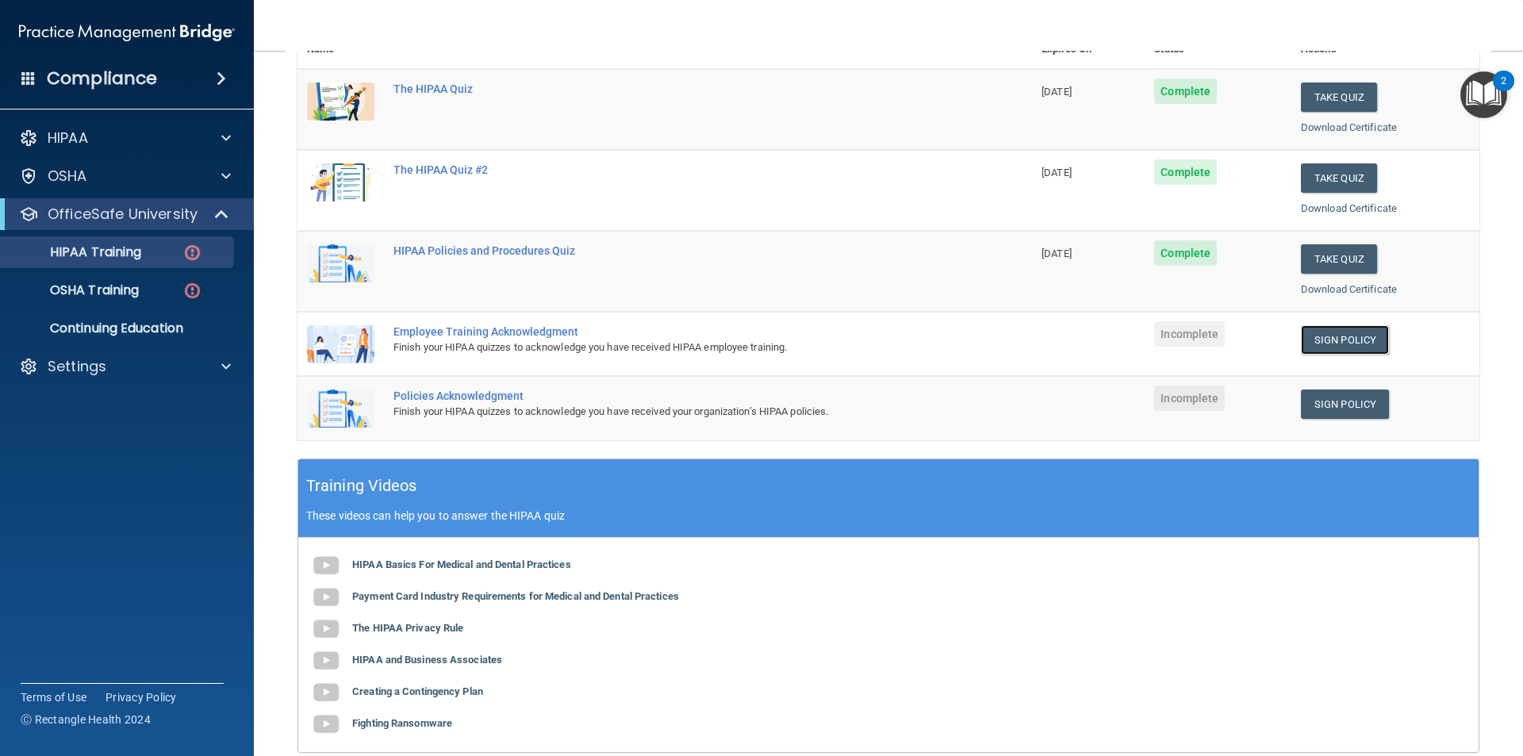
scroll to position [238, 0]
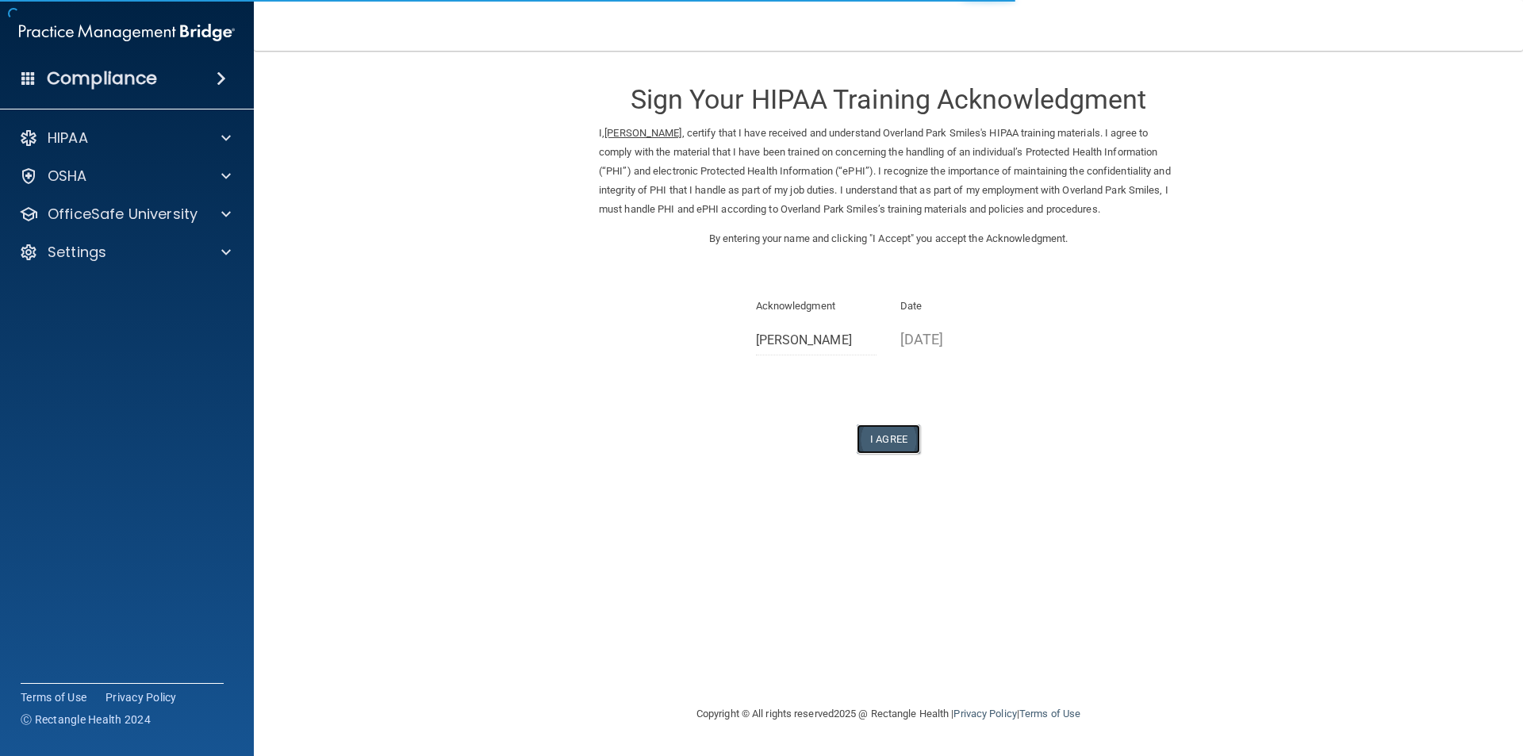
drag, startPoint x: 896, startPoint y: 436, endPoint x: 893, endPoint y: 445, distance: 9.3
click at [896, 436] on button "I Agree" at bounding box center [888, 438] width 63 height 29
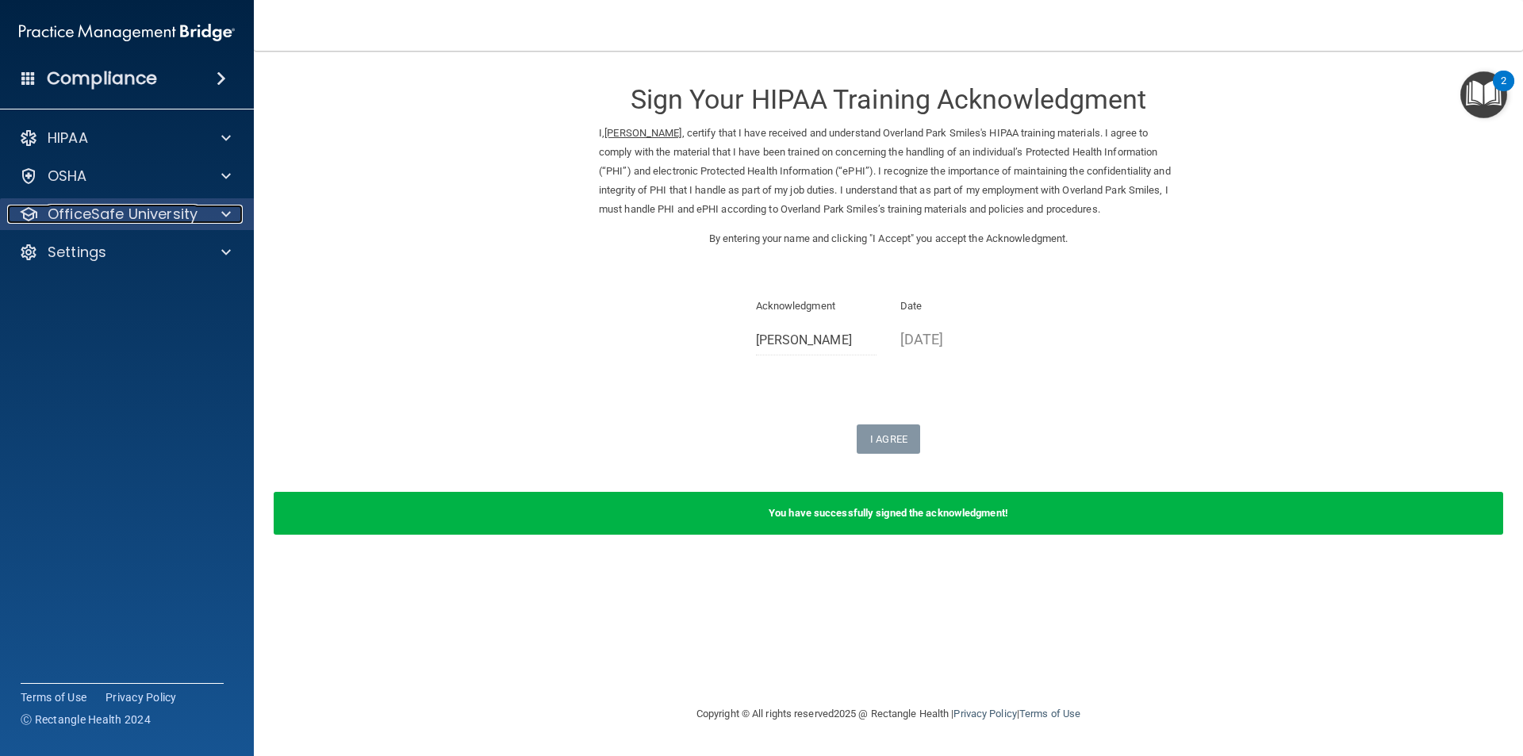
click at [130, 211] on p "OfficeSafe University" at bounding box center [123, 214] width 150 height 19
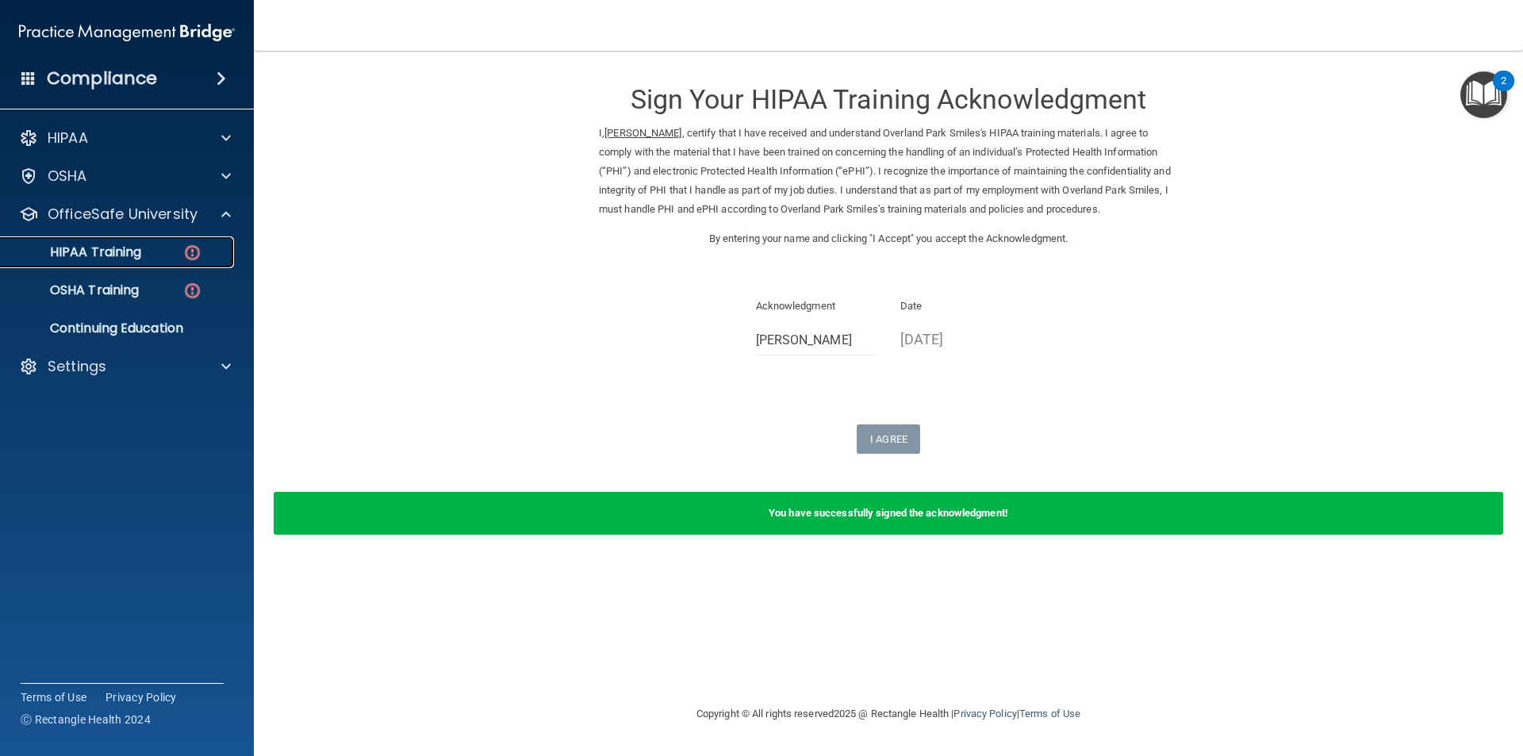
click at [151, 255] on div "HIPAA Training" at bounding box center [118, 252] width 217 height 16
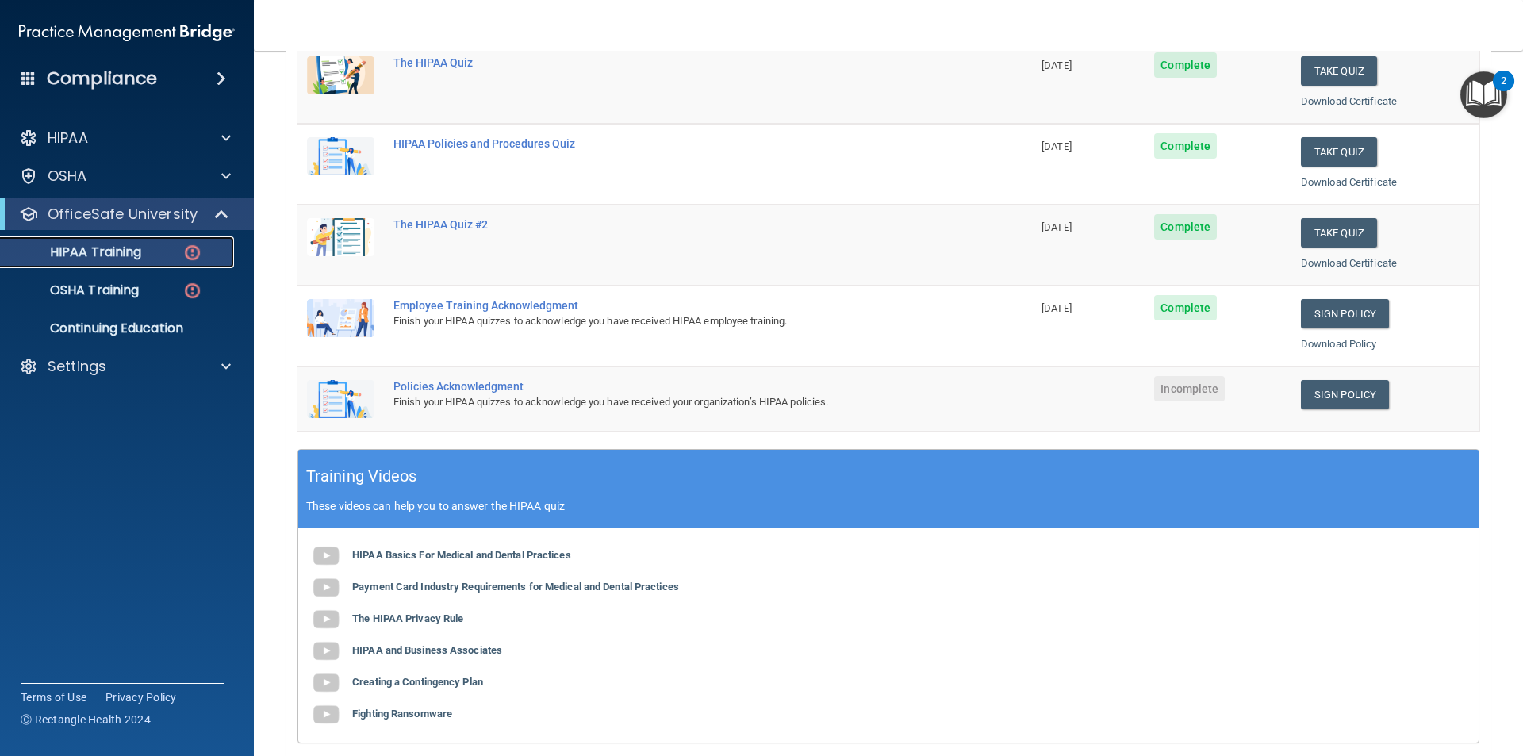
scroll to position [238, 0]
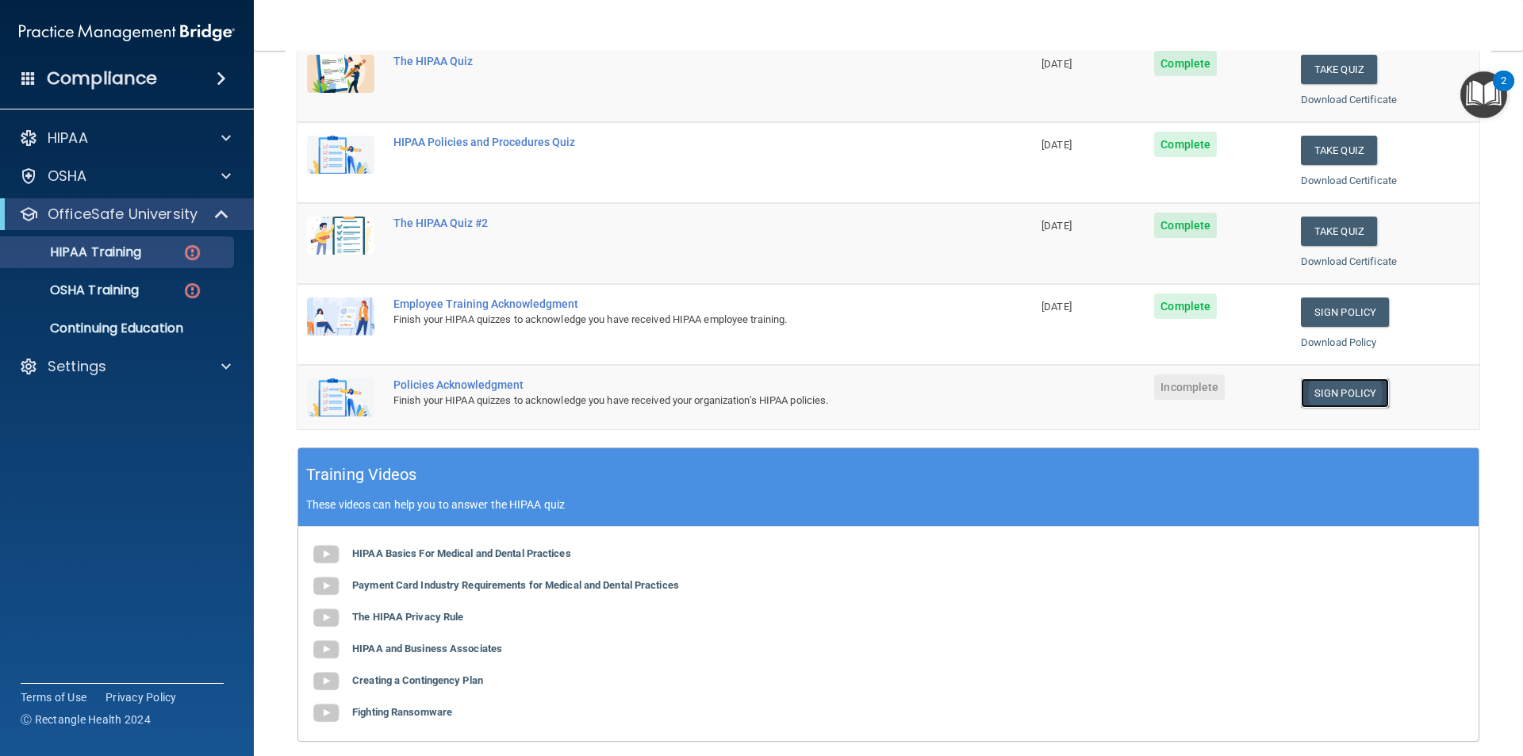
click at [1357, 393] on link "Sign Policy" at bounding box center [1345, 392] width 88 height 29
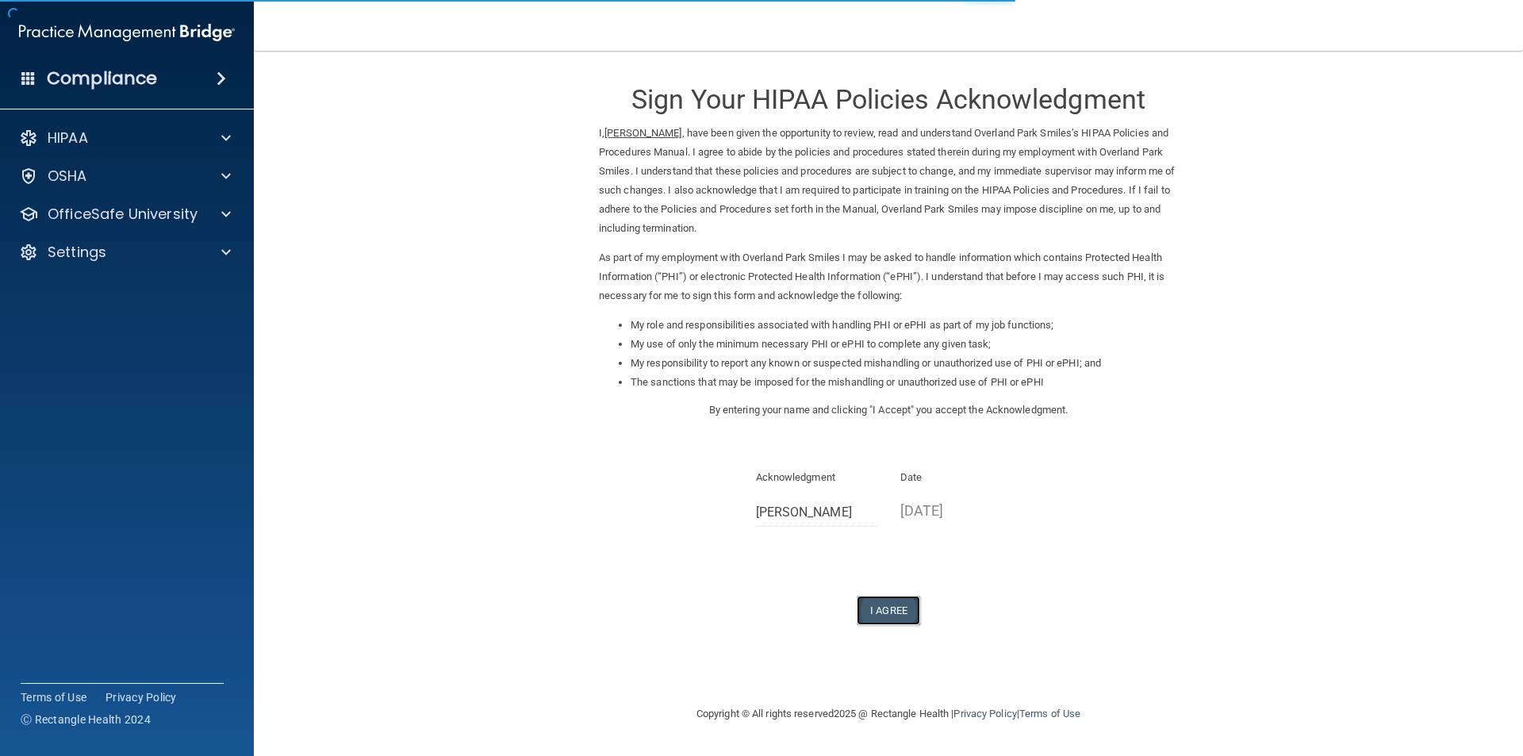
click at [871, 609] on button "I Agree" at bounding box center [888, 610] width 63 height 29
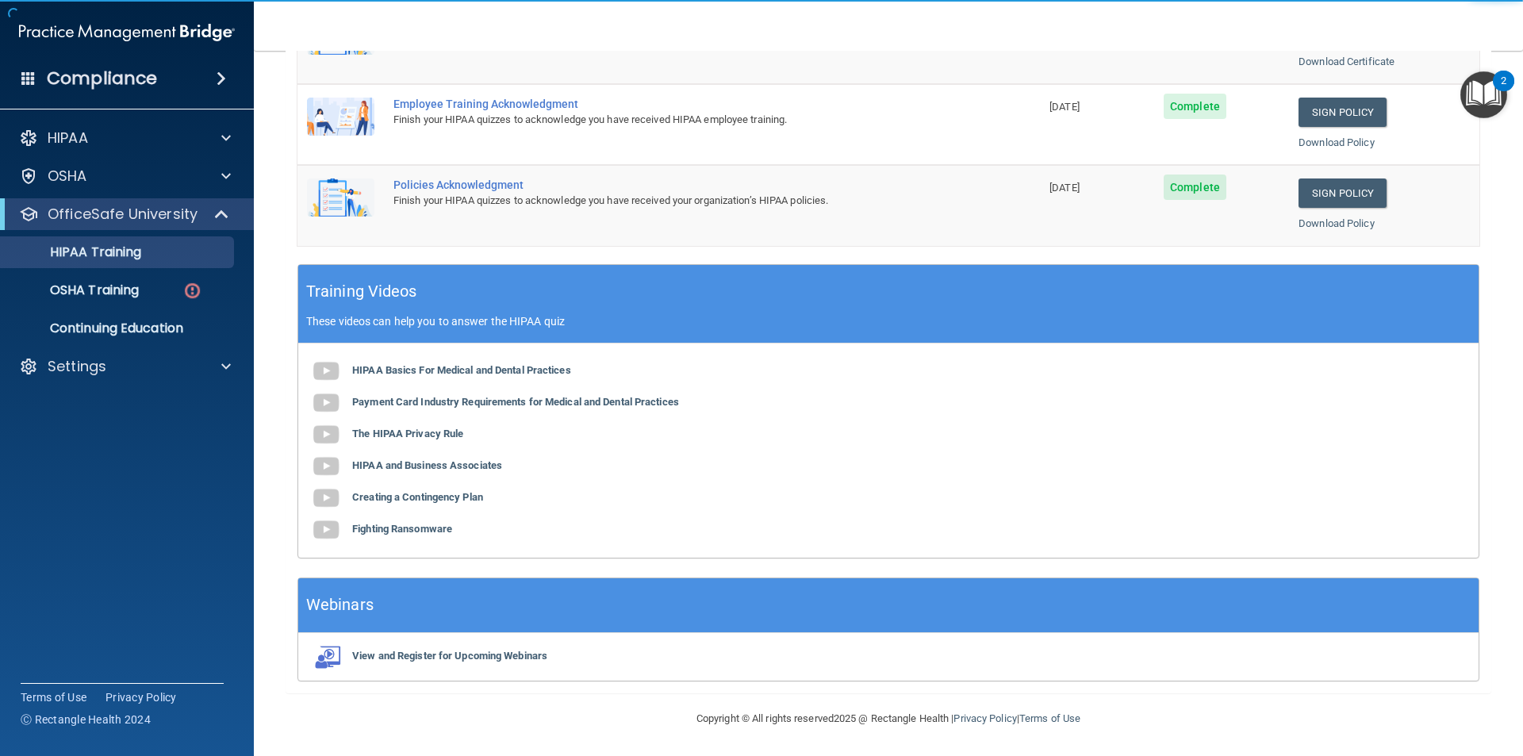
scroll to position [439, 0]
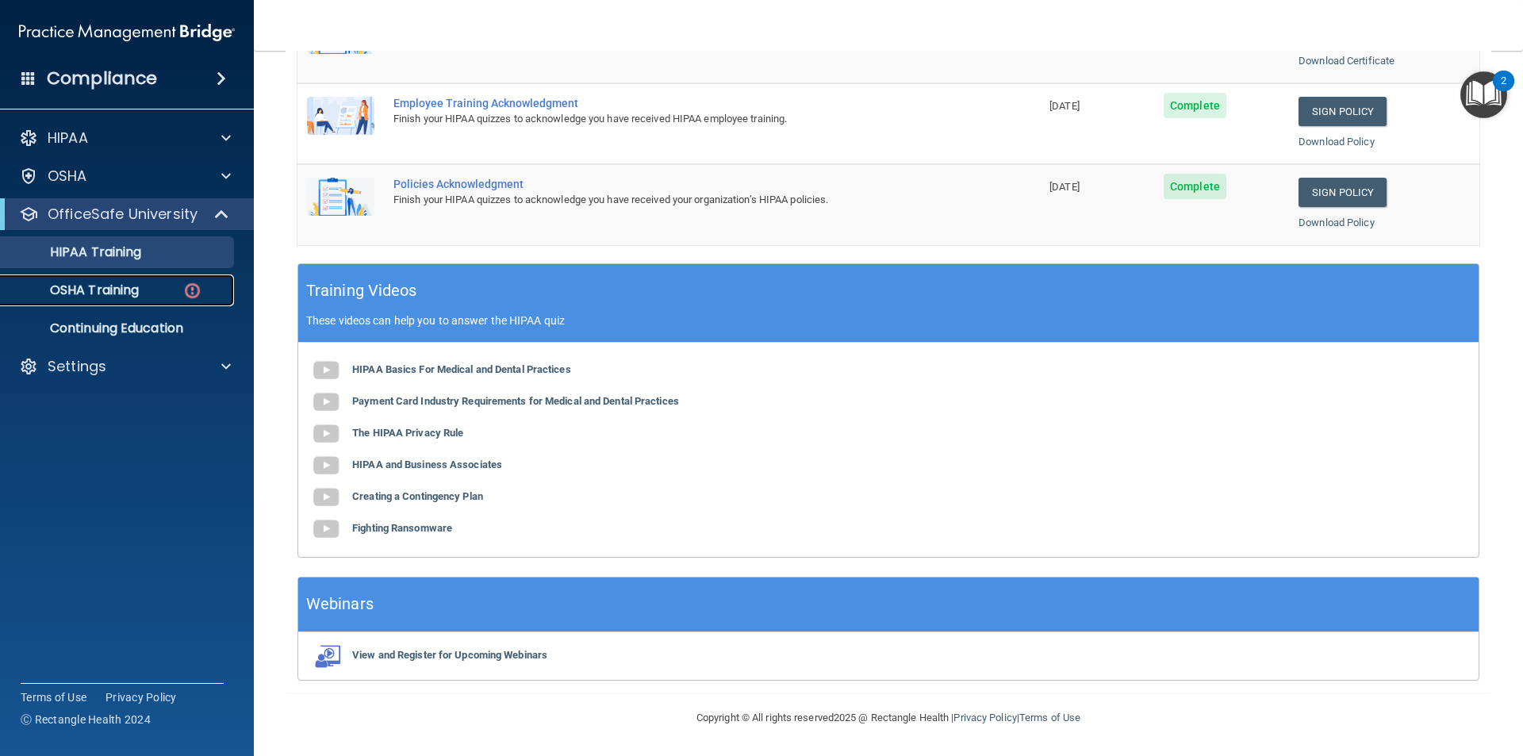
click at [147, 290] on div "OSHA Training" at bounding box center [118, 290] width 217 height 16
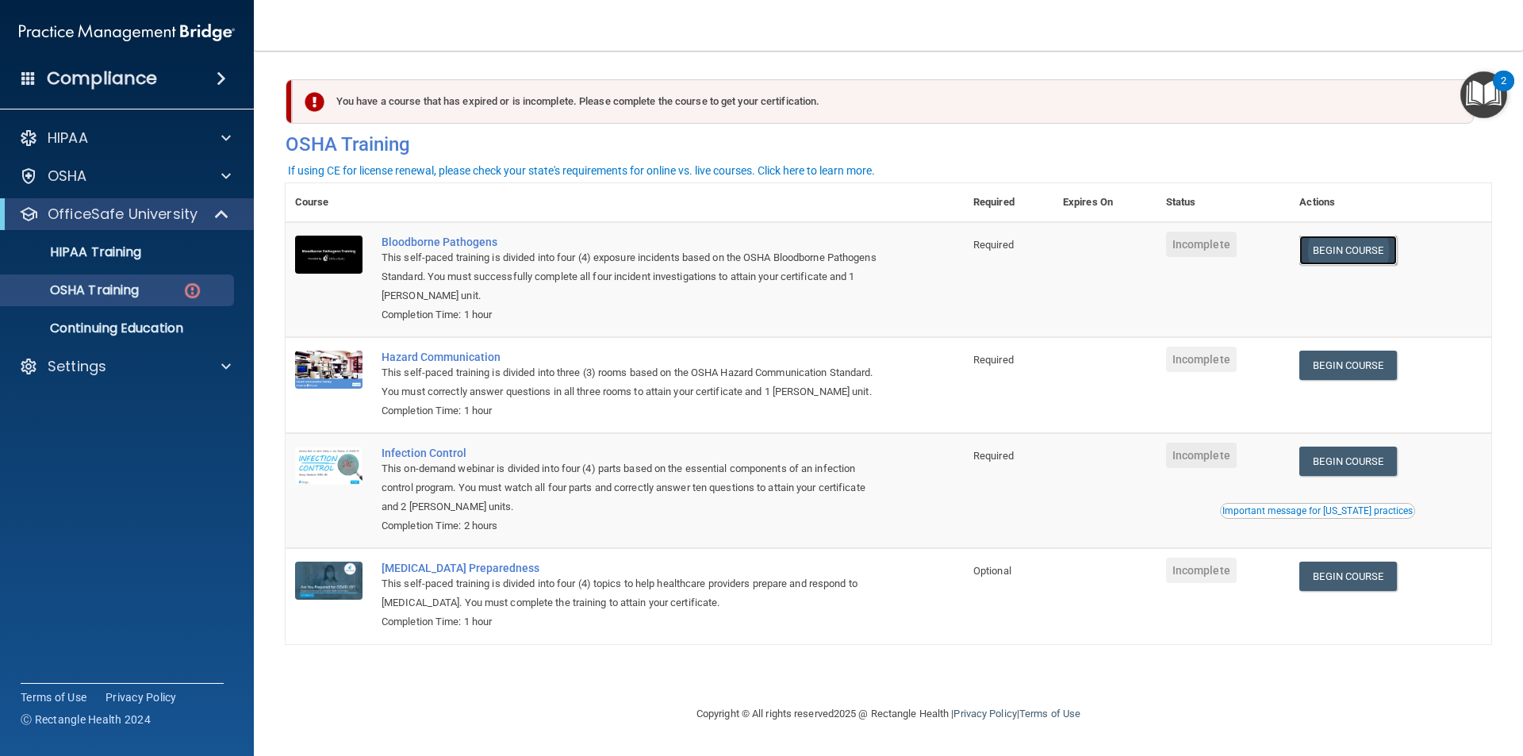
click at [1393, 246] on link "Begin Course" at bounding box center [1347, 250] width 97 height 29
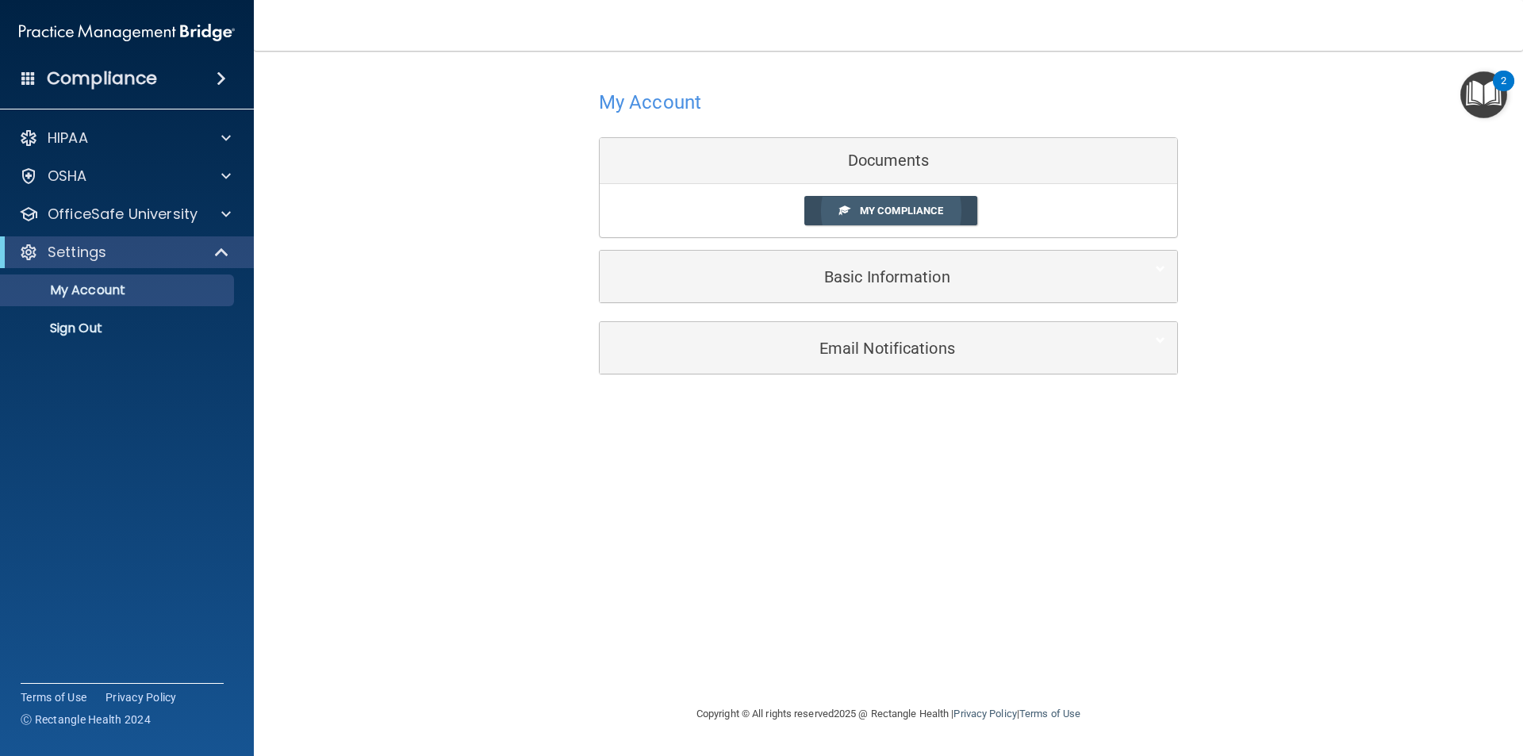
click at [917, 212] on span "My Compliance" at bounding box center [901, 211] width 83 height 12
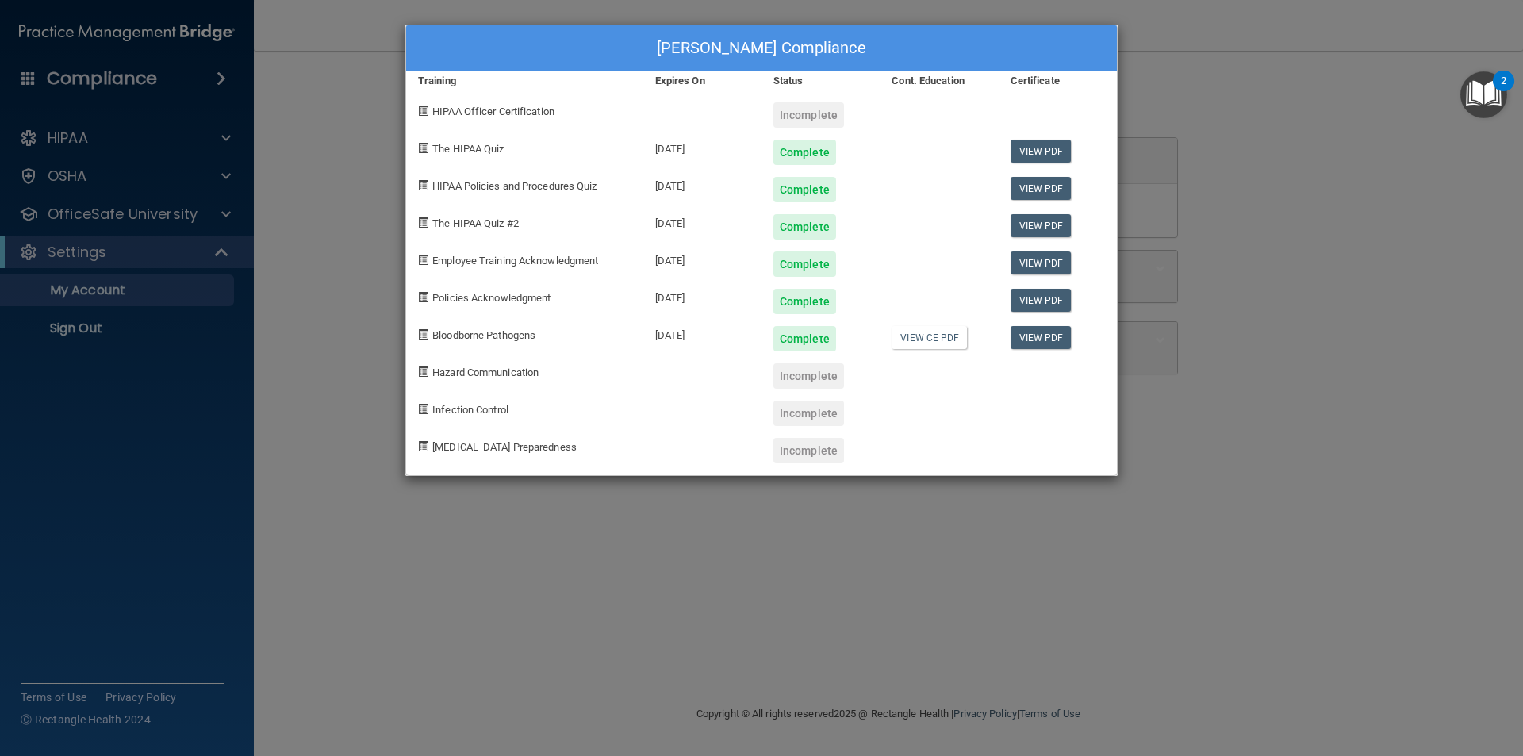
click at [1334, 90] on div "Marissa Blake's Compliance Training Expires On Status Cont. Education Certifica…" at bounding box center [761, 378] width 1523 height 756
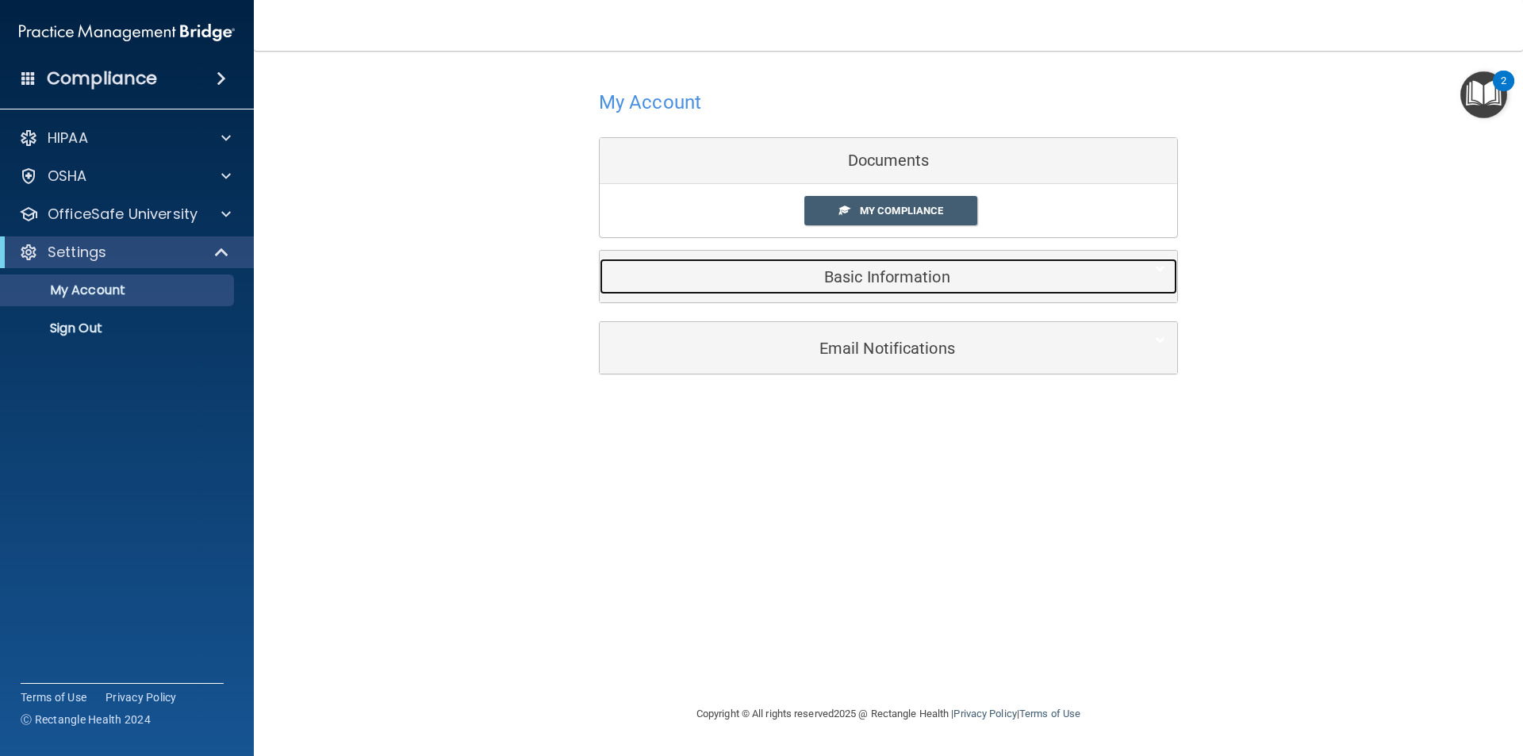
click at [910, 270] on h5 "Basic Information" at bounding box center [864, 276] width 505 height 17
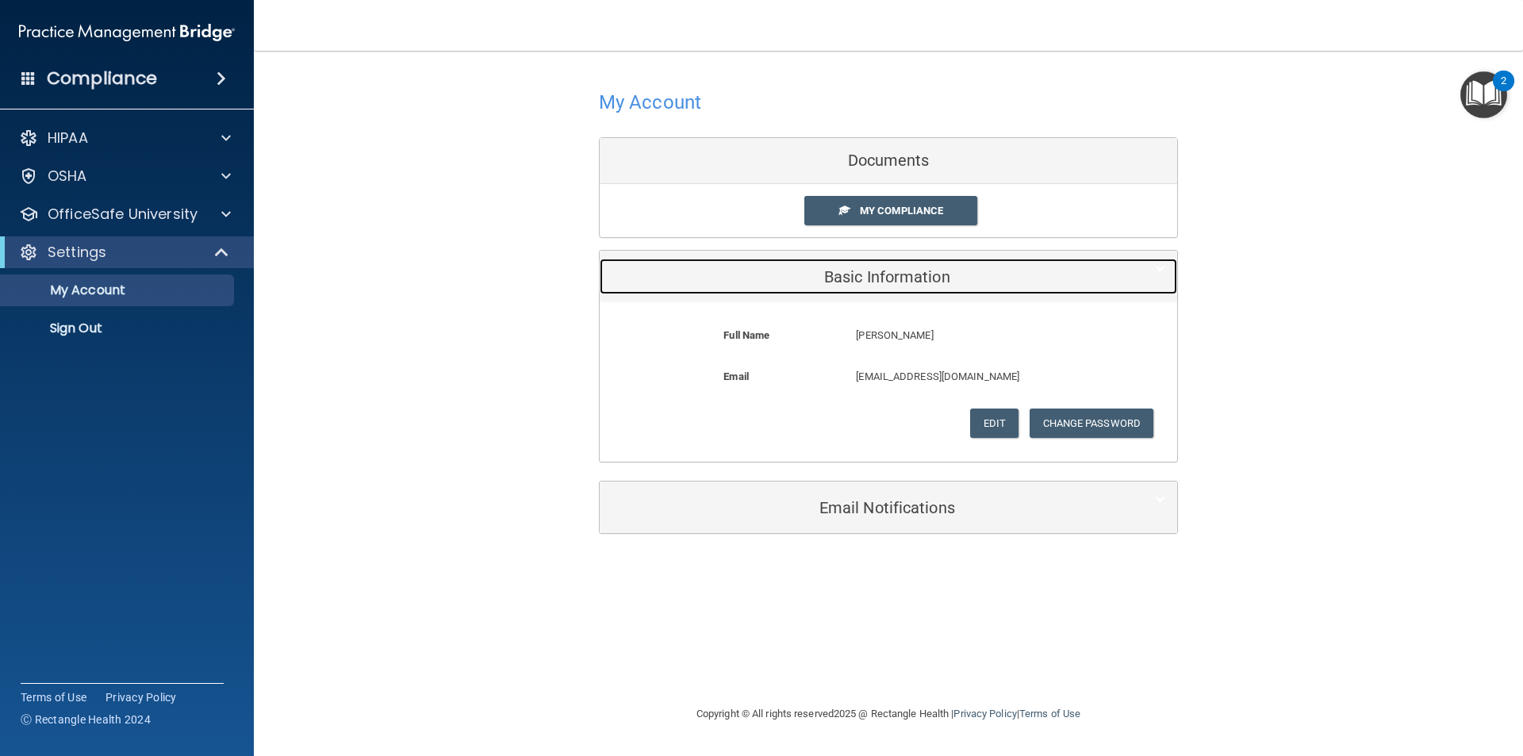
click at [909, 270] on h5 "Basic Information" at bounding box center [864, 276] width 505 height 17
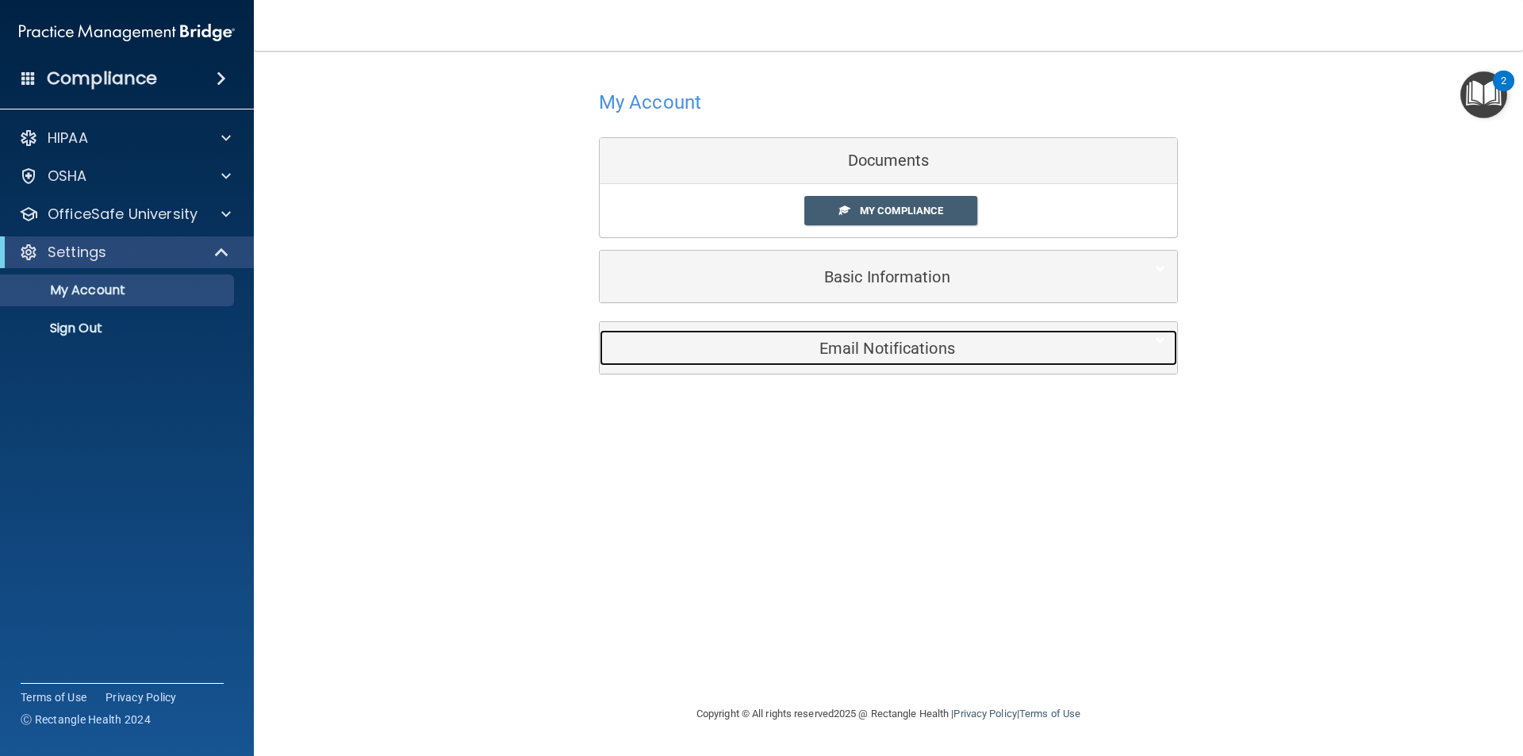
click at [871, 343] on h5 "Email Notifications" at bounding box center [864, 348] width 505 height 17
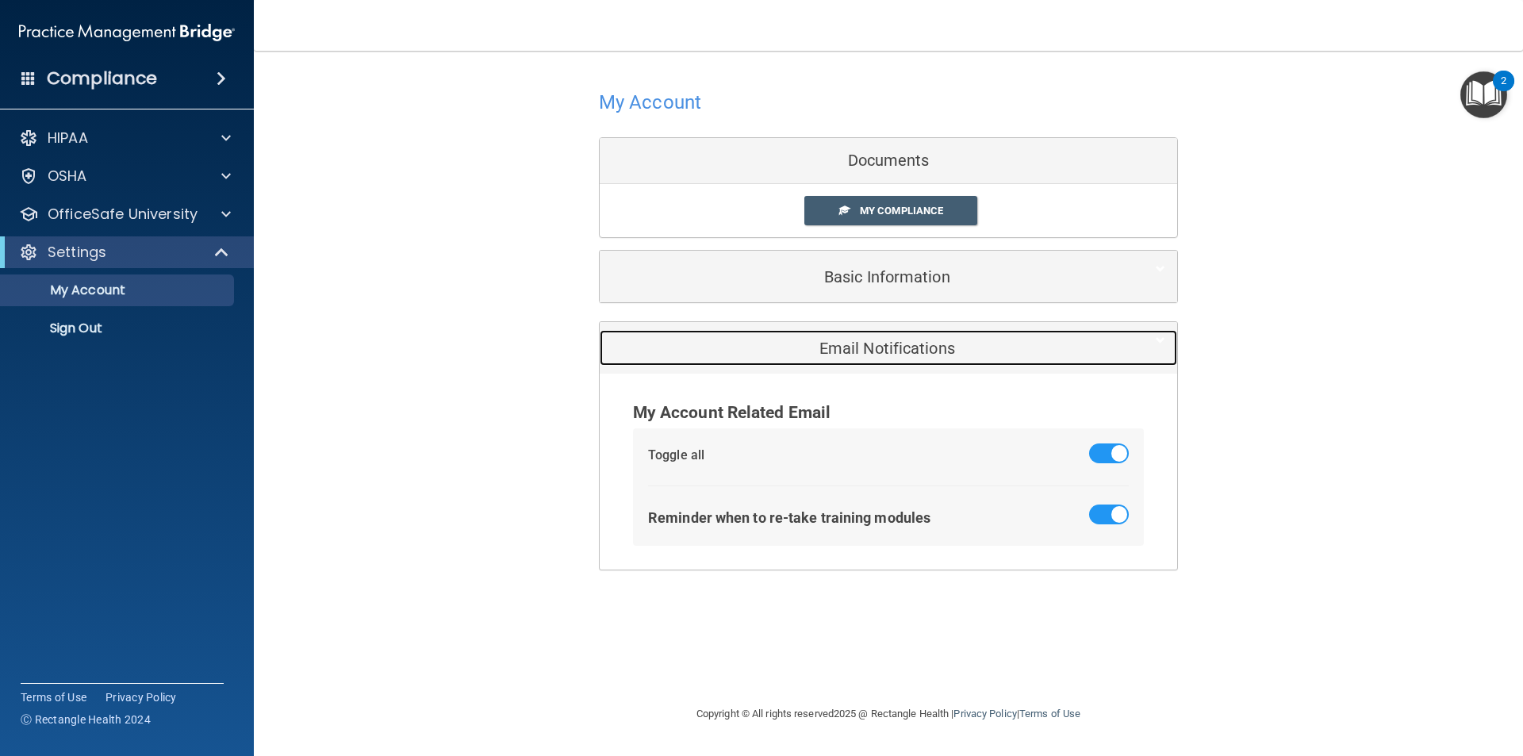
click at [858, 347] on h5 "Email Notifications" at bounding box center [864, 348] width 505 height 17
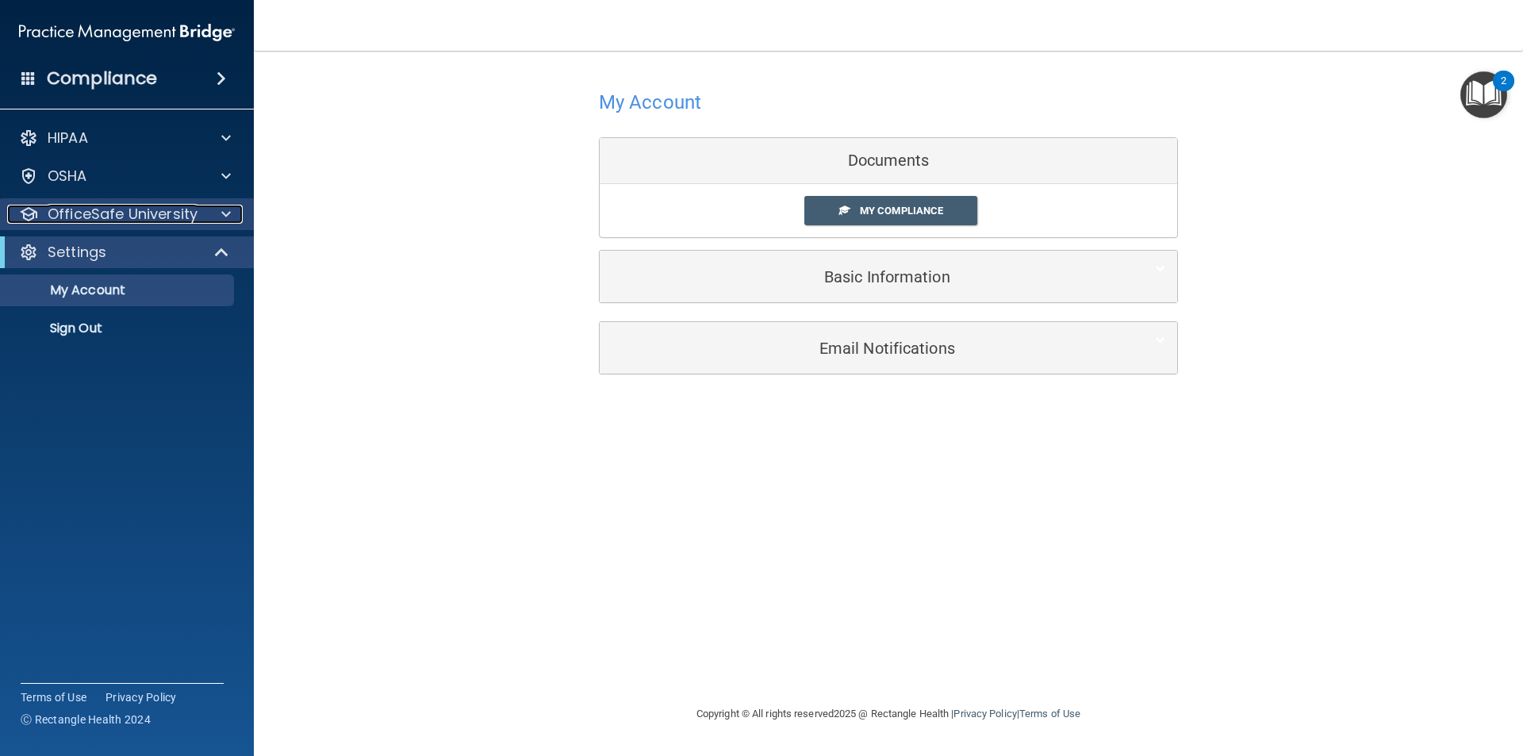
click at [136, 217] on p "OfficeSafe University" at bounding box center [123, 214] width 150 height 19
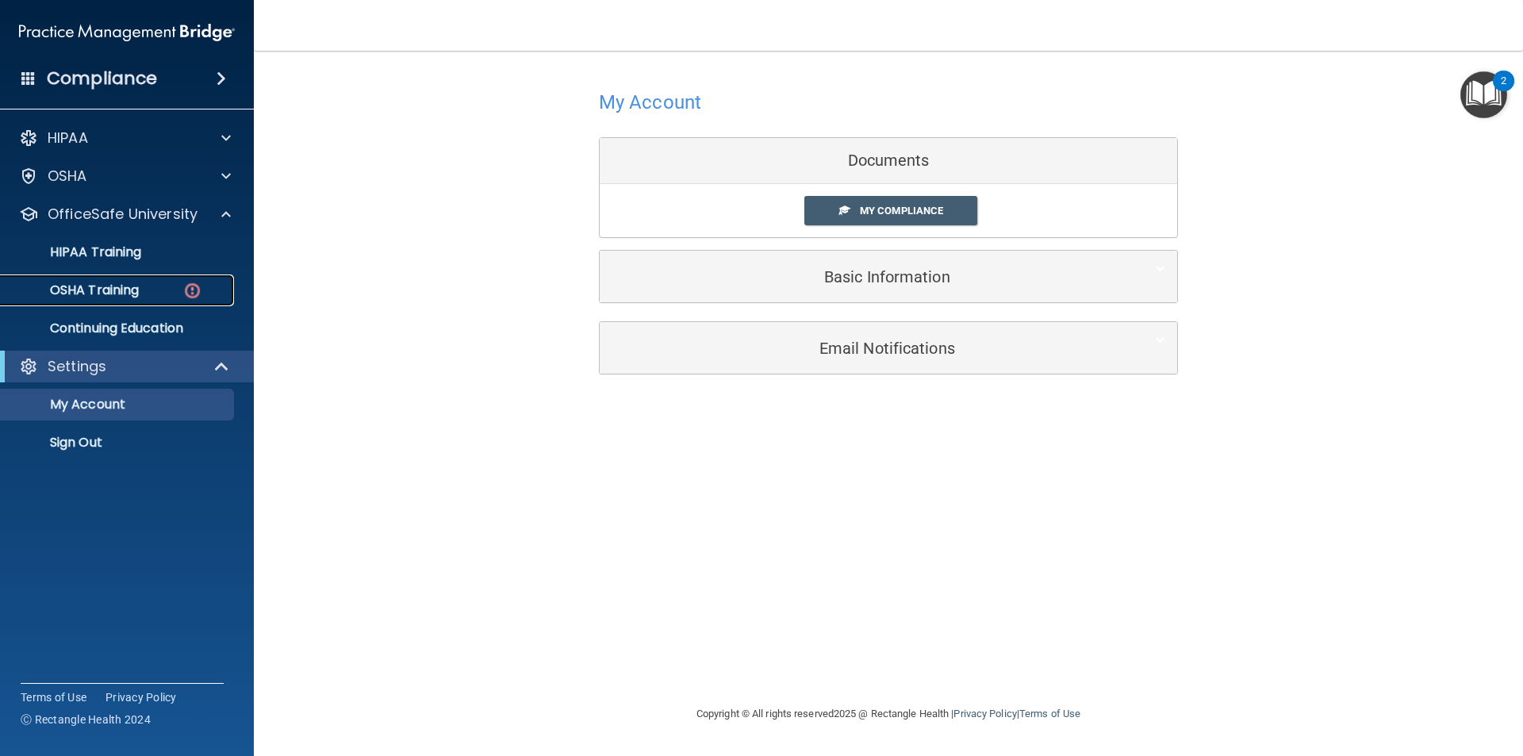
click at [139, 282] on p "OSHA Training" at bounding box center [74, 290] width 129 height 16
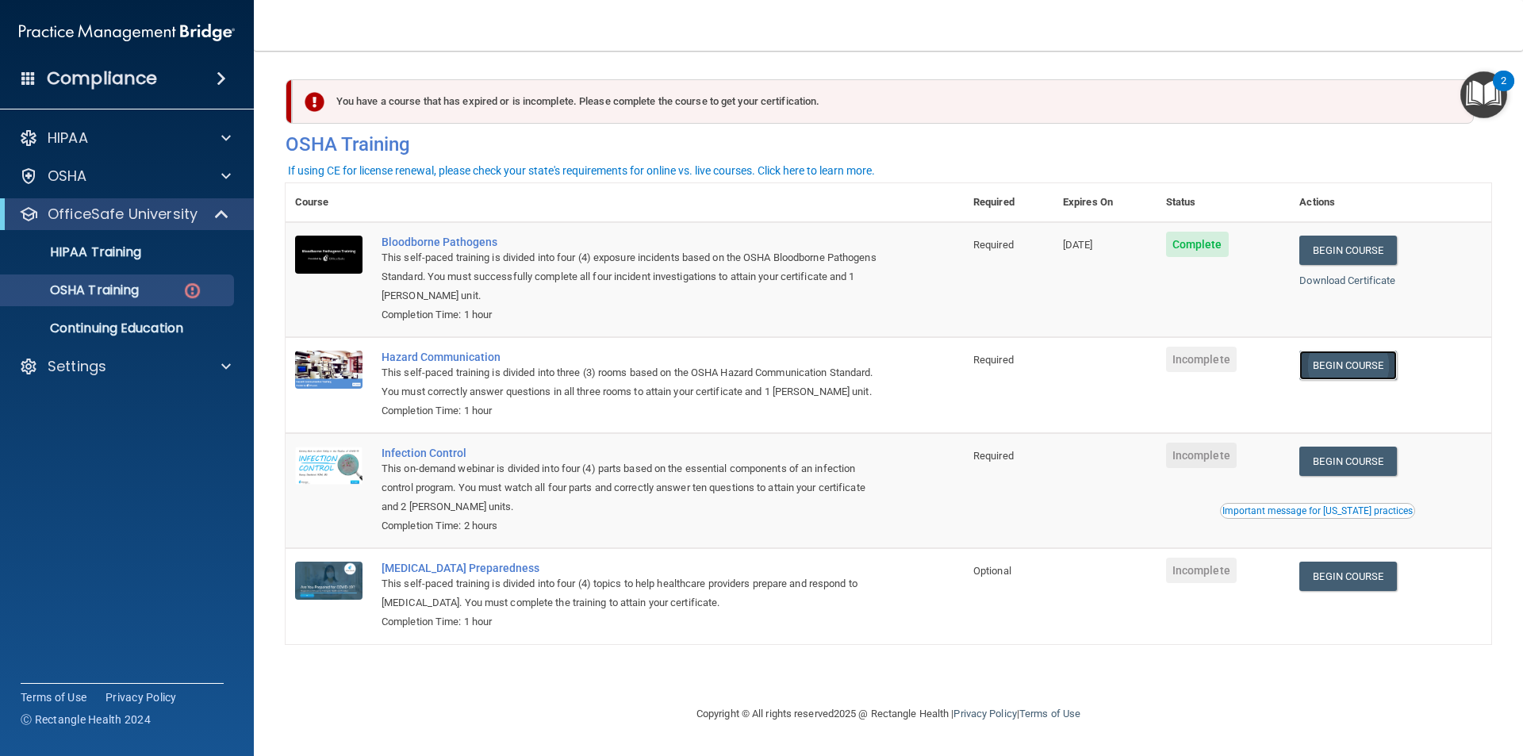
click at [1336, 357] on link "Begin Course" at bounding box center [1347, 365] width 97 height 29
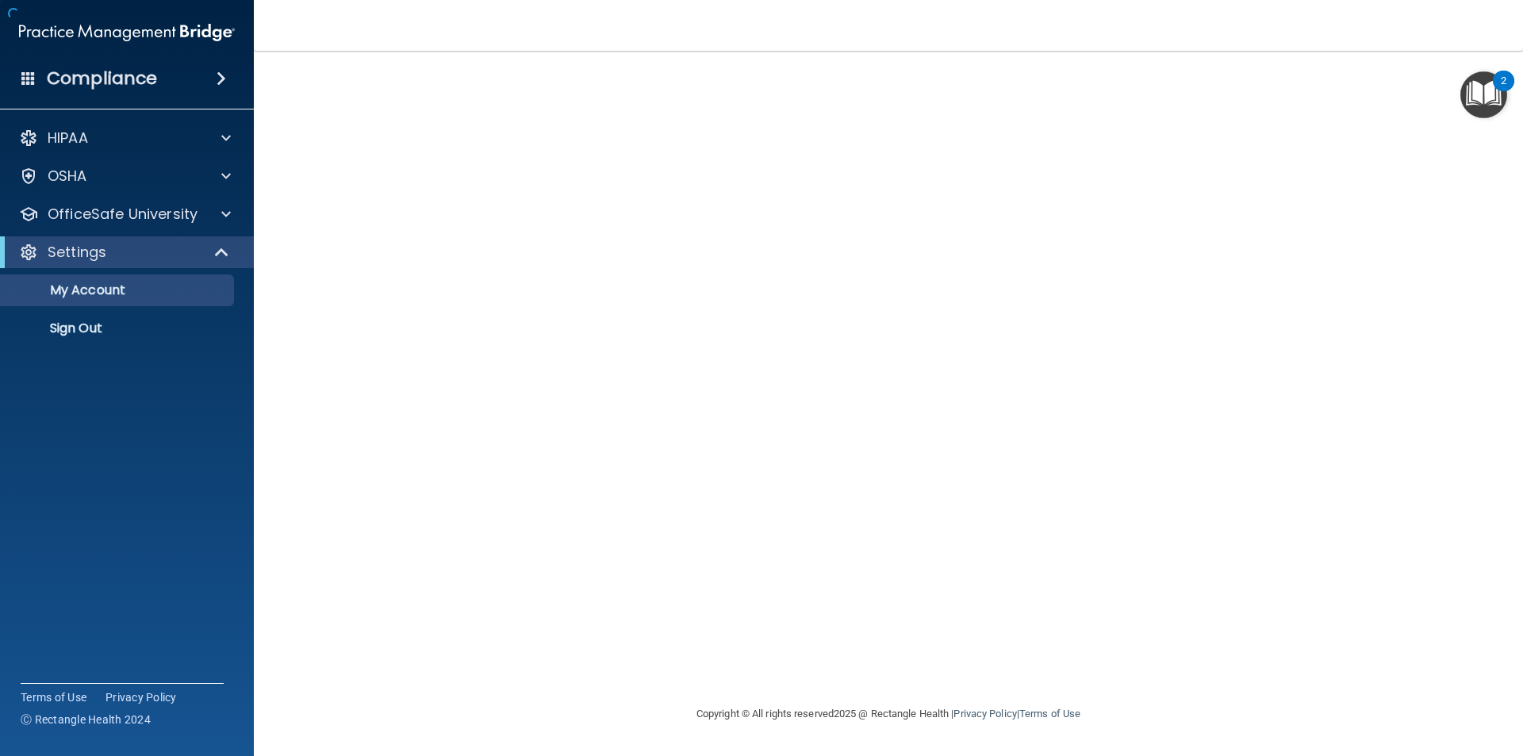
click at [677, 221] on div at bounding box center [889, 378] width 1206 height 622
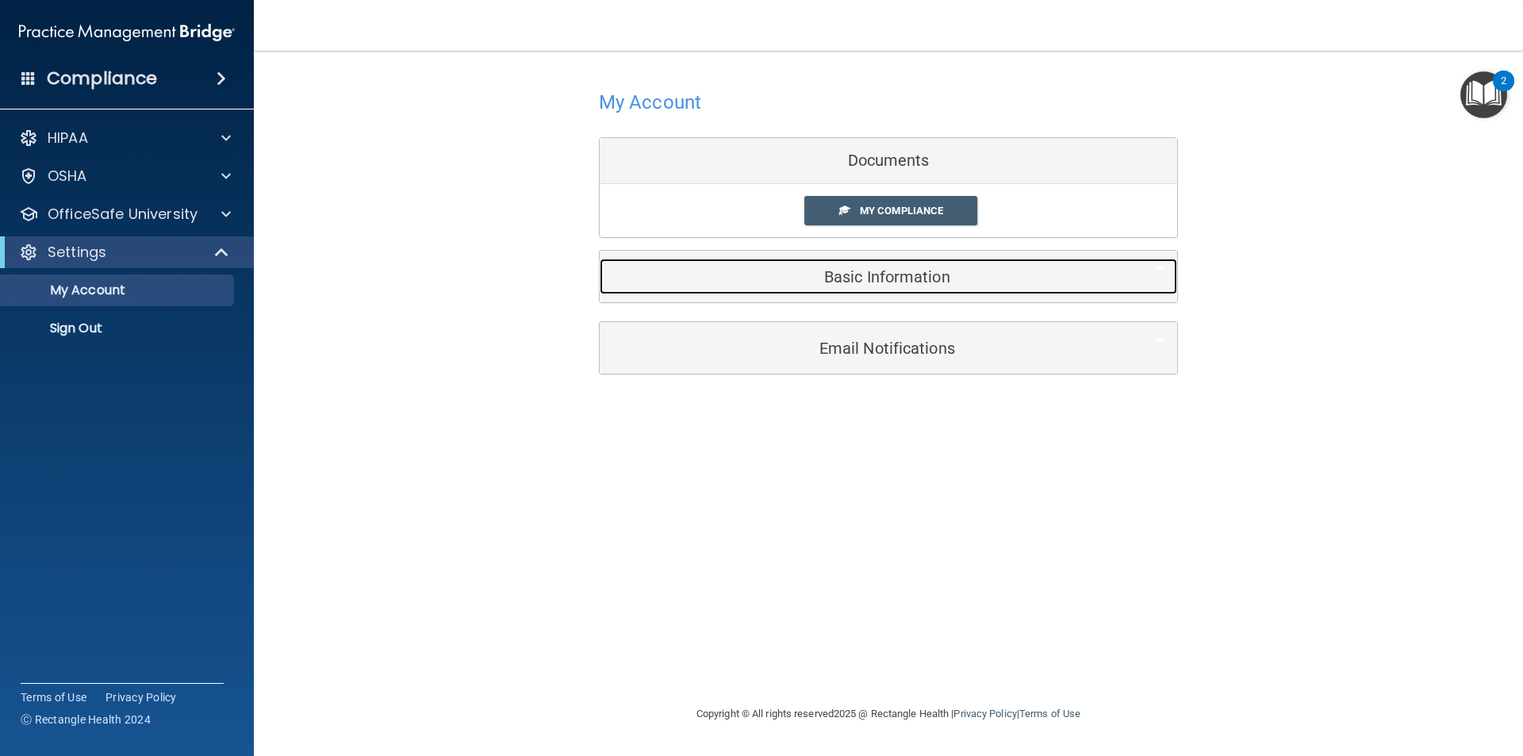
click at [730, 282] on h5 "Basic Information" at bounding box center [864, 276] width 505 height 17
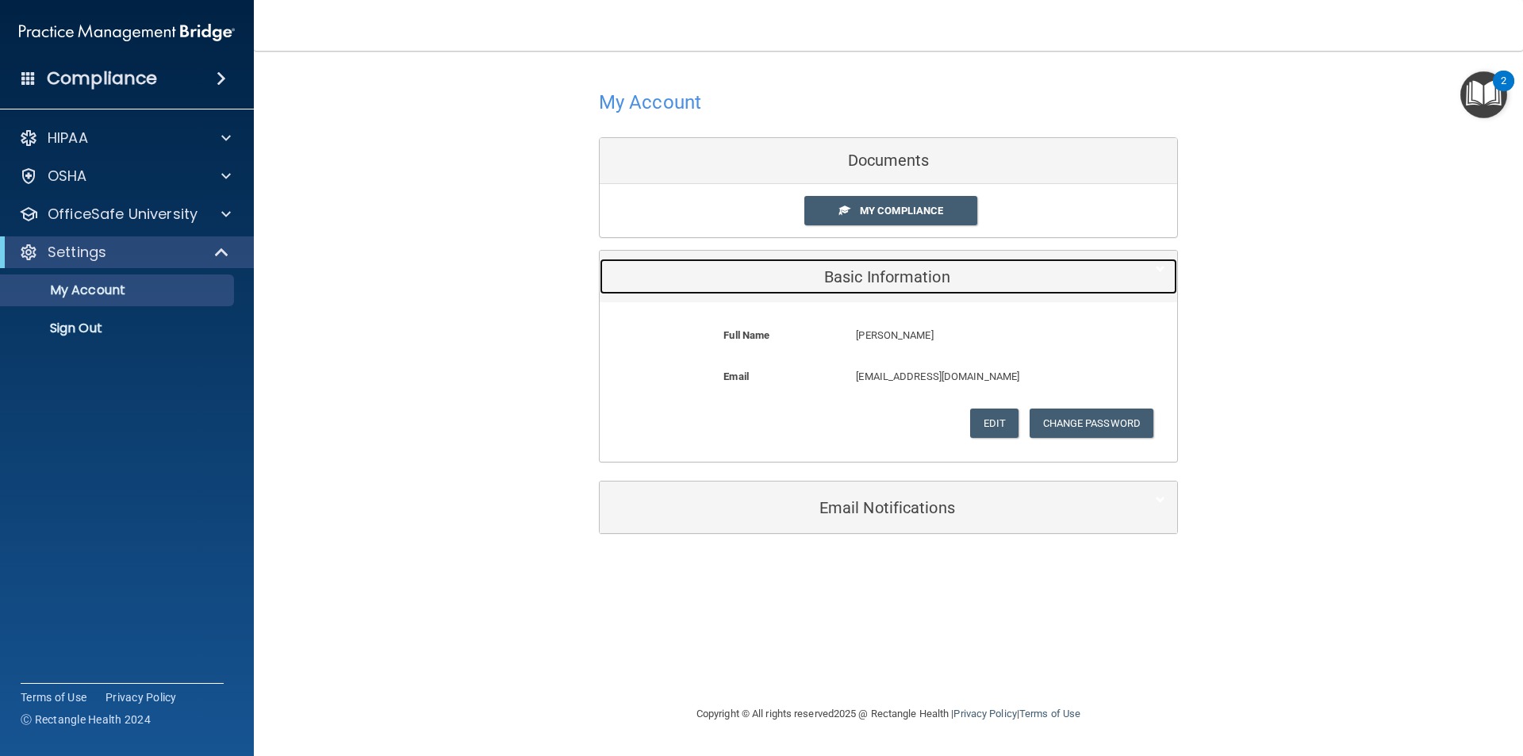
click at [730, 282] on h5 "Basic Information" at bounding box center [864, 276] width 505 height 17
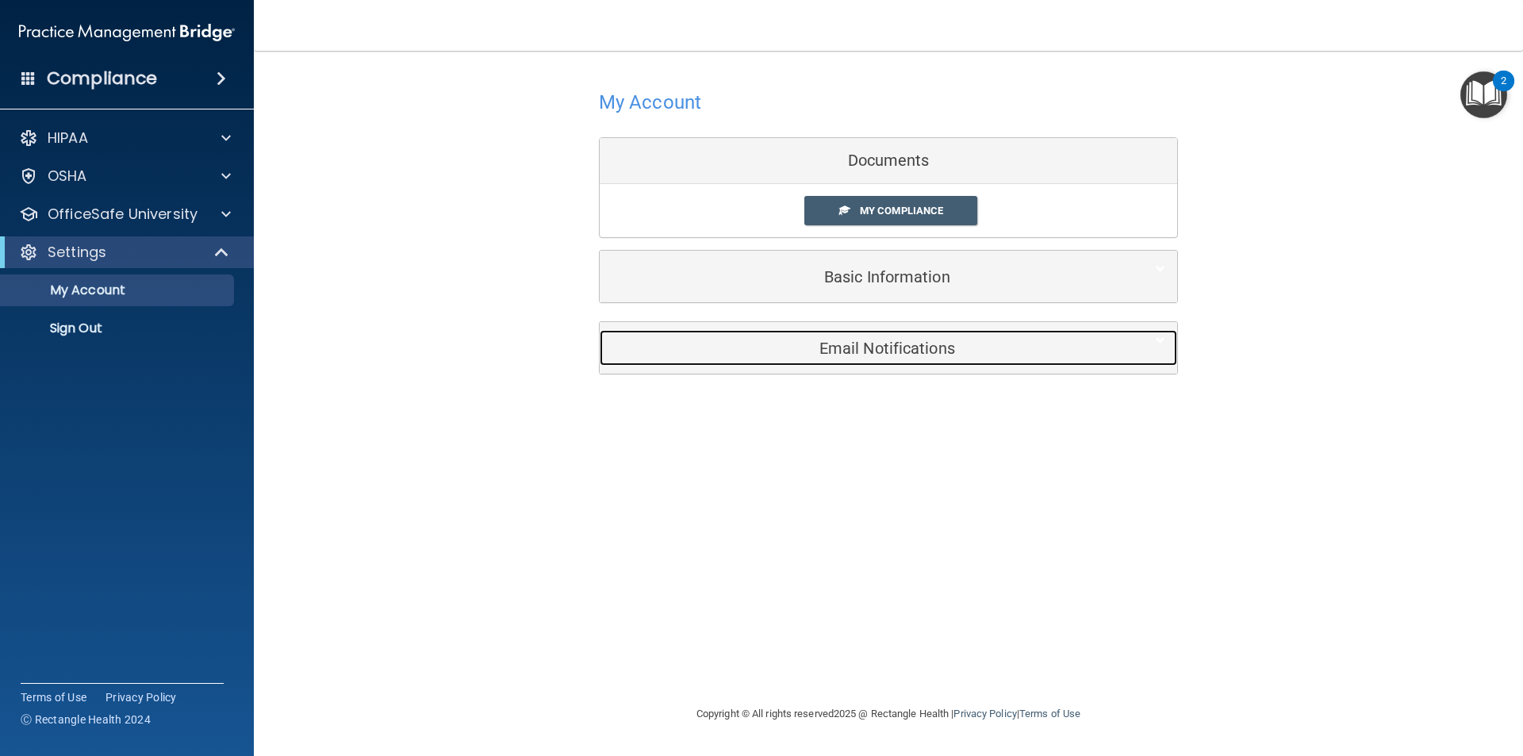
click at [734, 336] on div "Email Notifications" at bounding box center [864, 348] width 529 height 36
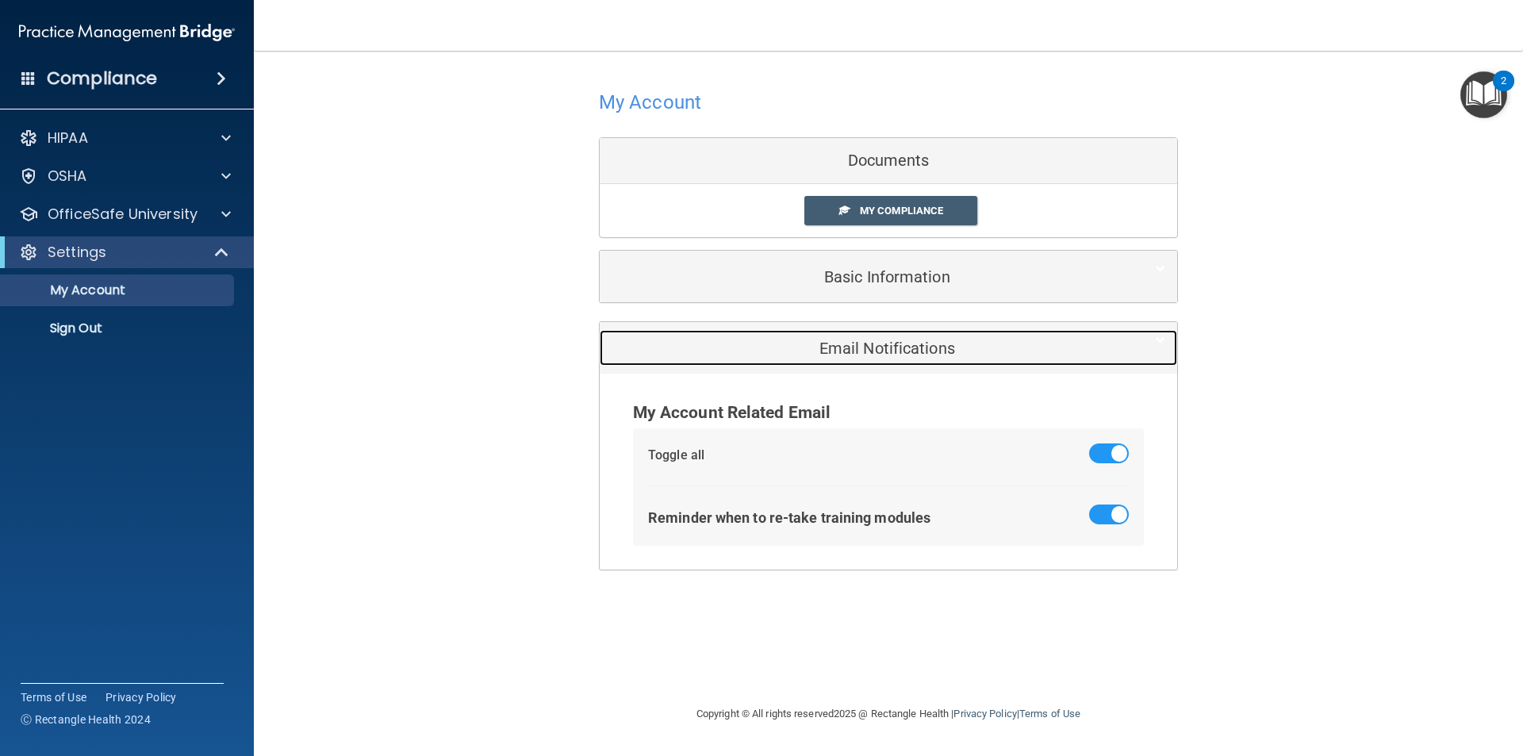
click at [734, 336] on div "Email Notifications" at bounding box center [864, 348] width 529 height 36
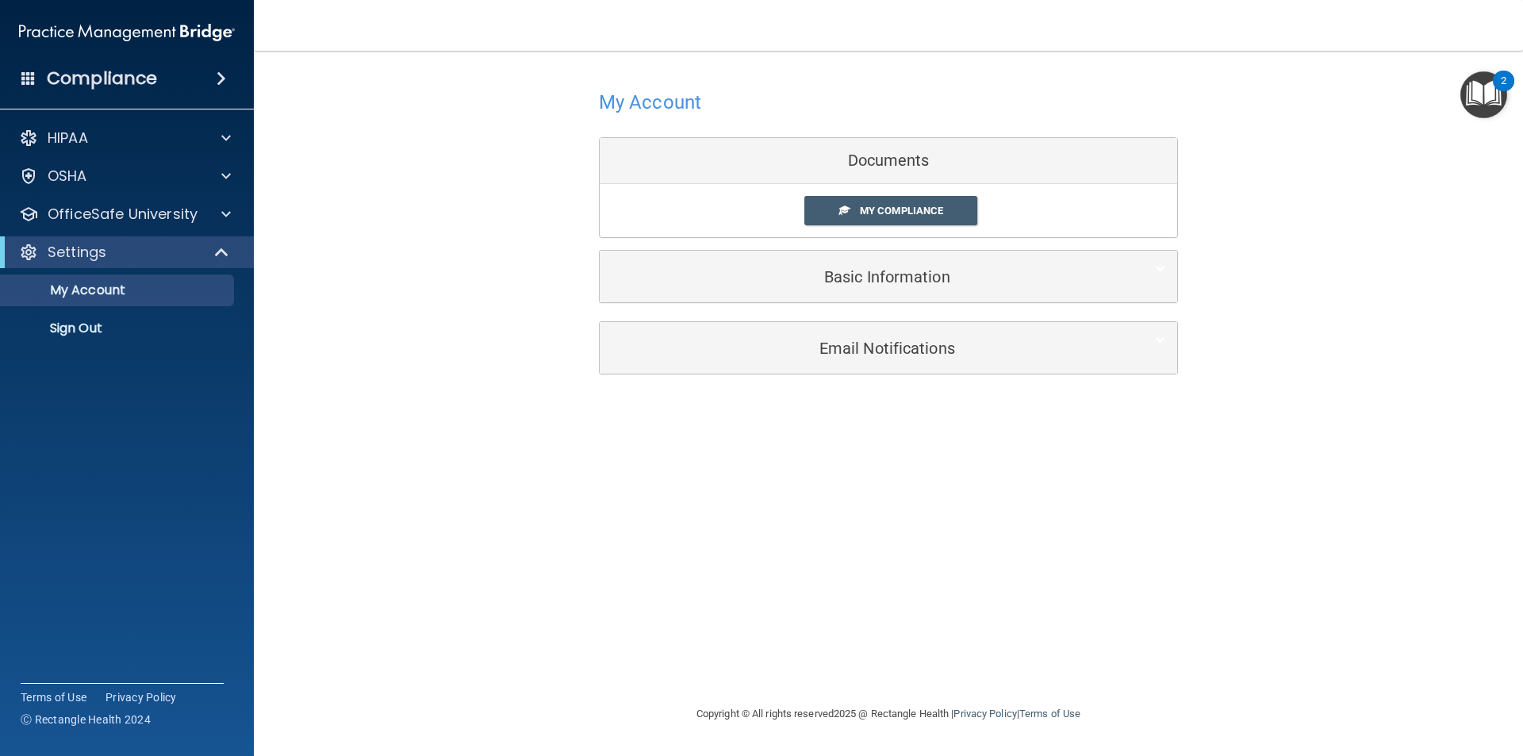
click at [2, 197] on div "HIPAA Documents and Policies Report an Incident Business Associates Emergency P…" at bounding box center [127, 236] width 255 height 241
click at [83, 190] on div "OSHA" at bounding box center [127, 176] width 255 height 32
click at [90, 209] on p "OfficeSafe University" at bounding box center [123, 214] width 150 height 19
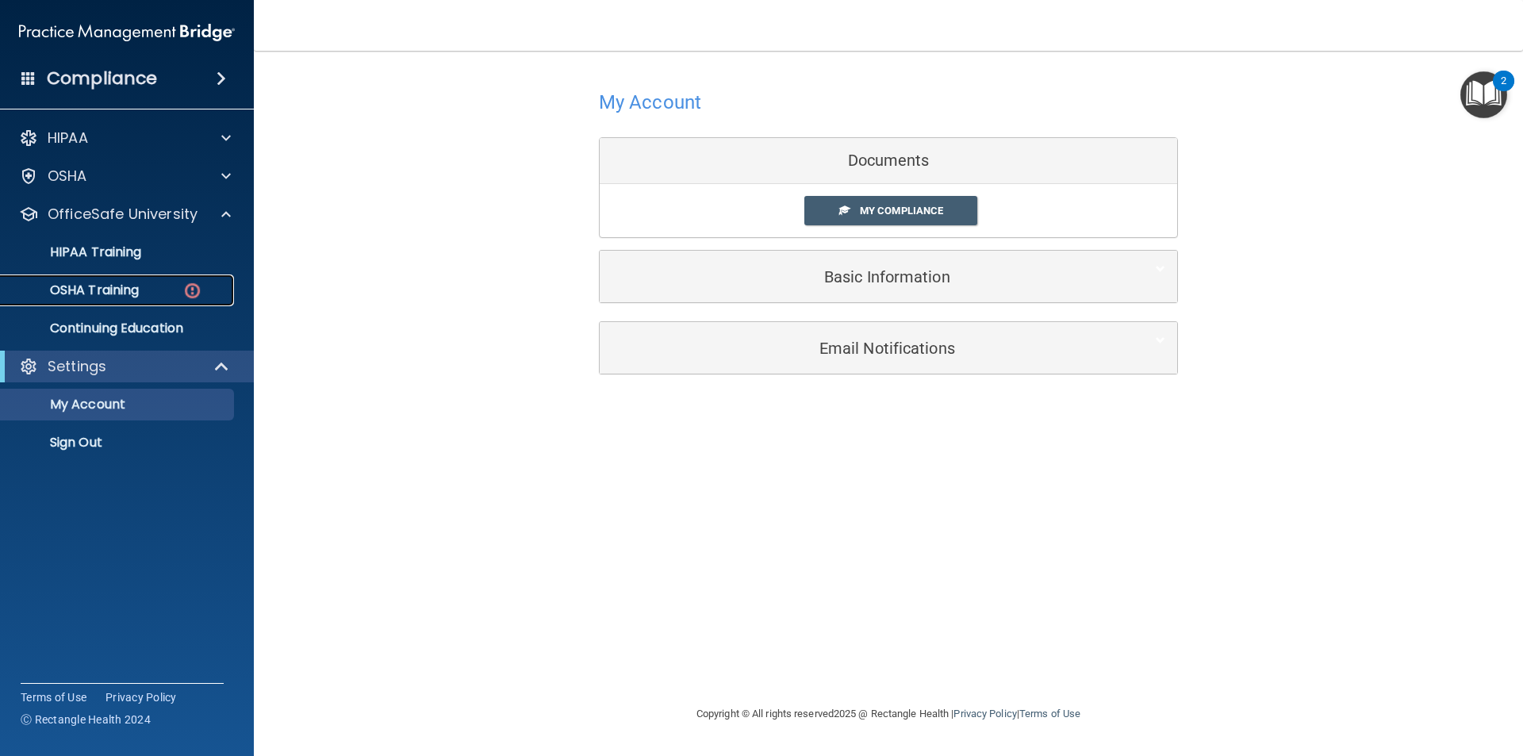
drag, startPoint x: 173, startPoint y: 291, endPoint x: 166, endPoint y: 303, distance: 13.9
click at [172, 291] on div "OSHA Training" at bounding box center [118, 290] width 217 height 16
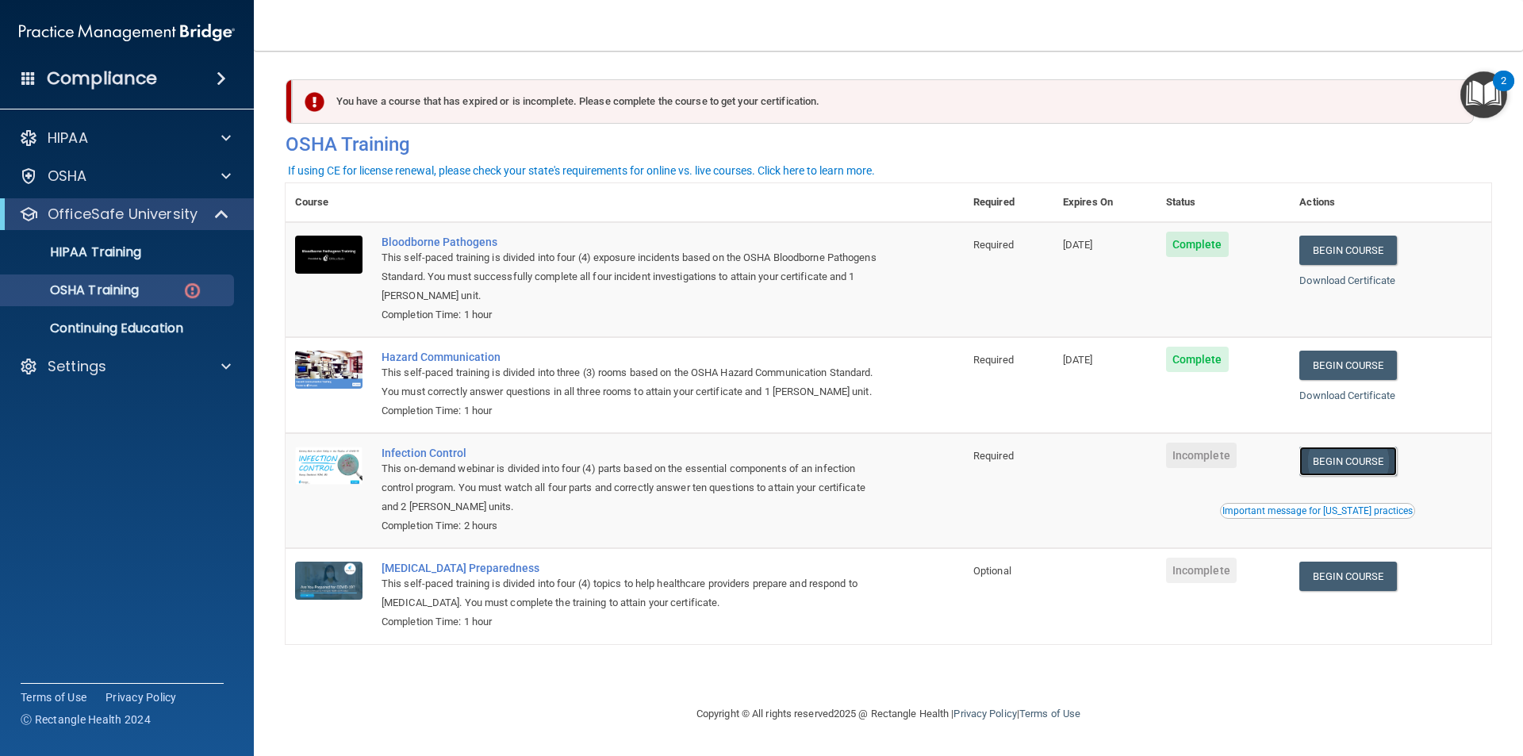
click at [1356, 466] on link "Begin Course" at bounding box center [1347, 461] width 97 height 29
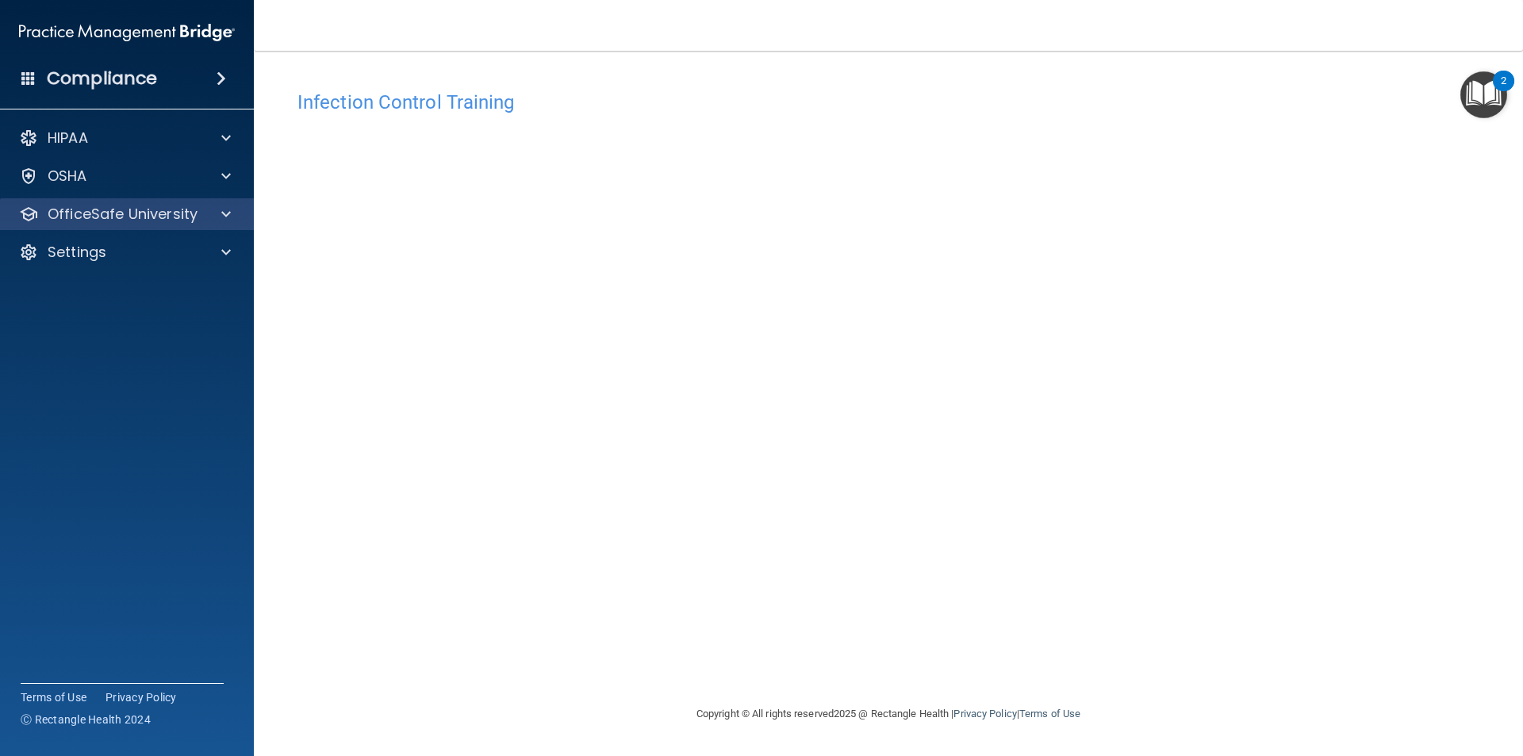
drag, startPoint x: 132, startPoint y: 194, endPoint x: 141, endPoint y: 226, distance: 33.1
click at [136, 212] on div "HIPAA Documents and Policies Report an Incident Business Associates Emergency P…" at bounding box center [127, 198] width 255 height 165
click at [141, 226] on div "OfficeSafe University" at bounding box center [127, 214] width 255 height 32
click at [169, 205] on p "OfficeSafe University" at bounding box center [123, 214] width 150 height 19
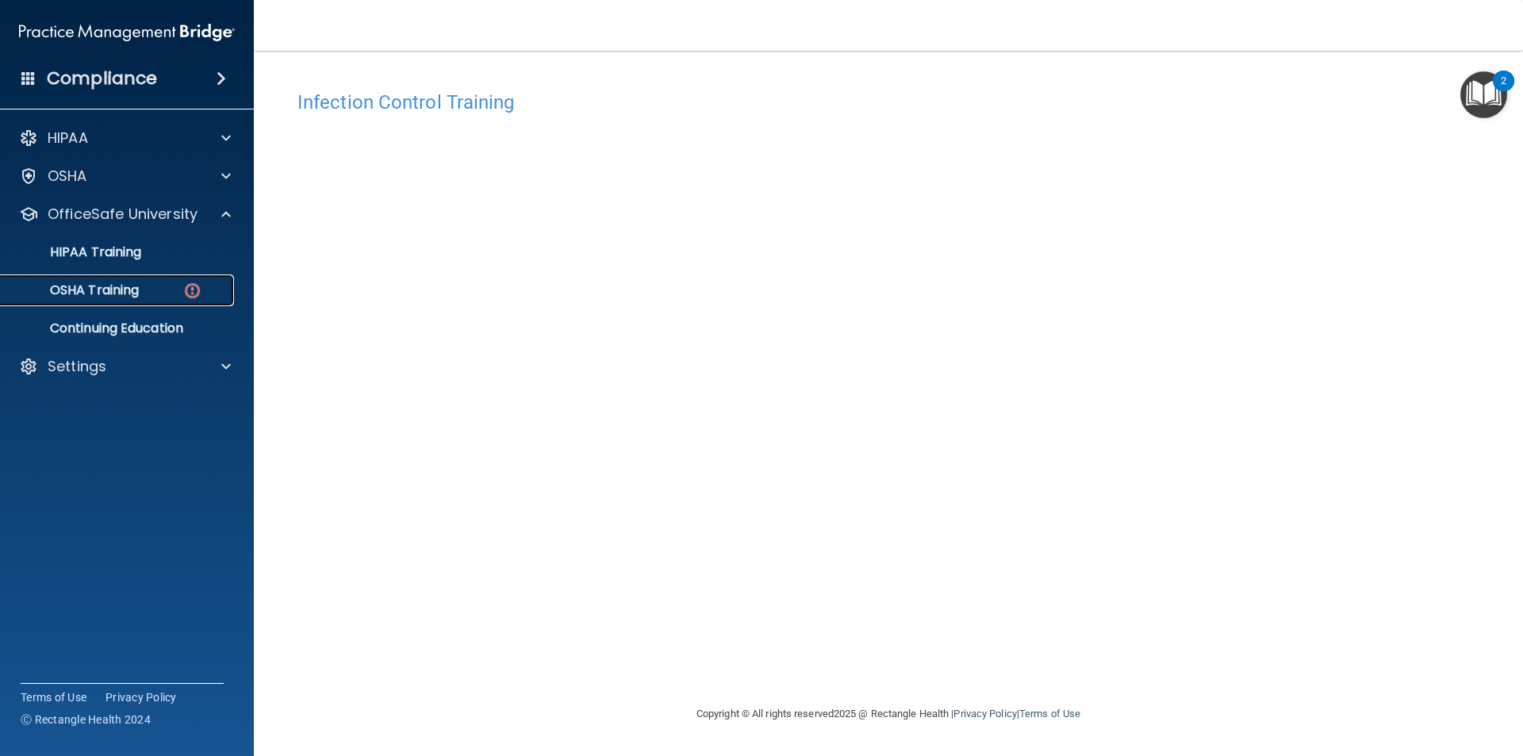
click at [125, 293] on p "OSHA Training" at bounding box center [74, 290] width 129 height 16
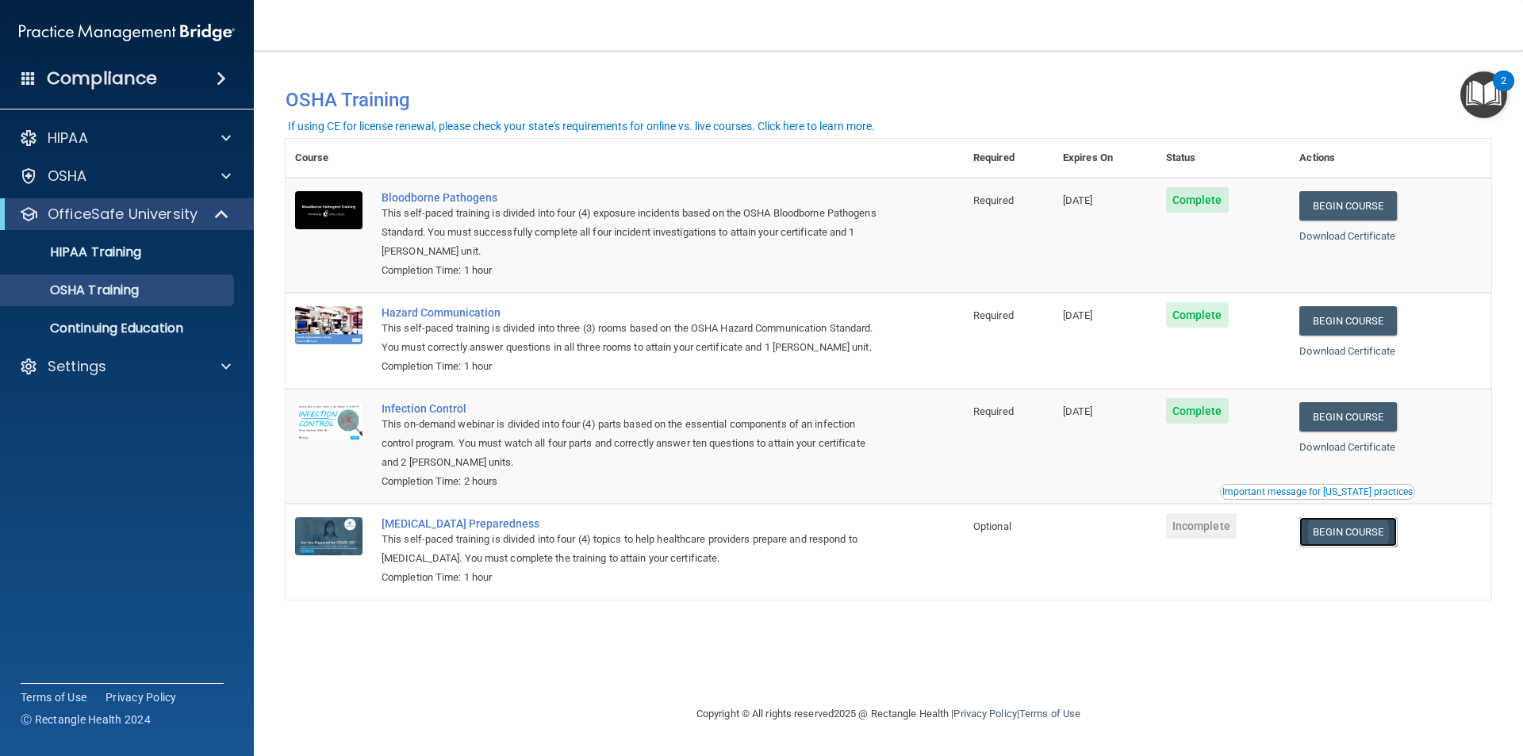
click at [1380, 535] on link "Begin Course" at bounding box center [1347, 531] width 97 height 29
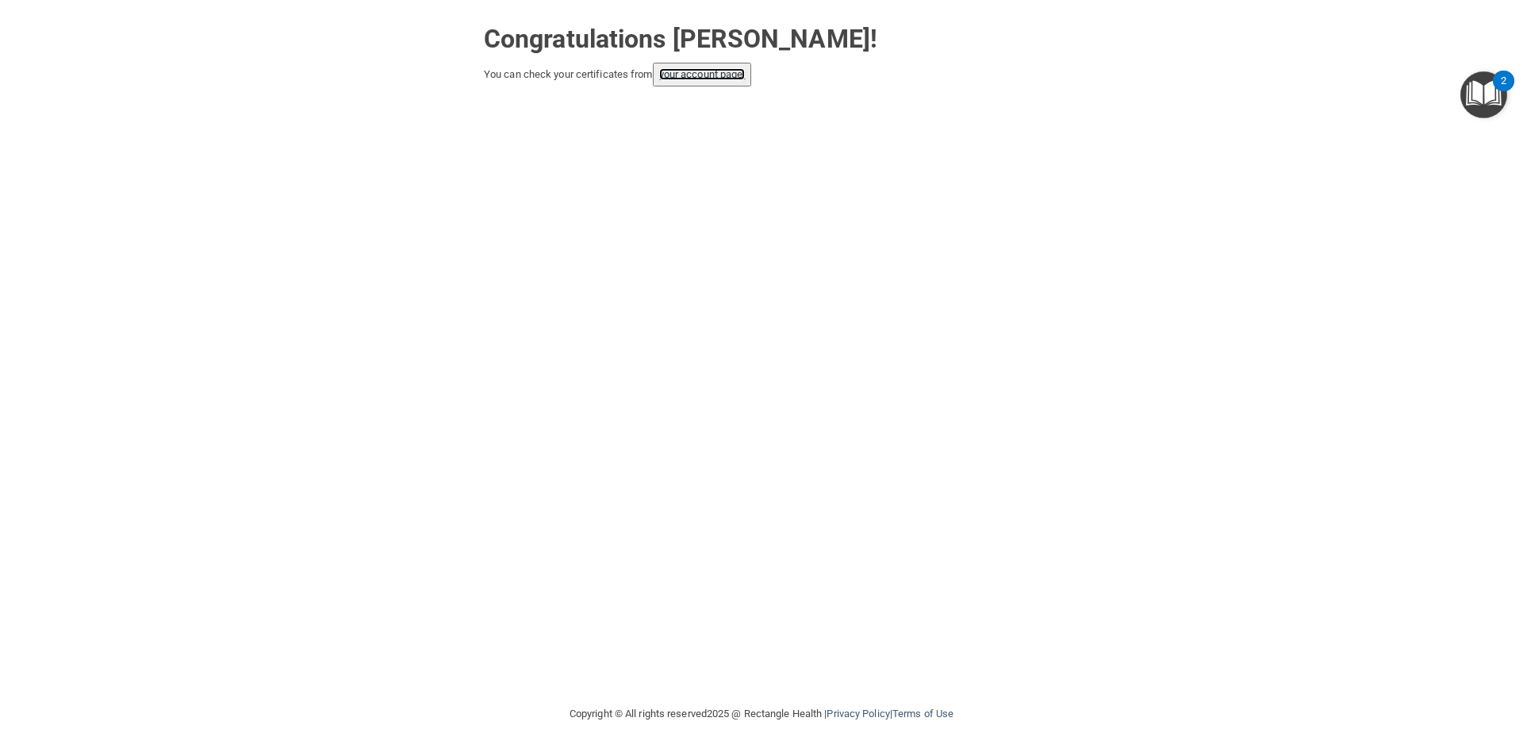
click at [731, 75] on link "your account page!" at bounding box center [702, 74] width 86 height 12
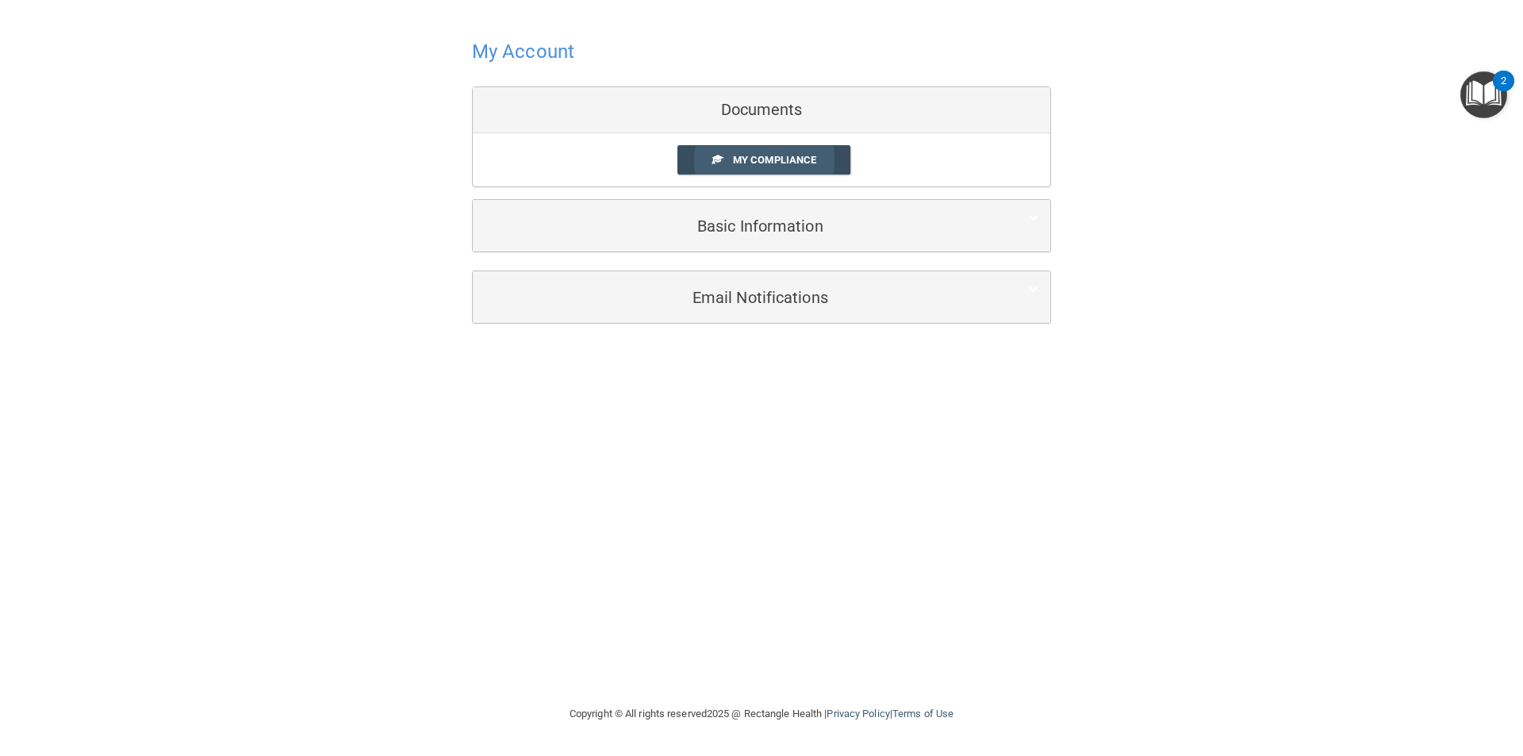
click at [787, 166] on span "My Compliance" at bounding box center [774, 160] width 83 height 12
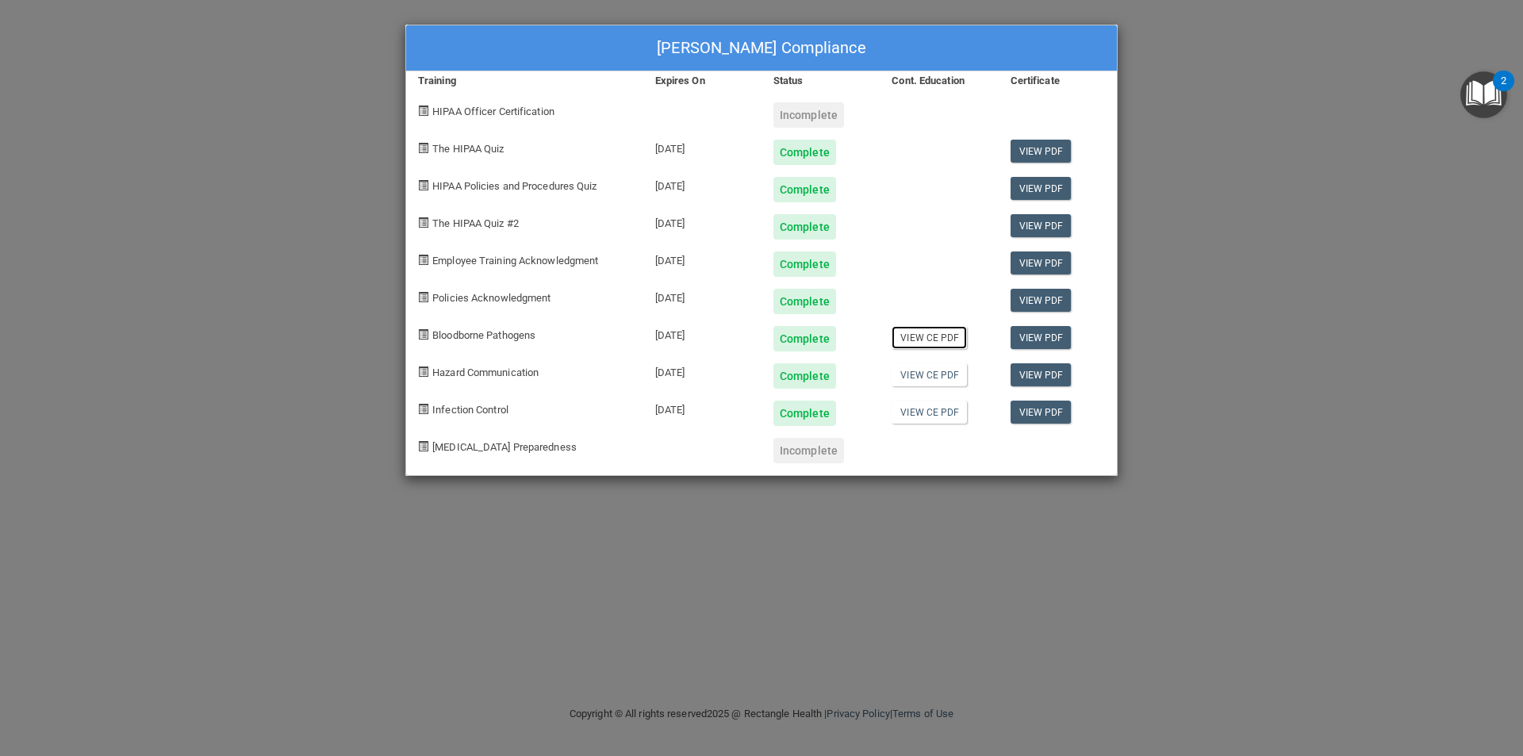
click at [954, 340] on link "View CE PDF" at bounding box center [929, 337] width 75 height 23
click at [950, 342] on link "View CE PDF" at bounding box center [929, 337] width 75 height 23
click at [930, 367] on link "View CE PDF" at bounding box center [929, 374] width 75 height 23
click at [957, 409] on link "View CE PDF" at bounding box center [929, 412] width 75 height 23
click at [1034, 340] on link "View PDF" at bounding box center [1041, 337] width 61 height 23
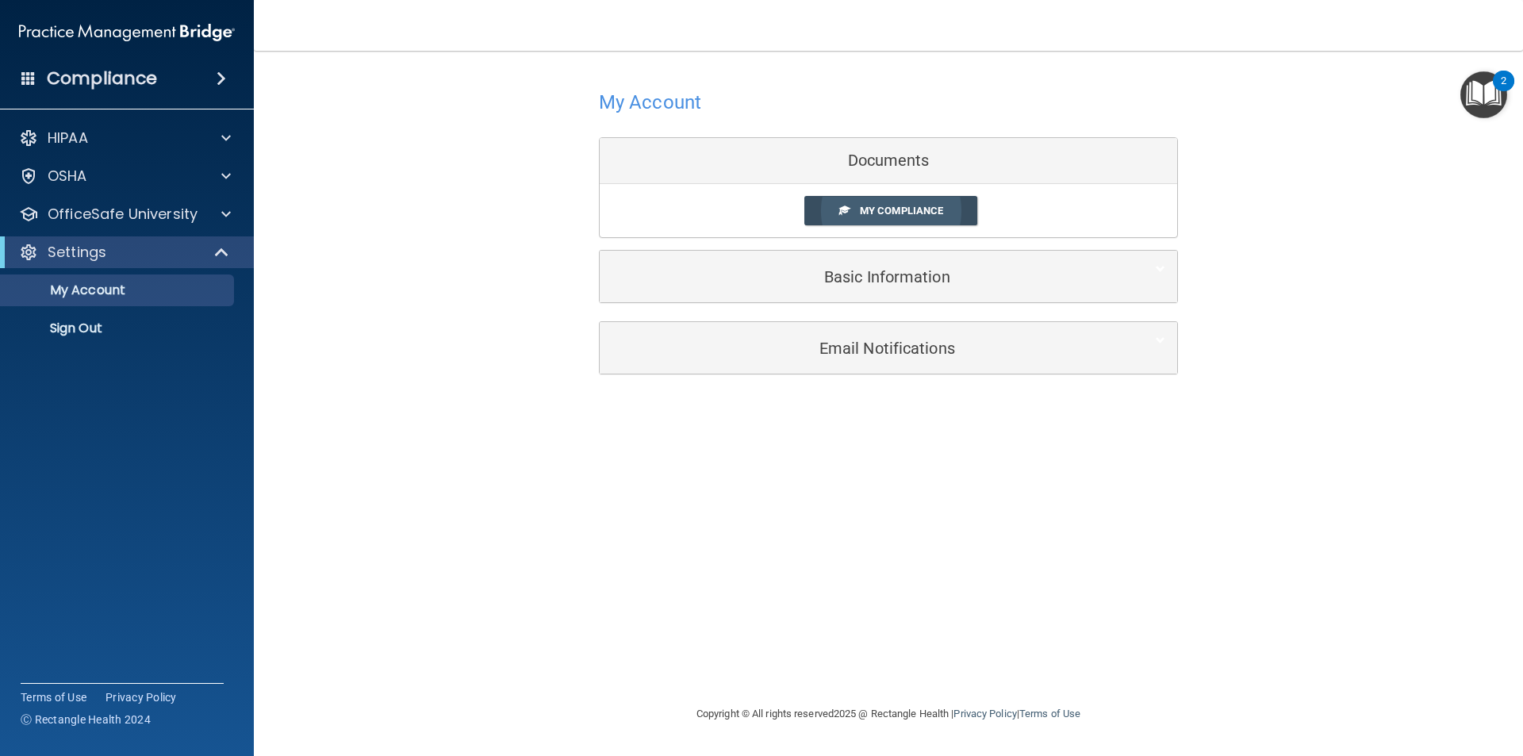
click at [974, 205] on link "My Compliance" at bounding box center [891, 210] width 174 height 29
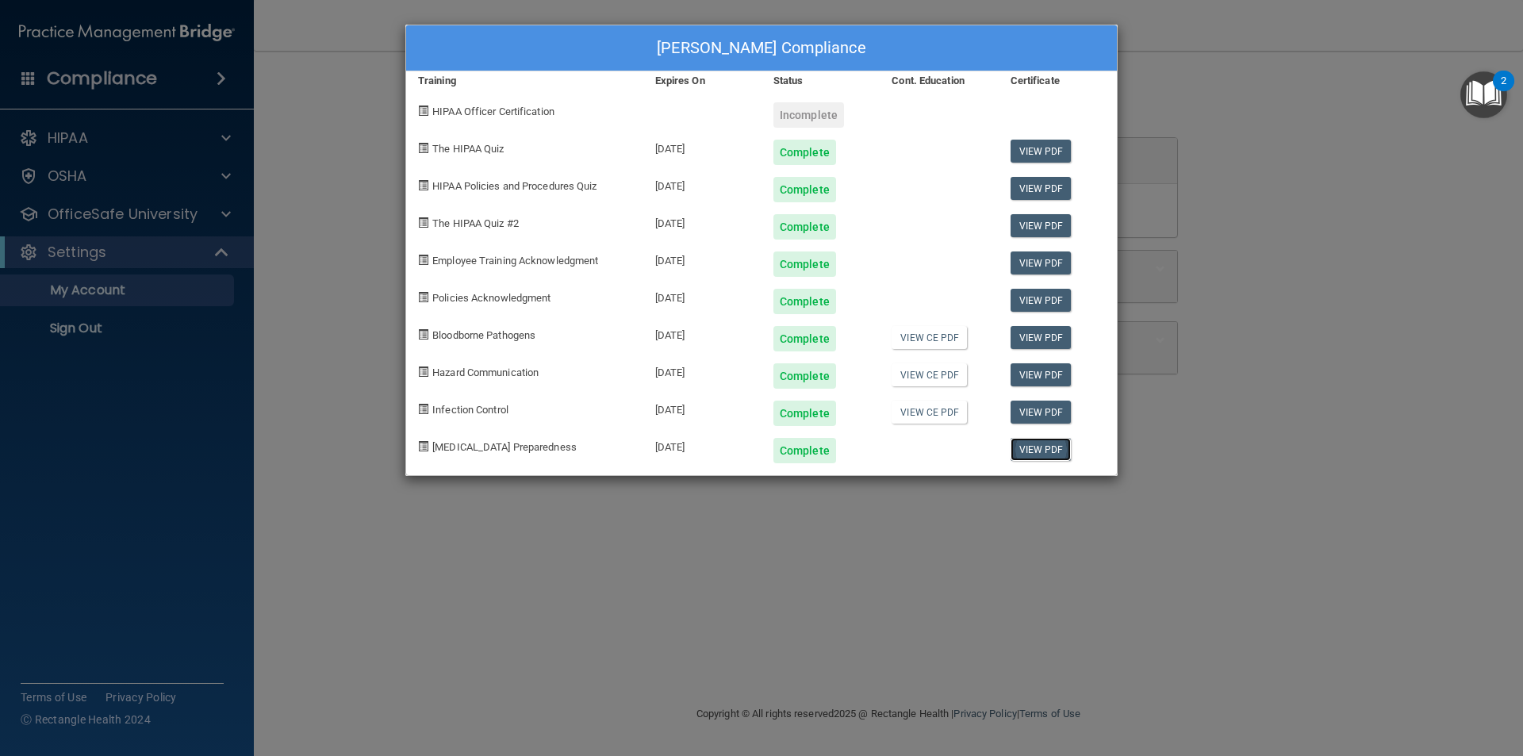
click at [1042, 443] on link "View PDF" at bounding box center [1041, 449] width 61 height 23
click at [1254, 202] on div "Marissa Blake's Compliance Training Expires On Status Cont. Education Certifica…" at bounding box center [761, 378] width 1523 height 756
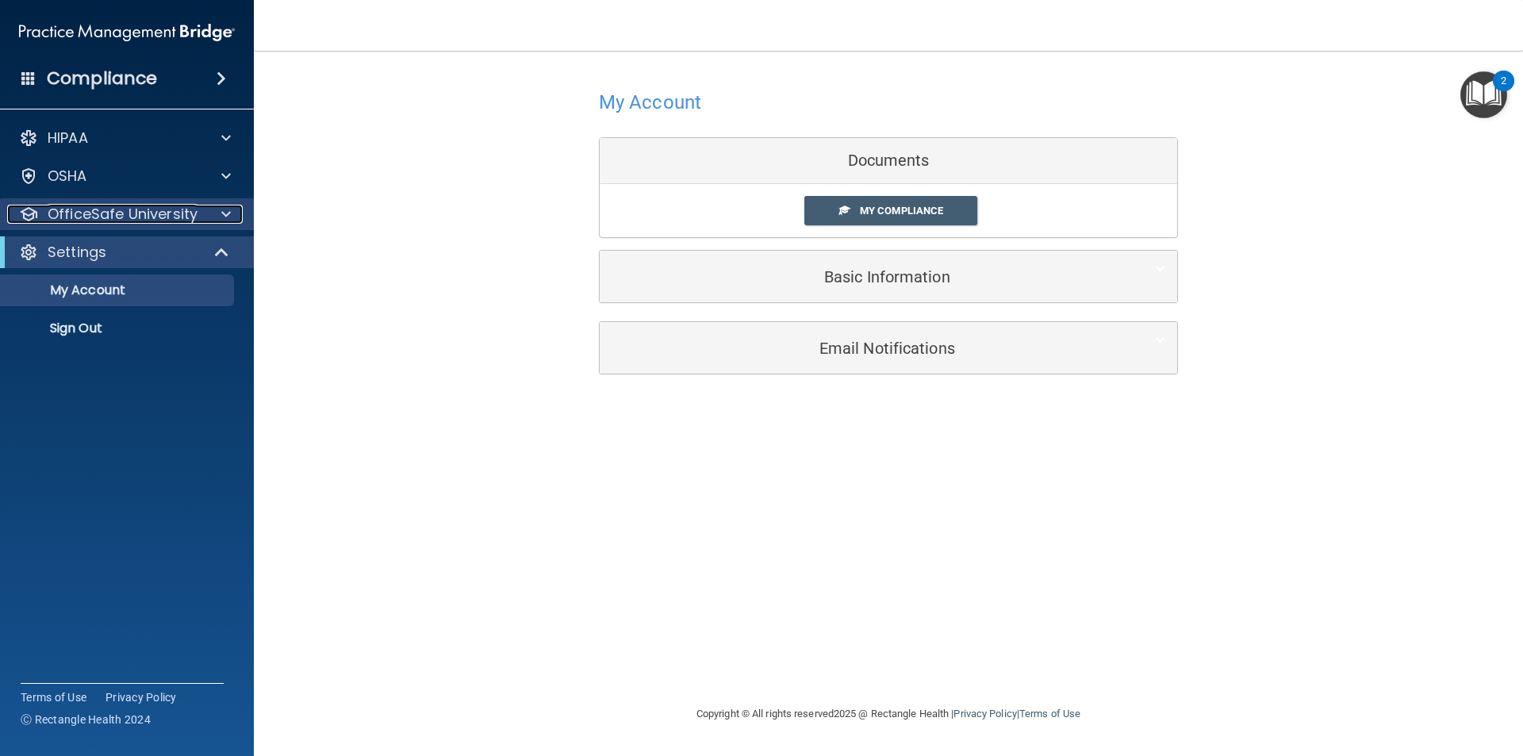
click at [134, 219] on p "OfficeSafe University" at bounding box center [123, 214] width 150 height 19
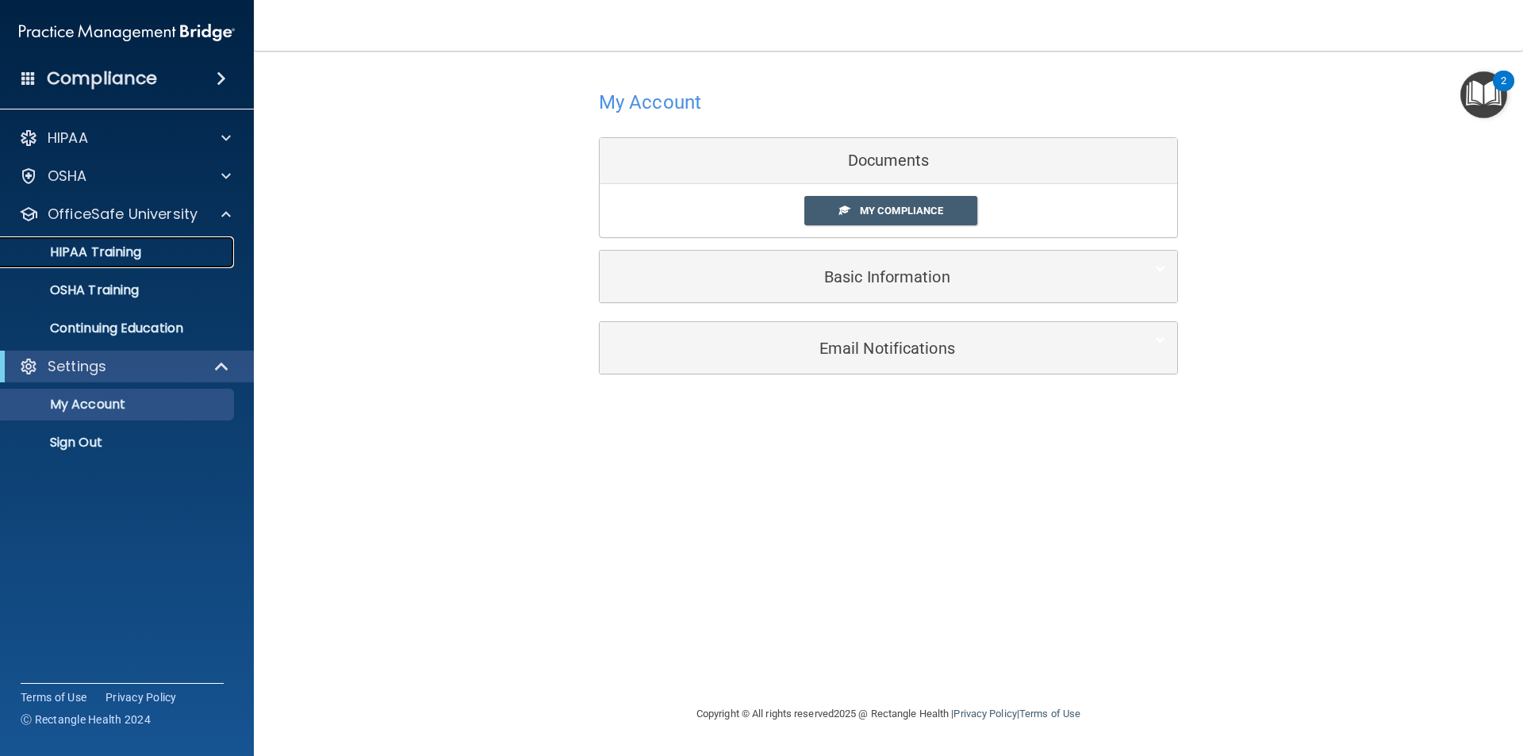
click at [149, 246] on div "HIPAA Training" at bounding box center [118, 252] width 217 height 16
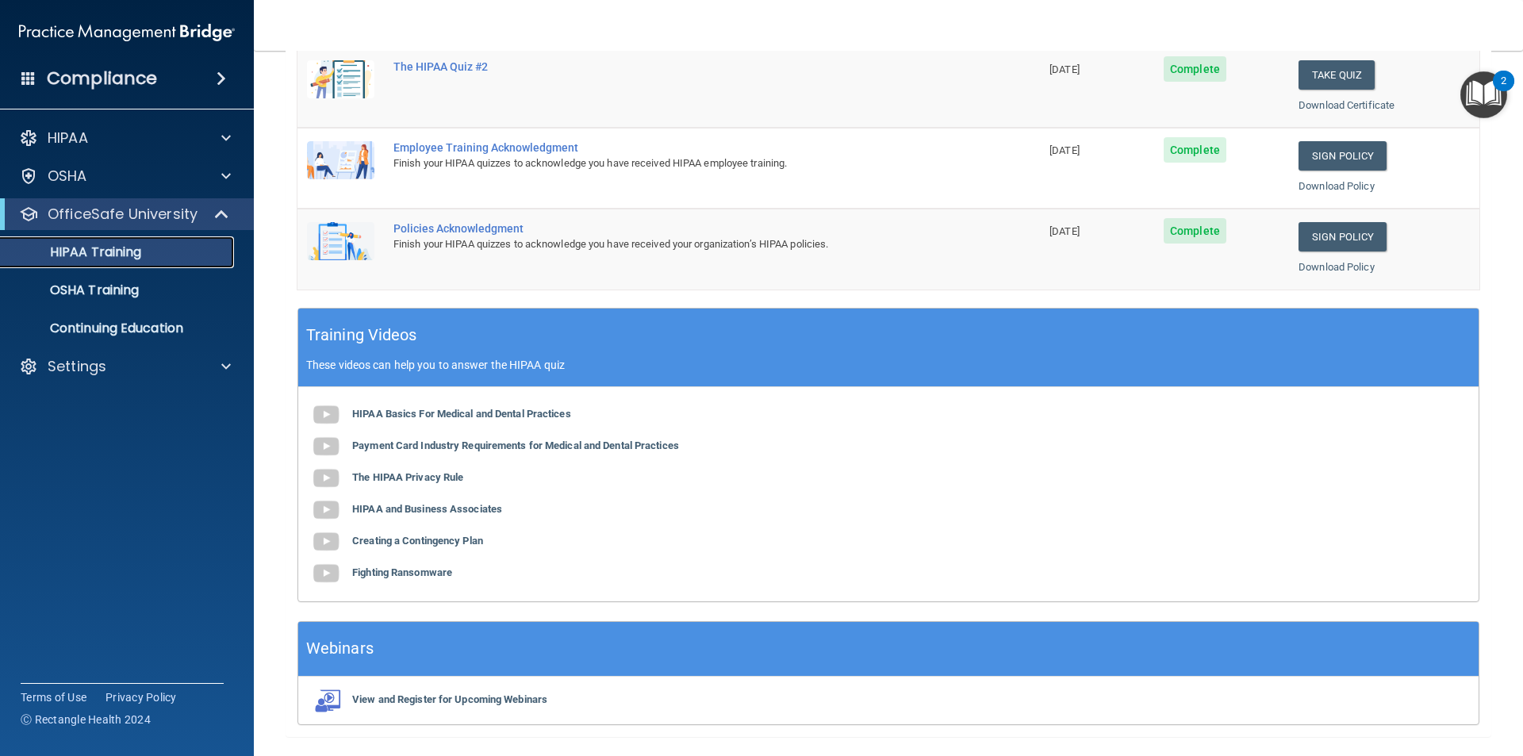
scroll to position [439, 0]
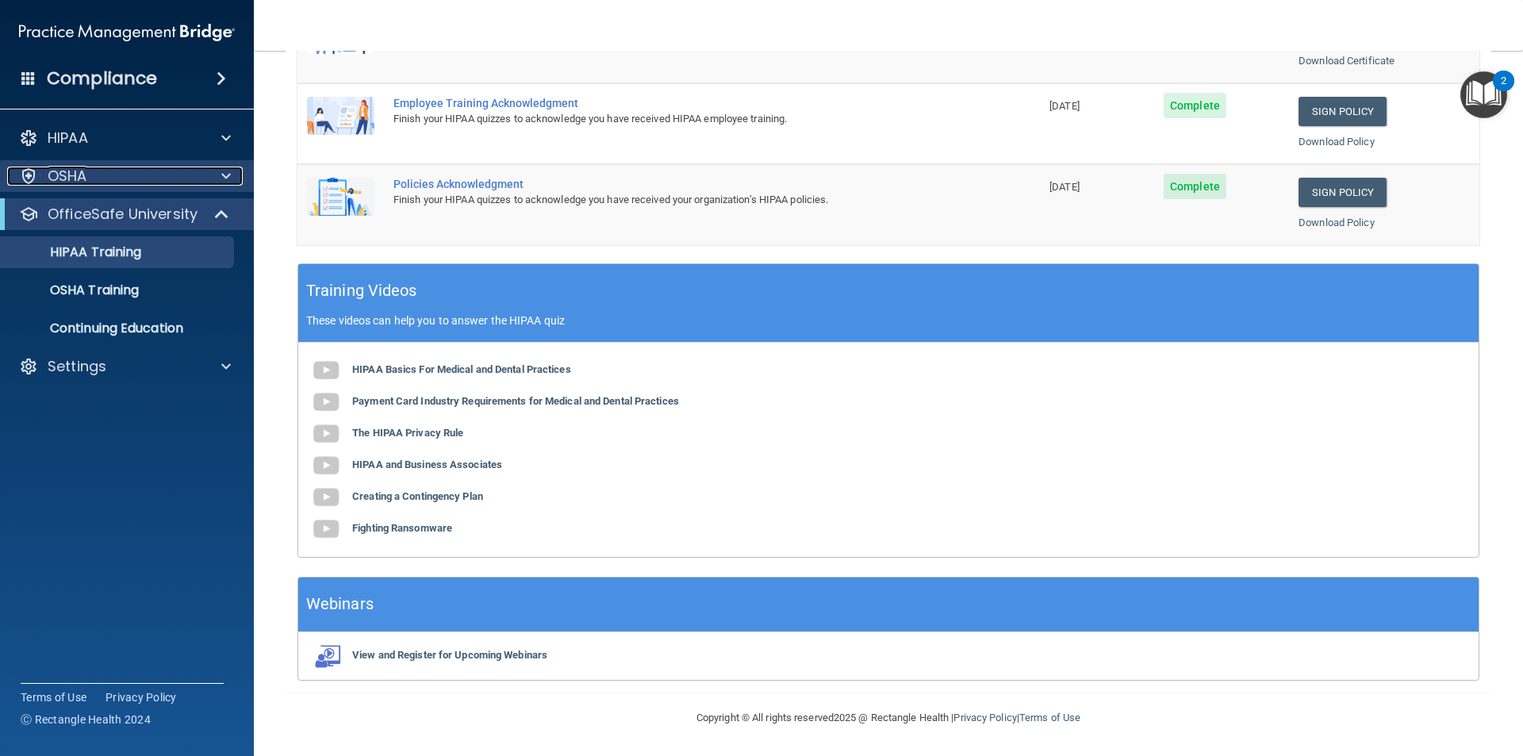
click at [121, 177] on div "OSHA" at bounding box center [105, 176] width 197 height 19
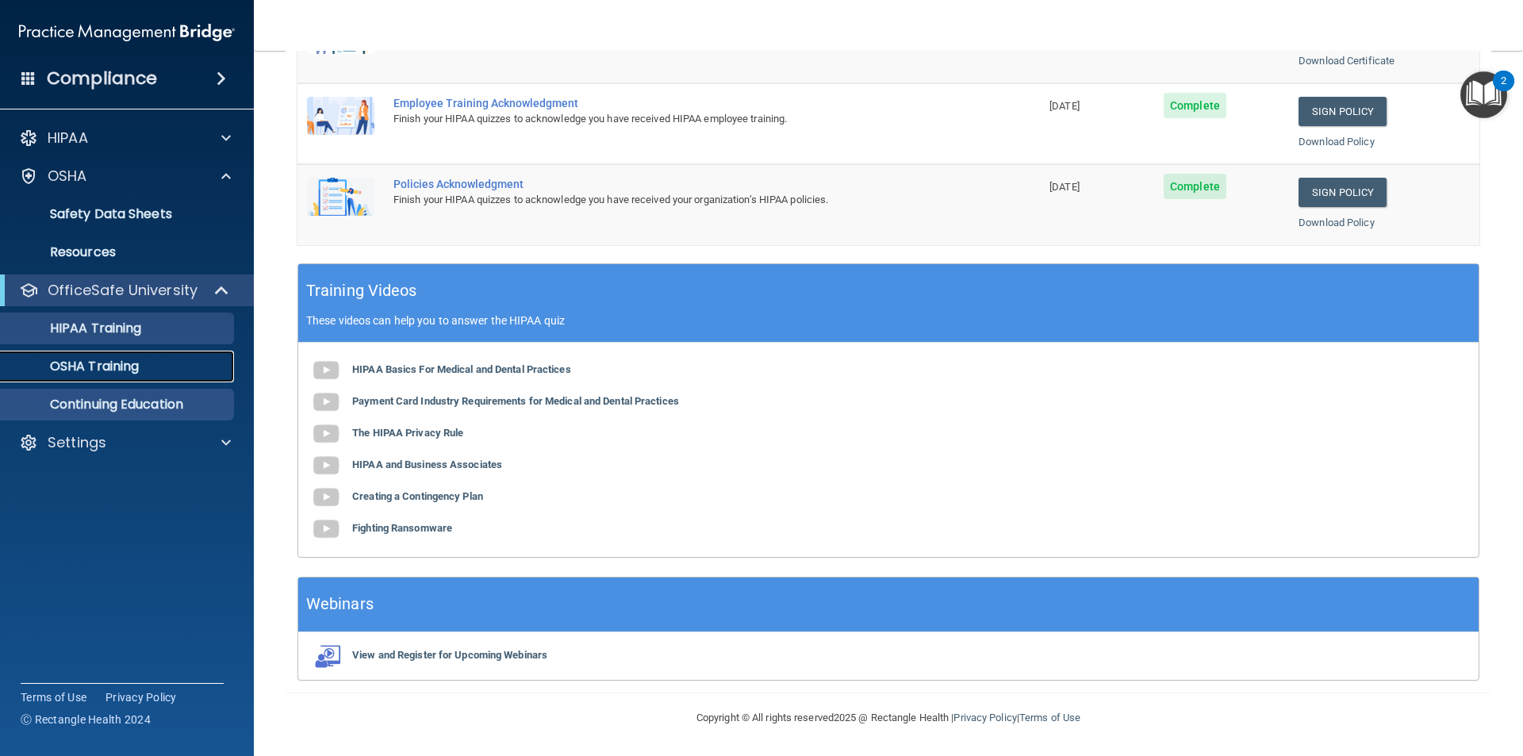
drag, startPoint x: 149, startPoint y: 361, endPoint x: 178, endPoint y: 373, distance: 31.7
click at [149, 362] on div "OSHA Training" at bounding box center [118, 367] width 217 height 16
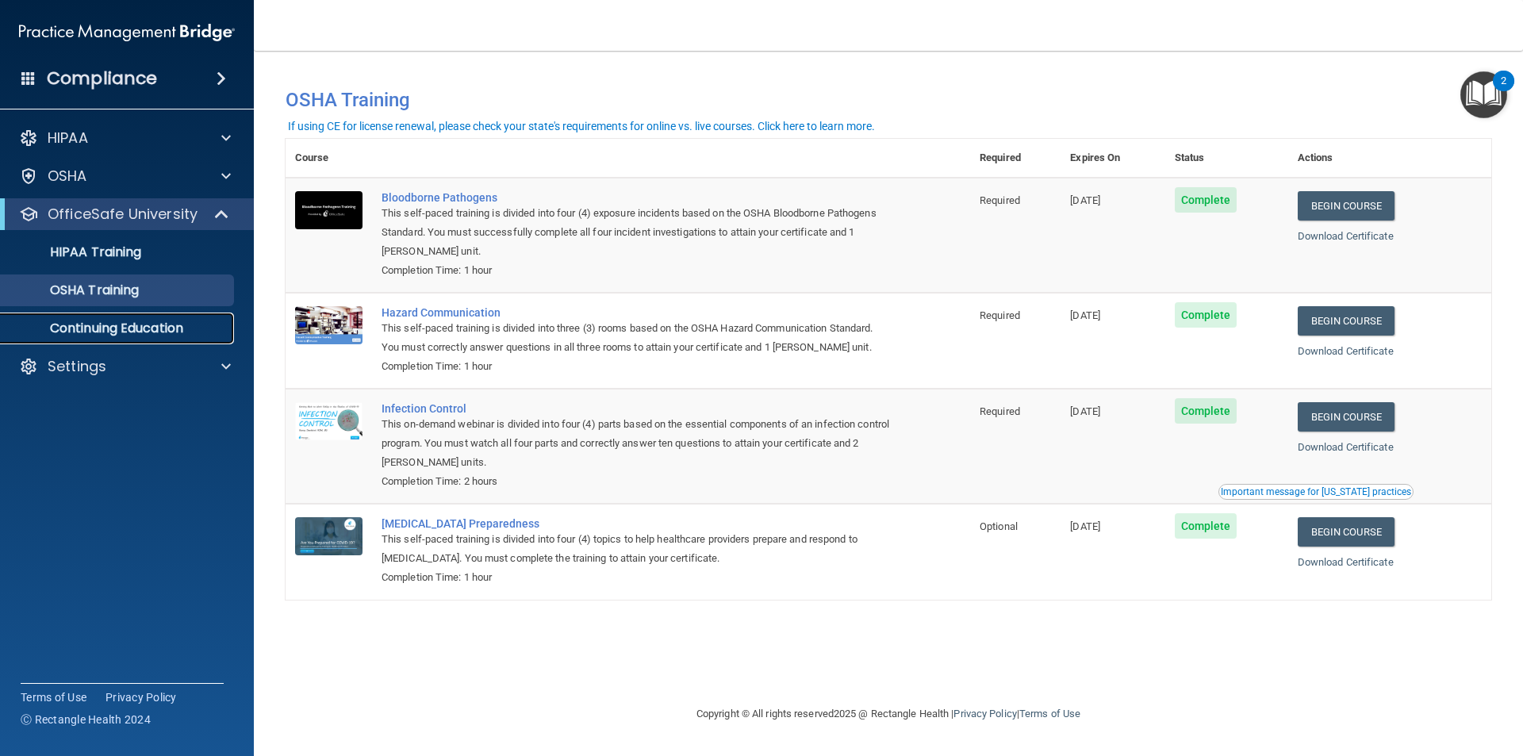
click at [178, 336] on p "Continuing Education" at bounding box center [118, 329] width 217 height 16
